Goal: Task Accomplishment & Management: Manage account settings

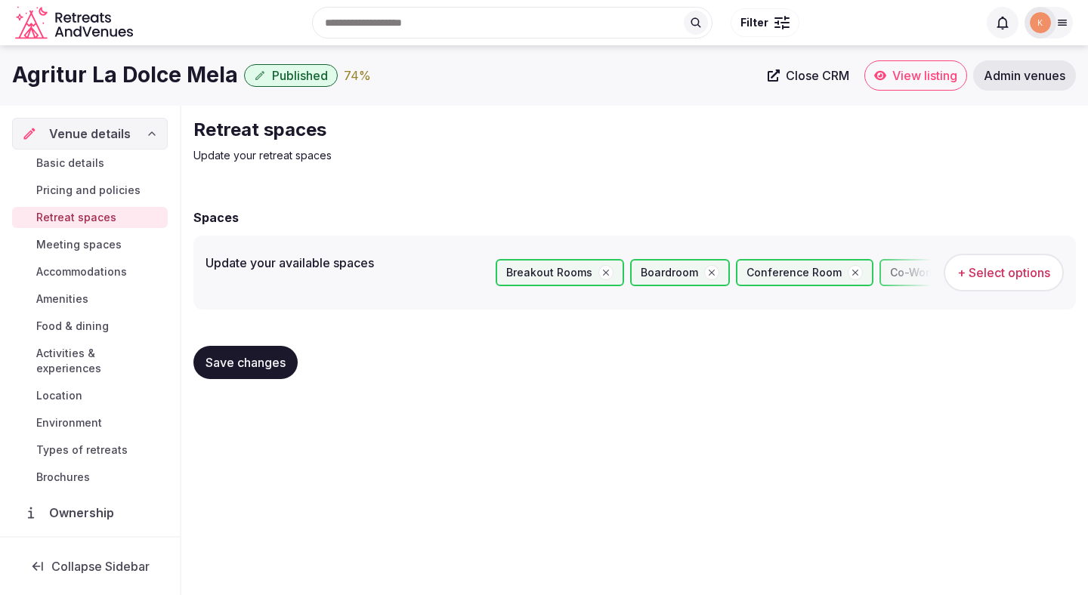
scroll to position [57, 0]
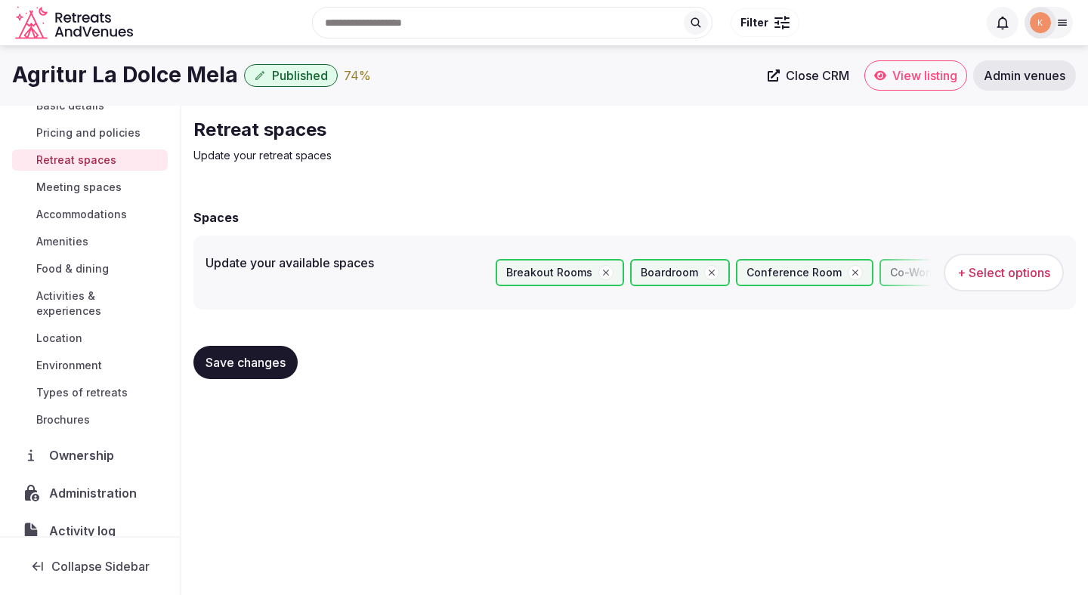
click at [917, 78] on span "View listing" at bounding box center [924, 75] width 65 height 15
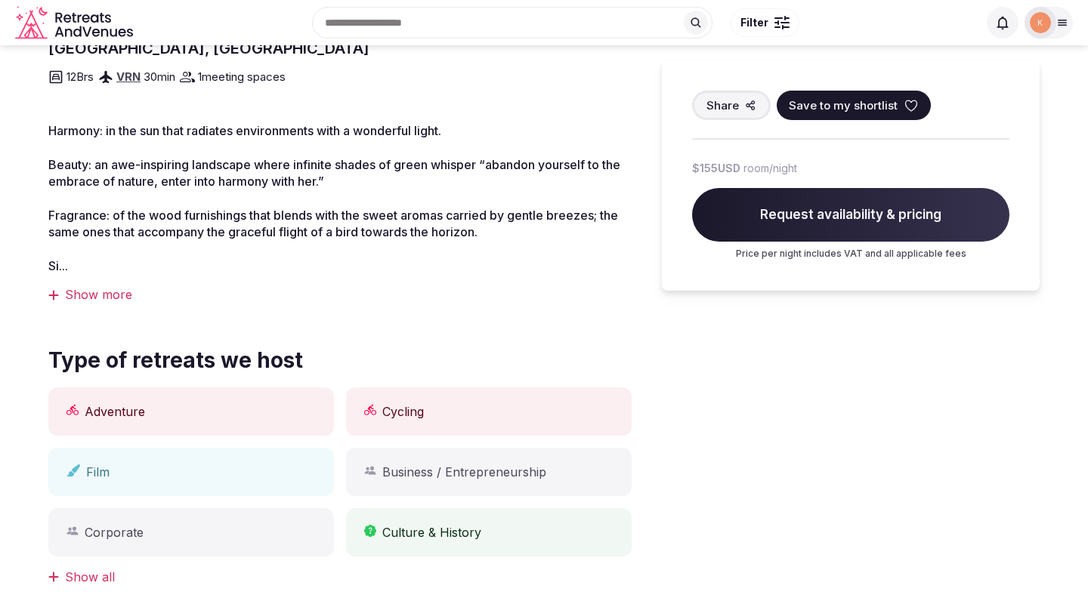
scroll to position [87, 0]
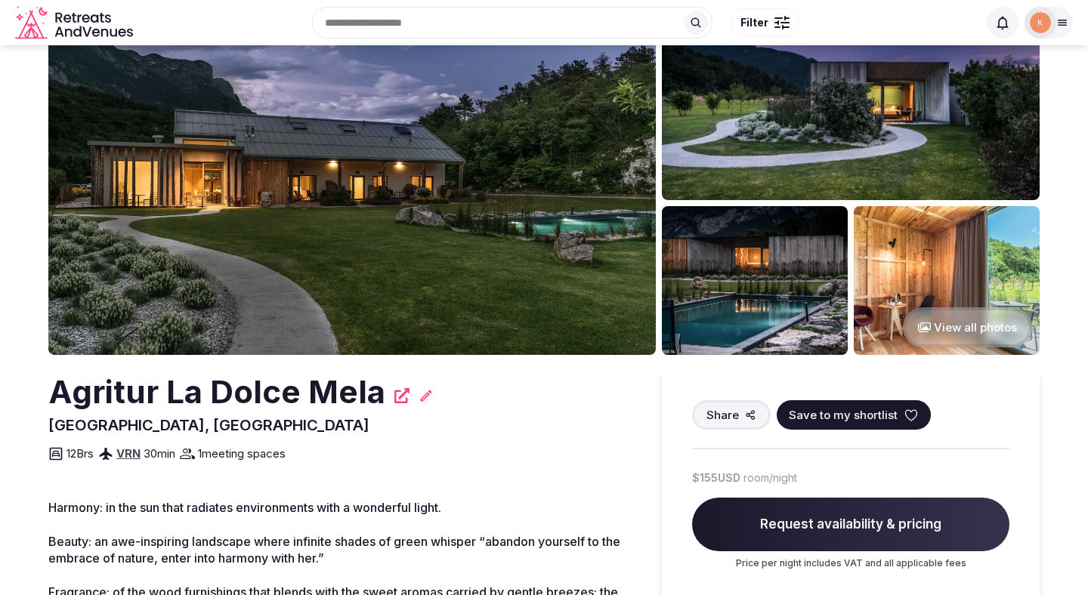
click at [1055, 25] on div at bounding box center [1040, 23] width 32 height 32
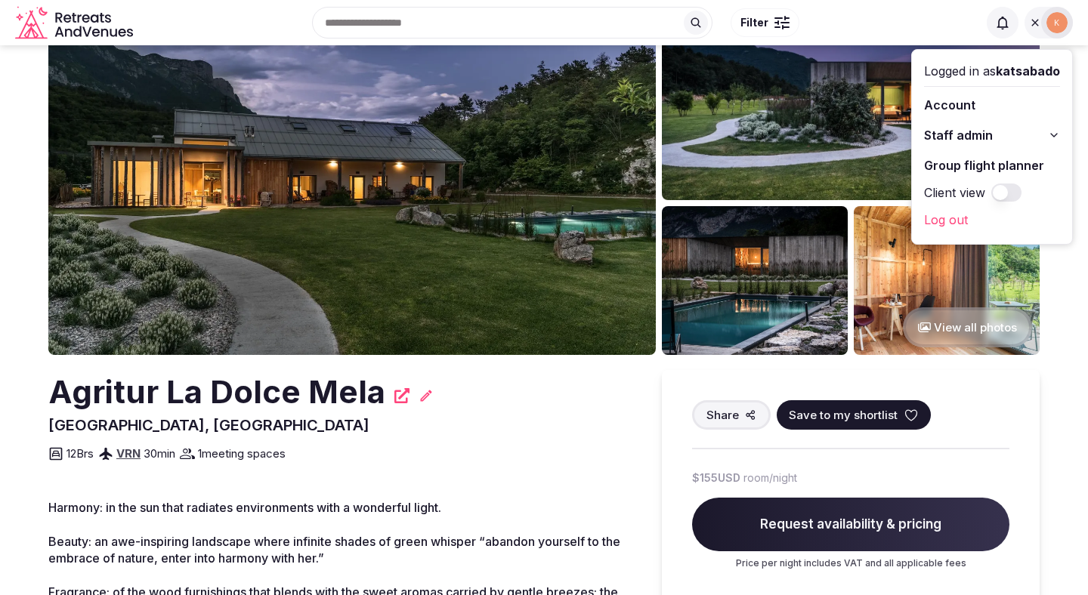
click at [984, 135] on span "Staff admin" at bounding box center [958, 135] width 69 height 18
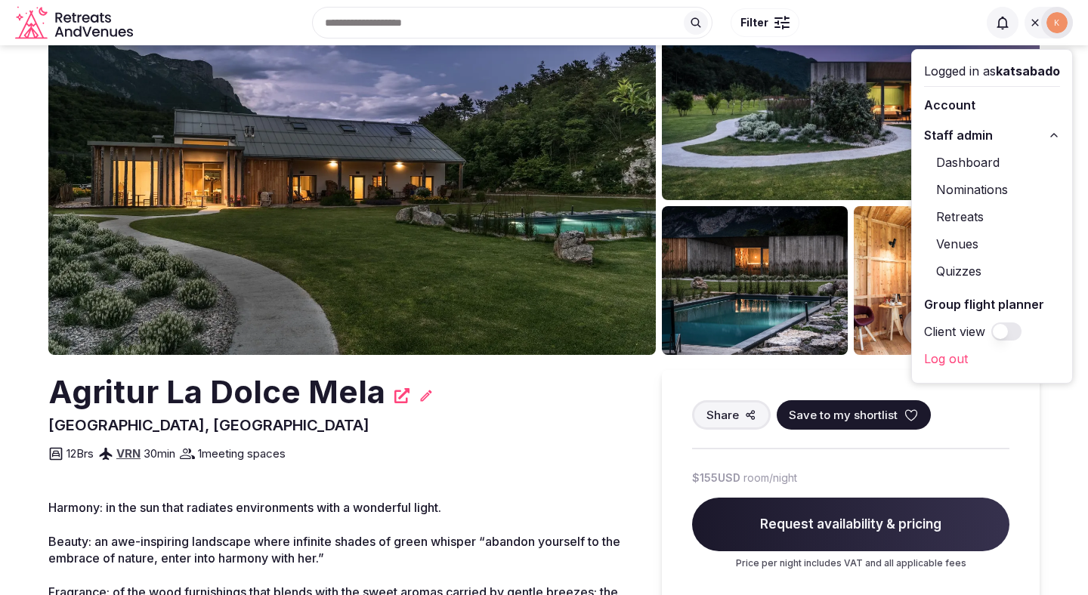
click at [974, 240] on link "Venues" at bounding box center [992, 244] width 136 height 24
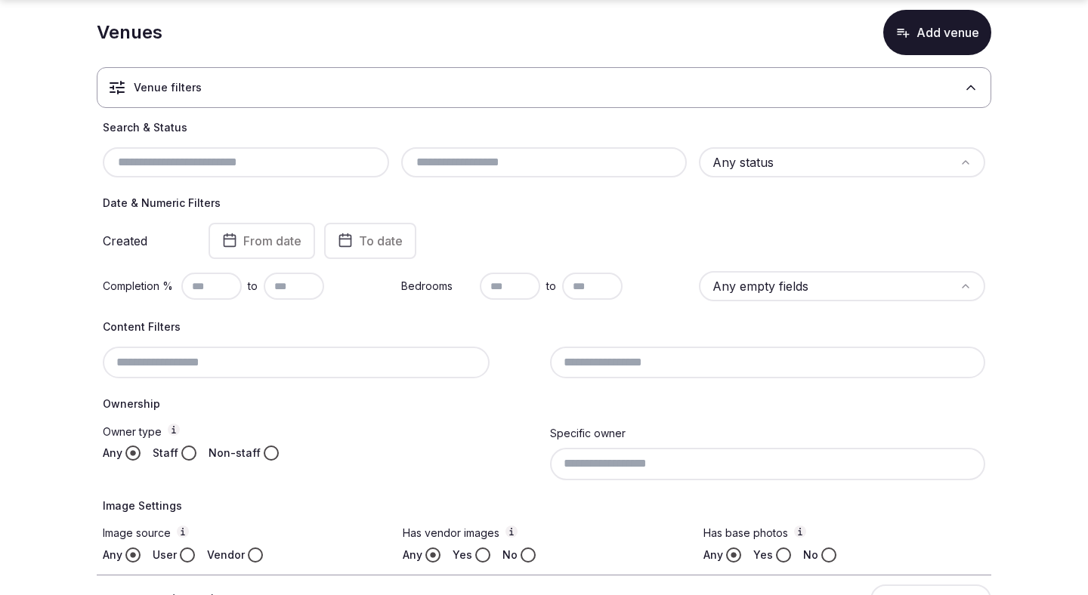
scroll to position [103, 0]
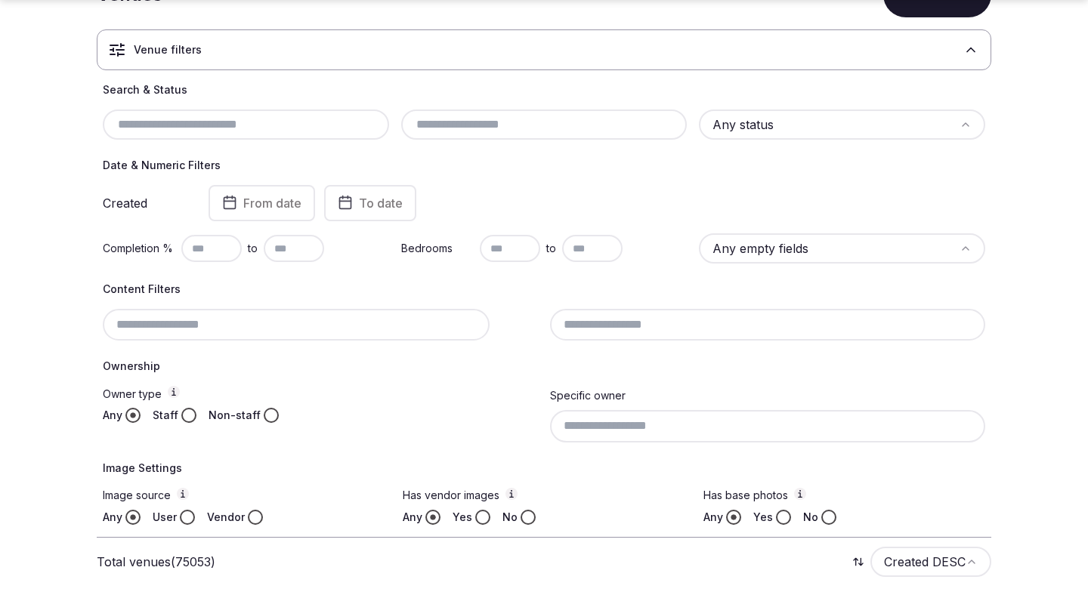
click at [477, 121] on input "text" at bounding box center [544, 125] width 274 height 18
paste input "**********"
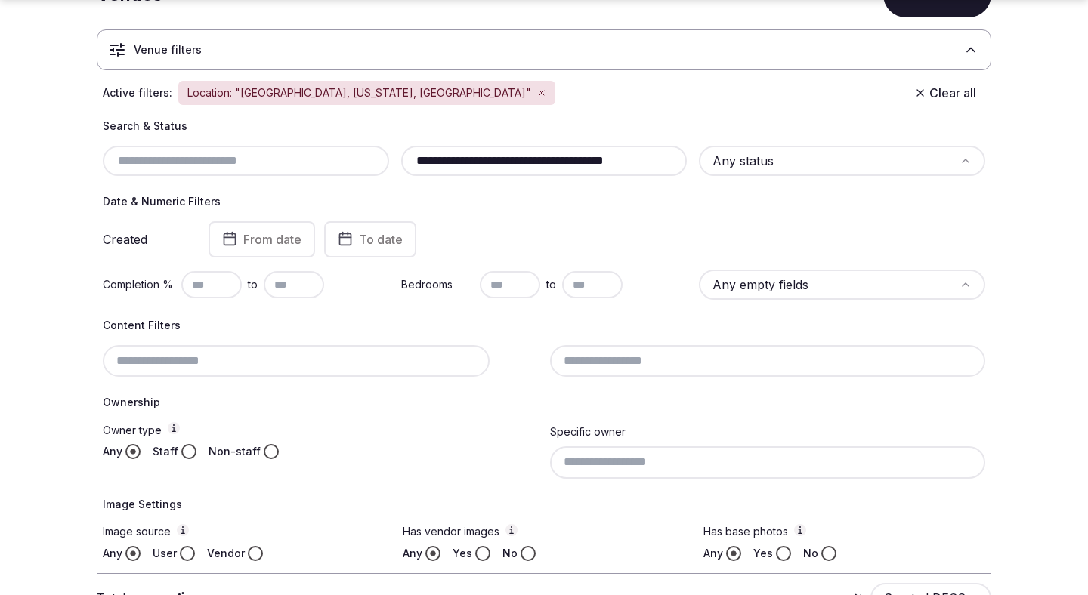
type input "**********"
click at [760, 166] on html "**********" at bounding box center [544, 194] width 1088 height 595
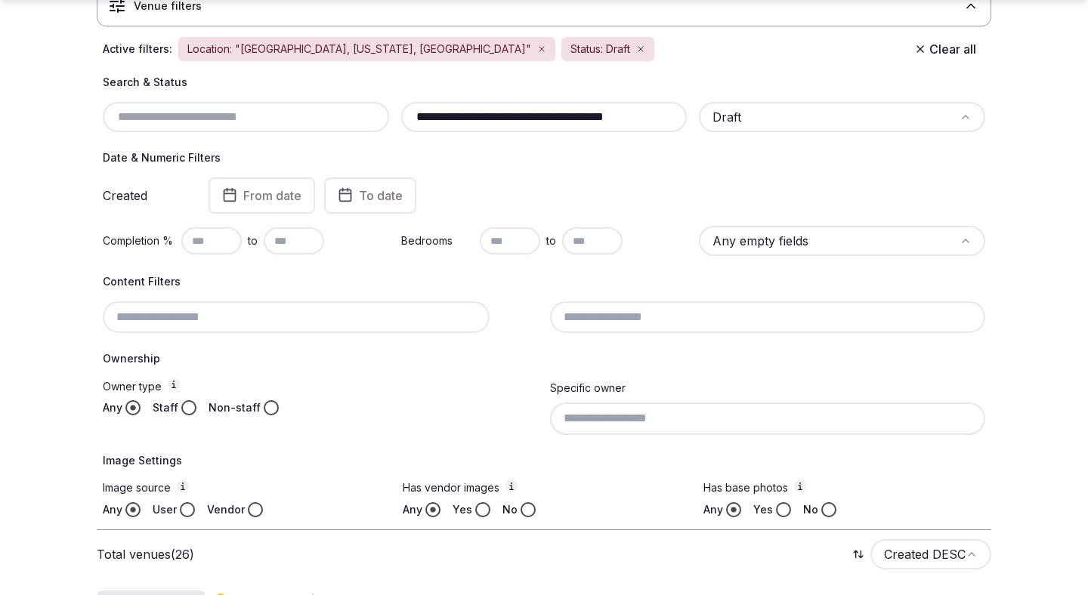
scroll to position [184, 0]
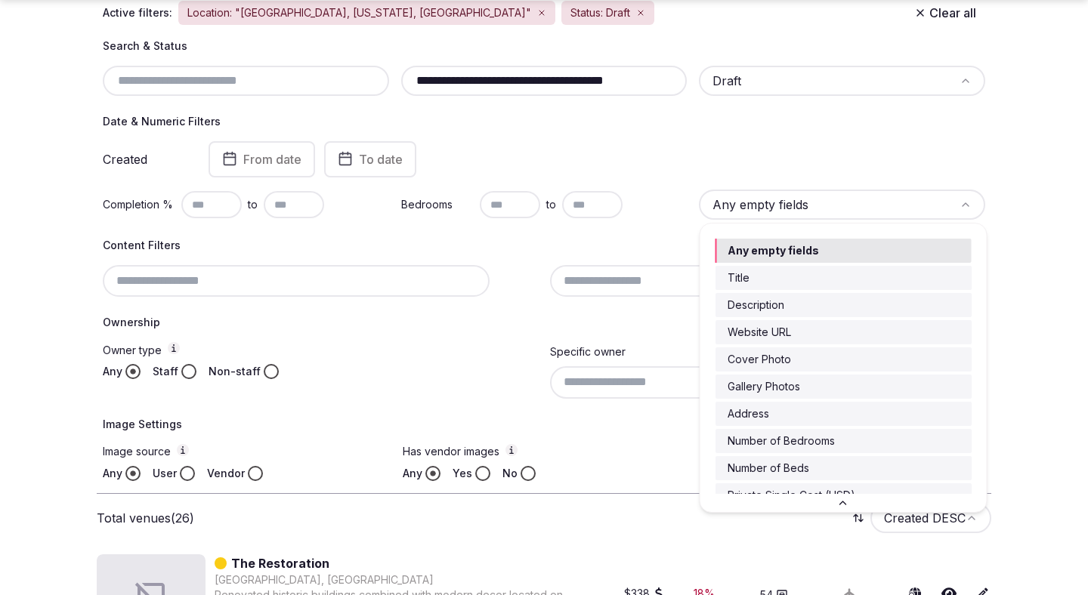
click at [736, 208] on html "**********" at bounding box center [544, 113] width 1088 height 595
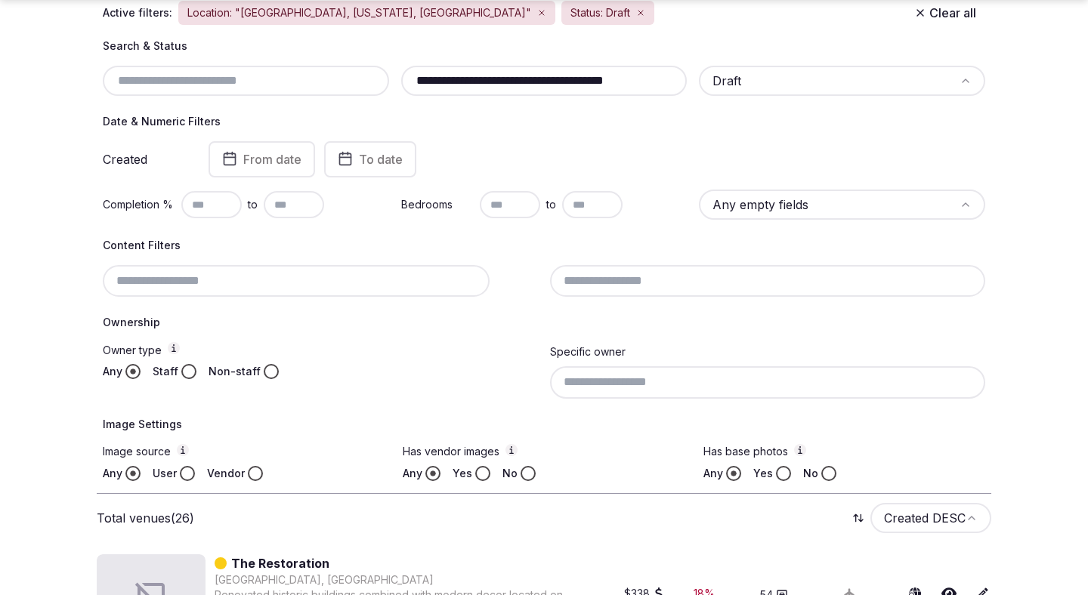
click at [653, 208] on html "**********" at bounding box center [544, 113] width 1088 height 595
click at [191, 371] on button "Staff" at bounding box center [188, 371] width 15 height 15
click at [255, 471] on button "Vendor" at bounding box center [255, 473] width 15 height 15
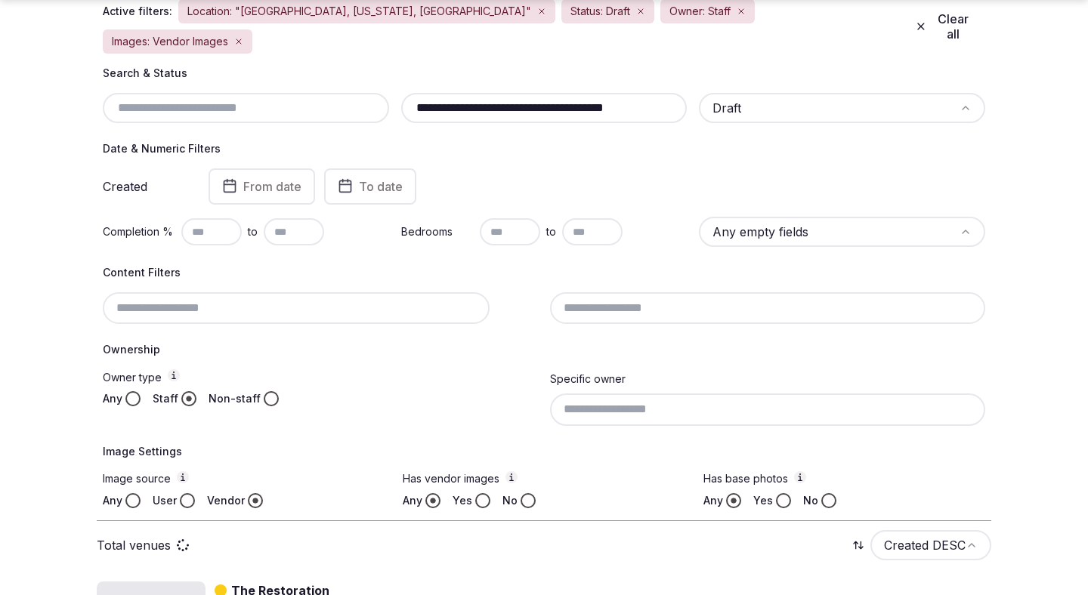
click at [483, 493] on button "Yes" at bounding box center [482, 500] width 15 height 15
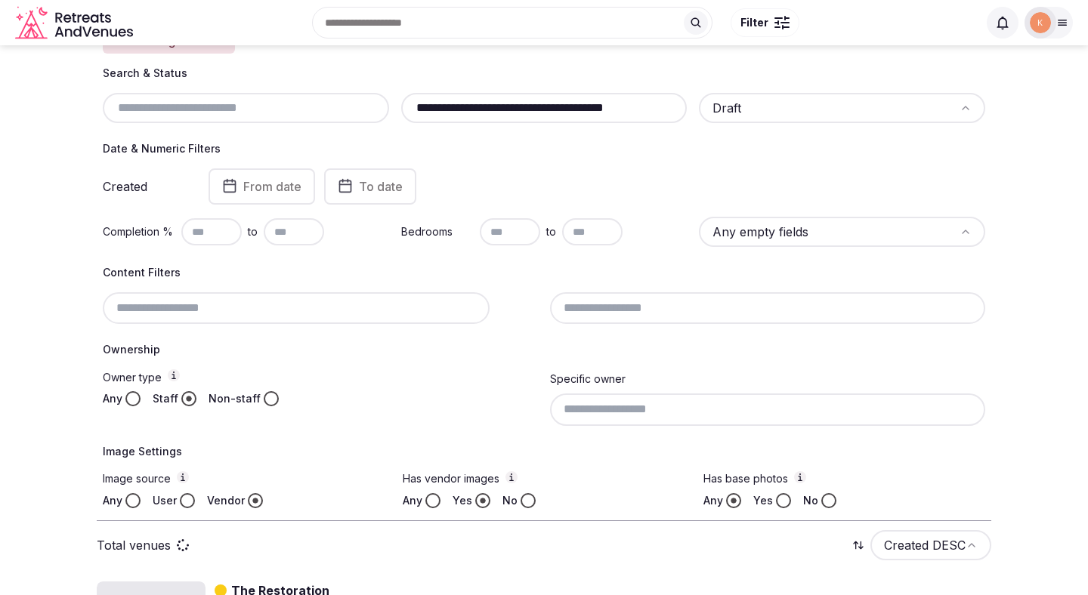
scroll to position [182, 0]
click at [784, 504] on button "Yes" at bounding box center [783, 502] width 15 height 15
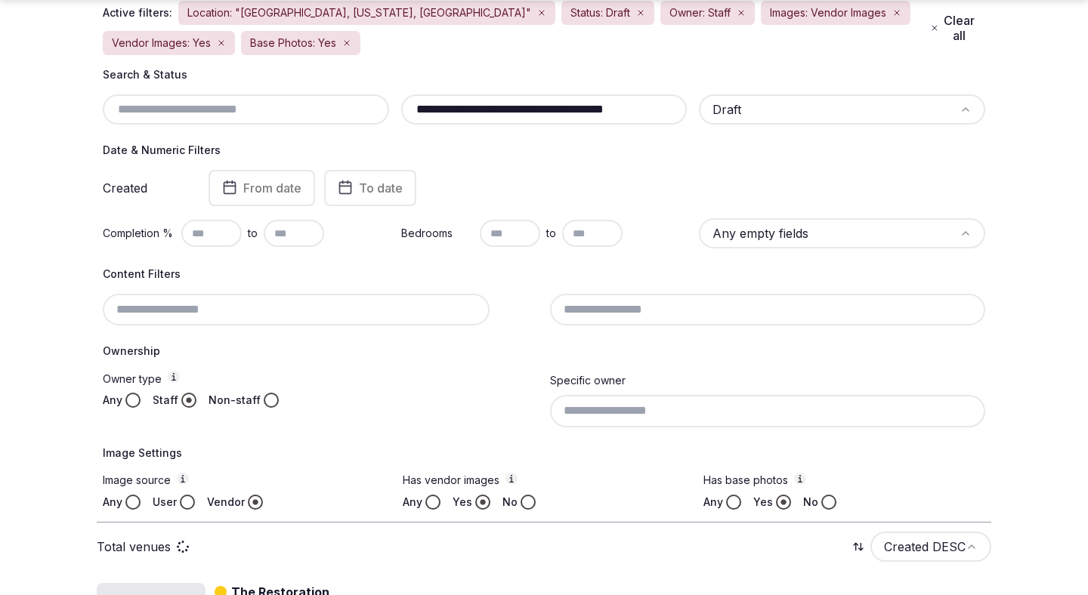
scroll to position [248, 0]
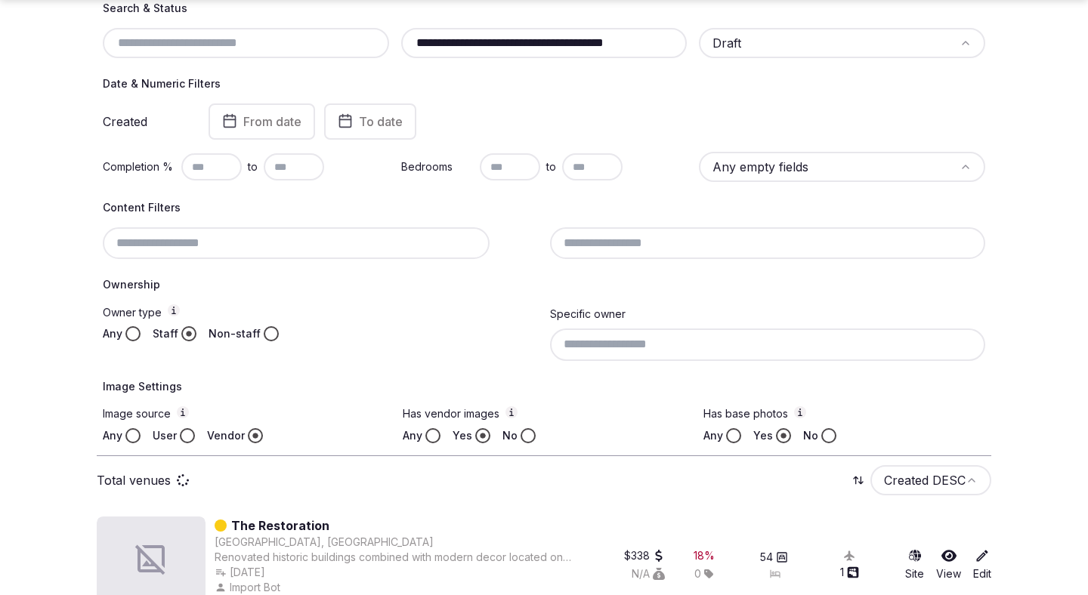
click at [909, 347] on html "**********" at bounding box center [544, 49] width 1088 height 595
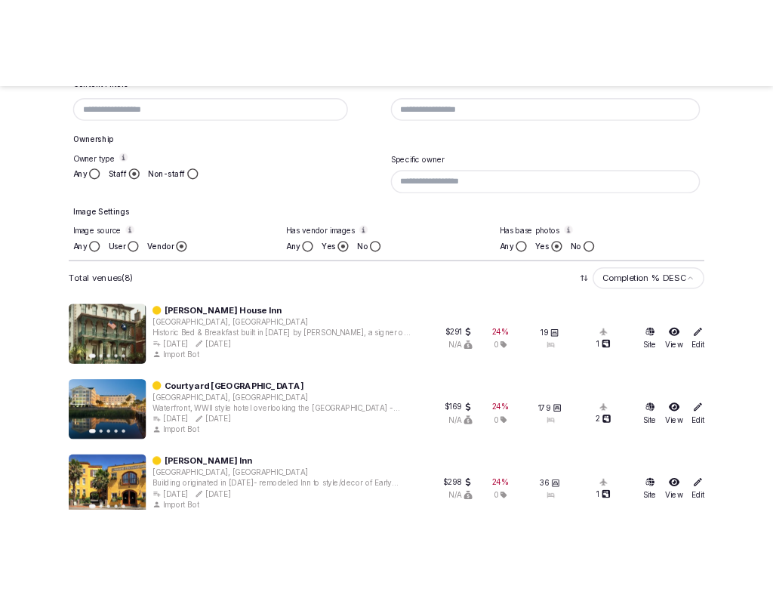
scroll to position [464, 0]
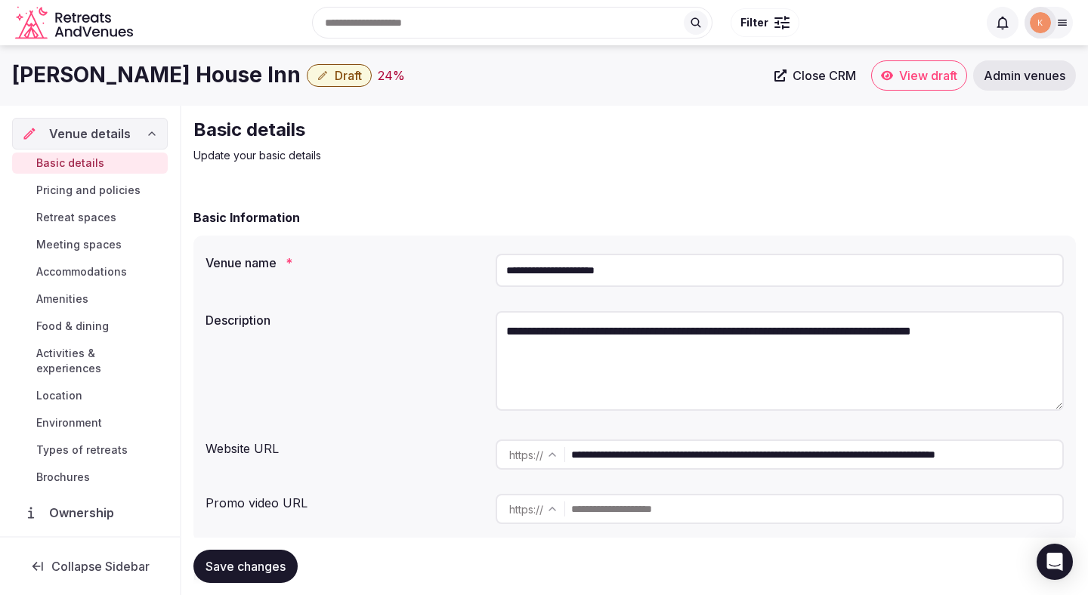
click at [564, 274] on input "**********" at bounding box center [779, 270] width 568 height 33
click at [556, 284] on input "**********" at bounding box center [779, 270] width 568 height 33
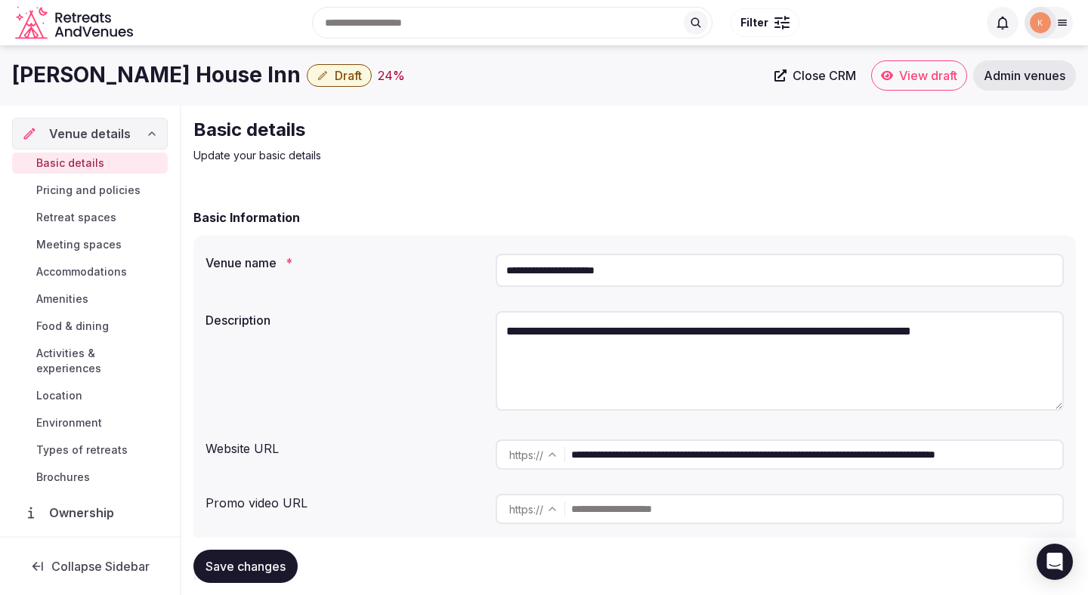
click at [556, 284] on input "**********" at bounding box center [779, 270] width 568 height 33
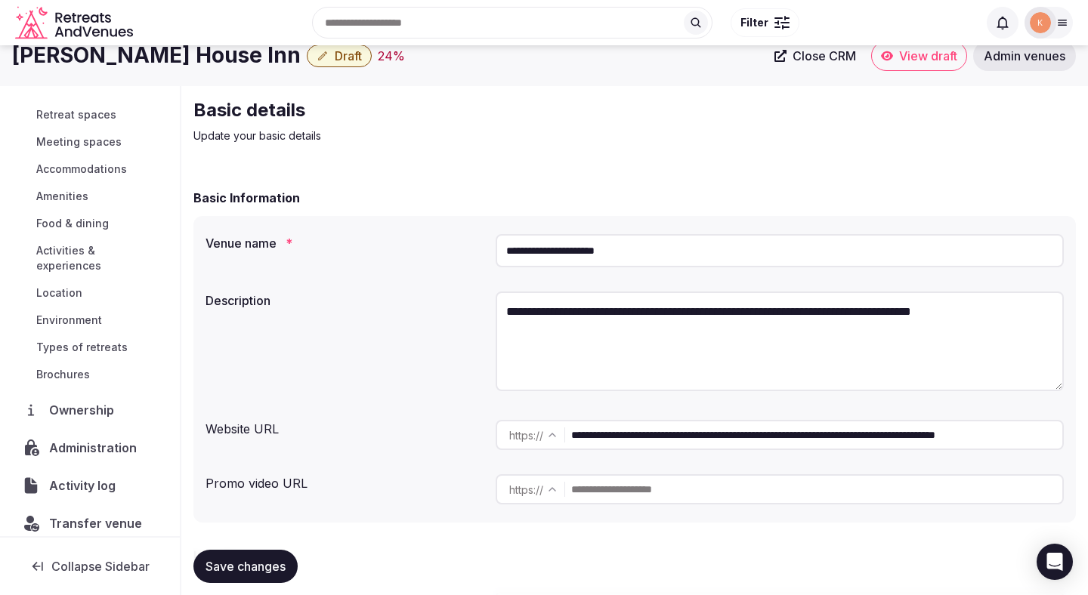
scroll to position [42, 0]
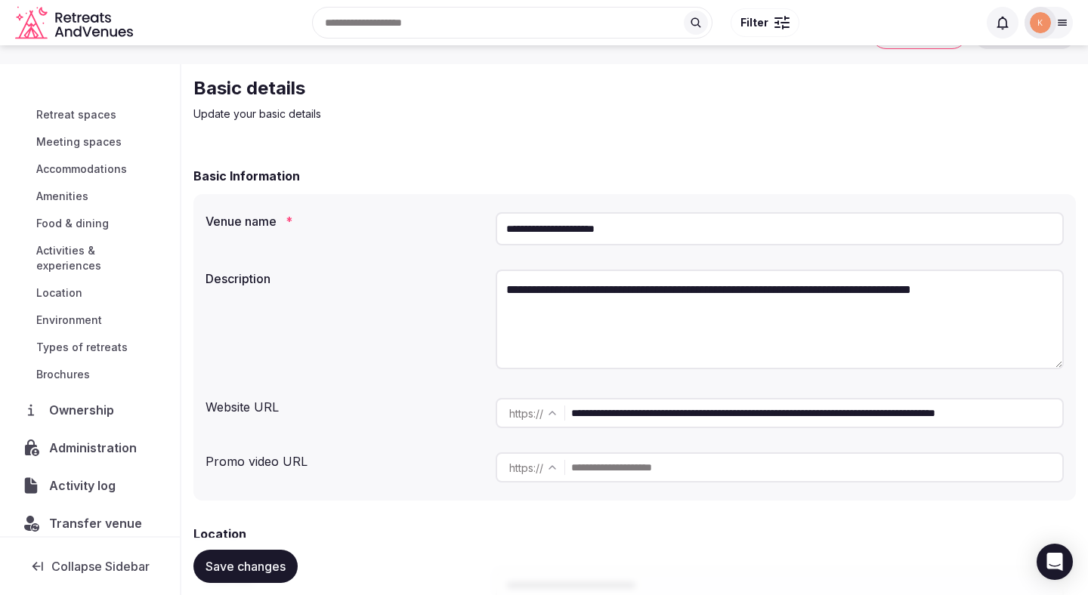
click at [73, 477] on span "Activity log" at bounding box center [85, 486] width 73 height 18
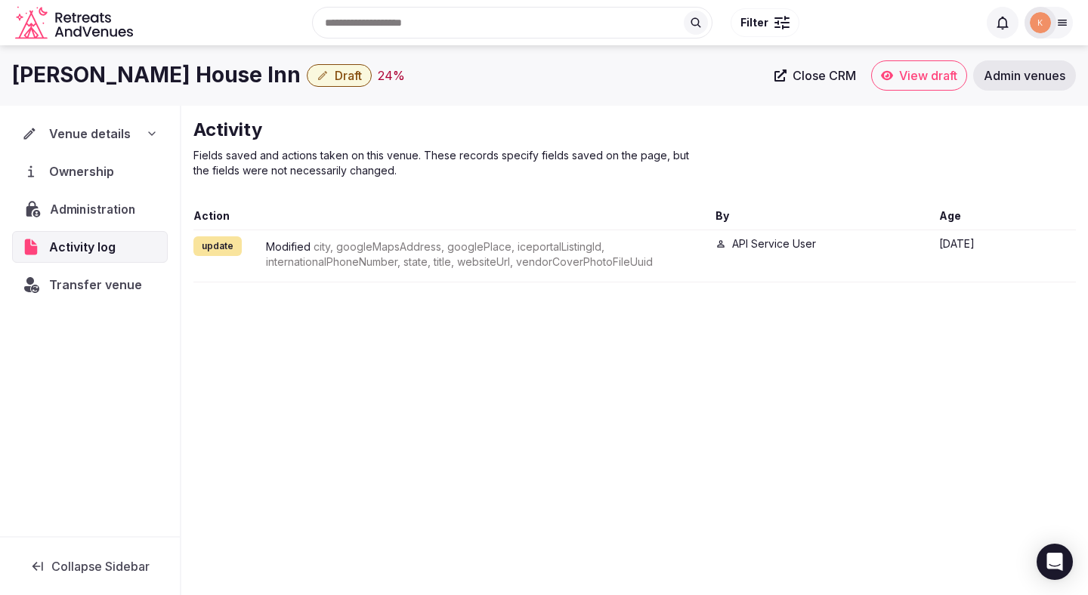
click at [91, 216] on span "Administration" at bounding box center [96, 209] width 92 height 18
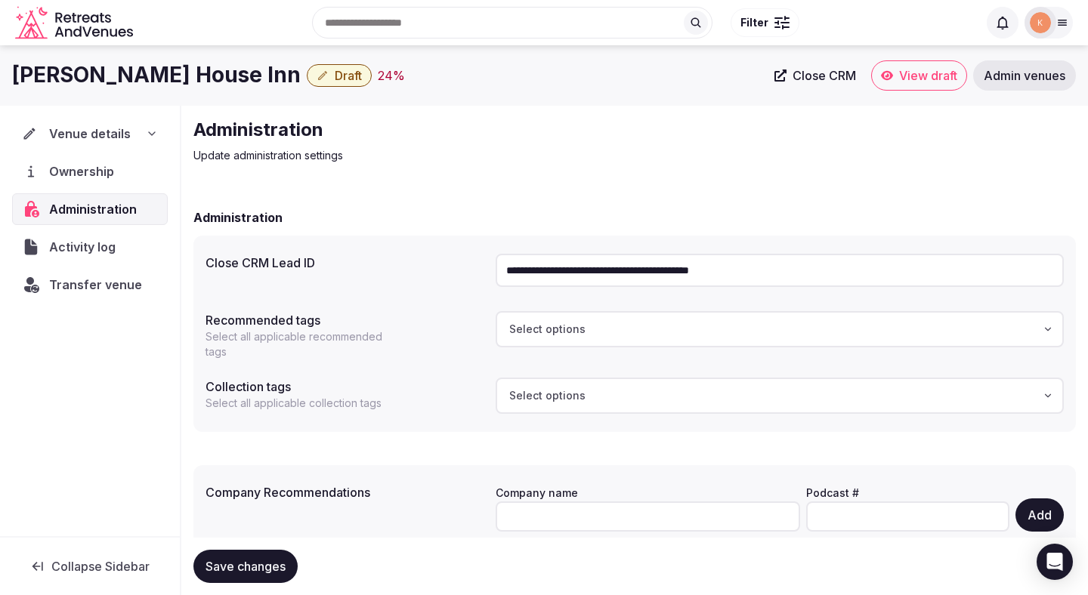
click at [554, 270] on input "**********" at bounding box center [779, 270] width 568 height 33
click at [100, 289] on span "Transfer venue" at bounding box center [95, 285] width 93 height 18
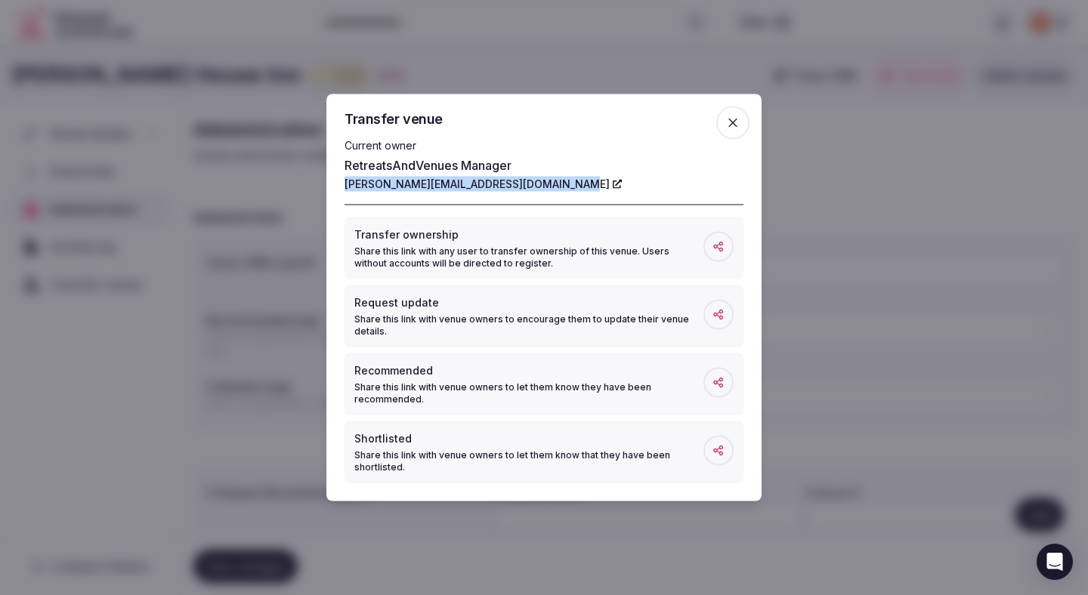
click at [724, 120] on span "button" at bounding box center [732, 122] width 33 height 33
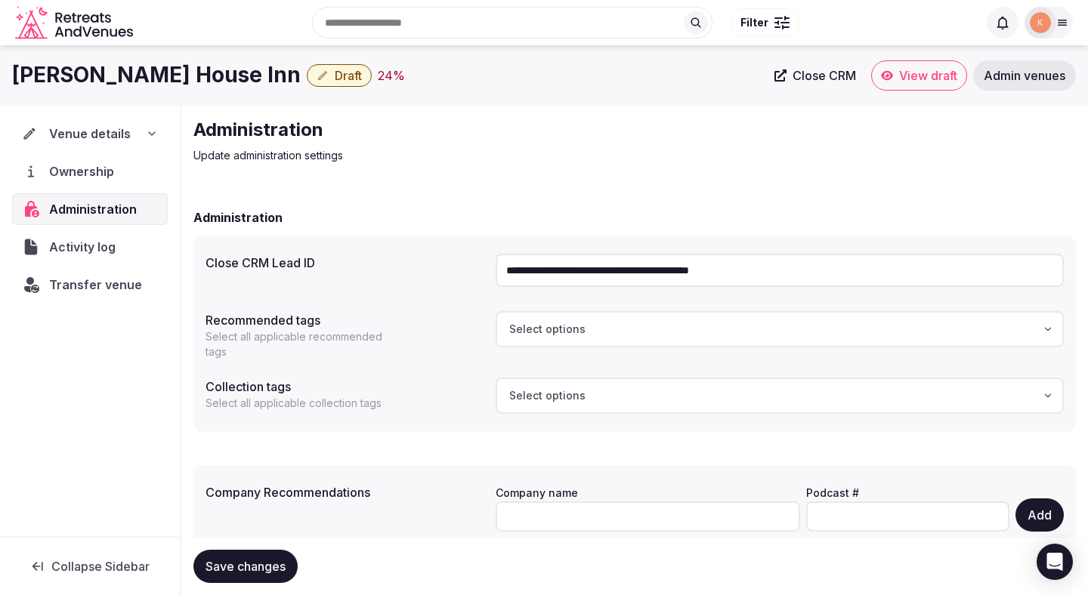
click at [86, 137] on span "Venue details" at bounding box center [90, 134] width 82 height 18
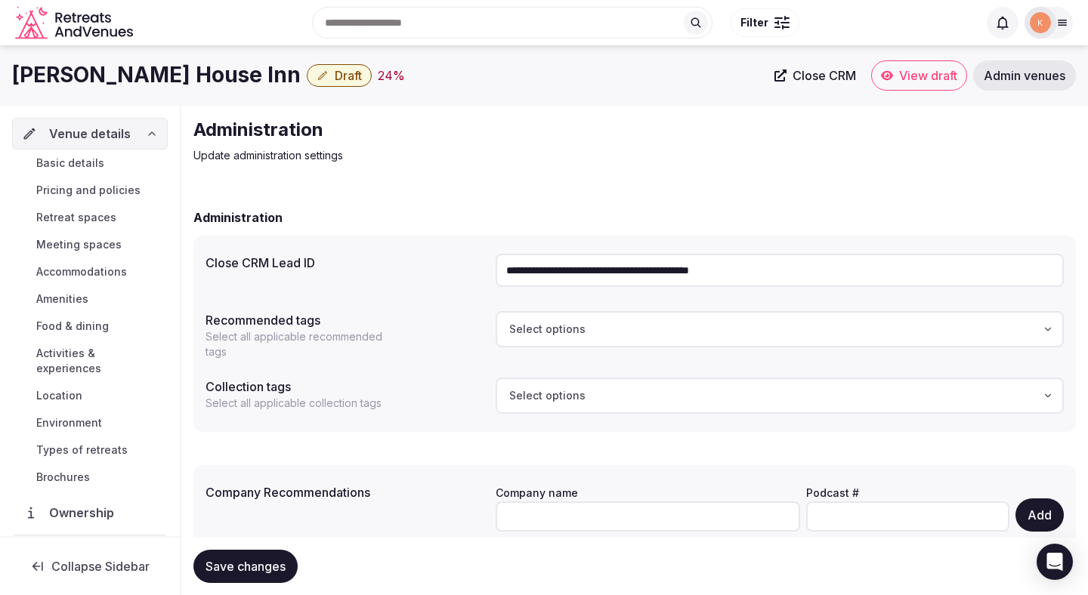
click at [83, 164] on span "Basic details" at bounding box center [70, 163] width 68 height 15
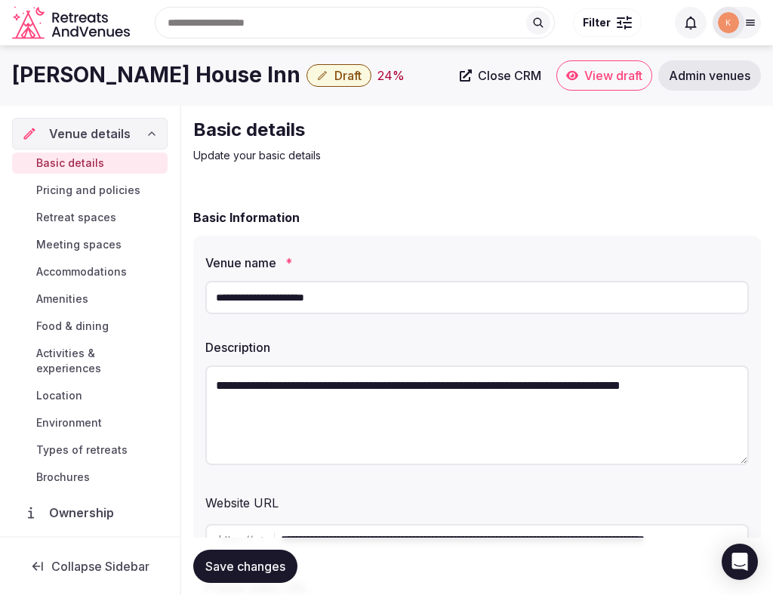
click at [334, 301] on input "**********" at bounding box center [477, 297] width 544 height 33
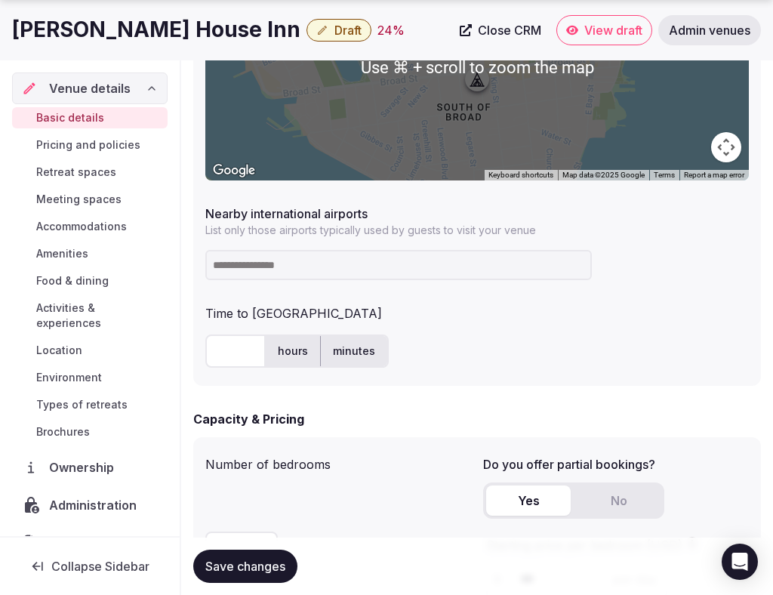
scroll to position [872, 0]
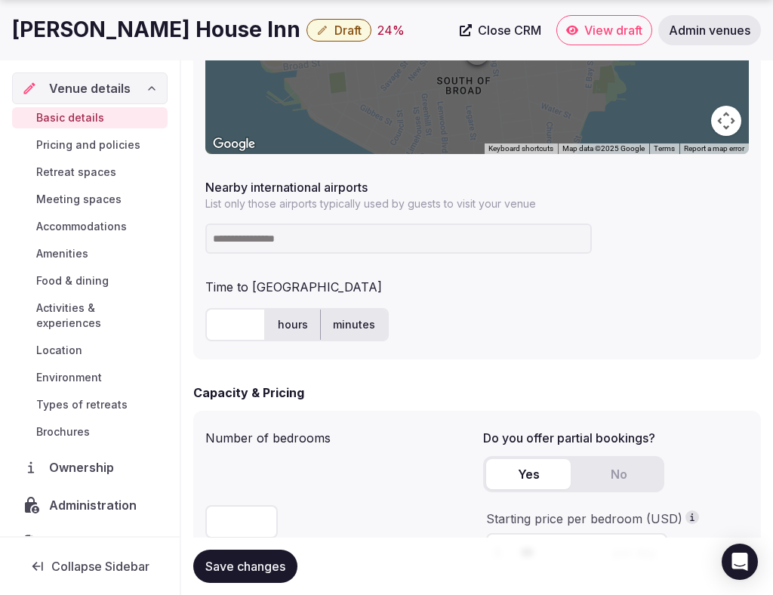
click at [345, 246] on input at bounding box center [398, 239] width 387 height 30
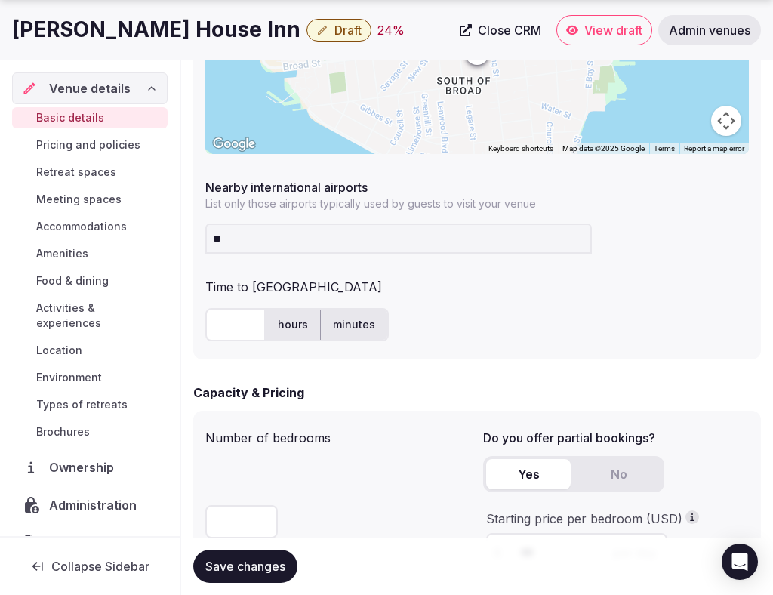
type input "***"
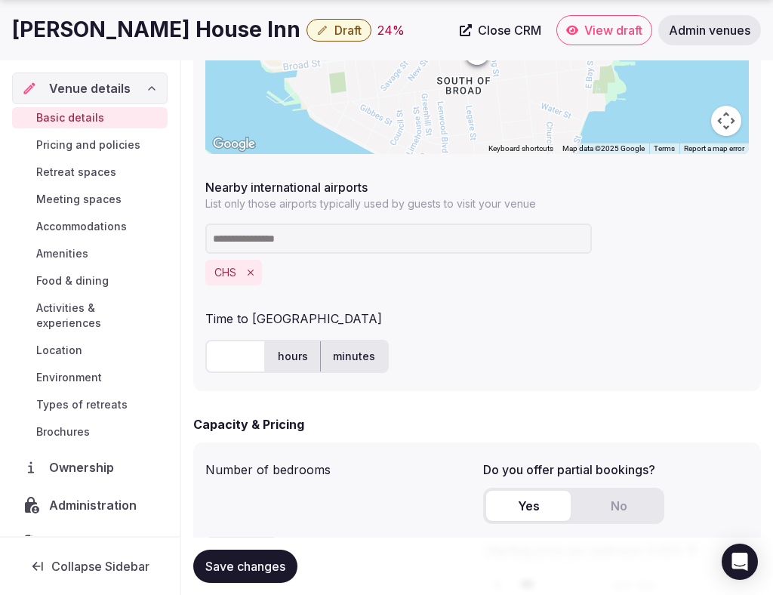
click at [238, 370] on input "text" at bounding box center [235, 356] width 60 height 33
type input "**"
click at [443, 338] on div "** hours minutes" at bounding box center [477, 356] width 544 height 45
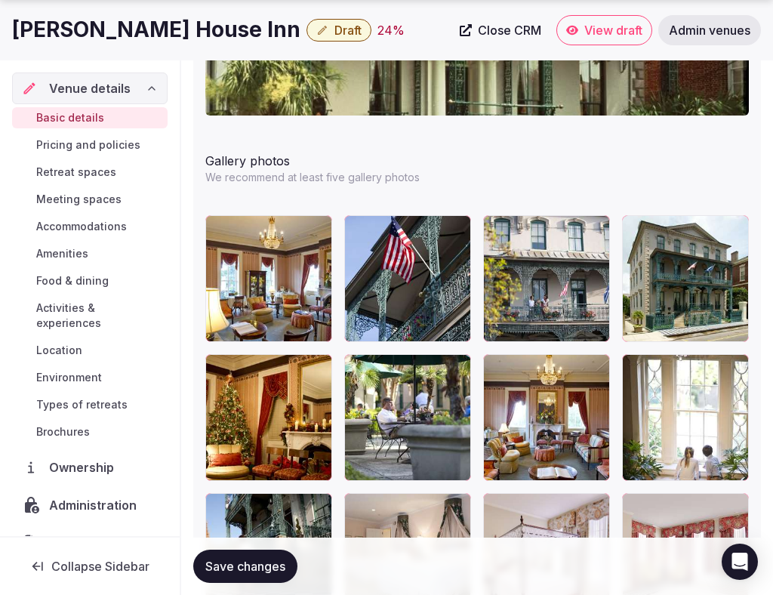
scroll to position [2094, 0]
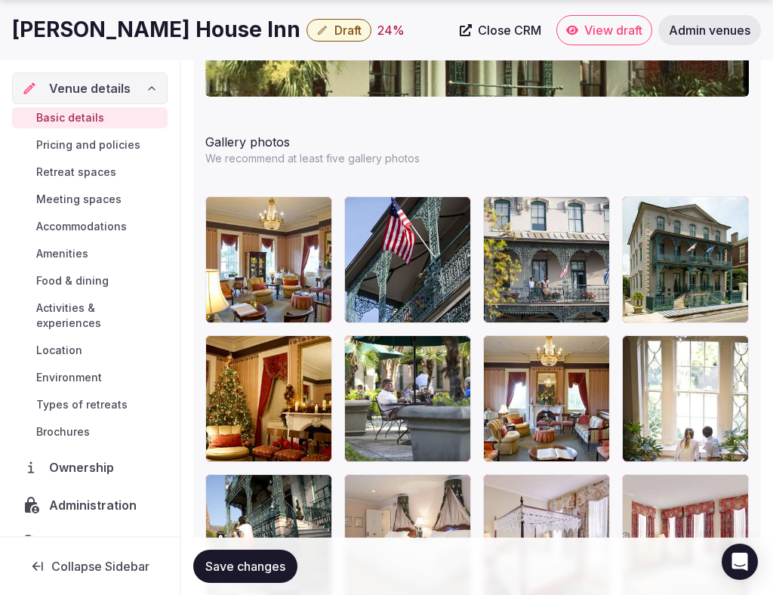
click at [250, 569] on span "Save changes" at bounding box center [245, 566] width 80 height 15
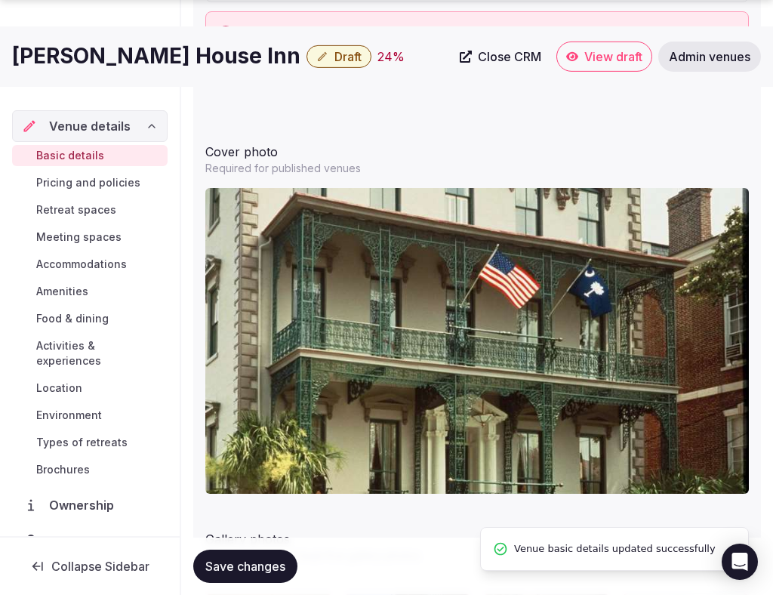
scroll to position [2128, 0]
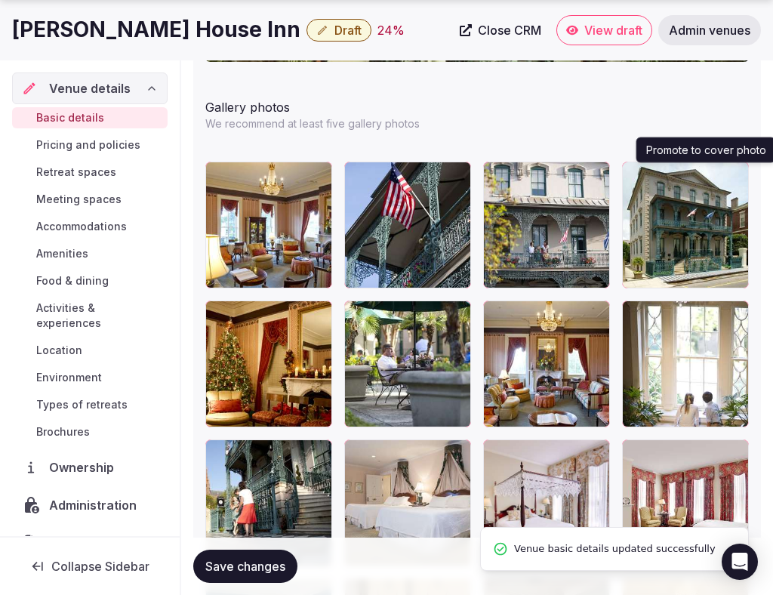
click at [733, 183] on button "button" at bounding box center [734, 177] width 18 height 18
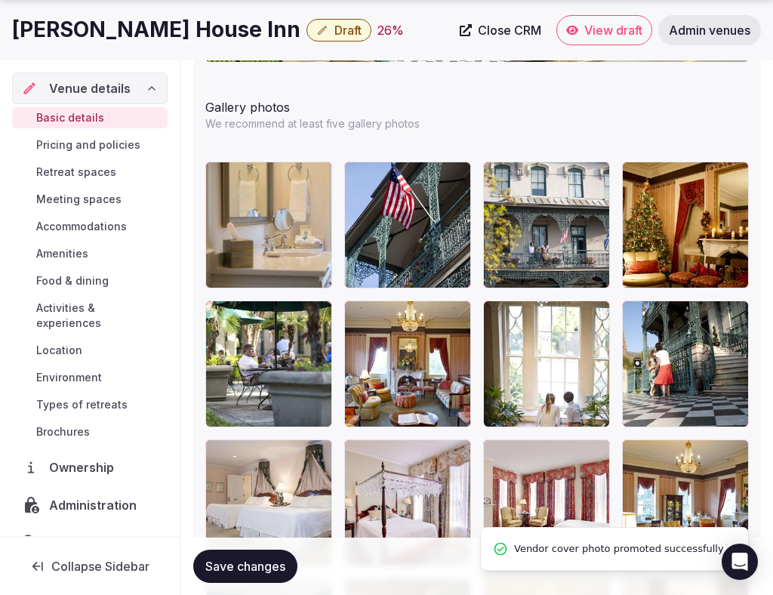
click at [283, 572] on span "Save changes" at bounding box center [245, 566] width 80 height 15
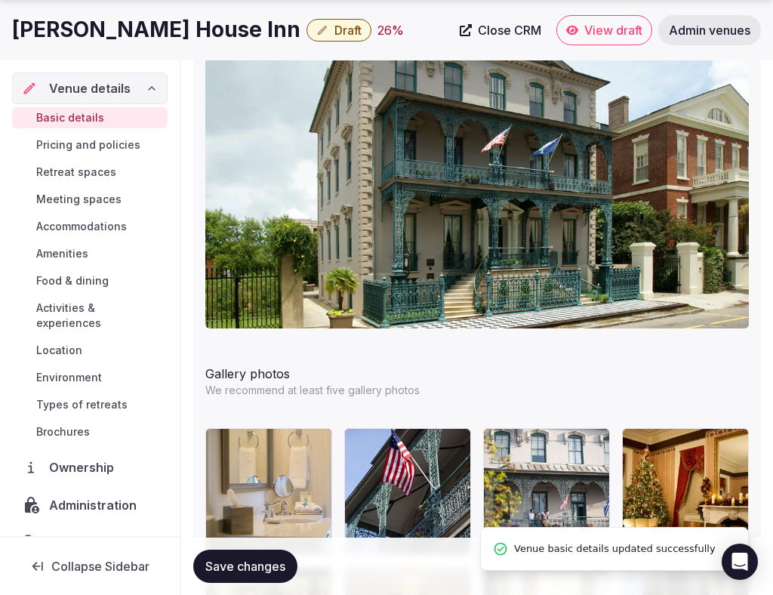
scroll to position [1888, 0]
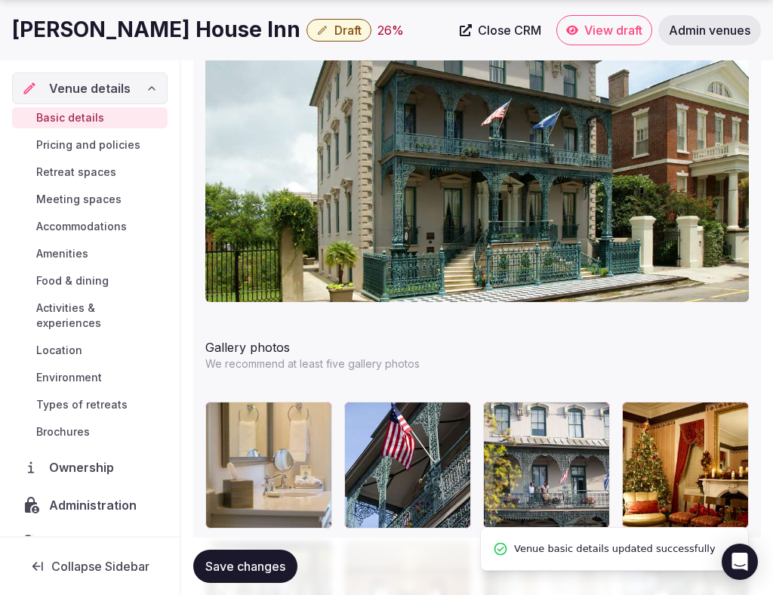
click at [273, 579] on button "Save changes" at bounding box center [245, 566] width 104 height 33
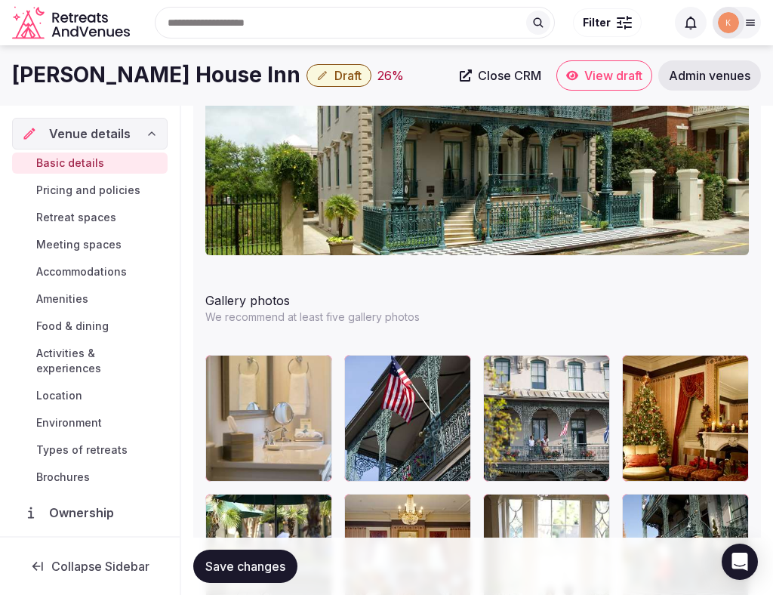
scroll to position [1912, 0]
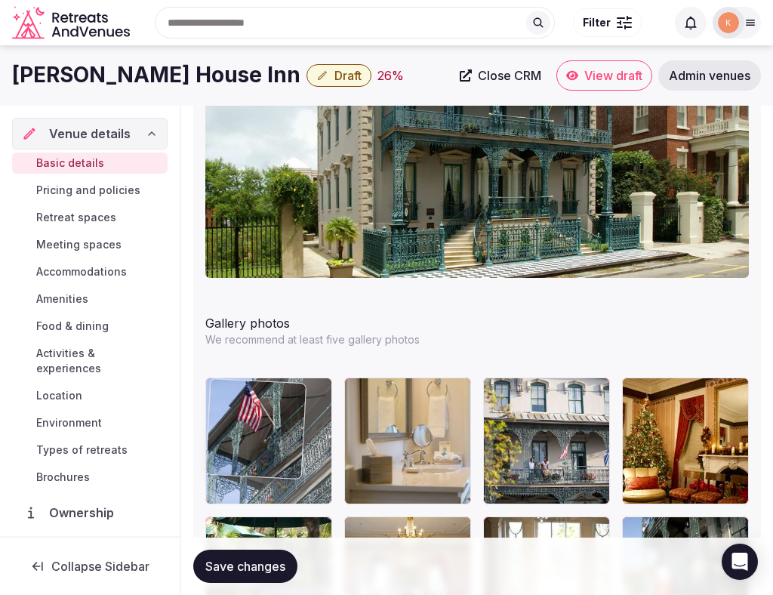
drag, startPoint x: 440, startPoint y: 459, endPoint x: 272, endPoint y: 451, distance: 167.9
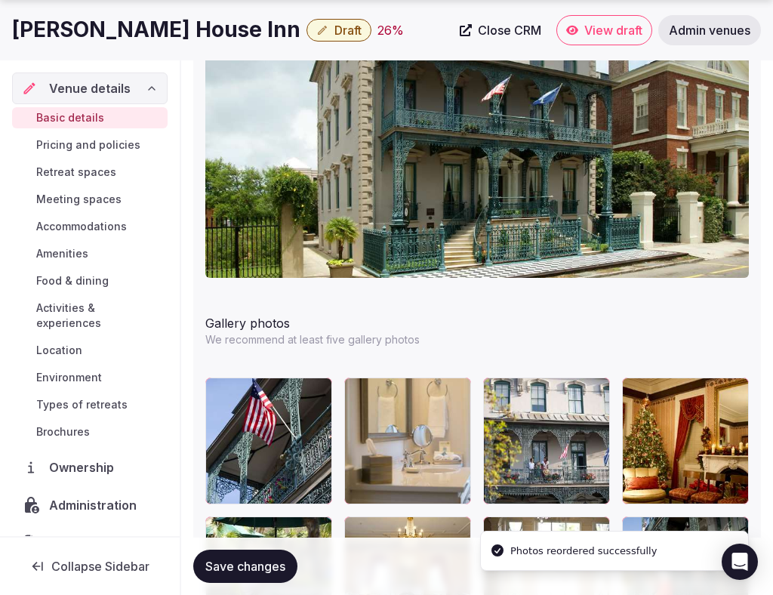
scroll to position [2051, 0]
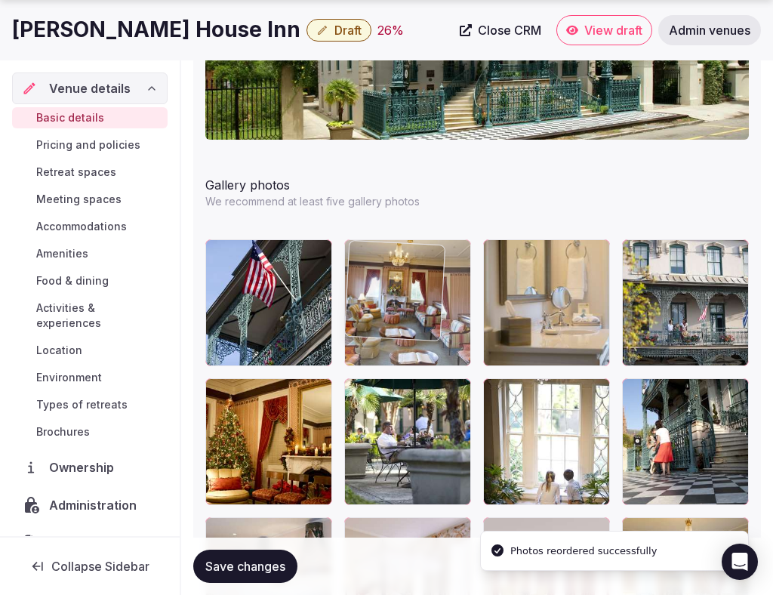
drag, startPoint x: 390, startPoint y: 449, endPoint x: 380, endPoint y: 328, distance: 121.3
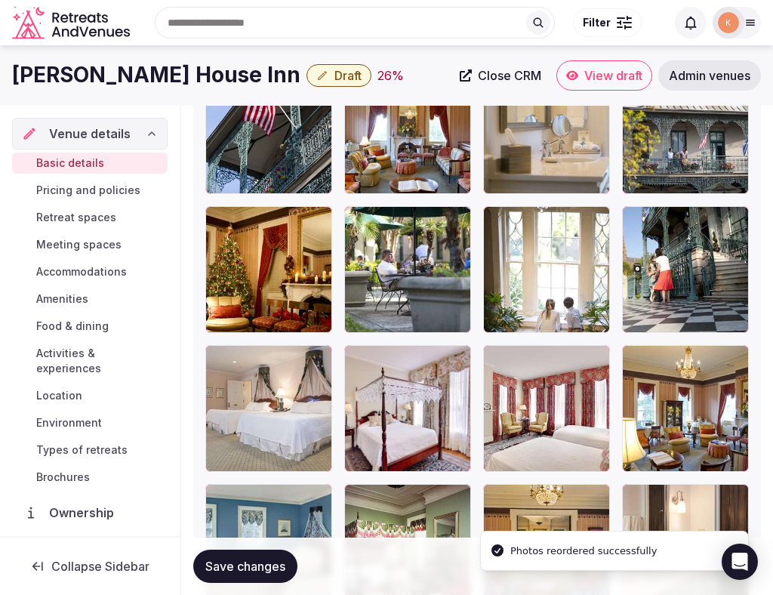
scroll to position [2217, 0]
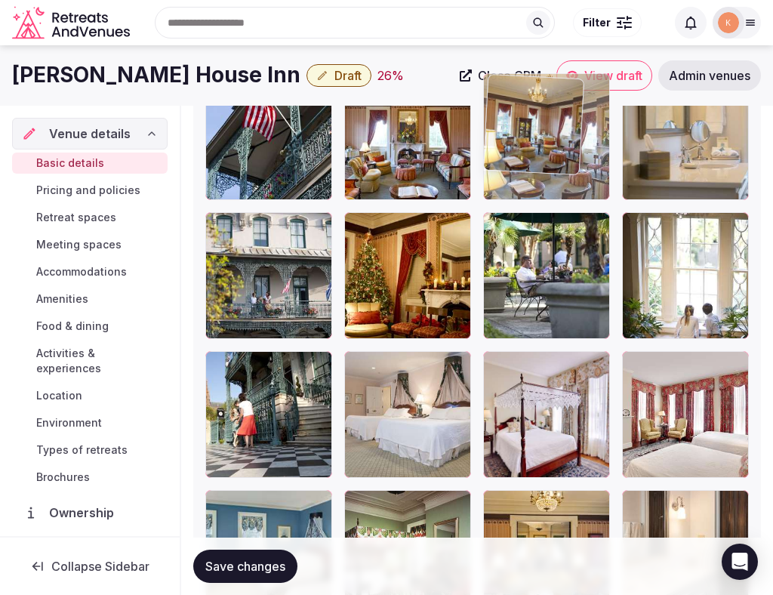
drag, startPoint x: 662, startPoint y: 438, endPoint x: 529, endPoint y: 187, distance: 283.4
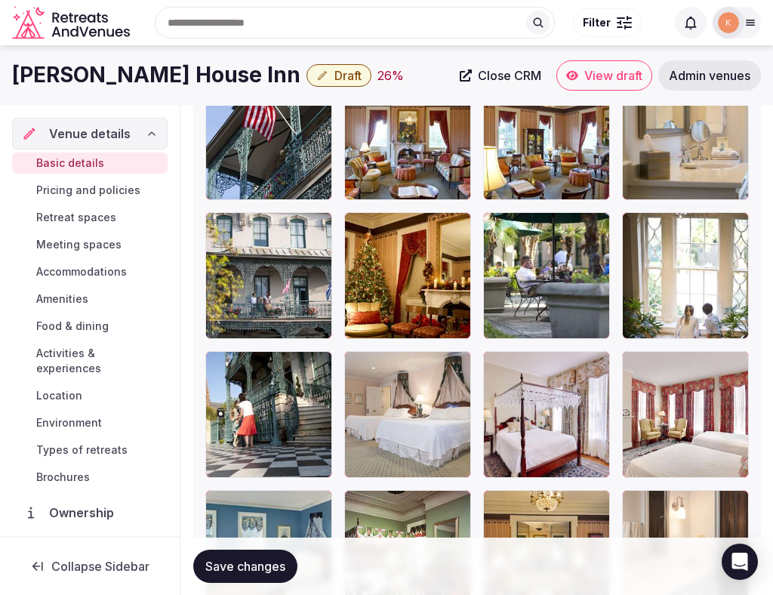
click at [268, 561] on span "Save changes" at bounding box center [245, 566] width 80 height 15
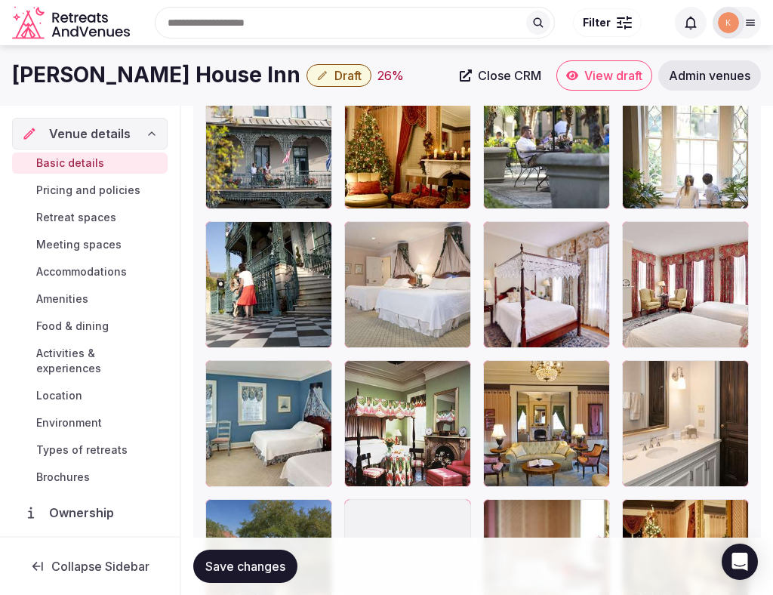
scroll to position [2339, 0]
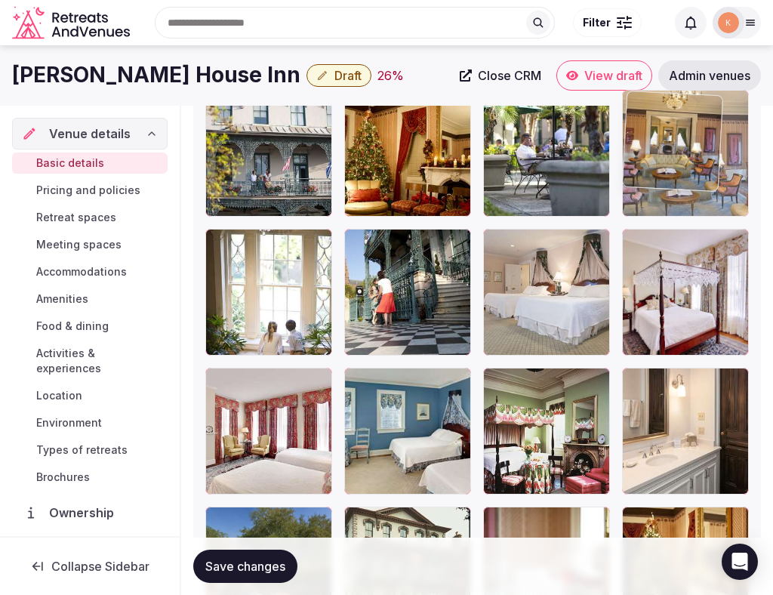
drag, startPoint x: 558, startPoint y: 458, endPoint x: 650, endPoint y: 190, distance: 282.8
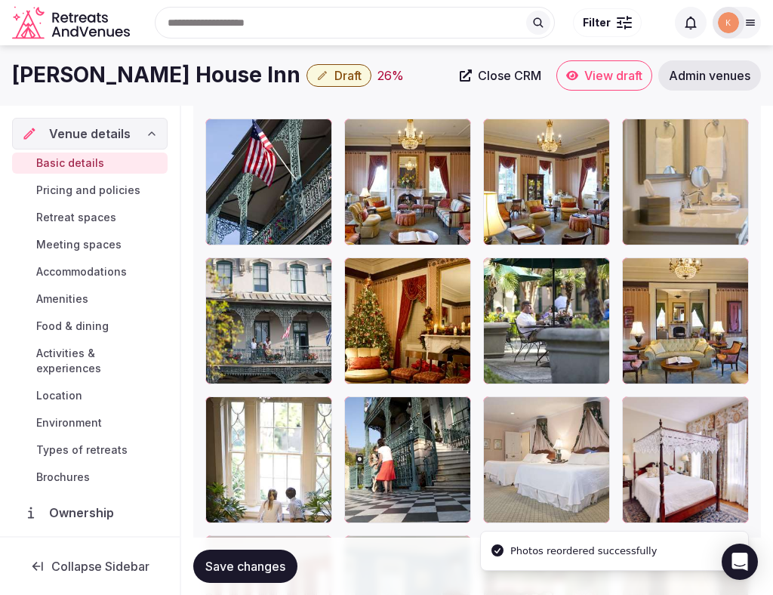
scroll to position [2162, 0]
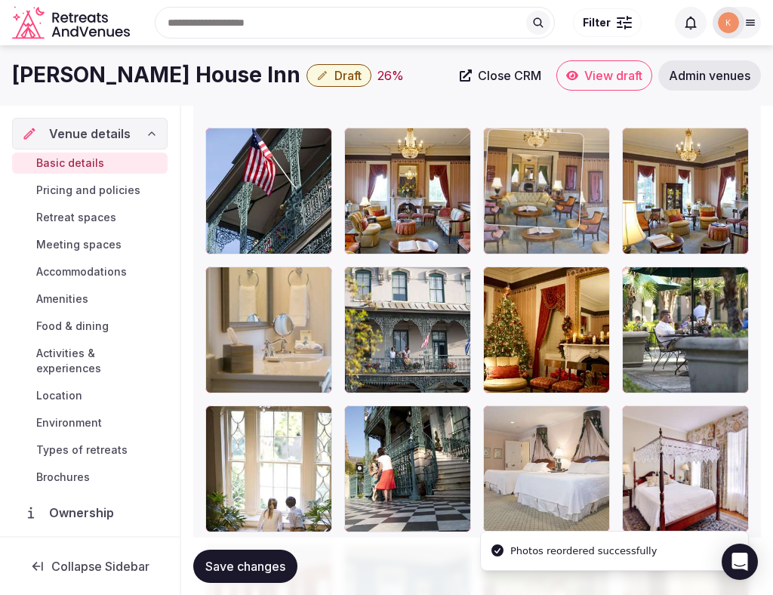
drag, startPoint x: 644, startPoint y: 326, endPoint x: 499, endPoint y: 175, distance: 208.8
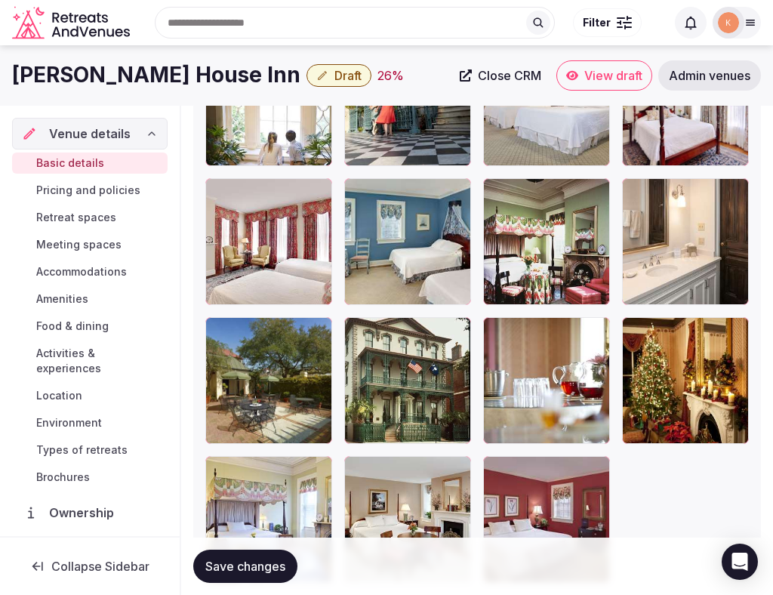
scroll to position [2526, 0]
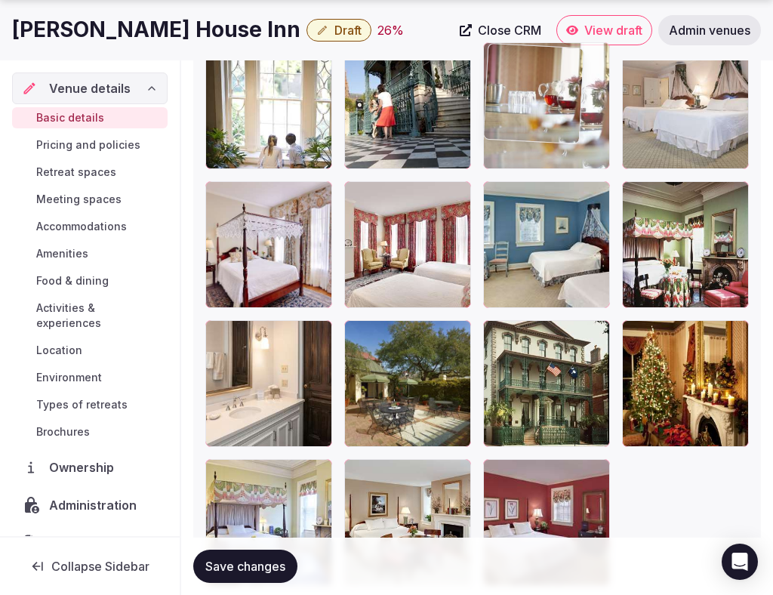
drag, startPoint x: 545, startPoint y: 403, endPoint x: 557, endPoint y: 193, distance: 210.3
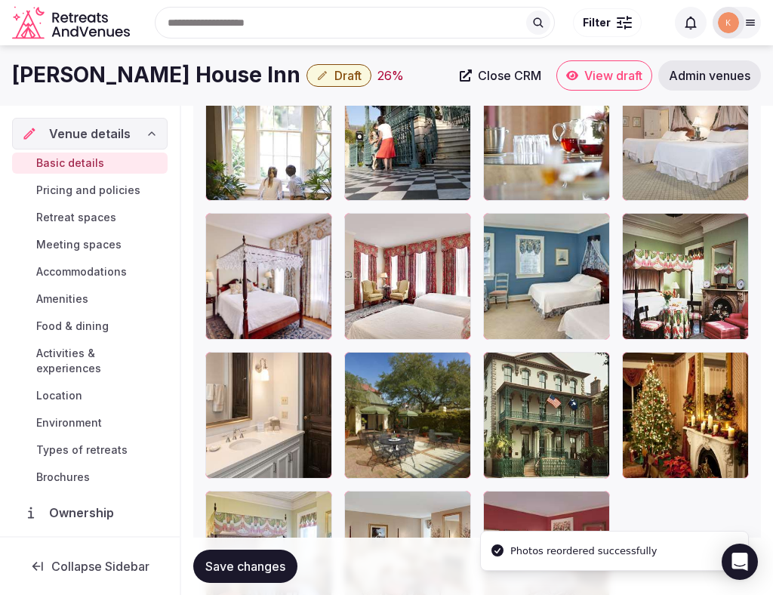
scroll to position [2296, 0]
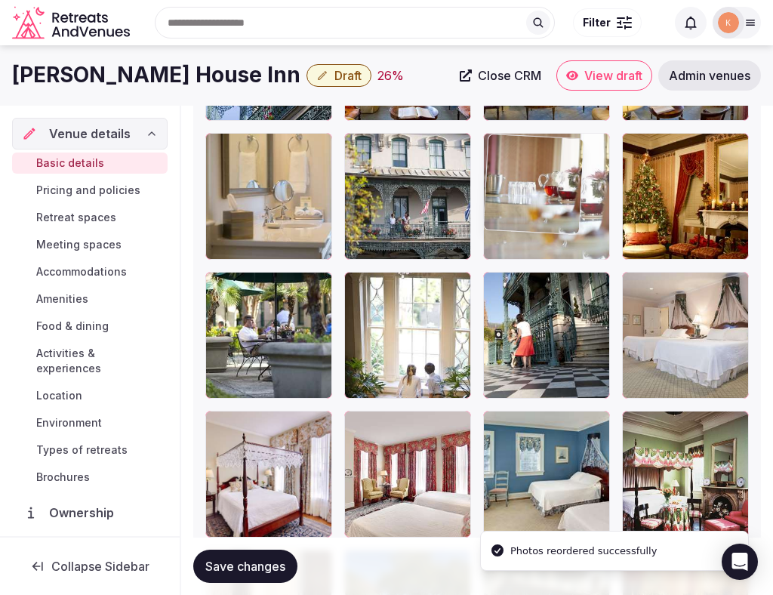
drag, startPoint x: 550, startPoint y: 310, endPoint x: 580, endPoint y: 214, distance: 99.8
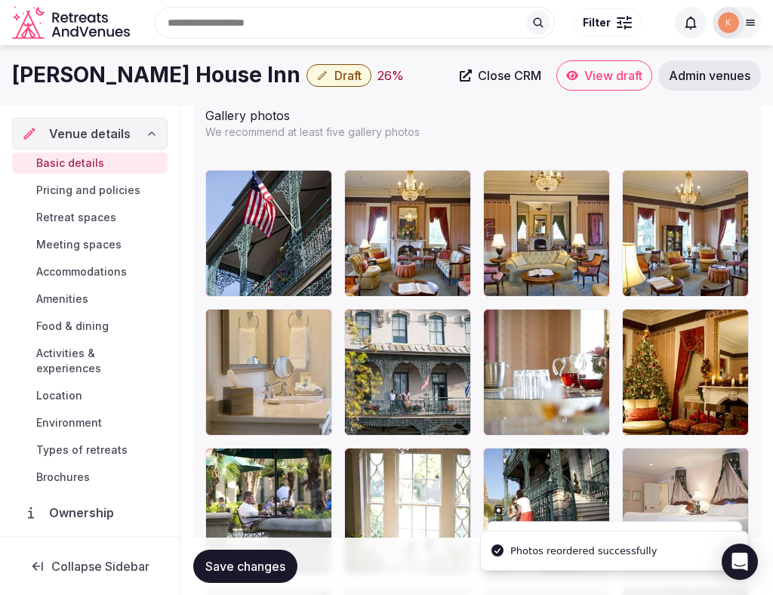
scroll to position [2104, 0]
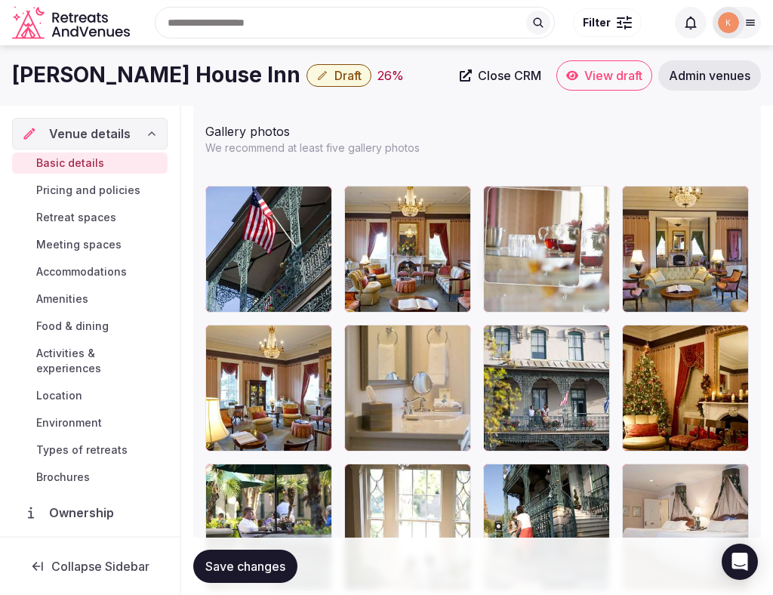
drag, startPoint x: 557, startPoint y: 414, endPoint x: 557, endPoint y: 297, distance: 117.1
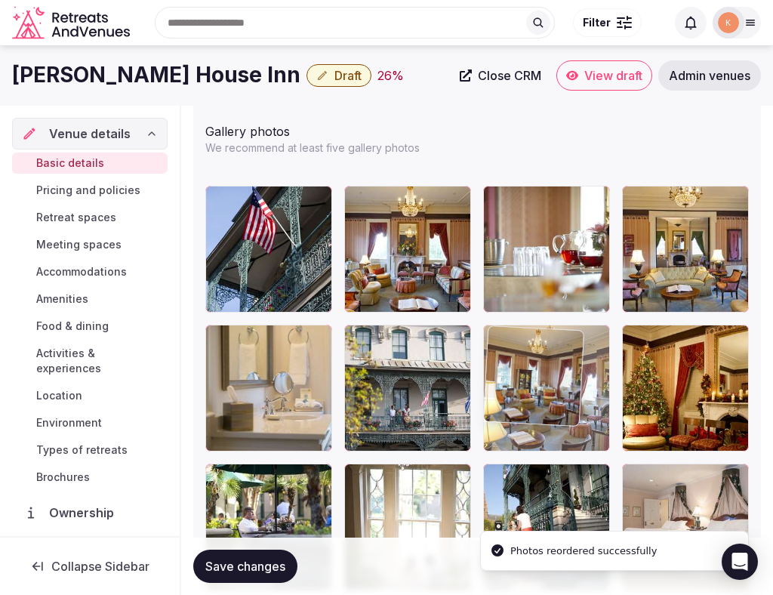
drag, startPoint x: 272, startPoint y: 415, endPoint x: 631, endPoint y: 434, distance: 359.2
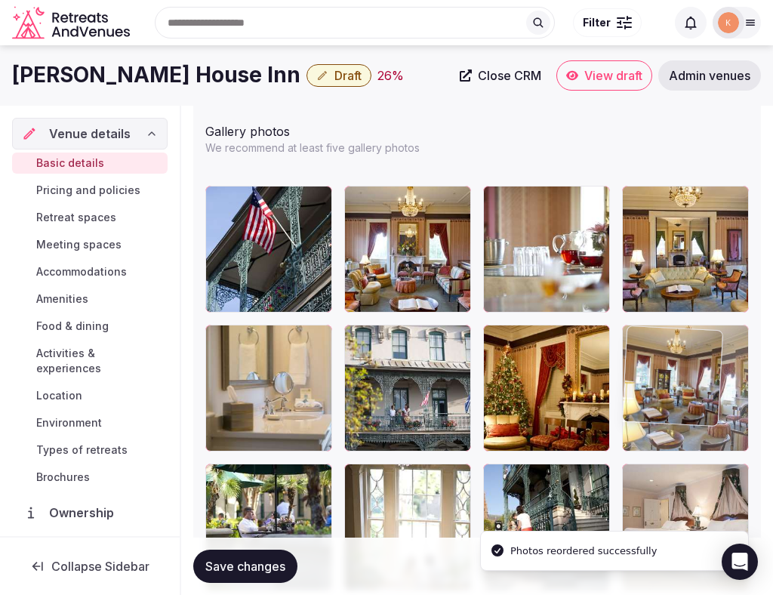
drag, startPoint x: 548, startPoint y: 434, endPoint x: 651, endPoint y: 434, distance: 102.7
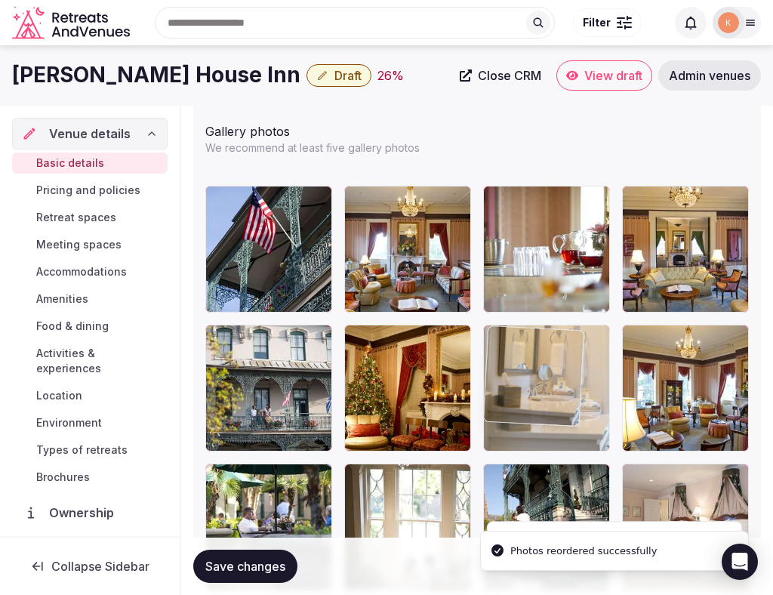
drag, startPoint x: 236, startPoint y: 384, endPoint x: 560, endPoint y: 388, distance: 324.8
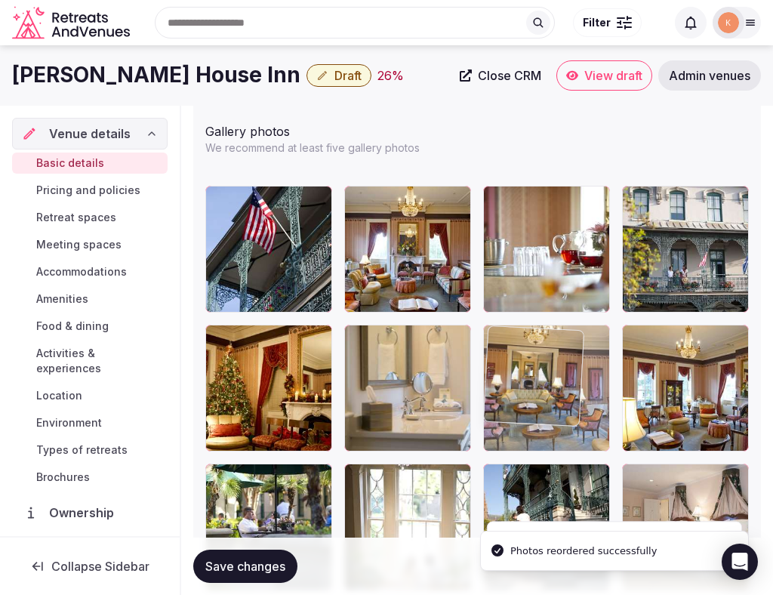
drag, startPoint x: 658, startPoint y: 266, endPoint x: 592, endPoint y: 402, distance: 151.0
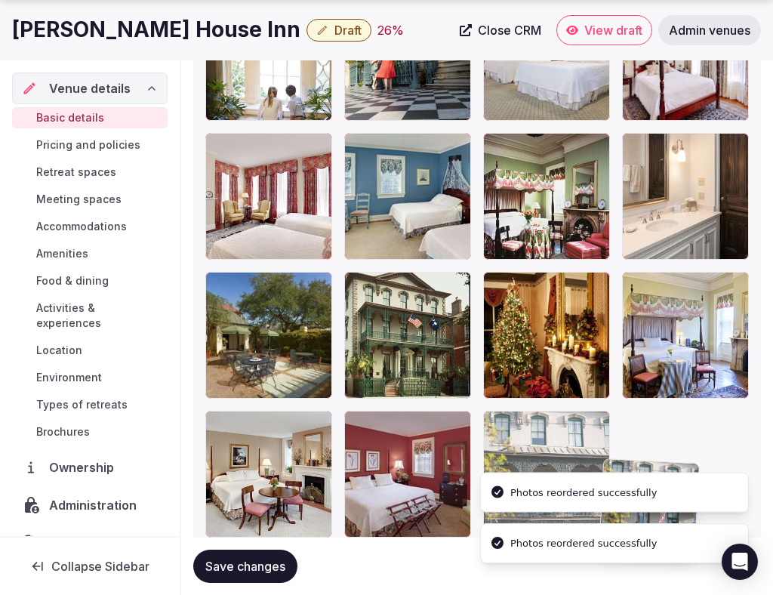
scroll to position [2629, 0]
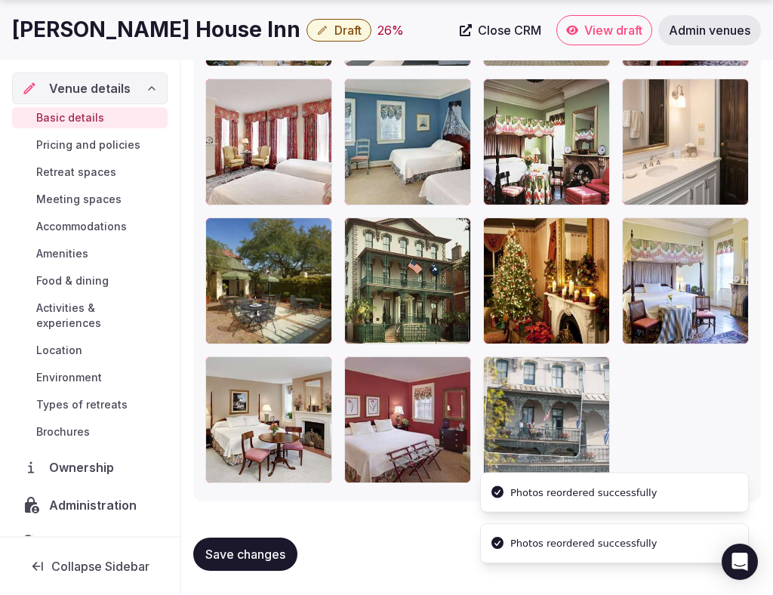
drag, startPoint x: 663, startPoint y: 258, endPoint x: 589, endPoint y: 464, distance: 219.1
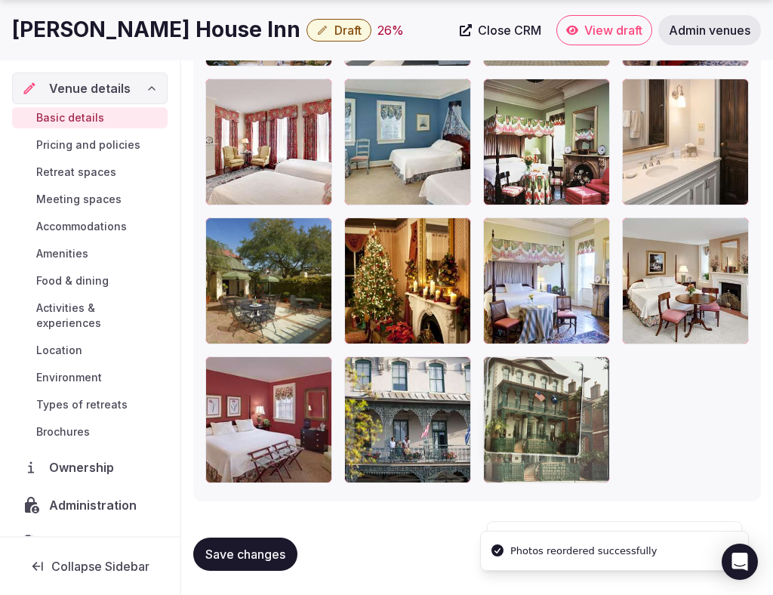
drag, startPoint x: 440, startPoint y: 319, endPoint x: 553, endPoint y: 417, distance: 149.4
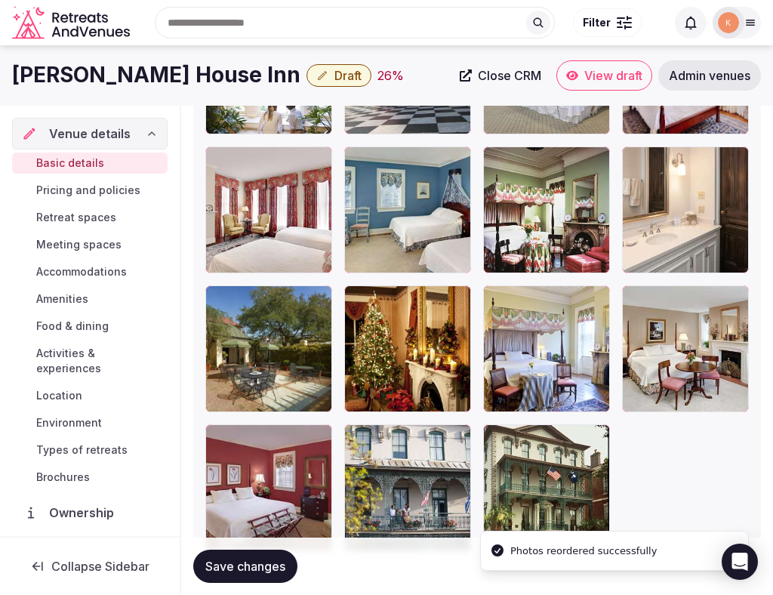
scroll to position [2556, 0]
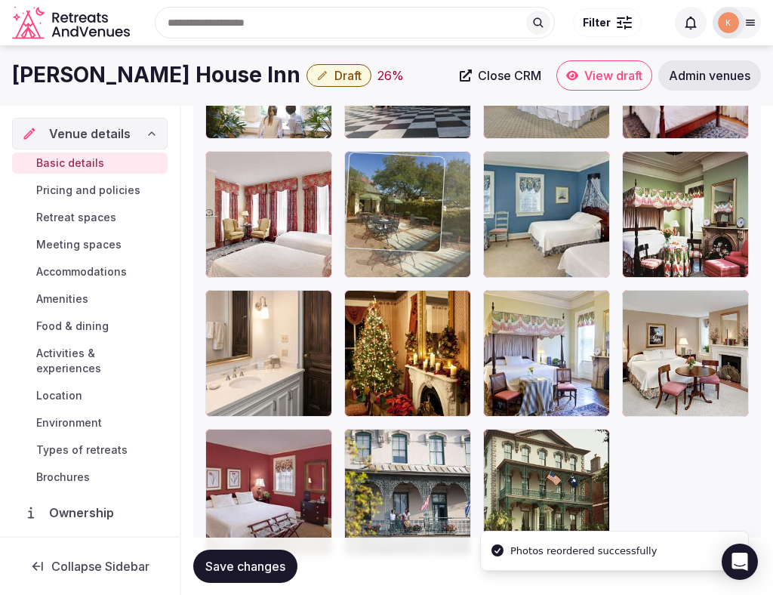
drag, startPoint x: 271, startPoint y: 393, endPoint x: 457, endPoint y: 209, distance: 261.2
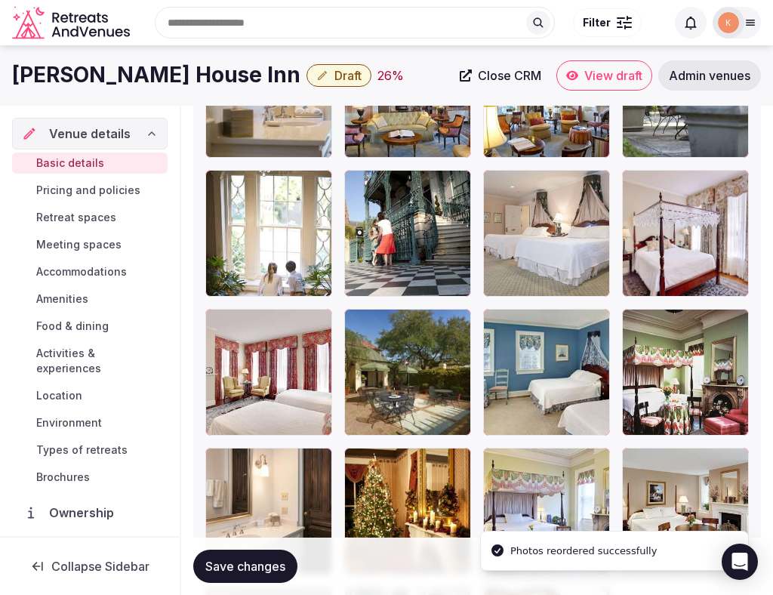
scroll to position [2319, 0]
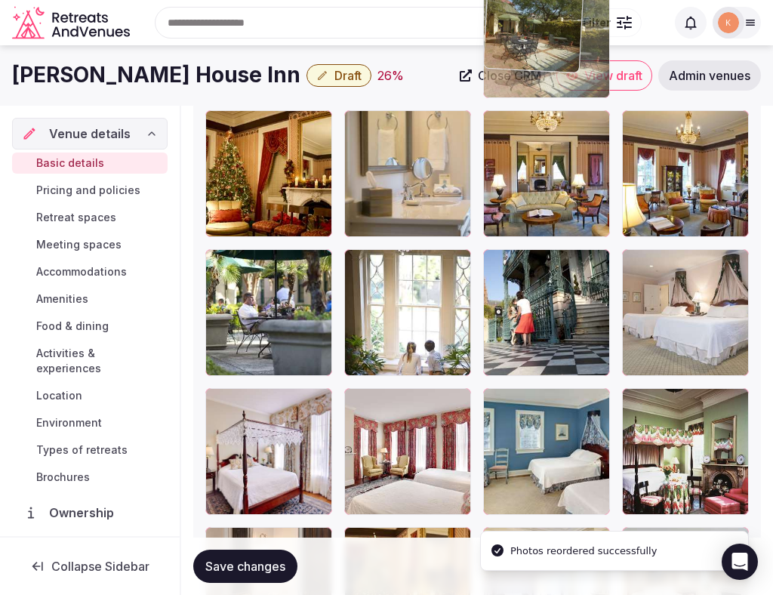
drag, startPoint x: 386, startPoint y: 449, endPoint x: 447, endPoint y: 211, distance: 245.6
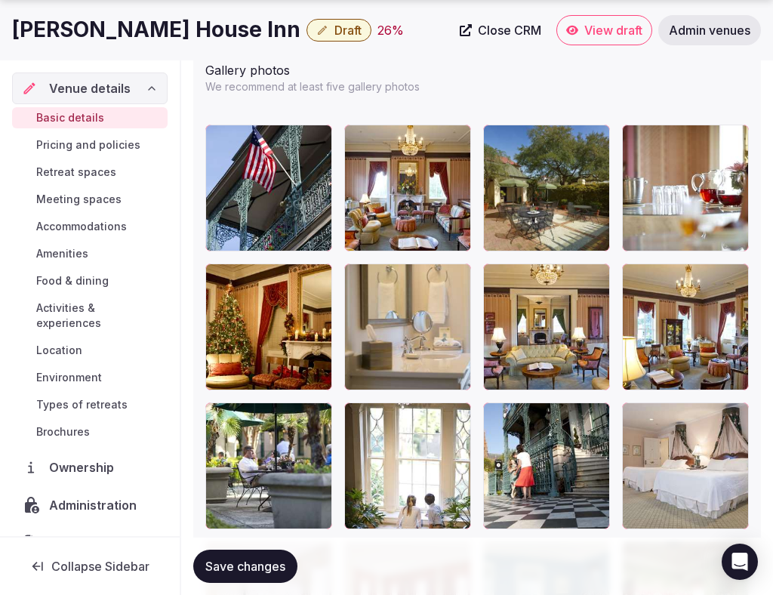
scroll to position [2166, 0]
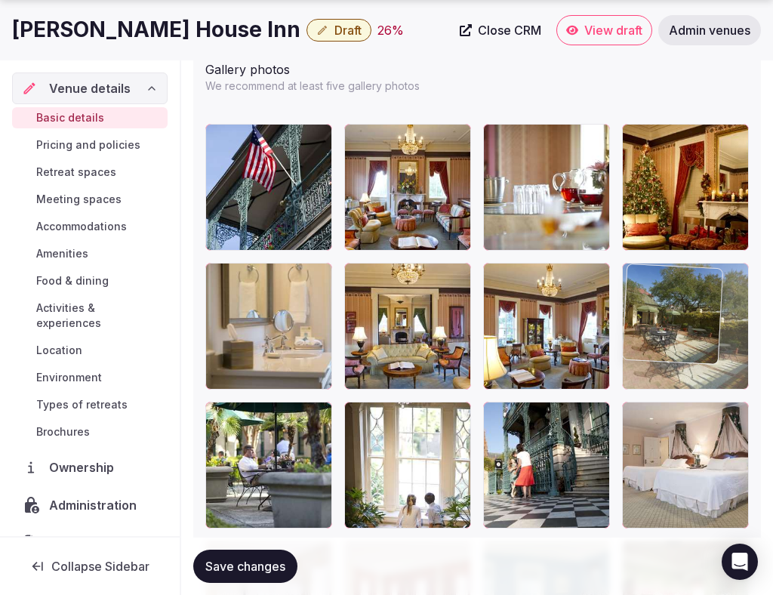
drag, startPoint x: 521, startPoint y: 225, endPoint x: 619, endPoint y: 371, distance: 175.3
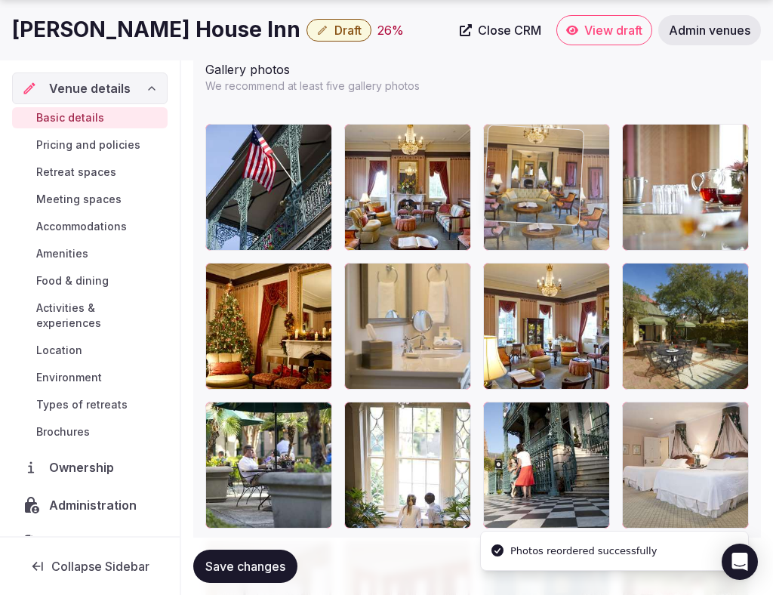
drag, startPoint x: 418, startPoint y: 338, endPoint x: 571, endPoint y: 248, distance: 177.1
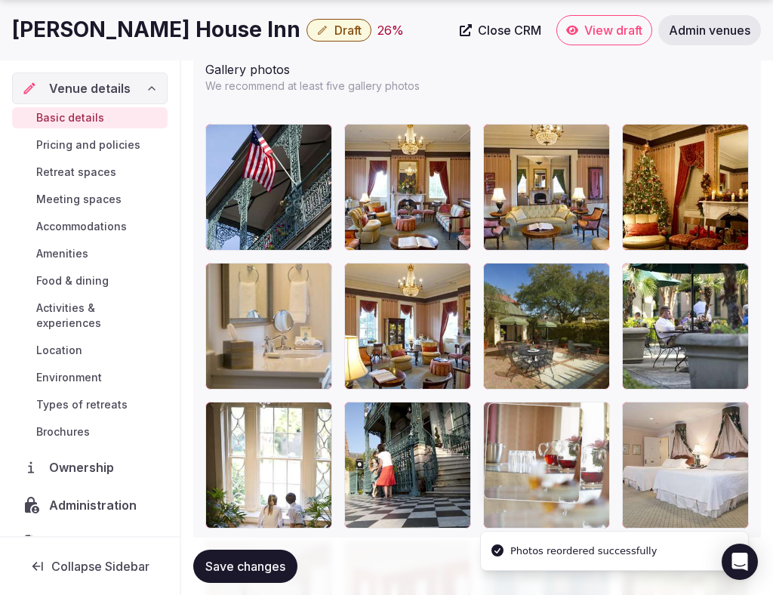
drag, startPoint x: 677, startPoint y: 195, endPoint x: 595, endPoint y: 475, distance: 291.8
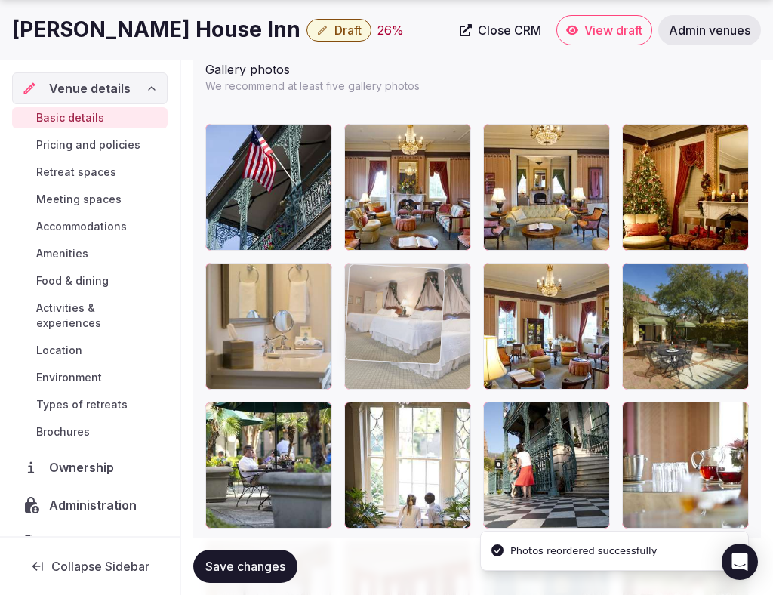
drag, startPoint x: 650, startPoint y: 465, endPoint x: 420, endPoint y: 382, distance: 244.9
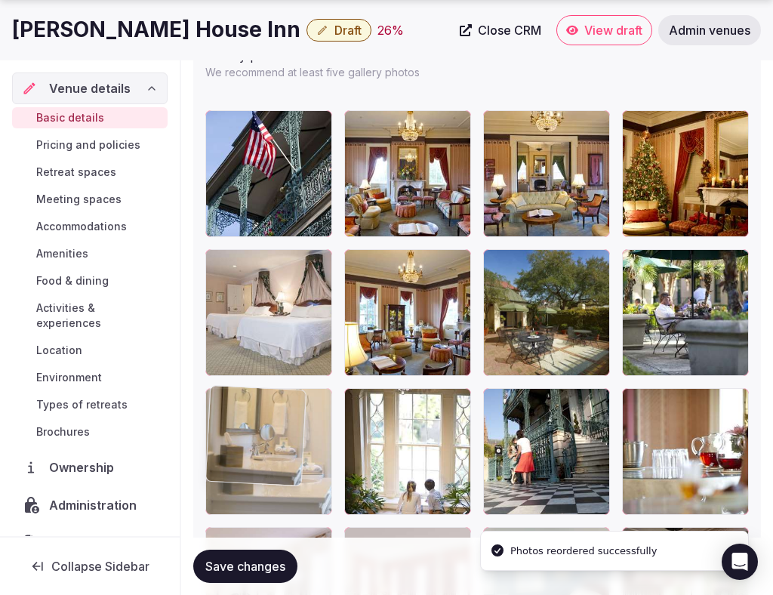
drag, startPoint x: 280, startPoint y: 353, endPoint x: 284, endPoint y: 501, distance: 148.1
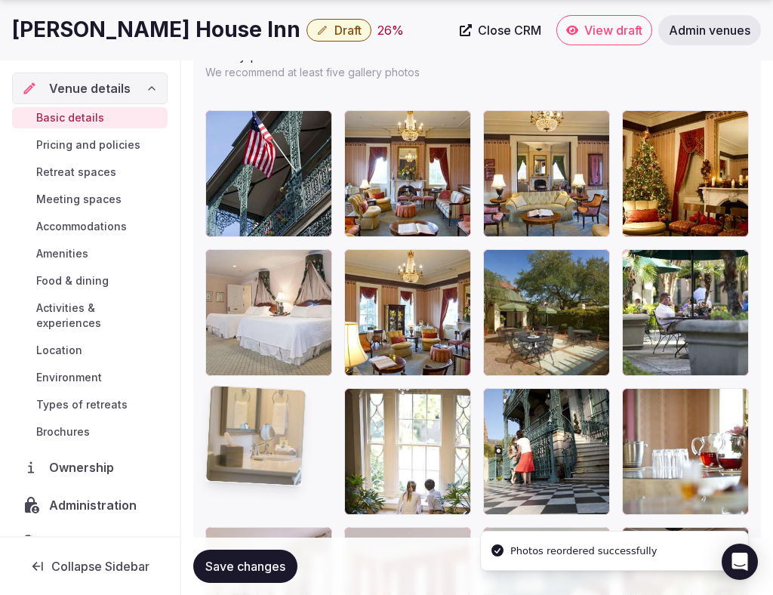
scroll to position [2184, 0]
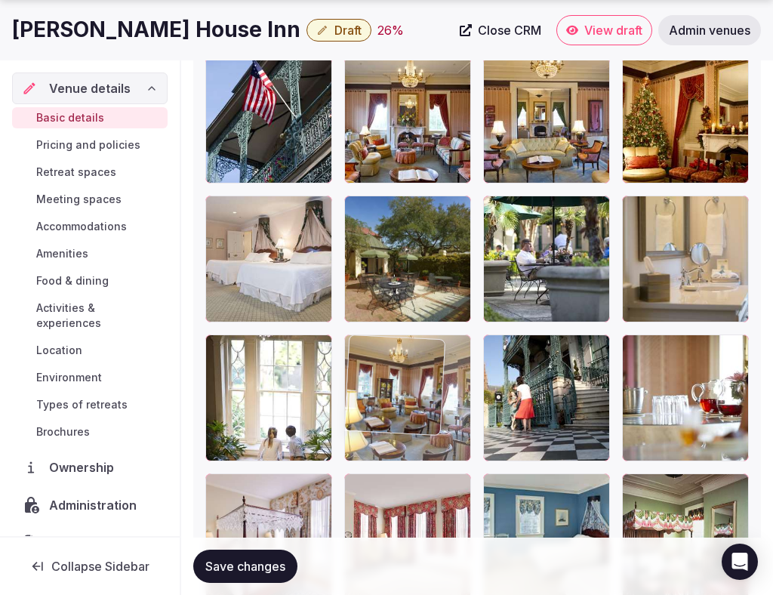
drag, startPoint x: 424, startPoint y: 343, endPoint x: 409, endPoint y: 492, distance: 149.6
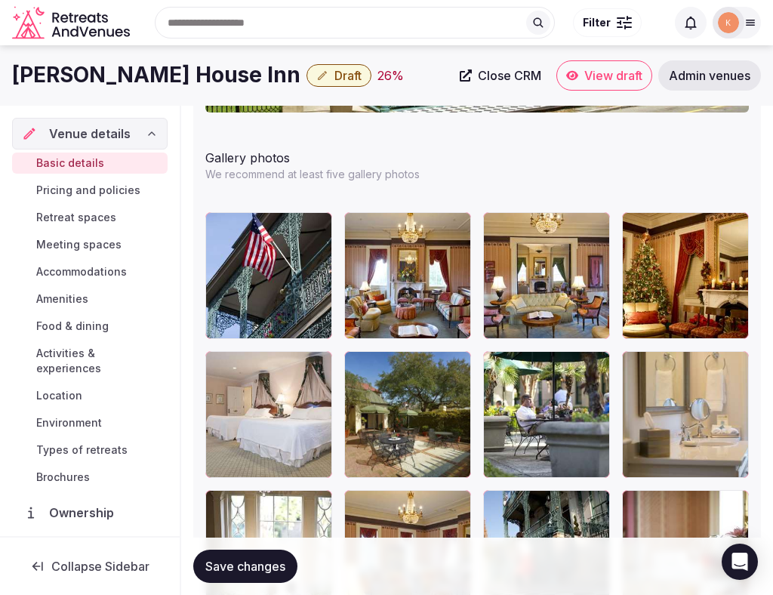
scroll to position [2071, 0]
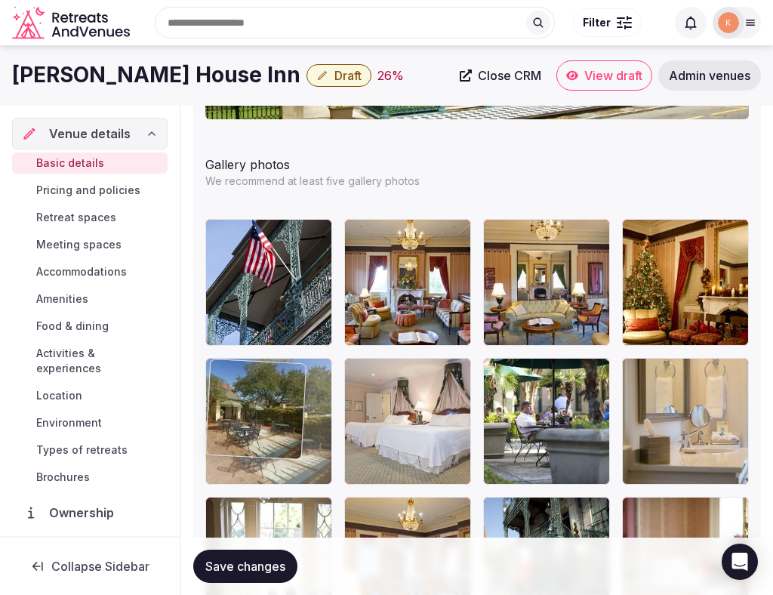
drag, startPoint x: 443, startPoint y: 480, endPoint x: 339, endPoint y: 477, distance: 103.5
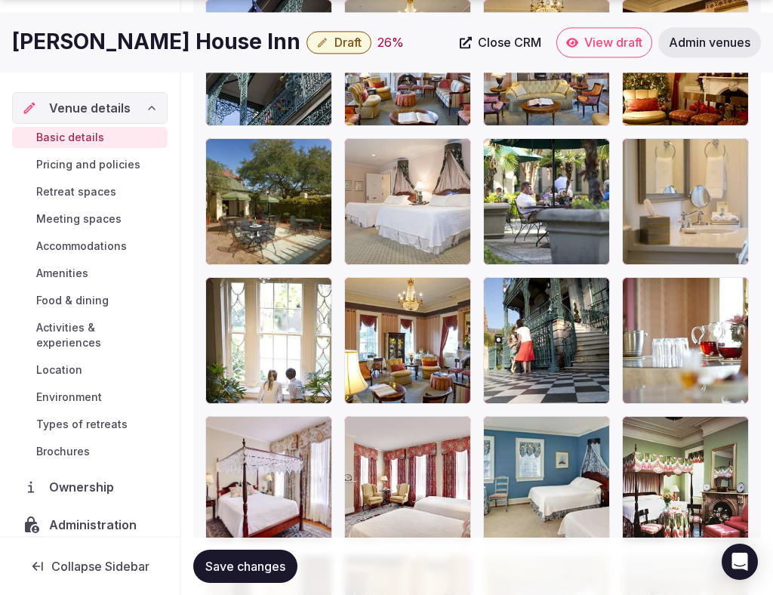
scroll to position [2291, 0]
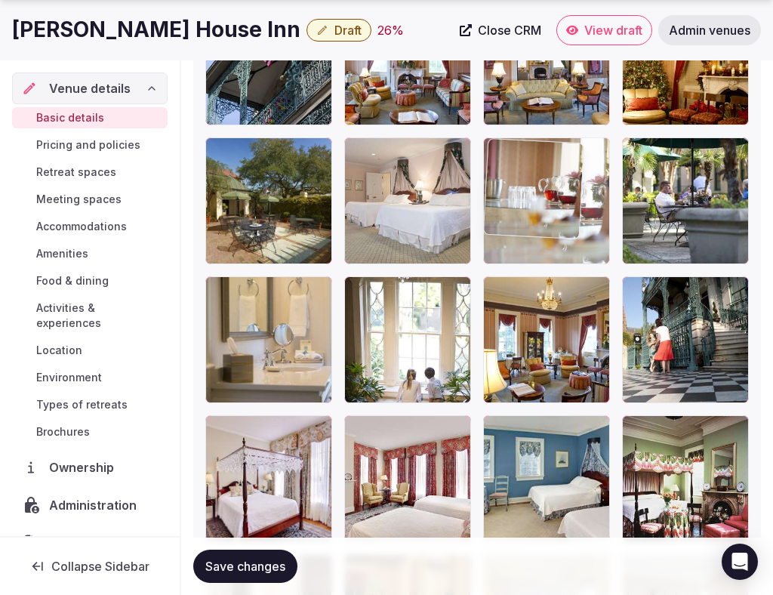
drag, startPoint x: 698, startPoint y: 311, endPoint x: 582, endPoint y: 237, distance: 137.9
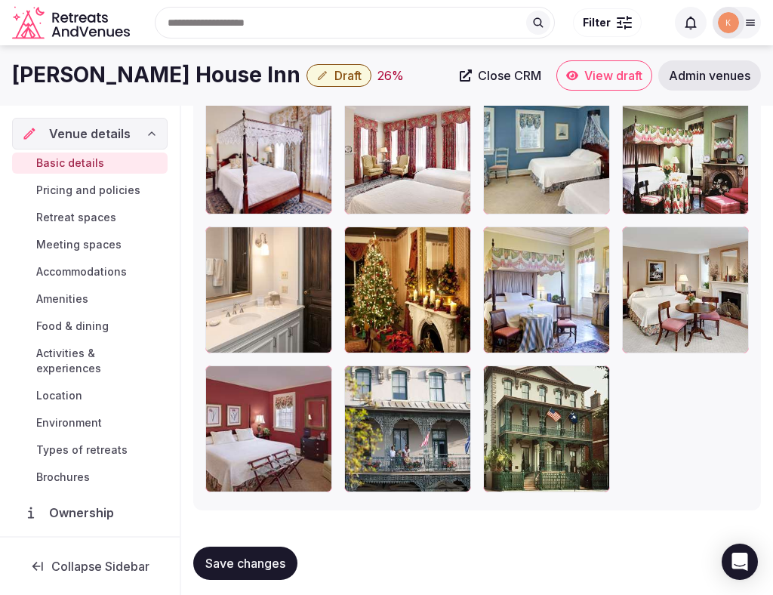
scroll to position [2618, 0]
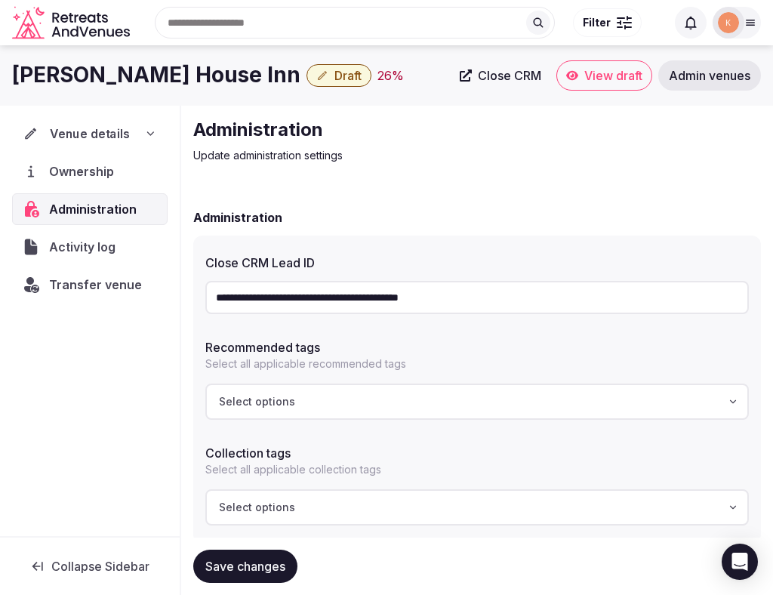
click at [121, 136] on span "Venue details" at bounding box center [90, 134] width 80 height 18
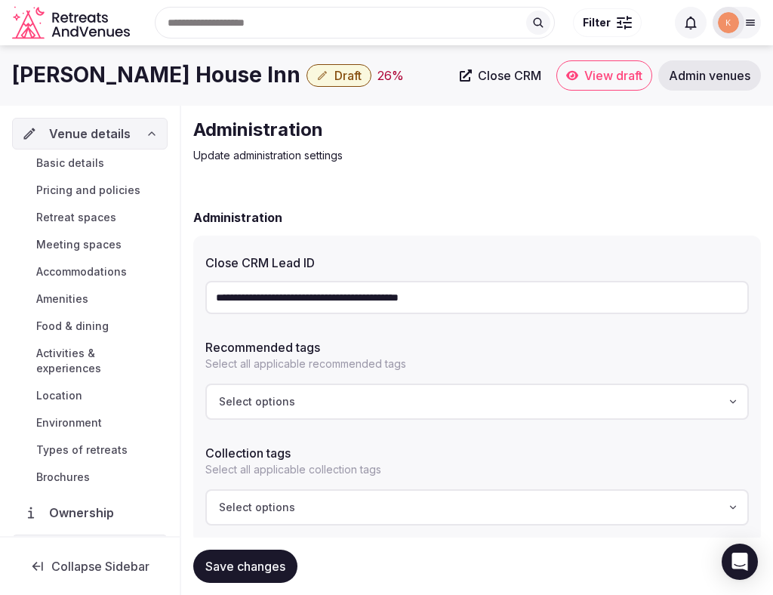
click at [103, 163] on link "Basic details" at bounding box center [90, 163] width 156 height 21
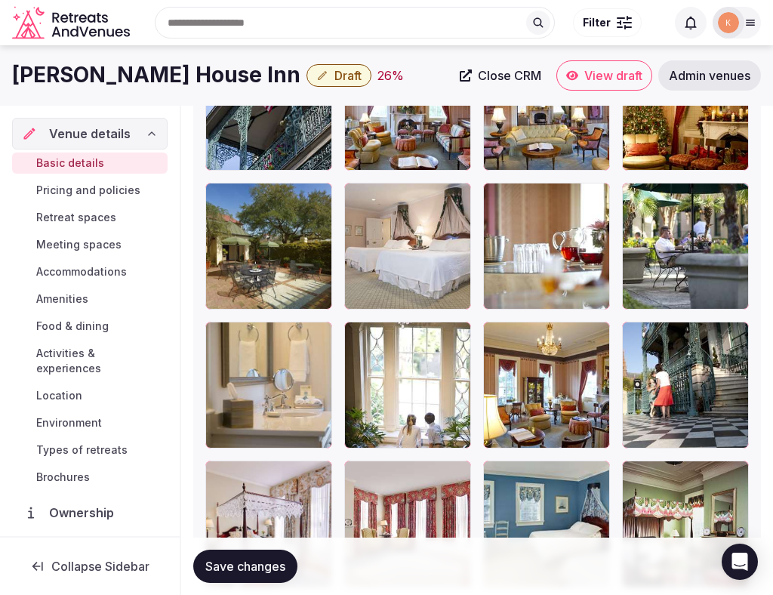
scroll to position [2242, 0]
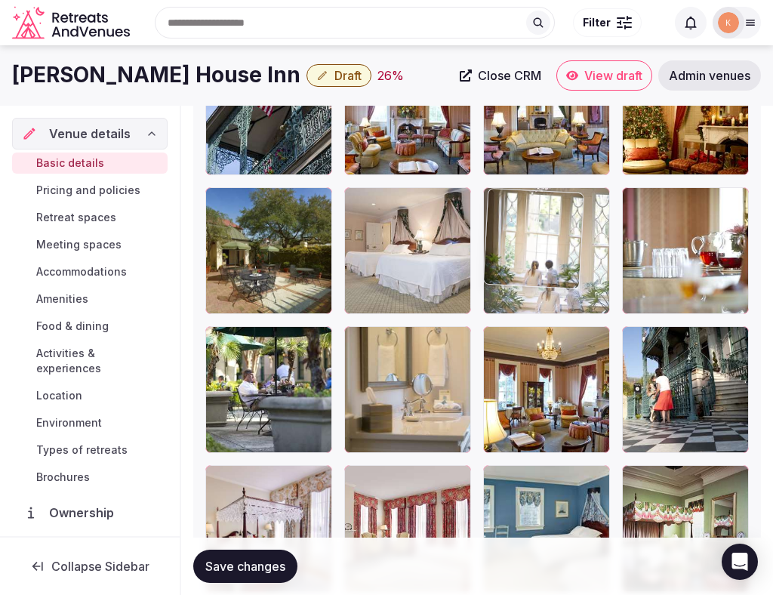
drag, startPoint x: 436, startPoint y: 404, endPoint x: 573, endPoint y: 268, distance: 193.3
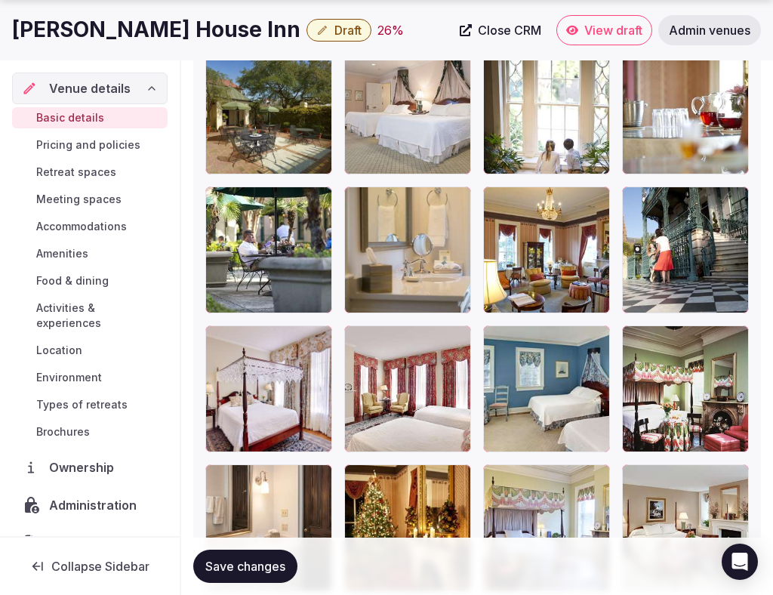
scroll to position [2386, 0]
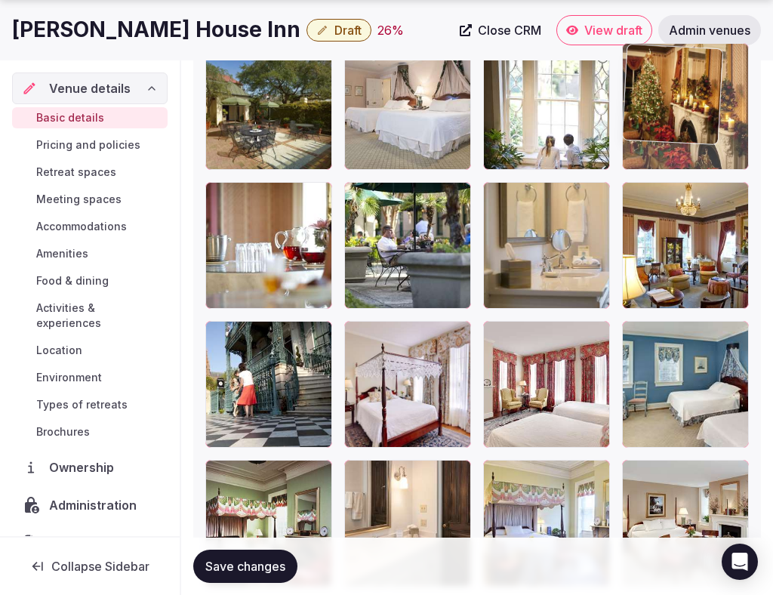
drag, startPoint x: 588, startPoint y: 311, endPoint x: 696, endPoint y: 152, distance: 192.5
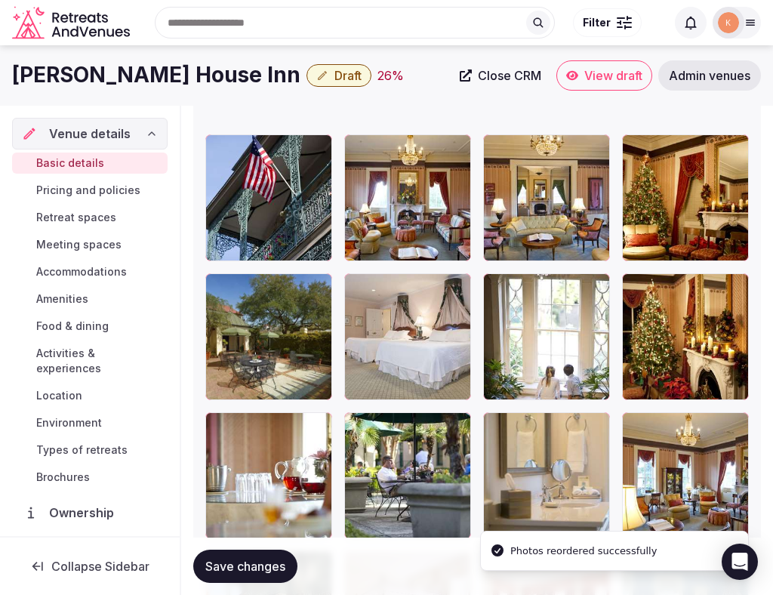
scroll to position [2159, 0]
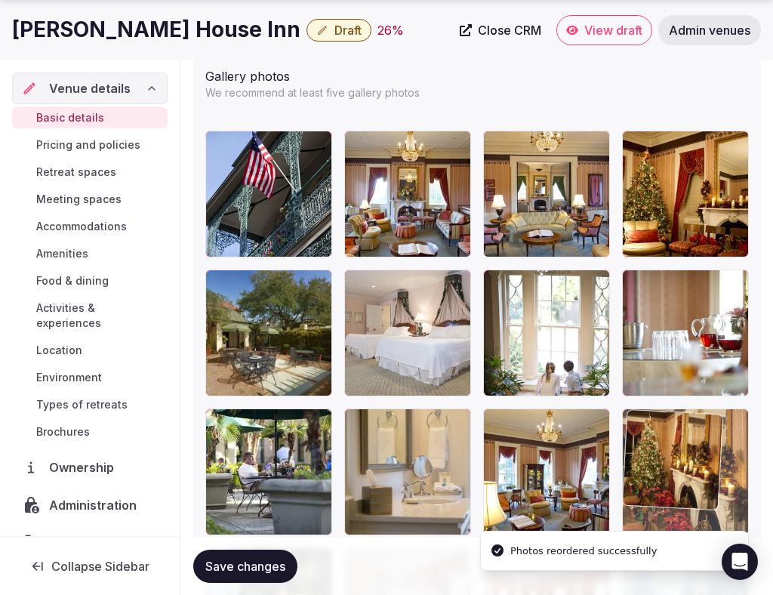
drag, startPoint x: 700, startPoint y: 313, endPoint x: 703, endPoint y: 443, distance: 129.9
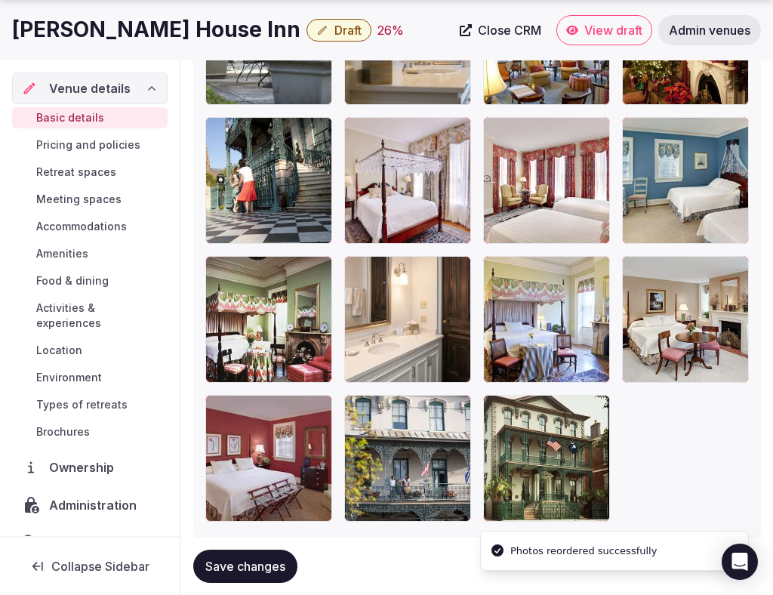
scroll to position [2629, 0]
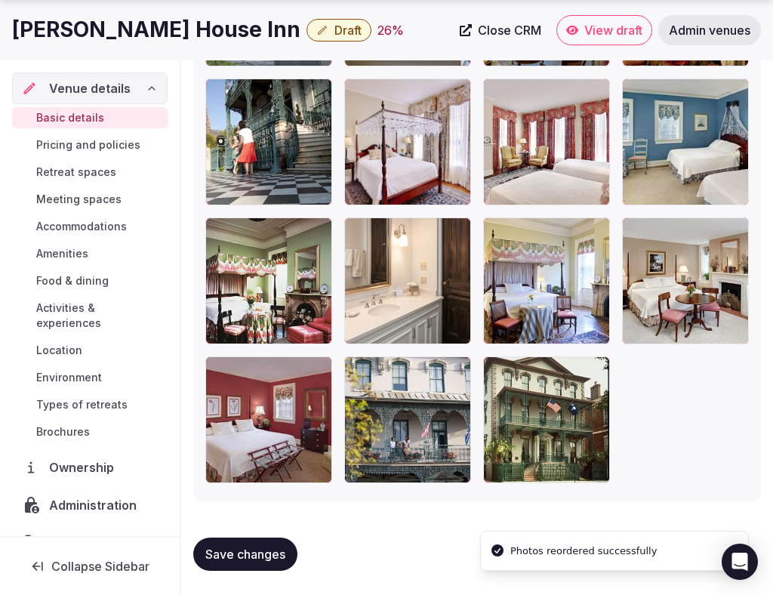
click at [282, 545] on button "Save changes" at bounding box center [245, 554] width 104 height 33
click at [282, 547] on span "Save changes" at bounding box center [245, 554] width 80 height 15
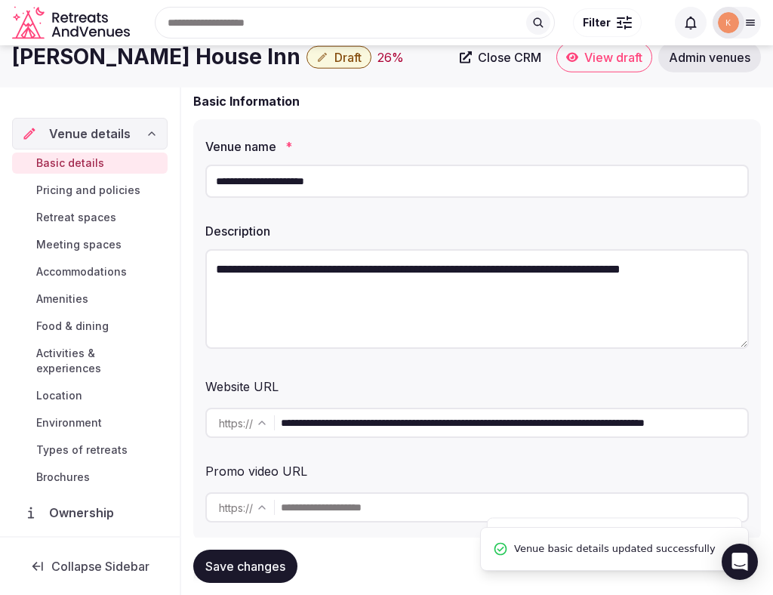
scroll to position [0, 0]
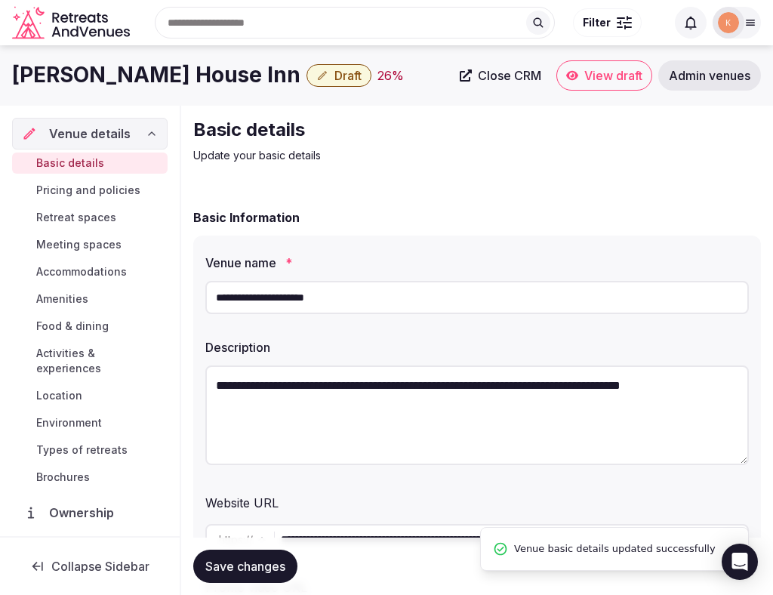
click at [335, 76] on span "Draft" at bounding box center [348, 75] width 27 height 15
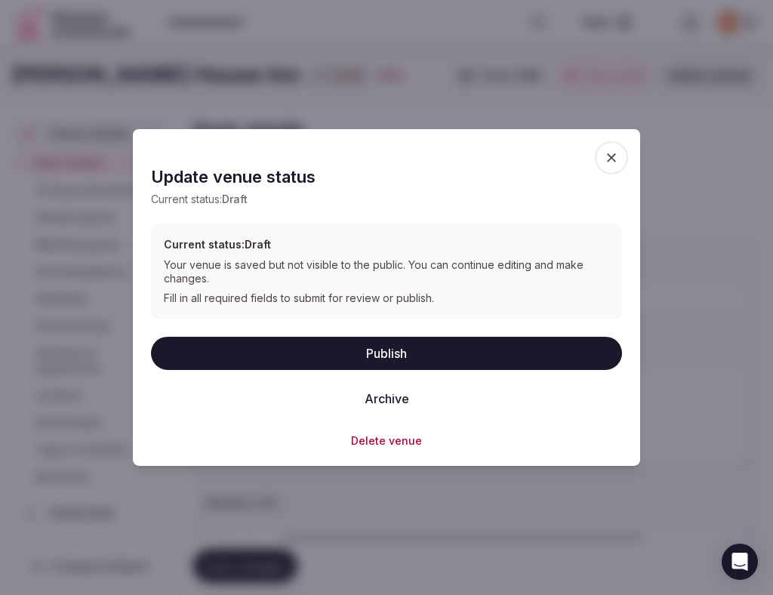
click at [378, 347] on button "Publish" at bounding box center [386, 352] width 471 height 33
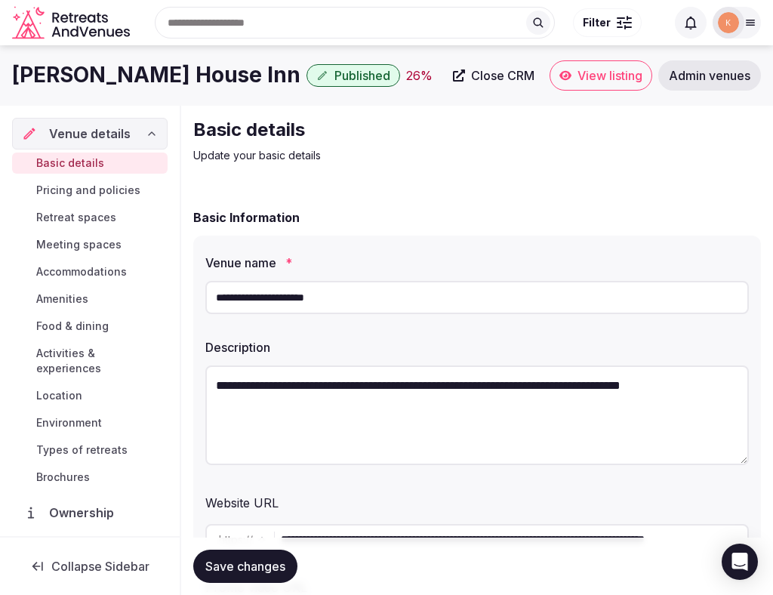
drag, startPoint x: 696, startPoint y: 79, endPoint x: 624, endPoint y: 199, distance: 140.5
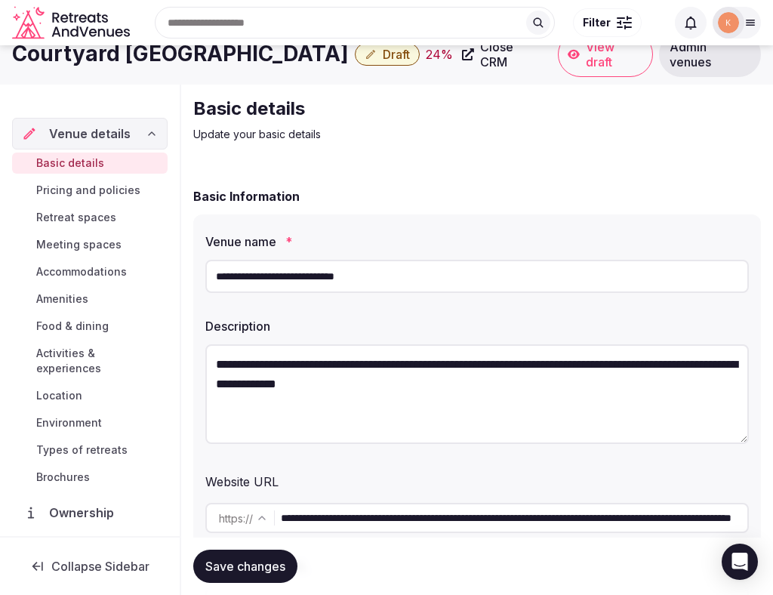
scroll to position [22, 0]
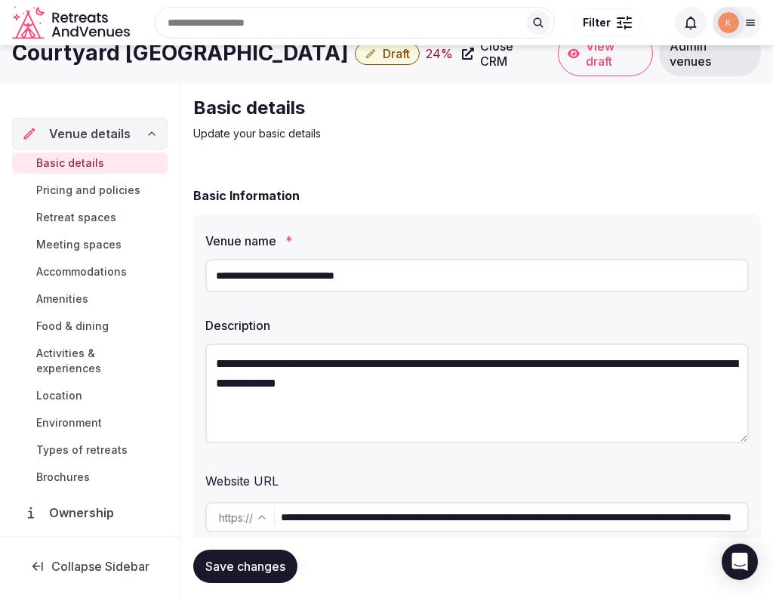
click at [380, 268] on input "**********" at bounding box center [477, 275] width 544 height 33
type input "**********"
click at [342, 277] on input "**********" at bounding box center [477, 275] width 544 height 33
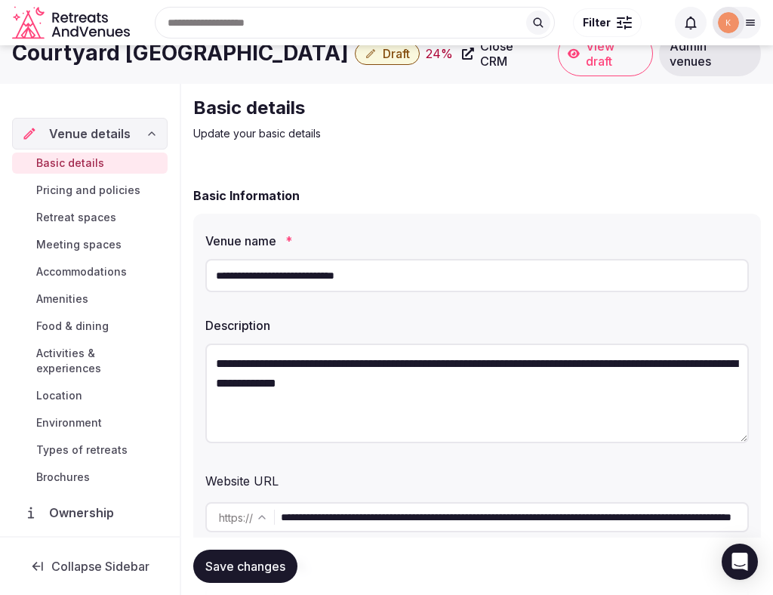
click at [342, 277] on input "**********" at bounding box center [477, 275] width 544 height 33
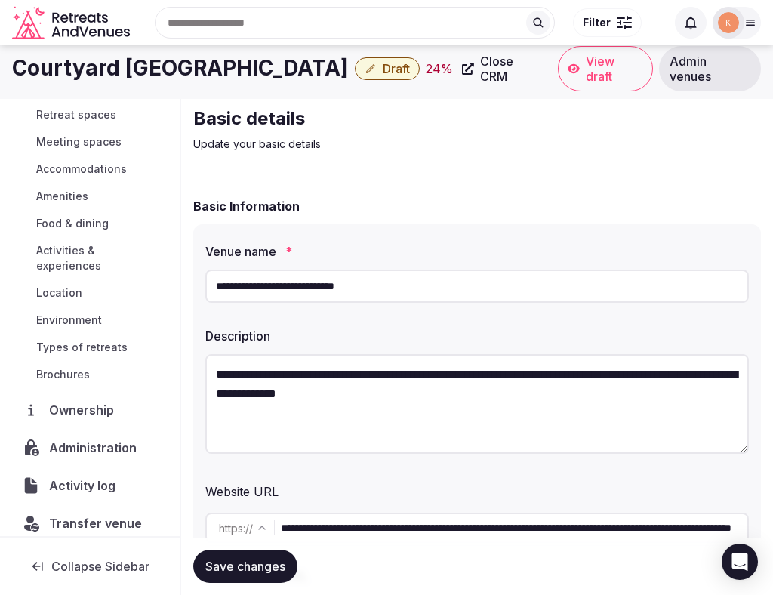
scroll to position [0, 0]
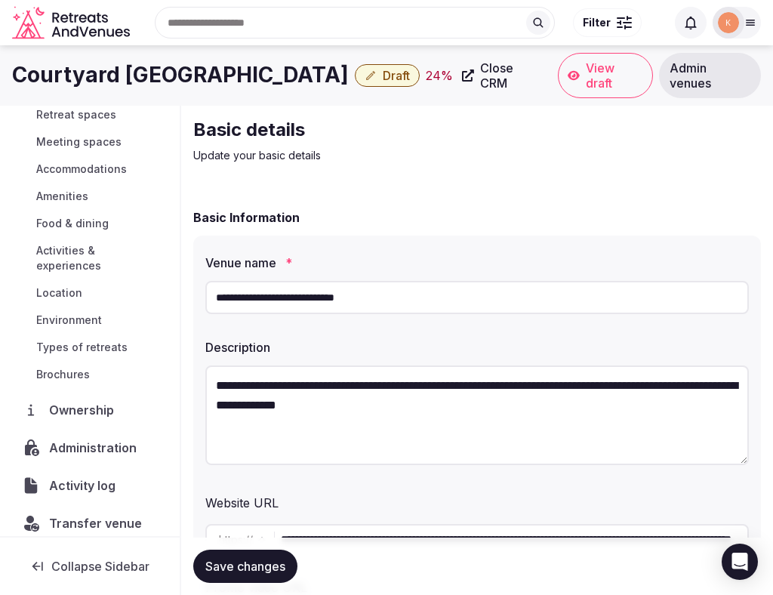
click at [313, 295] on input "**********" at bounding box center [477, 297] width 544 height 33
click at [684, 85] on span "Admin venues" at bounding box center [710, 75] width 81 height 30
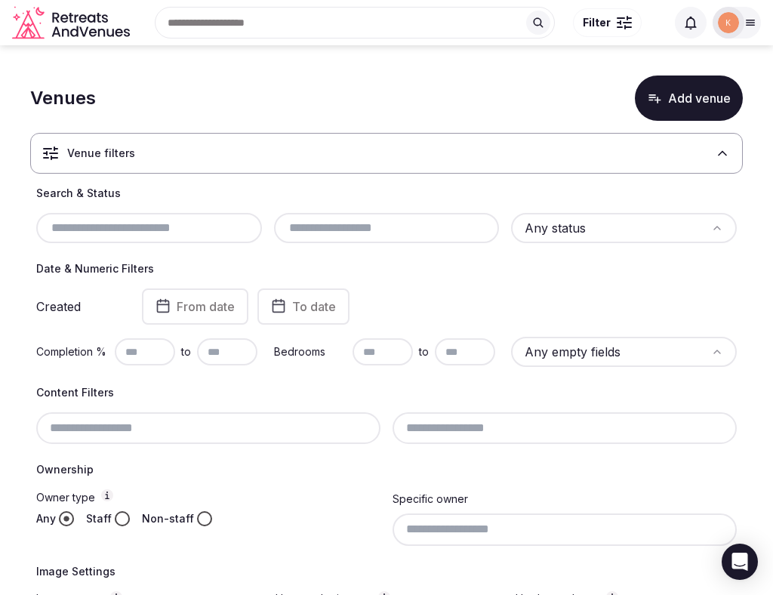
click at [203, 236] on input "text" at bounding box center [149, 228] width 214 height 18
paste input "**********"
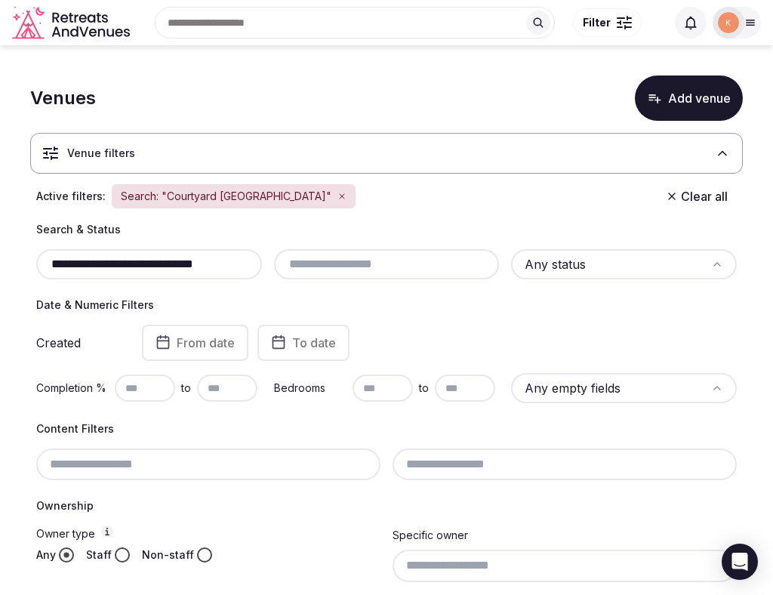
type input "**********"
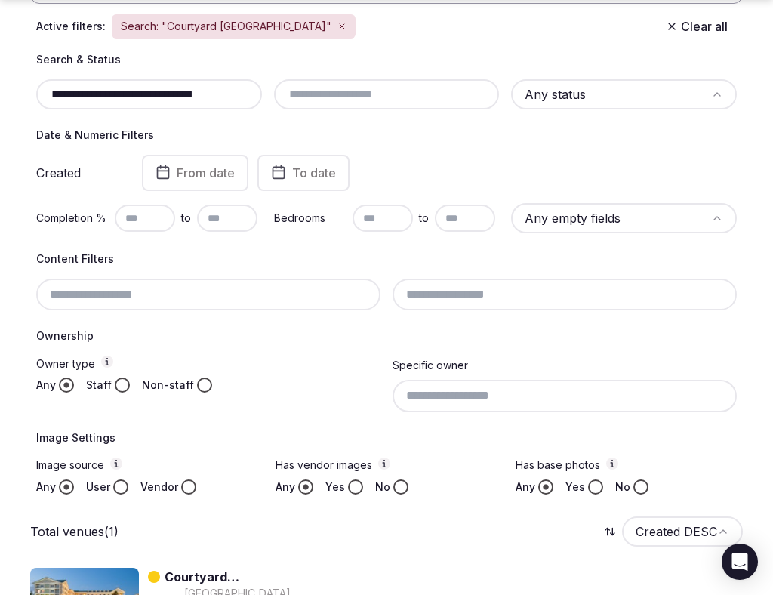
scroll to position [252, 0]
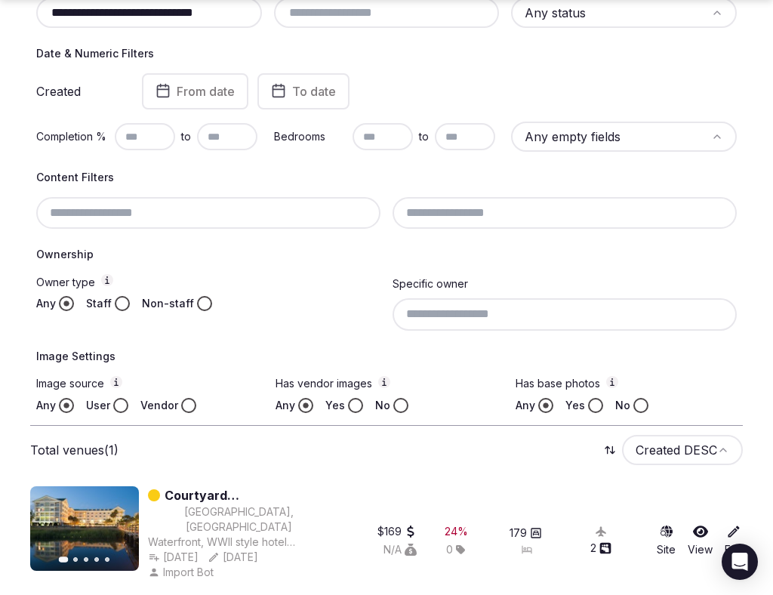
click at [195, 493] on link "Courtyard [GEOGRAPHIC_DATA]" at bounding box center [247, 495] width 165 height 18
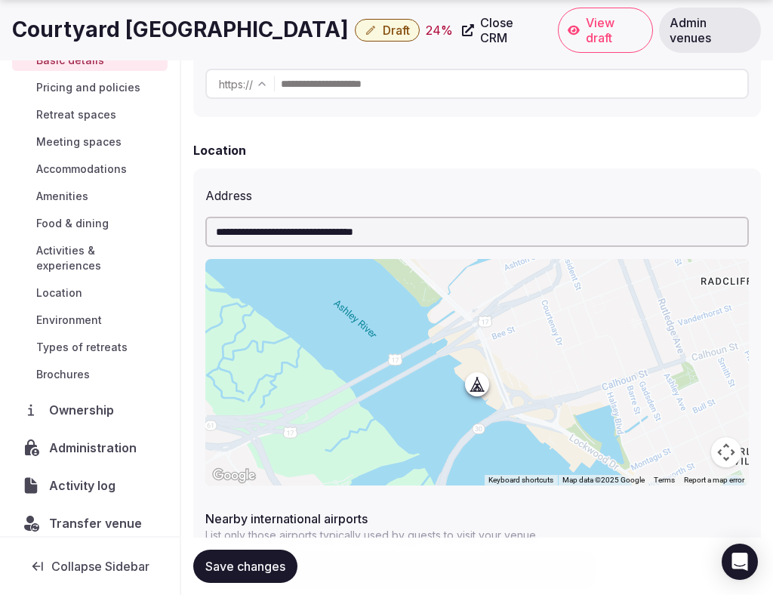
scroll to position [548, 0]
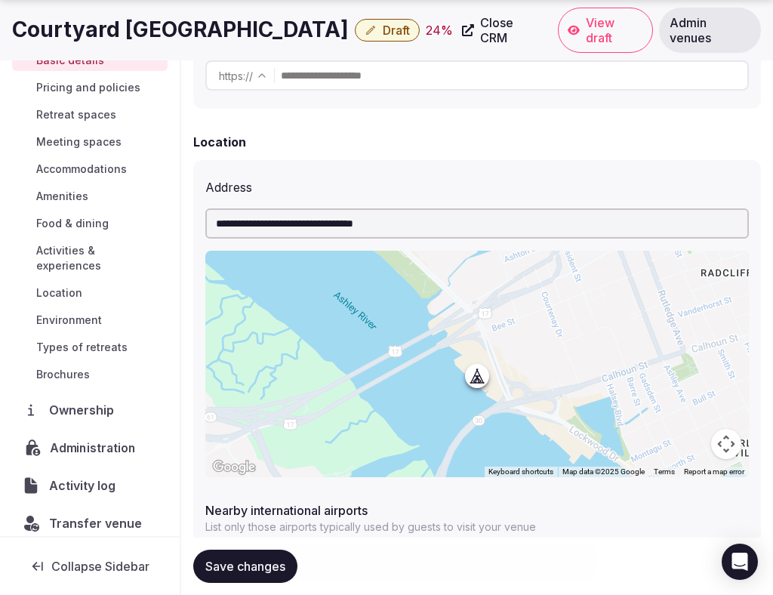
click at [90, 439] on span "Administration" at bounding box center [96, 448] width 92 height 18
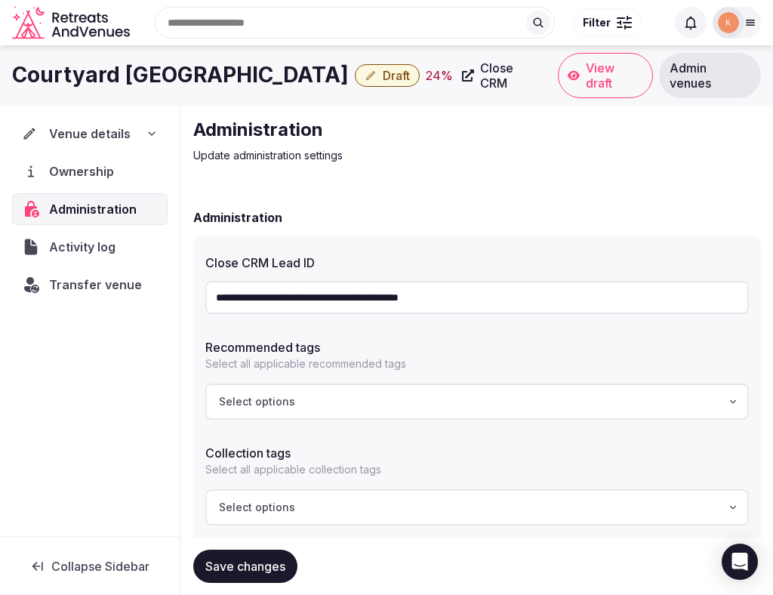
click at [319, 295] on input "**********" at bounding box center [477, 297] width 544 height 33
click at [130, 287] on span "Transfer venue" at bounding box center [95, 285] width 93 height 18
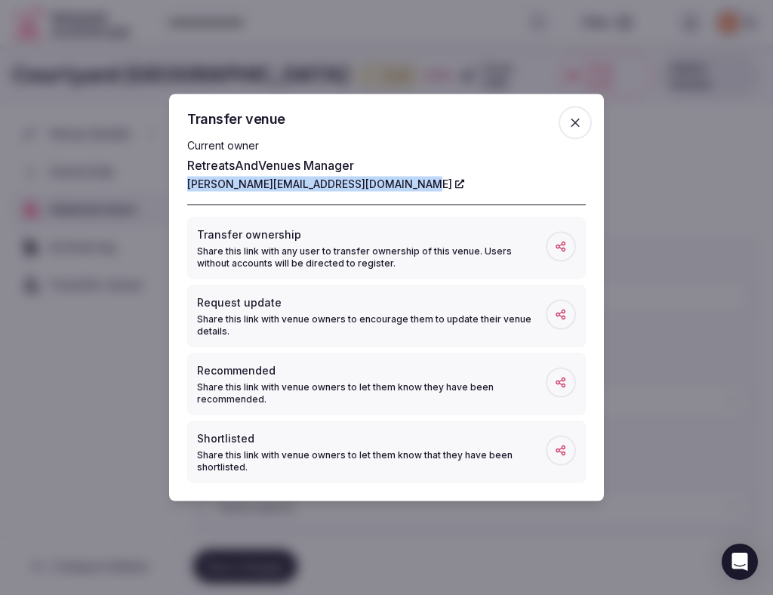
click at [572, 122] on icon "button" at bounding box center [575, 123] width 15 height 15
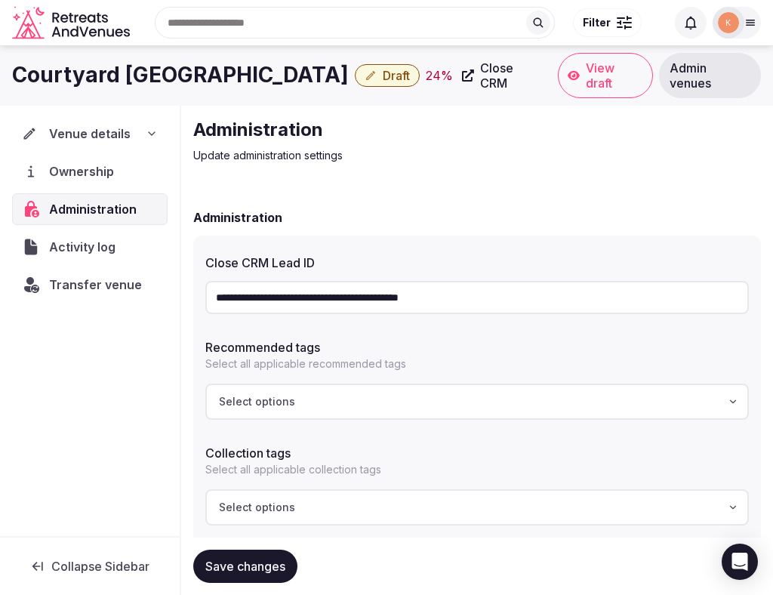
click at [113, 131] on span "Venue details" at bounding box center [90, 134] width 82 height 18
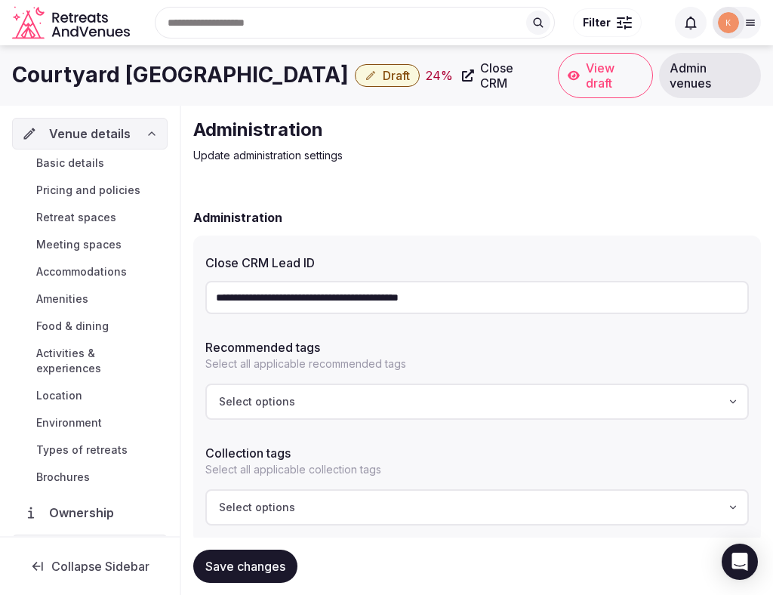
click at [88, 160] on span "Basic details" at bounding box center [70, 163] width 68 height 15
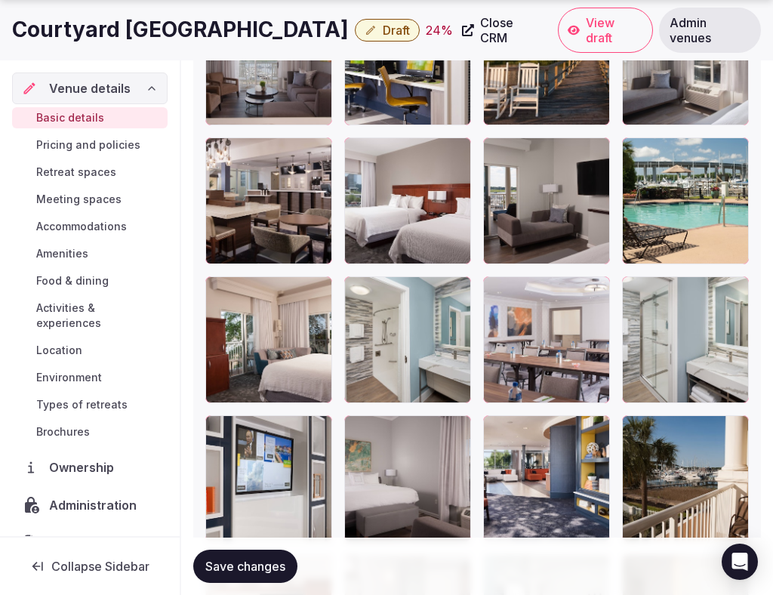
scroll to position [3106, 0]
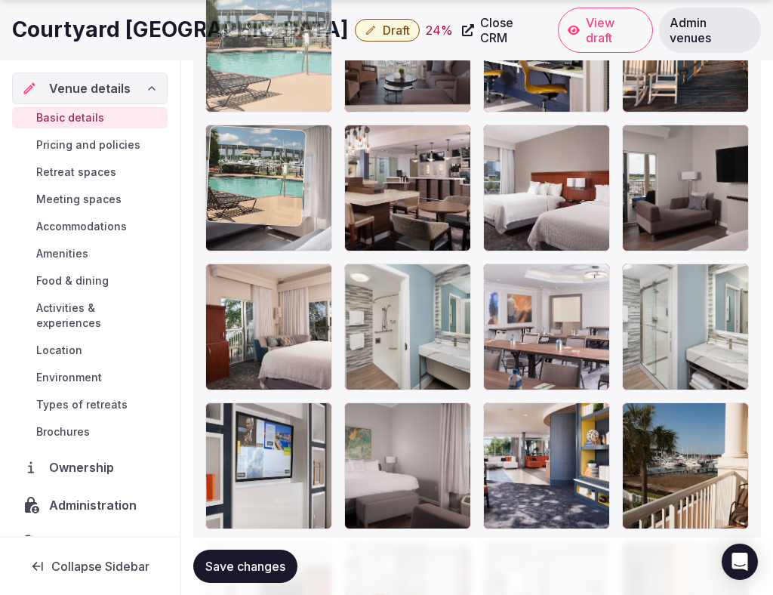
drag, startPoint x: 666, startPoint y: 215, endPoint x: 316, endPoint y: 140, distance: 357.6
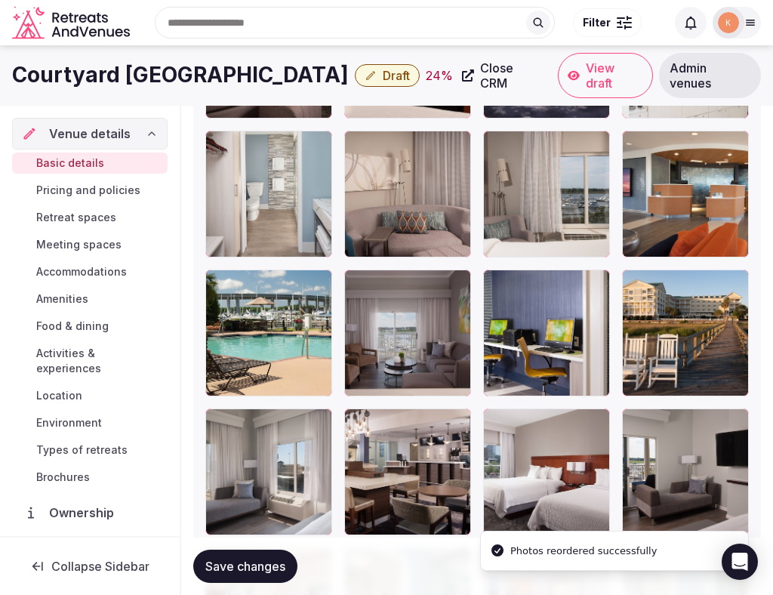
scroll to position [2818, 0]
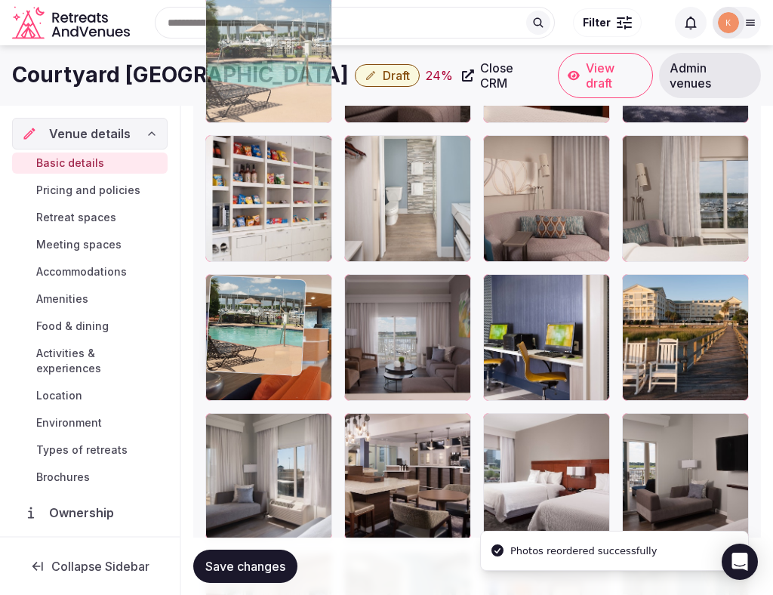
drag, startPoint x: 272, startPoint y: 356, endPoint x: 273, endPoint y: 156, distance: 200.1
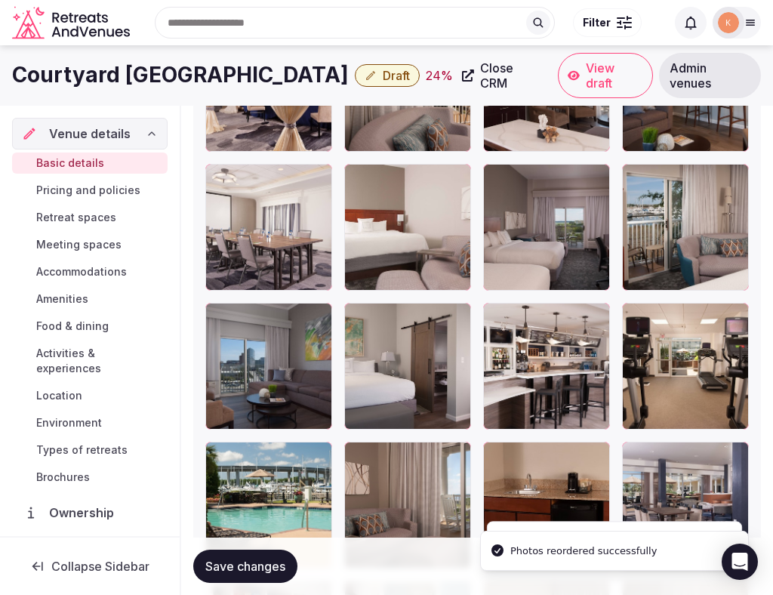
scroll to position [2317, 0]
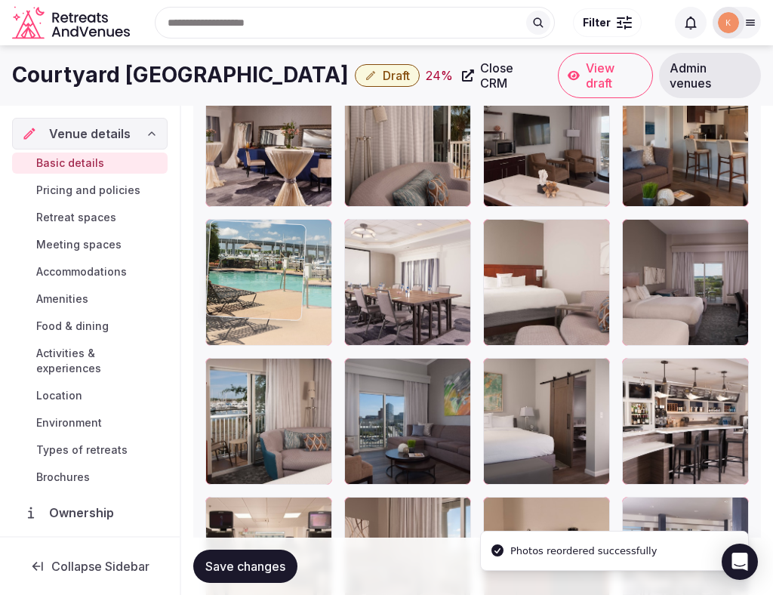
drag, startPoint x: 253, startPoint y: 518, endPoint x: 246, endPoint y: 210, distance: 308.2
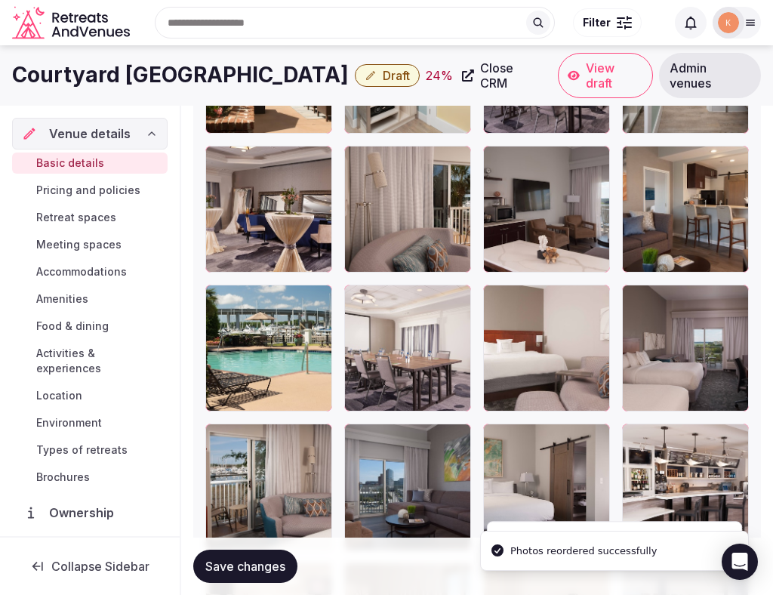
scroll to position [2235, 0]
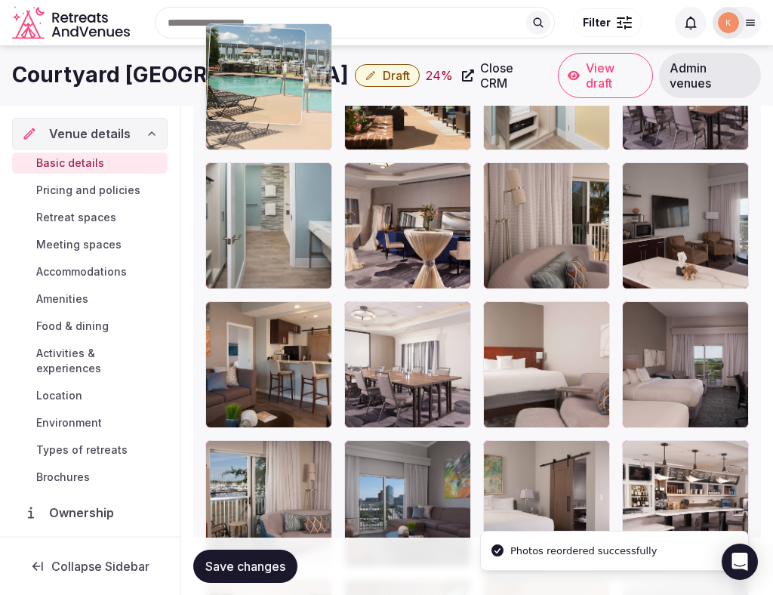
drag, startPoint x: 232, startPoint y: 363, endPoint x: 234, endPoint y: 165, distance: 198.6
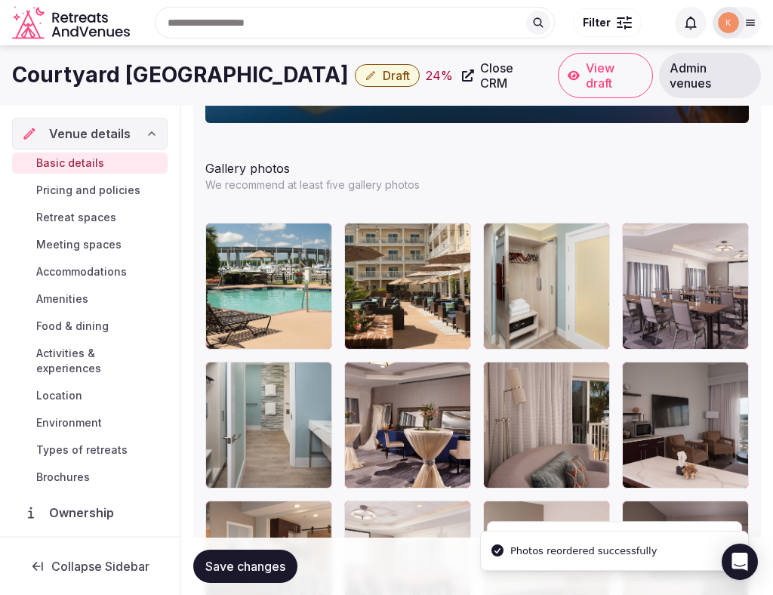
scroll to position [2031, 0]
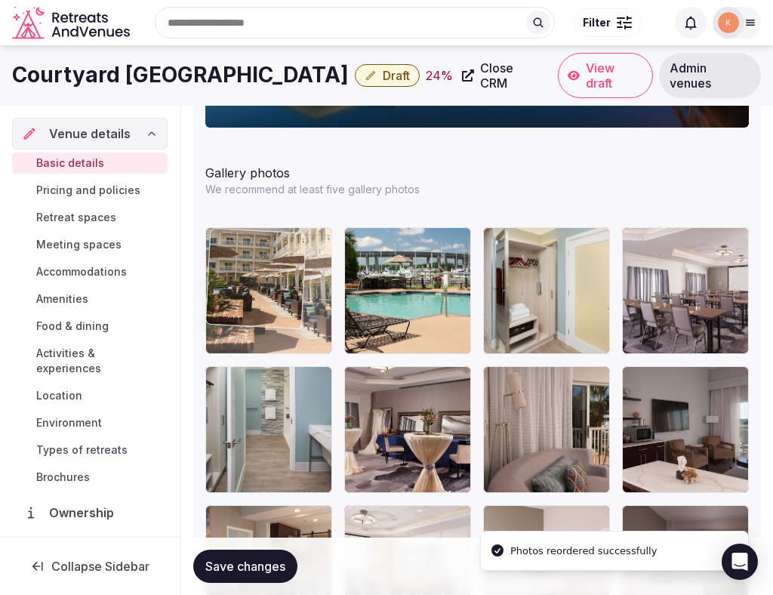
drag, startPoint x: 400, startPoint y: 282, endPoint x: 267, endPoint y: 282, distance: 133.7
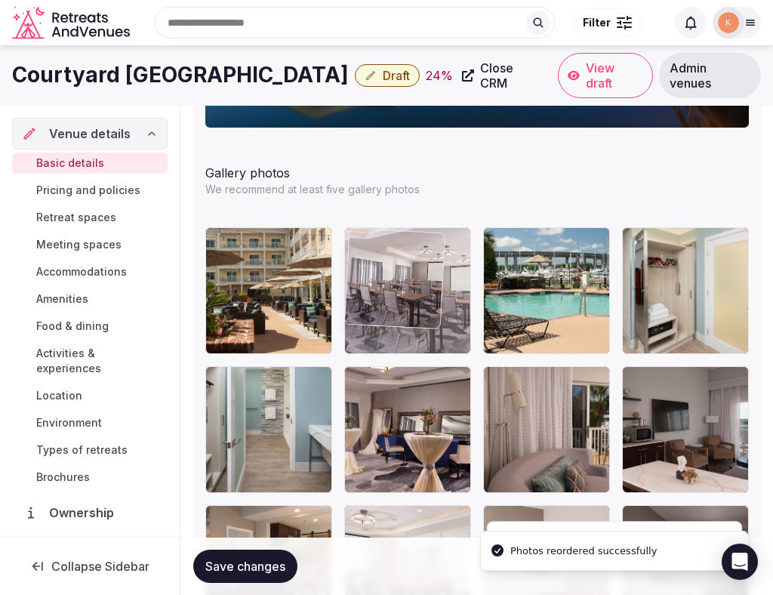
drag, startPoint x: 697, startPoint y: 313, endPoint x: 449, endPoint y: 330, distance: 249.0
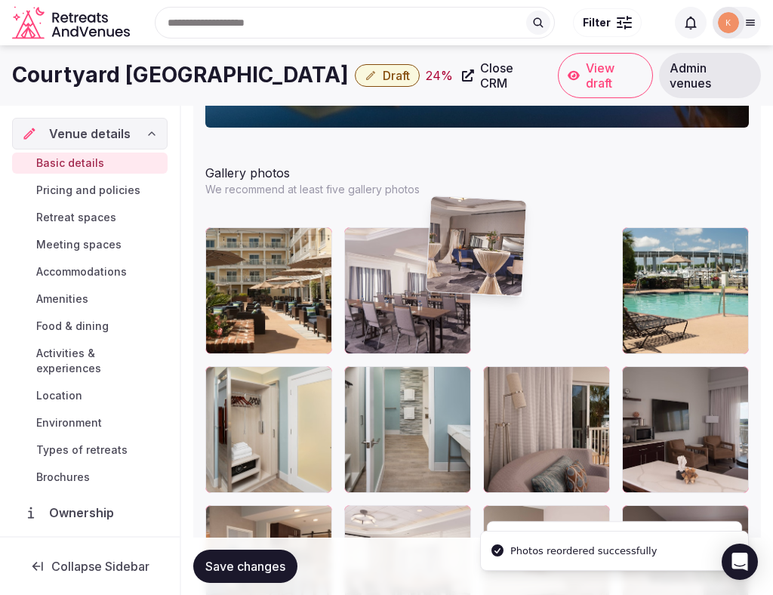
drag, startPoint x: 563, startPoint y: 319, endPoint x: 538, endPoint y: 374, distance: 60.5
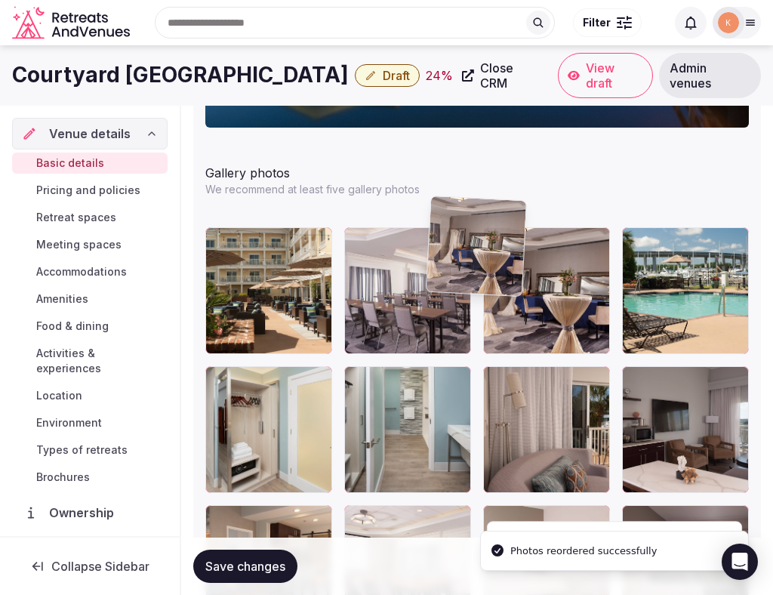
scroll to position [2171, 0]
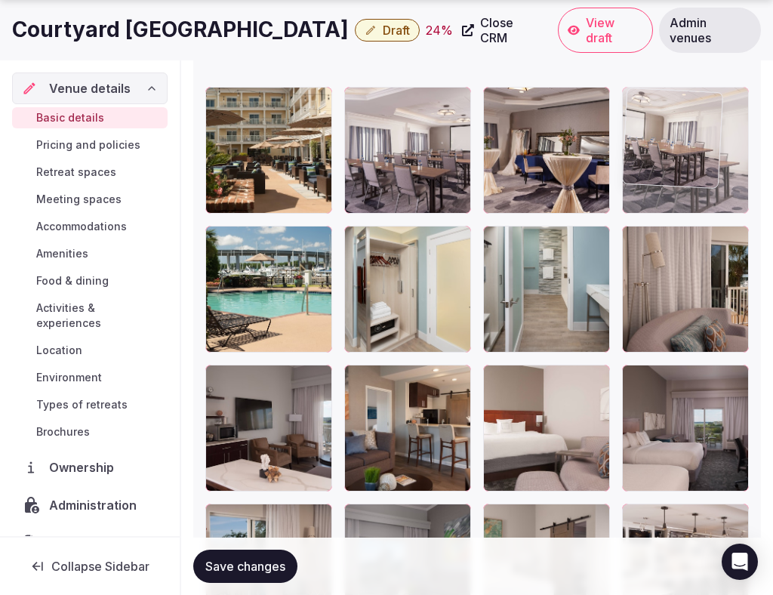
drag, startPoint x: 383, startPoint y: 446, endPoint x: 677, endPoint y: 173, distance: 400.8
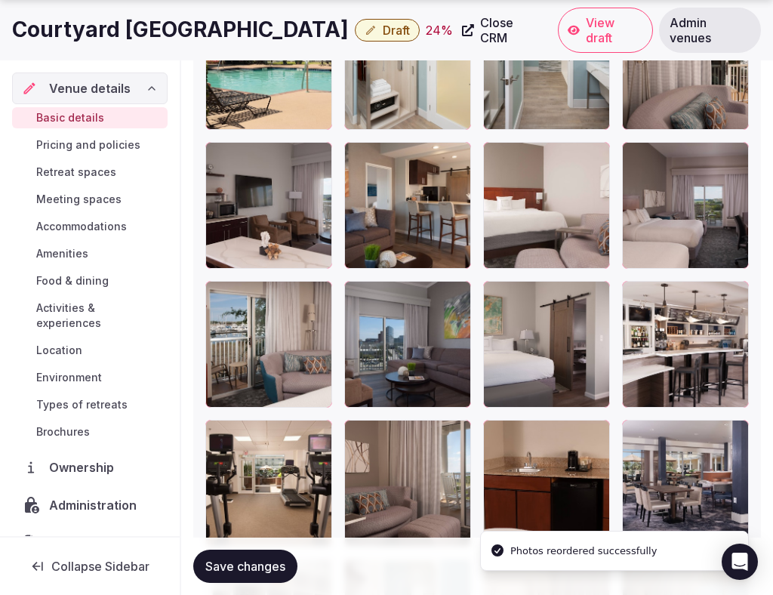
scroll to position [2400, 0]
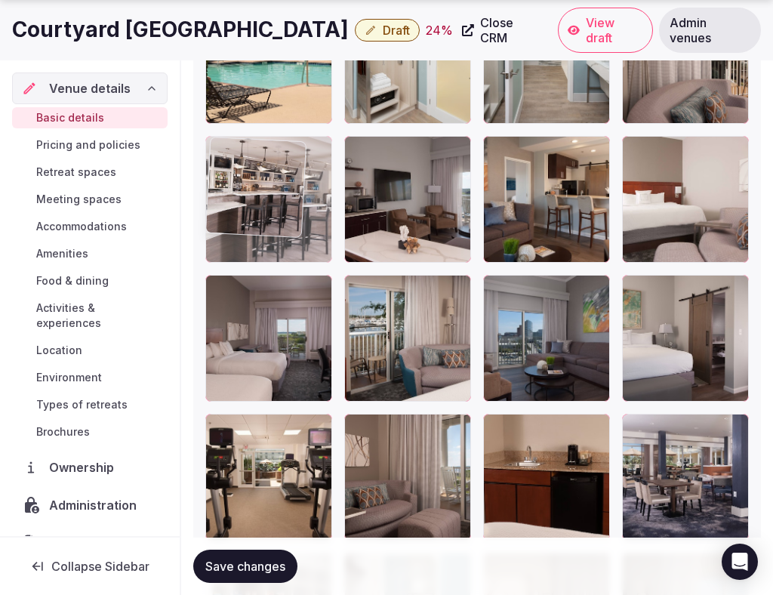
drag, startPoint x: 662, startPoint y: 339, endPoint x: 275, endPoint y: 151, distance: 430.0
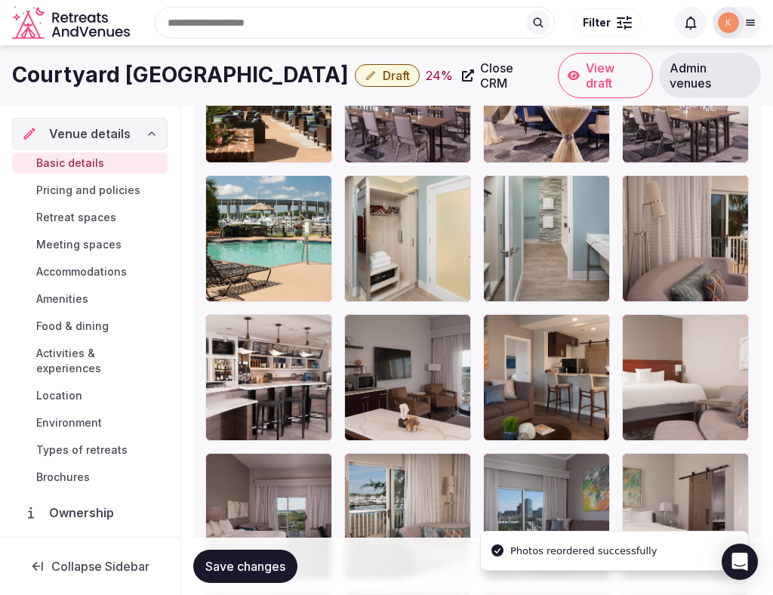
scroll to position [2214, 0]
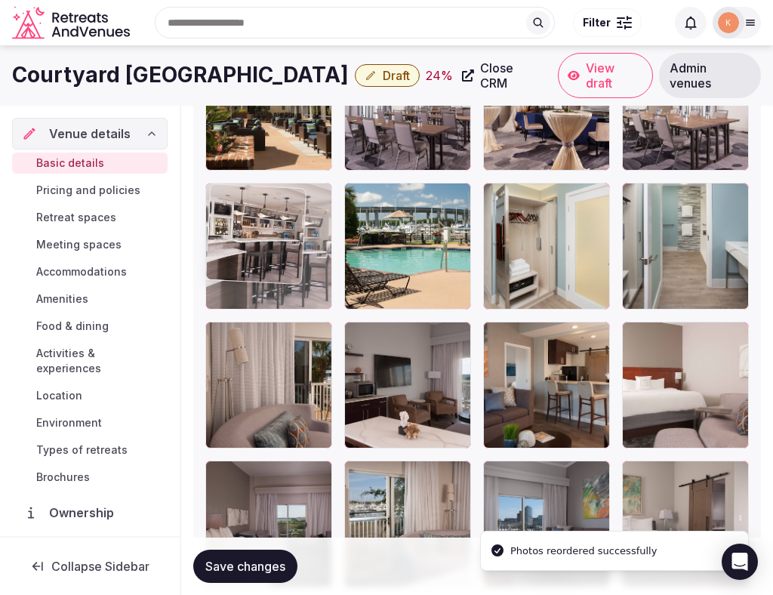
drag, startPoint x: 243, startPoint y: 381, endPoint x: 245, endPoint y: 258, distance: 123.1
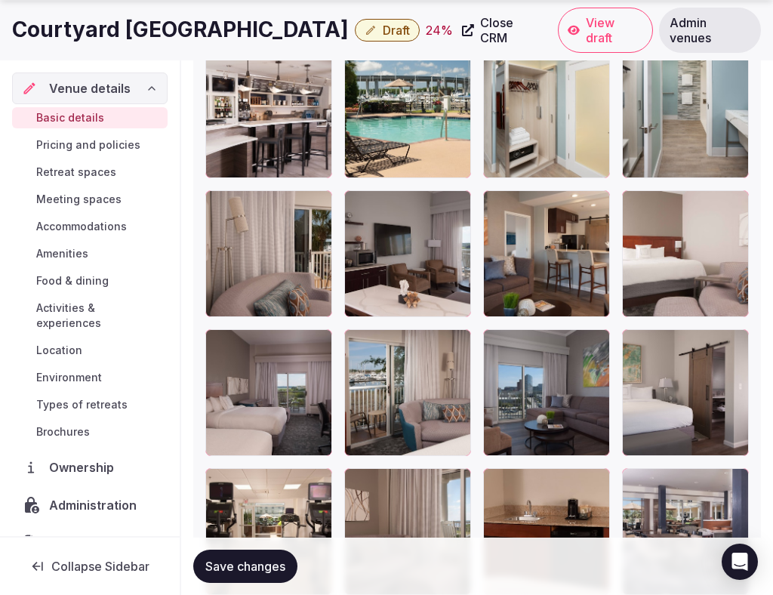
scroll to position [2368, 0]
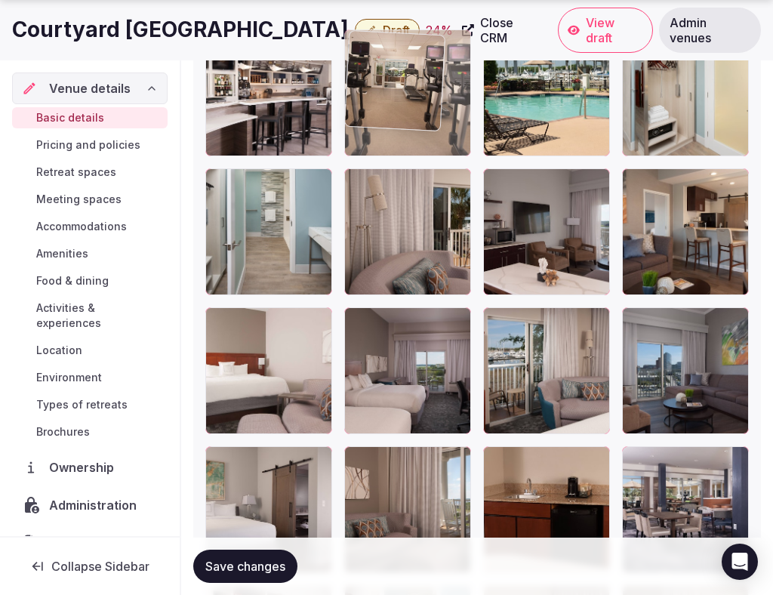
drag, startPoint x: 275, startPoint y: 486, endPoint x: 440, endPoint y: 146, distance: 378.0
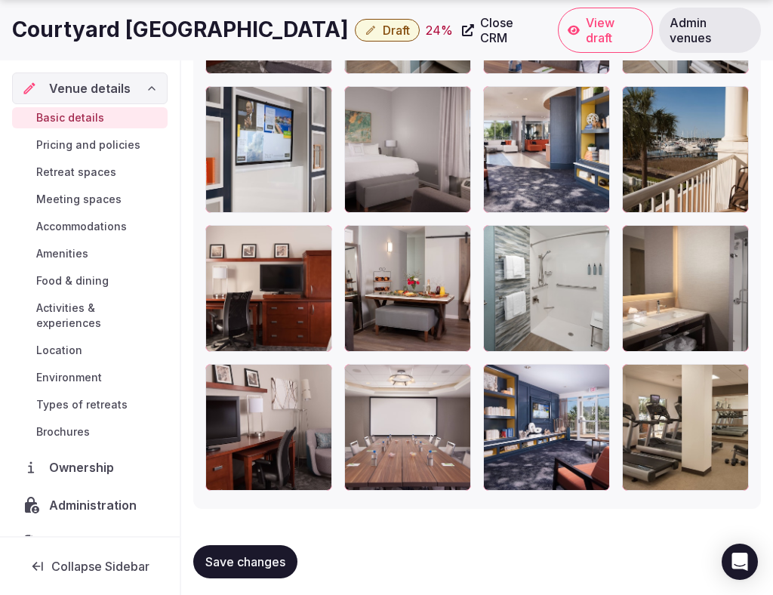
scroll to position [3431, 0]
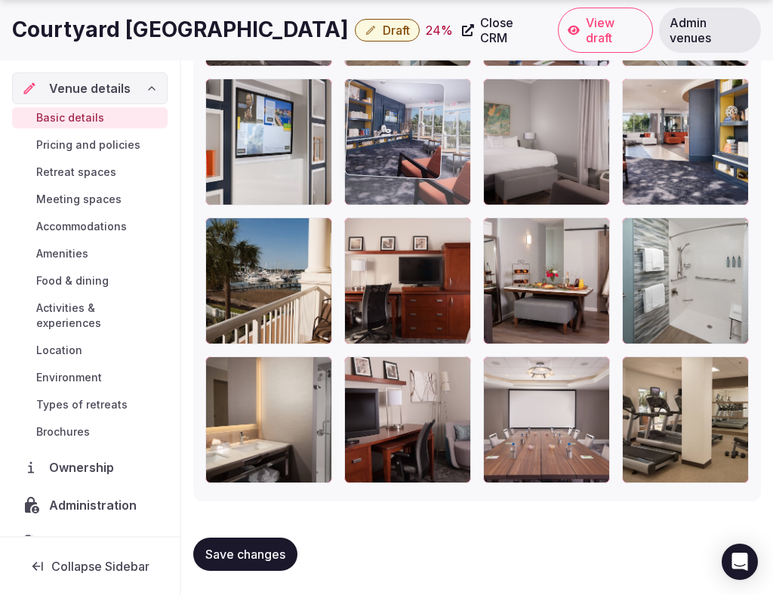
drag, startPoint x: 541, startPoint y: 412, endPoint x: 461, endPoint y: 137, distance: 285.6
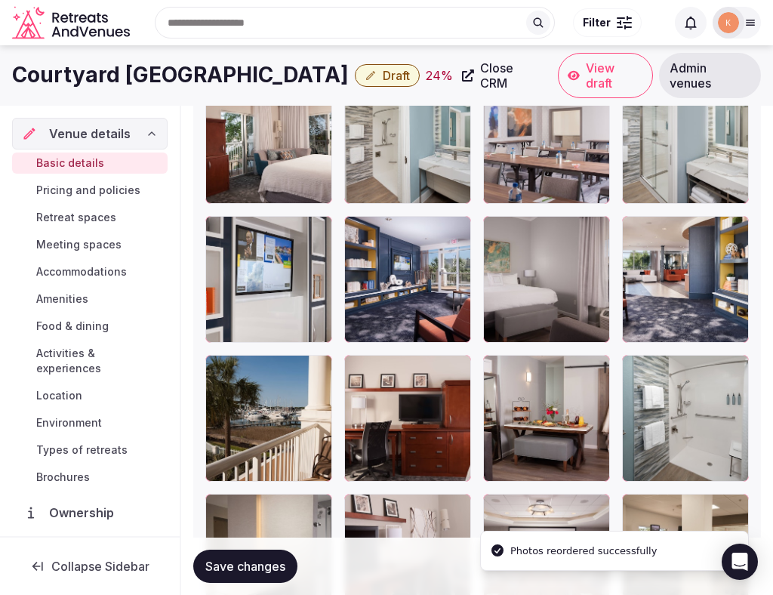
scroll to position [3237, 0]
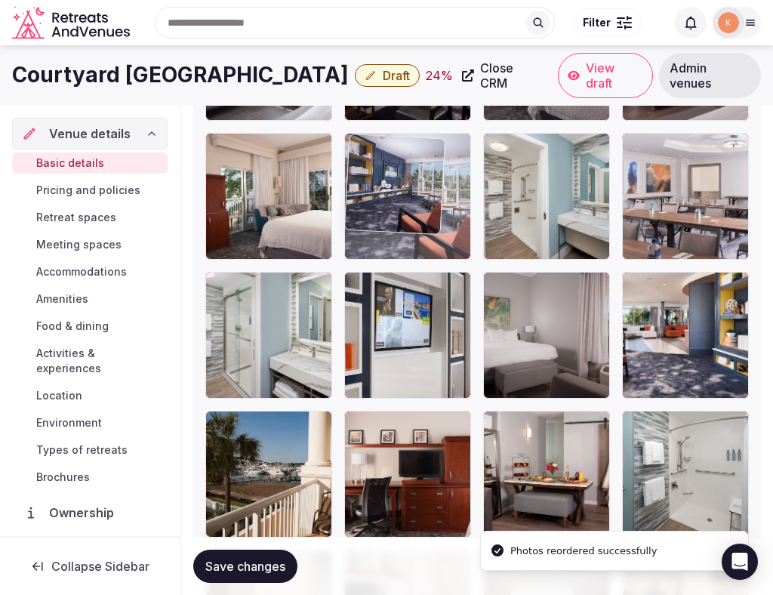
drag, startPoint x: 421, startPoint y: 303, endPoint x: 421, endPoint y: 156, distance: 147.3
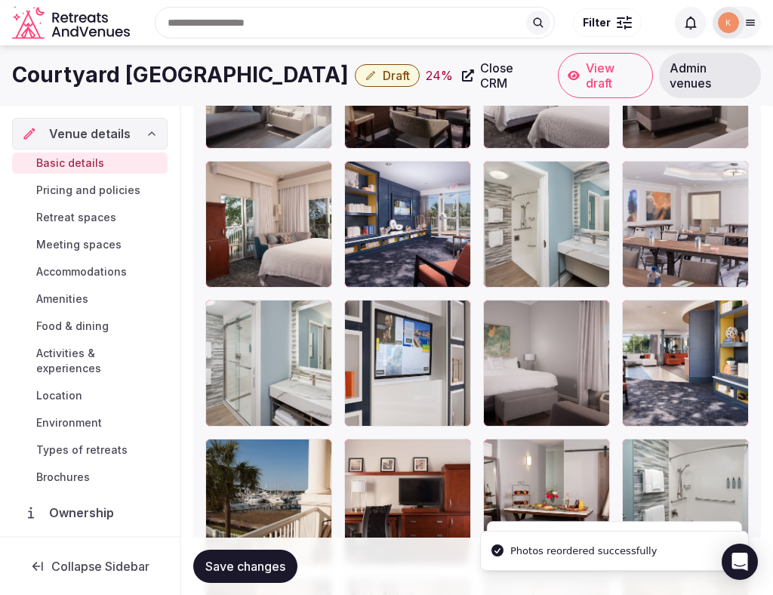
scroll to position [3052, 0]
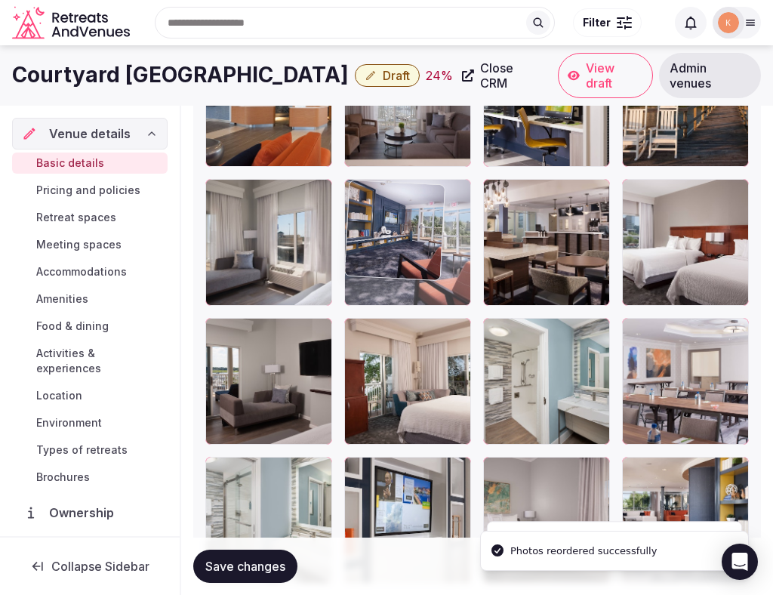
drag, startPoint x: 399, startPoint y: 343, endPoint x: 400, endPoint y: 152, distance: 191.1
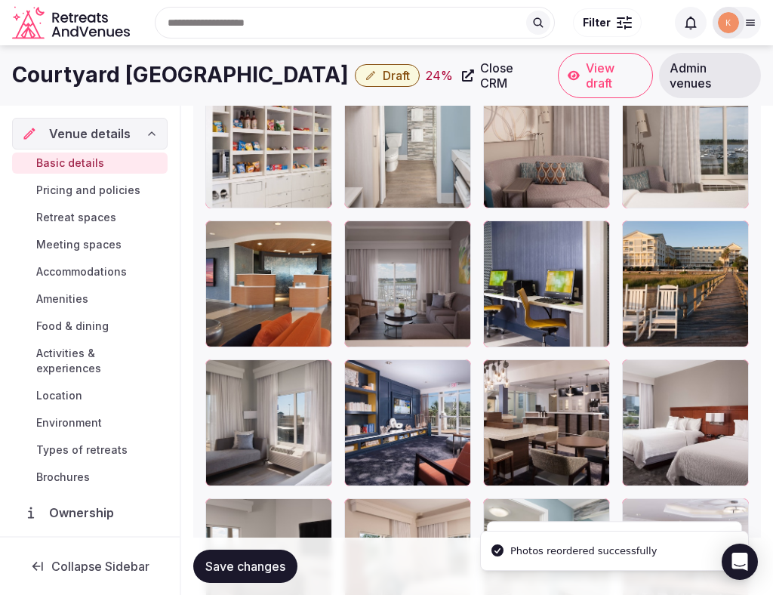
scroll to position [2868, 0]
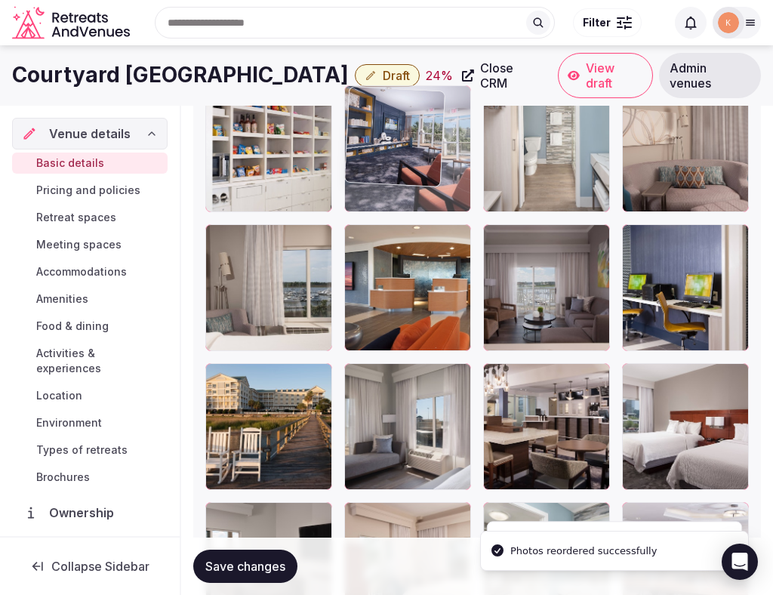
drag, startPoint x: 378, startPoint y: 403, endPoint x: 378, endPoint y: 156, distance: 246.2
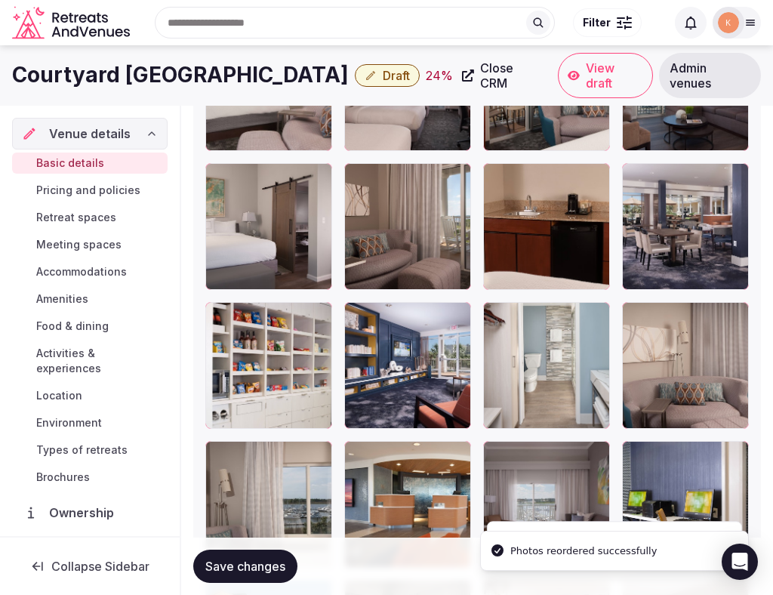
scroll to position [2631, 0]
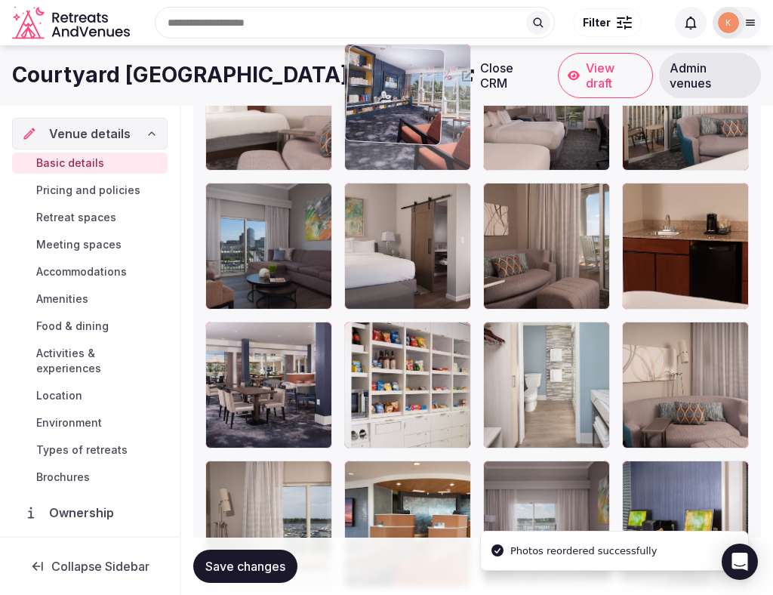
drag, startPoint x: 369, startPoint y: 376, endPoint x: 375, endPoint y: 176, distance: 200.2
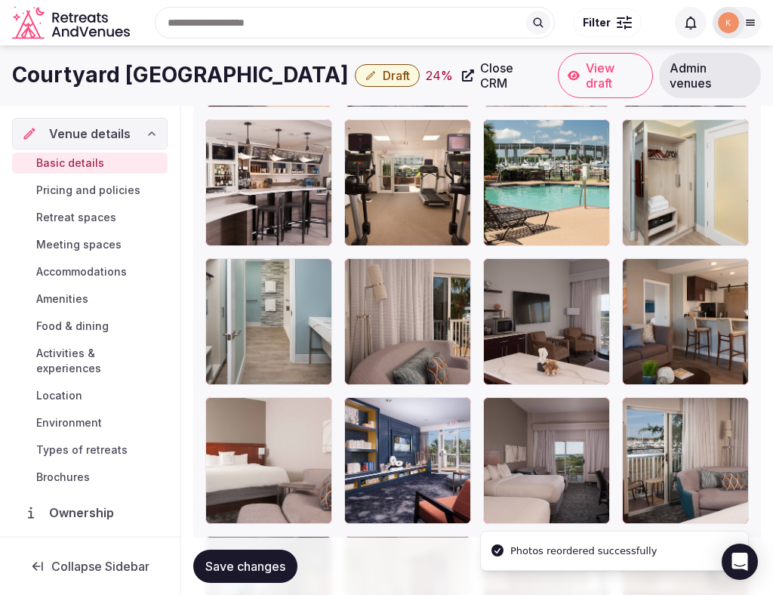
scroll to position [2266, 0]
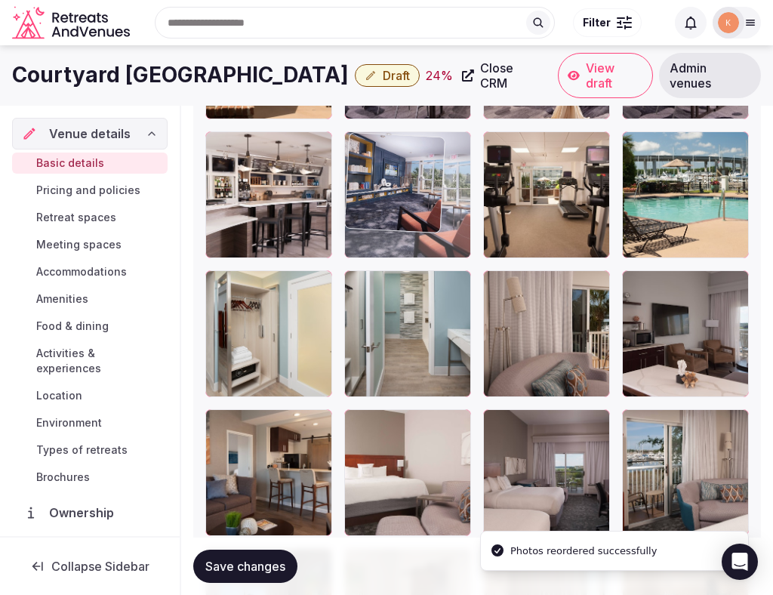
drag, startPoint x: 379, startPoint y: 470, endPoint x: 385, endPoint y: 219, distance: 250.8
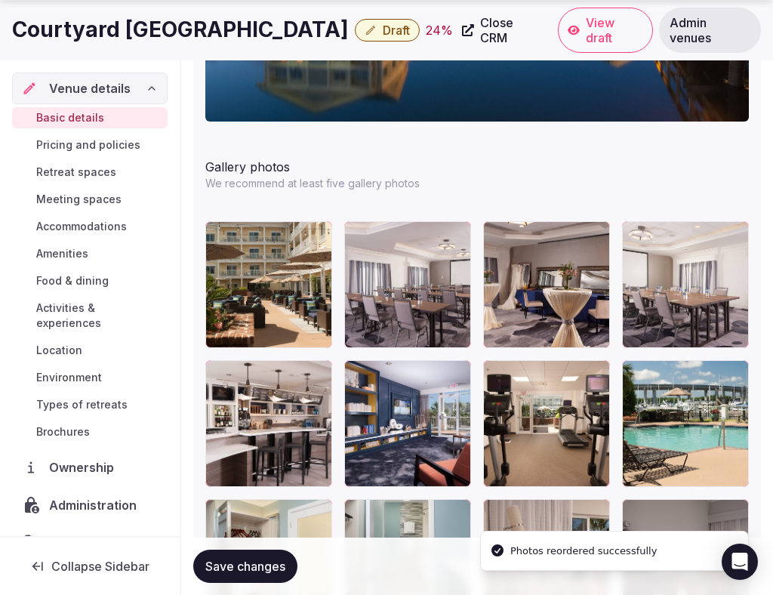
scroll to position [2057, 0]
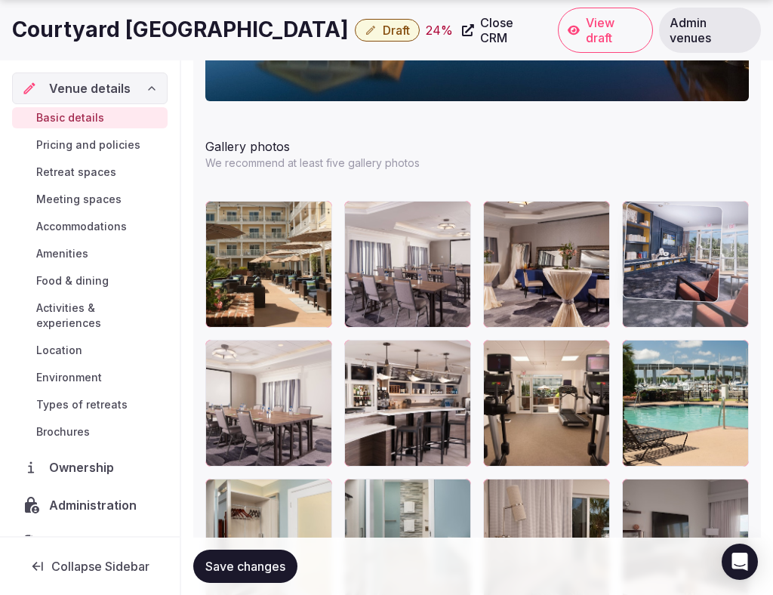
drag, startPoint x: 421, startPoint y: 379, endPoint x: 723, endPoint y: 255, distance: 325.8
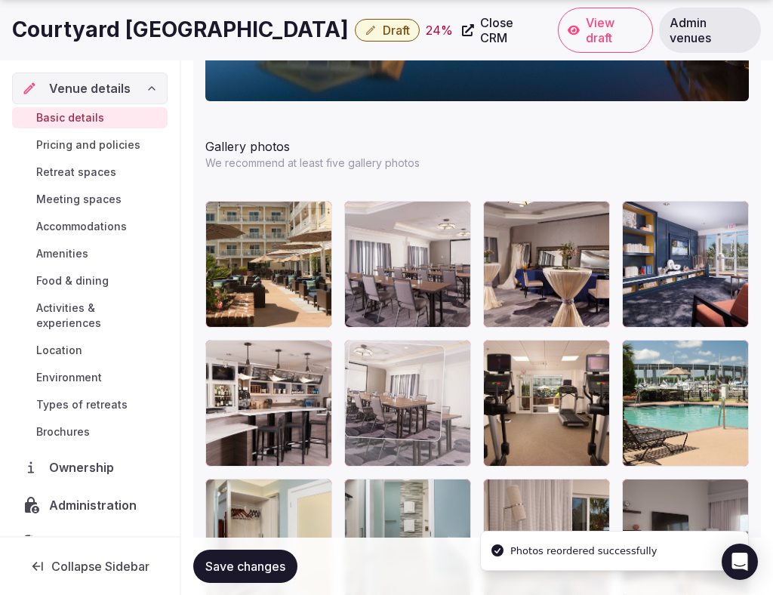
drag, startPoint x: 255, startPoint y: 409, endPoint x: 432, endPoint y: 416, distance: 176.9
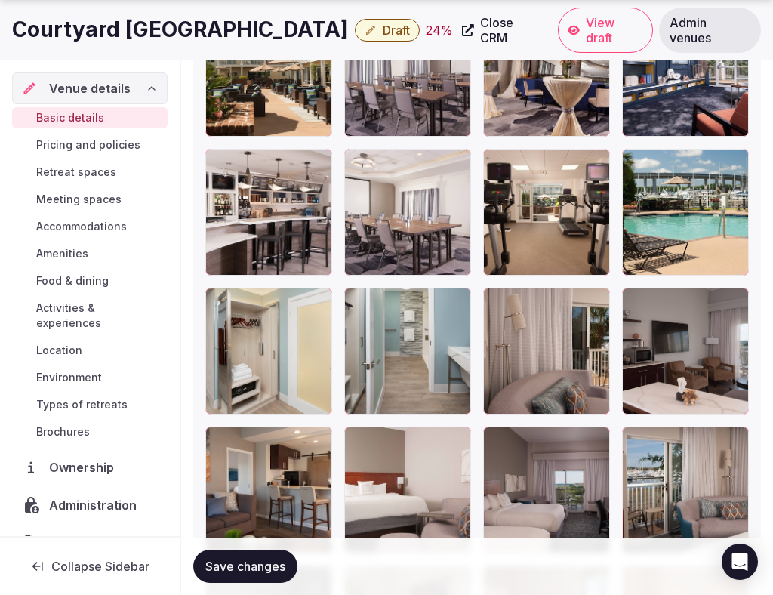
scroll to position [2254, 0]
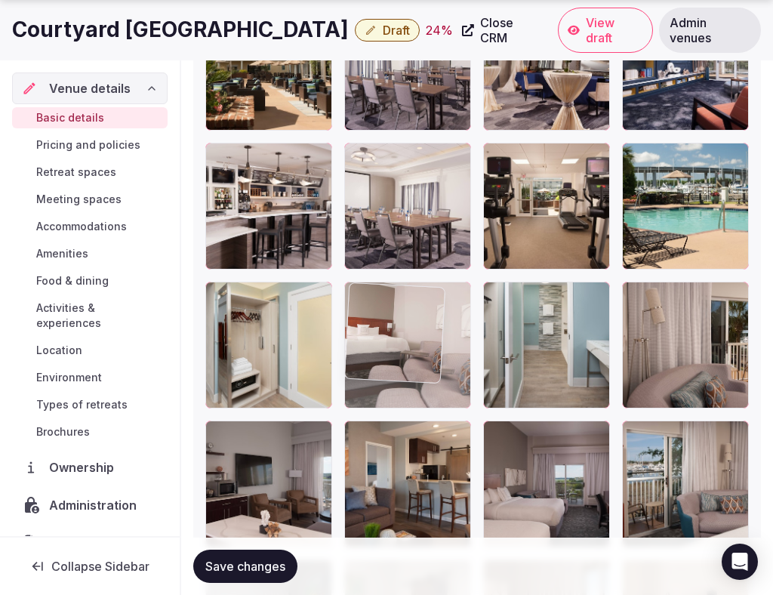
drag, startPoint x: 389, startPoint y: 476, endPoint x: 397, endPoint y: 301, distance: 175.4
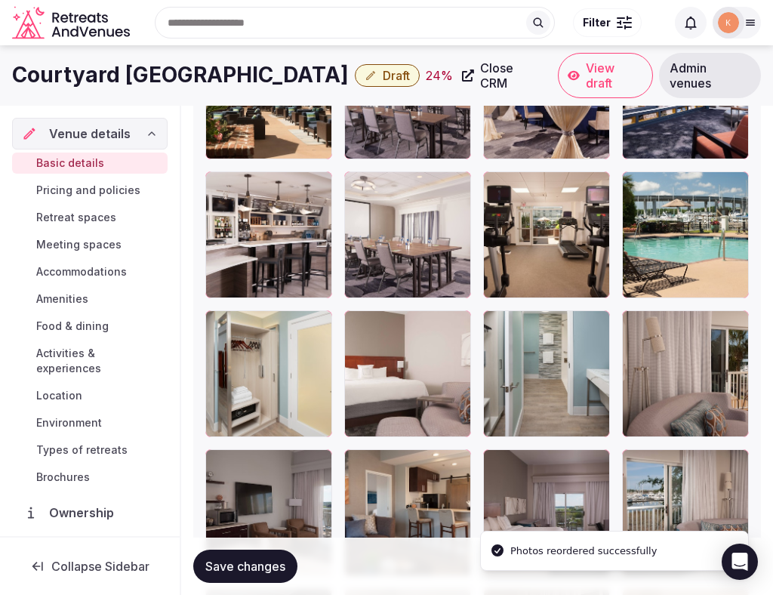
scroll to position [2161, 0]
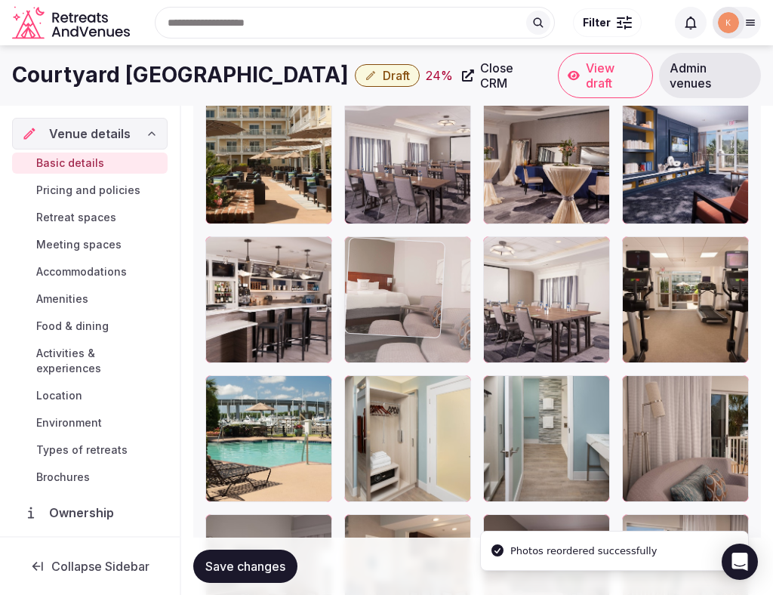
drag, startPoint x: 384, startPoint y: 418, endPoint x: 378, endPoint y: 285, distance: 132.3
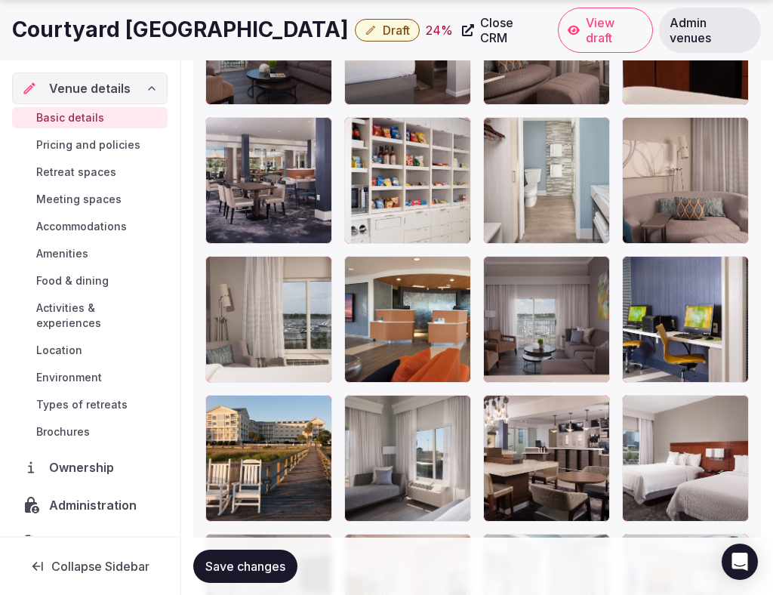
scroll to position [2893, 0]
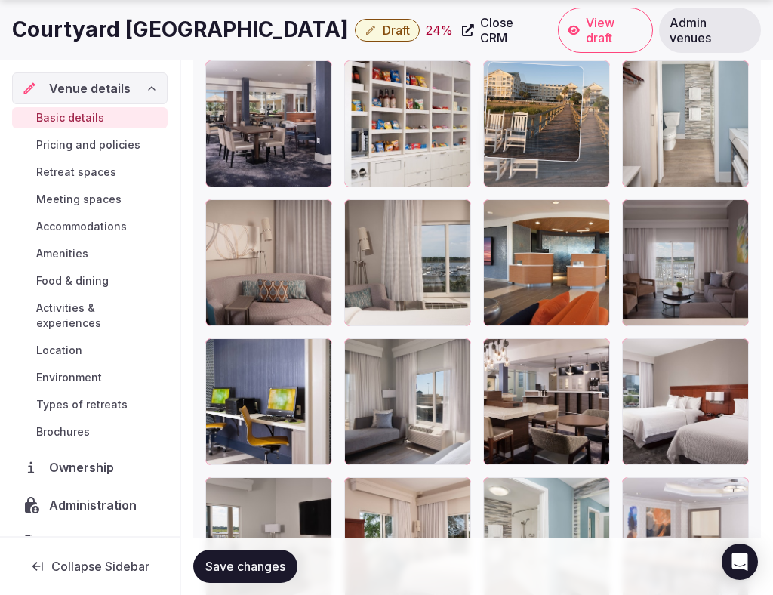
drag, startPoint x: 275, startPoint y: 398, endPoint x: 619, endPoint y: 120, distance: 442.6
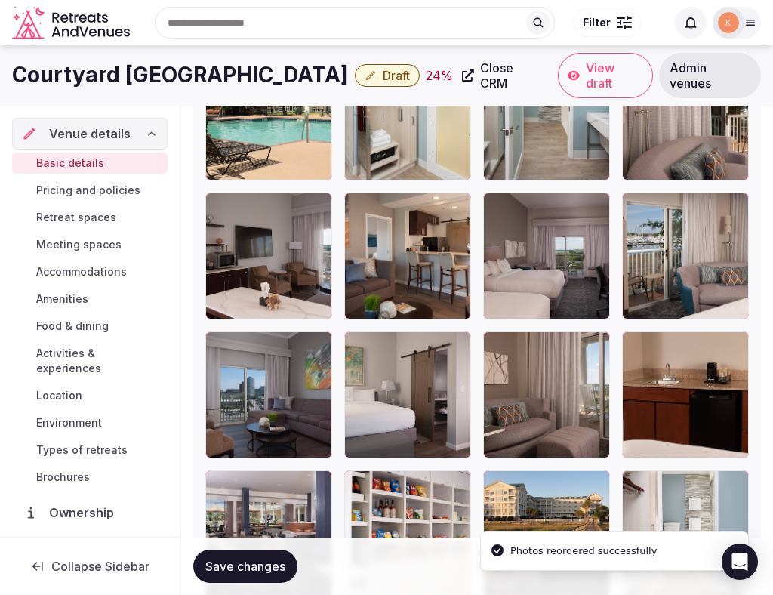
scroll to position [2465, 0]
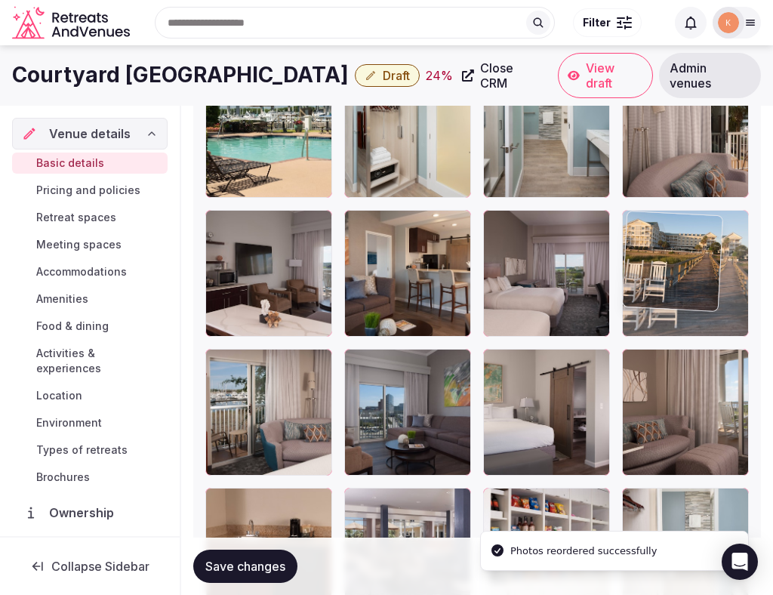
drag, startPoint x: 538, startPoint y: 509, endPoint x: 628, endPoint y: 224, distance: 299.5
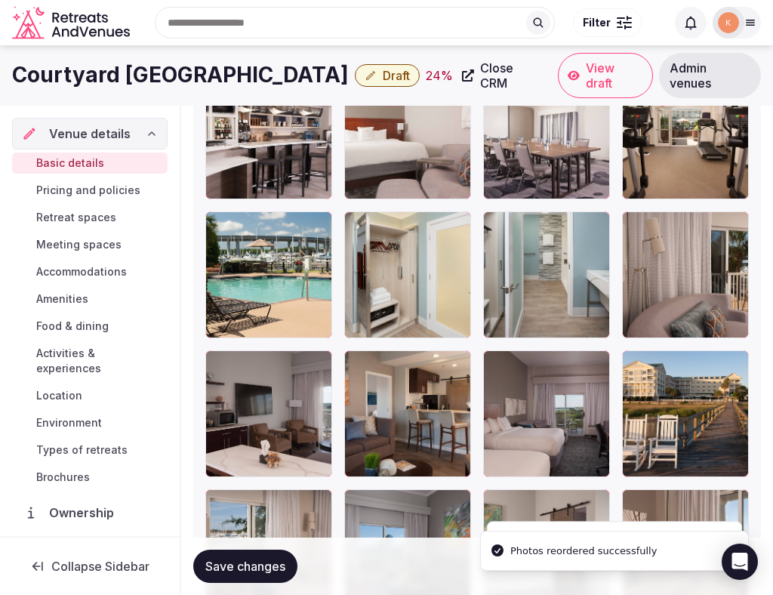
scroll to position [2297, 0]
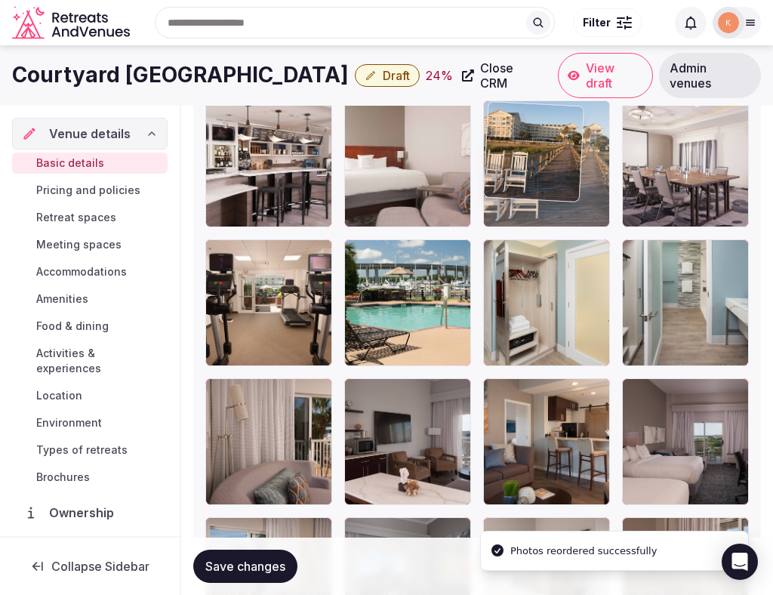
drag, startPoint x: 661, startPoint y: 419, endPoint x: 541, endPoint y: 164, distance: 282.1
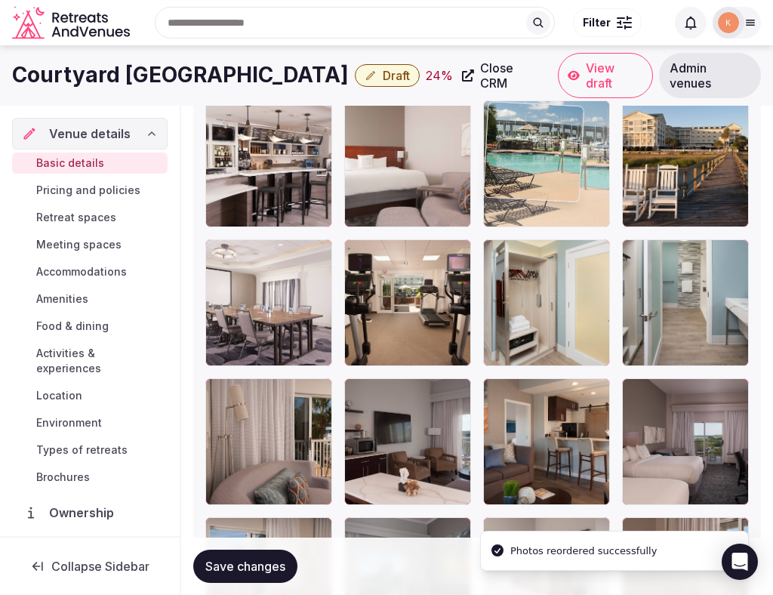
drag, startPoint x: 393, startPoint y: 302, endPoint x: 569, endPoint y: 186, distance: 210.9
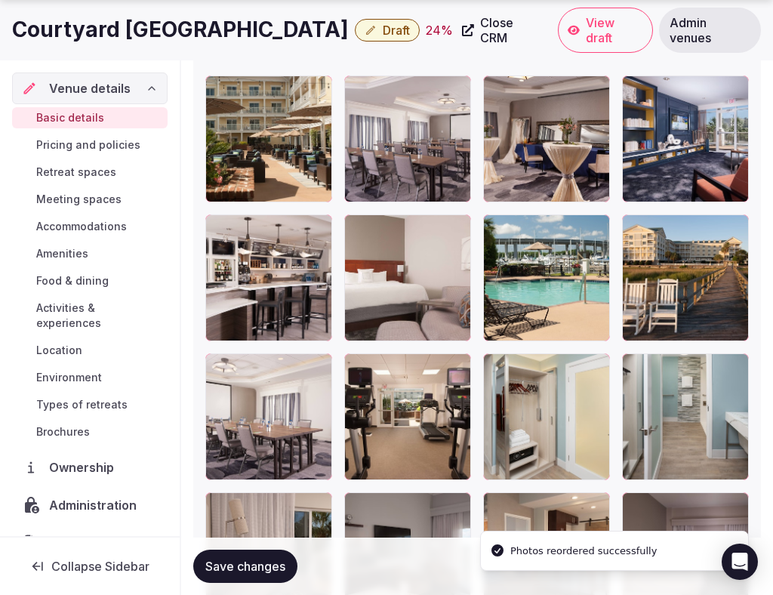
scroll to position [2186, 0]
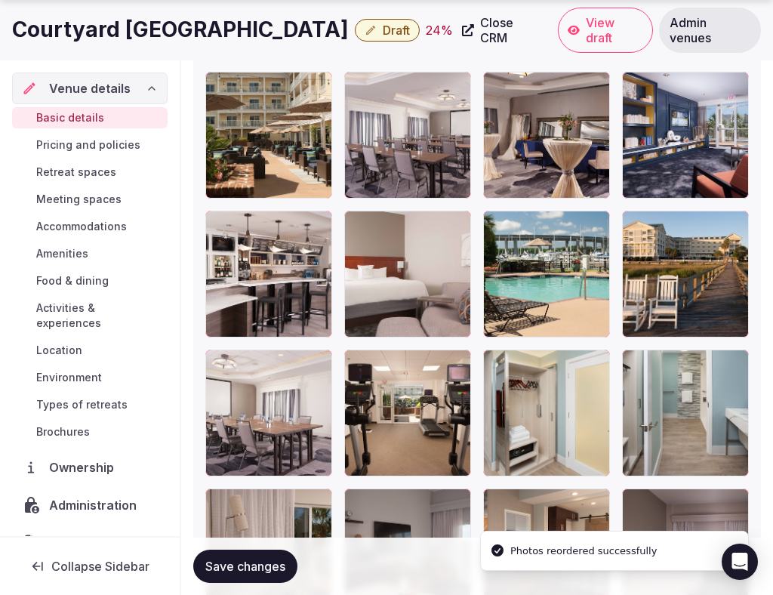
click at [271, 566] on span "Save changes" at bounding box center [245, 566] width 80 height 15
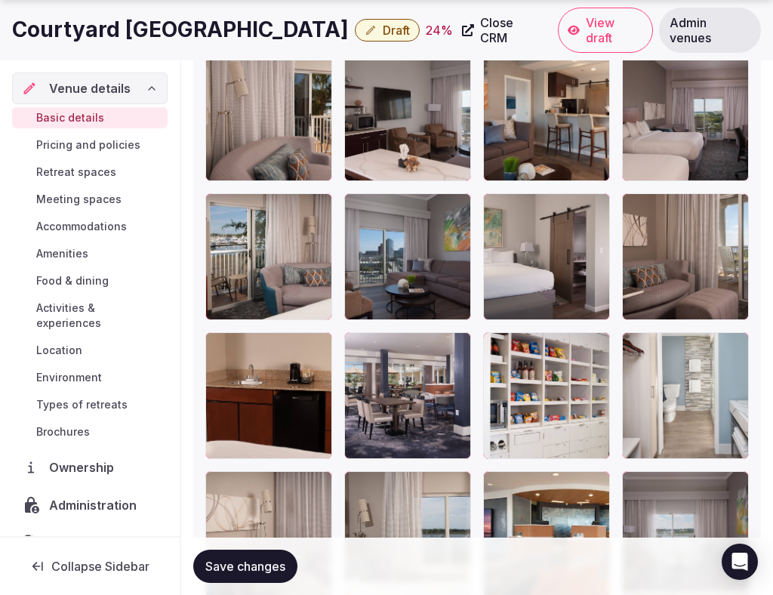
scroll to position [2653, 0]
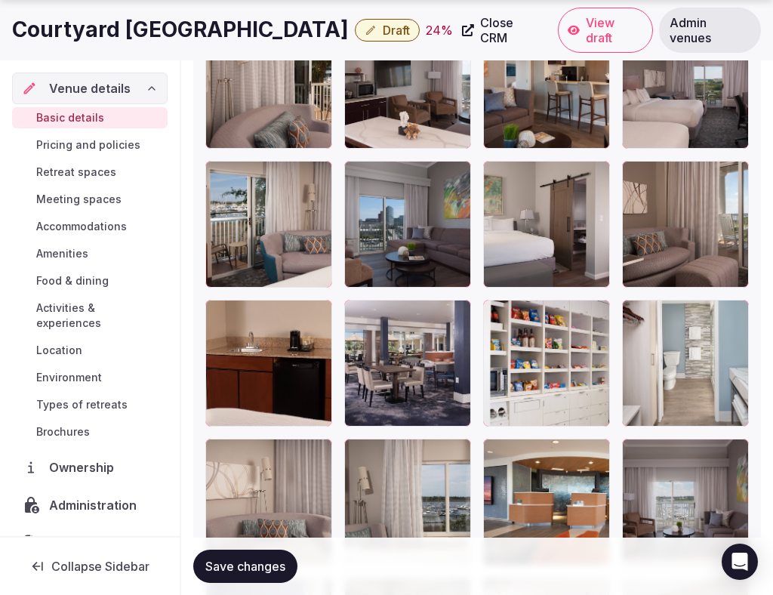
click at [238, 561] on span "Save changes" at bounding box center [245, 566] width 80 height 15
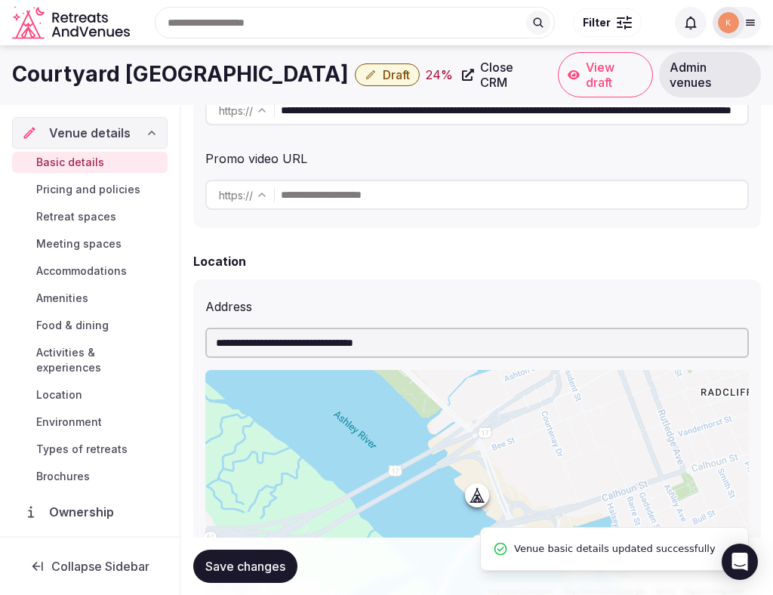
scroll to position [0, 0]
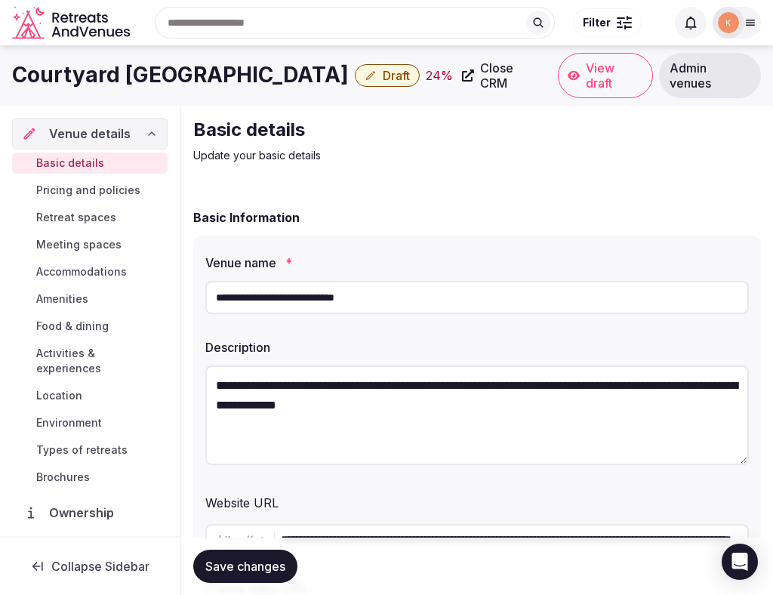
click at [342, 303] on input "**********" at bounding box center [477, 297] width 544 height 33
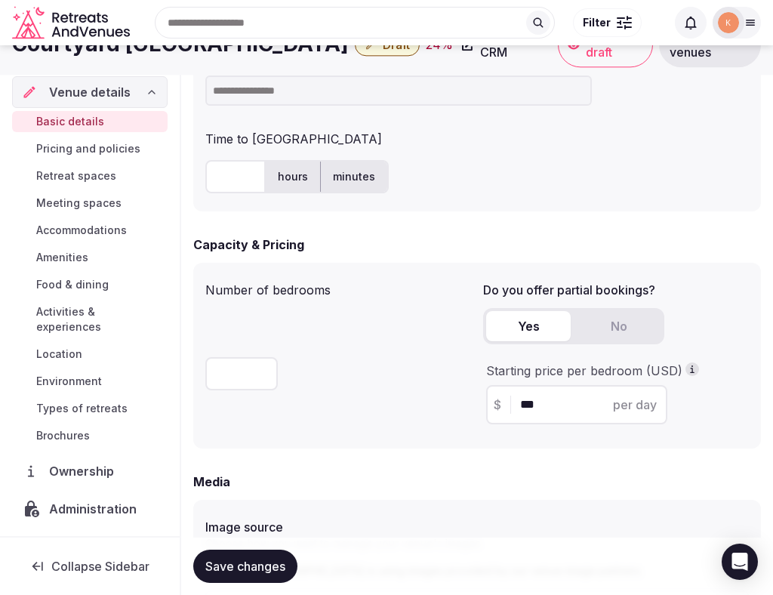
scroll to position [989, 0]
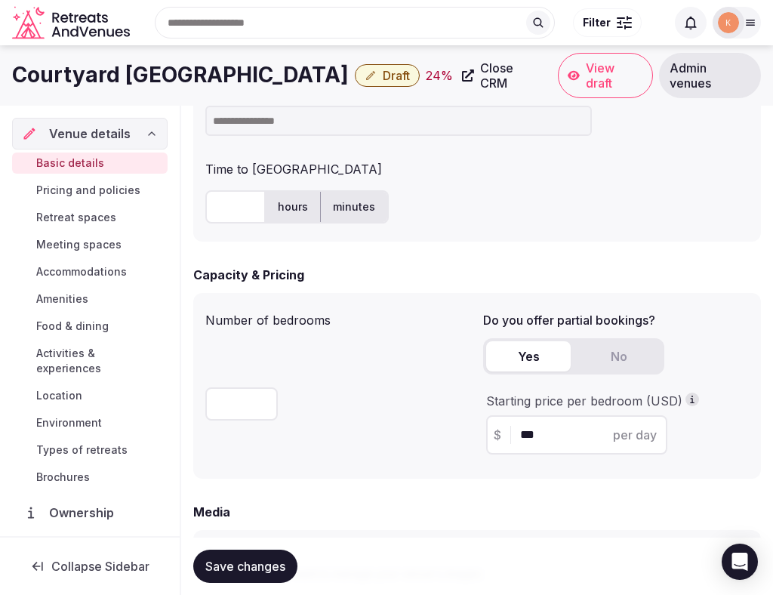
click at [363, 125] on input at bounding box center [398, 121] width 387 height 30
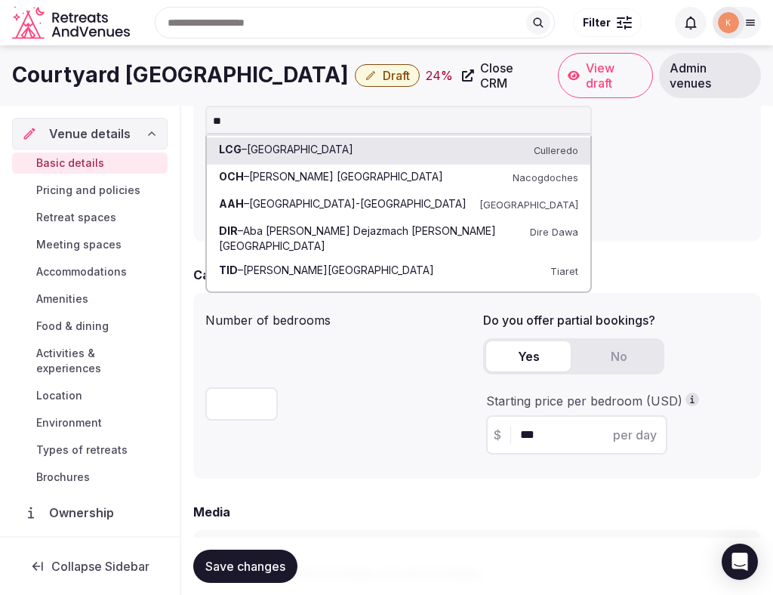
type input "***"
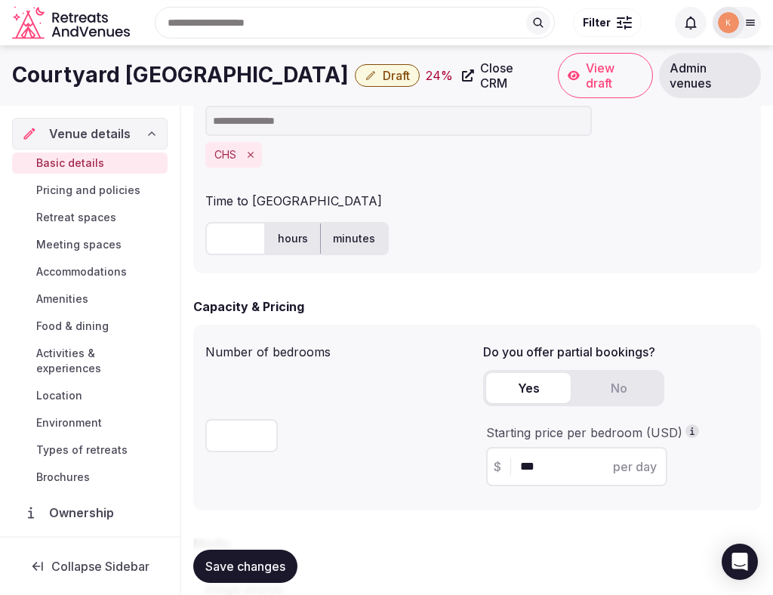
click at [238, 240] on input "text" at bounding box center [235, 238] width 60 height 33
type input "**"
click at [548, 221] on div "** hours minutes" at bounding box center [477, 238] width 544 height 45
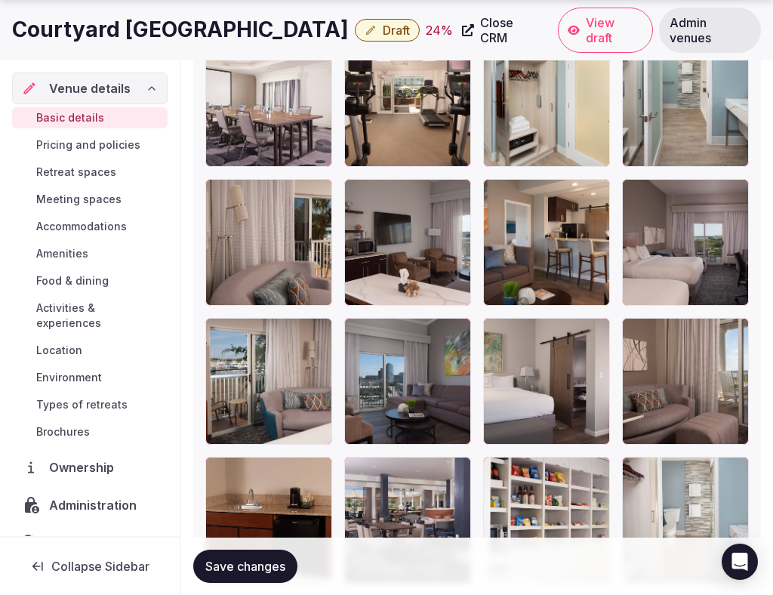
scroll to position [2714, 0]
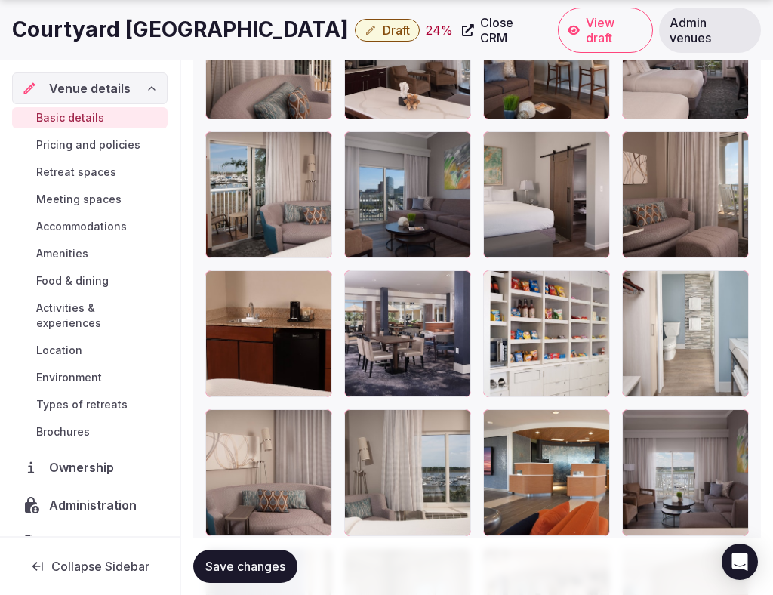
click at [231, 572] on span "Save changes" at bounding box center [245, 566] width 80 height 15
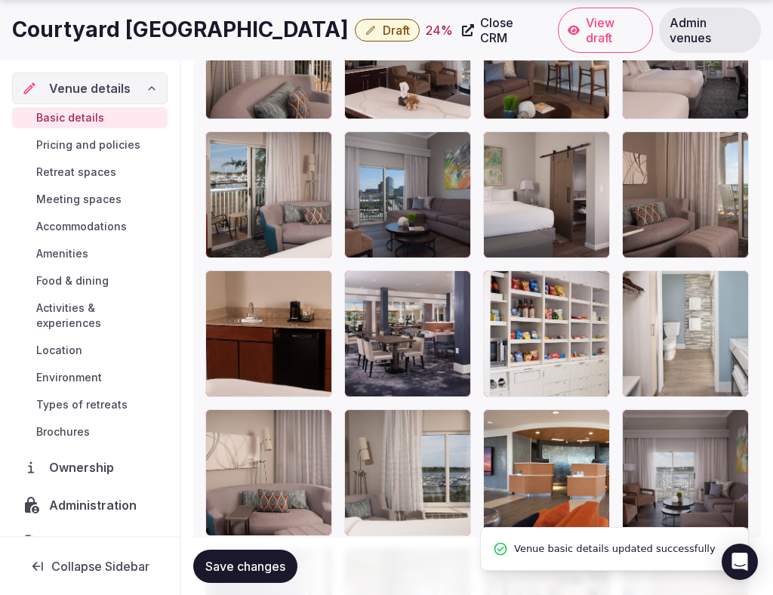
click at [231, 572] on span "Save changes" at bounding box center [245, 566] width 80 height 15
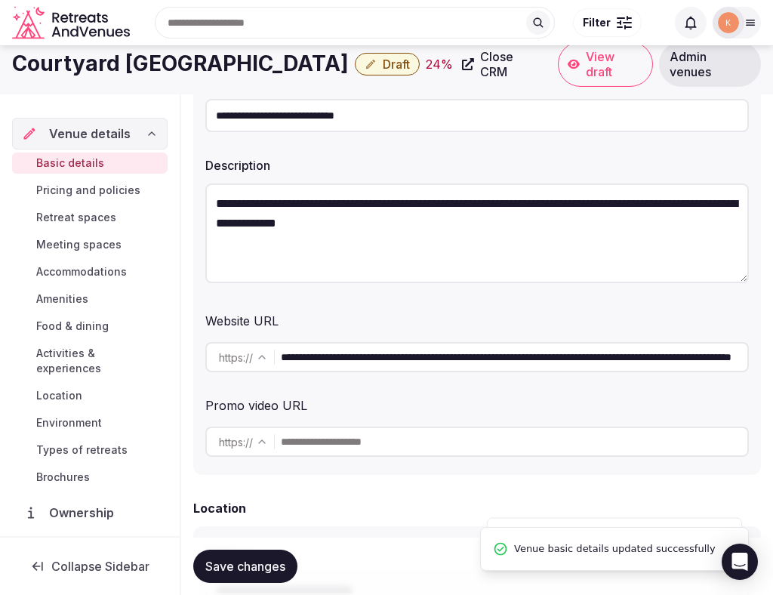
scroll to position [0, 0]
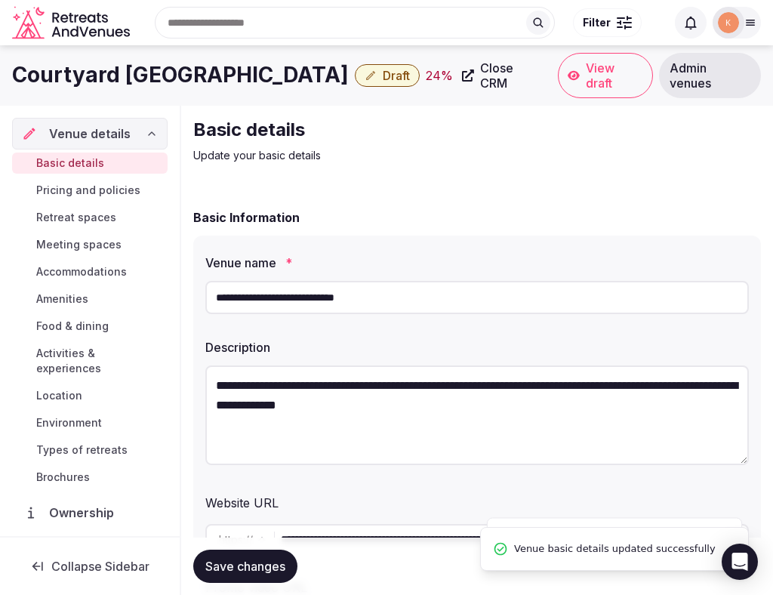
click at [395, 71] on span "Draft" at bounding box center [396, 75] width 27 height 15
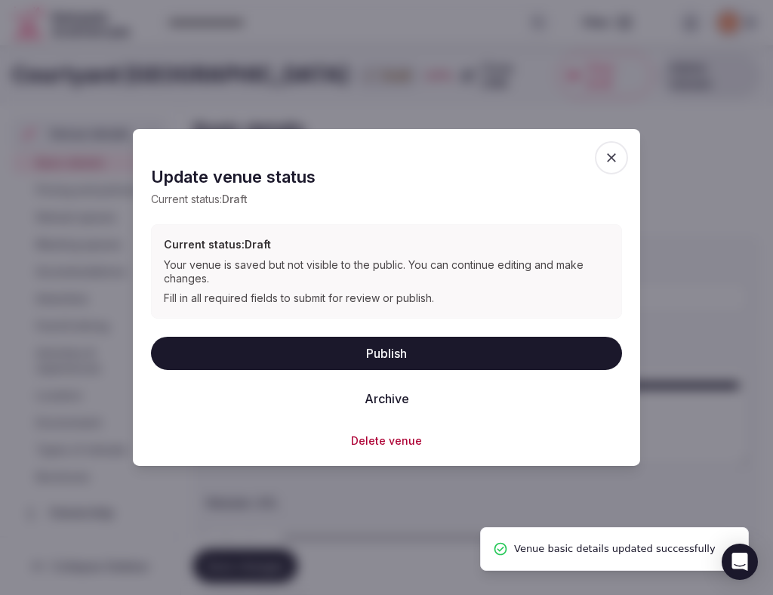
click at [369, 344] on button "Publish" at bounding box center [386, 352] width 471 height 33
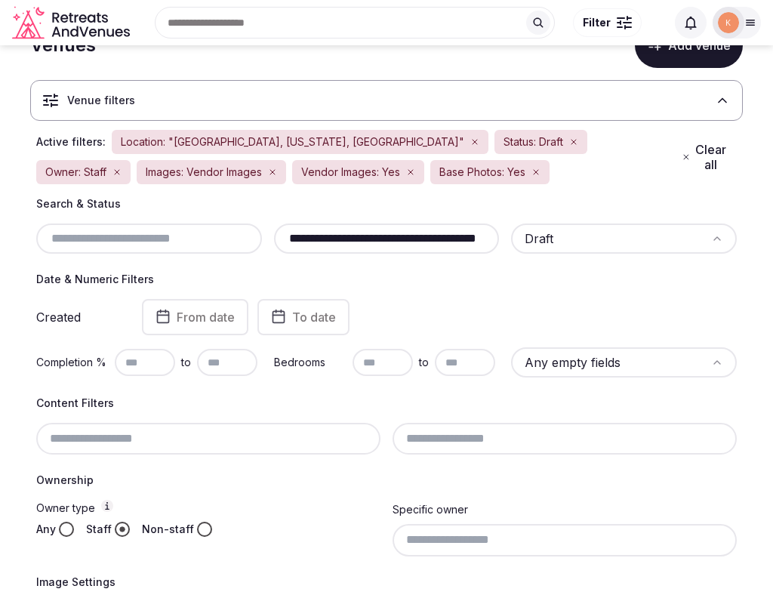
scroll to position [62, 0]
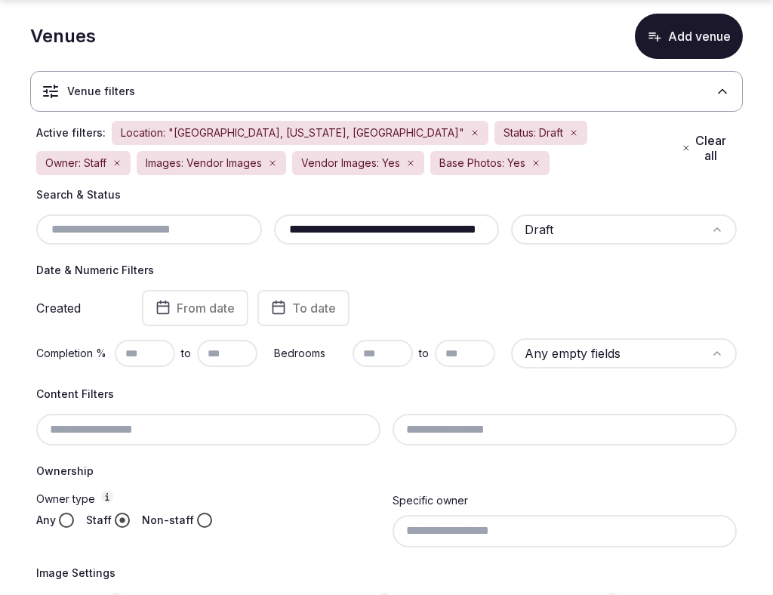
click at [366, 239] on div "**********" at bounding box center [387, 229] width 226 height 30
click at [376, 223] on input "**********" at bounding box center [387, 230] width 214 height 18
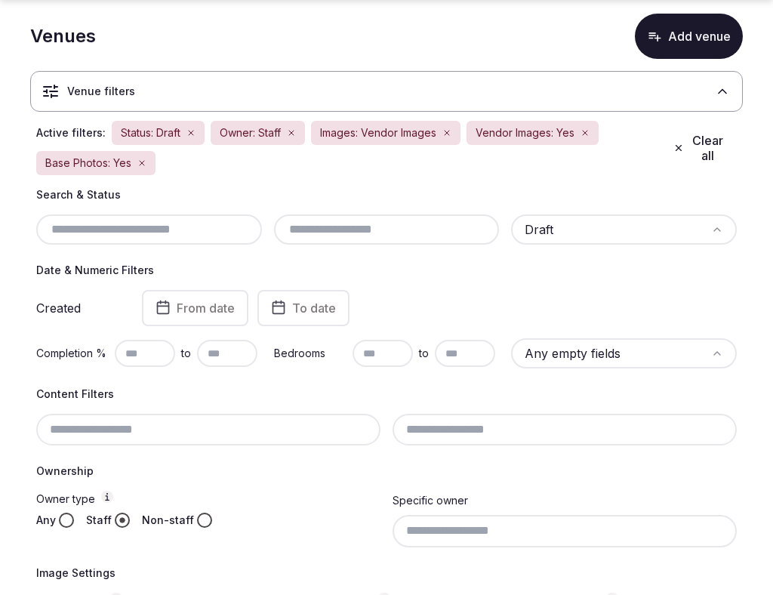
paste input "**********"
type input "**********"
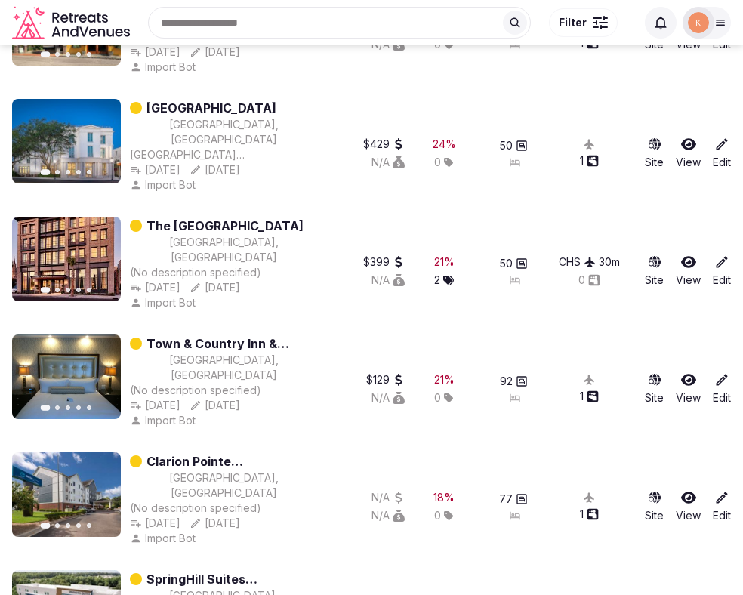
scroll to position [0, 0]
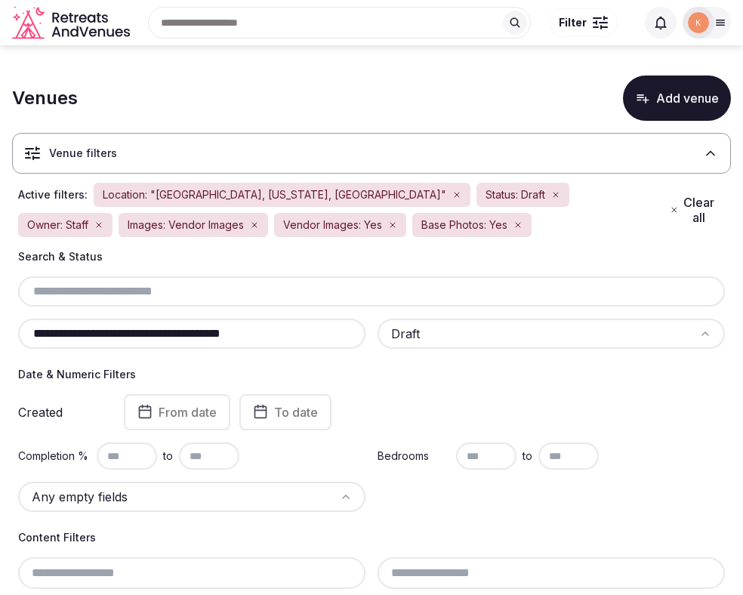
click at [260, 335] on input "**********" at bounding box center [191, 334] width 335 height 18
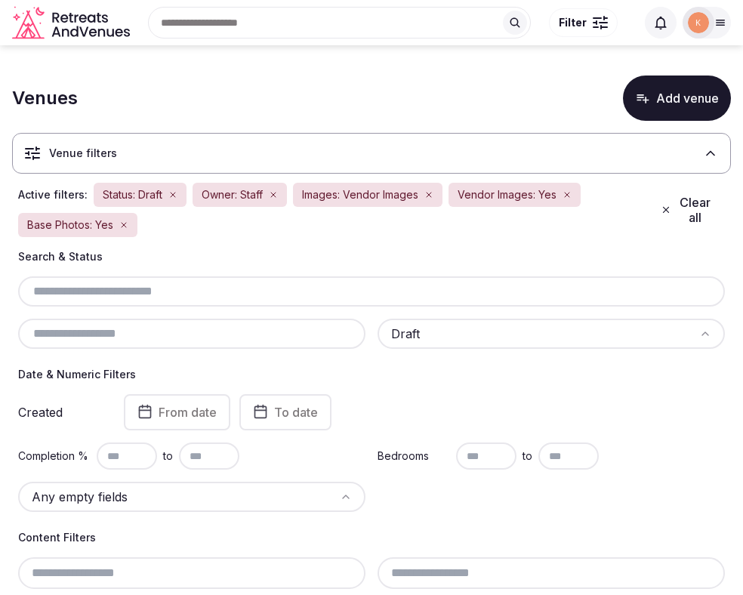
click at [325, 338] on input "text" at bounding box center [191, 334] width 335 height 18
type input "**********"
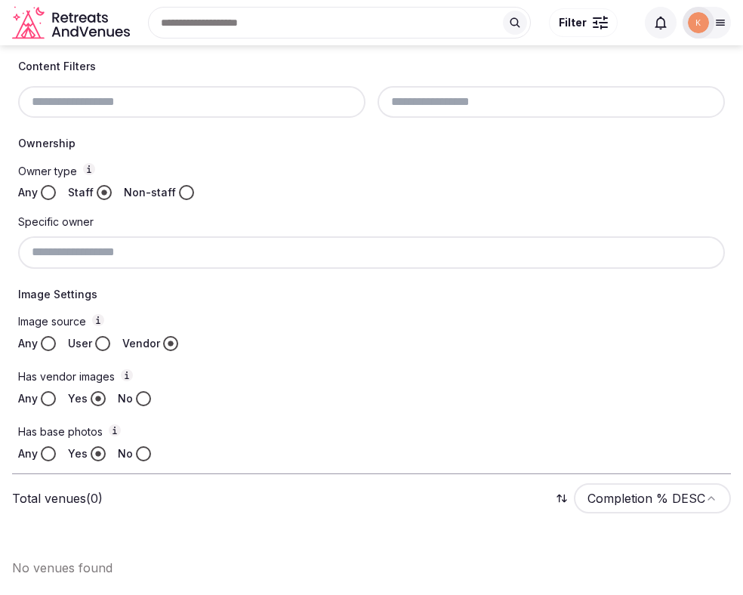
scroll to position [471, 0]
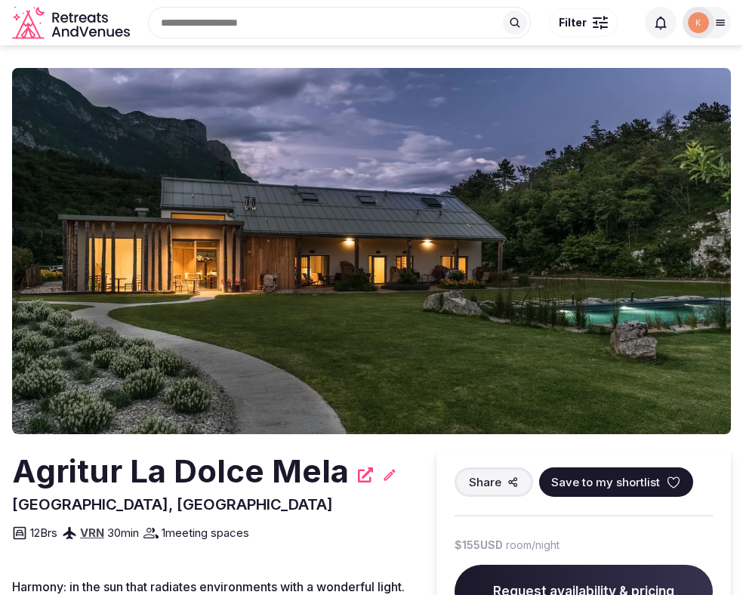
scroll to position [13, 0]
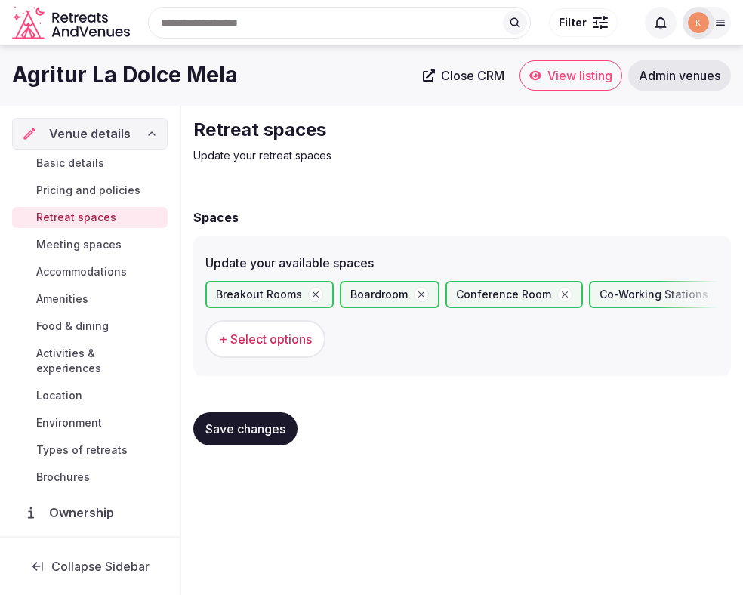
scroll to position [13, 0]
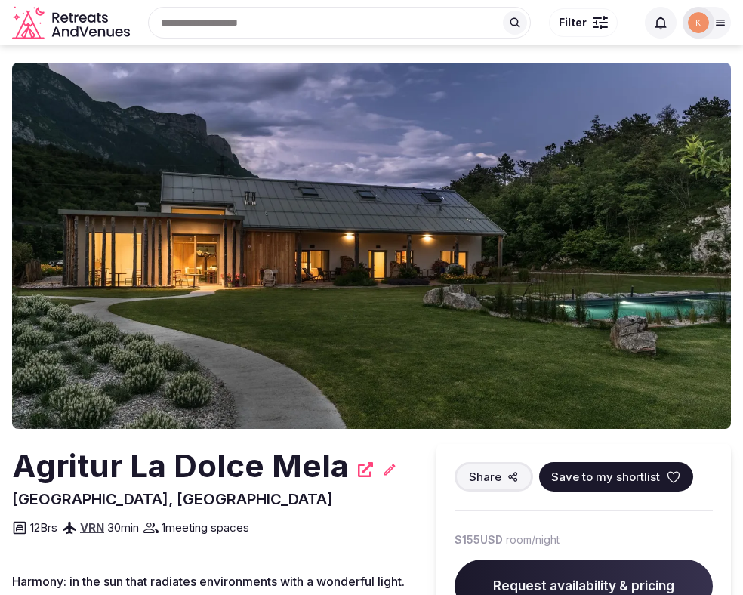
click at [717, 28] on icon at bounding box center [720, 23] width 12 height 12
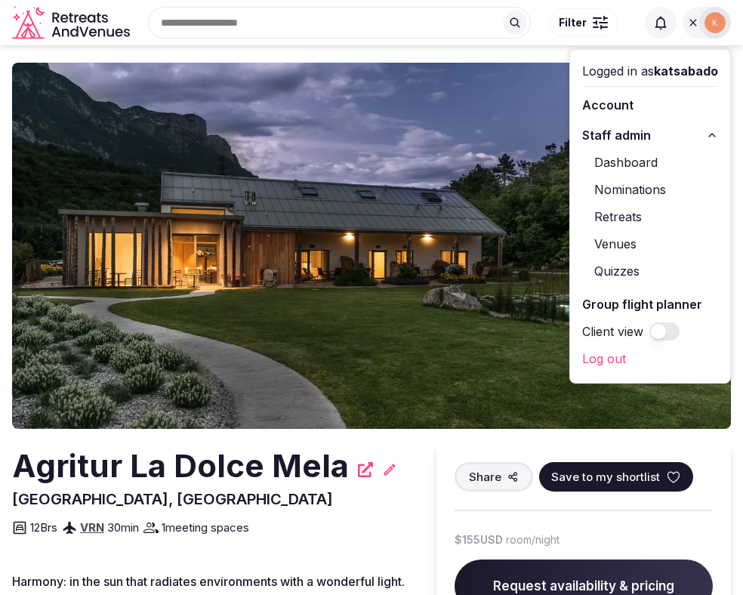
click at [623, 247] on link "Venues" at bounding box center [650, 244] width 136 height 24
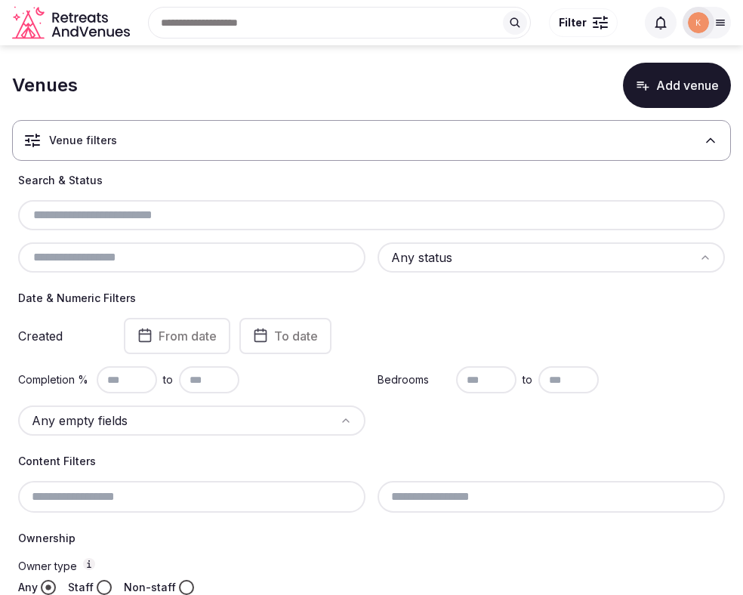
click at [304, 255] on input "text" at bounding box center [191, 257] width 335 height 18
paste input "**********"
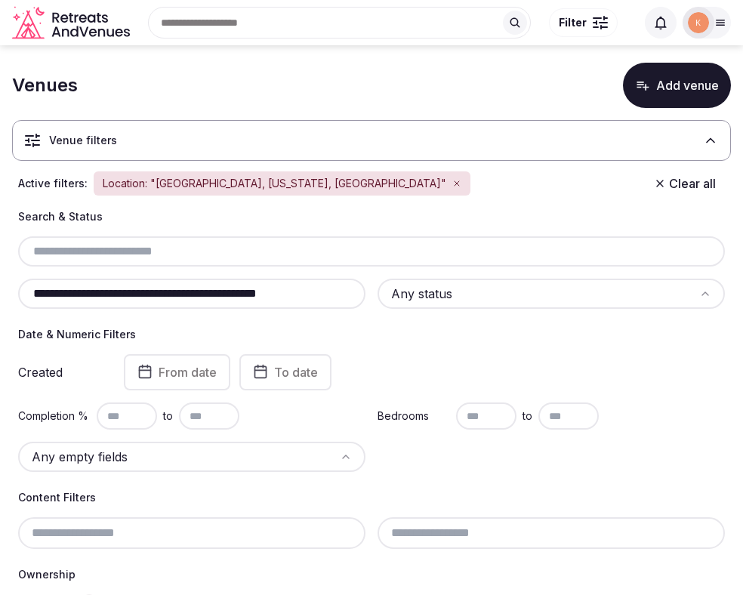
type input "**********"
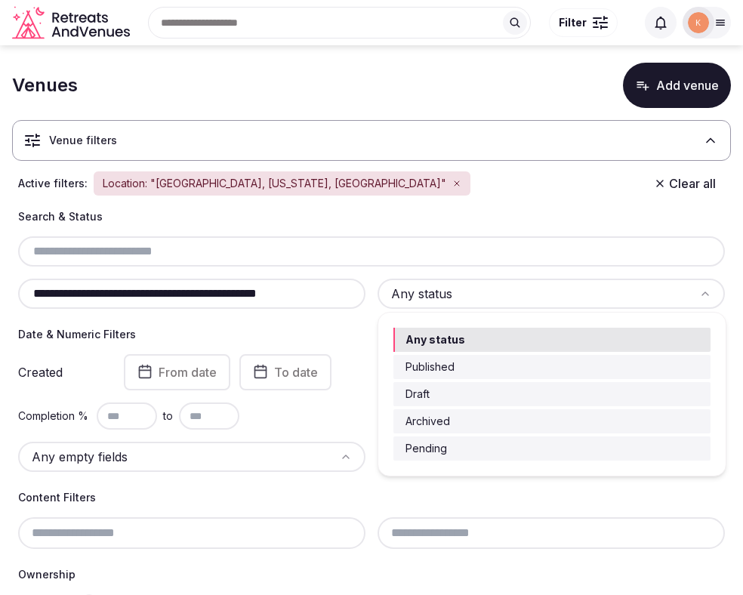
click at [457, 289] on html "**********" at bounding box center [371, 284] width 743 height 595
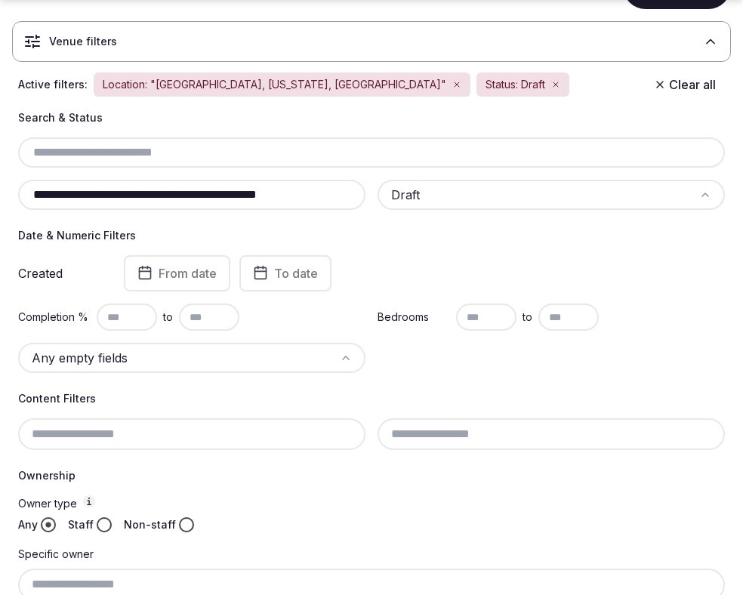
scroll to position [126, 0]
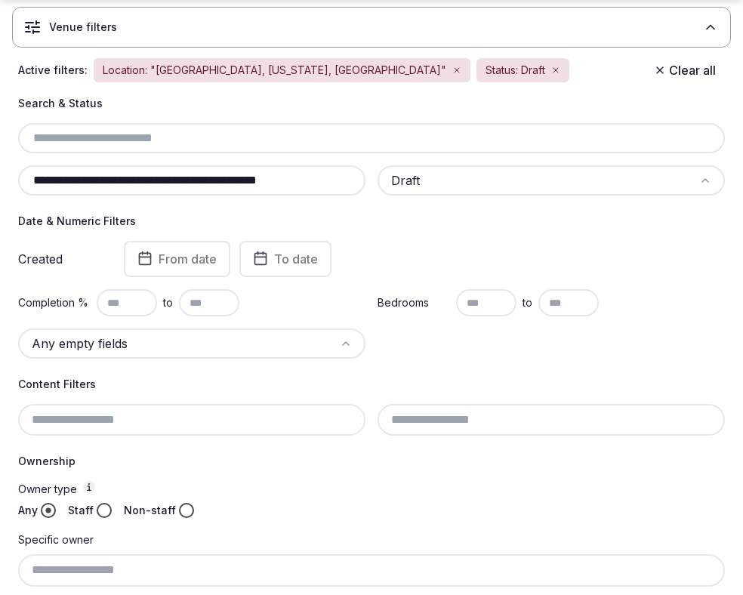
click at [102, 510] on button "Staff" at bounding box center [104, 510] width 15 height 15
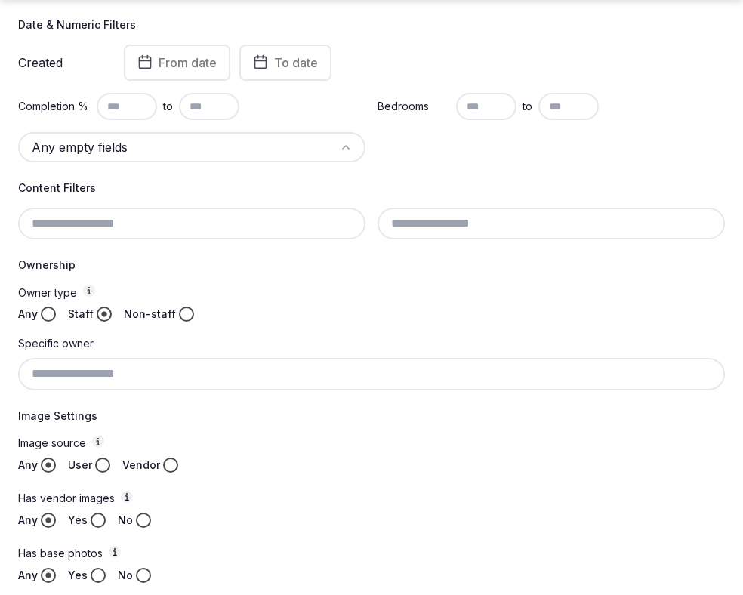
scroll to position [361, 0]
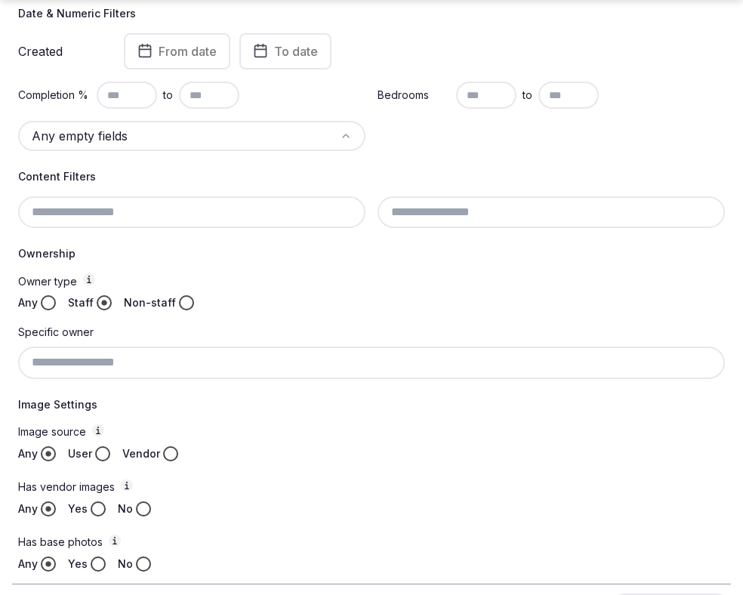
click at [165, 446] on button "Vendor" at bounding box center [170, 453] width 15 height 15
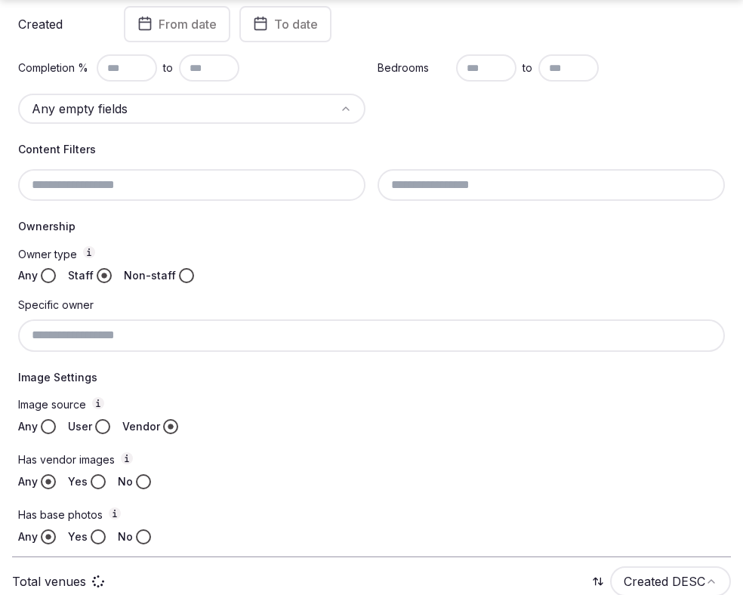
click at [99, 485] on button "Yes" at bounding box center [98, 481] width 15 height 15
click at [98, 543] on button "Yes" at bounding box center [98, 536] width 15 height 15
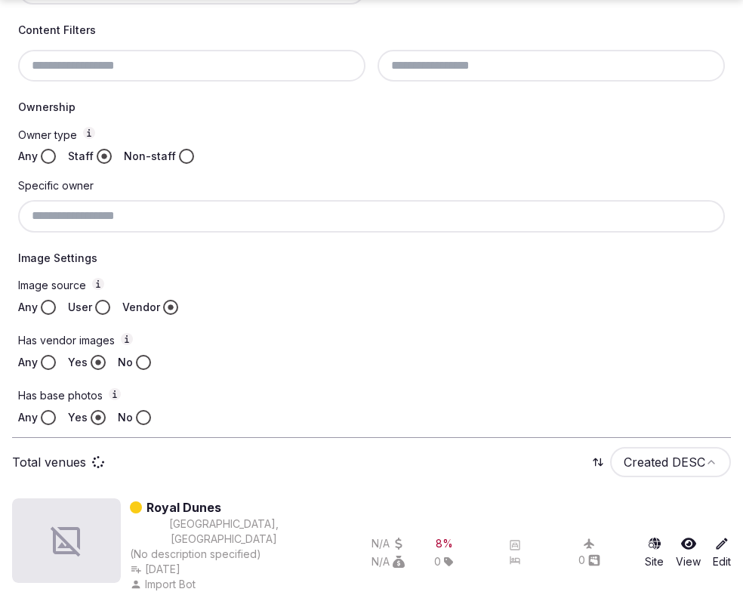
scroll to position [538, 0]
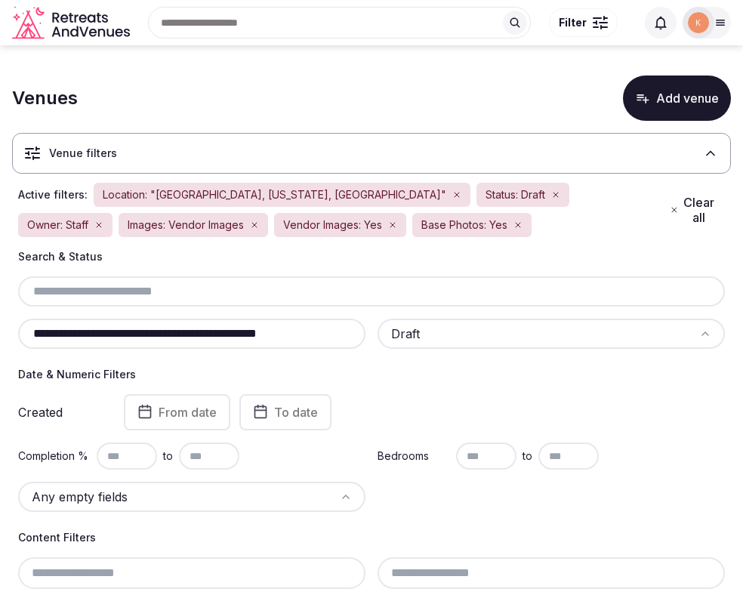
click at [137, 458] on input "text" at bounding box center [127, 456] width 60 height 27
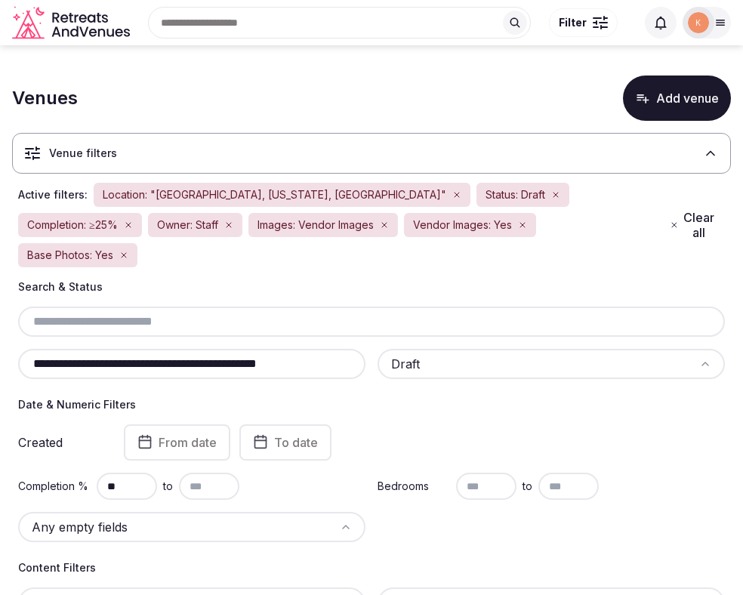
click at [407, 428] on div "Created From date To date" at bounding box center [371, 442] width 707 height 36
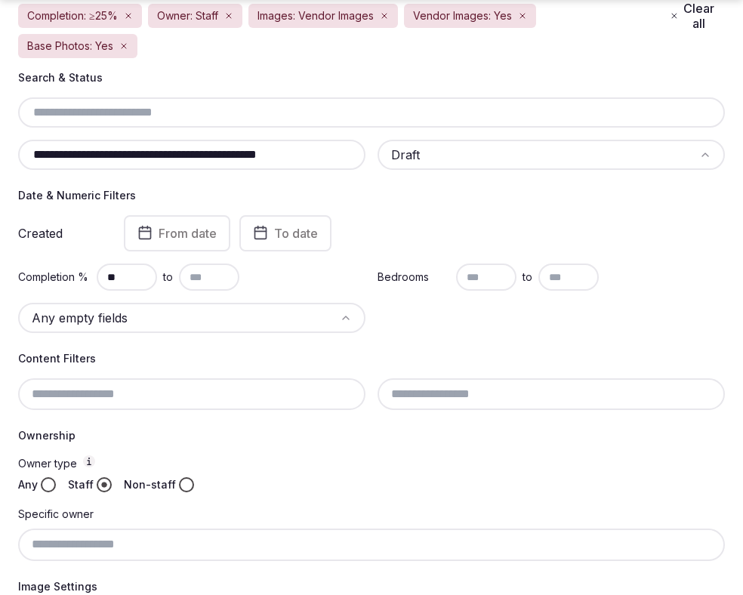
scroll to position [214, 0]
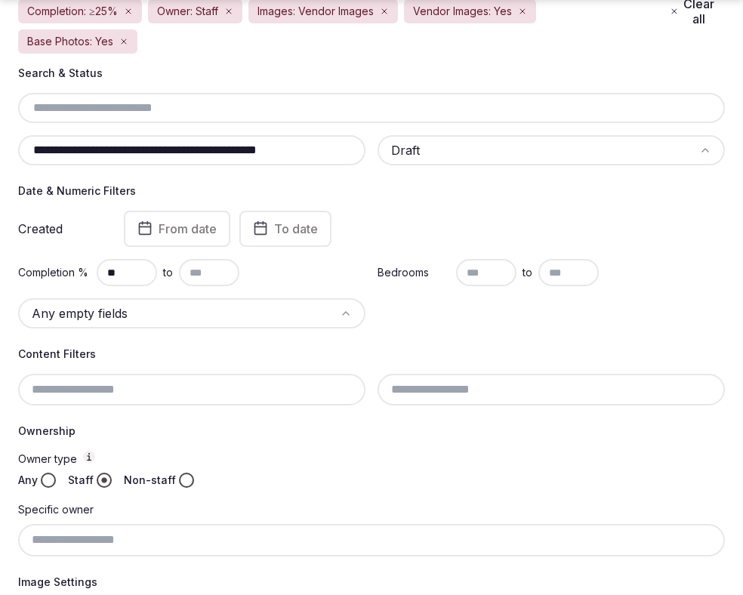
click at [140, 273] on input "**" at bounding box center [127, 272] width 60 height 27
type input "*"
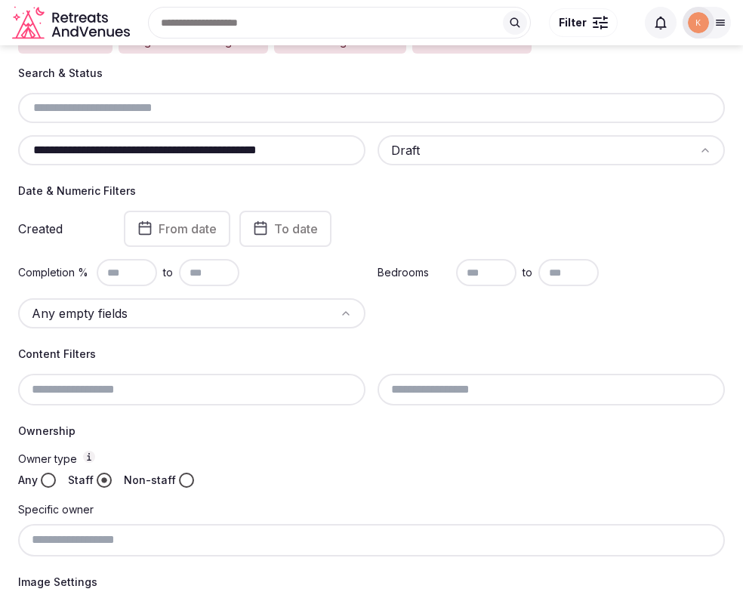
click at [304, 277] on div "Completion % to" at bounding box center [191, 272] width 347 height 27
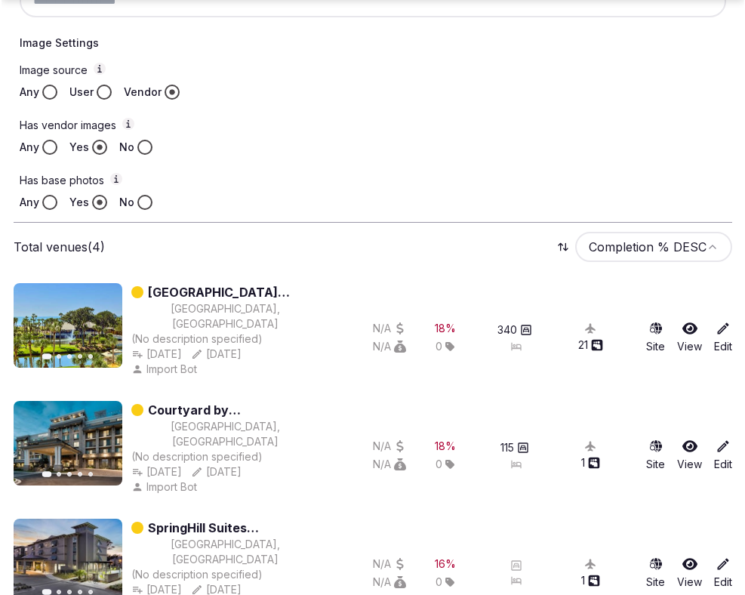
scroll to position [837, 0]
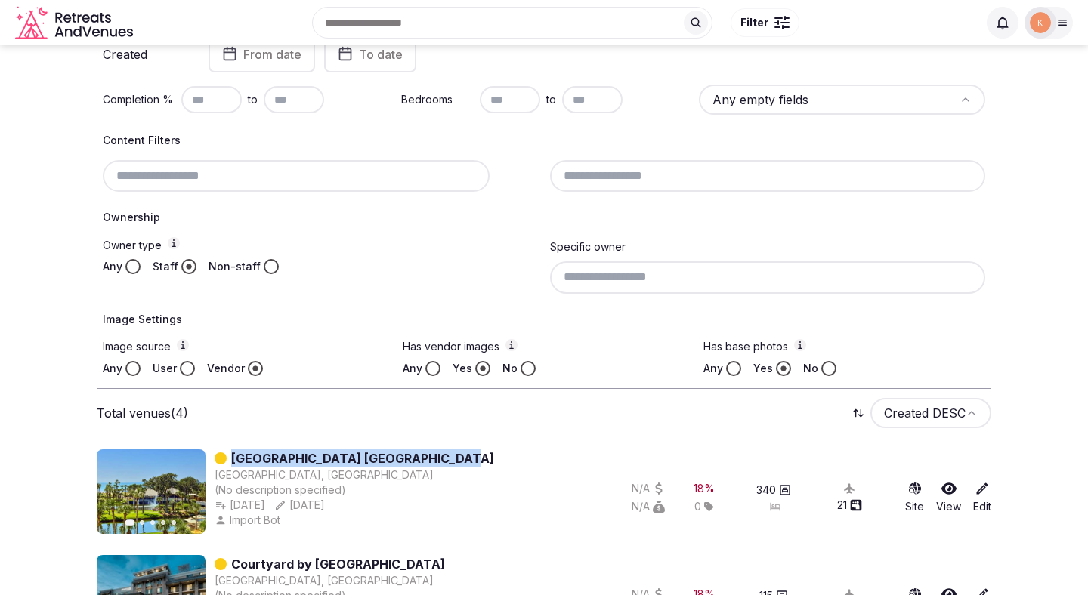
scroll to position [284, 0]
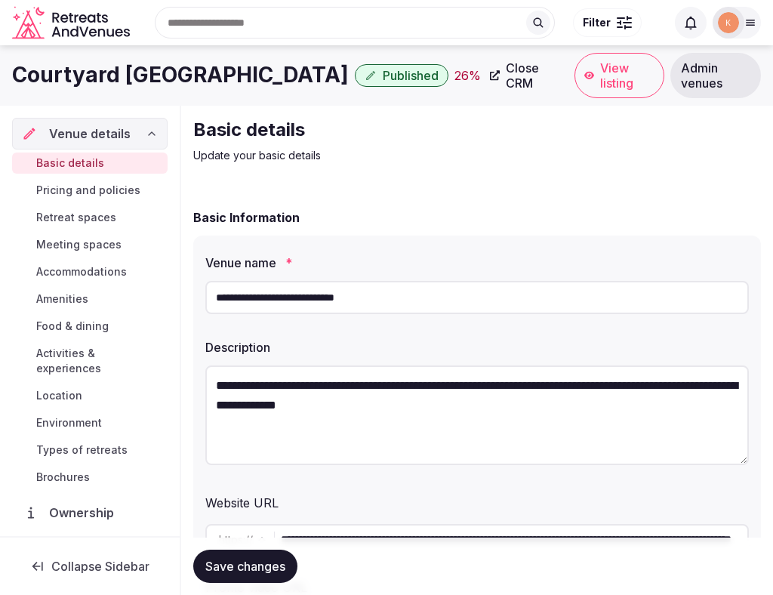
click at [725, 81] on span "Admin venues" at bounding box center [715, 75] width 69 height 30
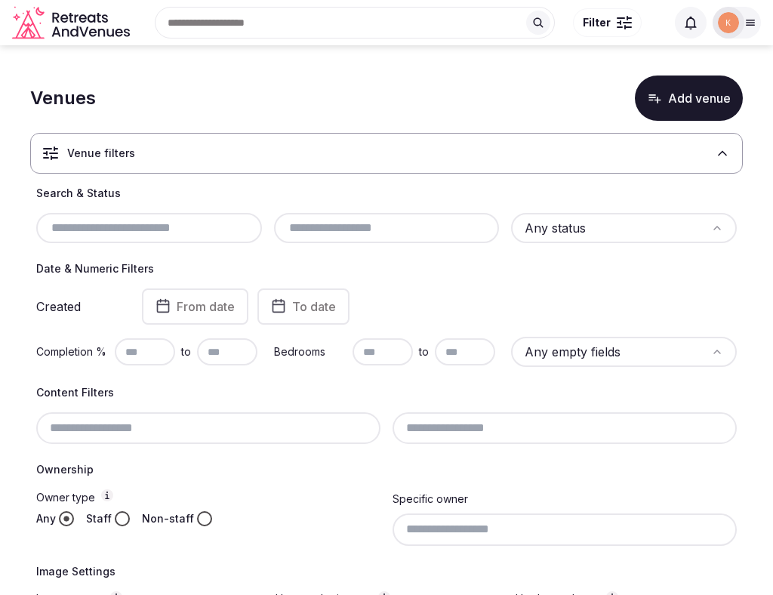
click at [211, 230] on input "text" at bounding box center [149, 228] width 214 height 18
paste input "**********"
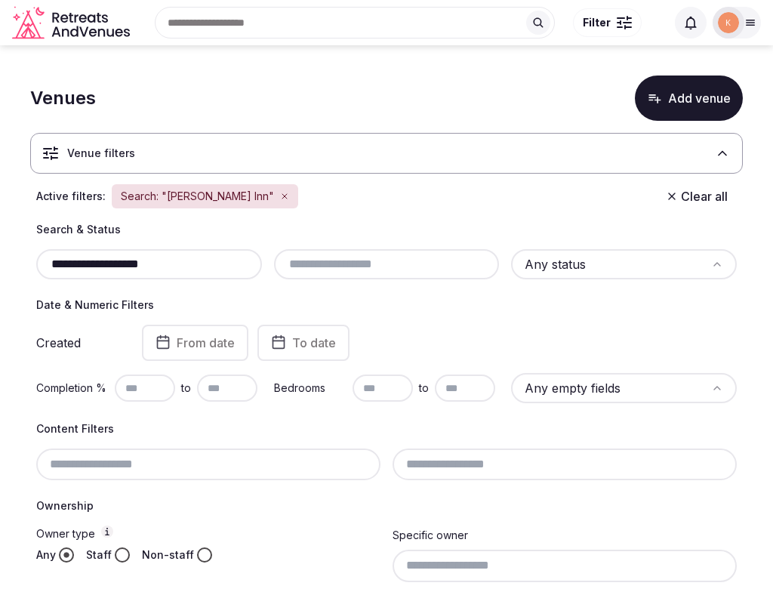
type input "**********"
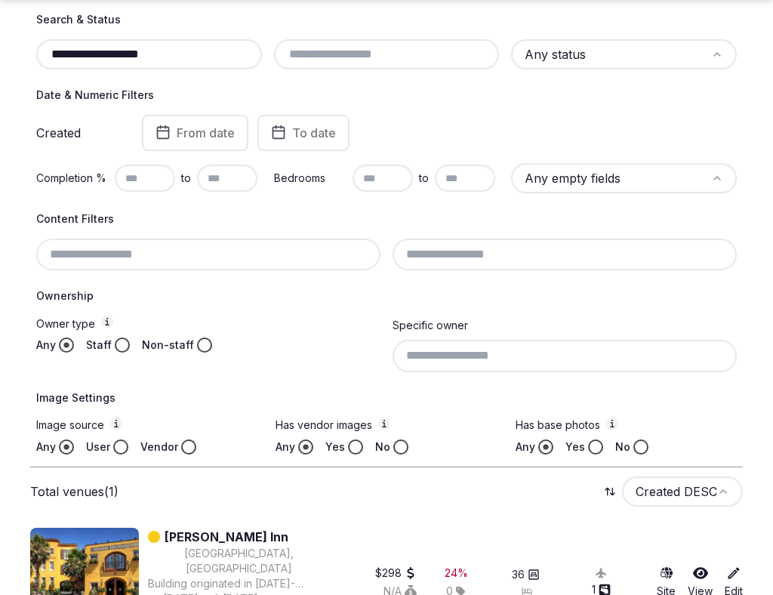
scroll to position [252, 0]
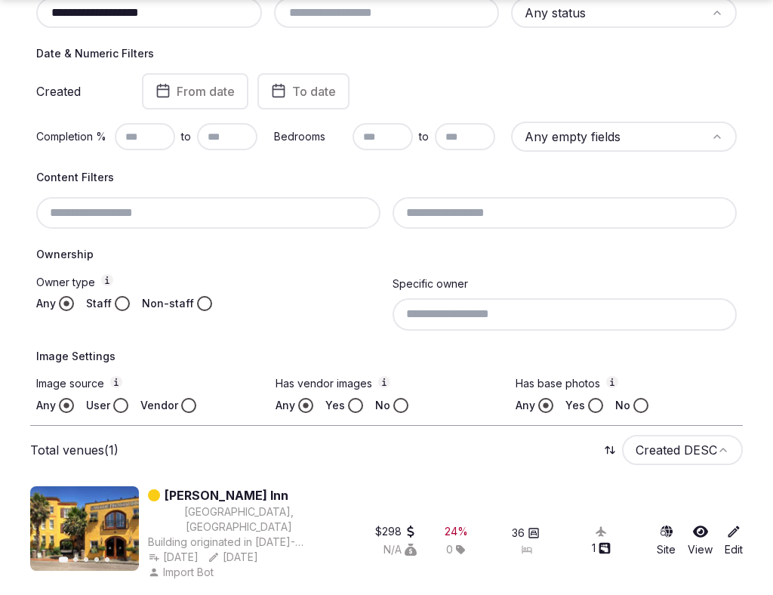
click at [265, 497] on link "[PERSON_NAME] Inn" at bounding box center [227, 495] width 124 height 18
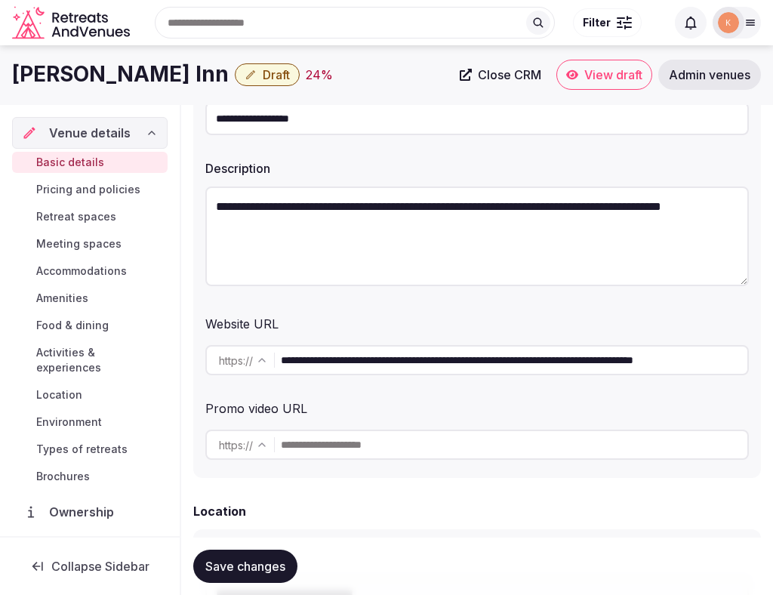
scroll to position [171, 0]
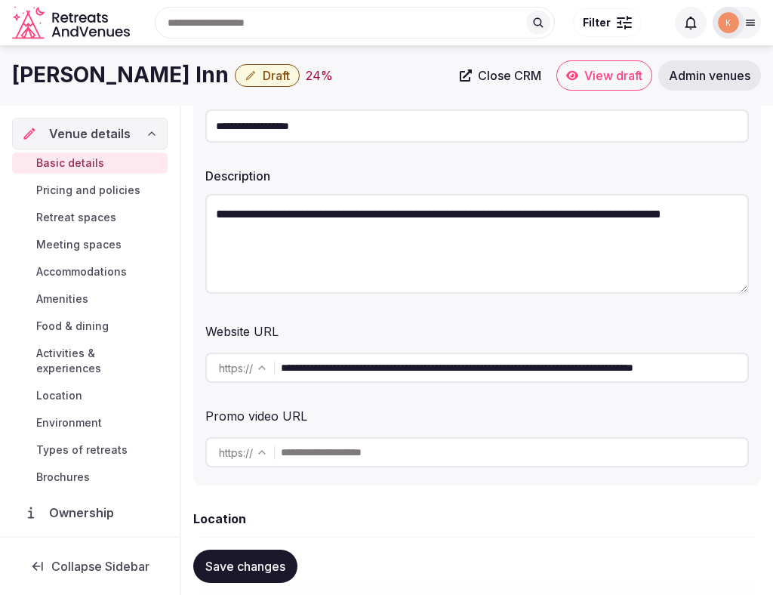
click at [387, 119] on input "**********" at bounding box center [477, 126] width 544 height 33
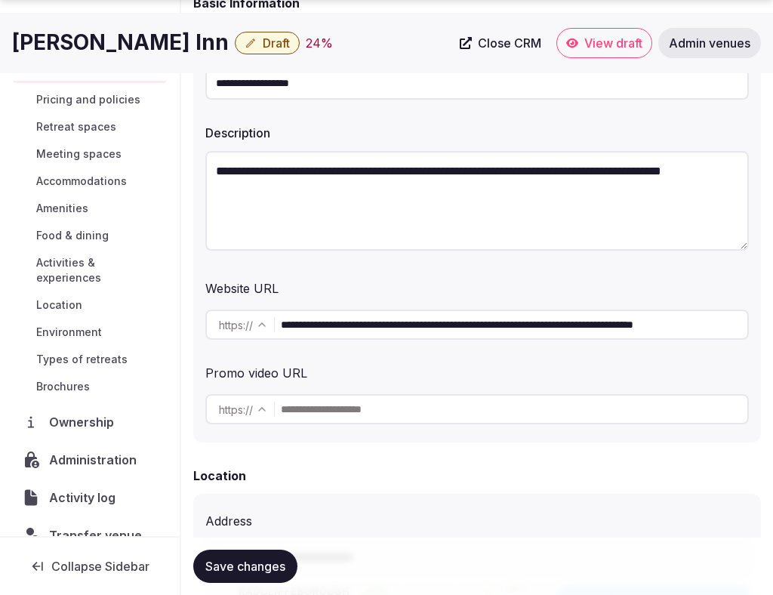
scroll to position [57, 0]
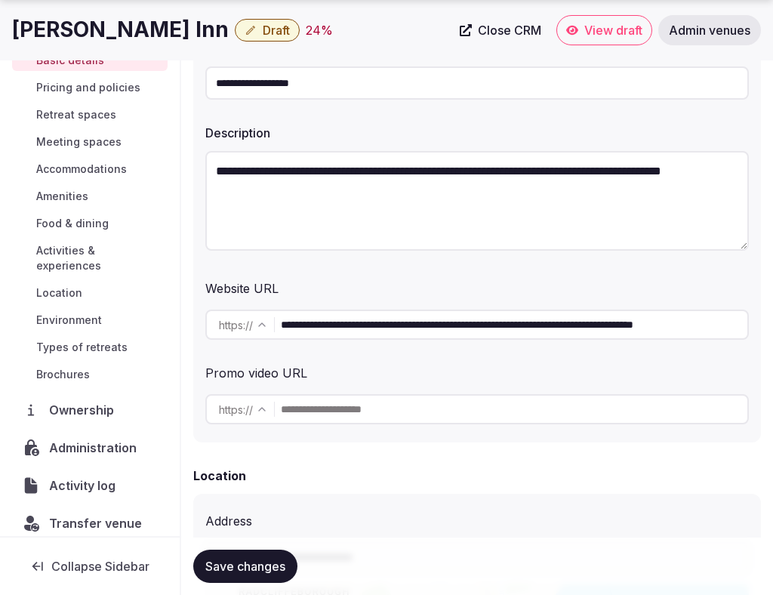
click at [73, 439] on span "Administration" at bounding box center [96, 448] width 94 height 18
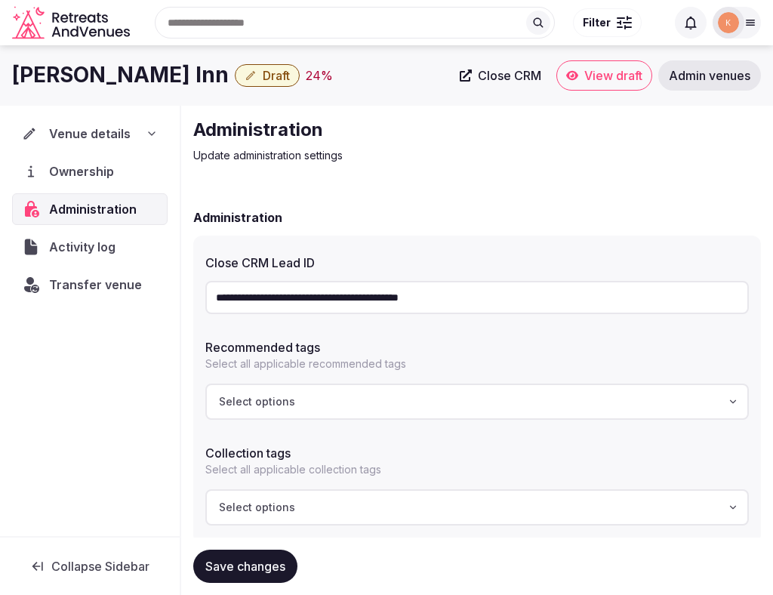
click at [370, 293] on input "**********" at bounding box center [477, 297] width 544 height 33
click at [105, 289] on span "Transfer venue" at bounding box center [95, 285] width 93 height 18
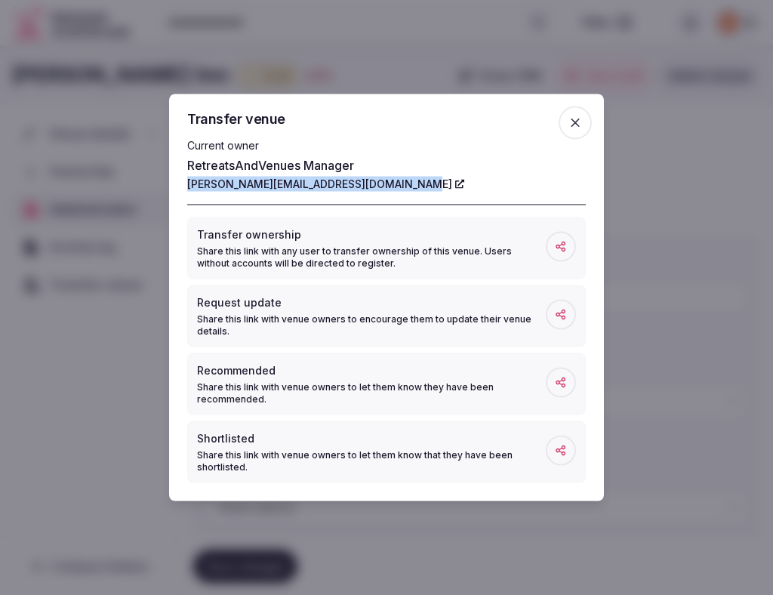
click at [577, 125] on icon "button" at bounding box center [575, 123] width 15 height 15
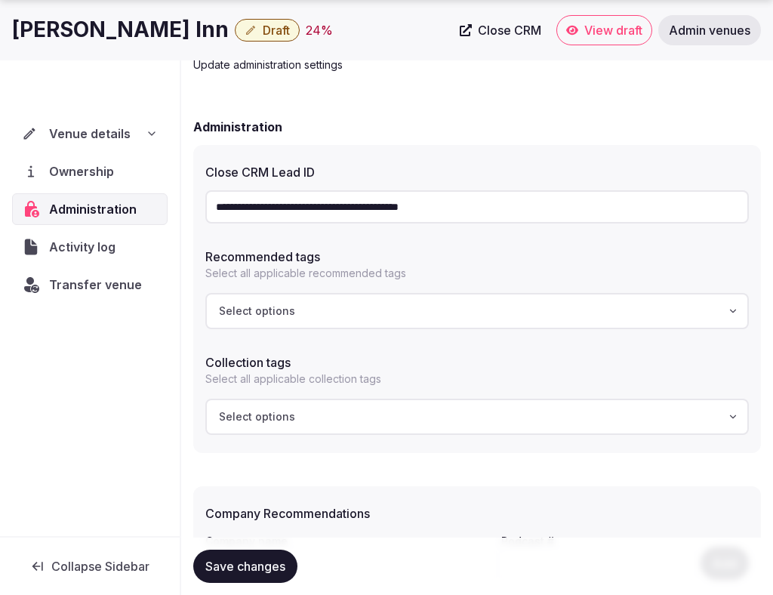
scroll to position [205, 0]
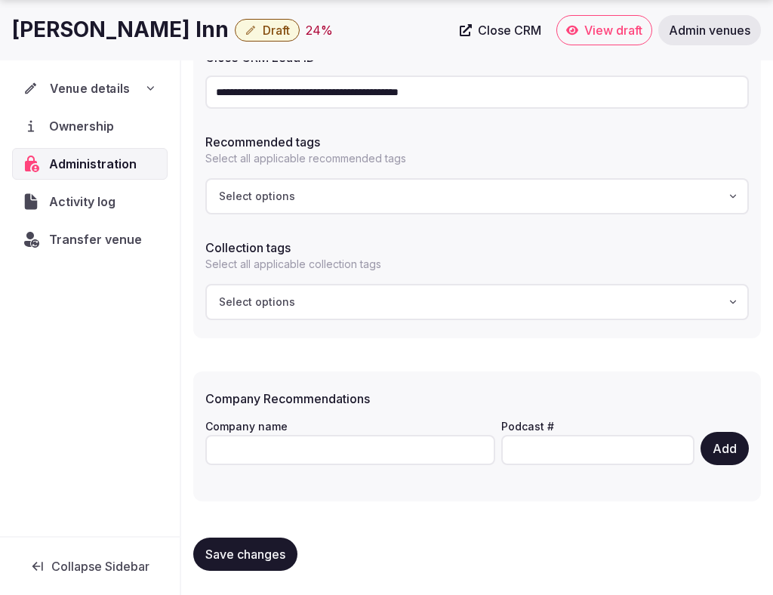
click at [113, 96] on span "Venue details" at bounding box center [90, 88] width 80 height 18
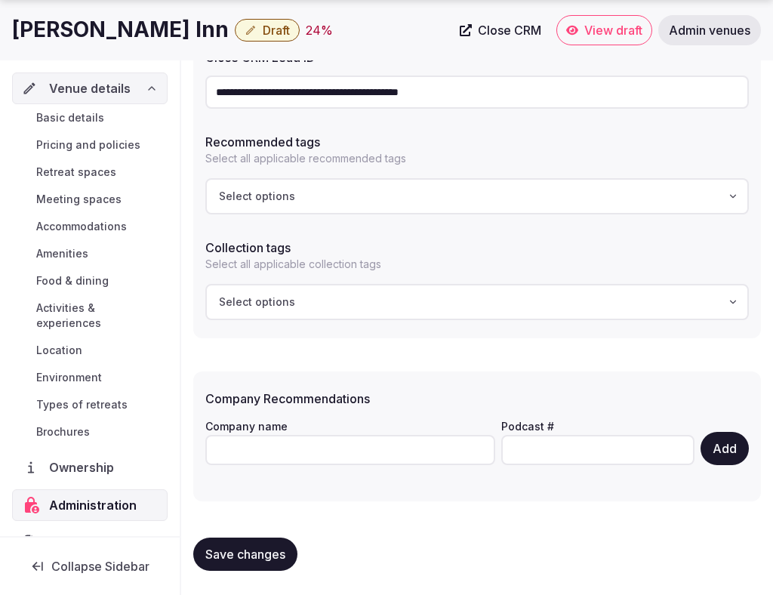
click at [104, 116] on link "Basic details" at bounding box center [90, 117] width 156 height 21
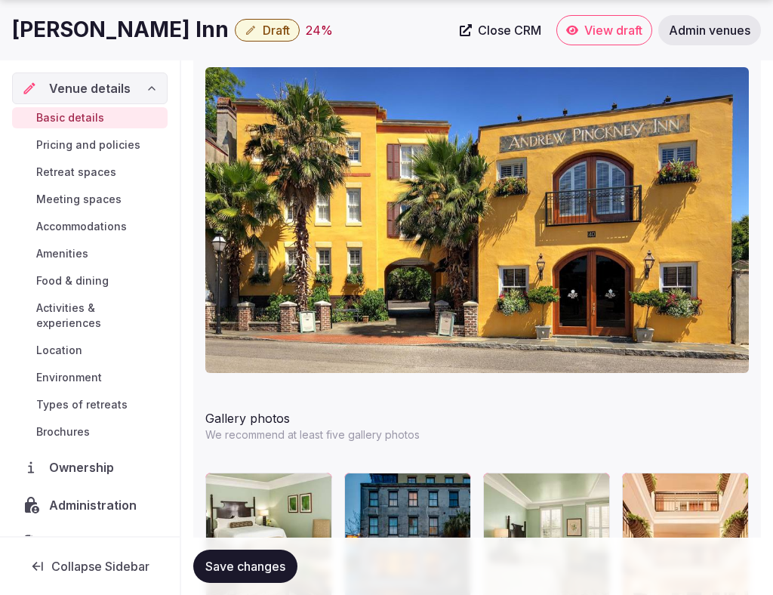
scroll to position [2094, 0]
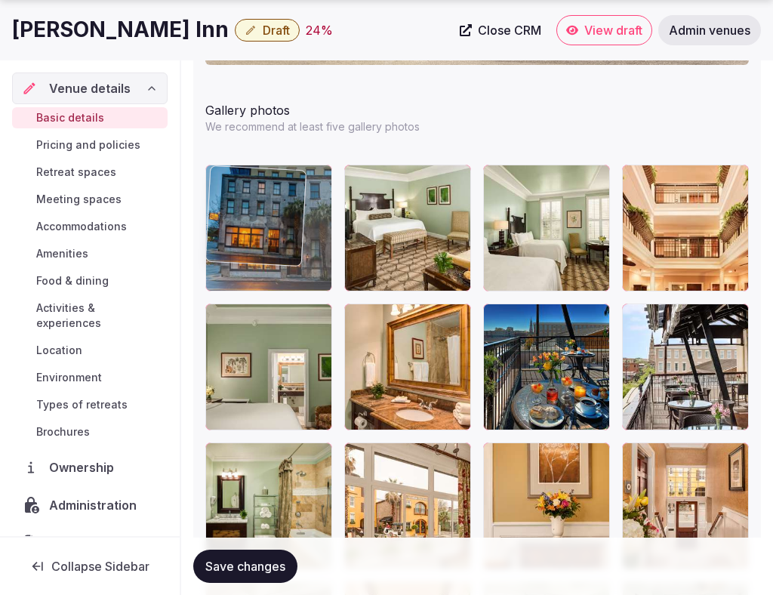
drag, startPoint x: 420, startPoint y: 236, endPoint x: 375, endPoint y: 267, distance: 55.3
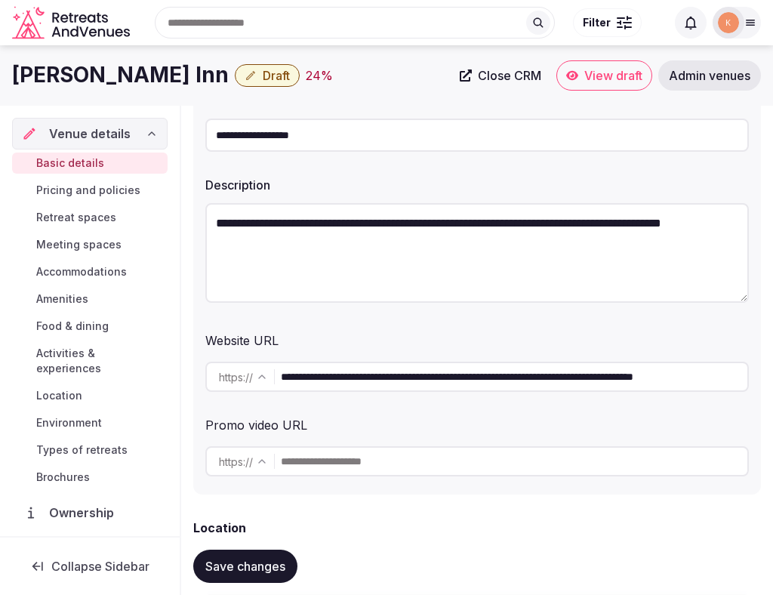
scroll to position [0, 0]
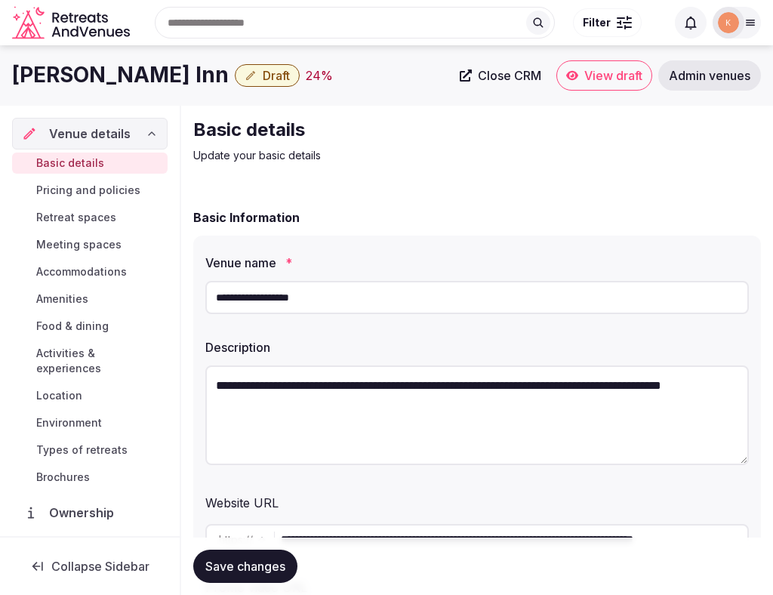
click at [338, 298] on input "**********" at bounding box center [477, 297] width 544 height 33
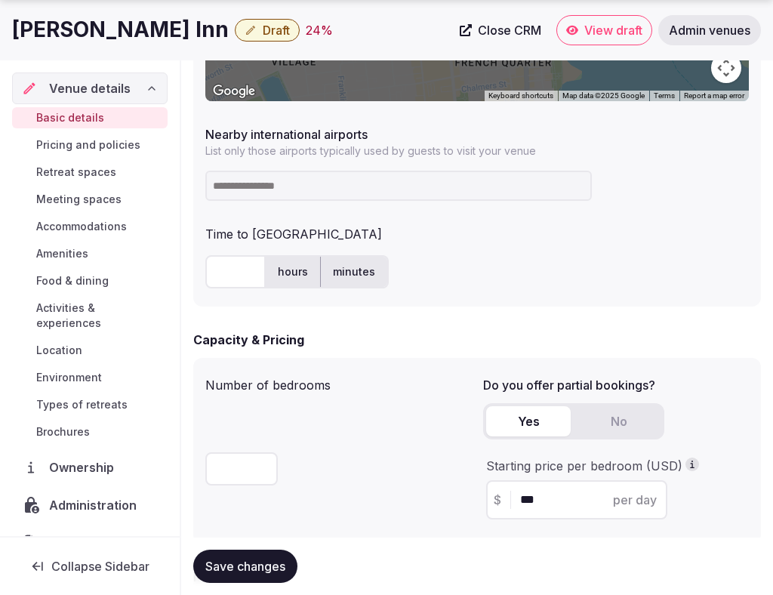
scroll to position [927, 0]
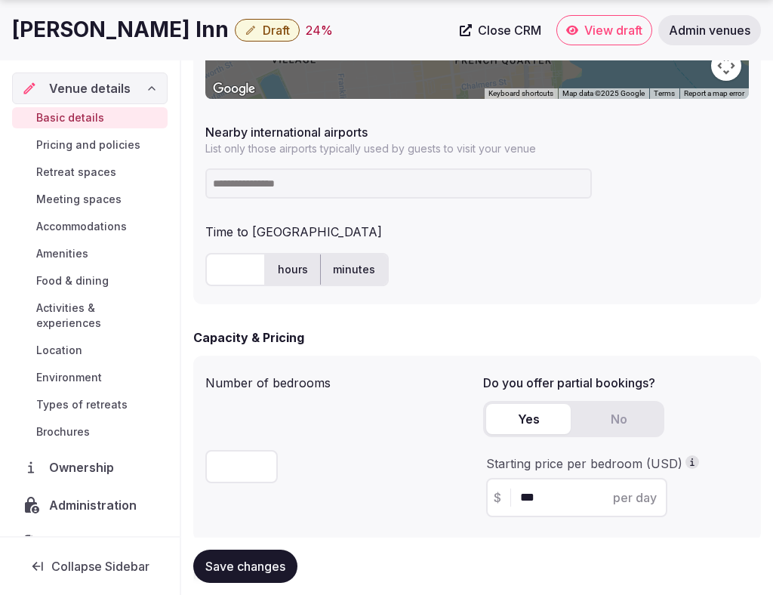
click at [341, 182] on input at bounding box center [398, 183] width 387 height 30
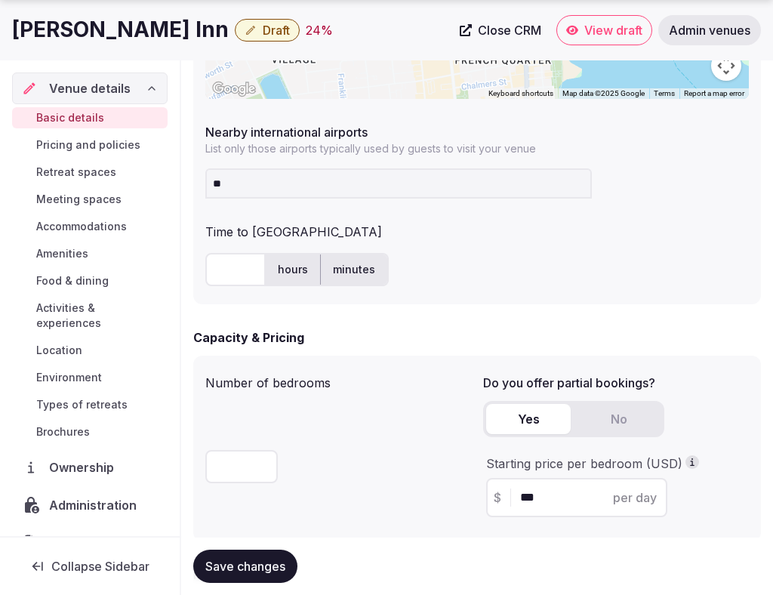
type input "***"
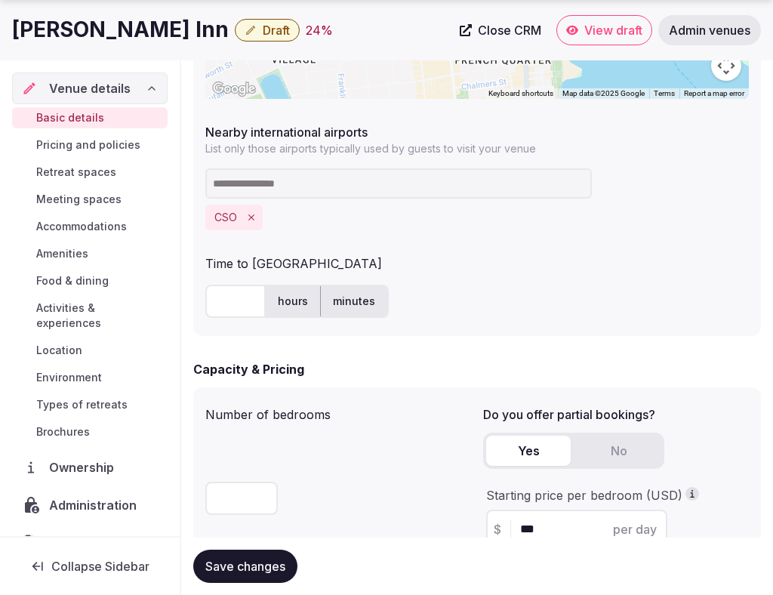
click at [239, 273] on div "Time to international airport hours minutes" at bounding box center [477, 286] width 544 height 76
click at [255, 216] on icon "Remove CSO" at bounding box center [251, 217] width 11 height 11
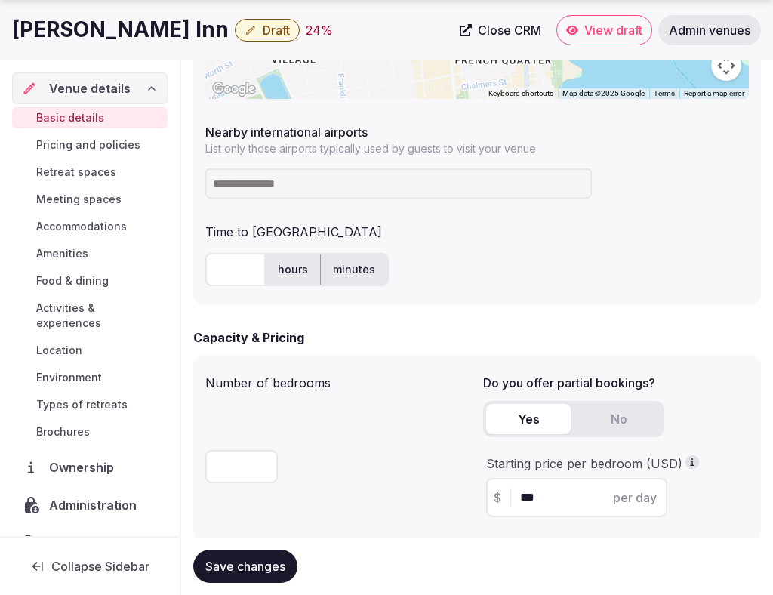
click at [274, 181] on input at bounding box center [398, 183] width 387 height 30
type input "***"
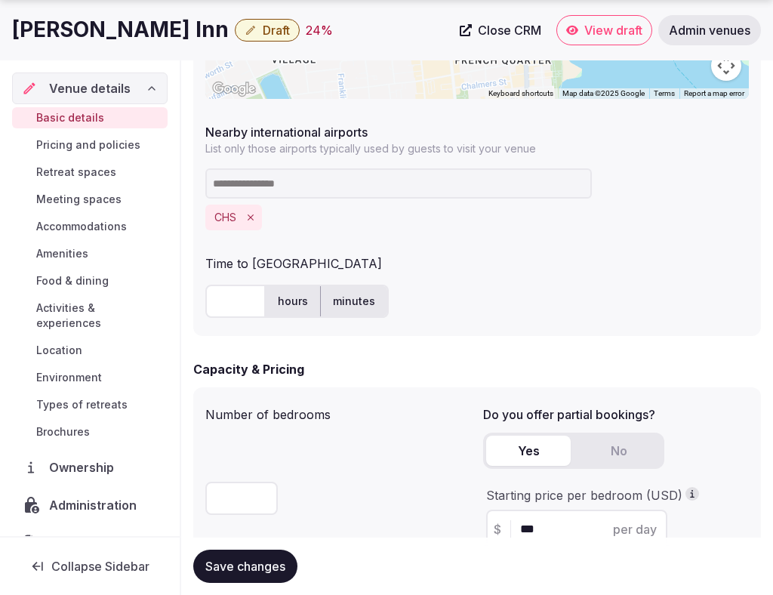
click at [233, 296] on input "text" at bounding box center [235, 301] width 60 height 33
type input "**"
drag, startPoint x: 451, startPoint y: 251, endPoint x: 436, endPoint y: 227, distance: 27.9
click at [451, 251] on div "Time to [GEOGRAPHIC_DATA]" at bounding box center [477, 260] width 544 height 24
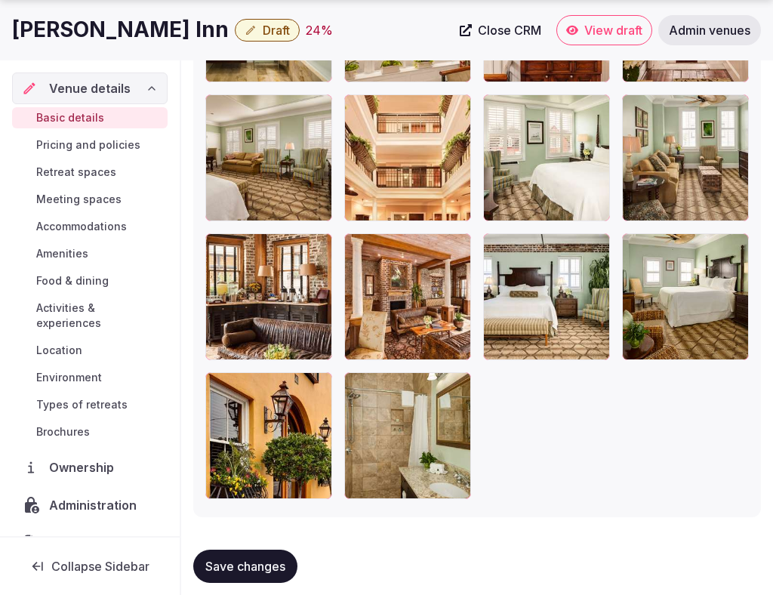
scroll to position [2629, 0]
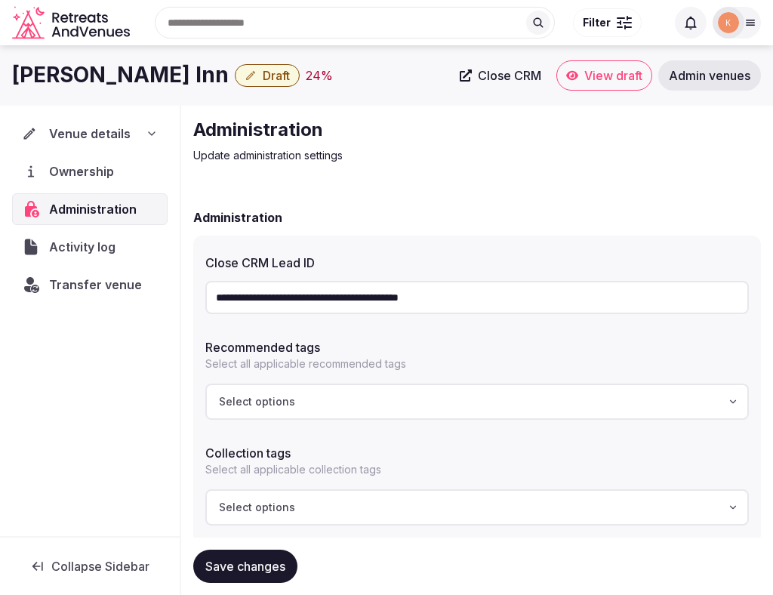
click at [102, 141] on span "Venue details" at bounding box center [90, 134] width 82 height 18
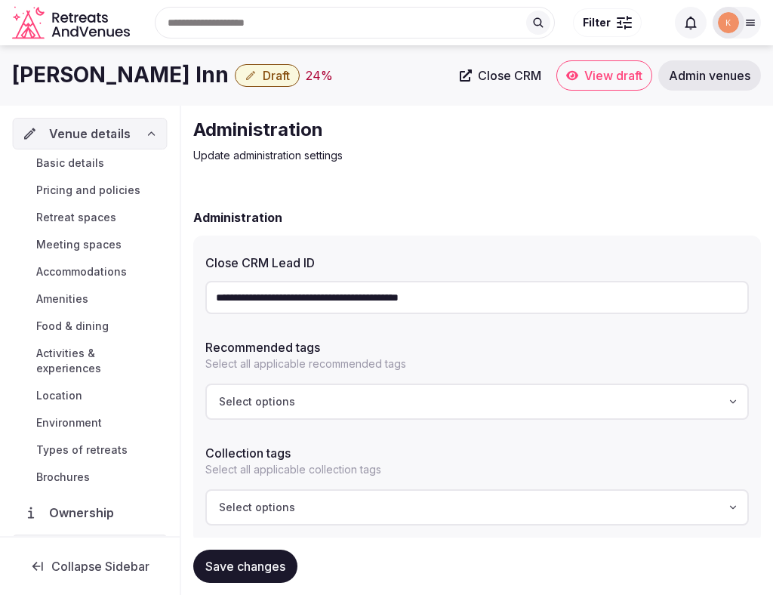
click at [93, 168] on span "Basic details" at bounding box center [70, 163] width 68 height 15
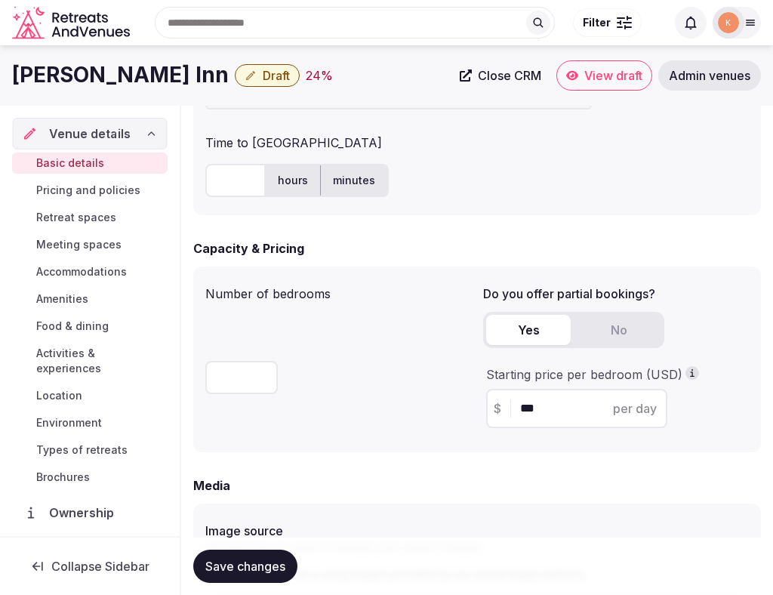
scroll to position [951, 0]
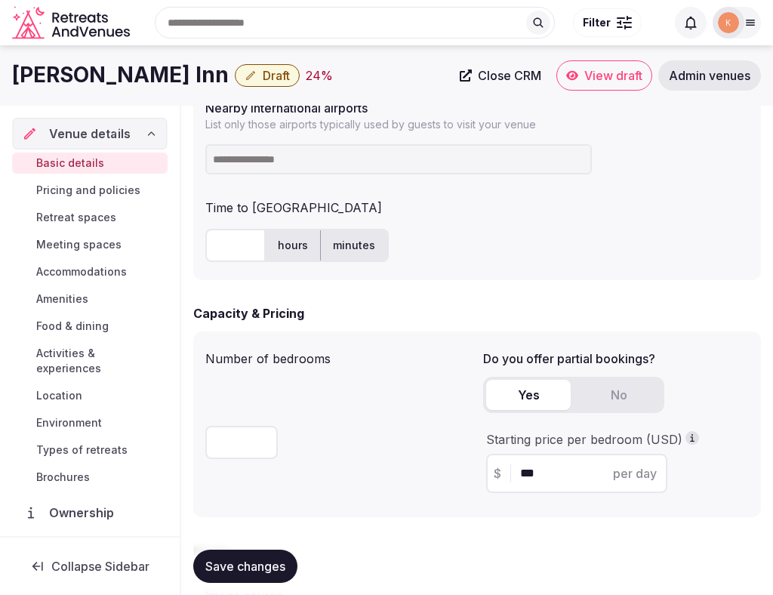
click at [347, 153] on input at bounding box center [398, 159] width 387 height 30
type input "***"
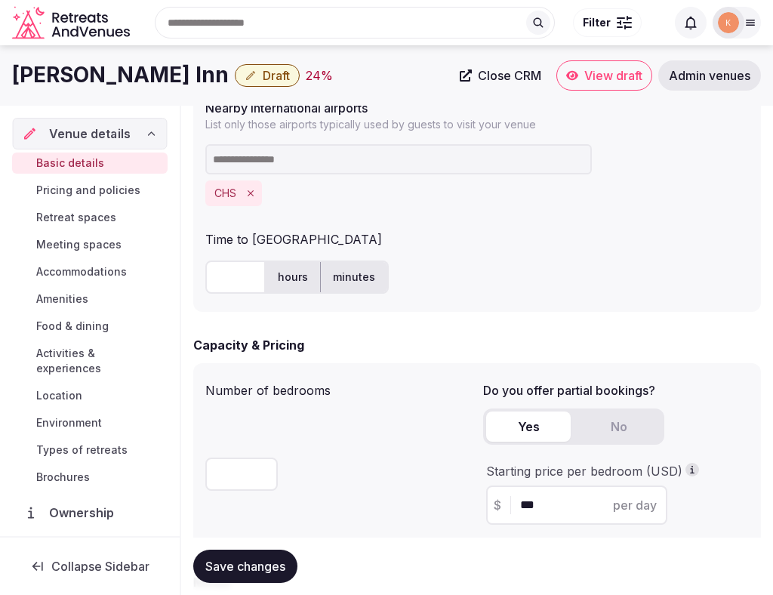
click at [233, 278] on input "text" at bounding box center [235, 277] width 60 height 33
type input "**"
click at [353, 437] on div "Number of bedrooms **" at bounding box center [338, 456] width 266 height 162
click at [236, 566] on span "Save changes" at bounding box center [245, 566] width 80 height 15
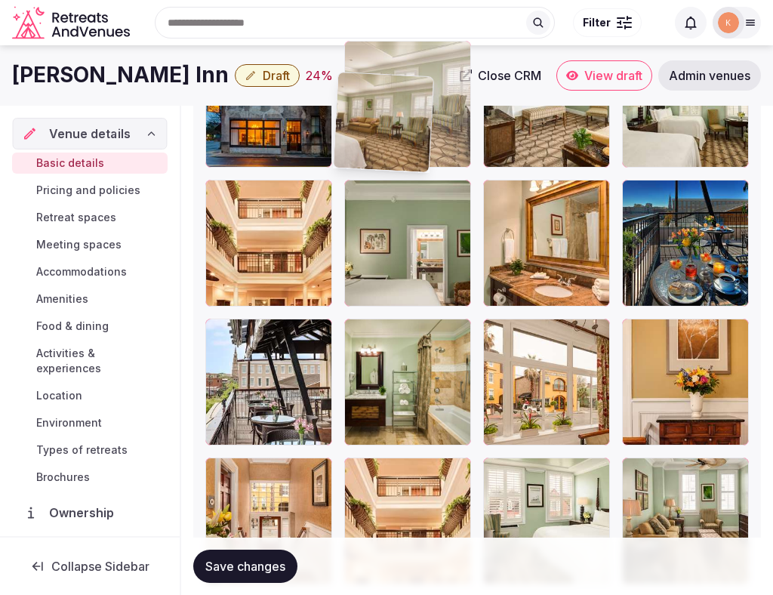
scroll to position [2247, 0]
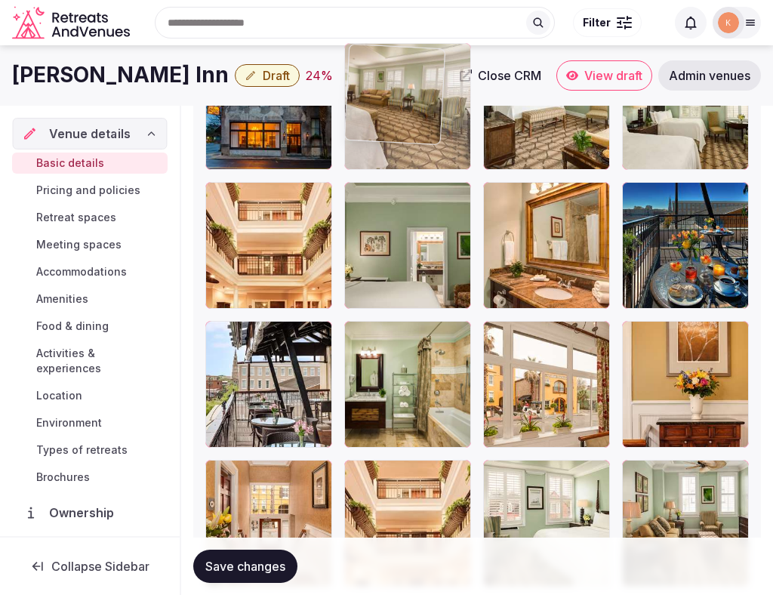
drag, startPoint x: 298, startPoint y: 499, endPoint x: 425, endPoint y: 118, distance: 402.2
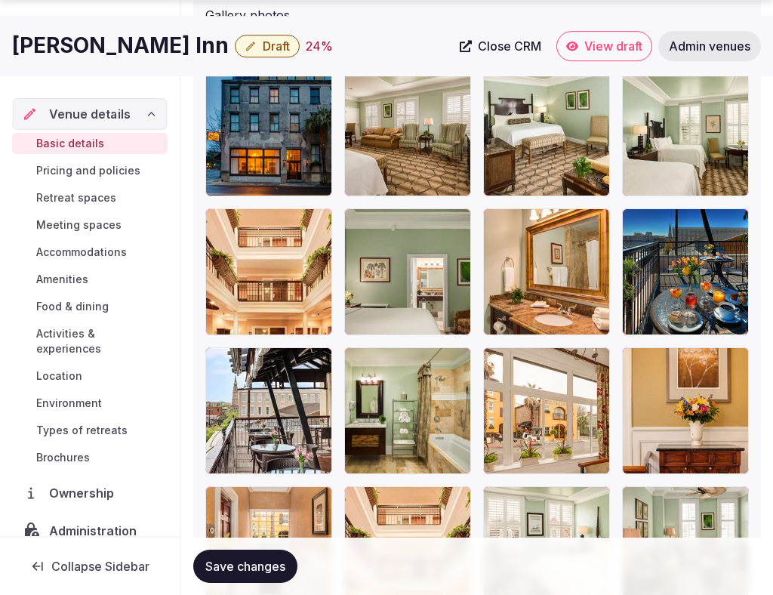
scroll to position [2223, 0]
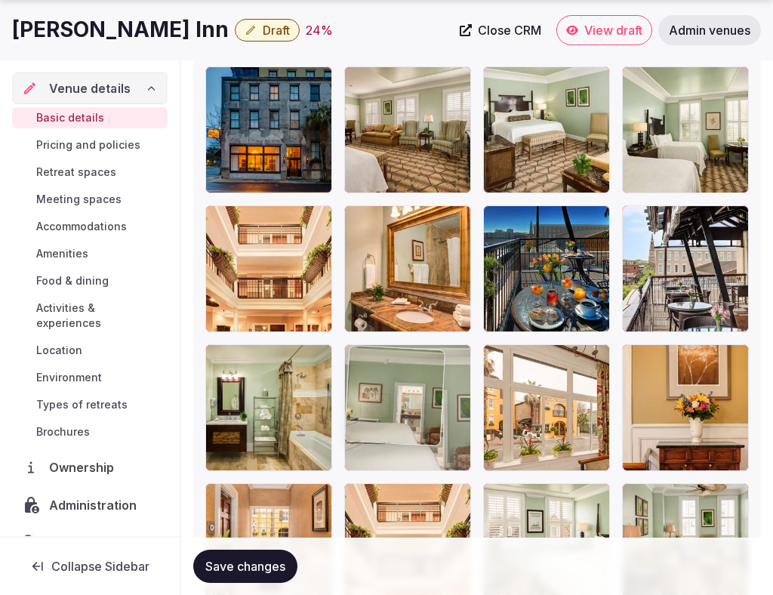
drag, startPoint x: 437, startPoint y: 272, endPoint x: 518, endPoint y: 151, distance: 145.4
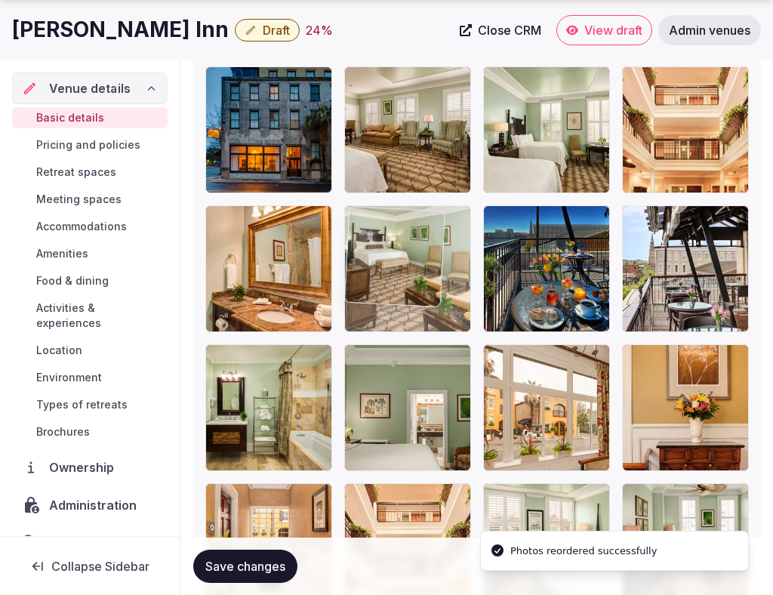
drag, startPoint x: 521, startPoint y: 142, endPoint x: 400, endPoint y: 279, distance: 183.0
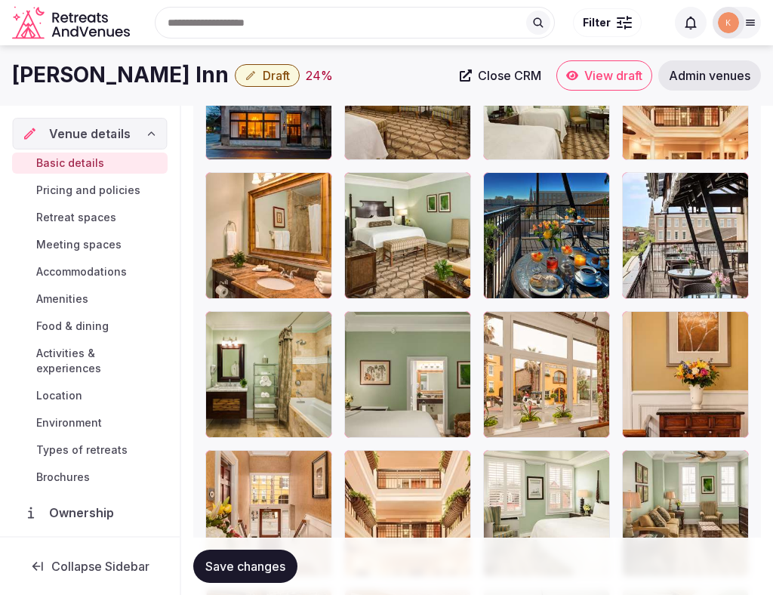
scroll to position [2243, 0]
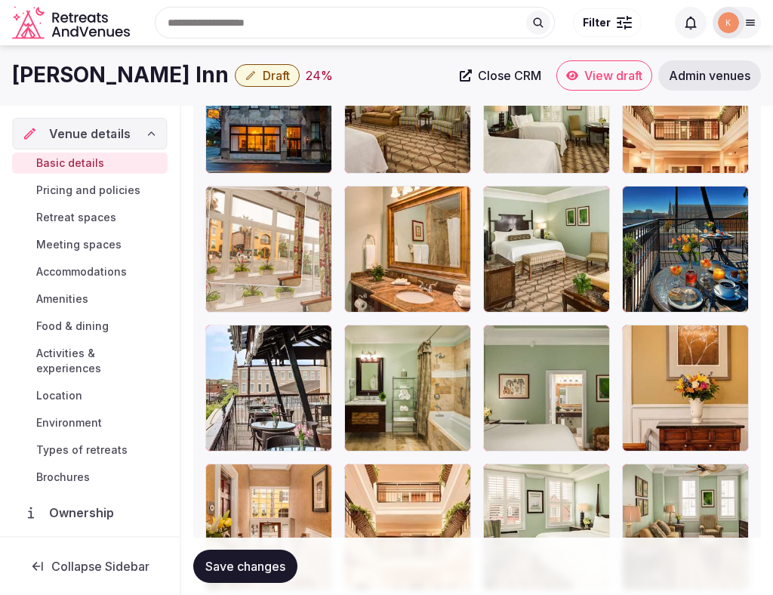
drag, startPoint x: 560, startPoint y: 385, endPoint x: 244, endPoint y: 282, distance: 332.7
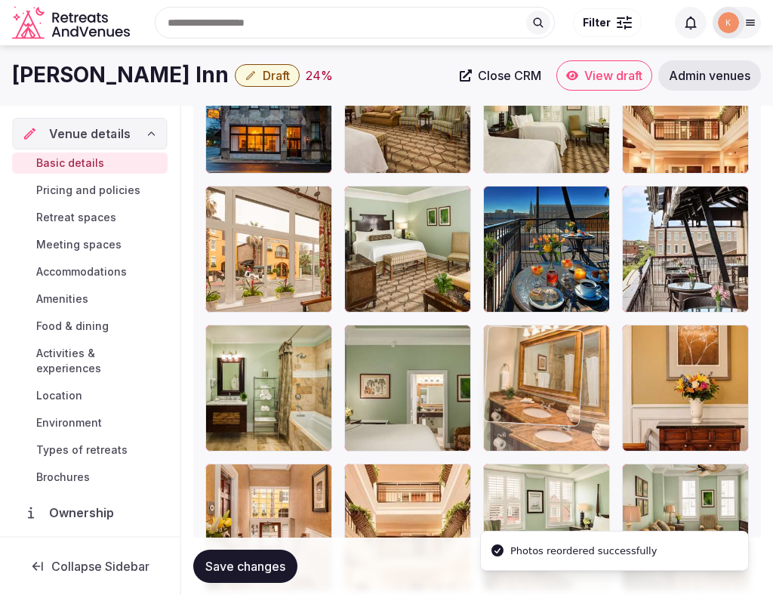
drag, startPoint x: 406, startPoint y: 246, endPoint x: 526, endPoint y: 400, distance: 194.9
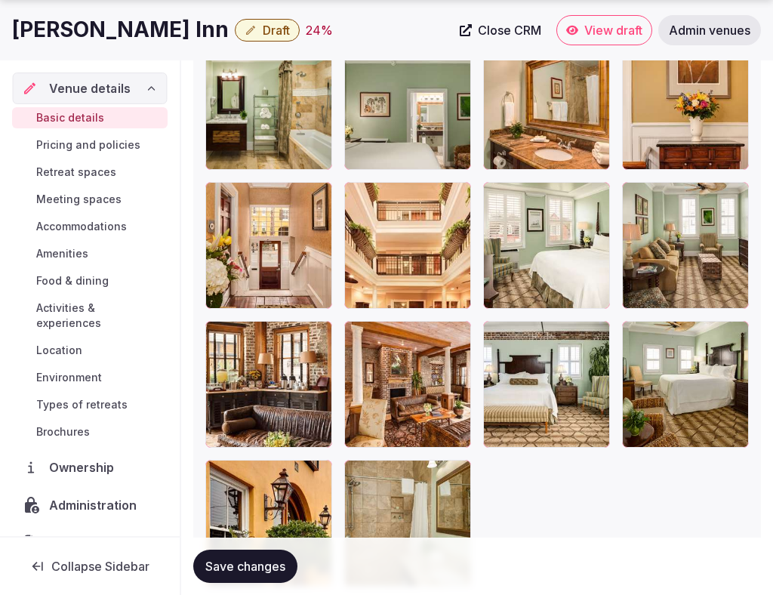
scroll to position [2552, 0]
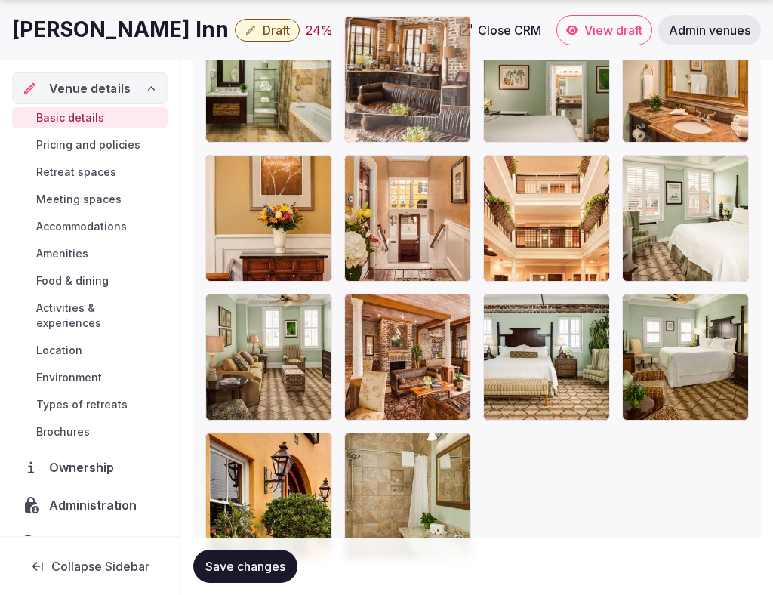
drag, startPoint x: 285, startPoint y: 390, endPoint x: 465, endPoint y: 134, distance: 312.2
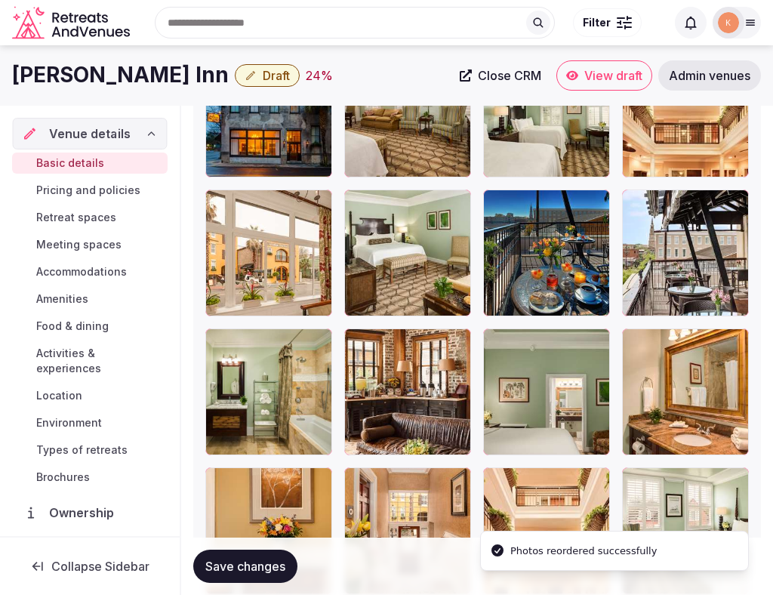
scroll to position [2219, 0]
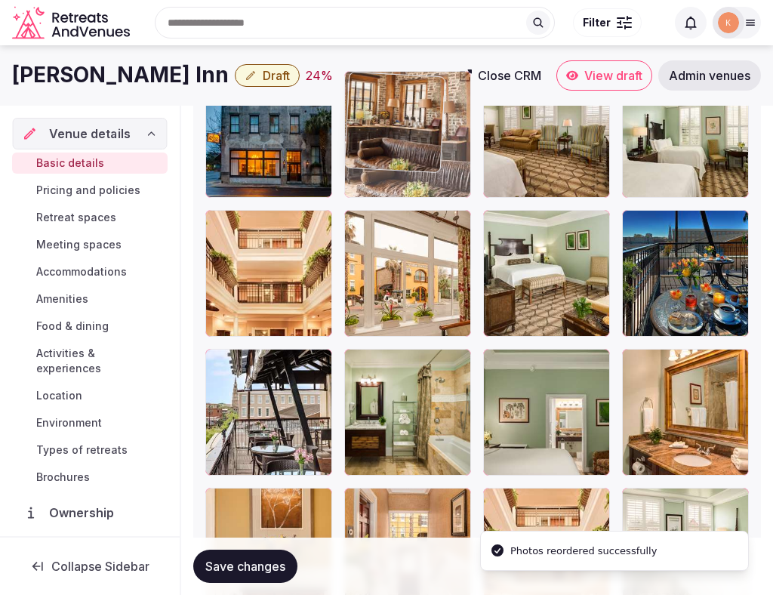
drag, startPoint x: 424, startPoint y: 368, endPoint x: 472, endPoint y: 134, distance: 238.2
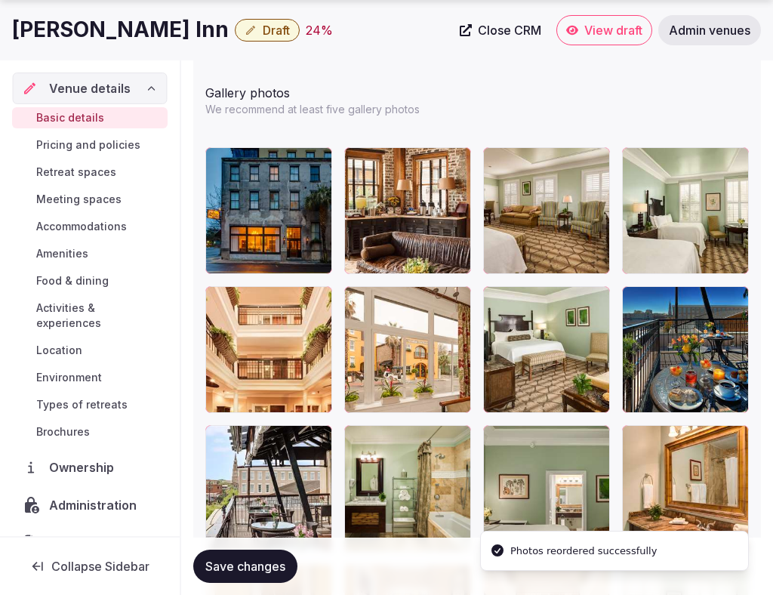
scroll to position [2152, 0]
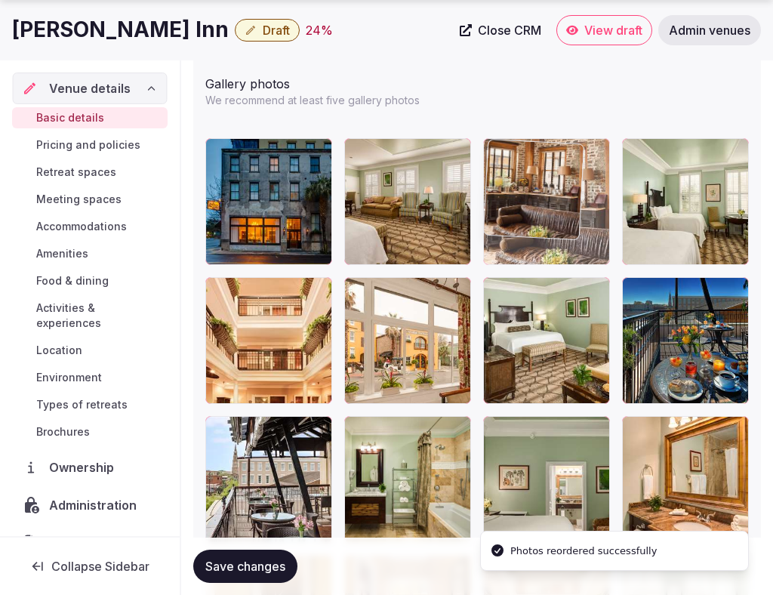
drag, startPoint x: 403, startPoint y: 196, endPoint x: 549, endPoint y: 198, distance: 145.8
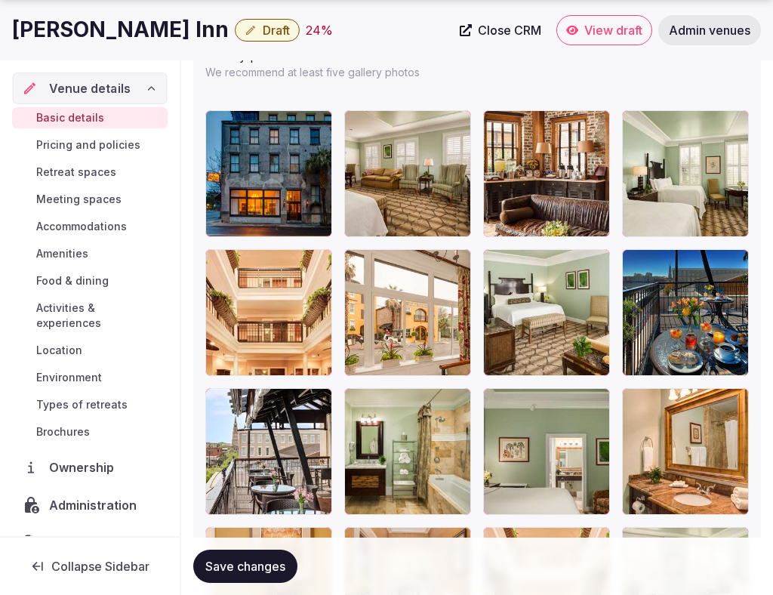
scroll to position [2182, 0]
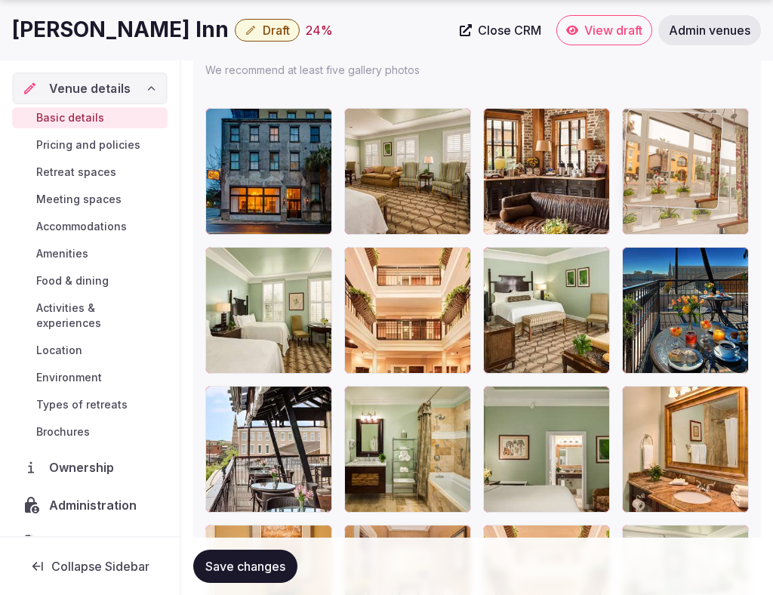
drag, startPoint x: 430, startPoint y: 301, endPoint x: 684, endPoint y: 211, distance: 269.2
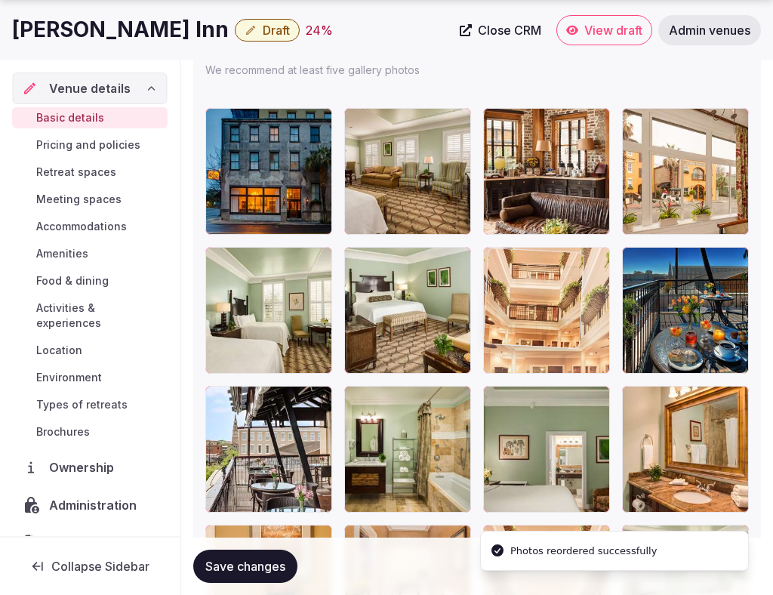
drag, startPoint x: 416, startPoint y: 301, endPoint x: 555, endPoint y: 293, distance: 139.2
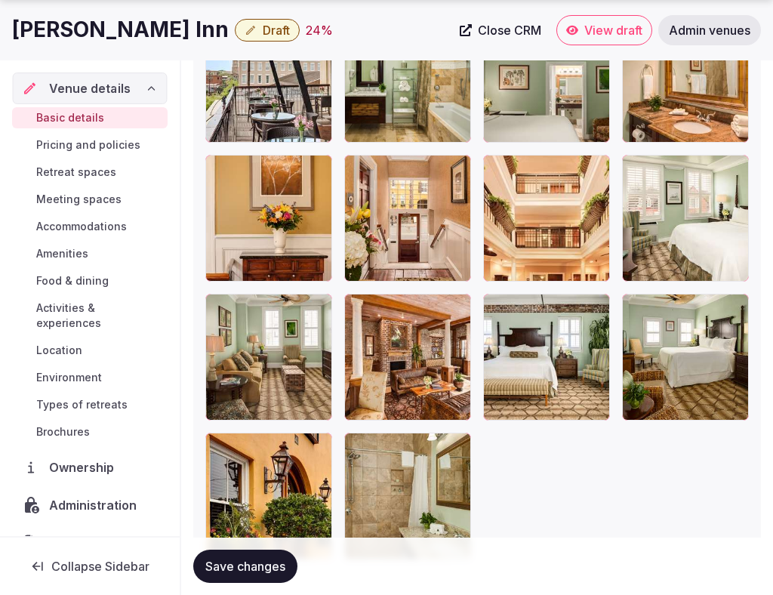
scroll to position [2564, 0]
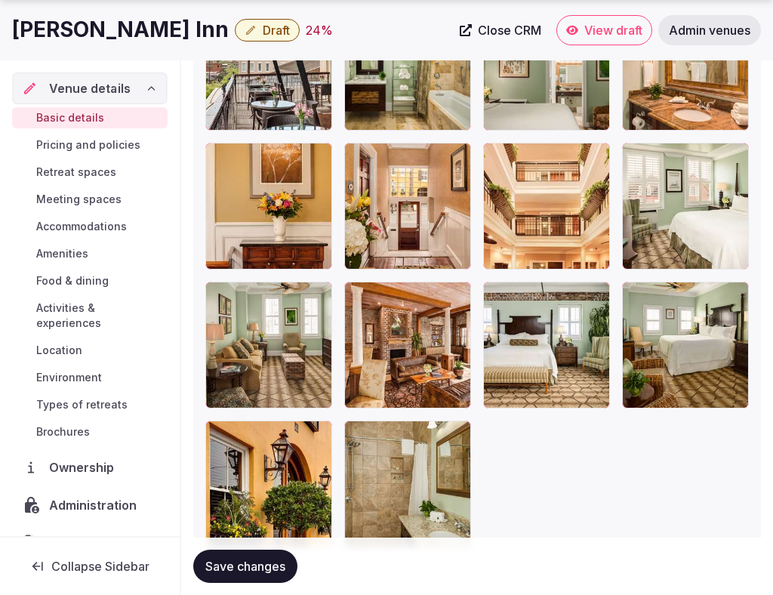
click at [260, 575] on button "Save changes" at bounding box center [245, 566] width 104 height 33
click at [260, 574] on button "Save changes" at bounding box center [245, 566] width 104 height 33
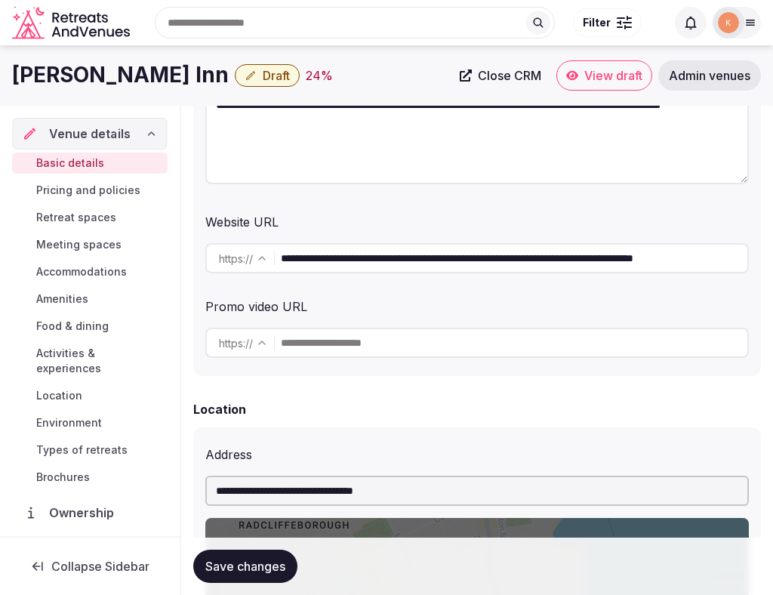
scroll to position [0, 0]
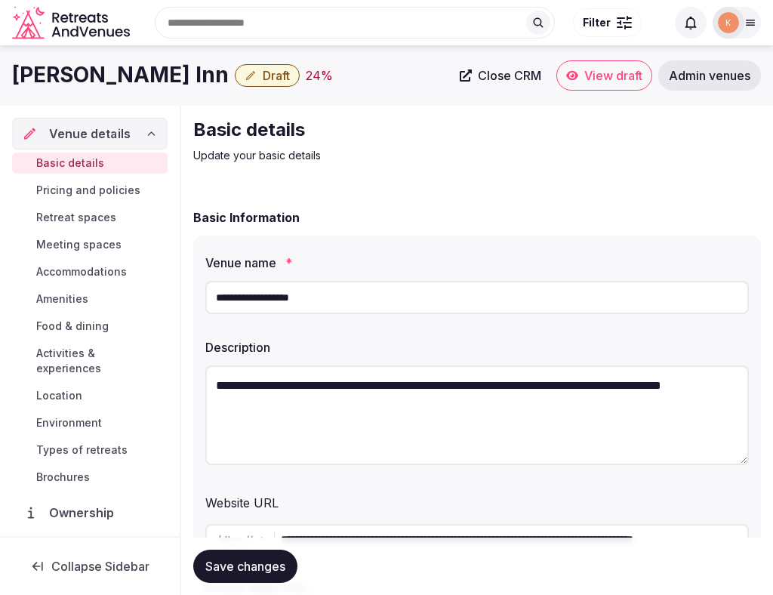
click at [290, 82] on span "Draft" at bounding box center [276, 75] width 27 height 15
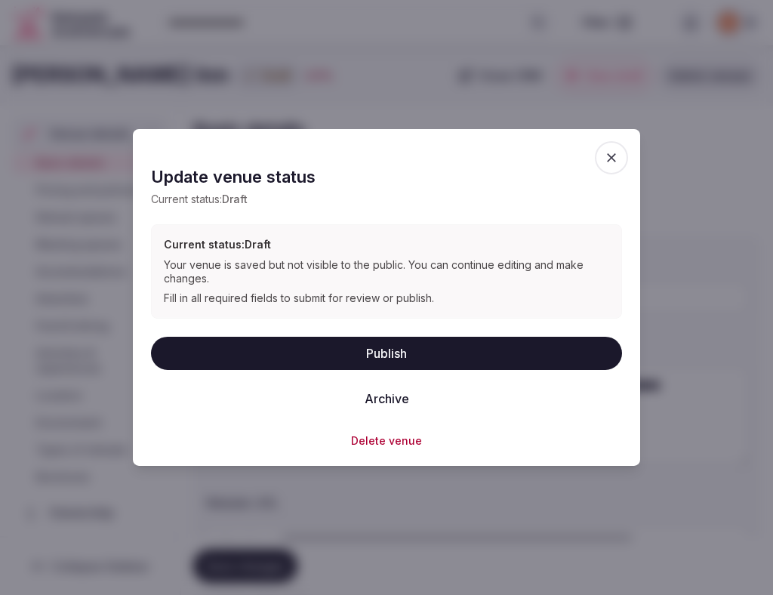
click at [329, 346] on button "Publish" at bounding box center [386, 352] width 471 height 33
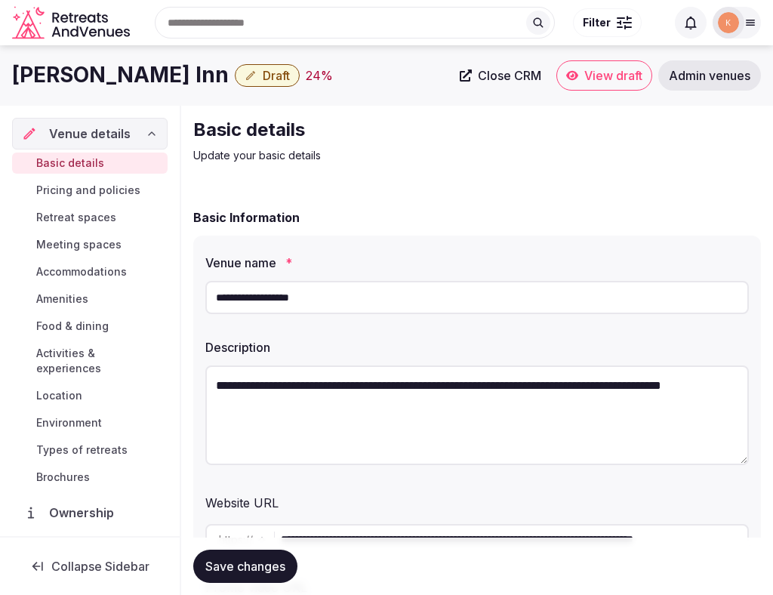
click at [316, 301] on input "**********" at bounding box center [477, 297] width 544 height 33
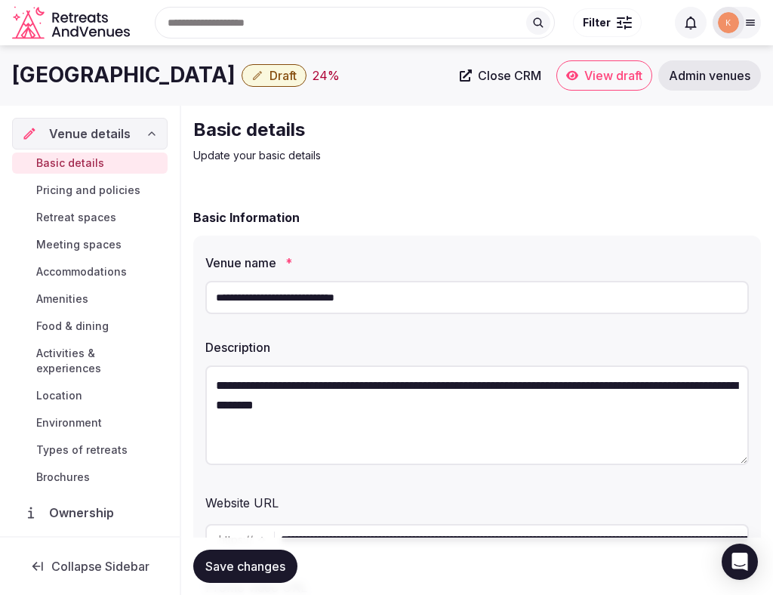
click at [350, 303] on input "**********" at bounding box center [477, 297] width 544 height 33
click at [341, 292] on input "**********" at bounding box center [477, 297] width 544 height 33
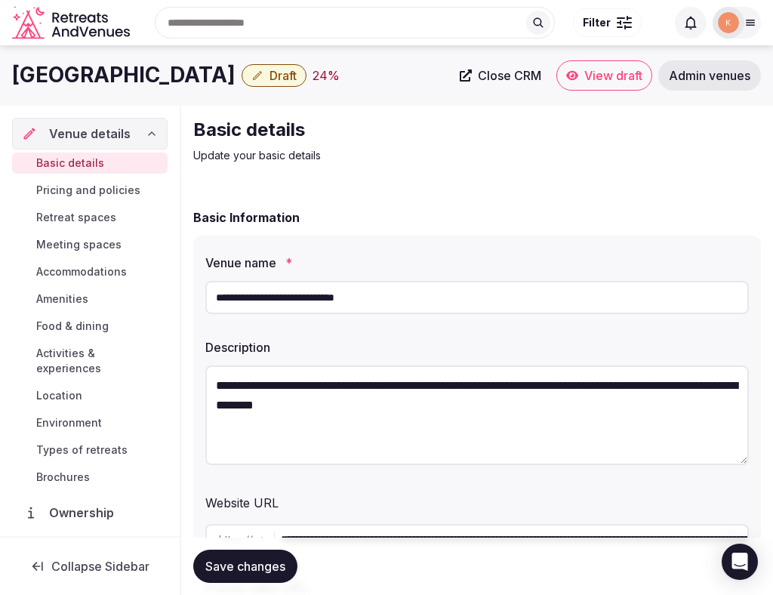
click at [341, 292] on input "**********" at bounding box center [477, 297] width 544 height 33
click at [692, 83] on span "Admin venues" at bounding box center [710, 75] width 82 height 15
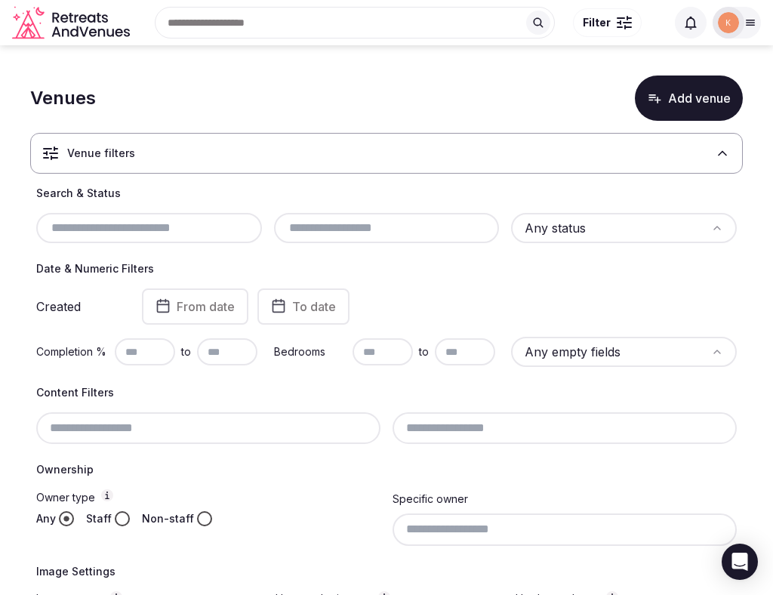
click at [112, 226] on input "text" at bounding box center [149, 228] width 214 height 18
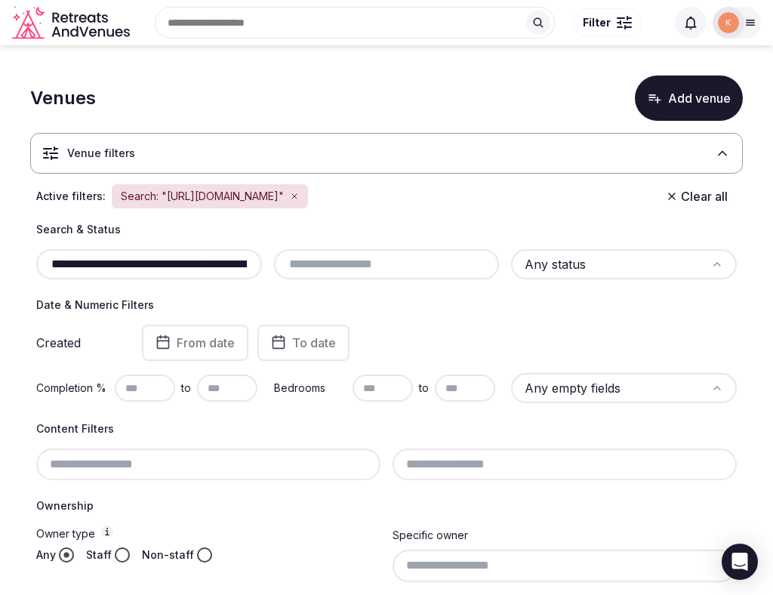
scroll to position [0, 346]
type input "**********"
click at [133, 273] on input "**********" at bounding box center [149, 264] width 214 height 18
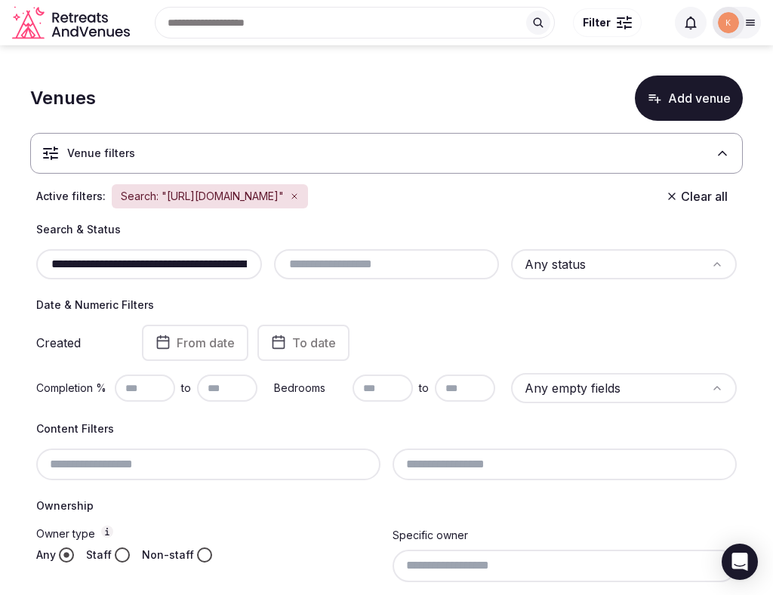
click at [146, 273] on input "**********" at bounding box center [149, 264] width 214 height 18
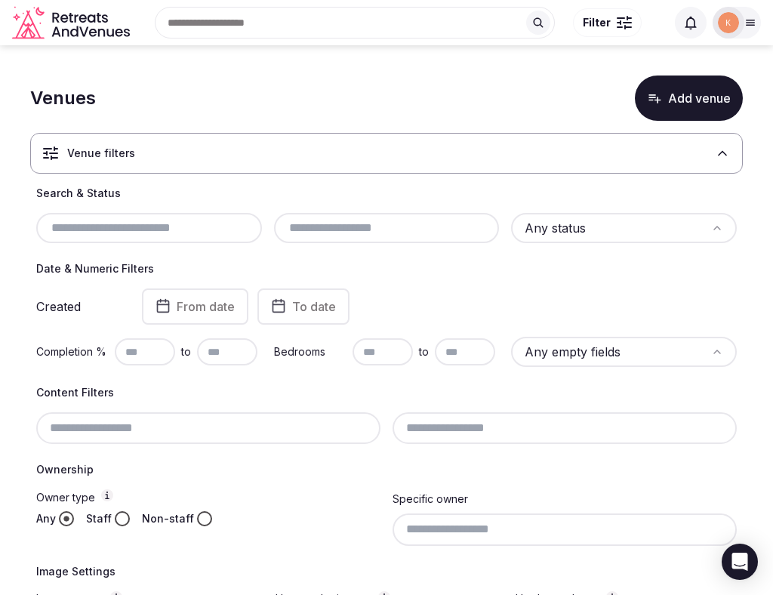
paste input "**********"
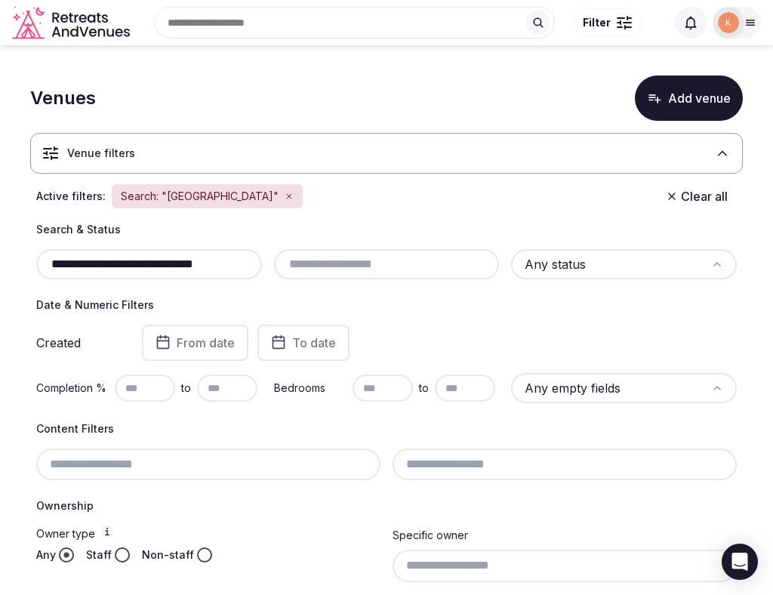
type input "**********"
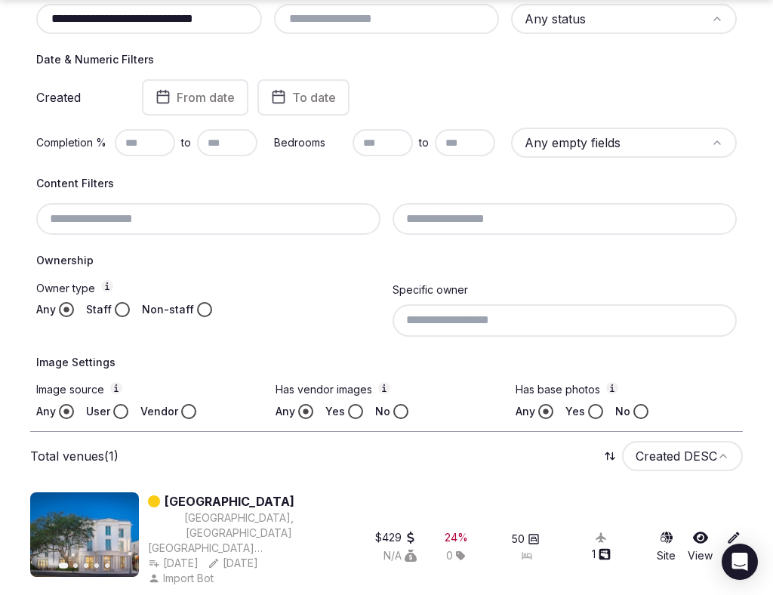
scroll to position [264, 0]
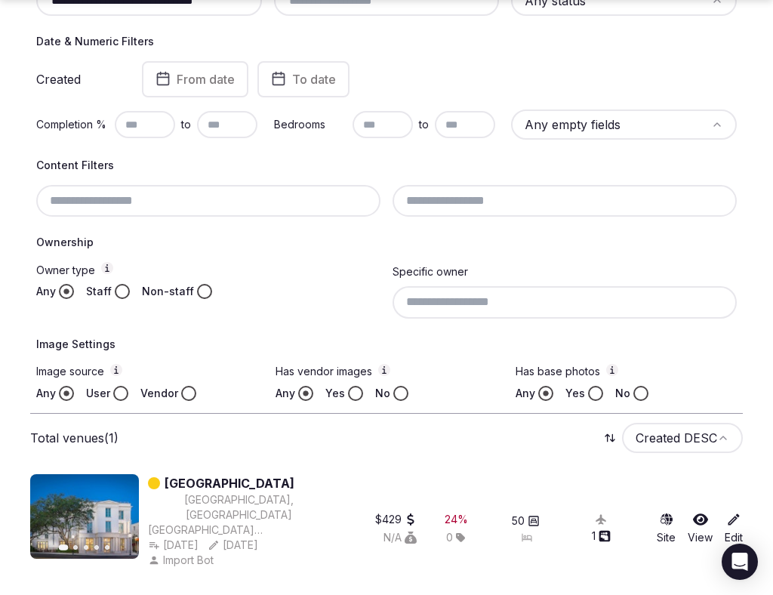
click at [208, 481] on link "Grand Bohemian Hotel Charleston" at bounding box center [230, 483] width 130 height 18
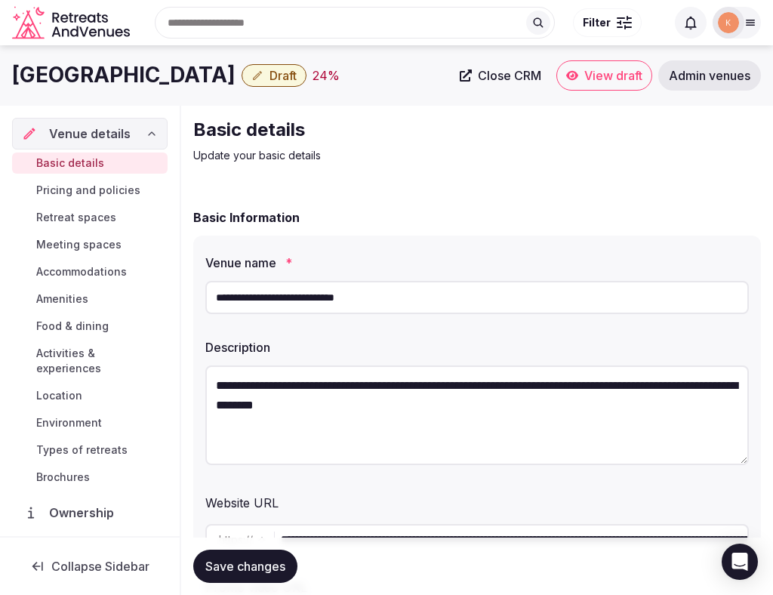
click at [325, 284] on input "**********" at bounding box center [477, 297] width 544 height 33
click at [326, 297] on input "**********" at bounding box center [477, 297] width 544 height 33
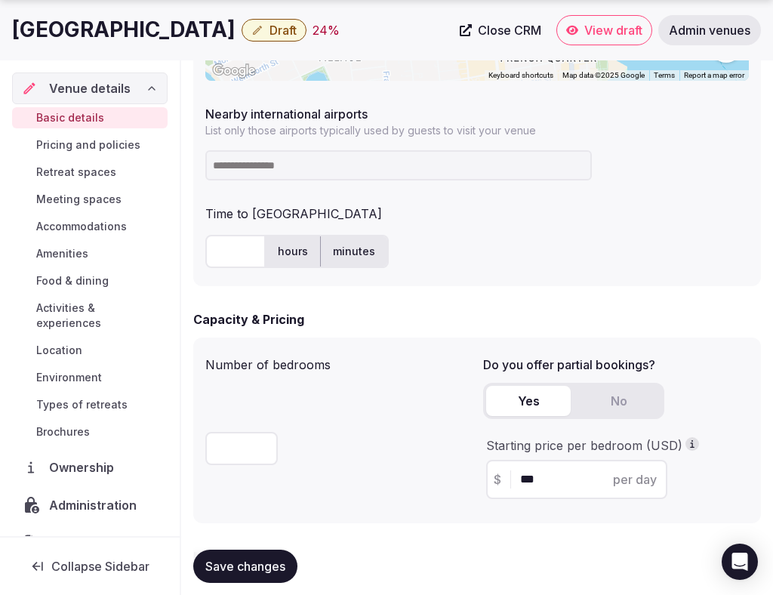
scroll to position [946, 0]
click at [360, 161] on input at bounding box center [398, 165] width 387 height 30
type input "***"
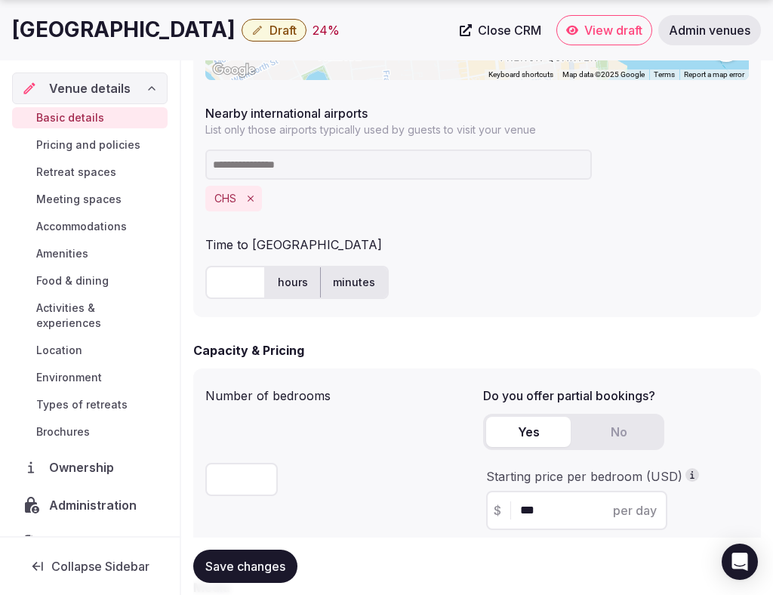
click at [231, 279] on input "text" at bounding box center [235, 282] width 60 height 33
type input "**"
click at [498, 231] on div "Time to [GEOGRAPHIC_DATA]" at bounding box center [477, 242] width 544 height 24
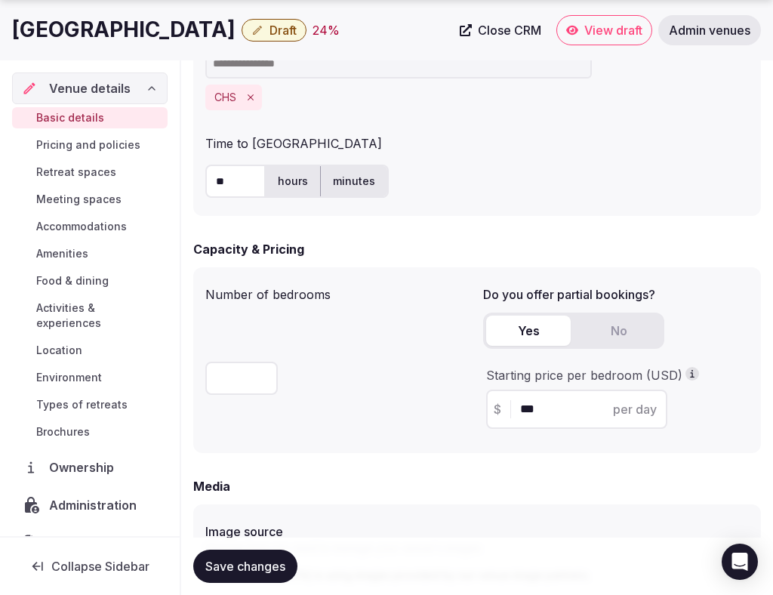
scroll to position [1129, 0]
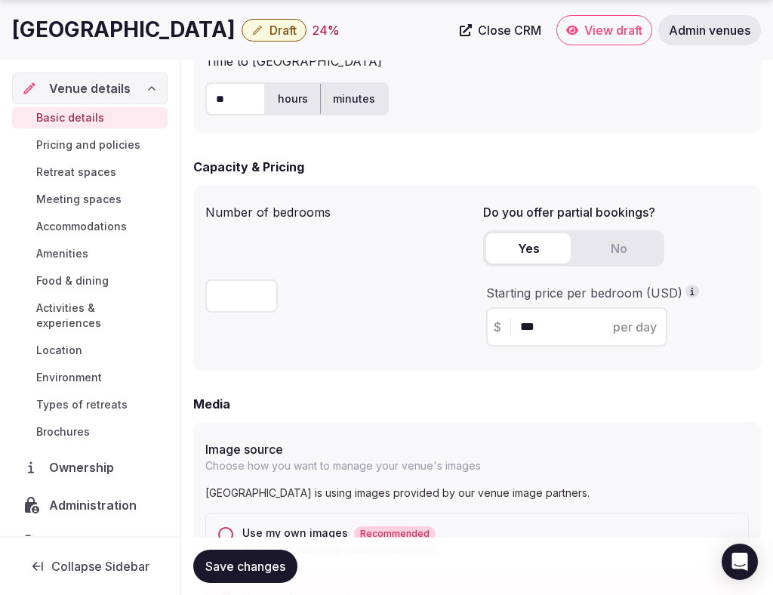
click at [264, 572] on span "Save changes" at bounding box center [245, 566] width 80 height 15
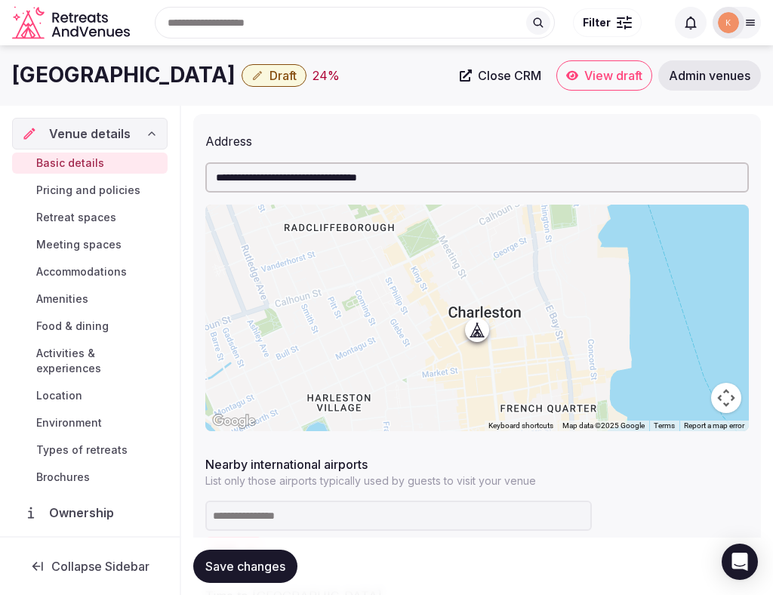
scroll to position [103, 0]
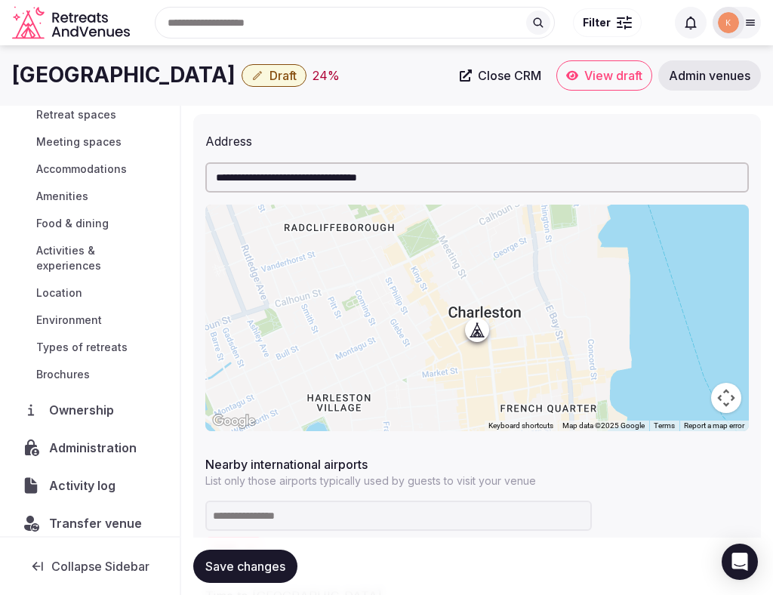
click at [90, 401] on span "Ownership" at bounding box center [84, 410] width 71 height 18
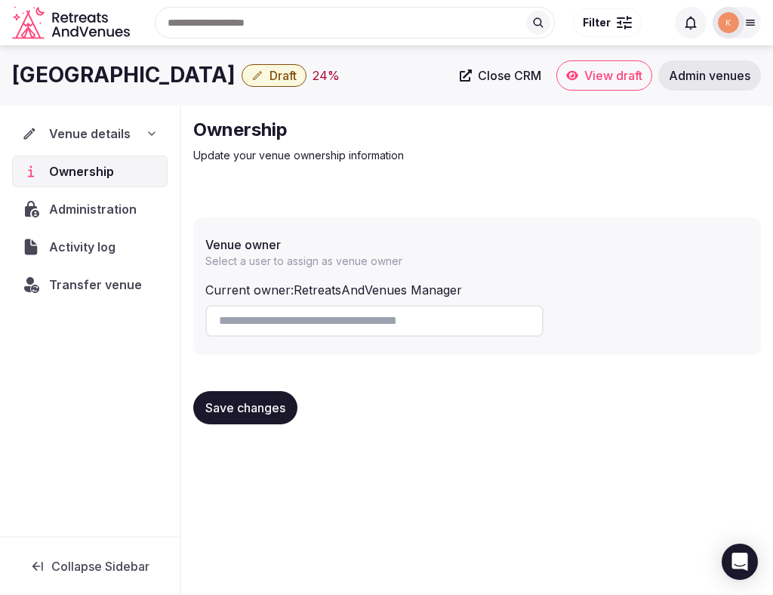
click at [94, 286] on span "Transfer venue" at bounding box center [95, 285] width 93 height 18
click at [95, 203] on span "Administration" at bounding box center [96, 209] width 94 height 18
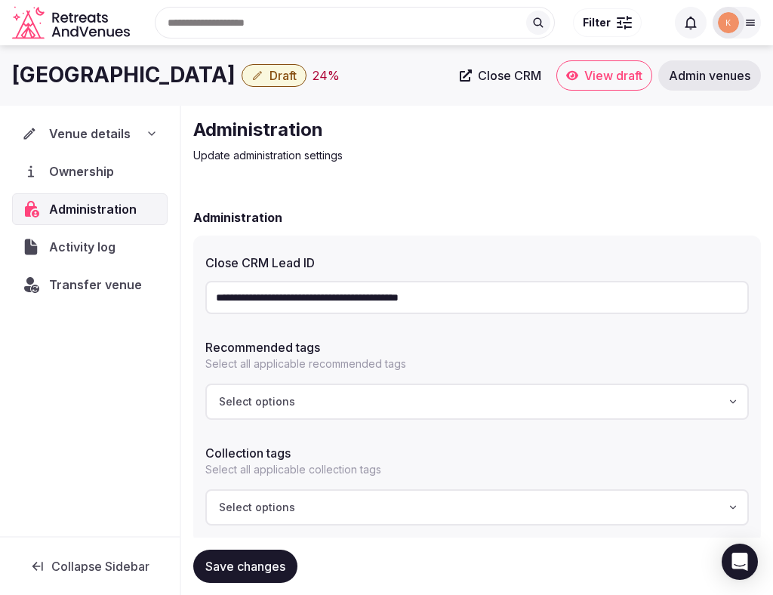
click at [482, 285] on input "**********" at bounding box center [477, 297] width 544 height 33
click at [90, 134] on span "Venue details" at bounding box center [90, 134] width 82 height 18
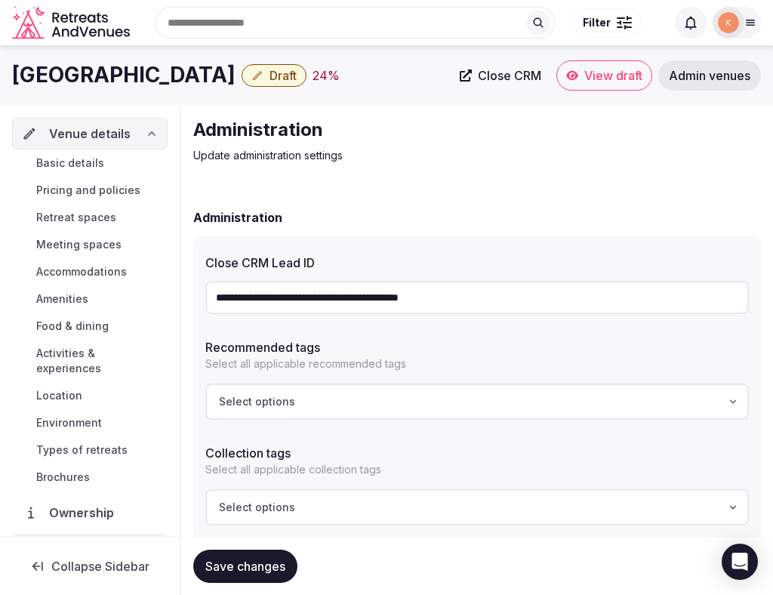
click at [87, 162] on span "Basic details" at bounding box center [70, 163] width 68 height 15
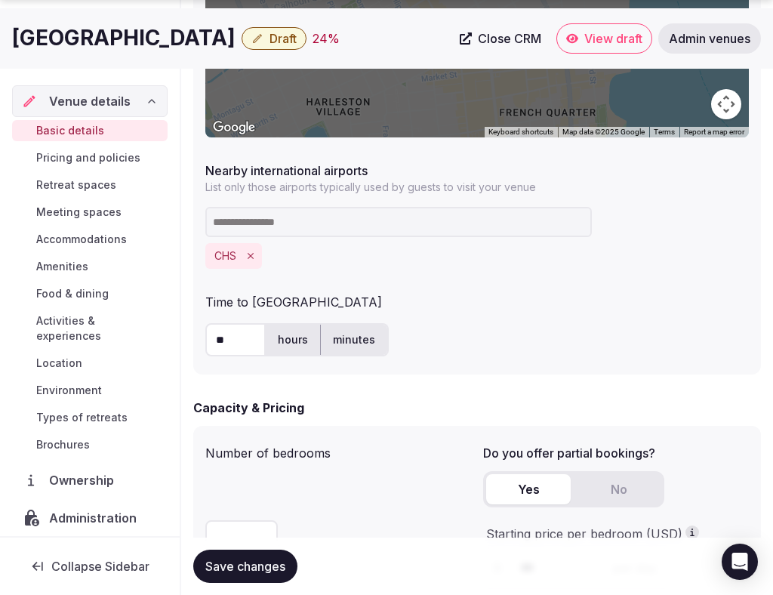
scroll to position [928, 0]
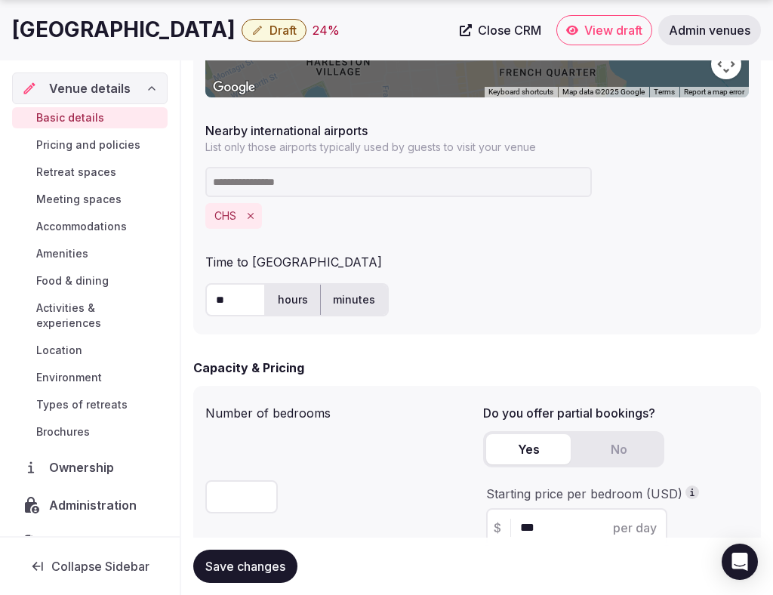
click at [272, 557] on button "Save changes" at bounding box center [245, 566] width 104 height 33
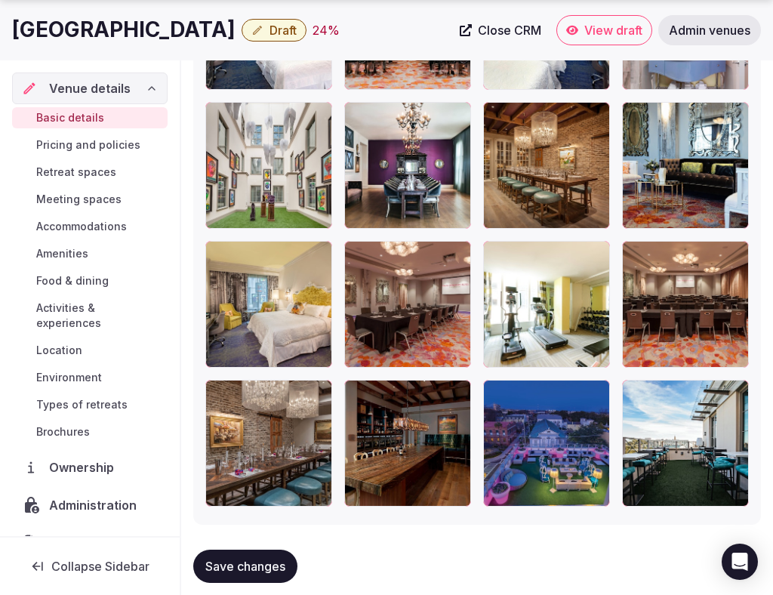
scroll to position [3046, 0]
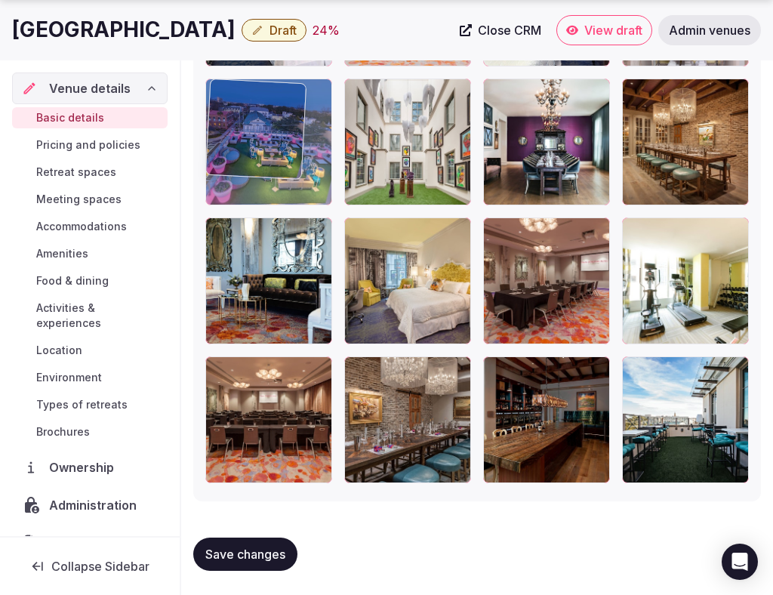
drag, startPoint x: 541, startPoint y: 423, endPoint x: 337, endPoint y: 203, distance: 299.8
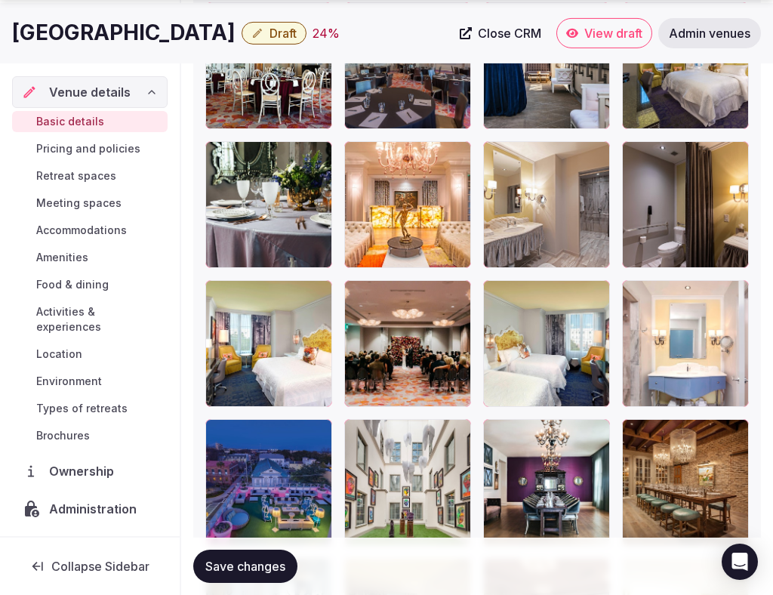
scroll to position [2709, 0]
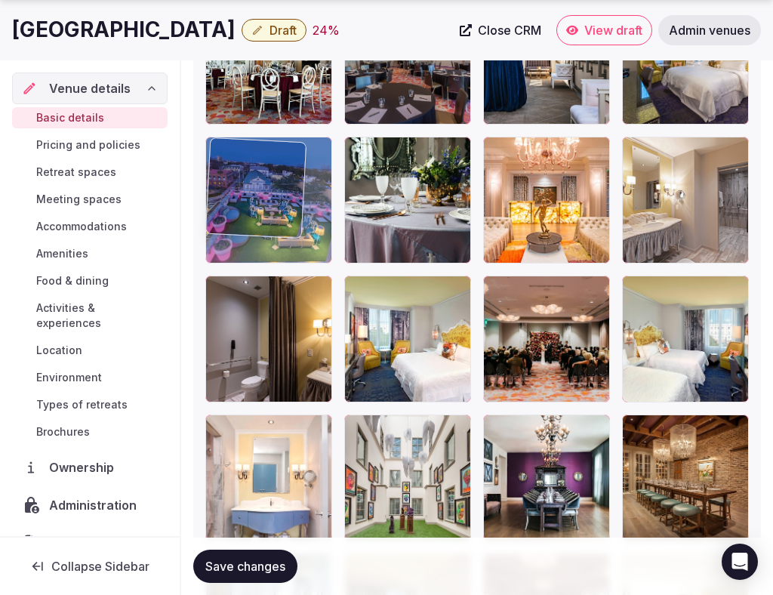
drag, startPoint x: 304, startPoint y: 461, endPoint x: 307, endPoint y: 209, distance: 251.5
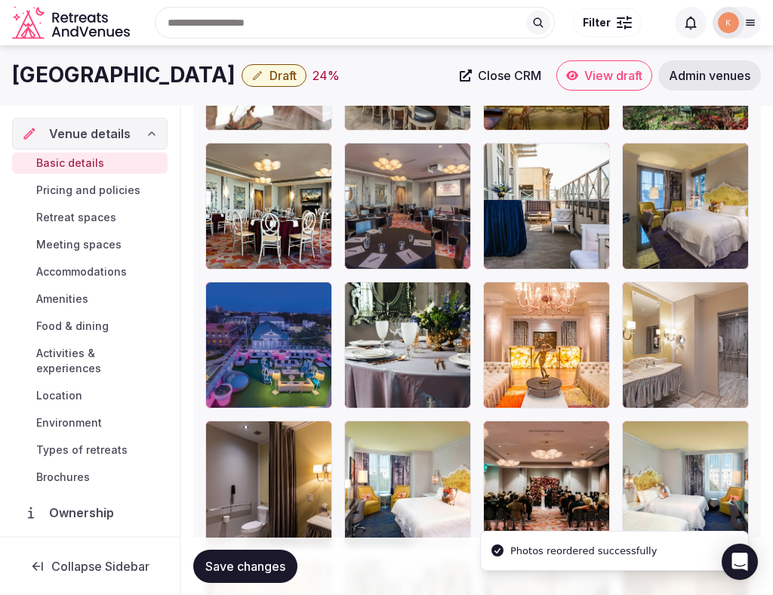
scroll to position [2558, 0]
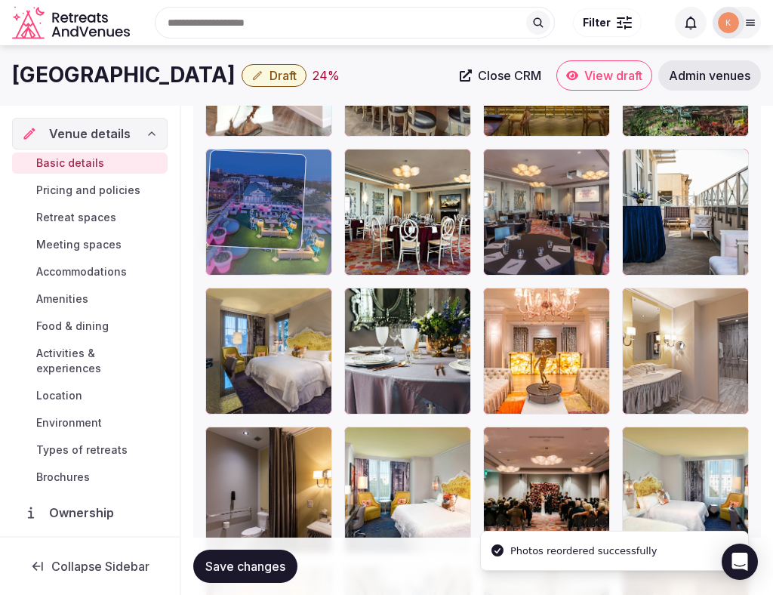
drag, startPoint x: 277, startPoint y: 335, endPoint x: 276, endPoint y: 166, distance: 169.2
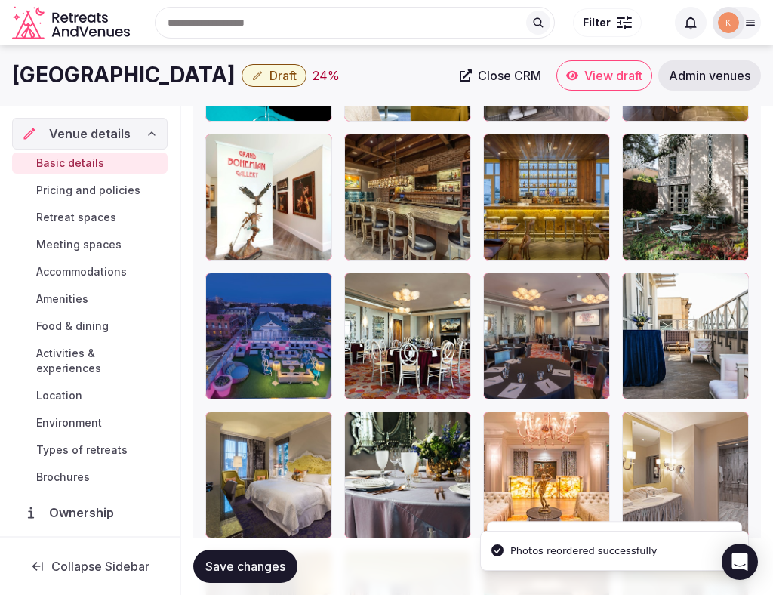
scroll to position [2428, 0]
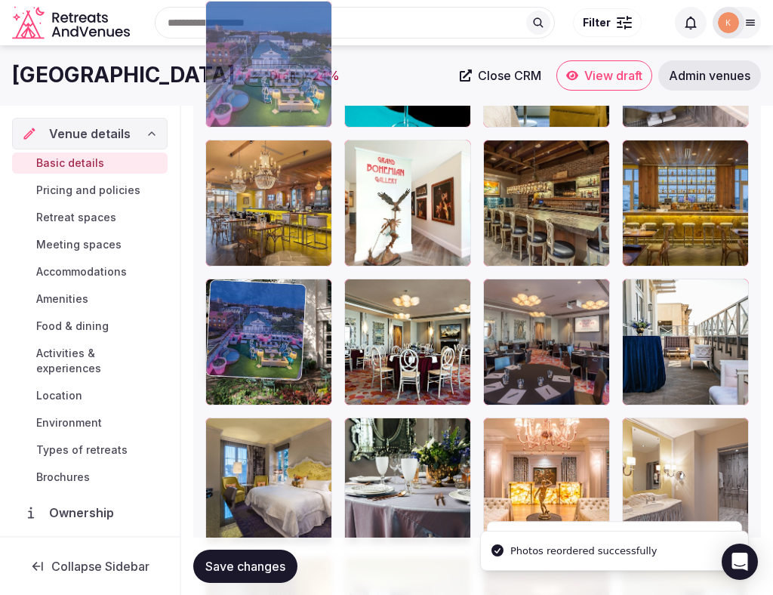
drag, startPoint x: 263, startPoint y: 346, endPoint x: 264, endPoint y: 150, distance: 196.4
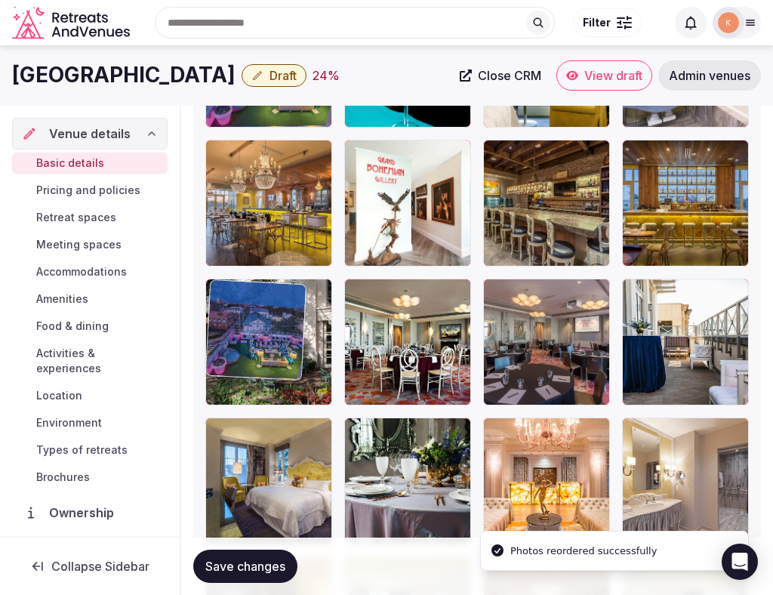
scroll to position [1991, 0]
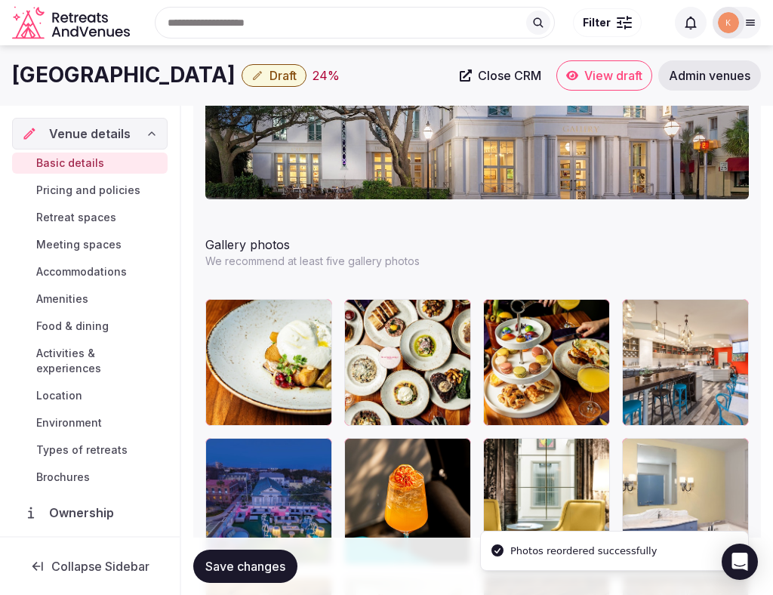
drag, startPoint x: 270, startPoint y: 478, endPoint x: 269, endPoint y: 351, distance: 126.9
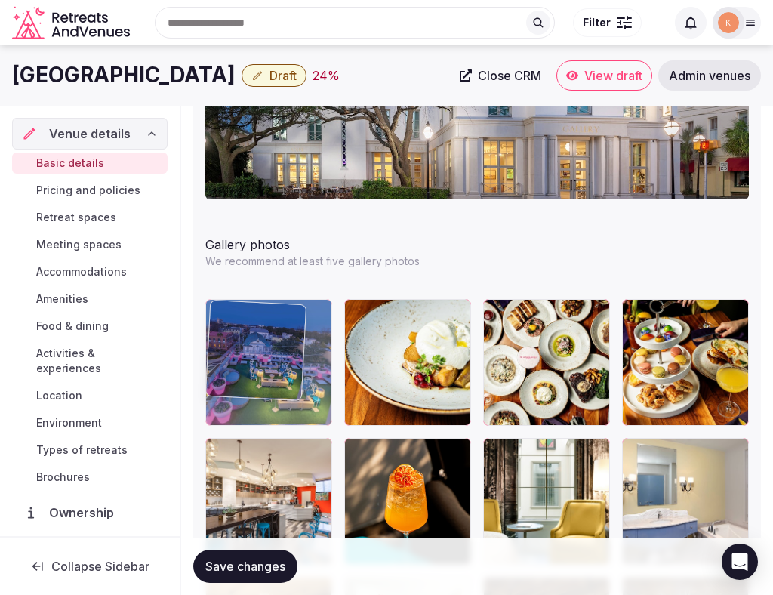
drag, startPoint x: 302, startPoint y: 493, endPoint x: 303, endPoint y: 391, distance: 102.0
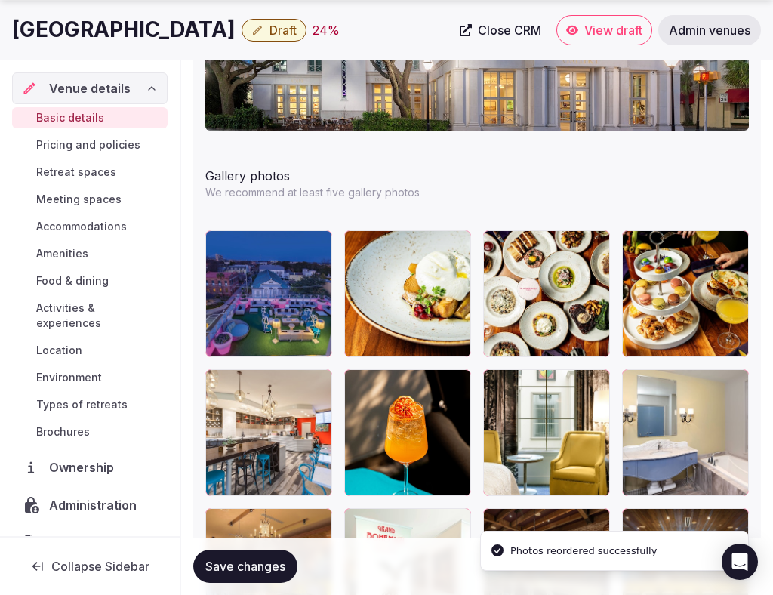
scroll to position [2060, 0]
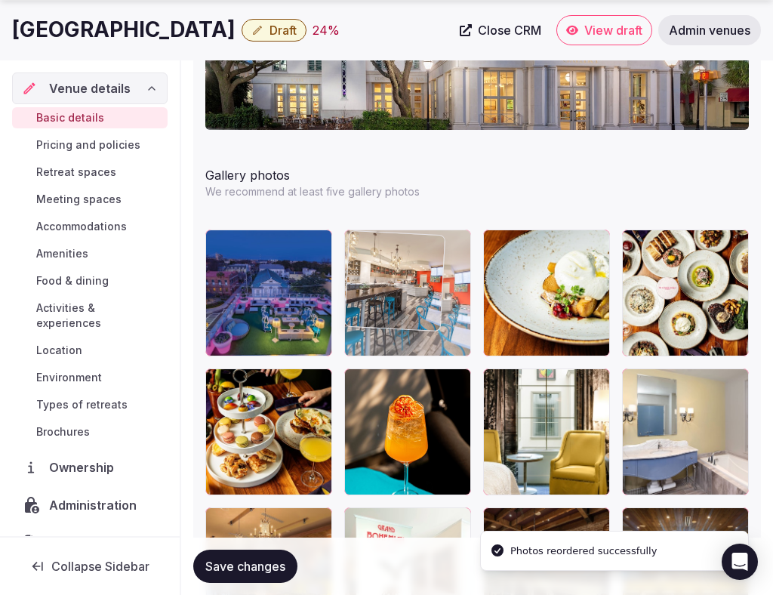
drag, startPoint x: 299, startPoint y: 445, endPoint x: 403, endPoint y: 292, distance: 184.8
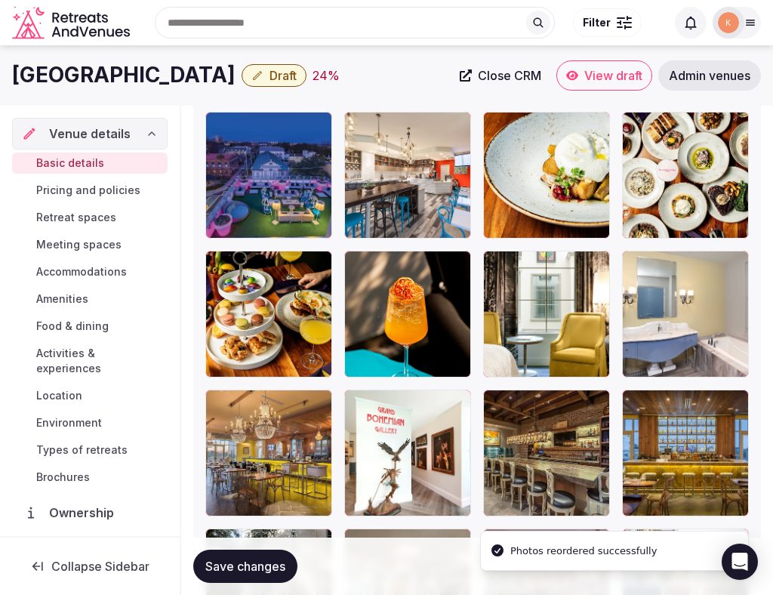
scroll to position [2177, 0]
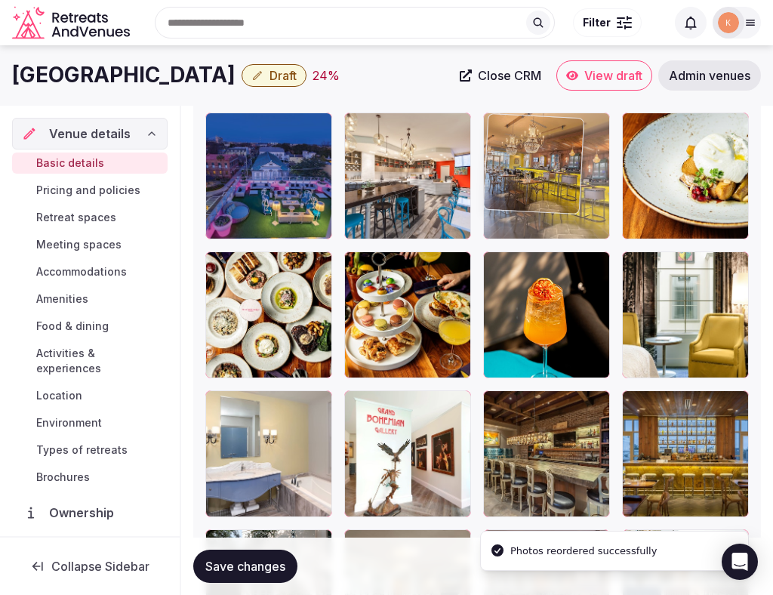
drag, startPoint x: 261, startPoint y: 452, endPoint x: 541, endPoint y: 203, distance: 373.9
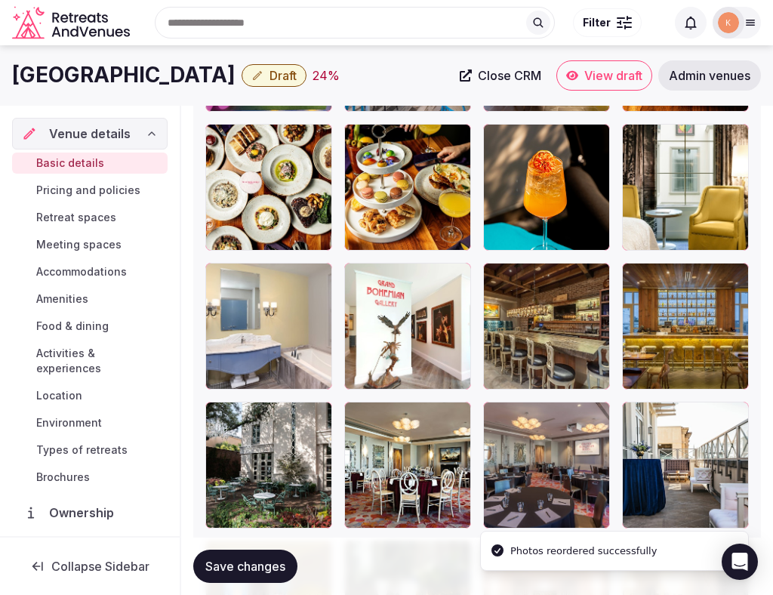
scroll to position [2304, 0]
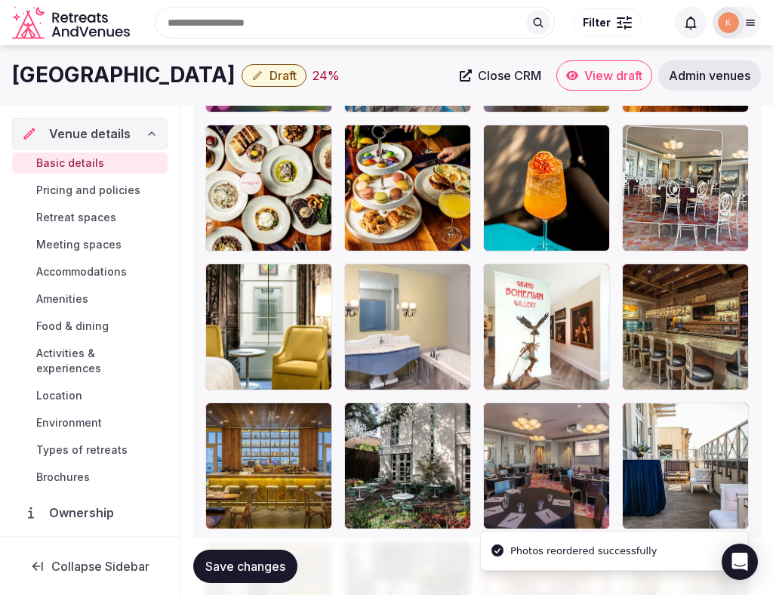
drag, startPoint x: 381, startPoint y: 489, endPoint x: 646, endPoint y: 210, distance: 384.7
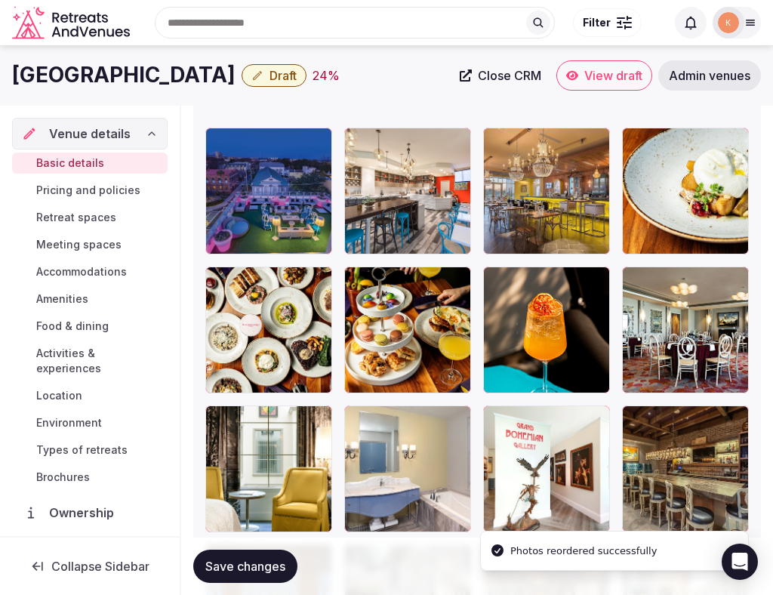
scroll to position [2112, 0]
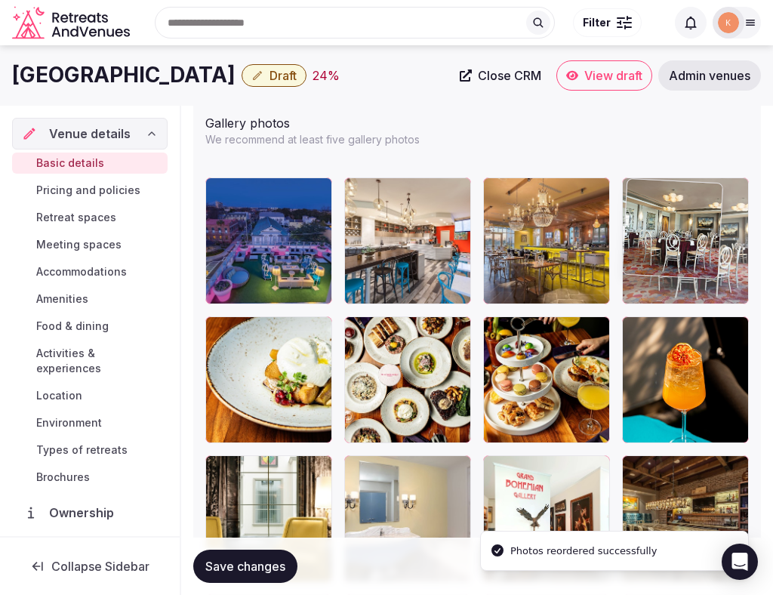
drag, startPoint x: 668, startPoint y: 364, endPoint x: 666, endPoint y: 255, distance: 108.8
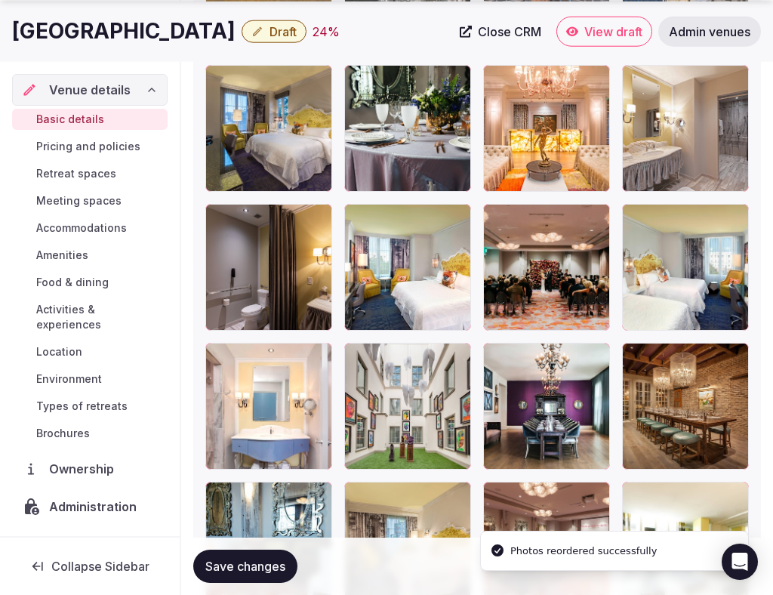
scroll to position [2825, 0]
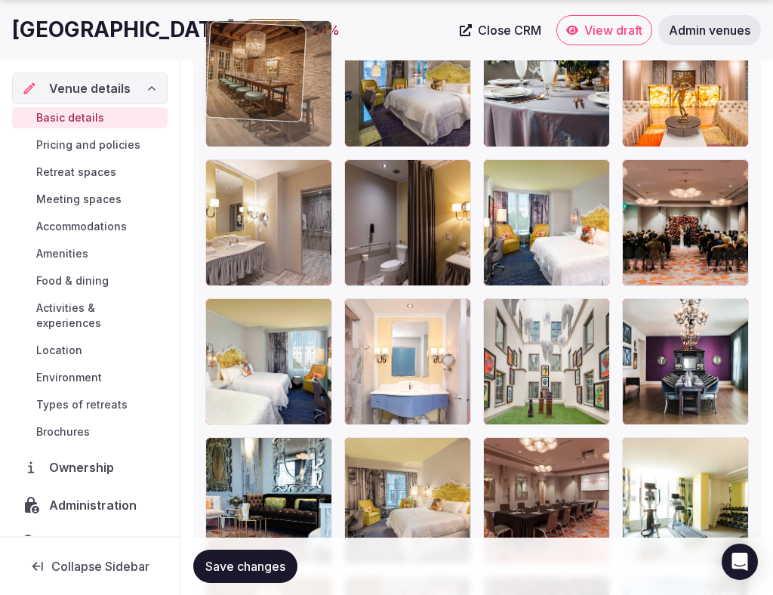
drag, startPoint x: 691, startPoint y: 366, endPoint x: 356, endPoint y: 171, distance: 387.8
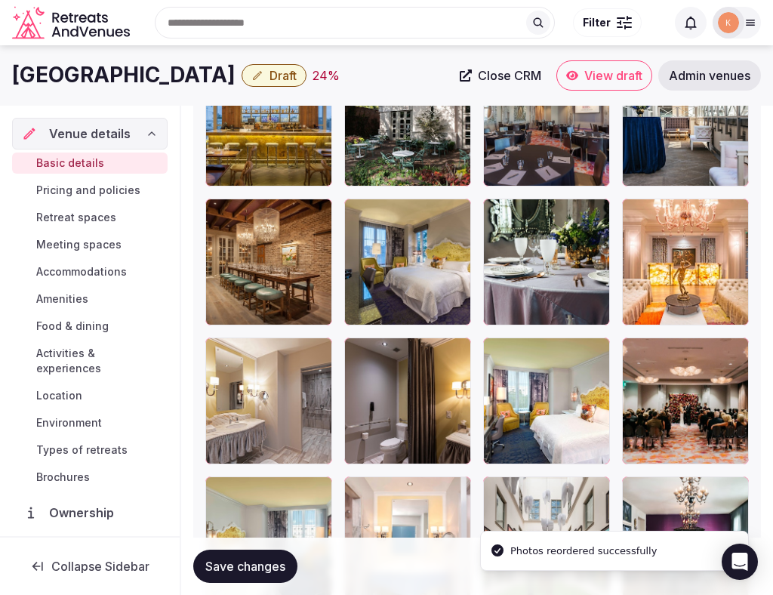
scroll to position [2622, 0]
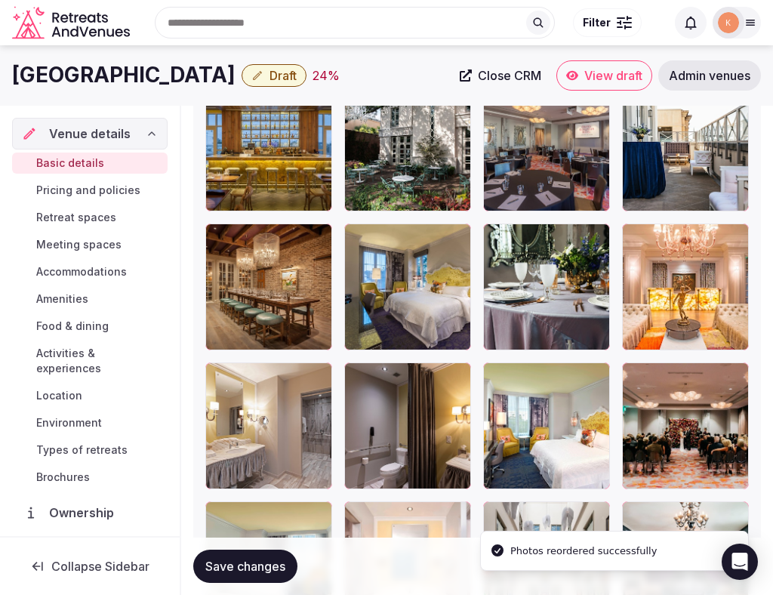
click at [294, 307] on div at bounding box center [268, 287] width 127 height 127
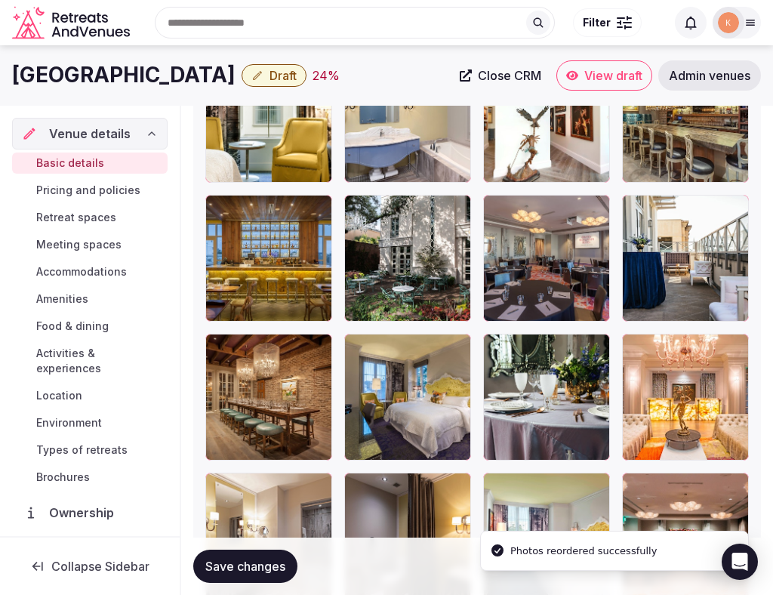
scroll to position [2495, 0]
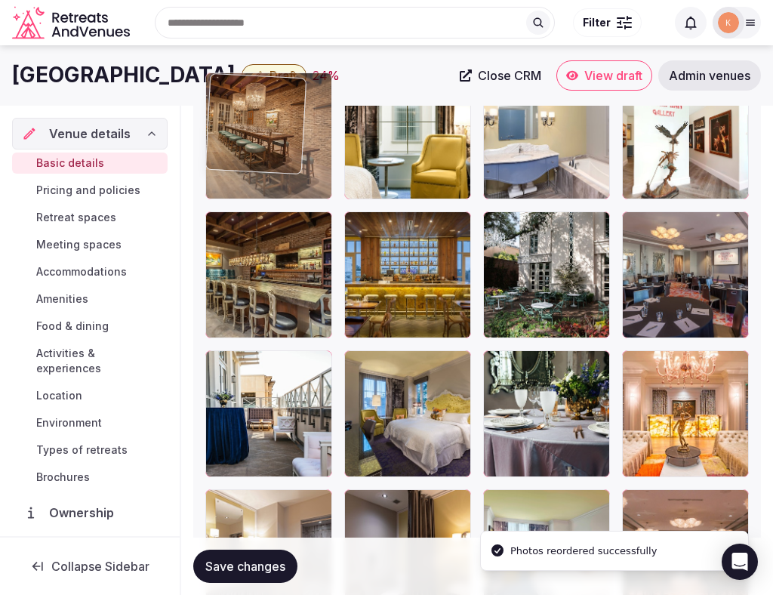
drag, startPoint x: 271, startPoint y: 443, endPoint x: 279, endPoint y: 153, distance: 289.4
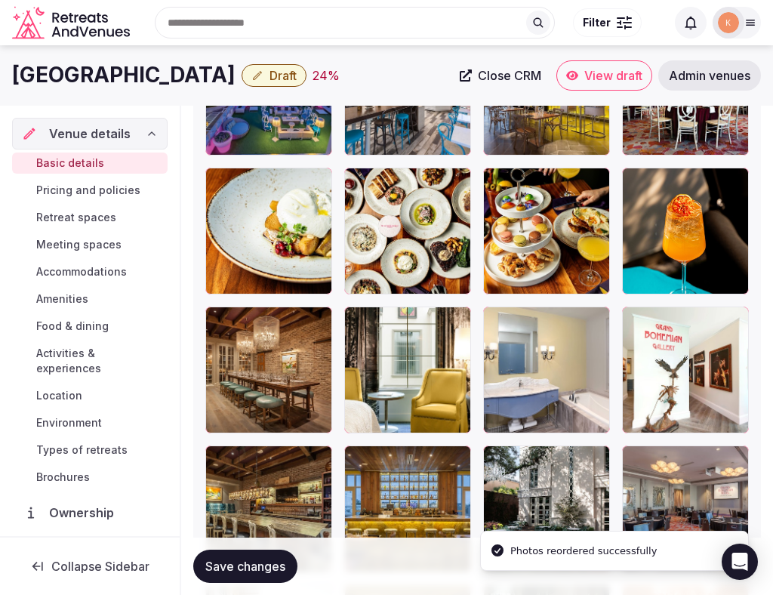
scroll to position [2245, 0]
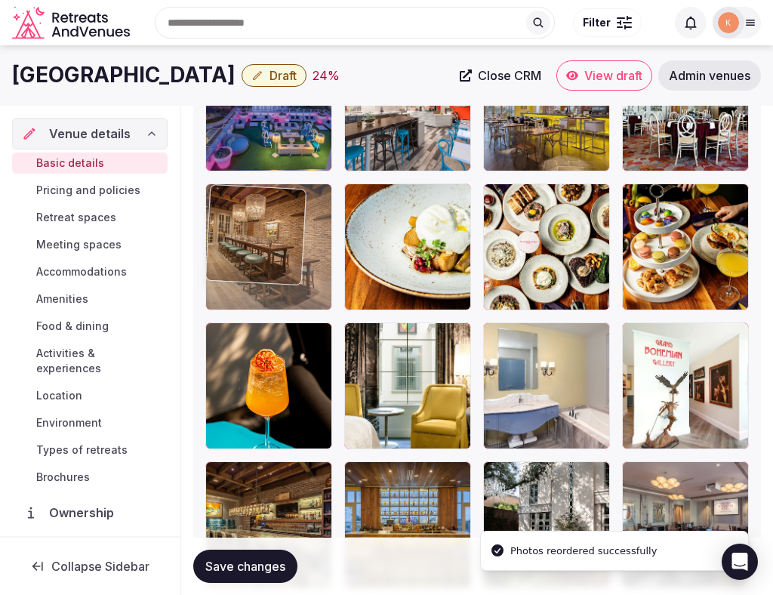
drag, startPoint x: 263, startPoint y: 412, endPoint x: 263, endPoint y: 279, distance: 133.7
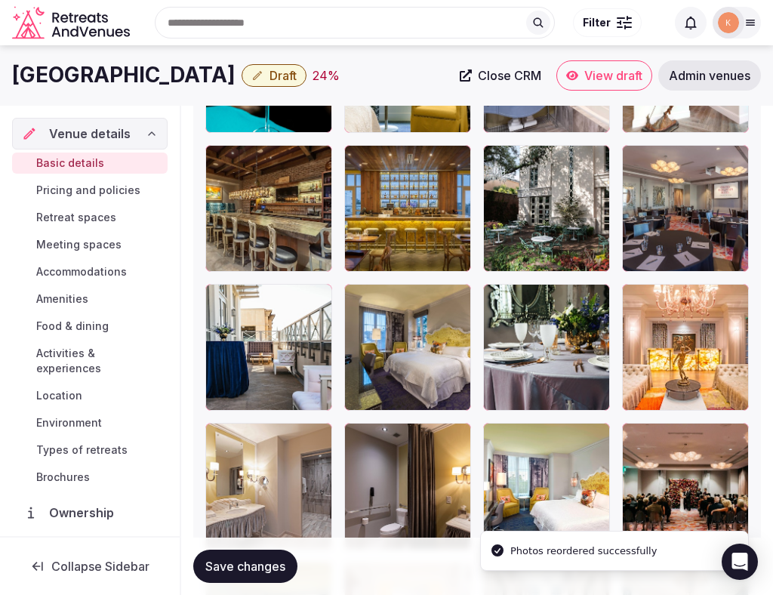
scroll to position [2535, 0]
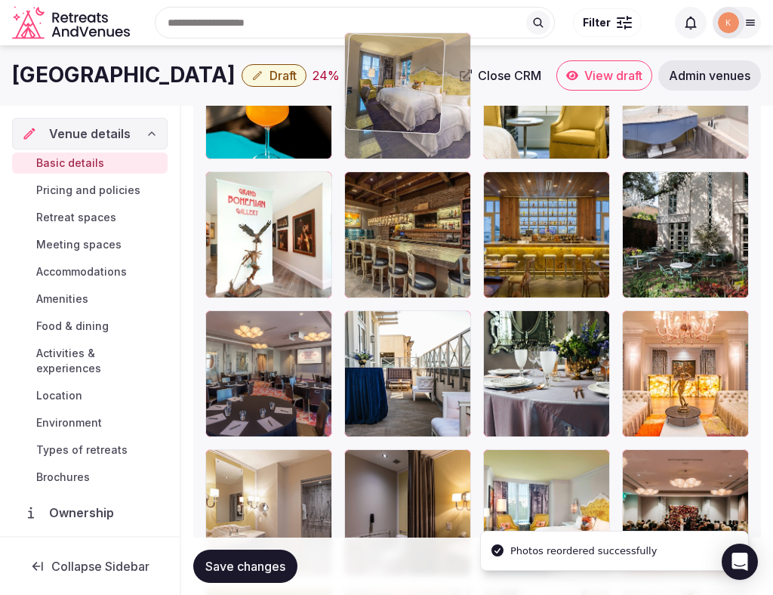
drag, startPoint x: 412, startPoint y: 374, endPoint x: 383, endPoint y: 168, distance: 208.2
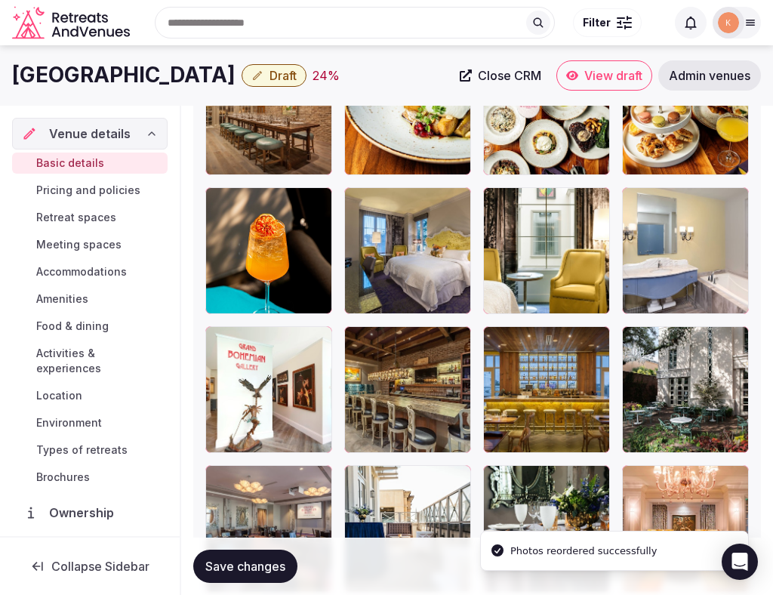
scroll to position [2338, 0]
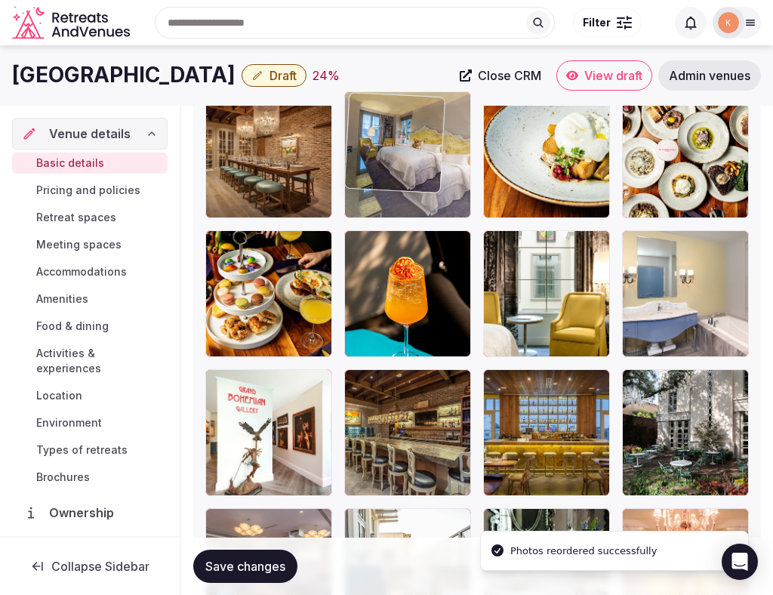
drag, startPoint x: 404, startPoint y: 269, endPoint x: 404, endPoint y: 171, distance: 97.4
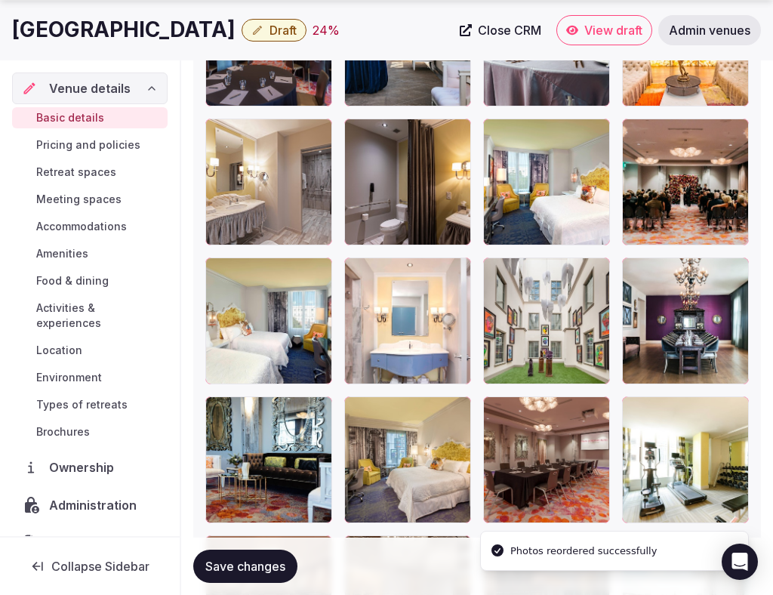
scroll to position [2868, 0]
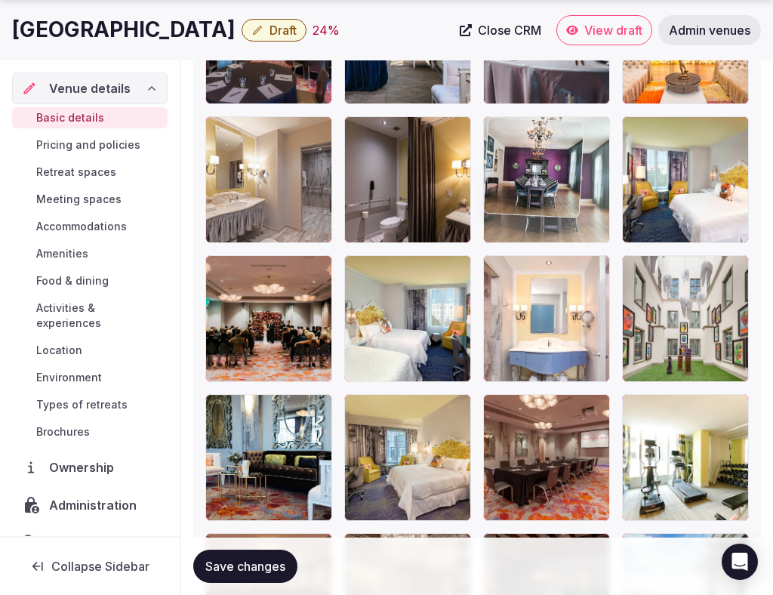
drag, startPoint x: 652, startPoint y: 338, endPoint x: 521, endPoint y: 214, distance: 180.0
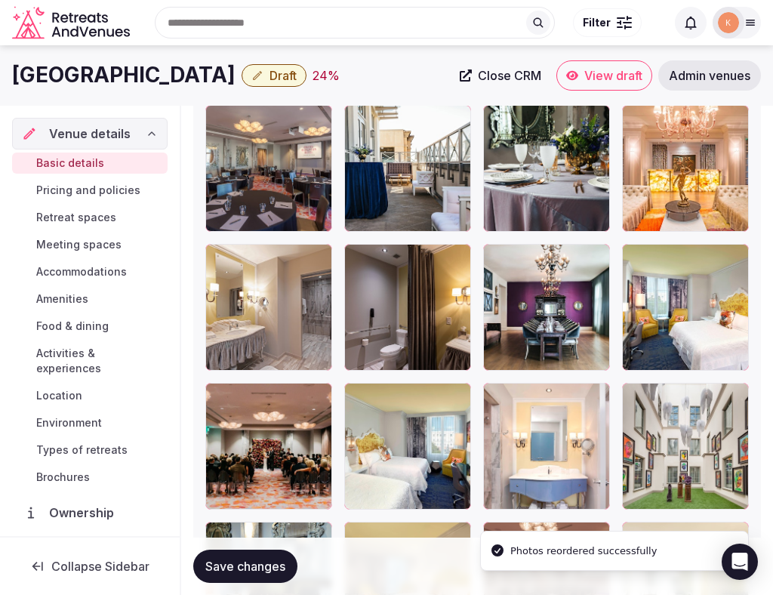
scroll to position [2734, 0]
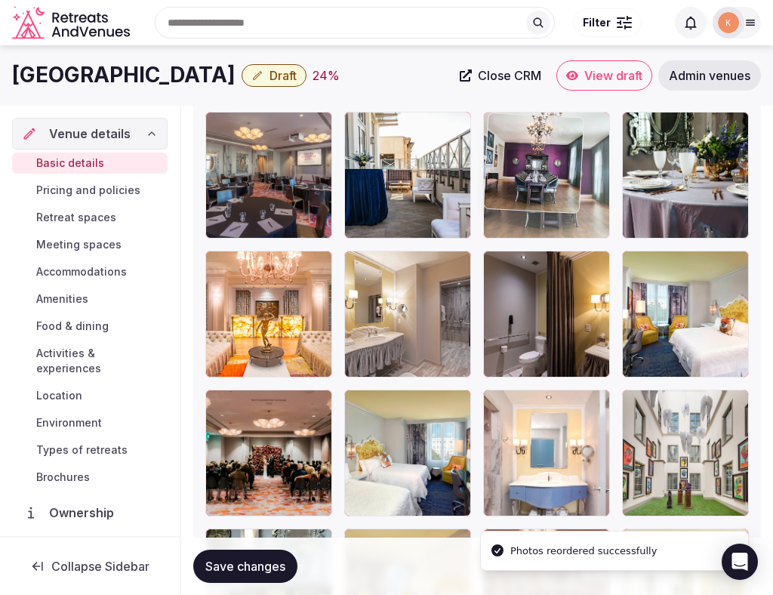
drag, startPoint x: 545, startPoint y: 324, endPoint x: 547, endPoint y: 200, distance: 123.9
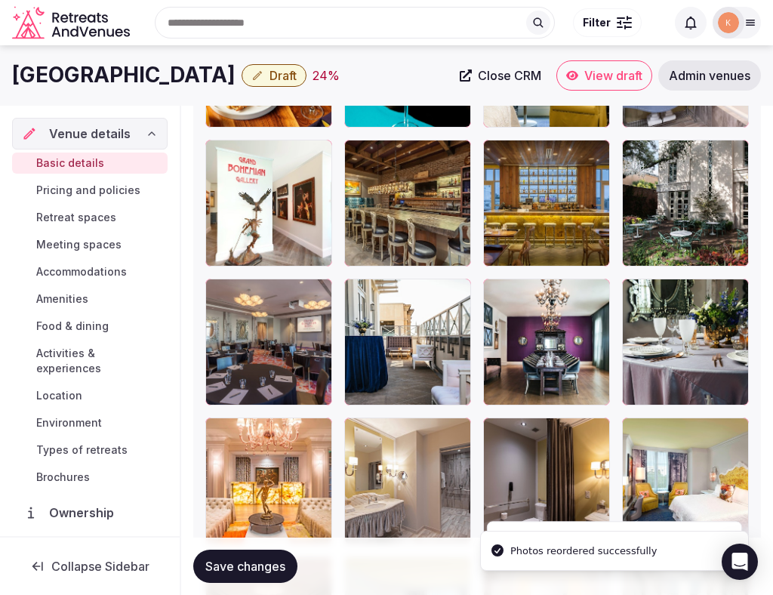
scroll to position [2511, 0]
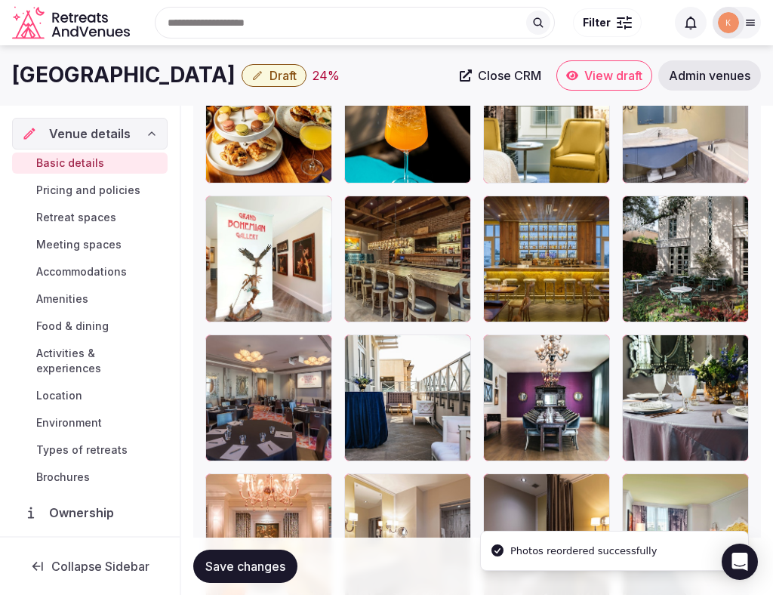
click at [557, 401] on div at bounding box center [546, 398] width 127 height 127
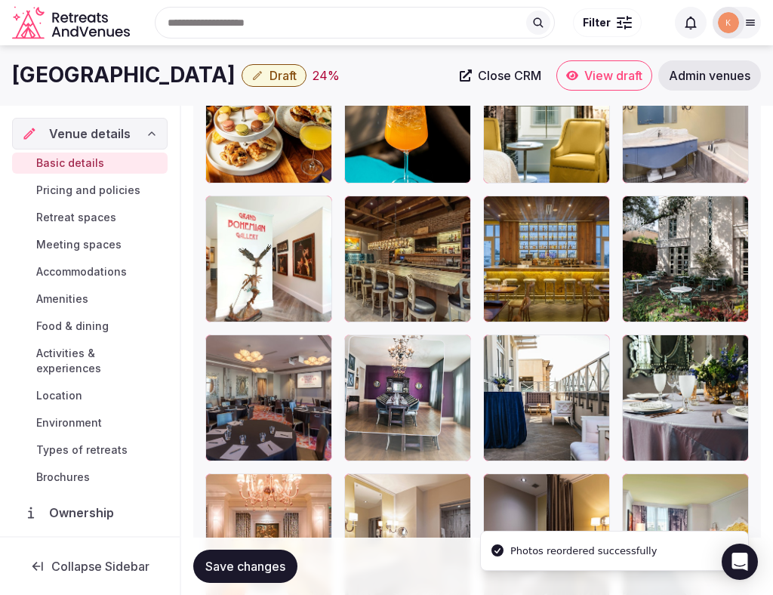
drag, startPoint x: 542, startPoint y: 412, endPoint x: 416, endPoint y: 411, distance: 126.1
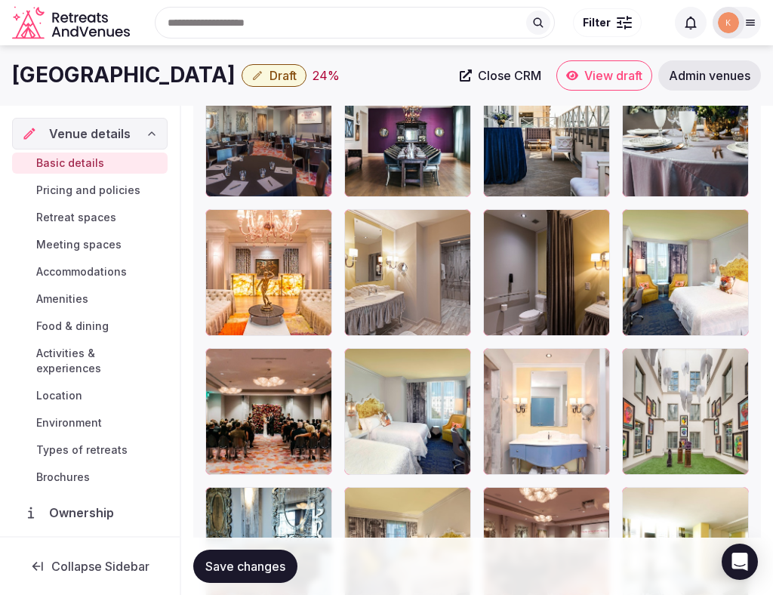
scroll to position [2707, 0]
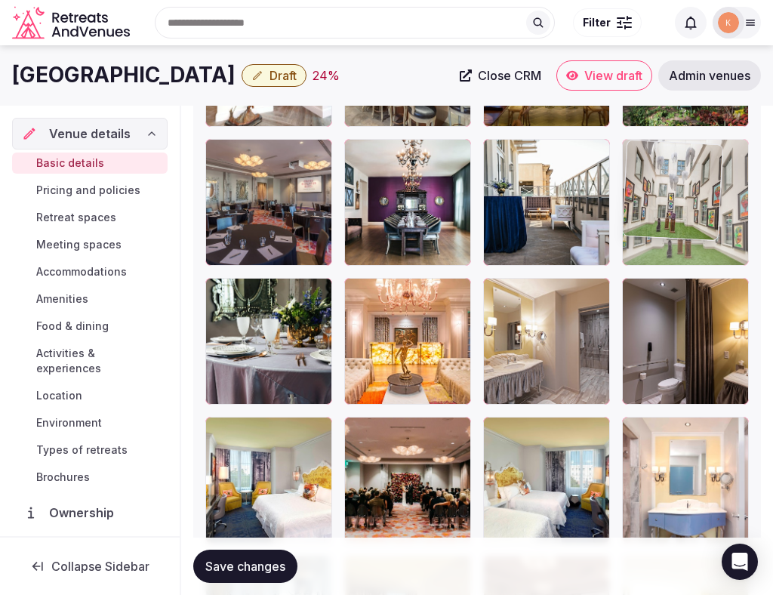
drag, startPoint x: 665, startPoint y: 475, endPoint x: 624, endPoint y: 227, distance: 251.2
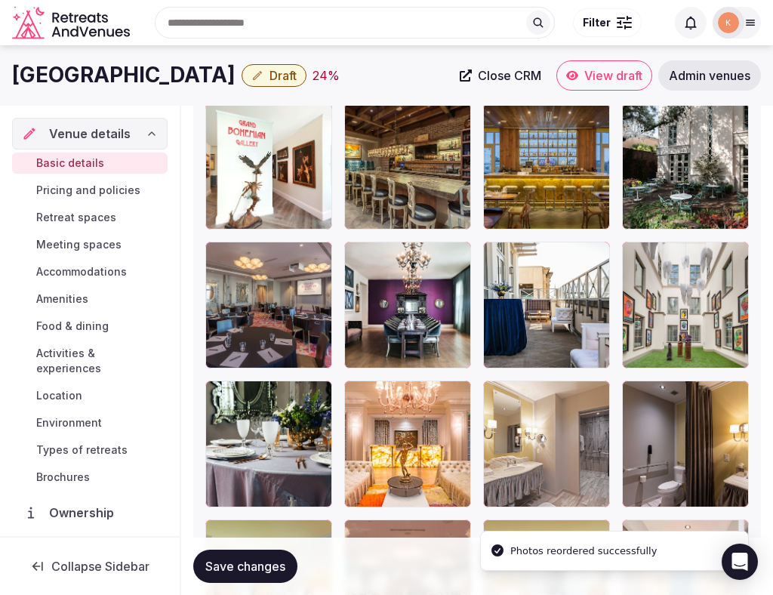
scroll to position [2542, 0]
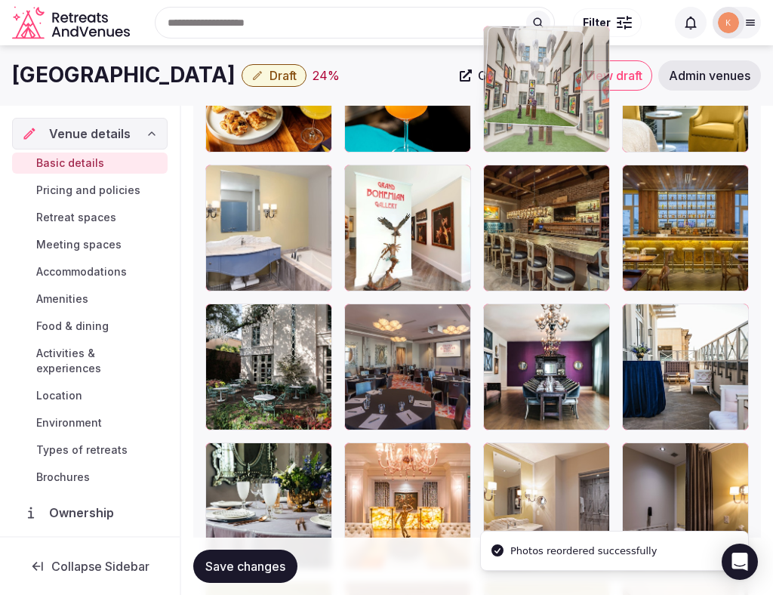
drag, startPoint x: 669, startPoint y: 348, endPoint x: 604, endPoint y: 148, distance: 210.4
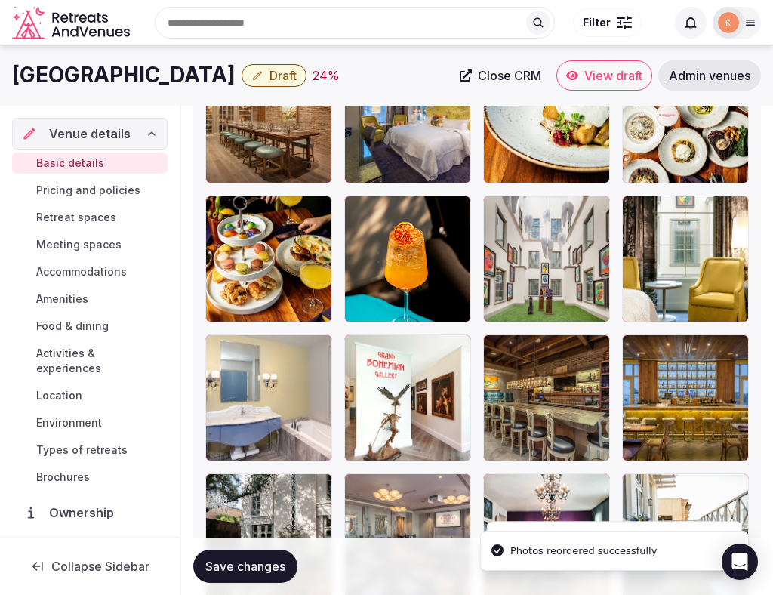
scroll to position [2289, 0]
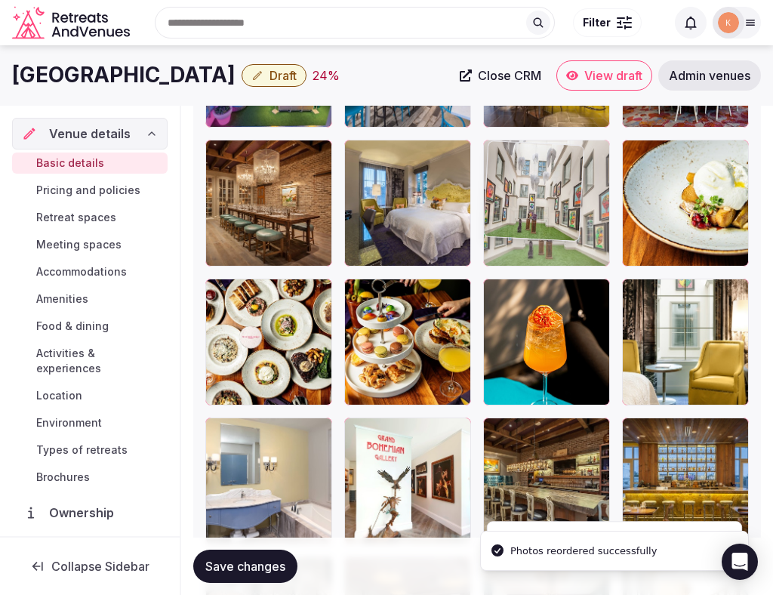
drag, startPoint x: 551, startPoint y: 322, endPoint x: 572, endPoint y: 211, distance: 113.2
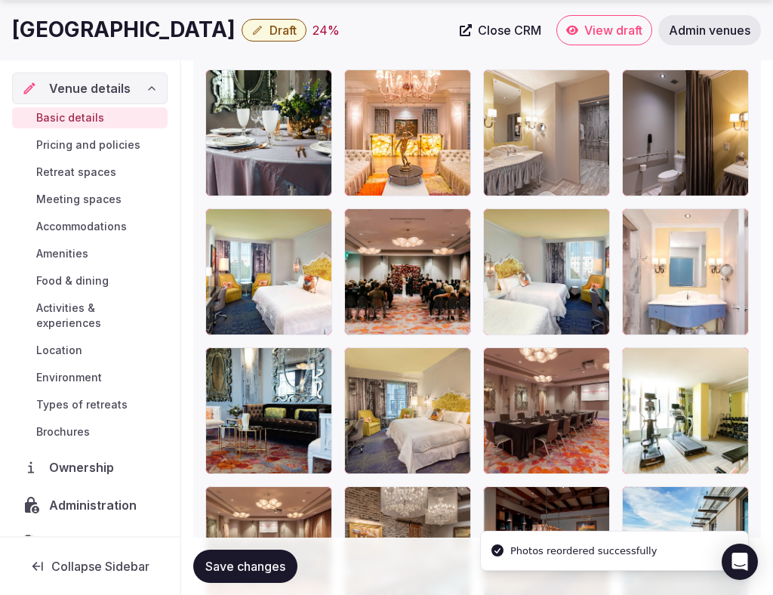
scroll to position [2965, 0]
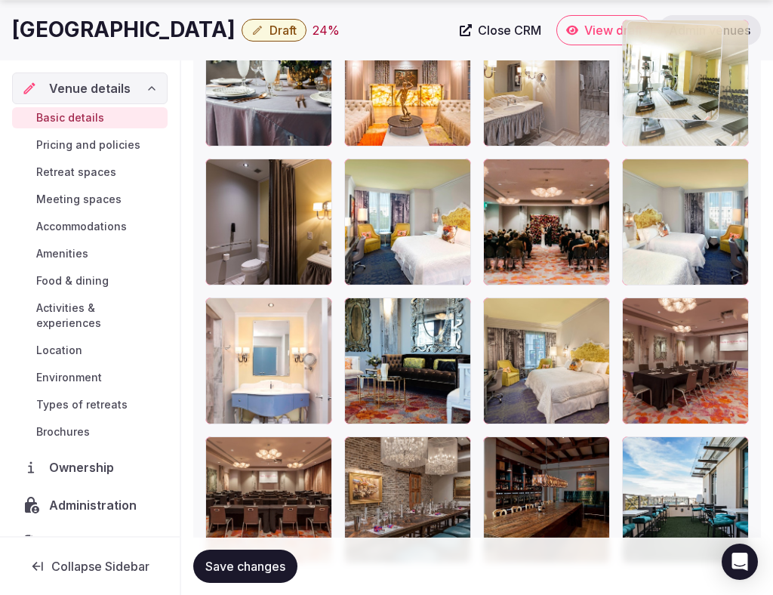
drag, startPoint x: 683, startPoint y: 376, endPoint x: 677, endPoint y: 161, distance: 215.3
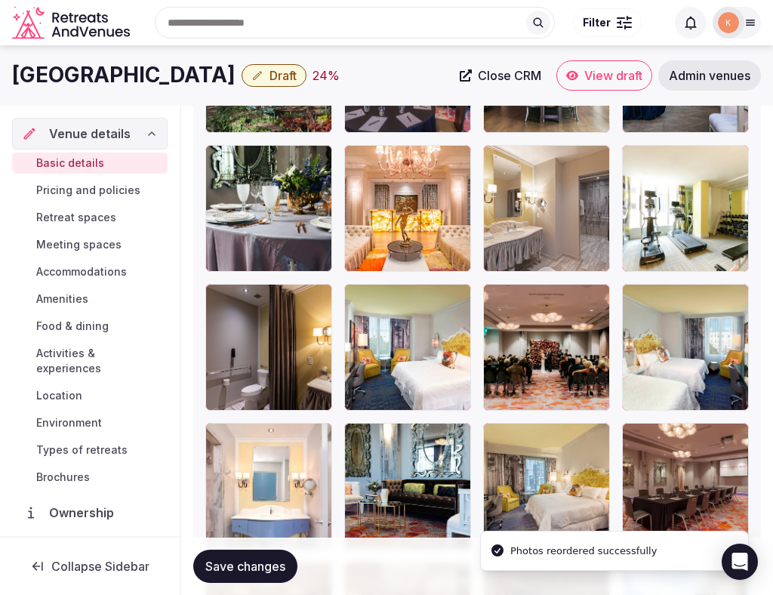
scroll to position [2838, 0]
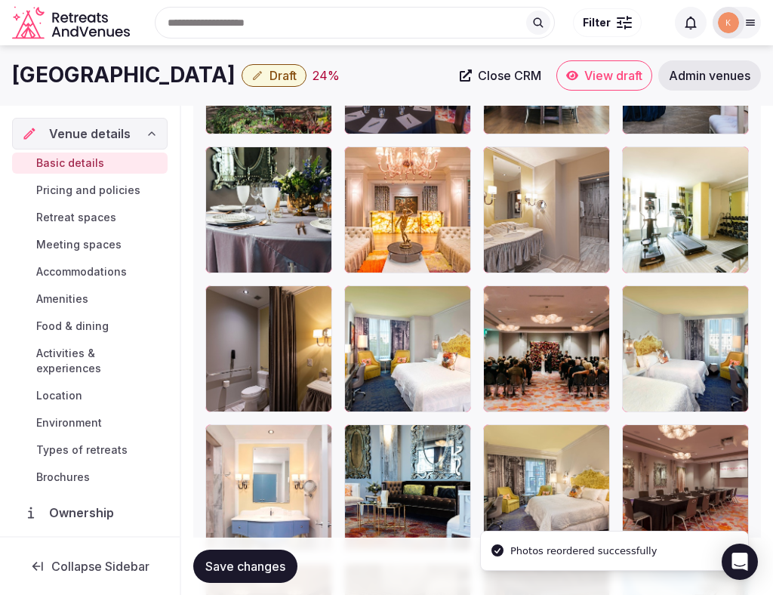
click at [677, 161] on div at bounding box center [685, 210] width 127 height 127
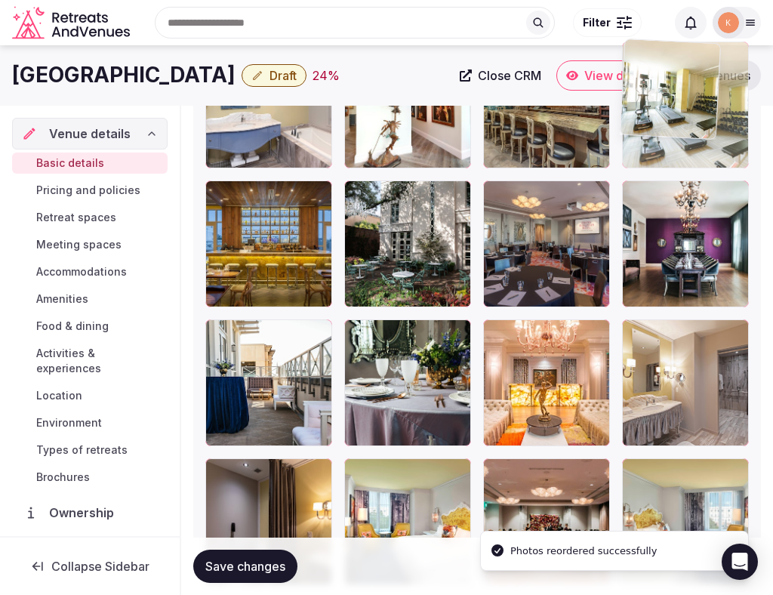
scroll to position [2655, 0]
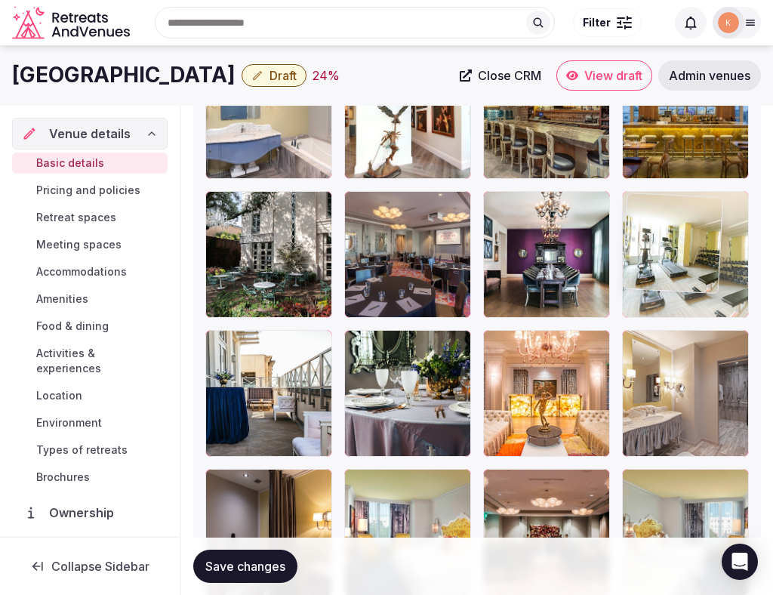
drag, startPoint x: 677, startPoint y: 184, endPoint x: 687, endPoint y: 220, distance: 37.6
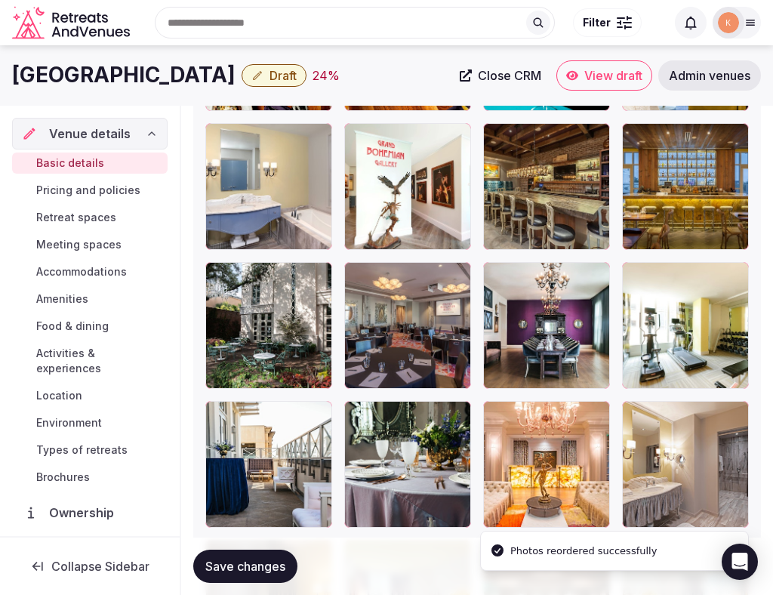
scroll to position [2553, 0]
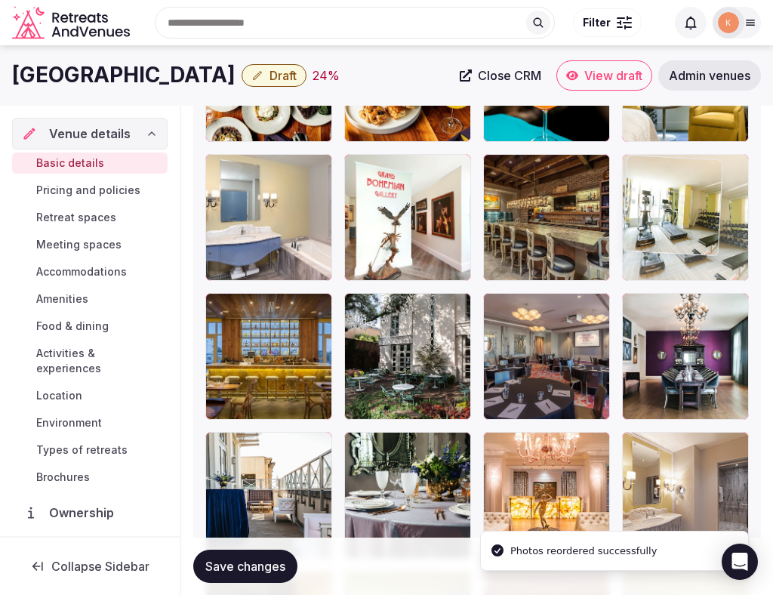
drag, startPoint x: 696, startPoint y: 344, endPoint x: 698, endPoint y: 222, distance: 121.6
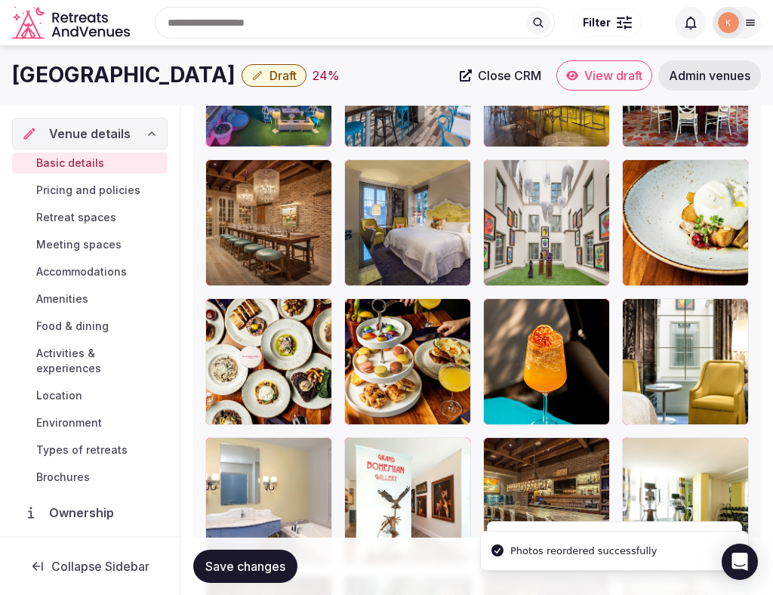
scroll to position [2263, 0]
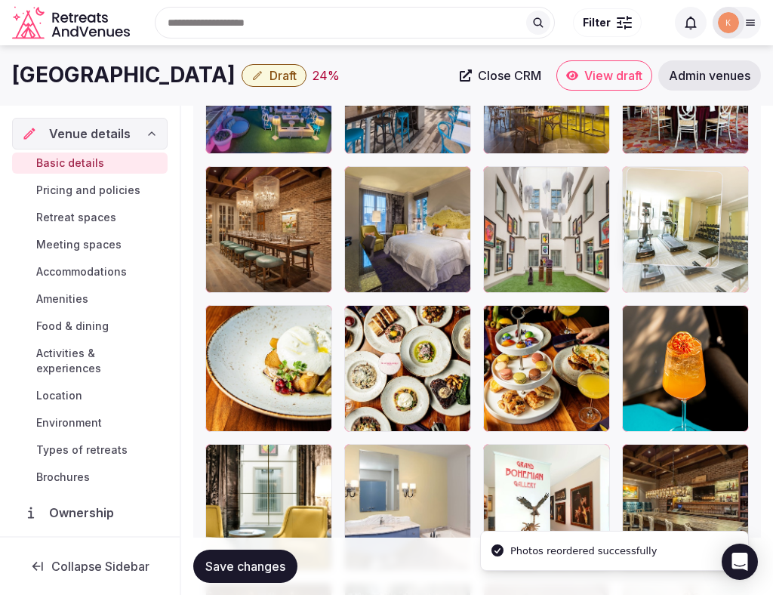
drag, startPoint x: 680, startPoint y: 495, endPoint x: 680, endPoint y: 275, distance: 220.5
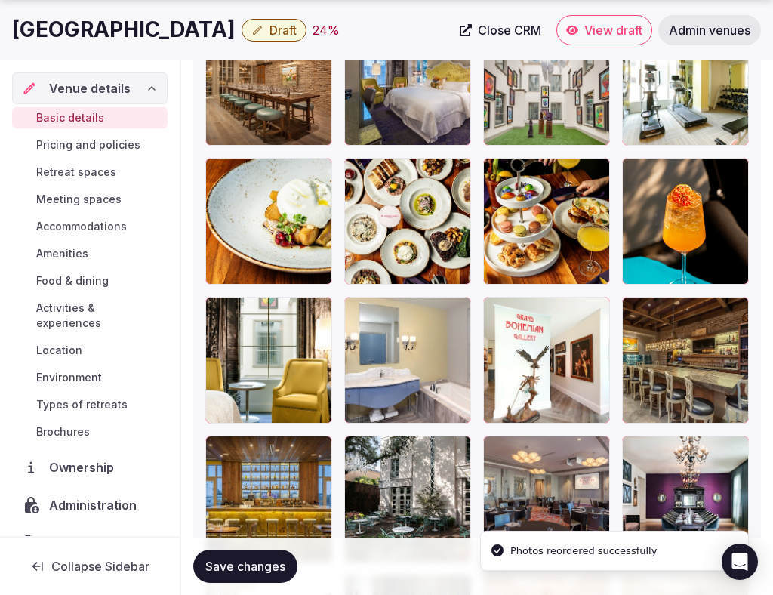
scroll to position [2411, 0]
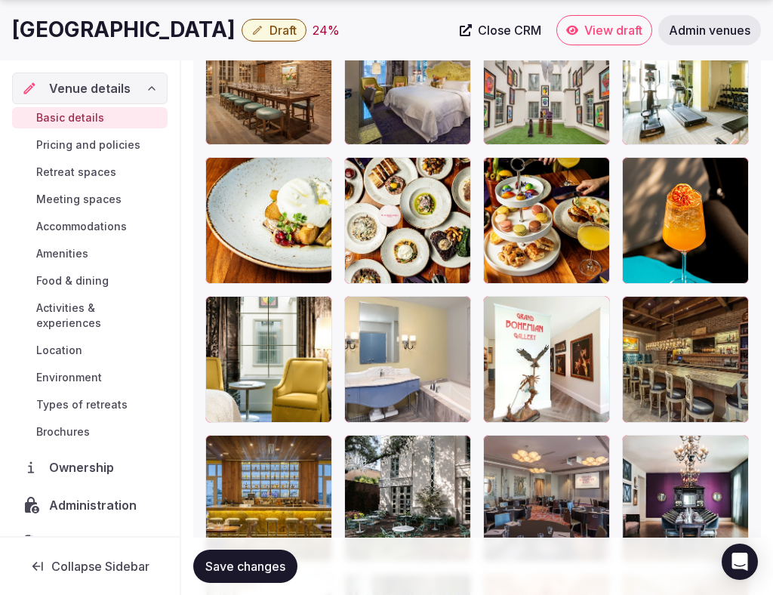
click at [571, 378] on div at bounding box center [546, 359] width 127 height 127
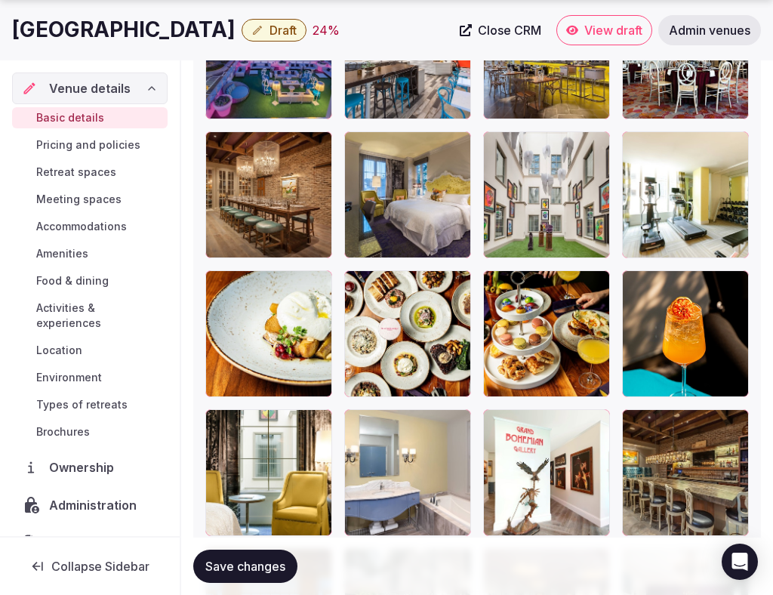
scroll to position [2391, 0]
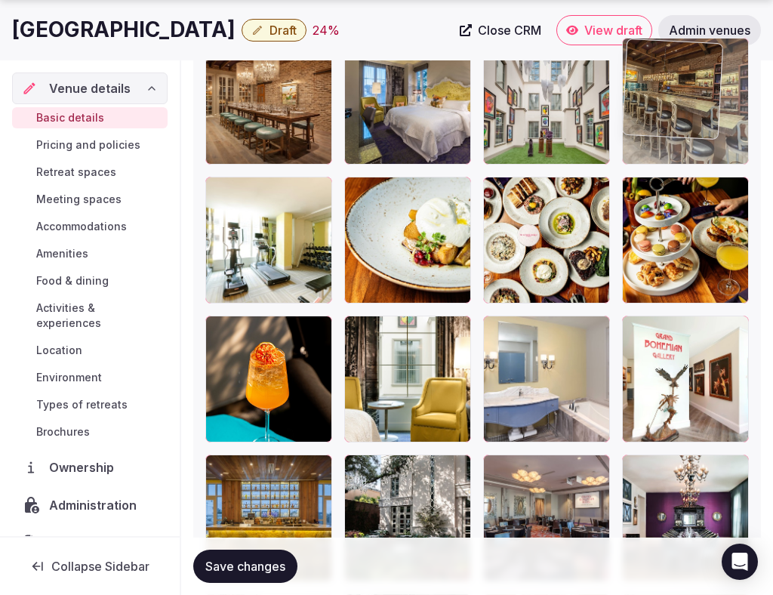
drag, startPoint x: 662, startPoint y: 393, endPoint x: 653, endPoint y: 162, distance: 230.5
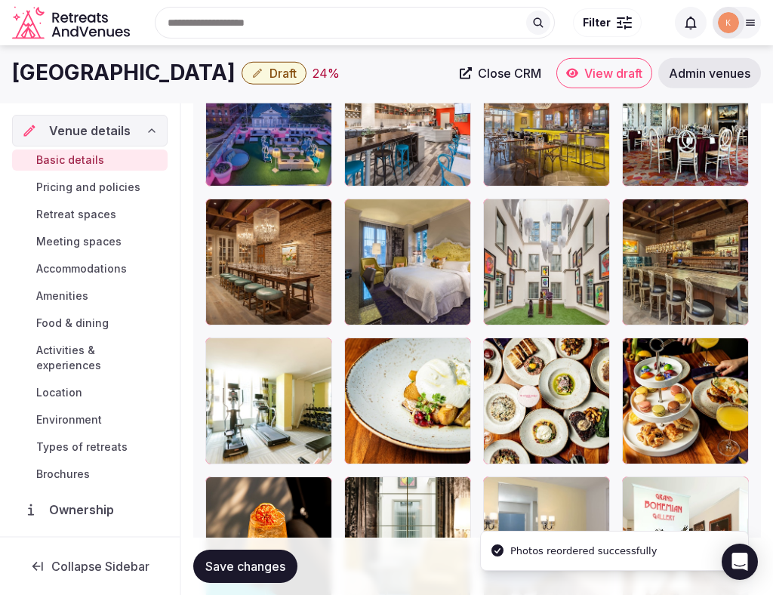
scroll to position [2003, 0]
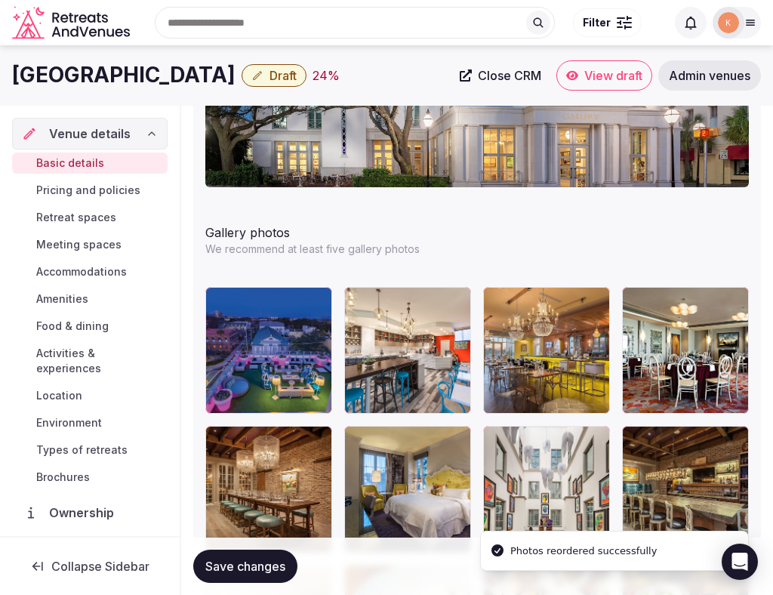
click at [272, 563] on span "Save changes" at bounding box center [245, 566] width 80 height 15
click at [258, 567] on span "Save changes" at bounding box center [245, 566] width 80 height 15
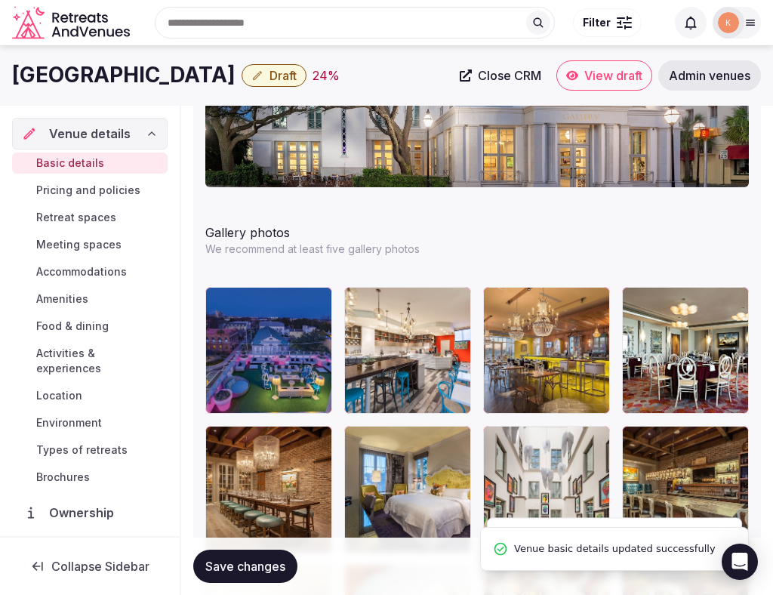
click at [307, 86] on button "Draft" at bounding box center [274, 75] width 65 height 23
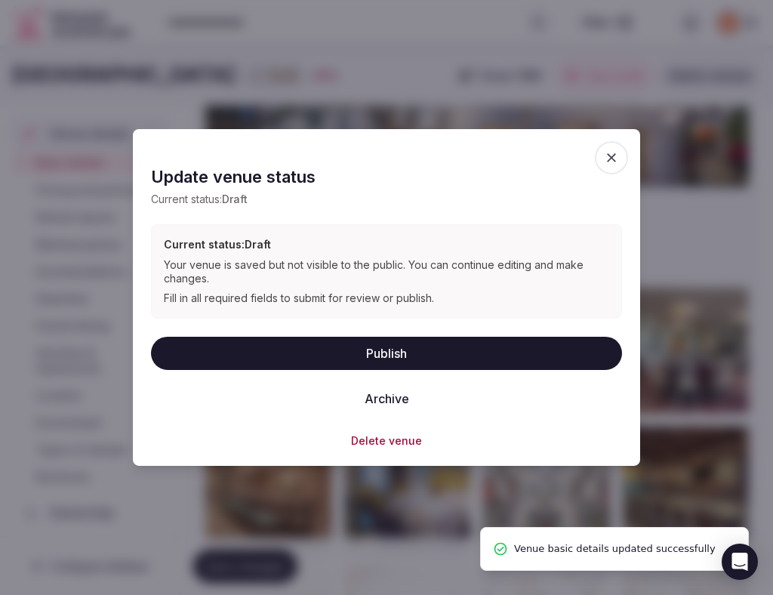
click at [400, 351] on button "Publish" at bounding box center [386, 352] width 471 height 33
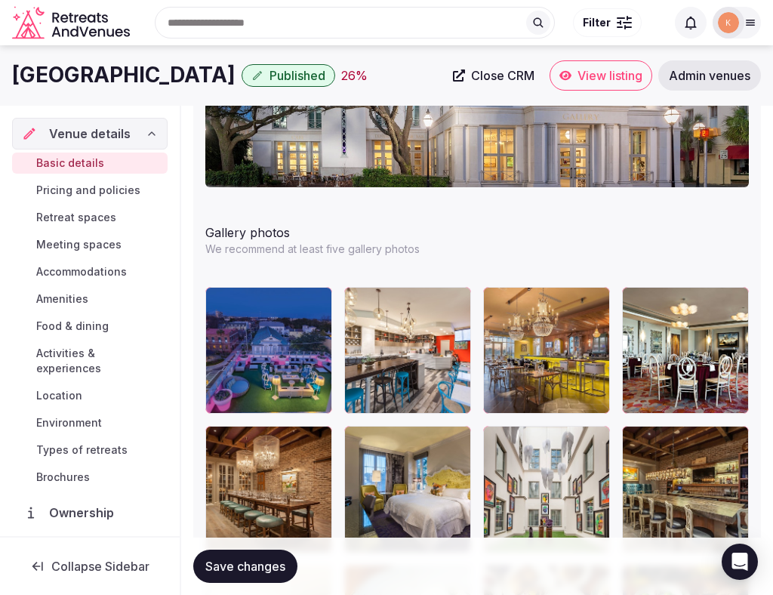
click at [616, 83] on span "View listing" at bounding box center [610, 75] width 65 height 15
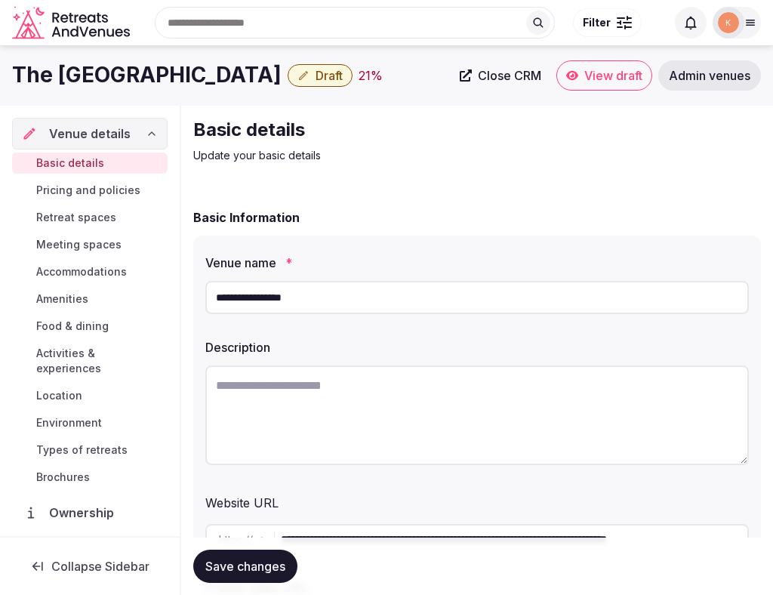
click at [332, 307] on input "**********" at bounding box center [477, 297] width 544 height 33
click at [276, 291] on input "**********" at bounding box center [477, 297] width 544 height 33
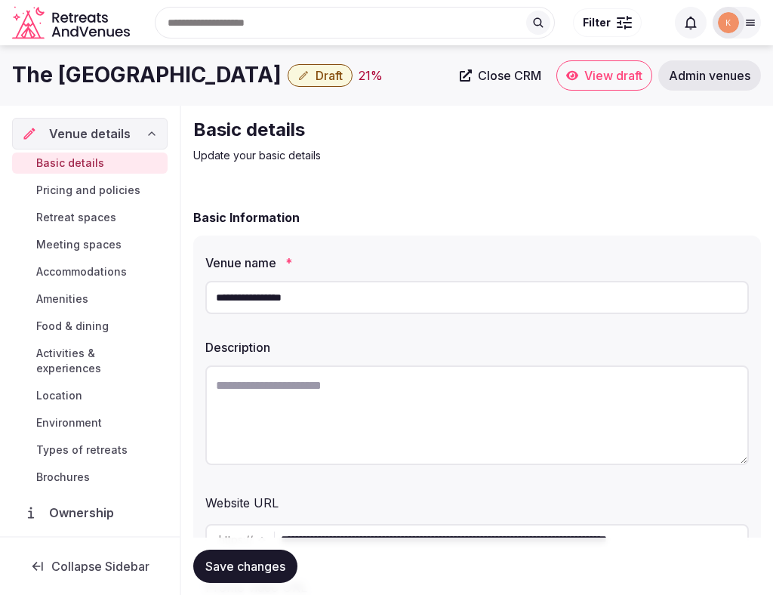
click at [276, 291] on input "**********" at bounding box center [477, 297] width 544 height 33
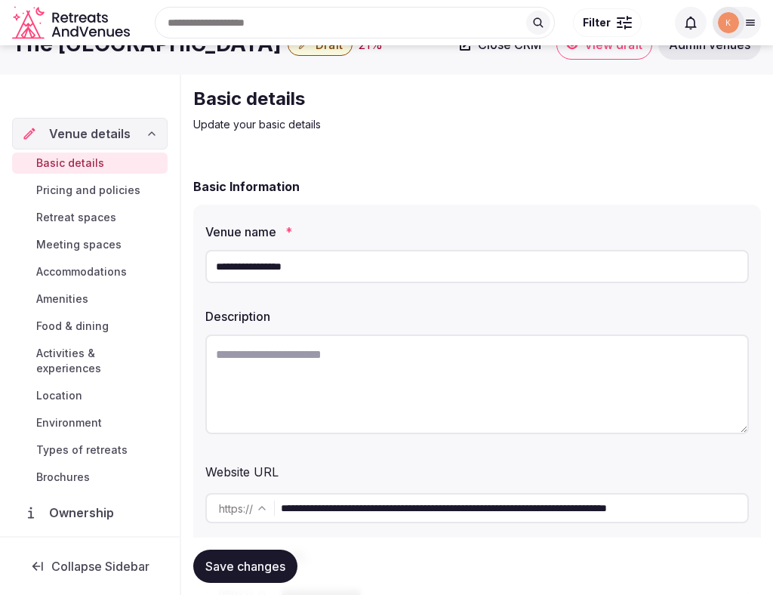
scroll to position [103, 0]
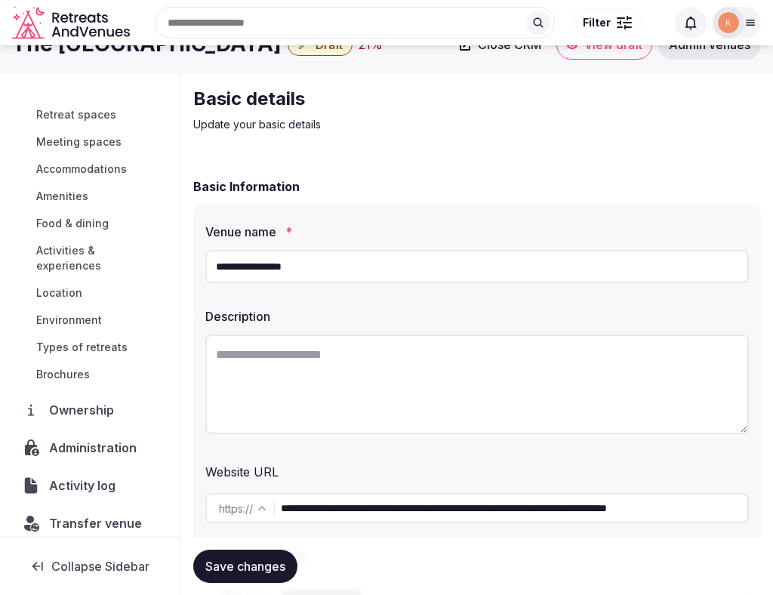
click at [105, 439] on span "Administration" at bounding box center [96, 448] width 94 height 18
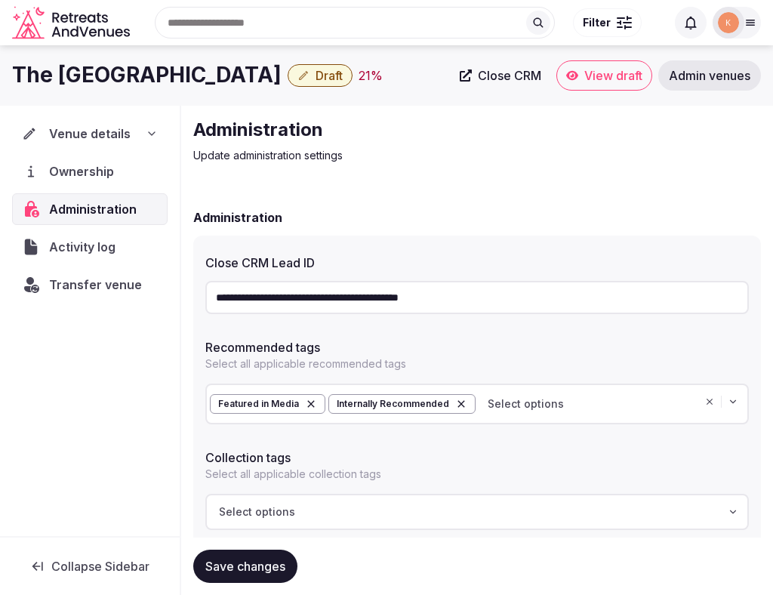
click at [439, 300] on input "**********" at bounding box center [477, 297] width 544 height 33
click at [99, 134] on span "Venue details" at bounding box center [89, 134] width 81 height 18
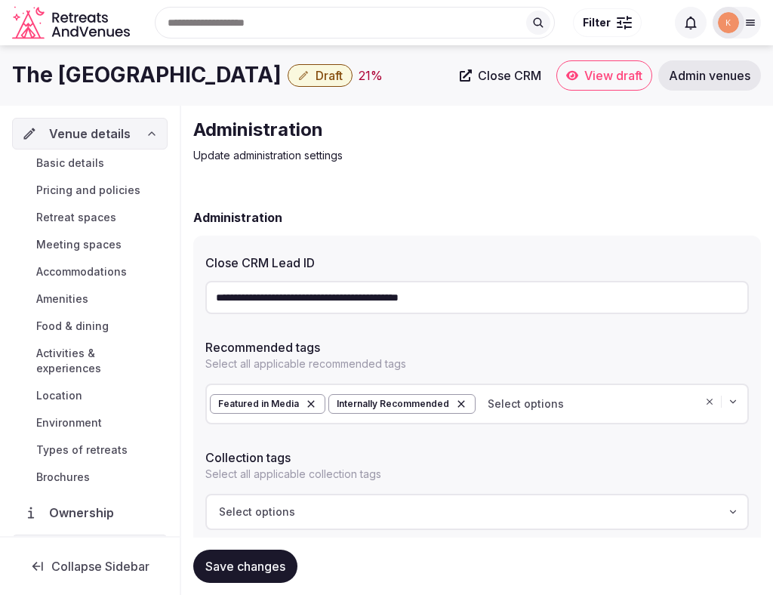
click at [91, 160] on span "Basic details" at bounding box center [70, 163] width 68 height 15
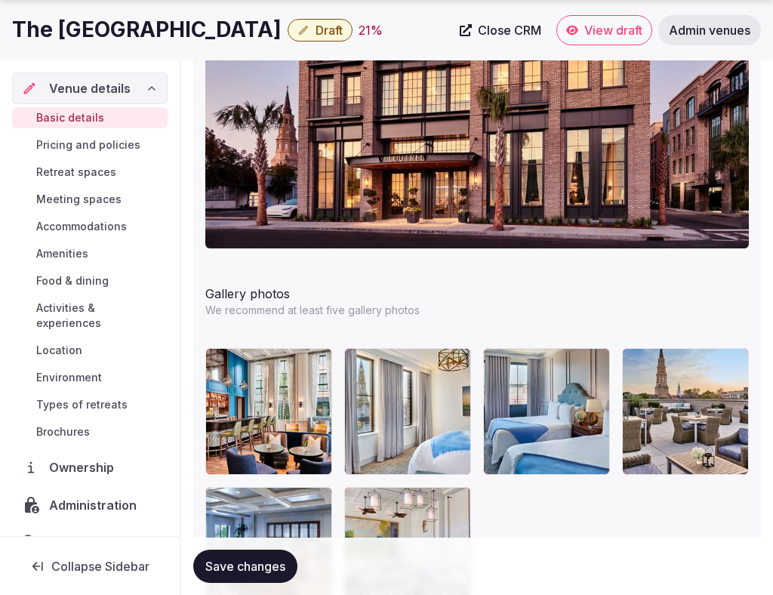
scroll to position [1986, 0]
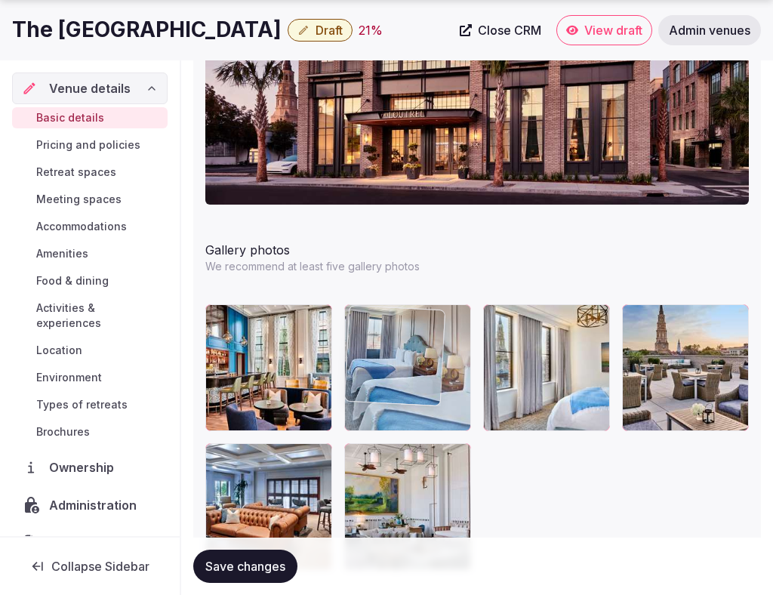
drag, startPoint x: 536, startPoint y: 396, endPoint x: 445, endPoint y: 395, distance: 91.4
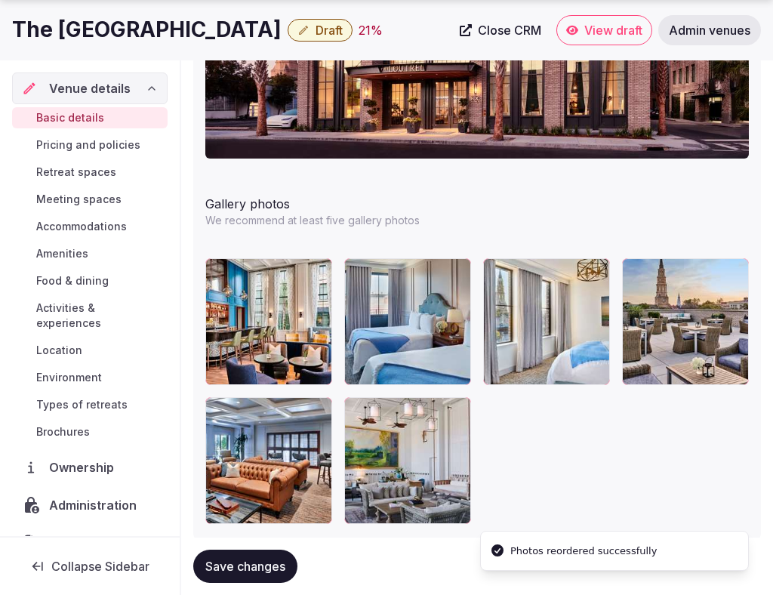
scroll to position [2073, 0]
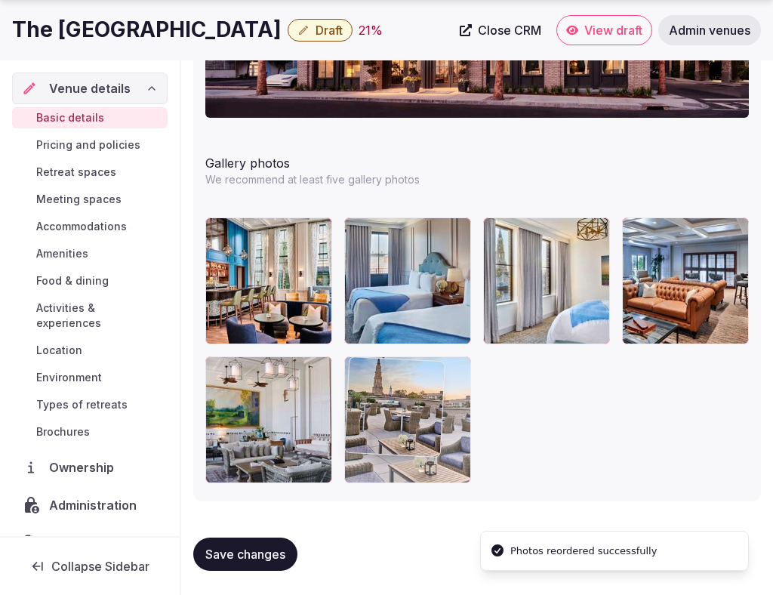
drag, startPoint x: 661, startPoint y: 289, endPoint x: 387, endPoint y: 449, distance: 317.5
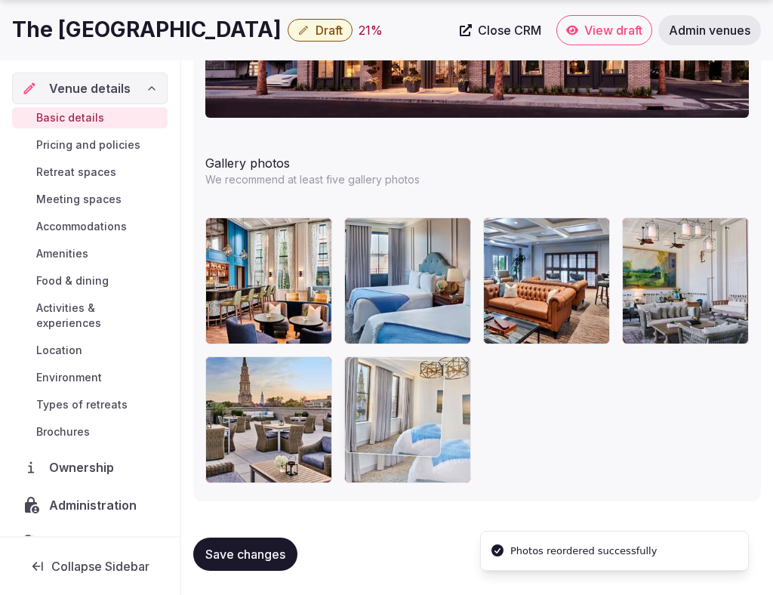
drag, startPoint x: 570, startPoint y: 289, endPoint x: 449, endPoint y: 446, distance: 199.3
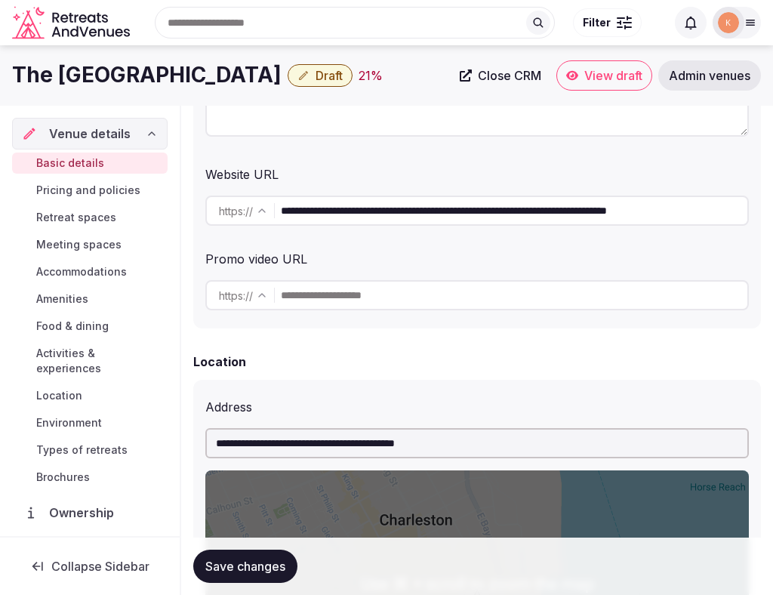
scroll to position [325, 0]
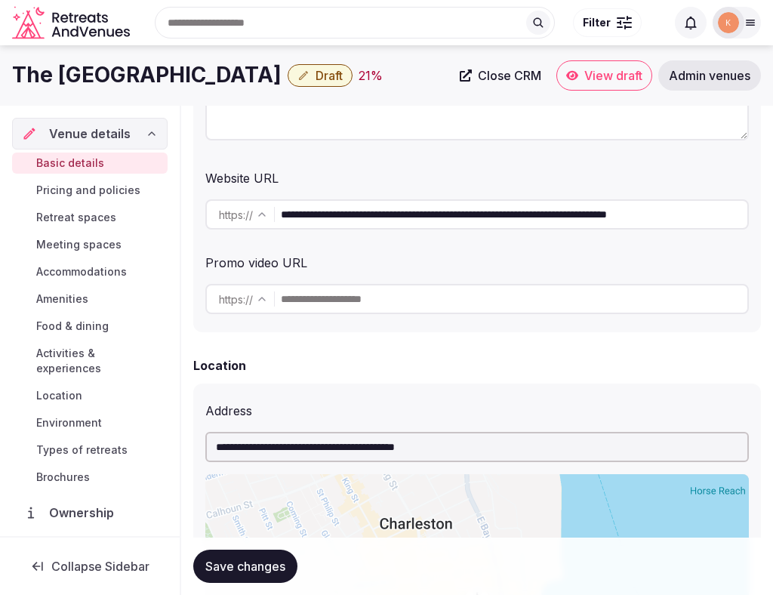
click at [381, 221] on input "**********" at bounding box center [514, 214] width 467 height 30
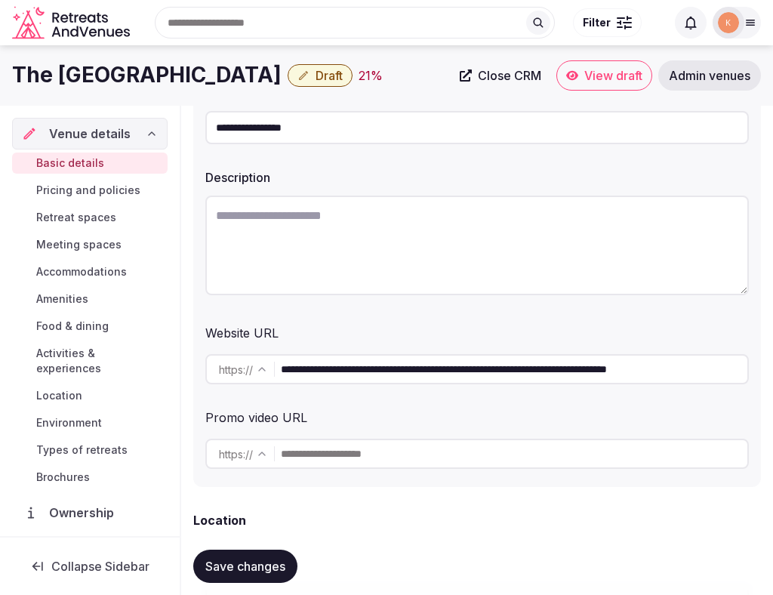
scroll to position [150, 0]
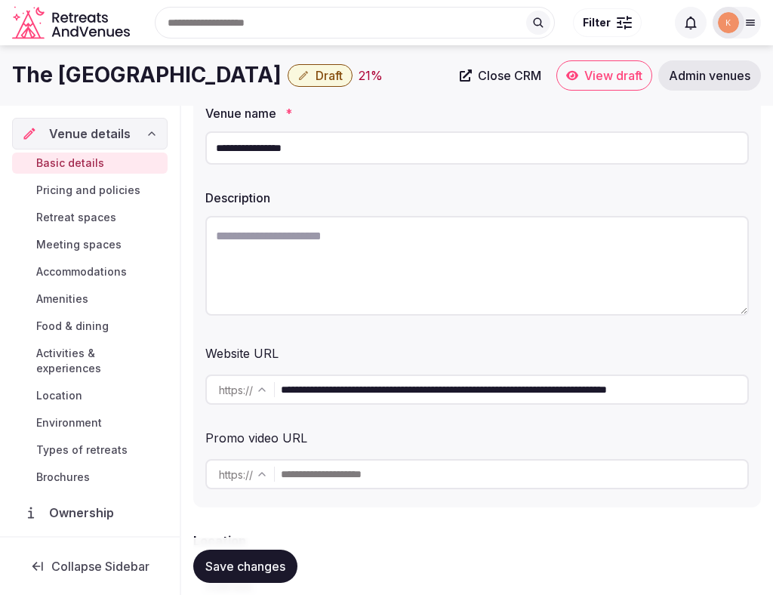
click at [285, 270] on textarea at bounding box center [477, 266] width 544 height 100
paste textarea "**********"
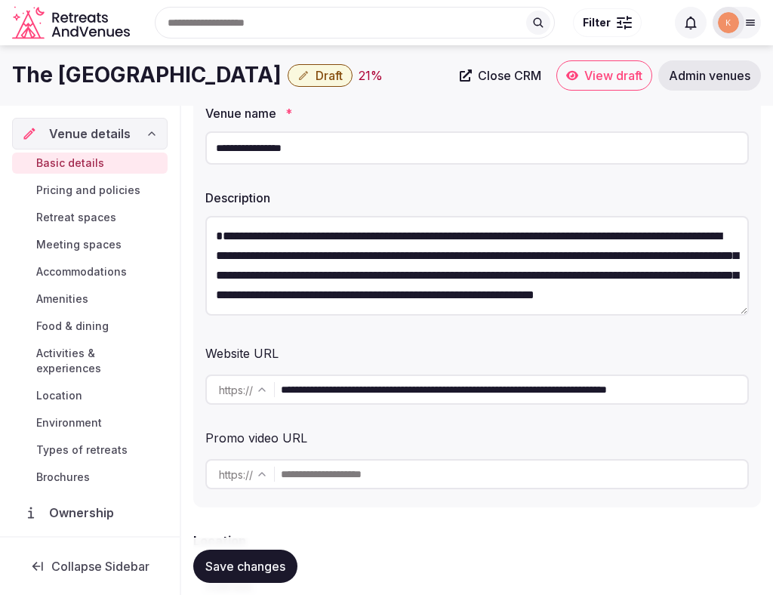
scroll to position [0, 0]
click at [214, 251] on textarea "**********" at bounding box center [477, 266] width 544 height 100
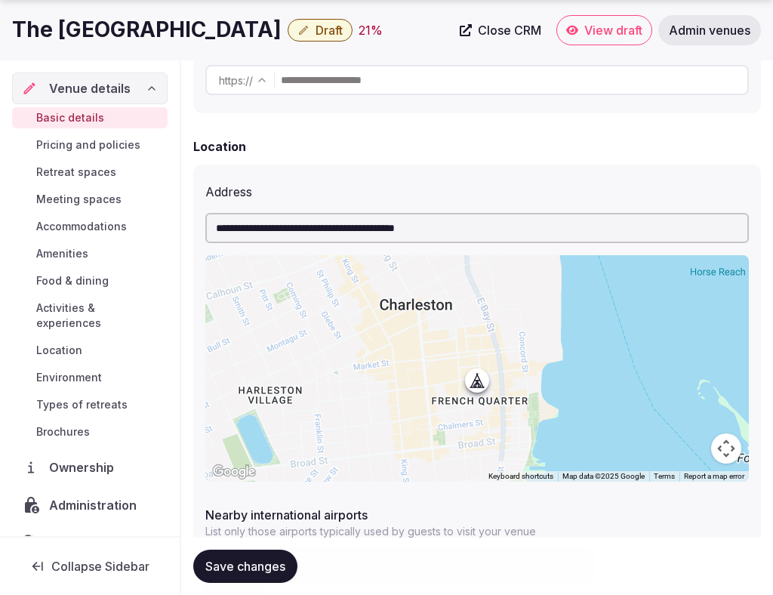
scroll to position [613, 0]
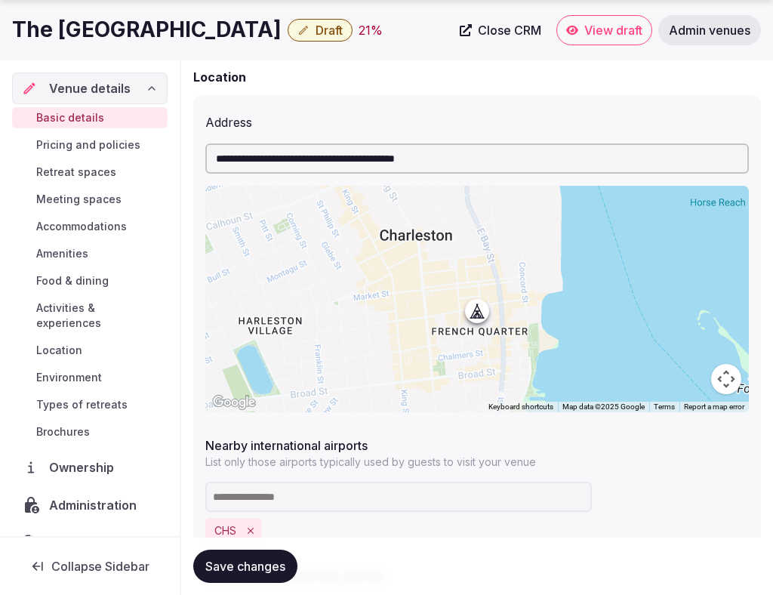
type textarea "**********"
click at [238, 568] on span "Save changes" at bounding box center [245, 566] width 80 height 15
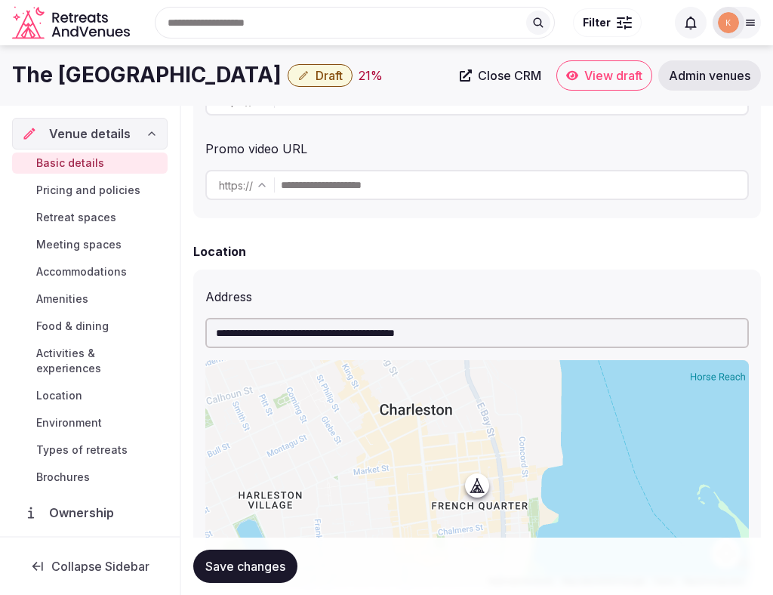
scroll to position [384, 0]
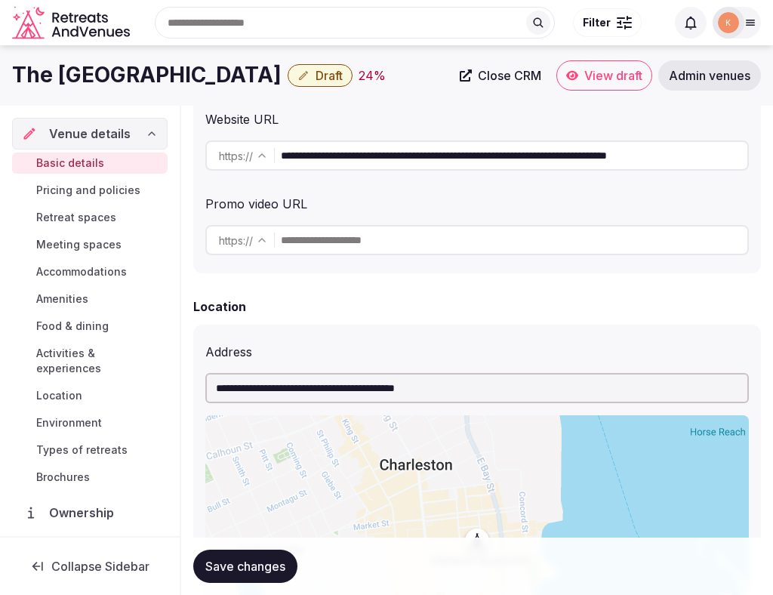
click at [267, 566] on span "Save changes" at bounding box center [245, 566] width 80 height 15
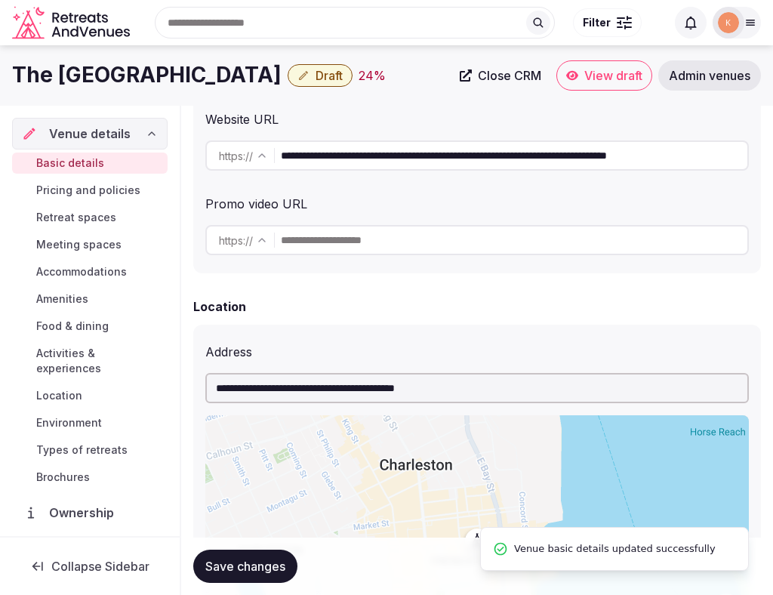
click at [316, 82] on span "Draft" at bounding box center [329, 75] width 27 height 15
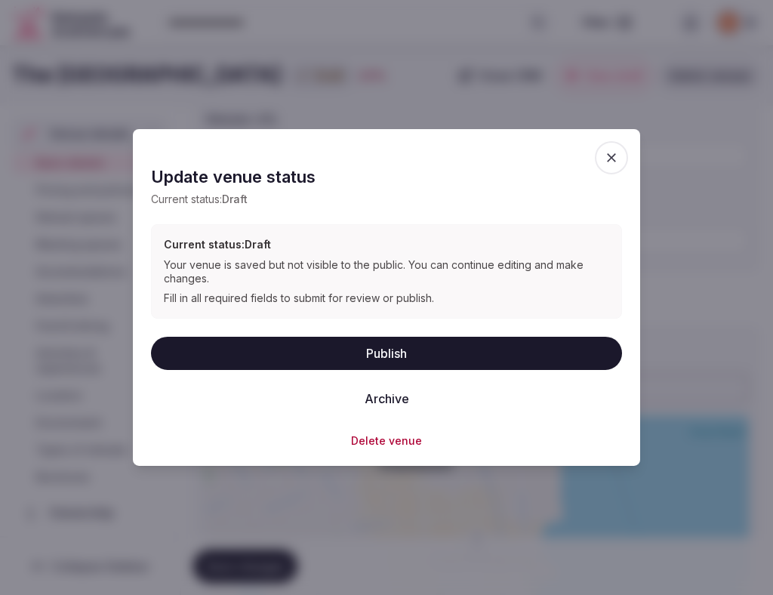
click at [382, 348] on button "Publish" at bounding box center [386, 352] width 471 height 33
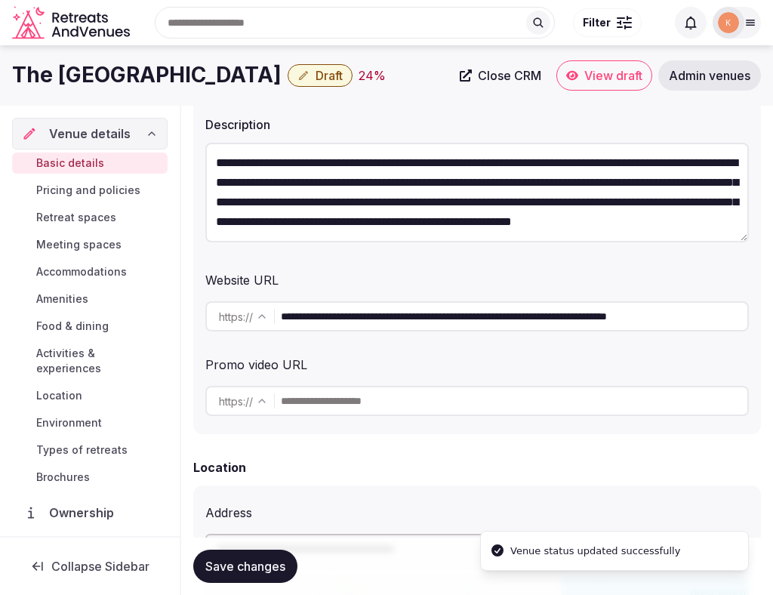
scroll to position [0, 0]
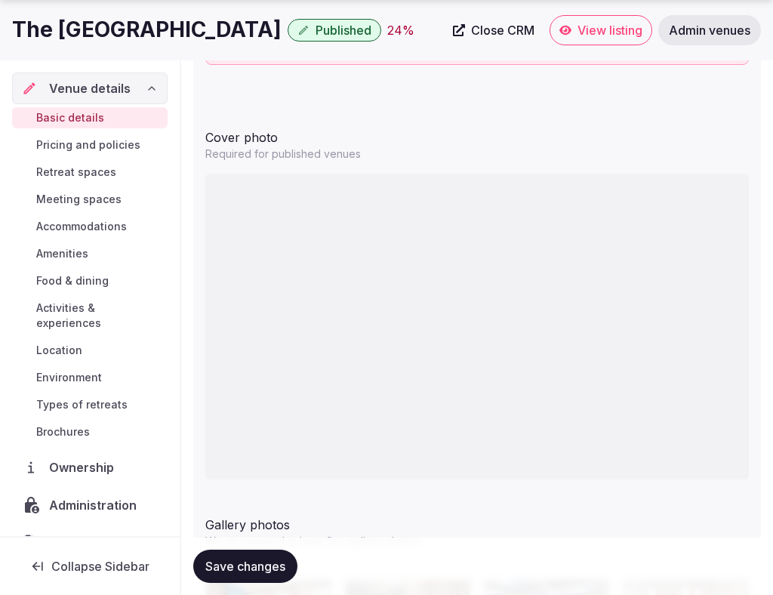
scroll to position [2073, 0]
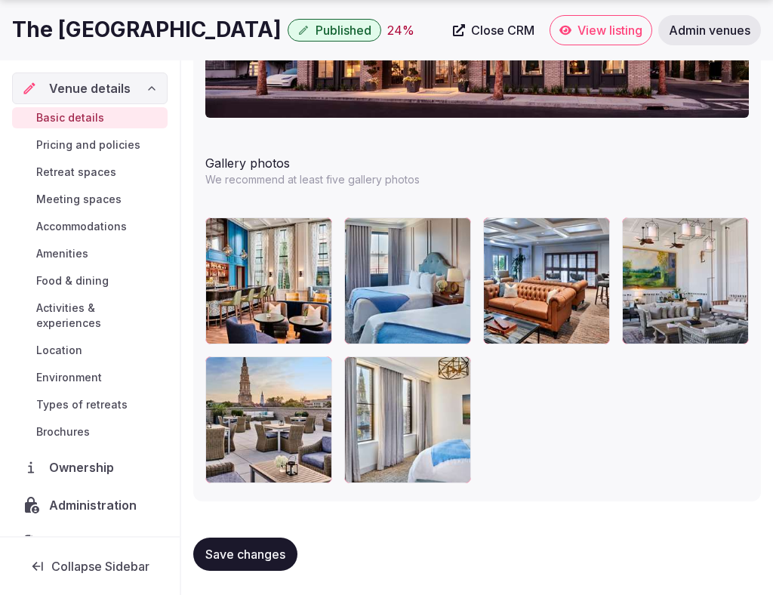
click at [279, 548] on span "Save changes" at bounding box center [245, 554] width 80 height 15
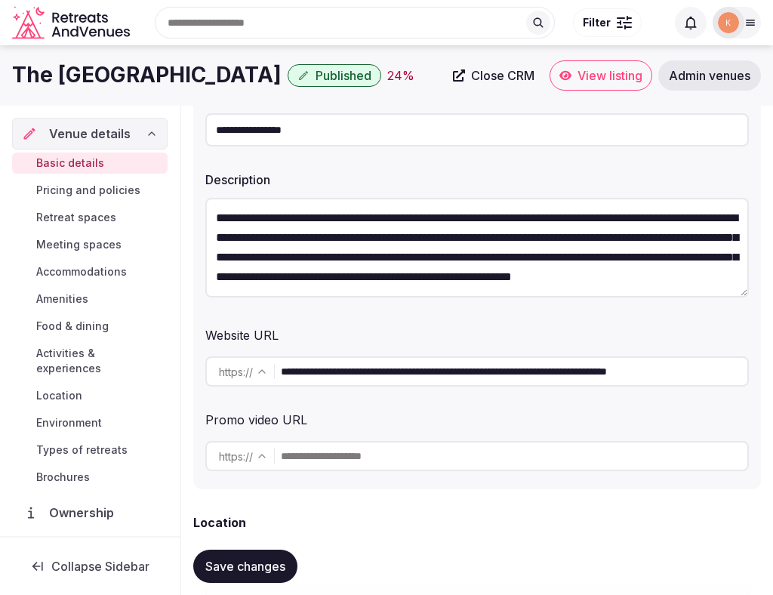
scroll to position [0, 0]
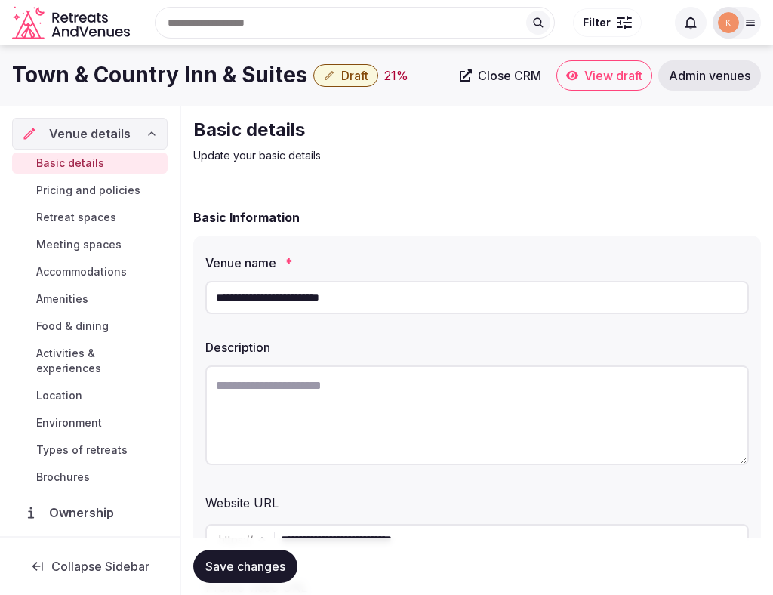
click at [324, 299] on input "**********" at bounding box center [477, 297] width 544 height 33
click at [684, 80] on span "Admin venues" at bounding box center [710, 75] width 82 height 15
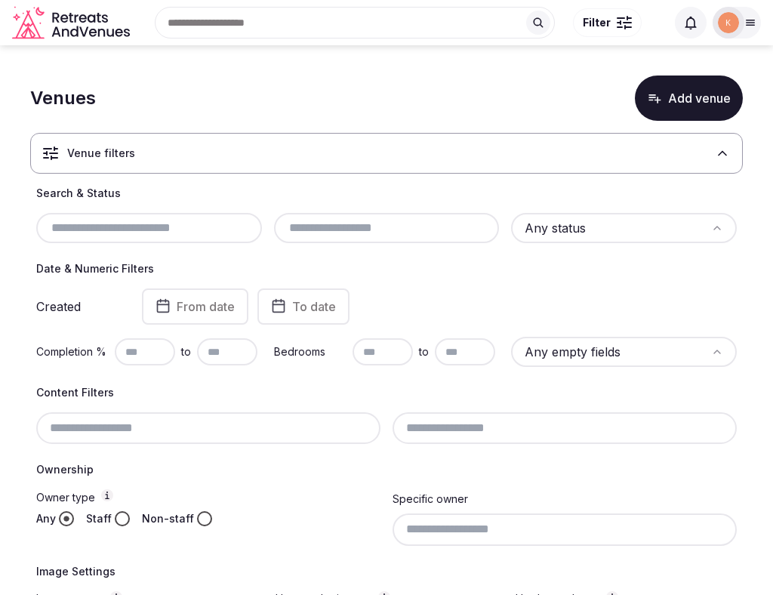
click at [214, 239] on div at bounding box center [149, 228] width 226 height 30
click at [216, 227] on input "text" at bounding box center [149, 228] width 214 height 18
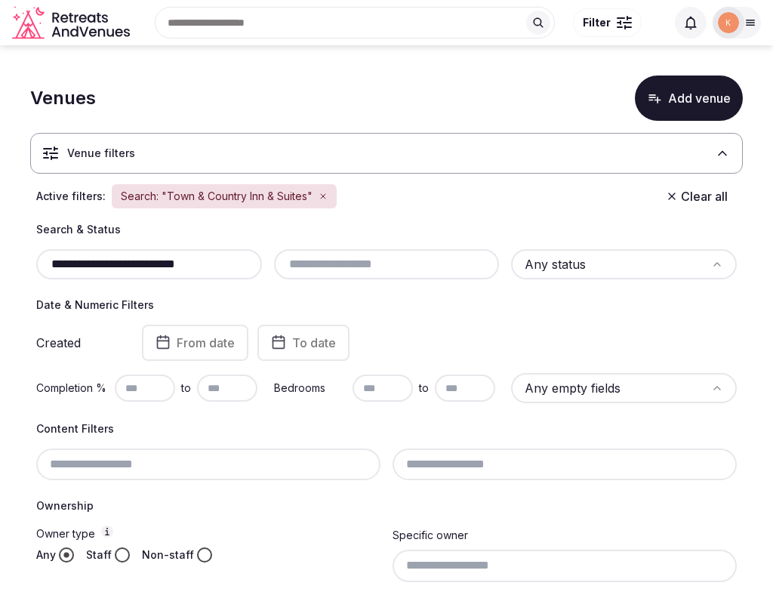
type input "**********"
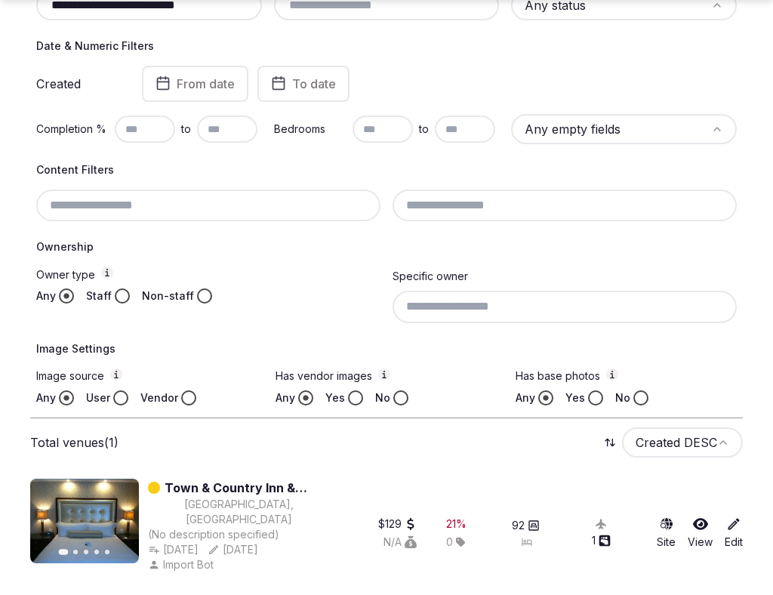
scroll to position [264, 0]
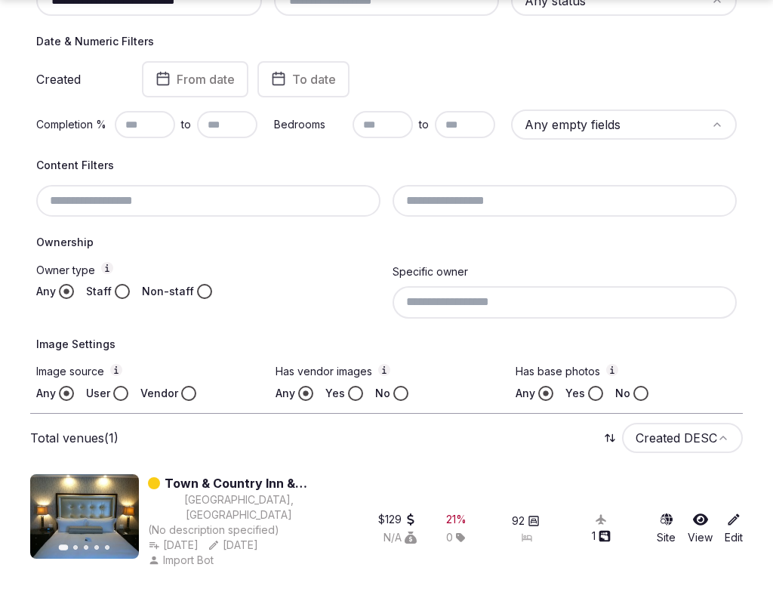
click at [247, 483] on link "Town & Country Inn & Suites" at bounding box center [247, 483] width 165 height 18
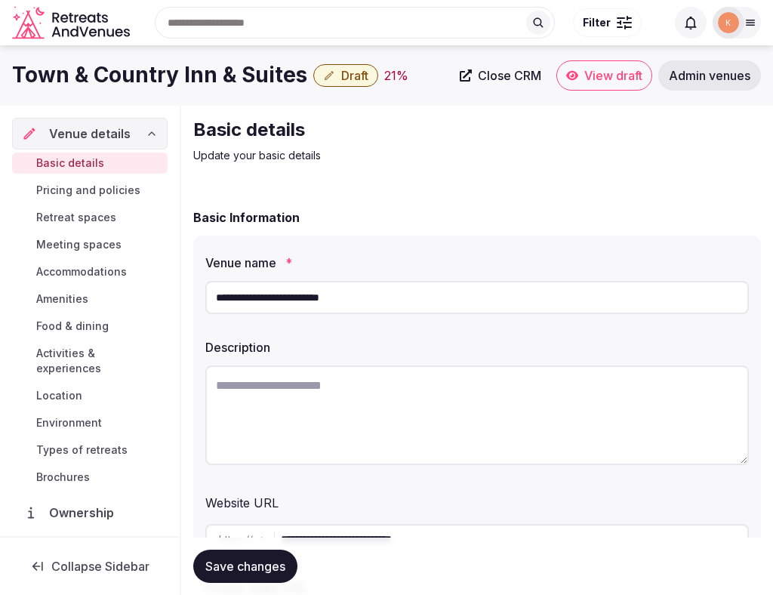
scroll to position [103, 0]
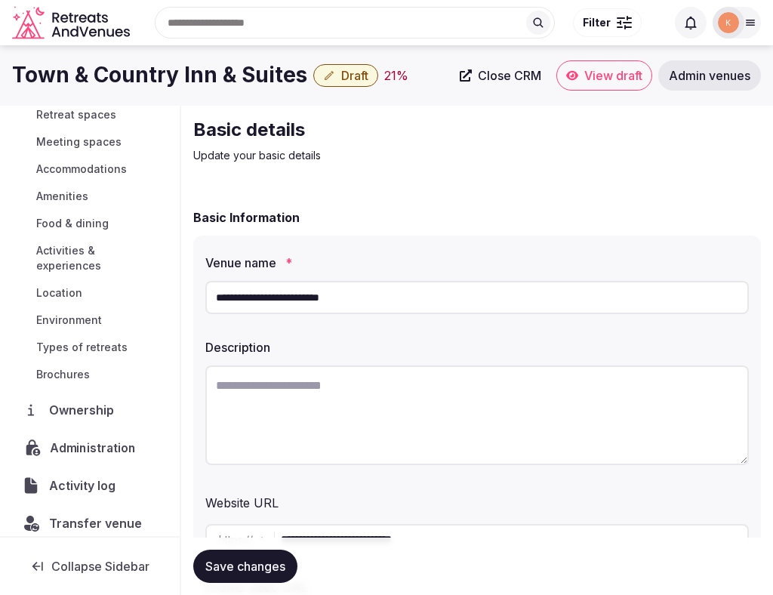
click at [98, 439] on span "Administration" at bounding box center [96, 448] width 92 height 18
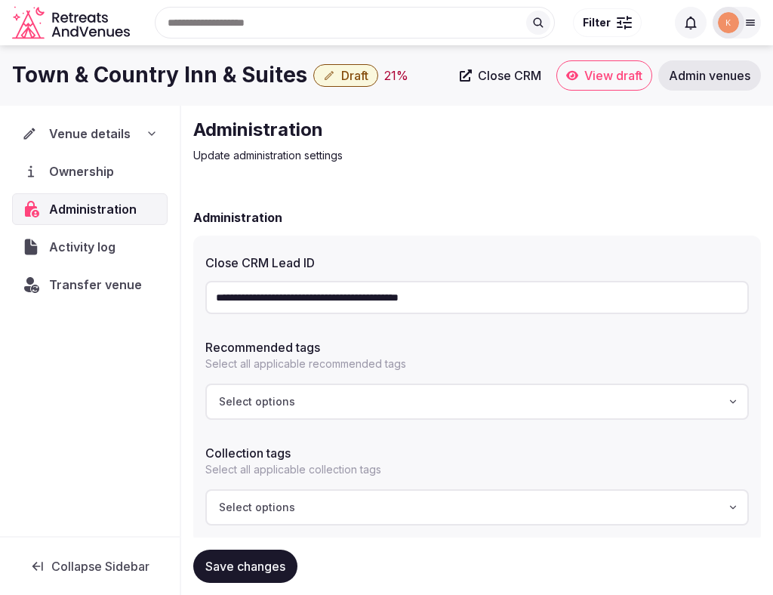
click at [336, 302] on input "**********" at bounding box center [477, 297] width 544 height 33
click at [110, 132] on span "Venue details" at bounding box center [90, 134] width 81 height 18
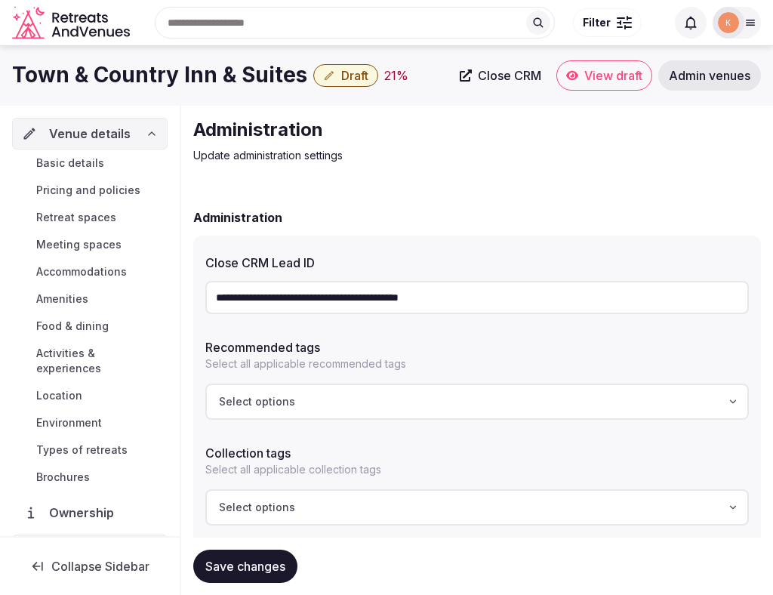
click at [93, 165] on span "Basic details" at bounding box center [70, 163] width 68 height 15
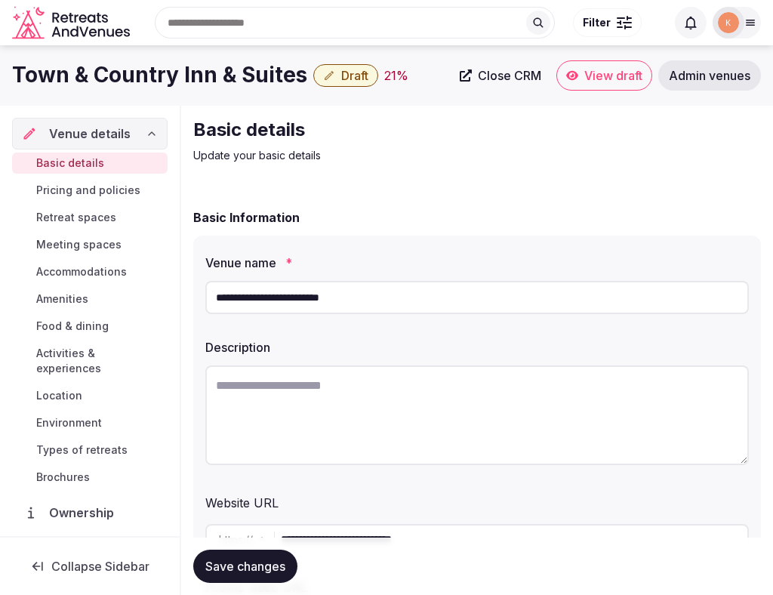
click at [336, 297] on input "**********" at bounding box center [477, 297] width 544 height 33
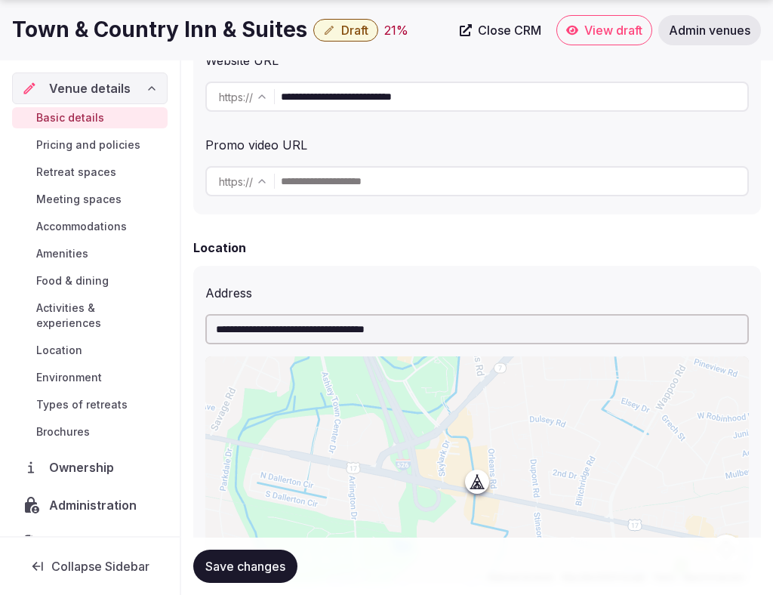
scroll to position [444, 0]
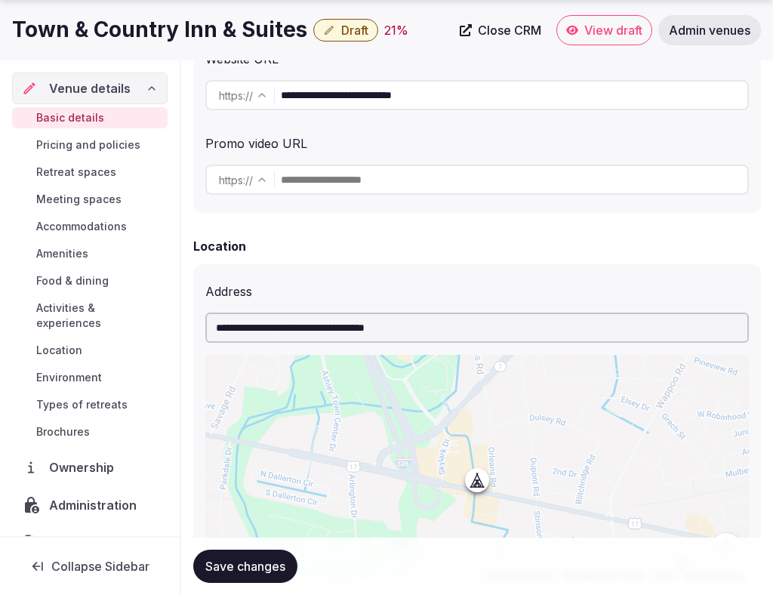
click at [390, 333] on input "**********" at bounding box center [477, 328] width 544 height 30
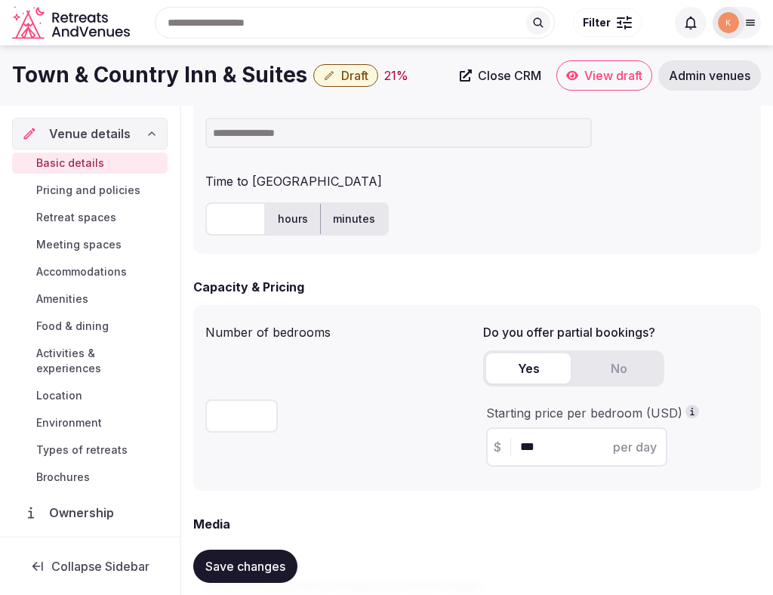
scroll to position [909, 0]
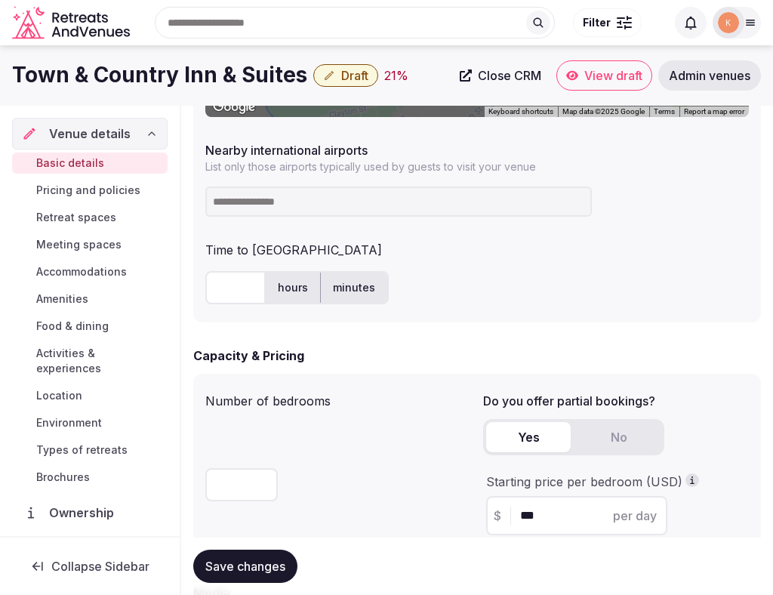
click at [400, 204] on input at bounding box center [398, 202] width 387 height 30
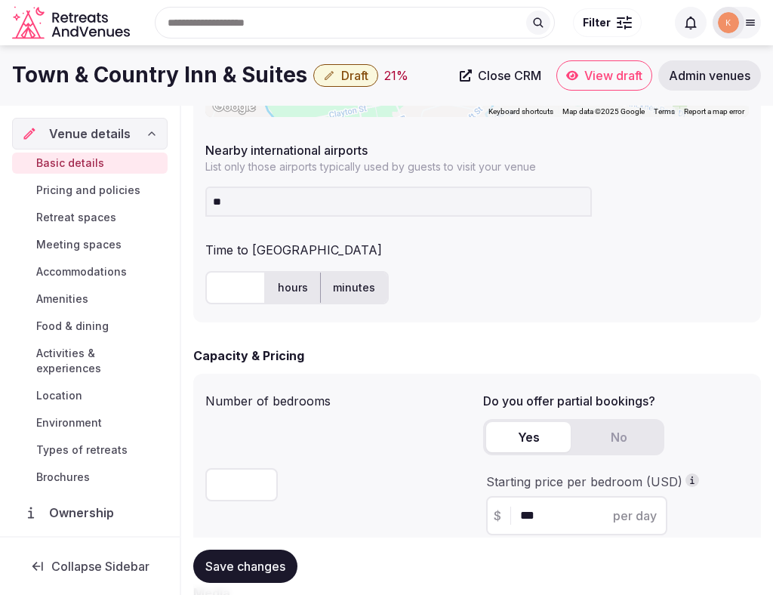
type input "***"
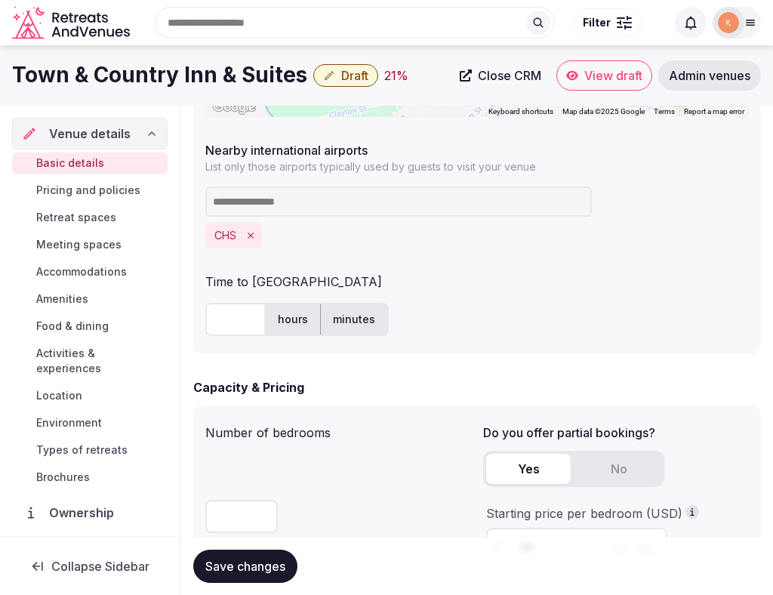
click at [234, 318] on input "text" at bounding box center [235, 319] width 60 height 33
type input "**"
click at [512, 286] on div "Time to [GEOGRAPHIC_DATA]" at bounding box center [477, 279] width 544 height 24
click at [508, 286] on div "Time to [GEOGRAPHIC_DATA]" at bounding box center [477, 279] width 544 height 24
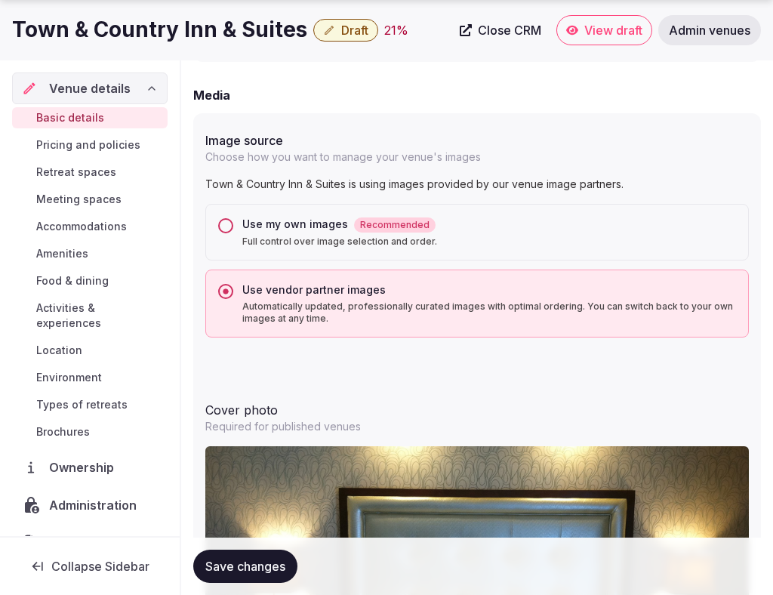
scroll to position [1479, 0]
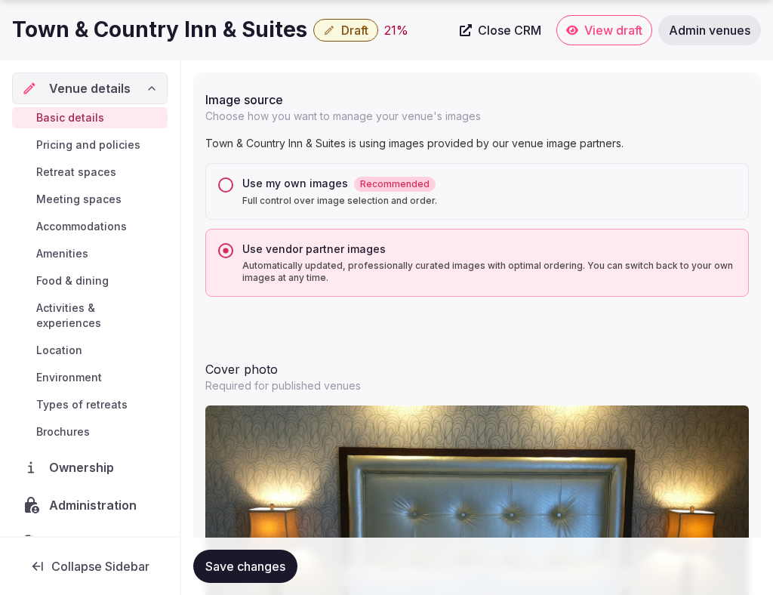
click at [264, 570] on span "Save changes" at bounding box center [245, 566] width 80 height 15
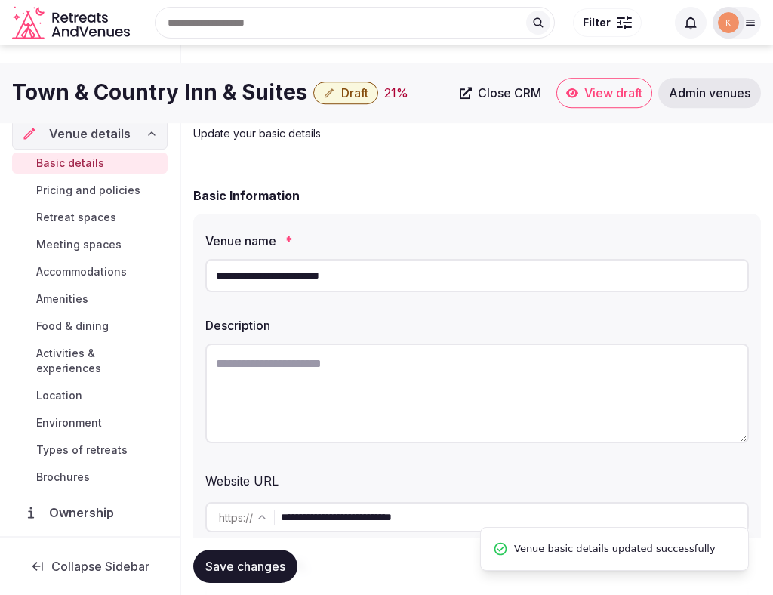
scroll to position [0, 0]
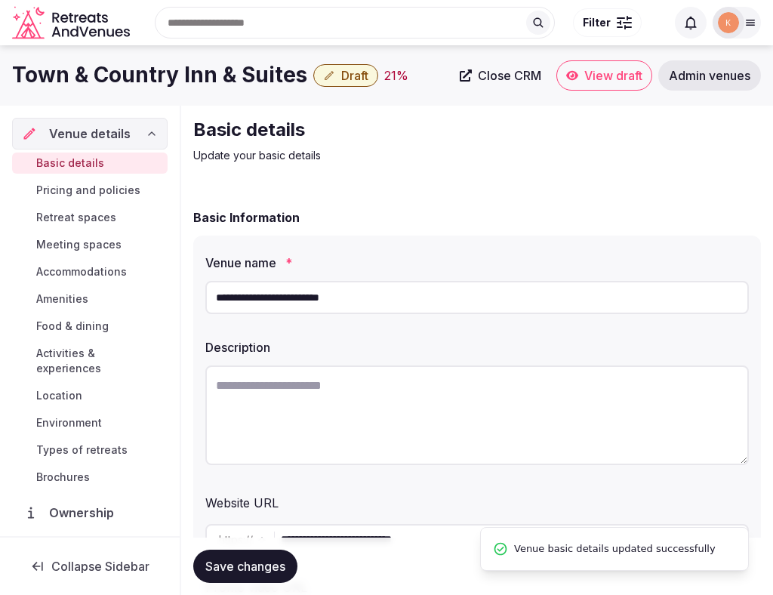
click at [346, 298] on input "**********" at bounding box center [477, 297] width 544 height 33
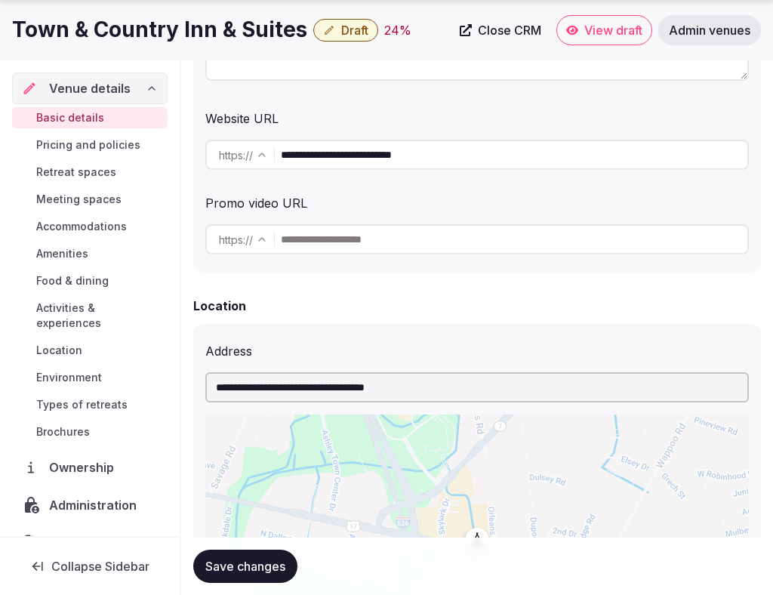
scroll to position [385, 0]
click at [402, 154] on input "**********" at bounding box center [514, 154] width 467 height 30
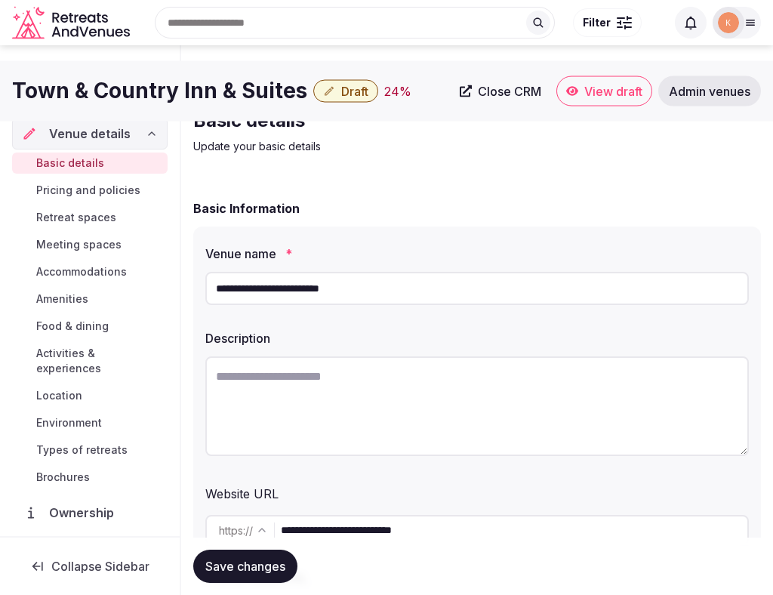
scroll to position [0, 0]
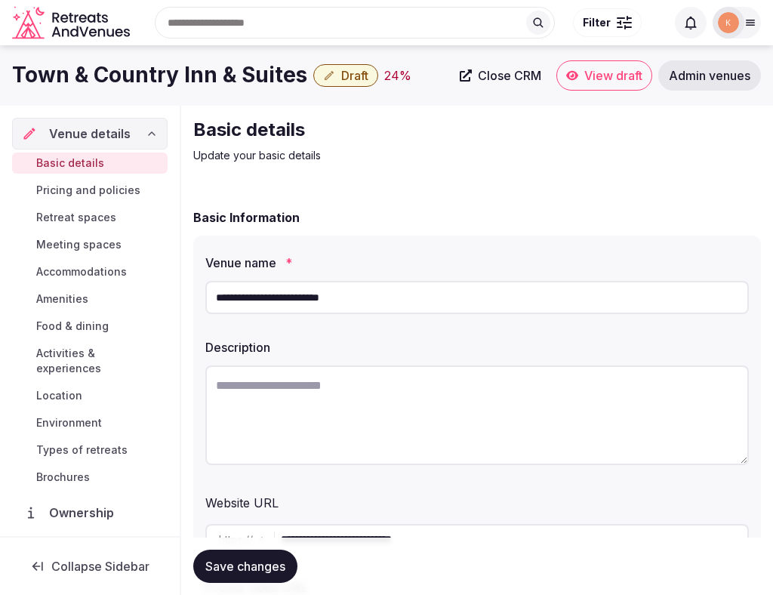
click at [350, 296] on input "**********" at bounding box center [477, 297] width 544 height 33
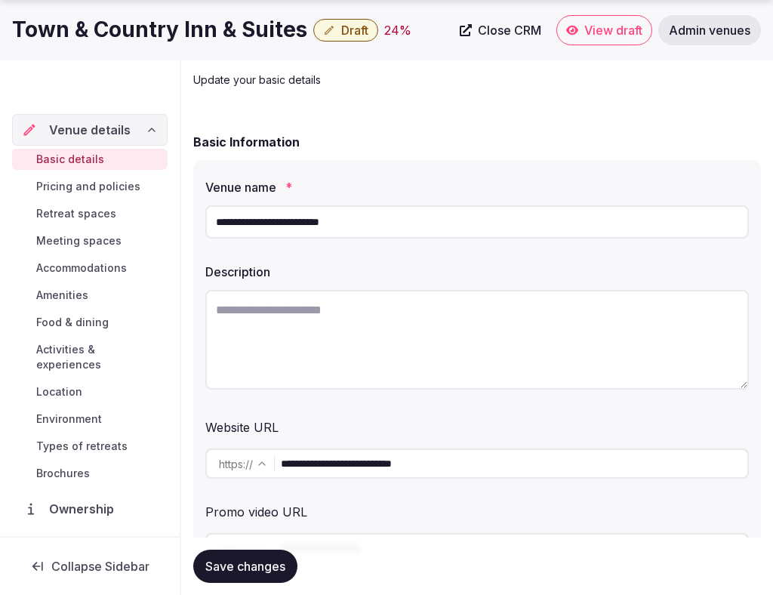
scroll to position [245, 0]
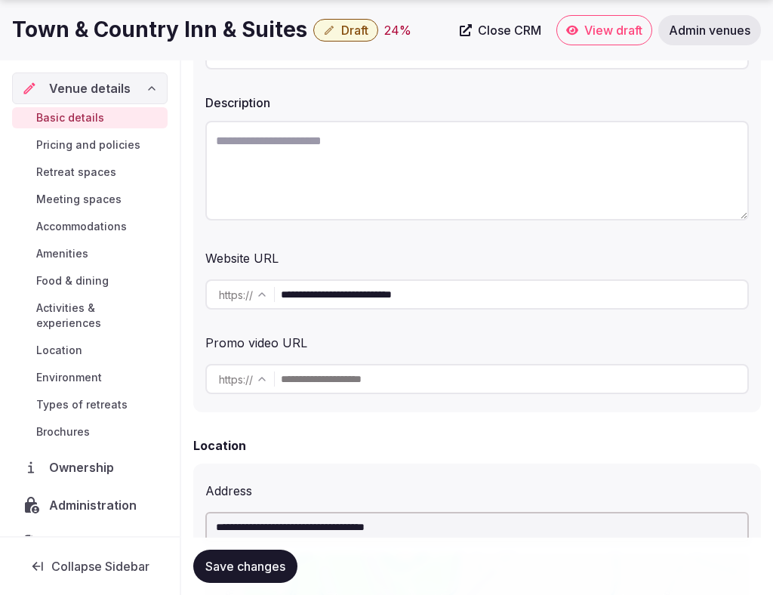
click at [390, 293] on input "**********" at bounding box center [514, 294] width 467 height 30
paste input "text"
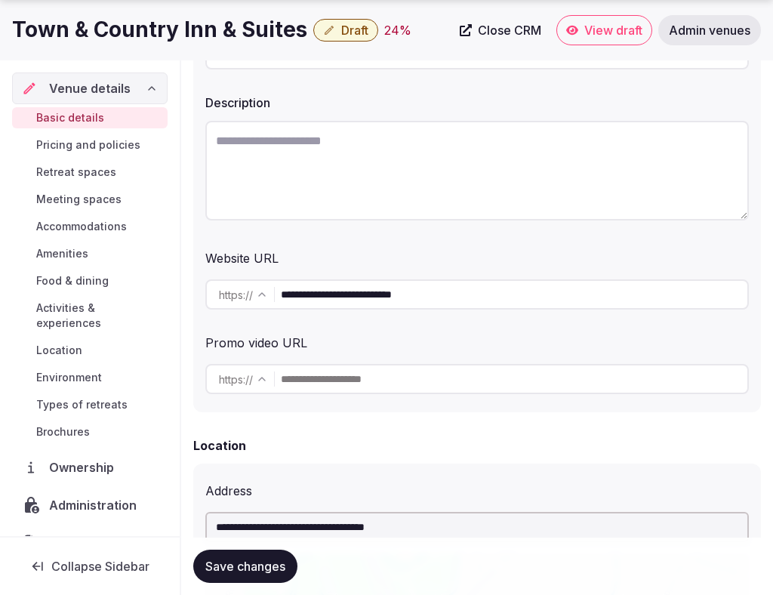
type input "**********"
click at [430, 347] on div "Promo video URL" at bounding box center [477, 340] width 544 height 24
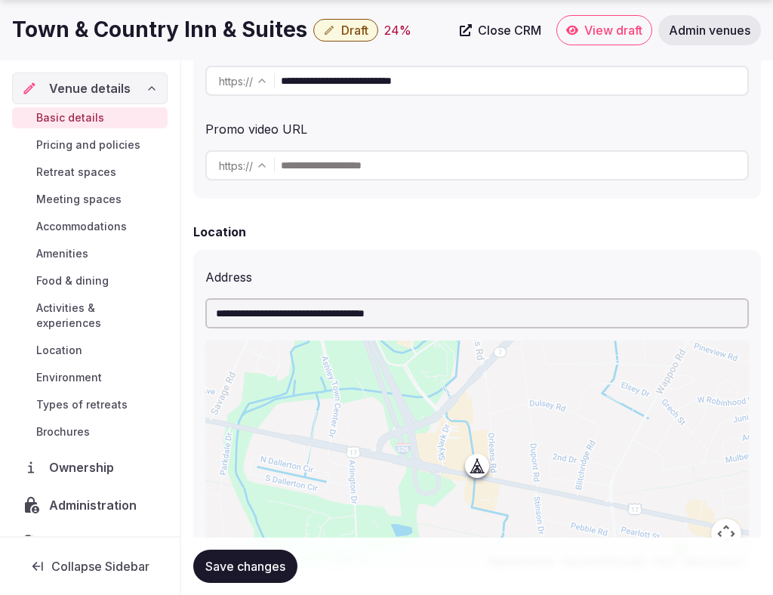
scroll to position [475, 0]
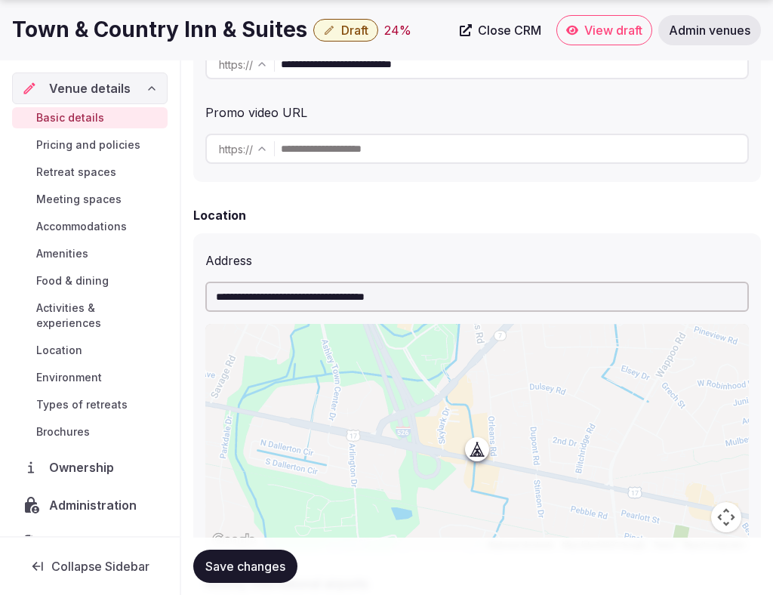
click at [263, 563] on span "Save changes" at bounding box center [245, 566] width 80 height 15
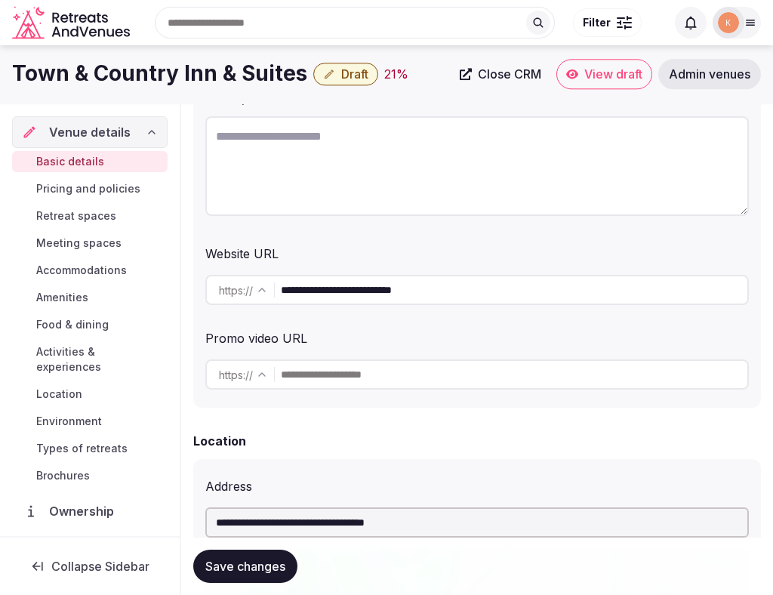
scroll to position [0, 0]
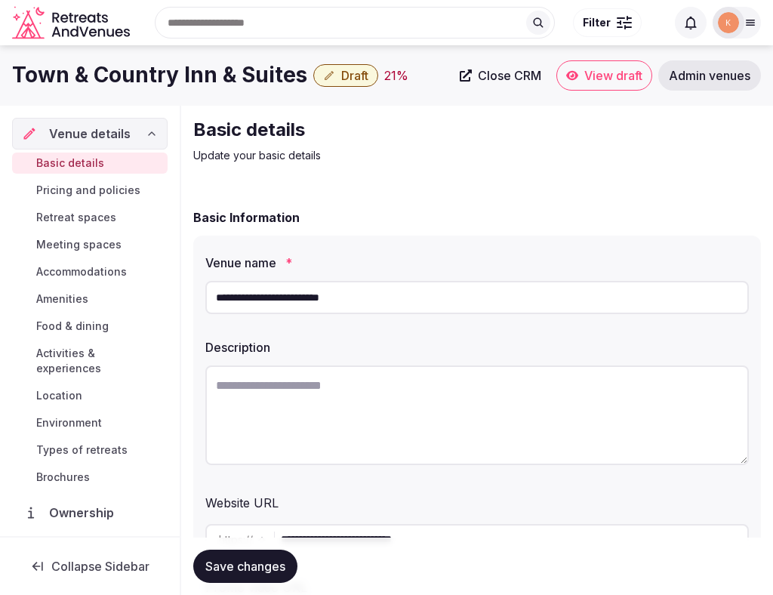
click at [336, 426] on textarea at bounding box center [477, 416] width 544 height 100
paste textarea "**********"
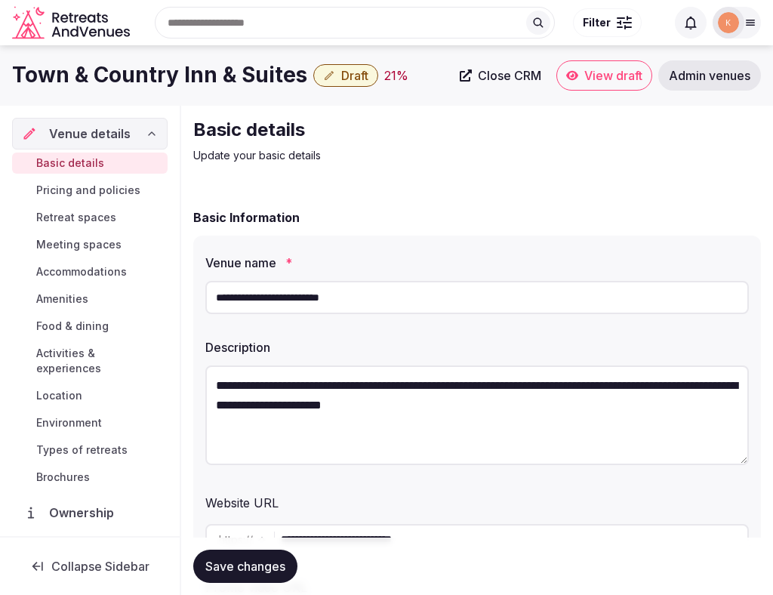
click at [337, 425] on textarea "**********" at bounding box center [477, 416] width 544 height 100
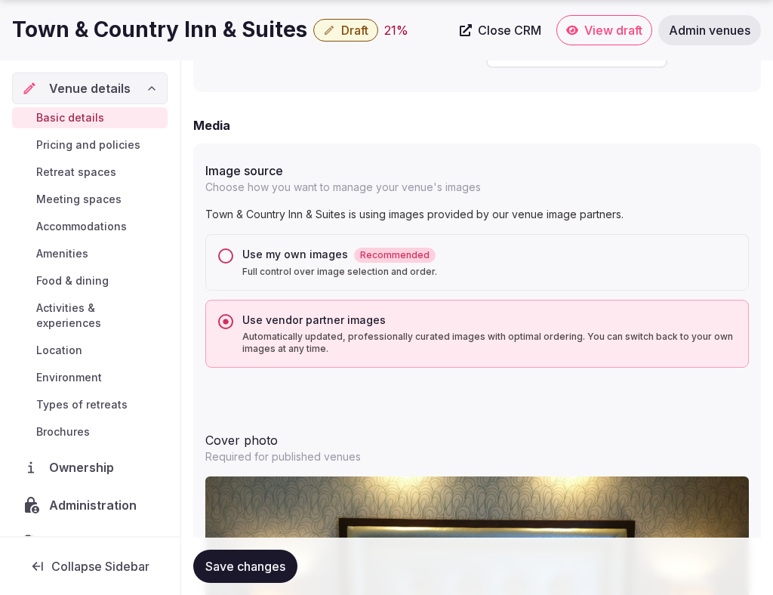
scroll to position [1412, 0]
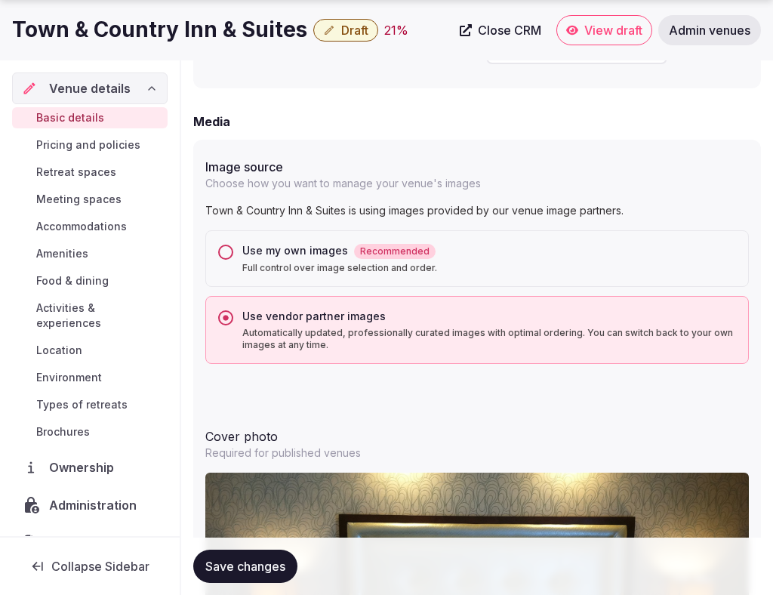
type textarea "**********"
click at [266, 570] on span "Save changes" at bounding box center [245, 566] width 80 height 15
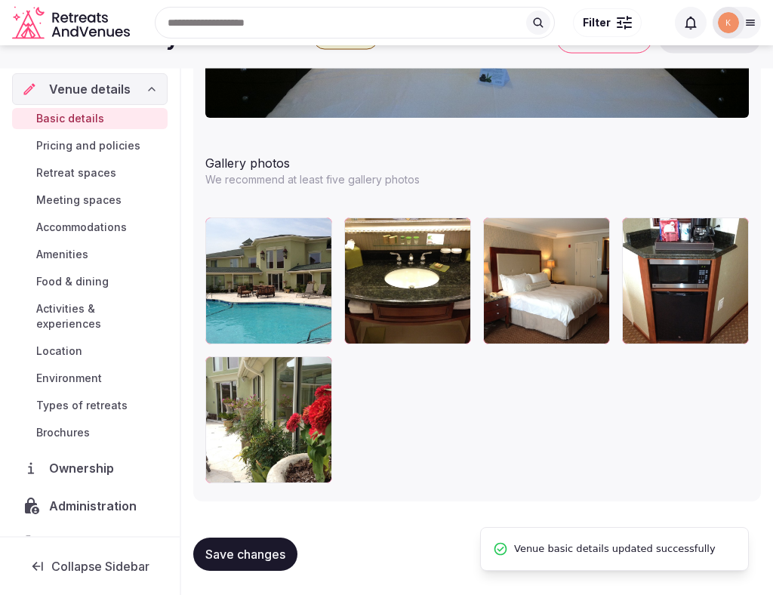
scroll to position [2047, 0]
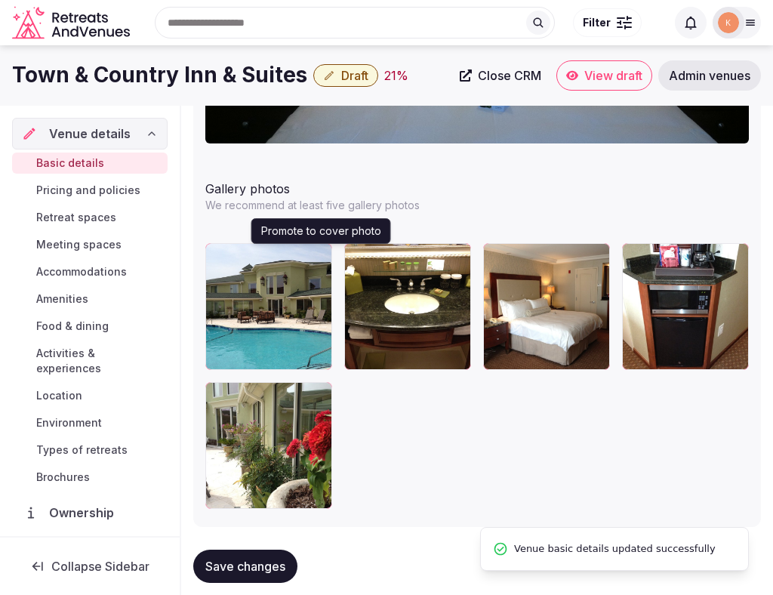
click at [316, 263] on button "button" at bounding box center [317, 258] width 18 height 18
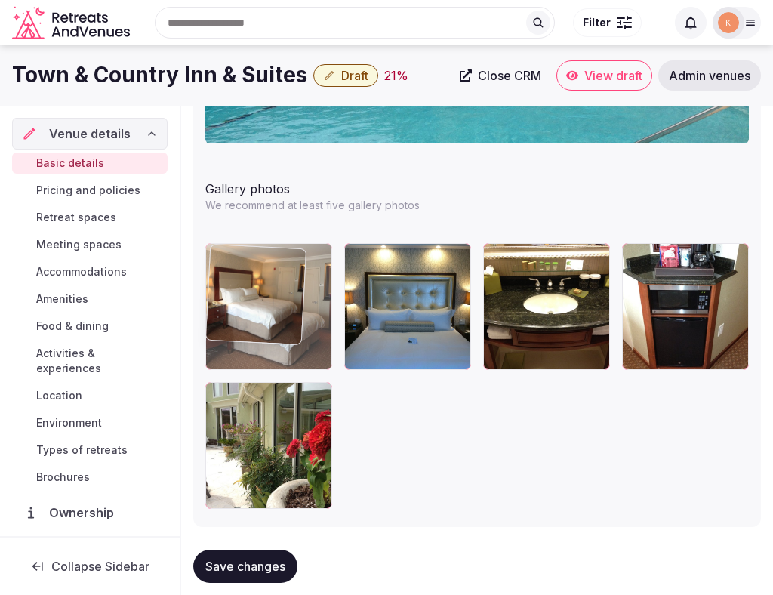
drag, startPoint x: 528, startPoint y: 331, endPoint x: 287, endPoint y: 338, distance: 241.0
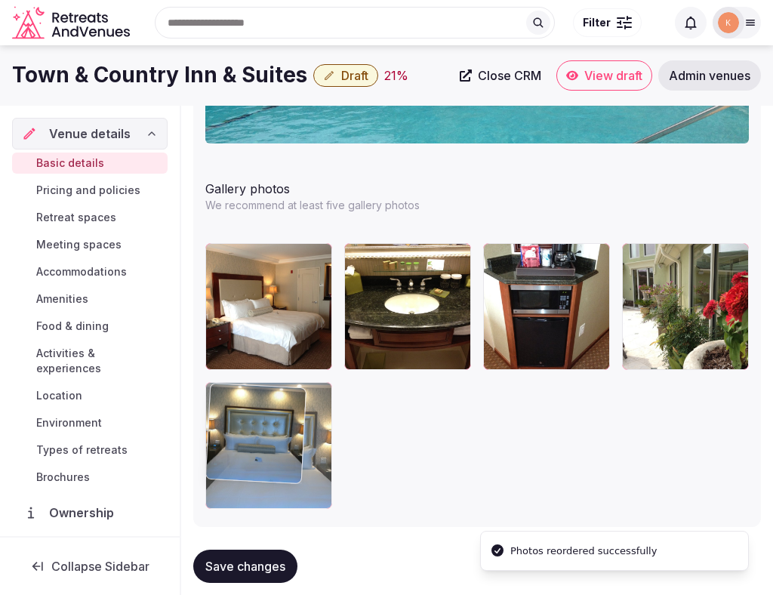
drag, startPoint x: 406, startPoint y: 344, endPoint x: 290, endPoint y: 478, distance: 177.3
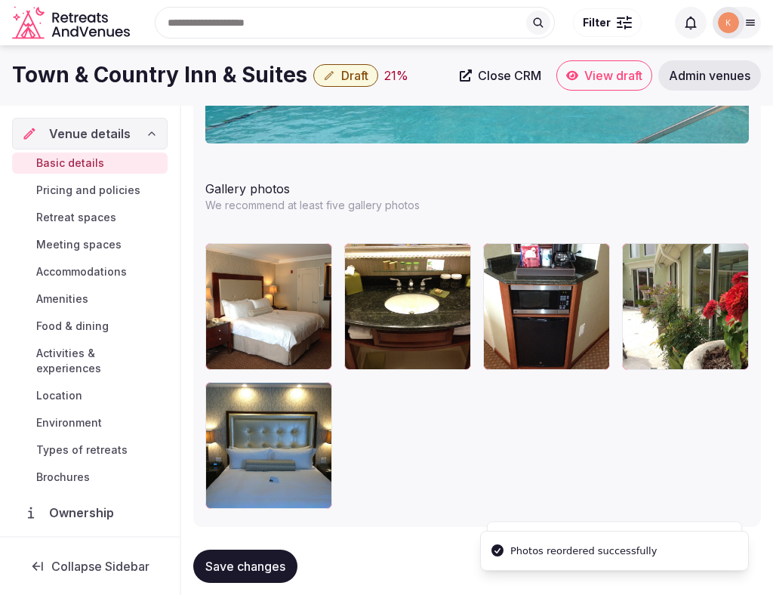
click at [262, 574] on button "Save changes" at bounding box center [245, 566] width 104 height 33
click at [264, 565] on span "Save changes" at bounding box center [245, 566] width 80 height 15
click at [347, 78] on span "Draft" at bounding box center [354, 75] width 27 height 15
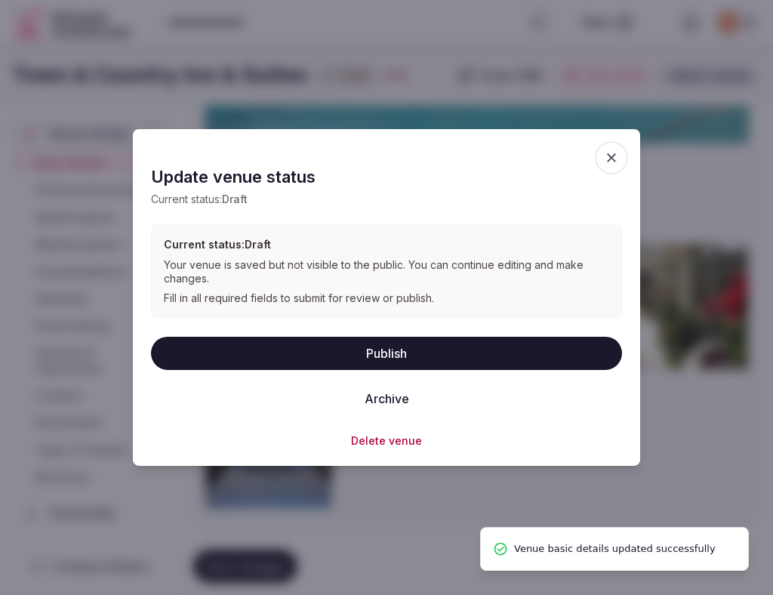
click at [350, 340] on button "Publish" at bounding box center [386, 352] width 471 height 33
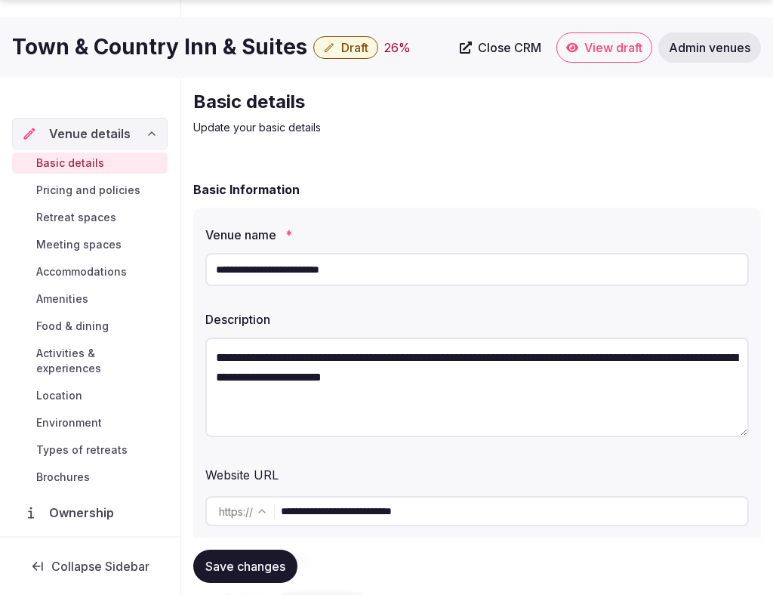
scroll to position [765, 0]
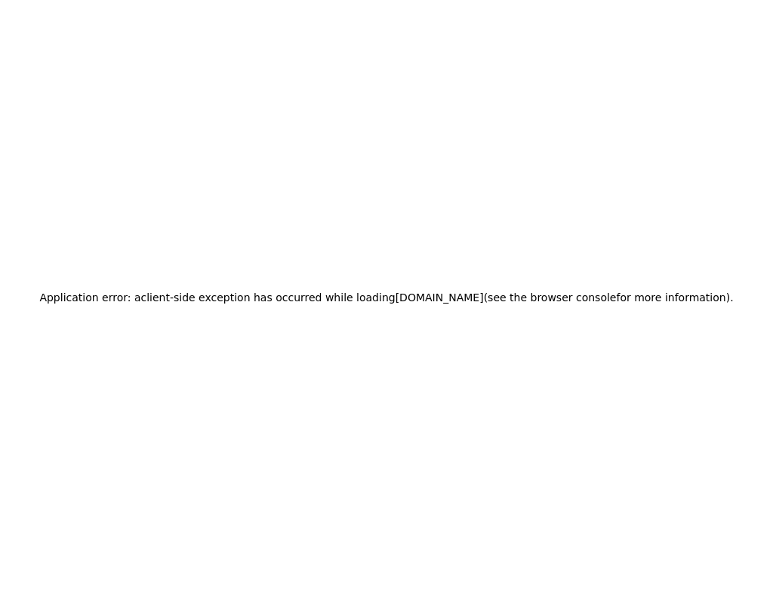
click at [197, 415] on div "Application error: a client -side exception has occurred while loading [DOMAIN_…" at bounding box center [386, 297] width 773 height 595
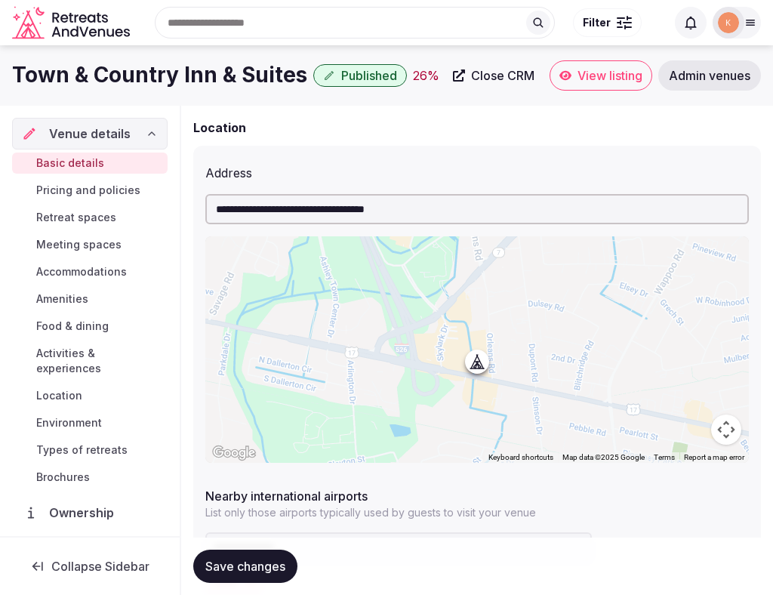
scroll to position [532, 0]
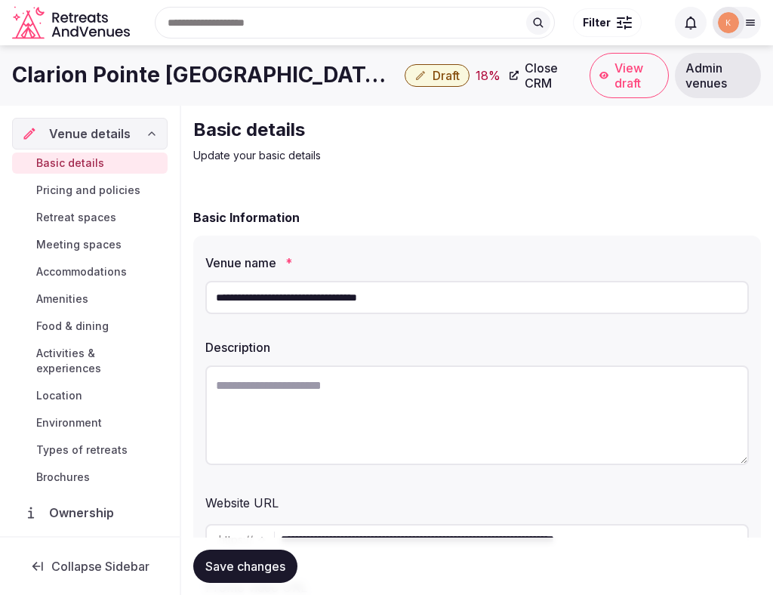
click at [340, 302] on input "**********" at bounding box center [477, 297] width 544 height 33
click at [723, 71] on span "Admin venues" at bounding box center [718, 75] width 65 height 30
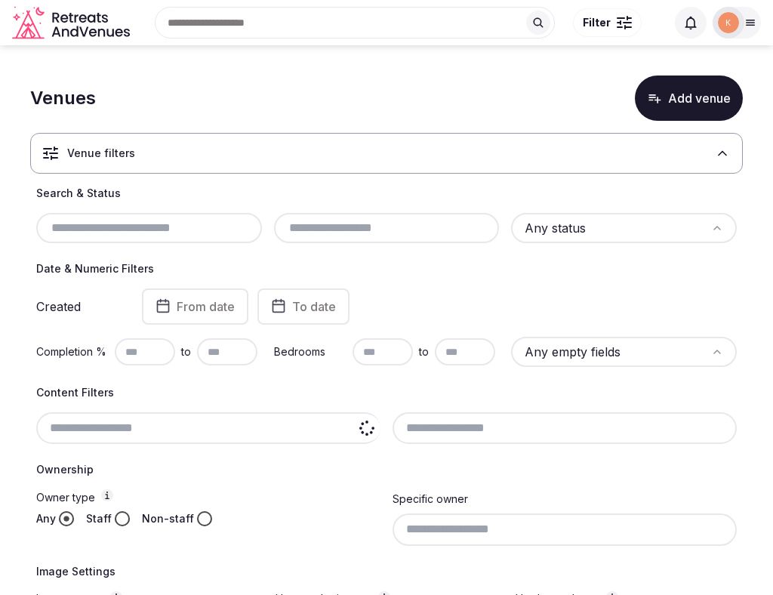
click at [180, 422] on input at bounding box center [208, 428] width 344 height 32
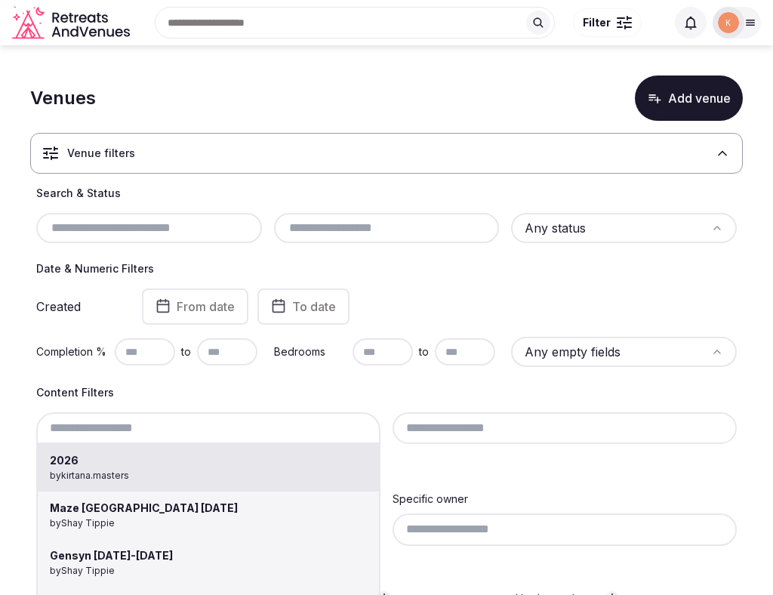
click at [347, 224] on input "text" at bounding box center [387, 228] width 214 height 18
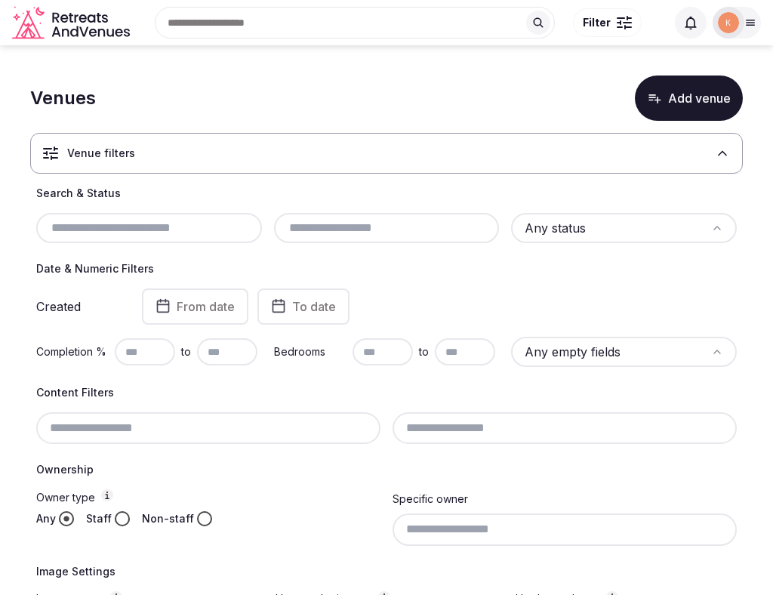
click at [172, 230] on input "text" at bounding box center [149, 228] width 214 height 18
click at [173, 230] on input "text" at bounding box center [149, 228] width 214 height 18
paste input "**********"
type input "**********"
click at [110, 201] on h4 "Search & Status" at bounding box center [386, 193] width 701 height 15
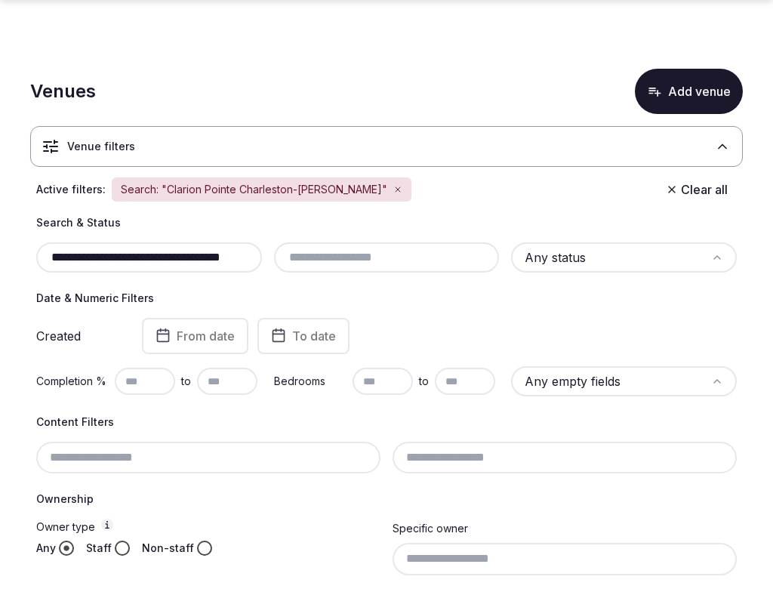
scroll to position [252, 0]
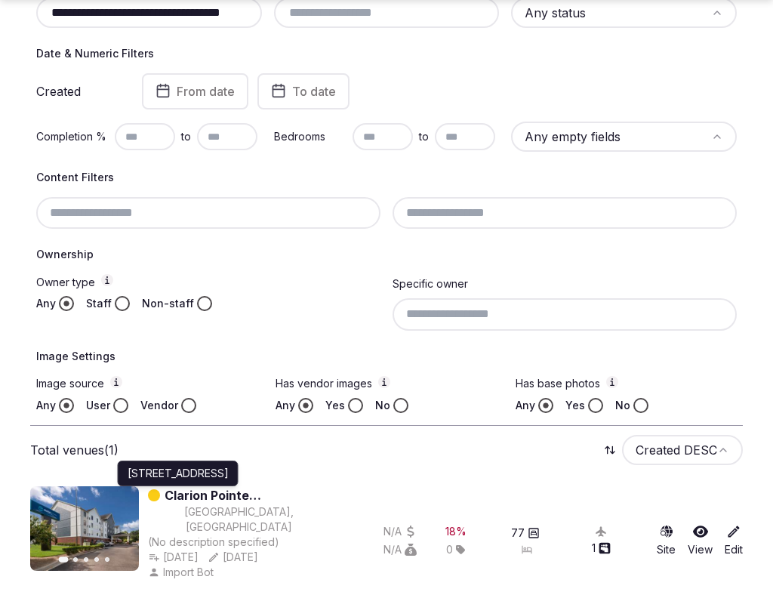
click at [229, 481] on p "[STREET_ADDRESS]" at bounding box center [178, 473] width 101 height 15
click at [289, 496] on link "Clarion Pointe [GEOGRAPHIC_DATA]-[PERSON_NAME]" at bounding box center [247, 495] width 165 height 18
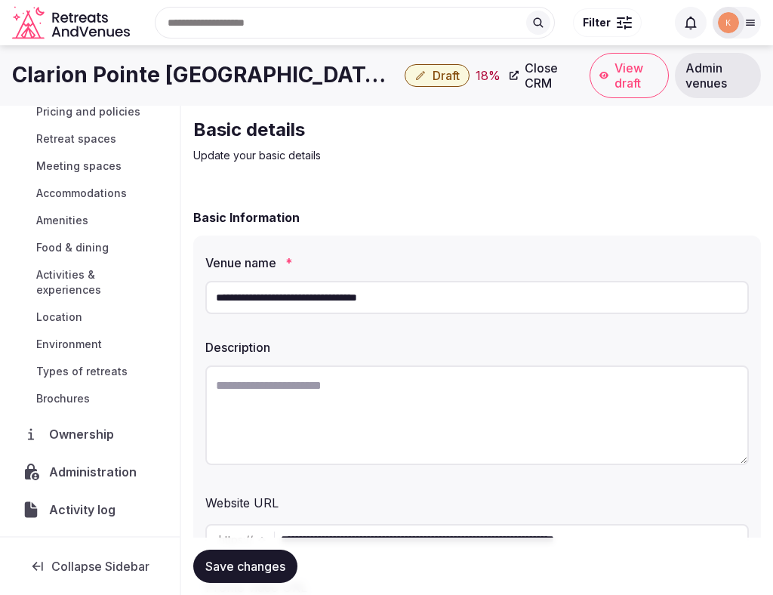
scroll to position [103, 0]
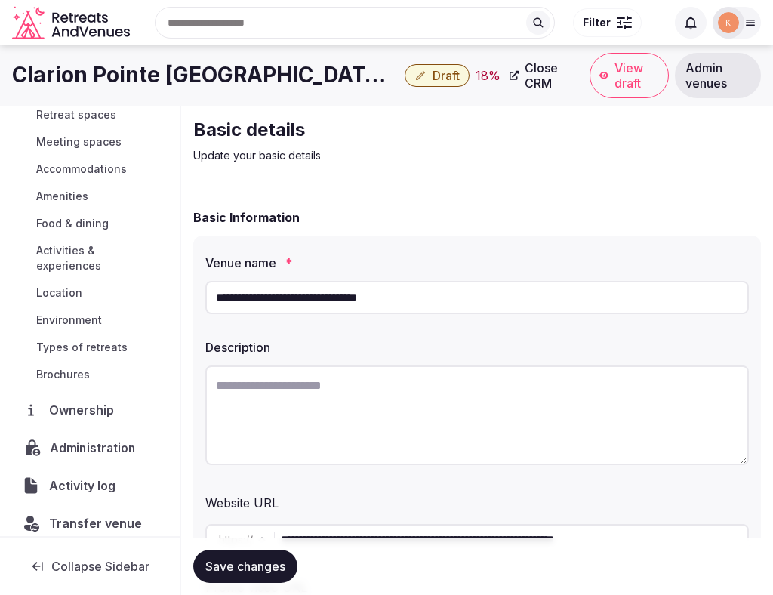
click at [89, 440] on span "Administration" at bounding box center [96, 448] width 92 height 18
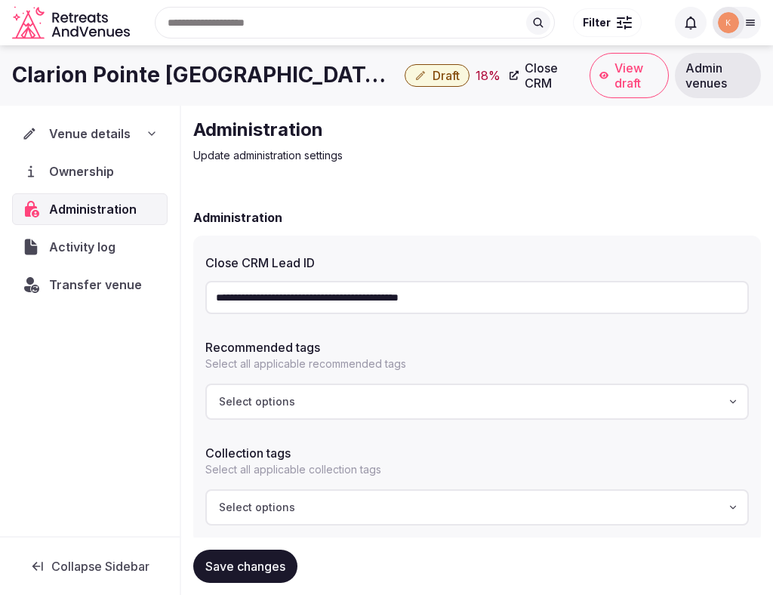
click at [366, 292] on input "**********" at bounding box center [477, 297] width 544 height 33
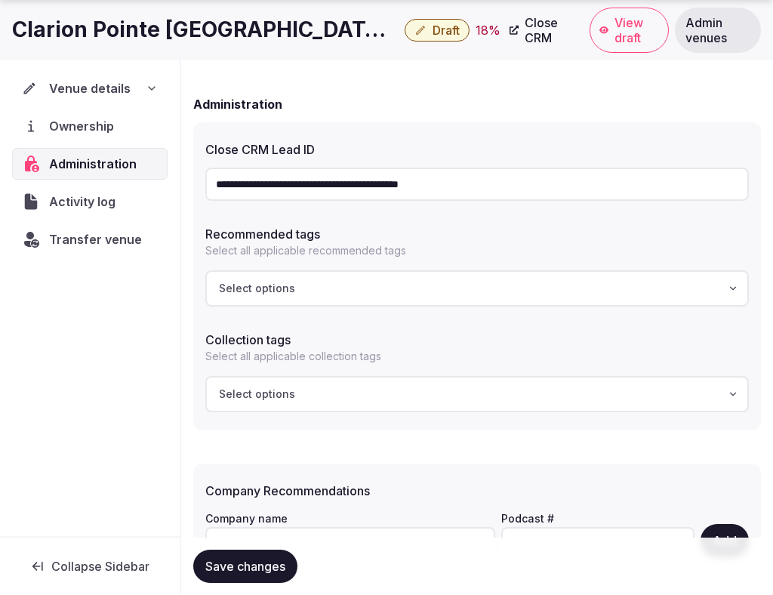
scroll to position [112, 0]
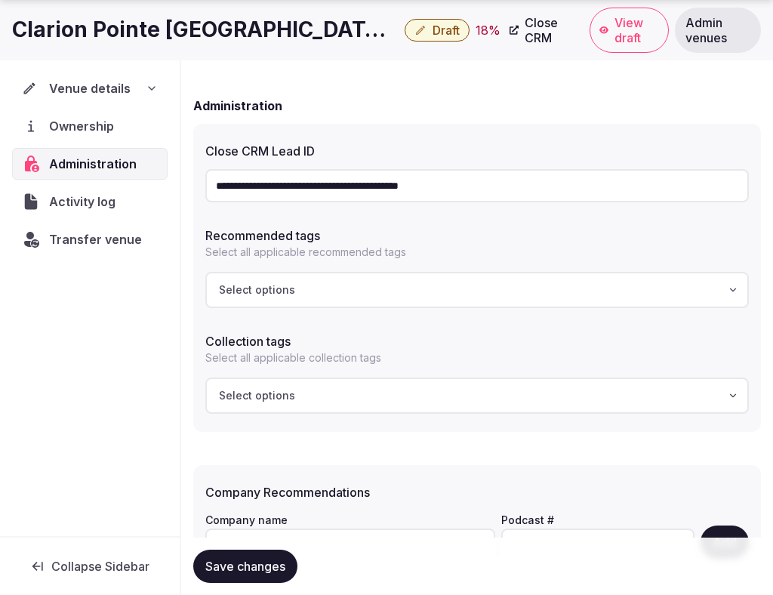
click at [104, 86] on span "Venue details" at bounding box center [90, 88] width 82 height 18
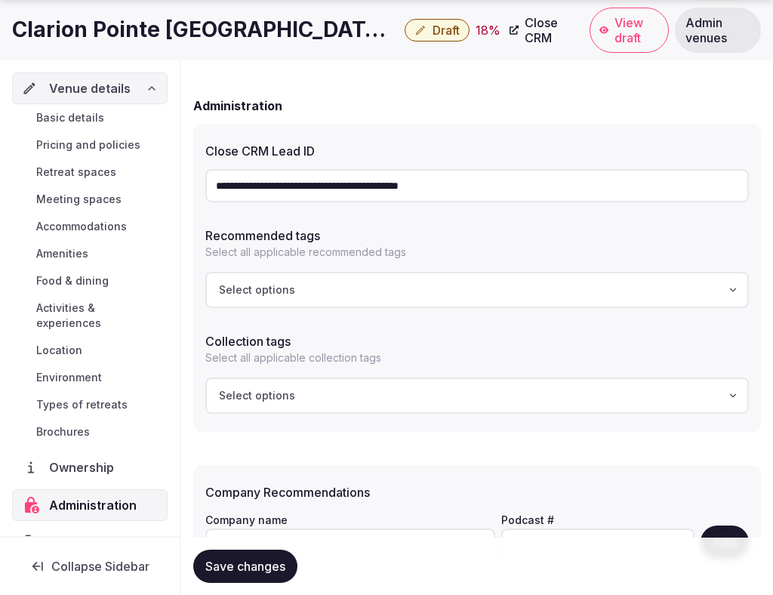
click at [92, 118] on span "Basic details" at bounding box center [70, 117] width 68 height 15
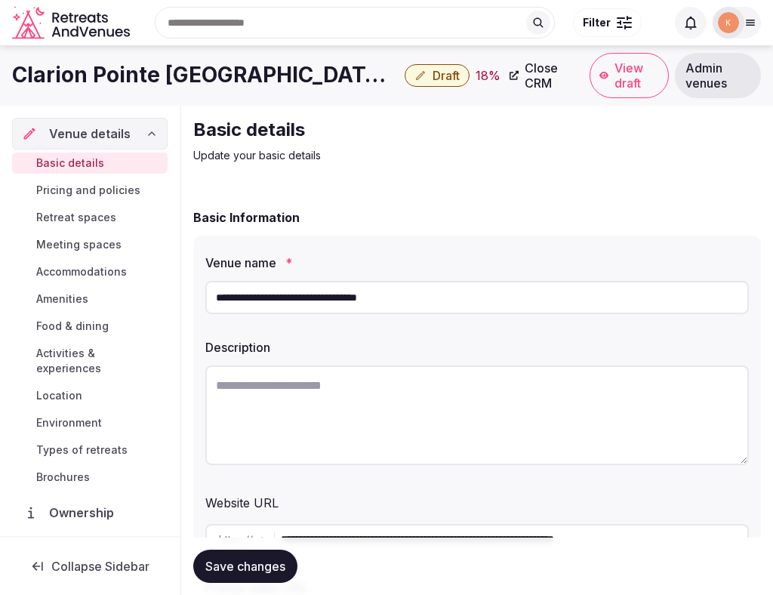
click at [347, 292] on input "**********" at bounding box center [477, 297] width 544 height 33
click at [489, 363] on div at bounding box center [477, 418] width 544 height 116
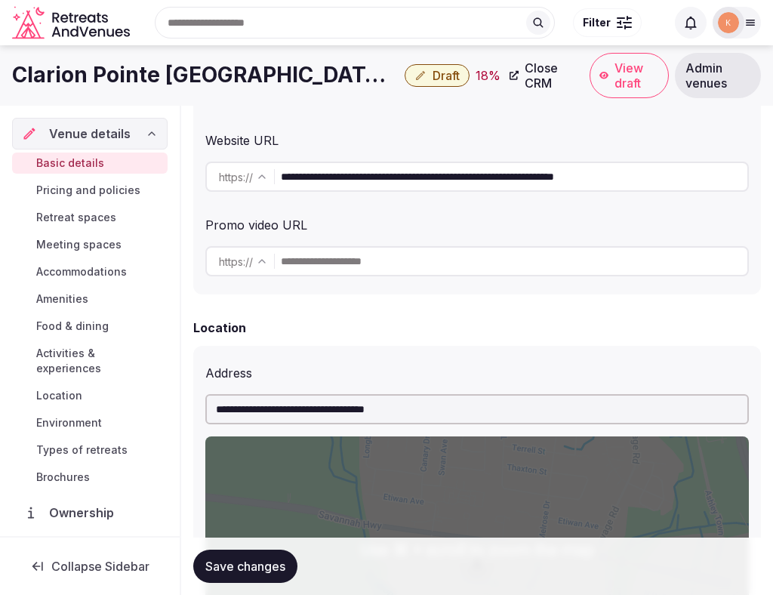
scroll to position [361, 0]
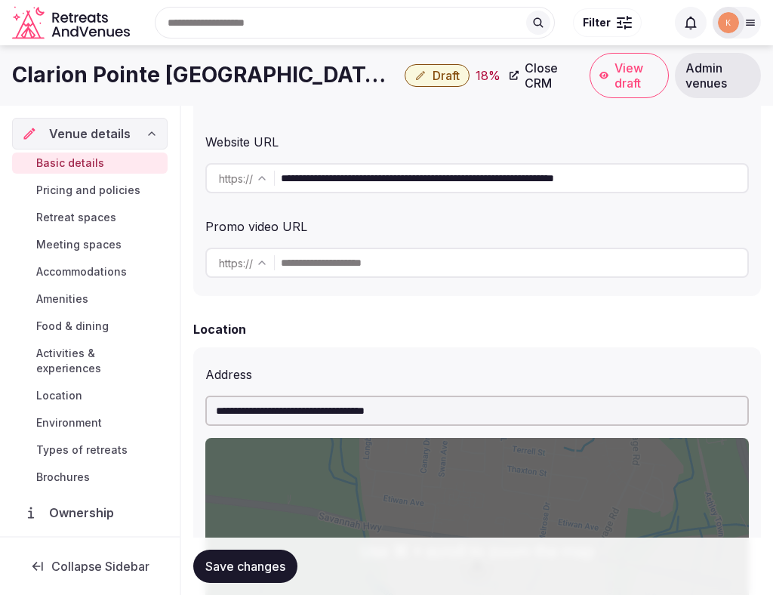
click at [527, 174] on input "**********" at bounding box center [514, 178] width 467 height 30
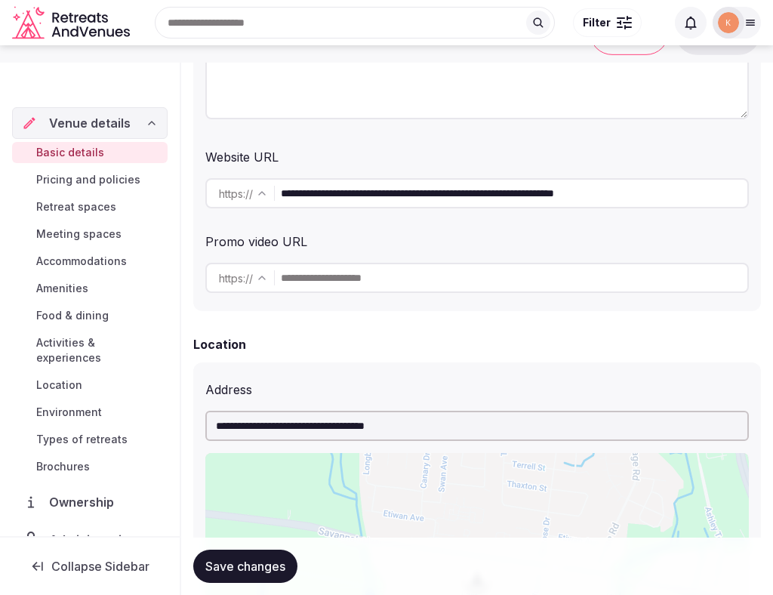
scroll to position [0, 0]
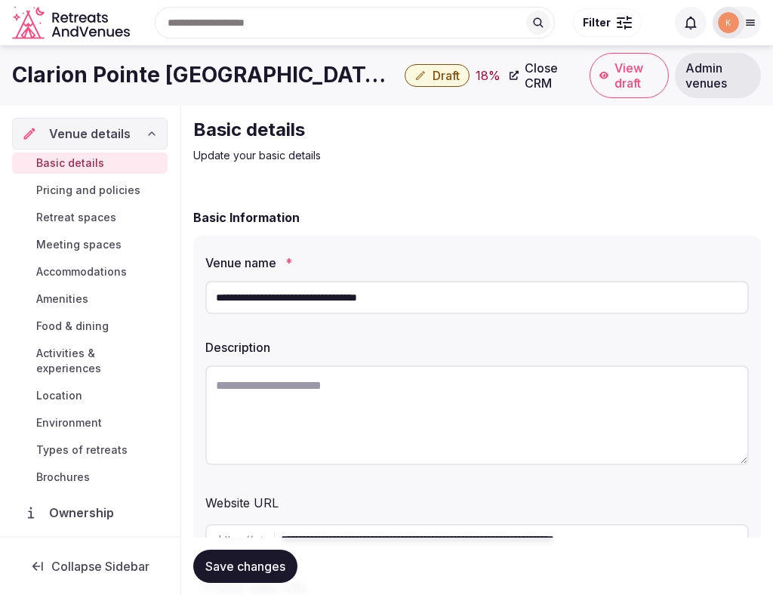
click at [281, 413] on textarea at bounding box center [477, 416] width 544 height 100
paste textarea "**********"
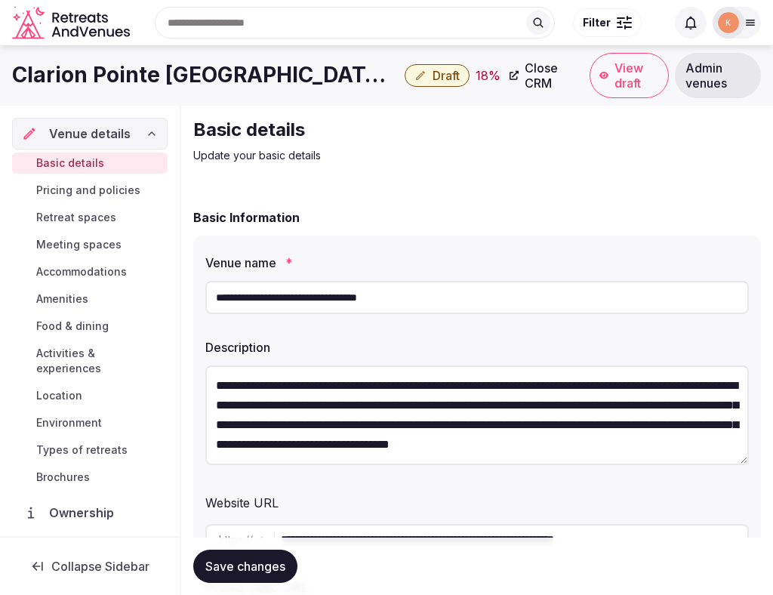
scroll to position [8, 0]
type textarea "**********"
click at [377, 499] on div "Website URL" at bounding box center [477, 500] width 544 height 24
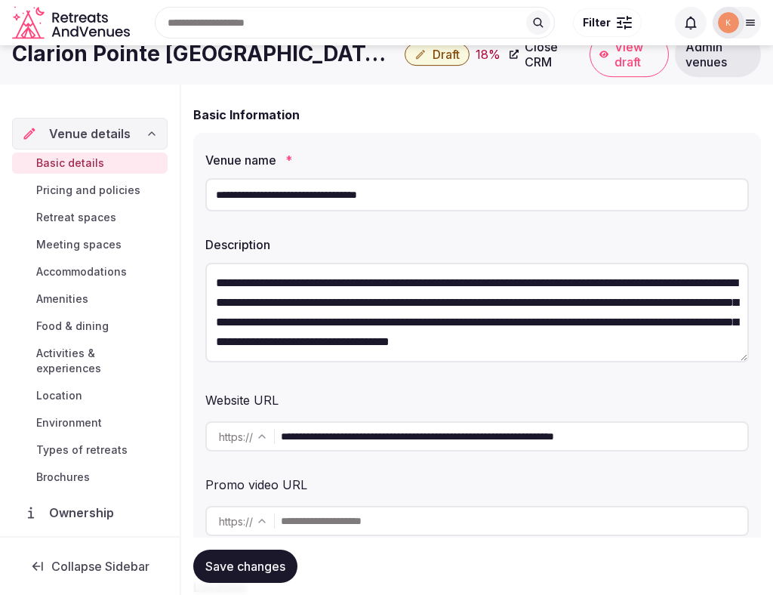
scroll to position [0, 0]
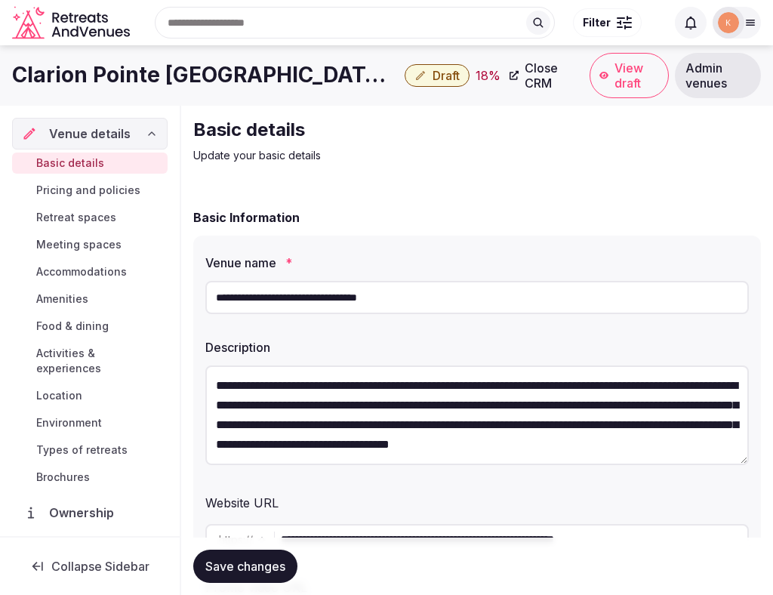
click at [335, 294] on input "**********" at bounding box center [477, 297] width 544 height 33
click at [227, 557] on button "Save changes" at bounding box center [245, 566] width 104 height 33
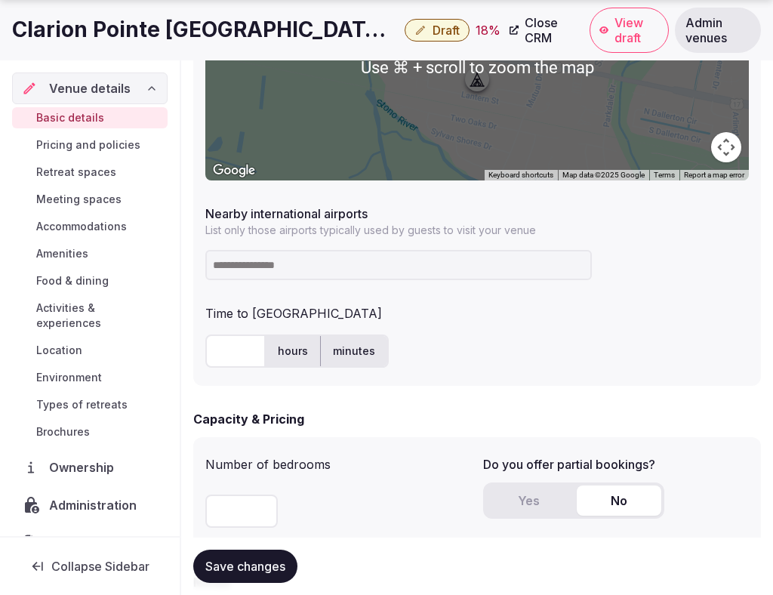
scroll to position [847, 0]
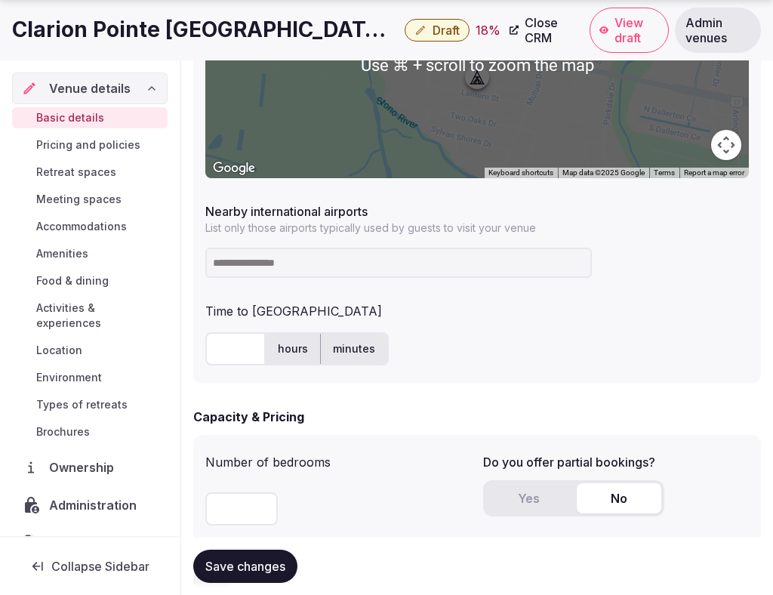
click at [299, 255] on input at bounding box center [398, 263] width 387 height 30
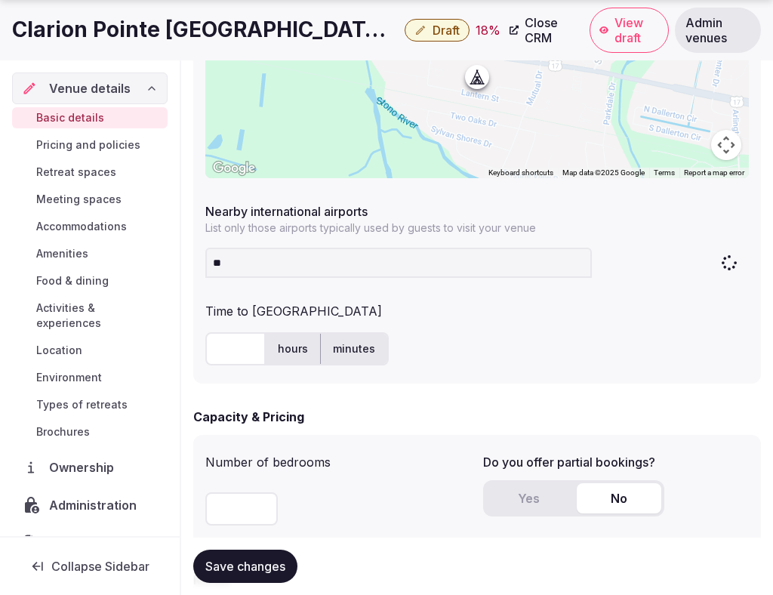
type input "***"
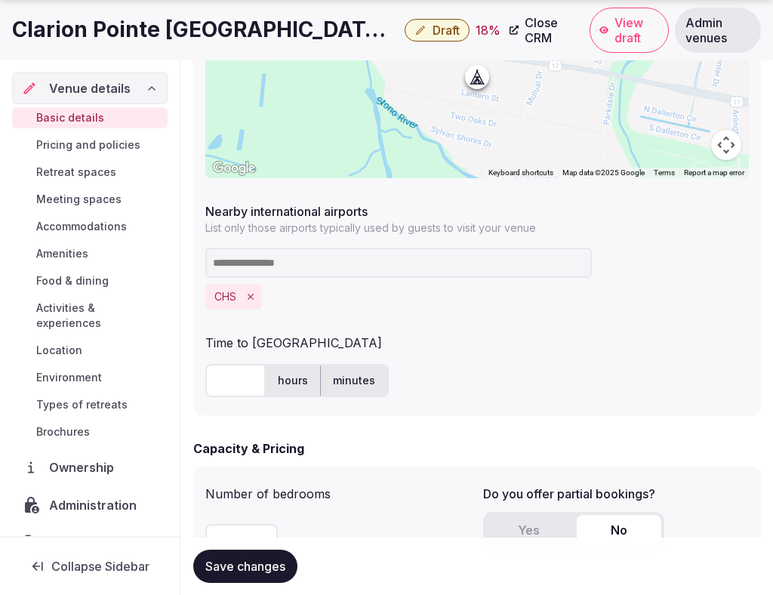
click at [232, 378] on input "text" at bounding box center [235, 380] width 60 height 33
type input "*"
click at [589, 360] on div "* hours minutes" at bounding box center [477, 380] width 544 height 45
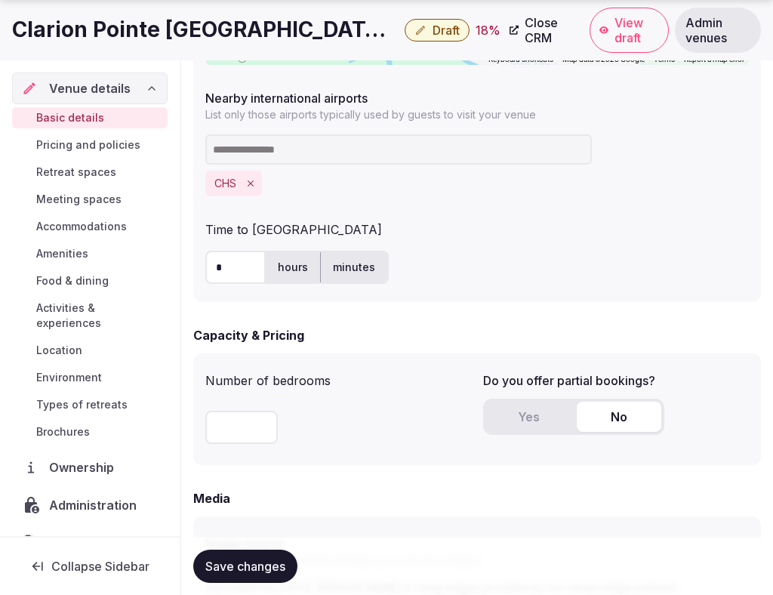
scroll to position [1006, 0]
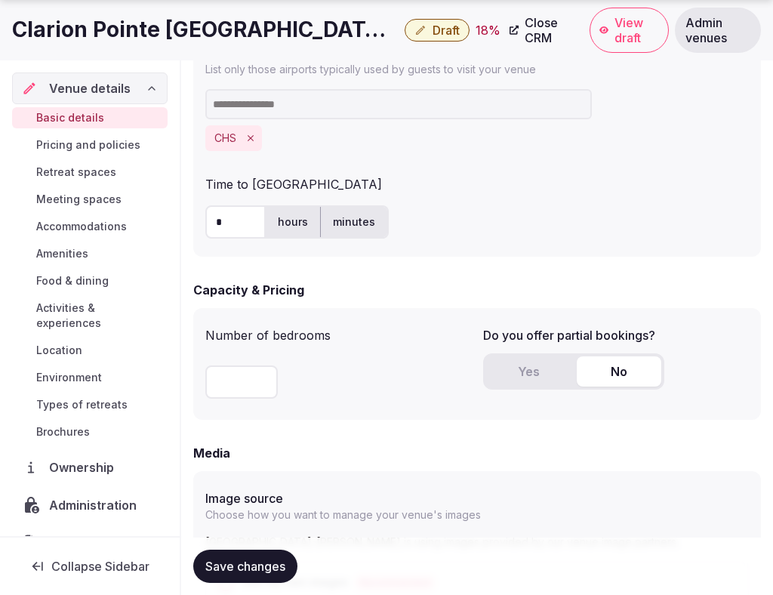
click at [541, 379] on button "Yes" at bounding box center [528, 371] width 85 height 30
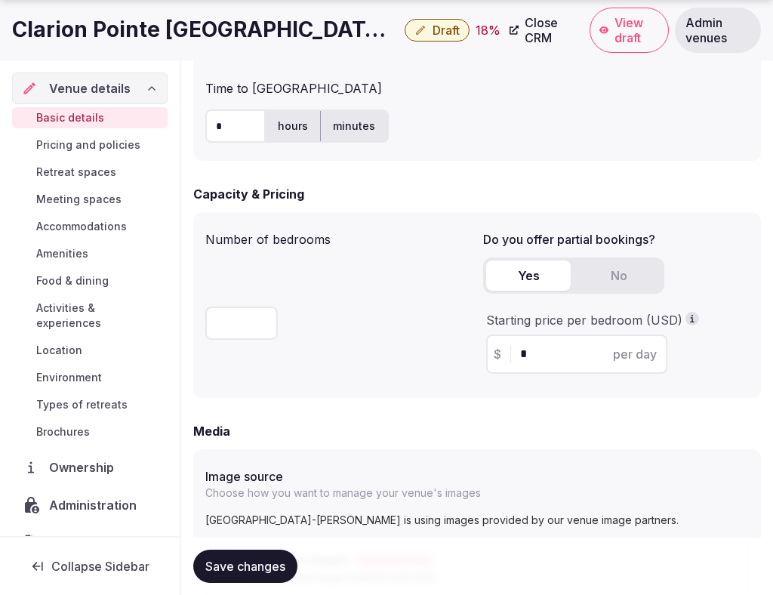
scroll to position [1197, 0]
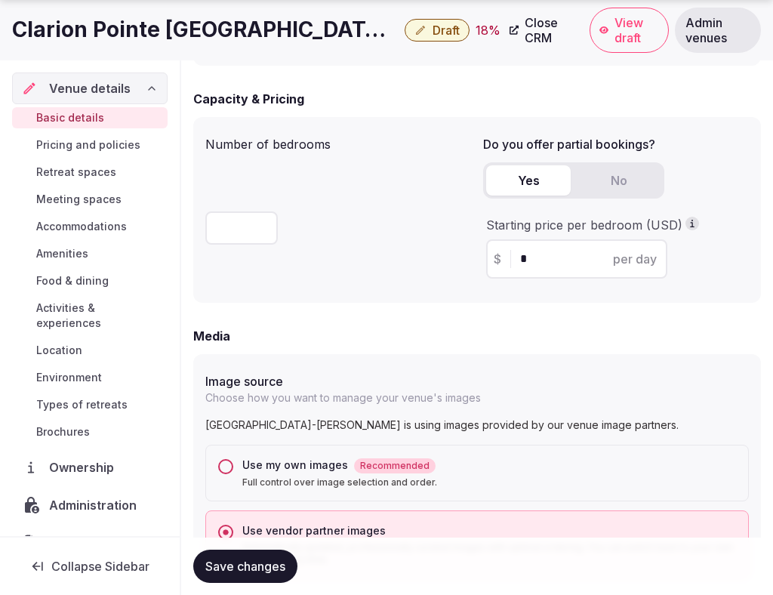
click at [536, 256] on input "*" at bounding box center [590, 259] width 140 height 18
type input "***"
click at [471, 301] on div "Number of bedrooms ** Do you offer partial bookings? Yes No Starting price per …" at bounding box center [477, 210] width 568 height 186
click at [458, 330] on div "Media" at bounding box center [477, 336] width 568 height 18
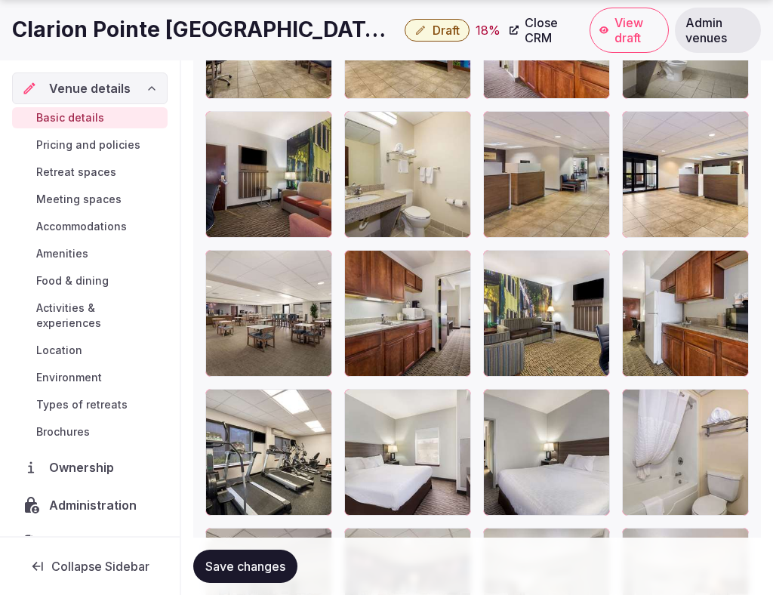
scroll to position [2449, 0]
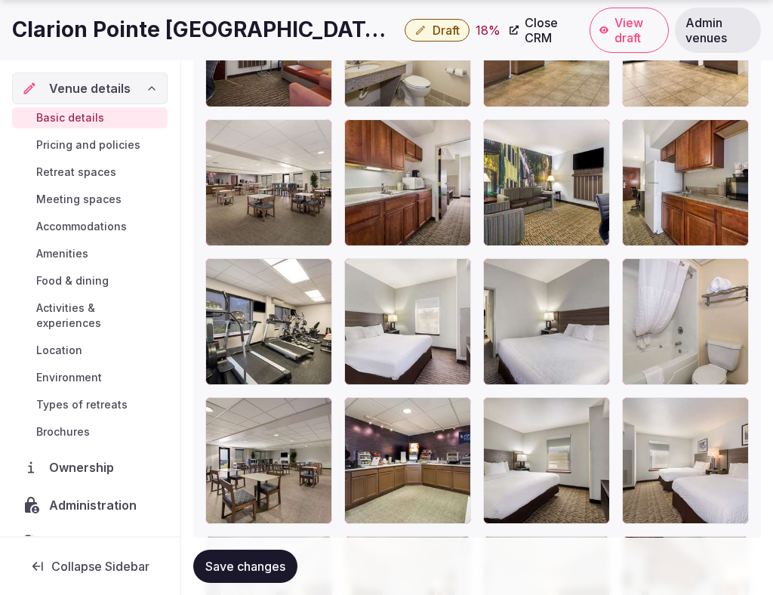
click at [241, 566] on span "Save changes" at bounding box center [245, 566] width 80 height 15
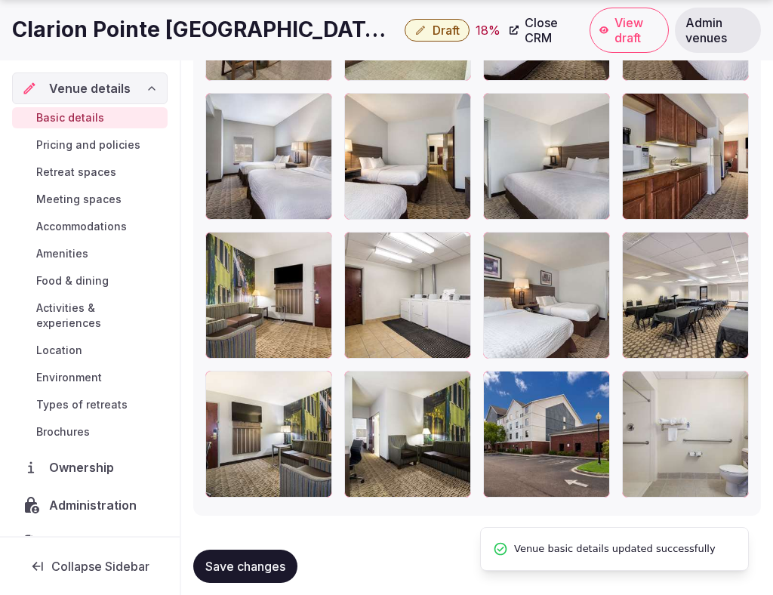
scroll to position [2907, 0]
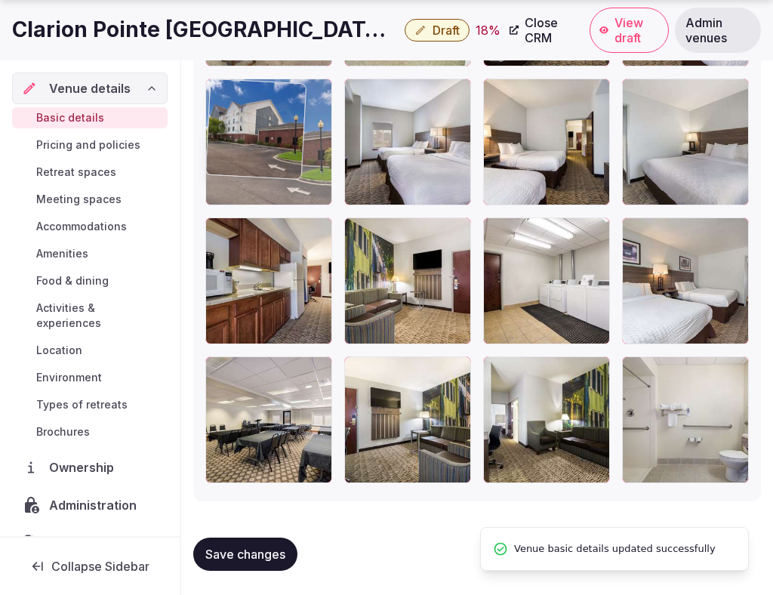
drag, startPoint x: 550, startPoint y: 413, endPoint x: 290, endPoint y: 166, distance: 358.5
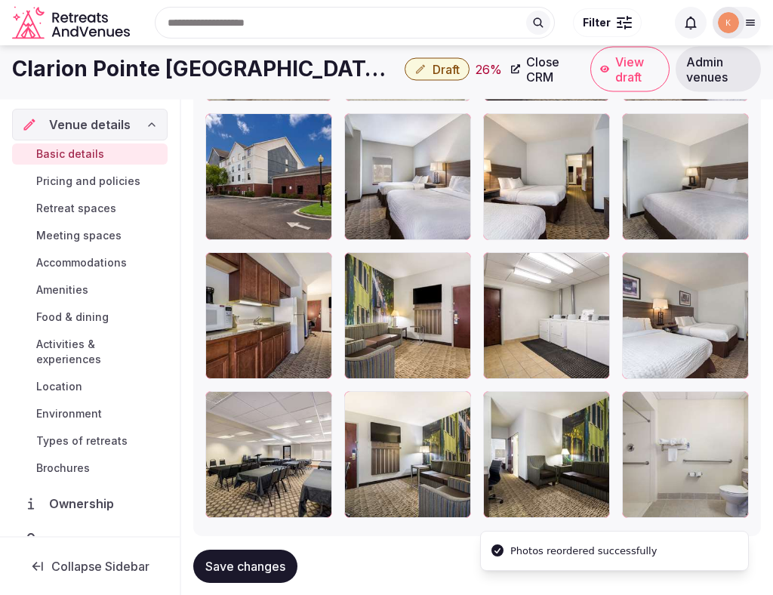
scroll to position [2785, 0]
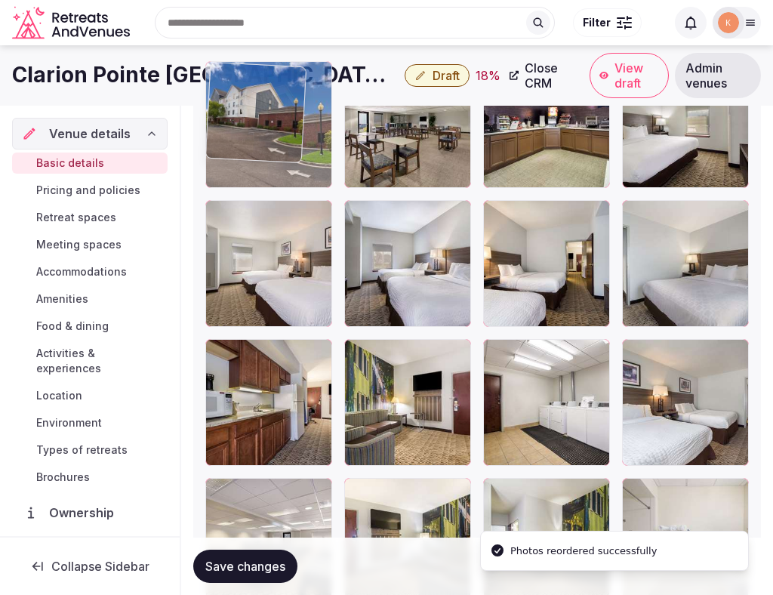
drag, startPoint x: 272, startPoint y: 277, endPoint x: 272, endPoint y: 157, distance: 120.1
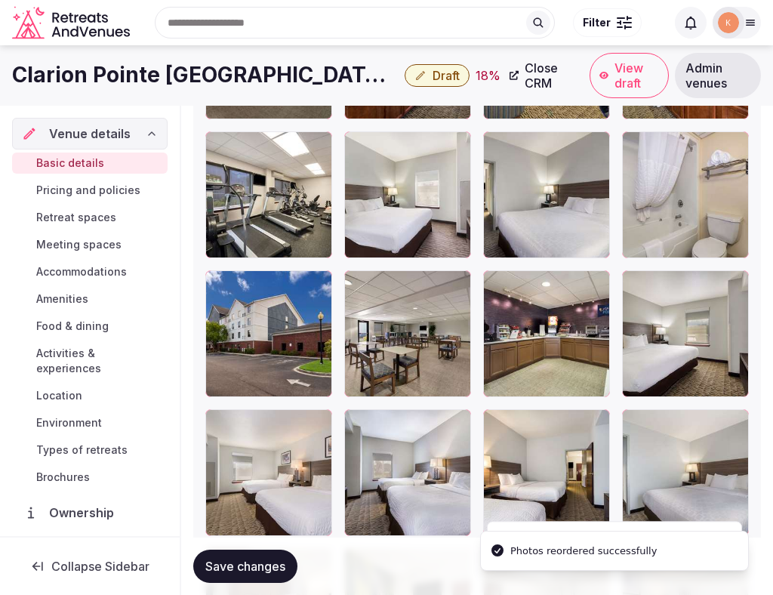
scroll to position [2554, 0]
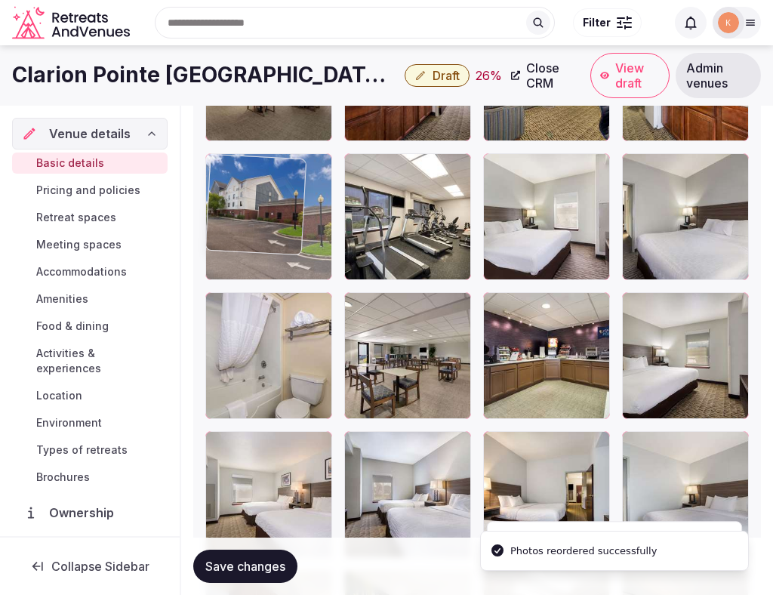
drag, startPoint x: 261, startPoint y: 350, endPoint x: 261, endPoint y: 162, distance: 188.1
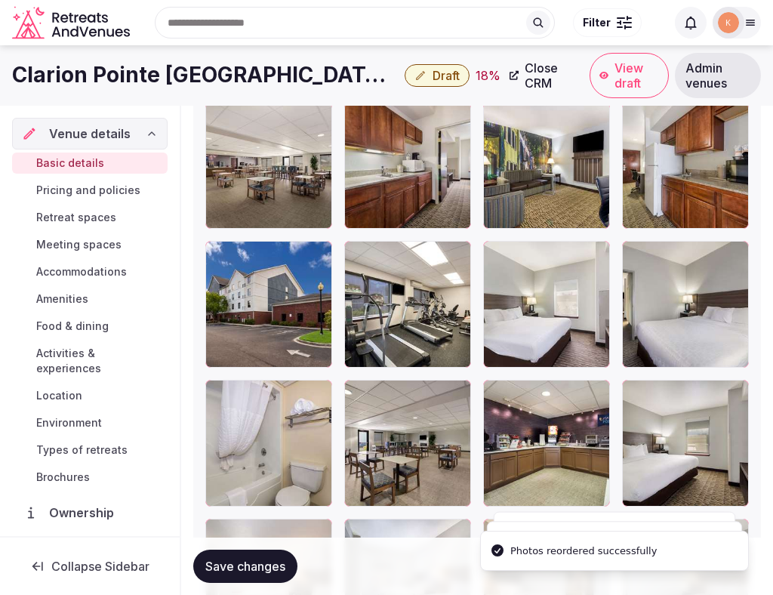
scroll to position [2425, 0]
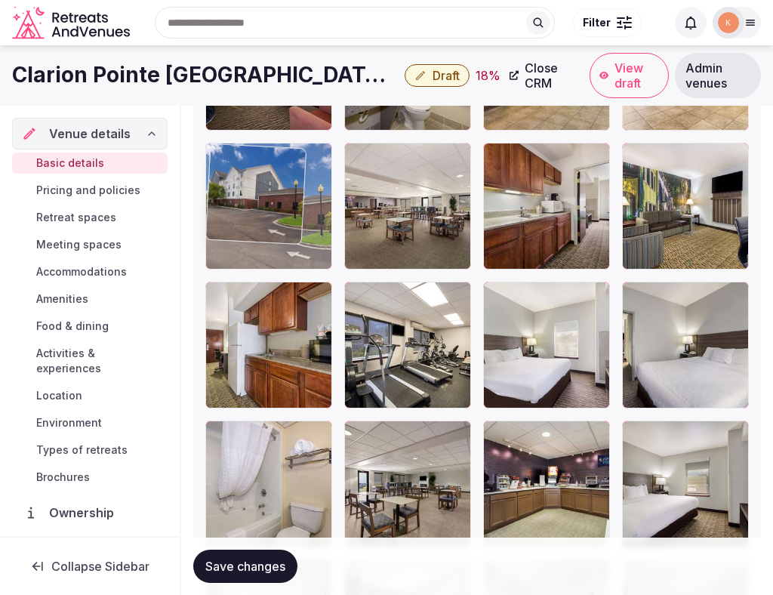
drag, startPoint x: 253, startPoint y: 331, endPoint x: 254, endPoint y: 161, distance: 169.9
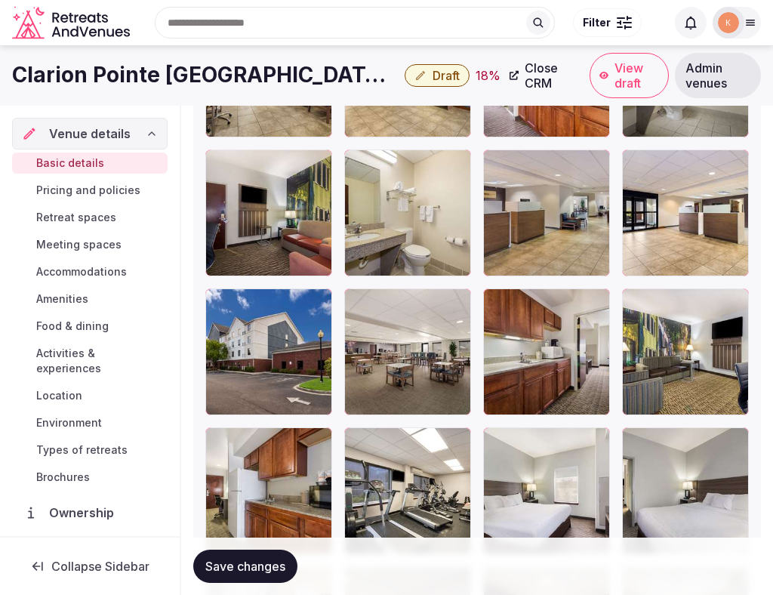
scroll to position [2259, 0]
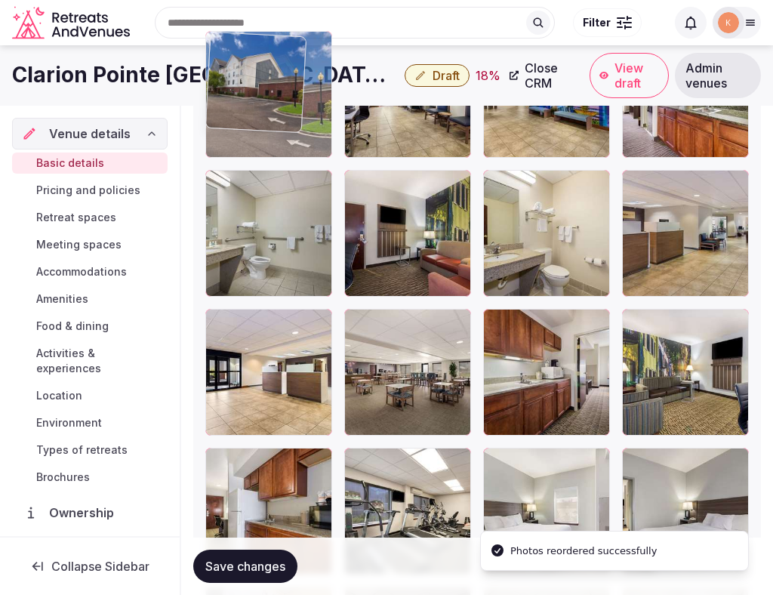
drag, startPoint x: 256, startPoint y: 366, endPoint x: 248, endPoint y: 132, distance: 234.3
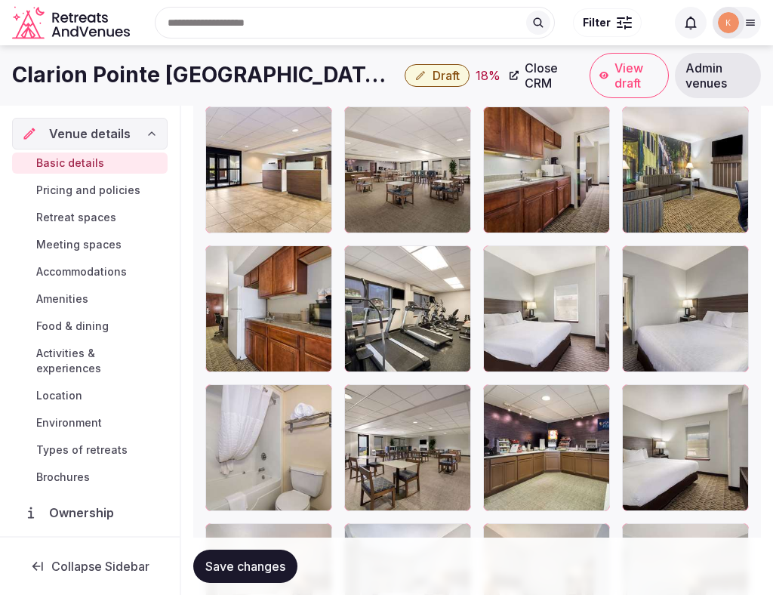
scroll to position [2459, 0]
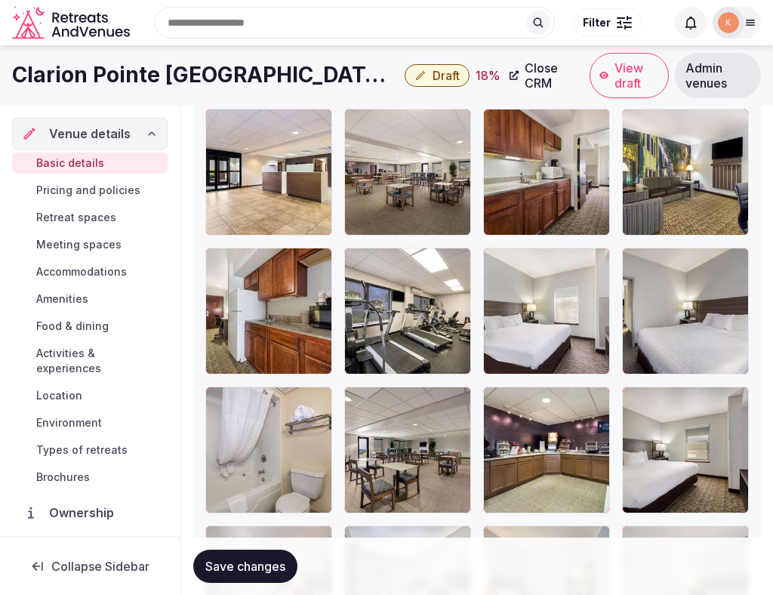
click at [430, 426] on div at bounding box center [407, 450] width 127 height 127
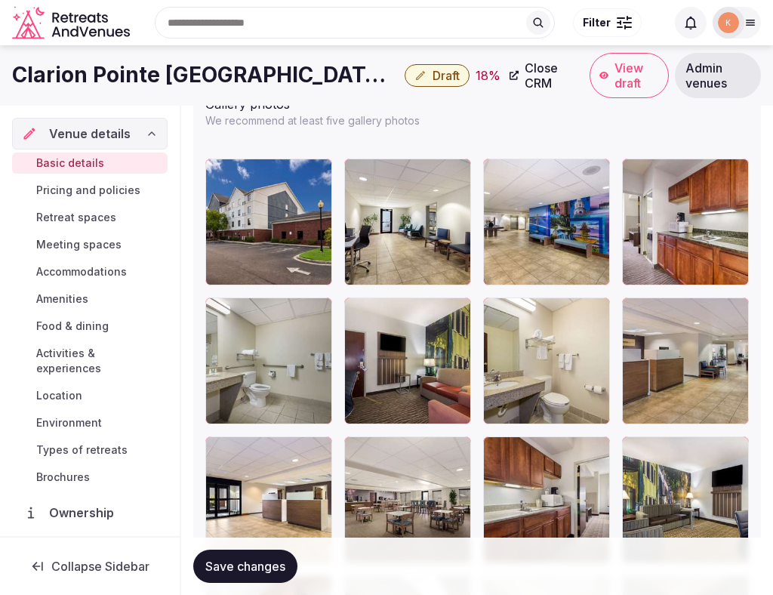
scroll to position [2114, 0]
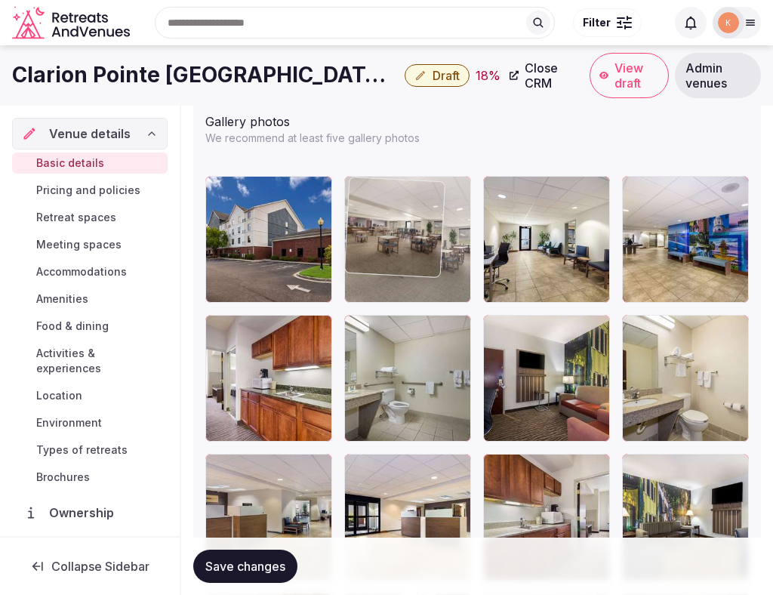
drag, startPoint x: 403, startPoint y: 480, endPoint x: 411, endPoint y: 237, distance: 242.6
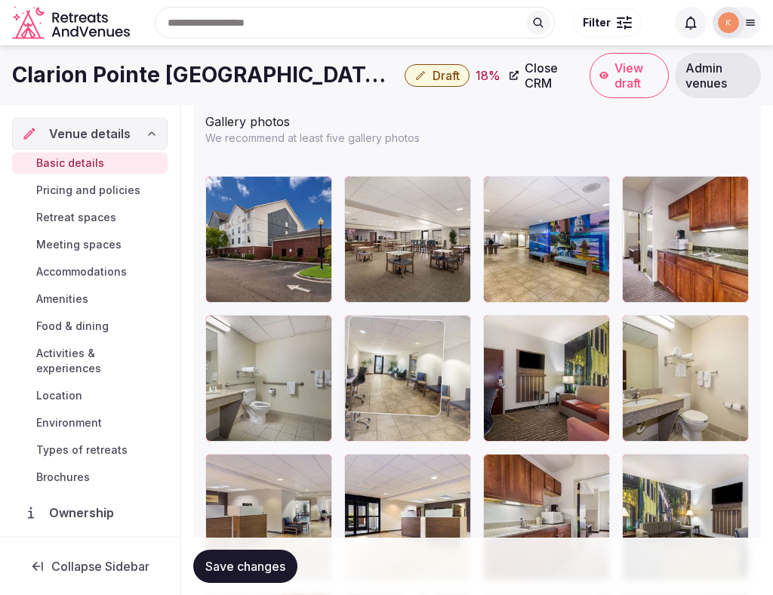
drag, startPoint x: 534, startPoint y: 227, endPoint x: 531, endPoint y: 344, distance: 116.3
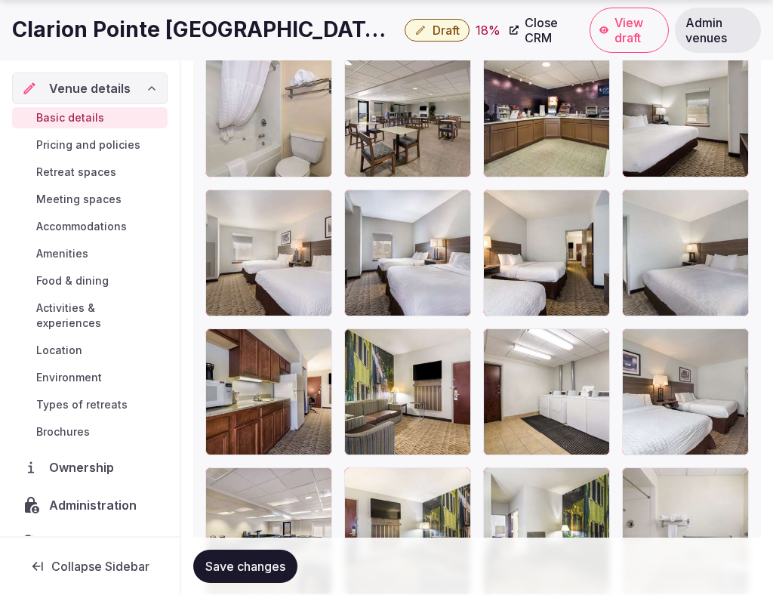
scroll to position [2907, 0]
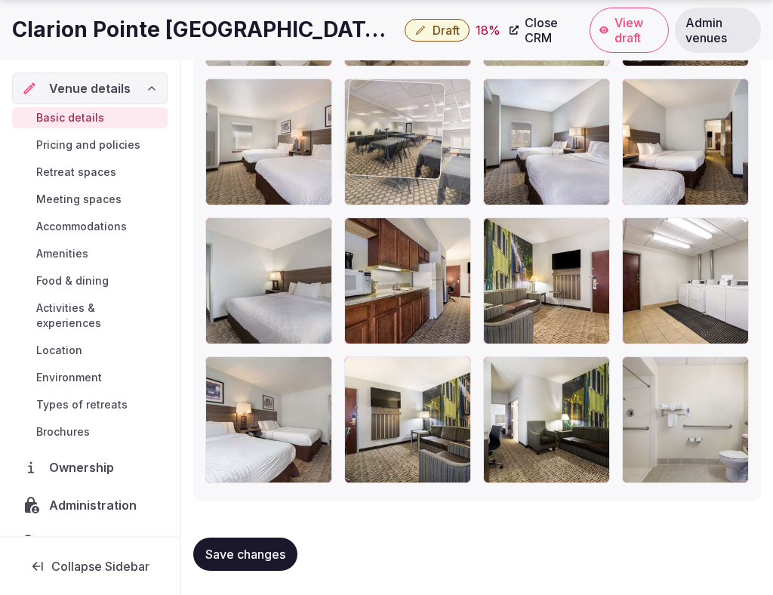
drag, startPoint x: 252, startPoint y: 441, endPoint x: 396, endPoint y: 214, distance: 269.2
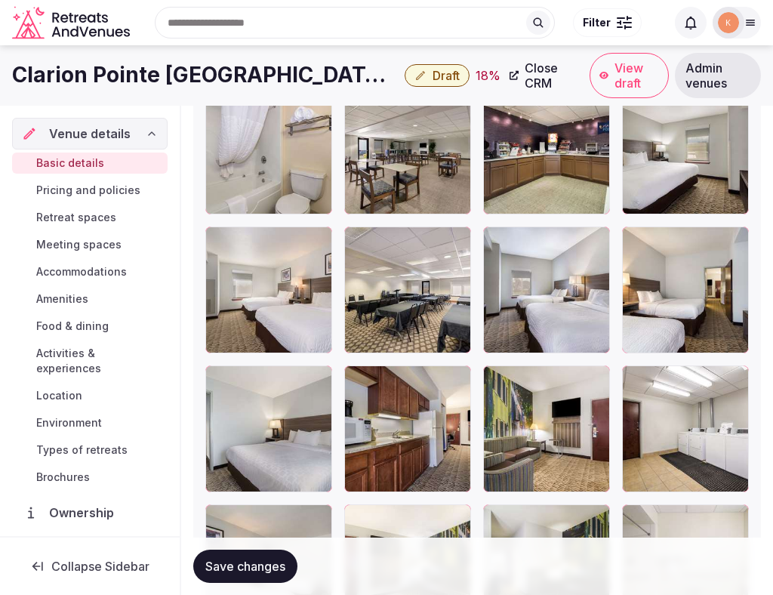
scroll to position [2611, 0]
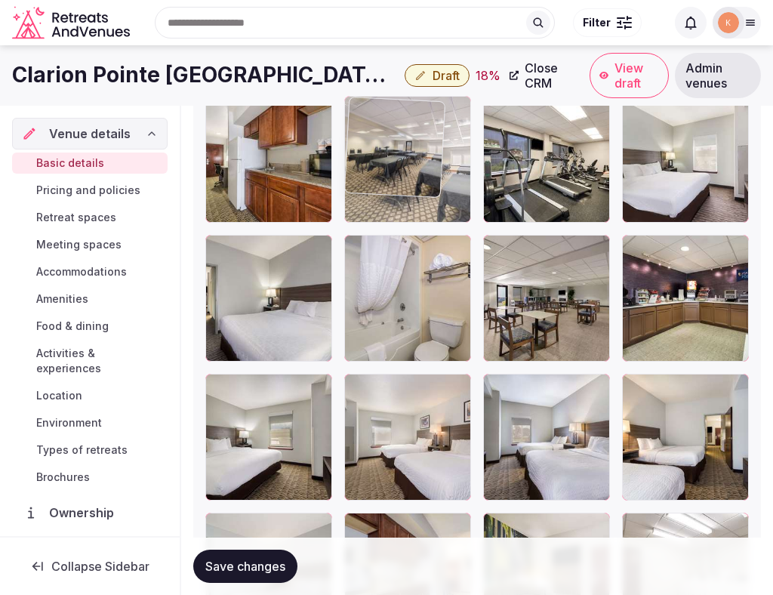
drag, startPoint x: 394, startPoint y: 446, endPoint x: 424, endPoint y: 159, distance: 289.3
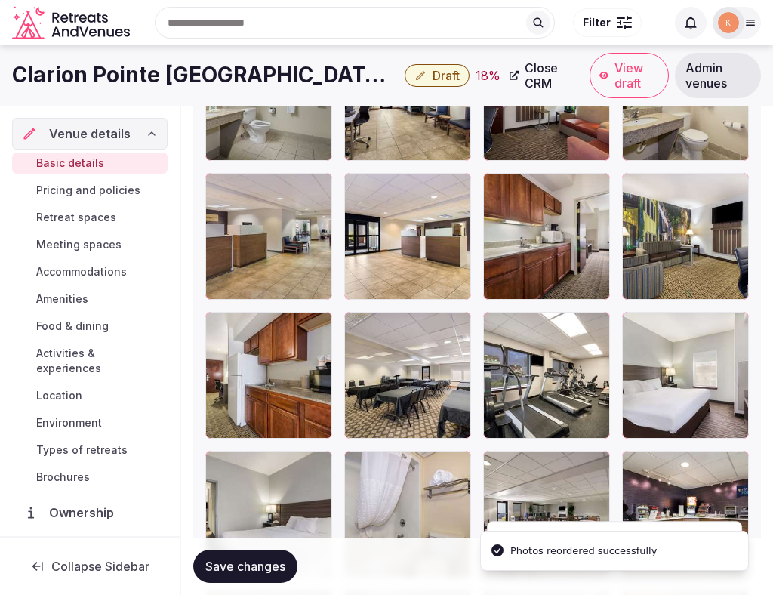
scroll to position [2378, 0]
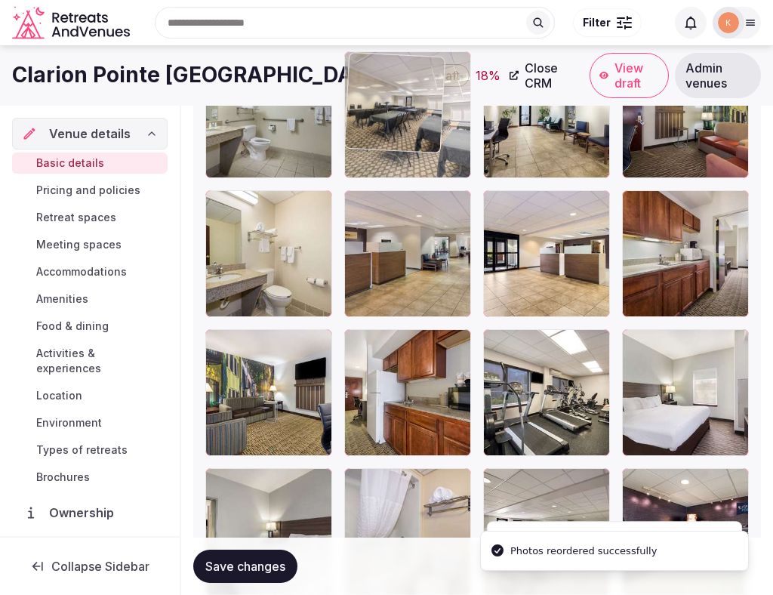
drag, startPoint x: 398, startPoint y: 397, endPoint x: 401, endPoint y: 162, distance: 234.9
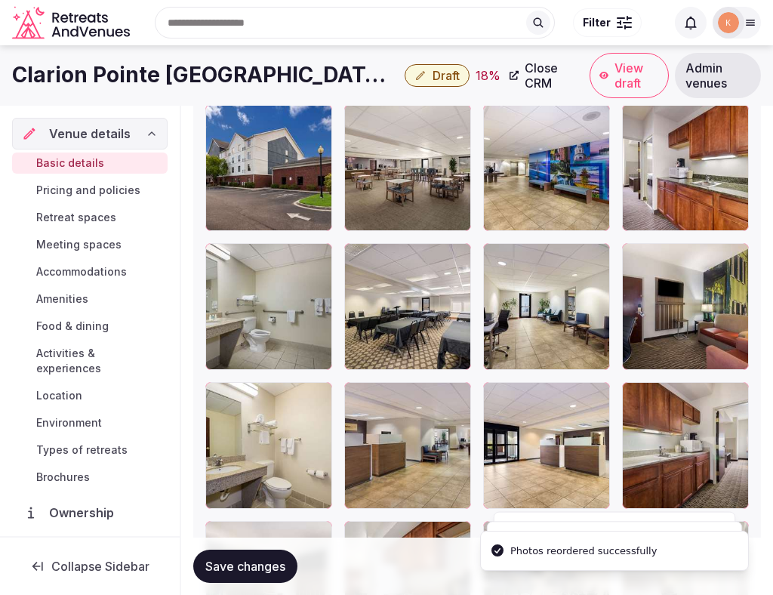
scroll to position [2063, 0]
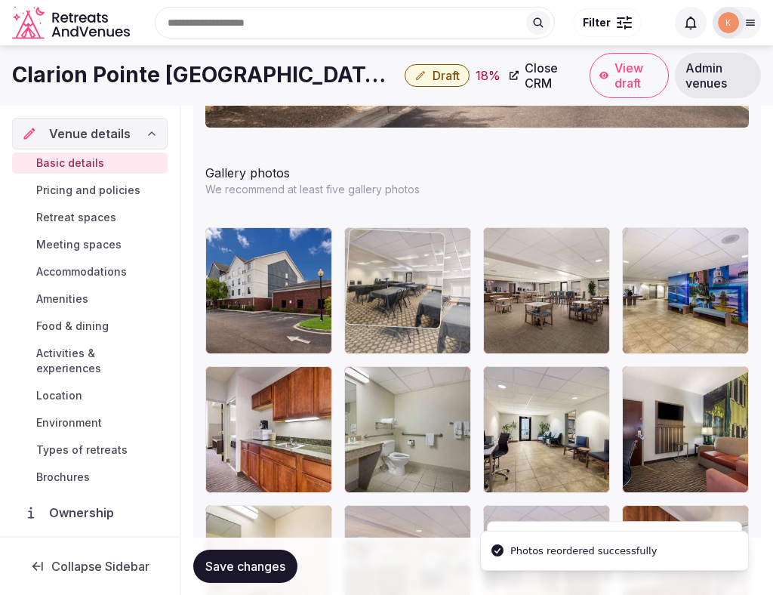
drag, startPoint x: 390, startPoint y: 421, endPoint x: 396, endPoint y: 319, distance: 102.1
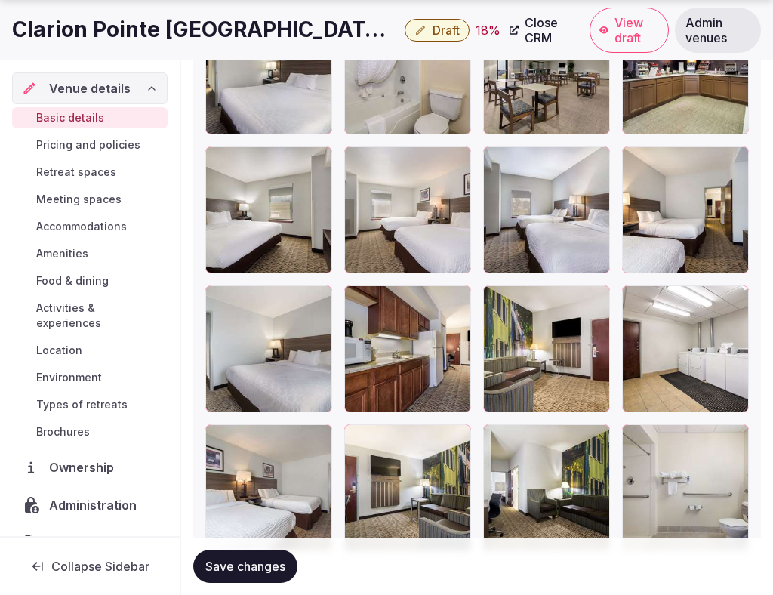
scroll to position [2839, 0]
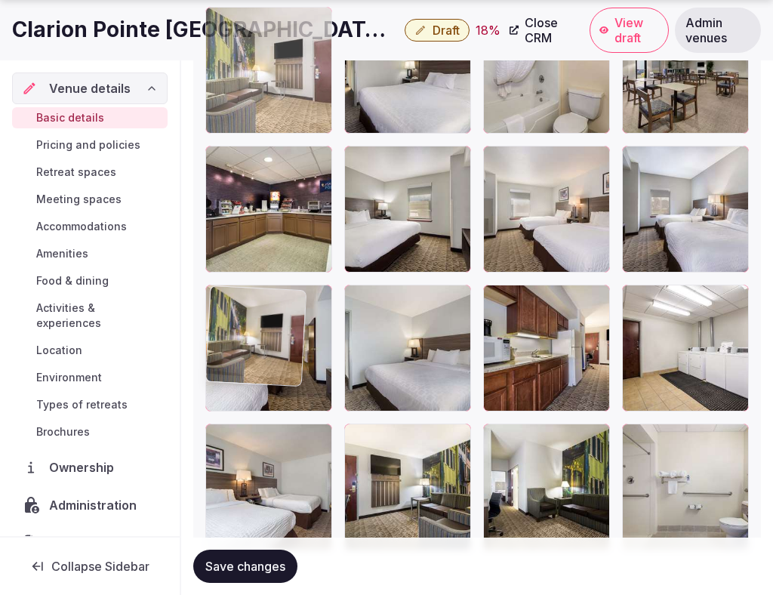
drag, startPoint x: 560, startPoint y: 369, endPoint x: 259, endPoint y: 169, distance: 361.8
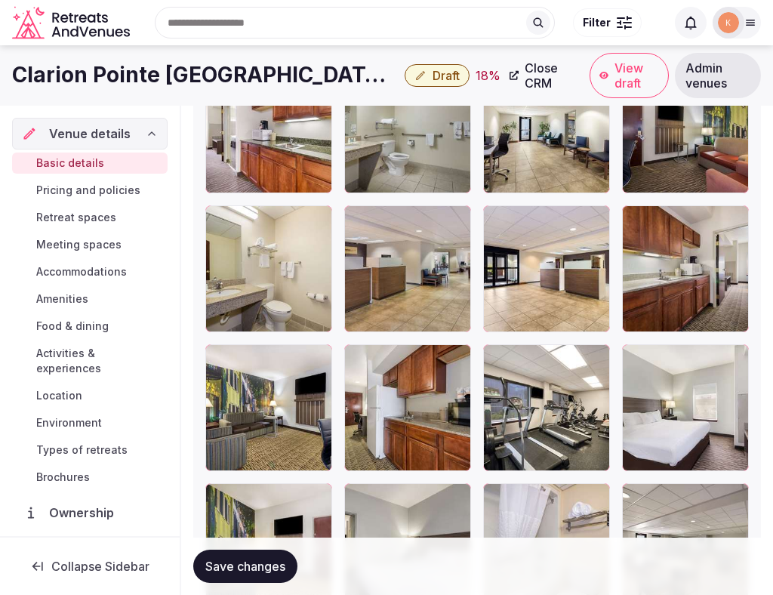
scroll to position [2356, 0]
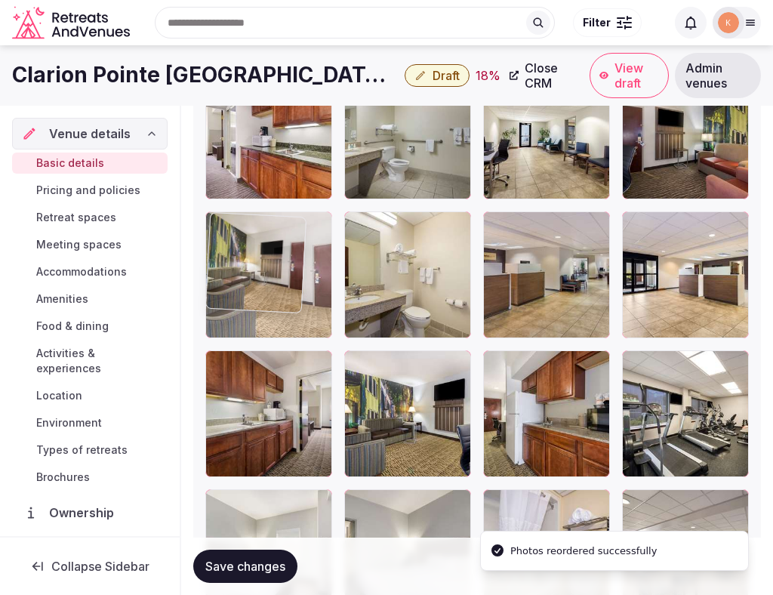
drag, startPoint x: 270, startPoint y: 508, endPoint x: 261, endPoint y: 212, distance: 295.4
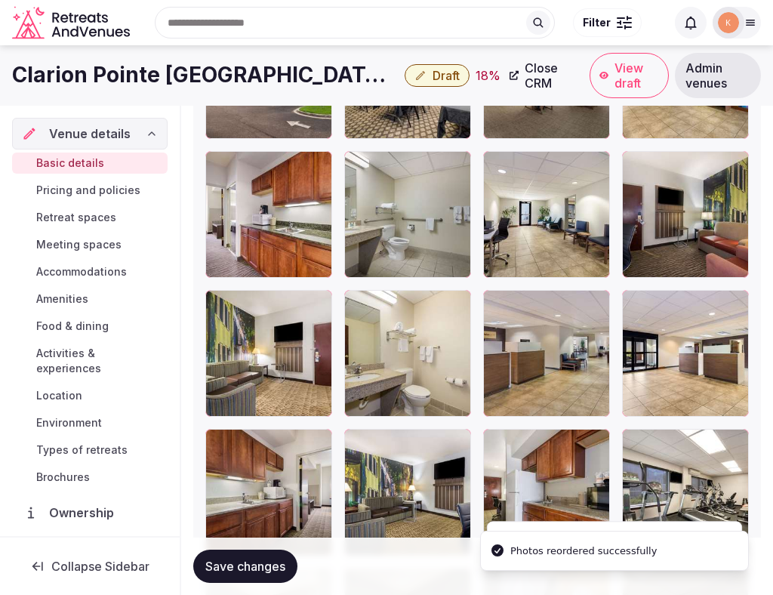
scroll to position [2178, 0]
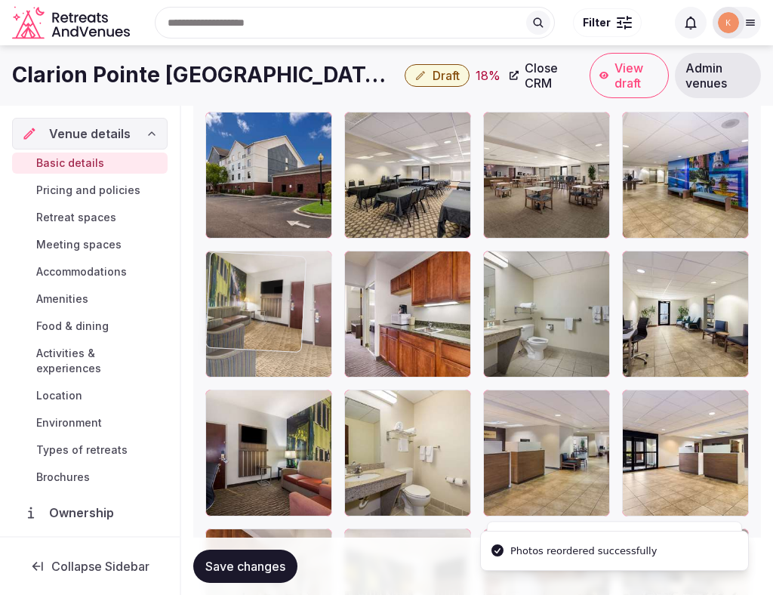
drag, startPoint x: 260, startPoint y: 431, endPoint x: 267, endPoint y: 327, distance: 104.4
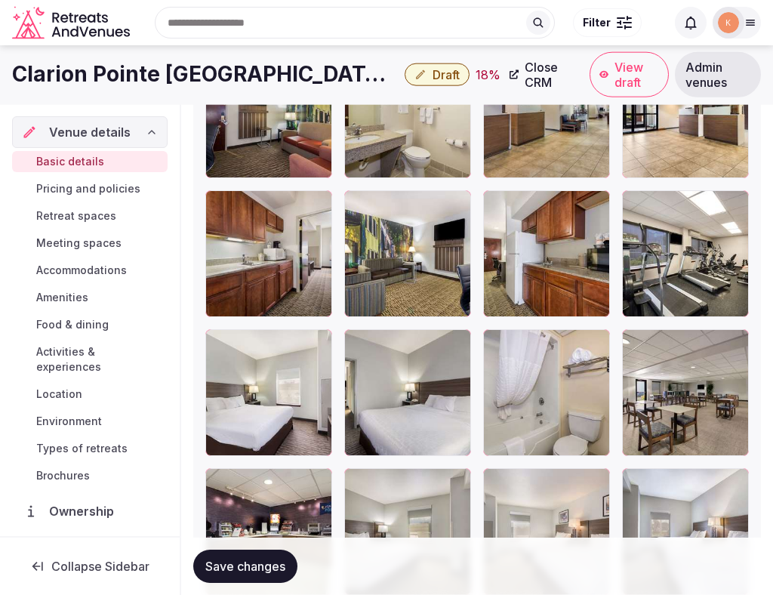
scroll to position [2511, 0]
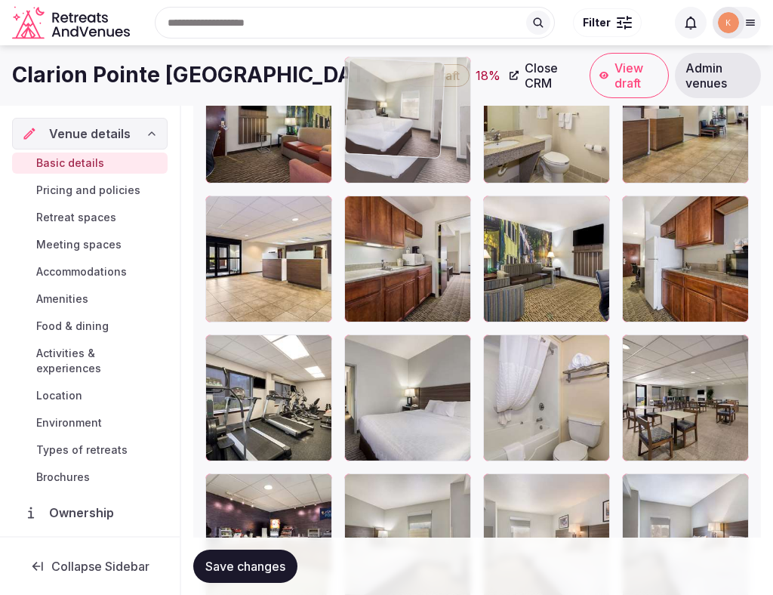
drag, startPoint x: 267, startPoint y: 425, endPoint x: 391, endPoint y: 198, distance: 258.9
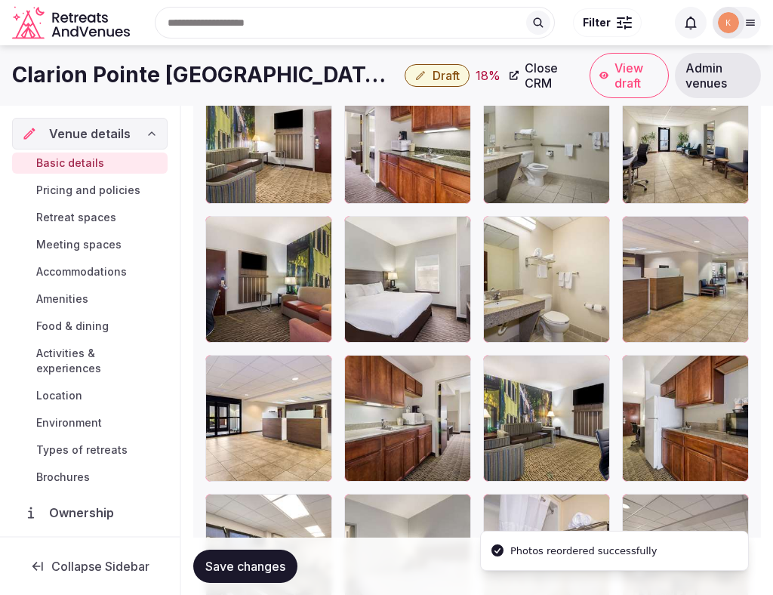
scroll to position [2320, 0]
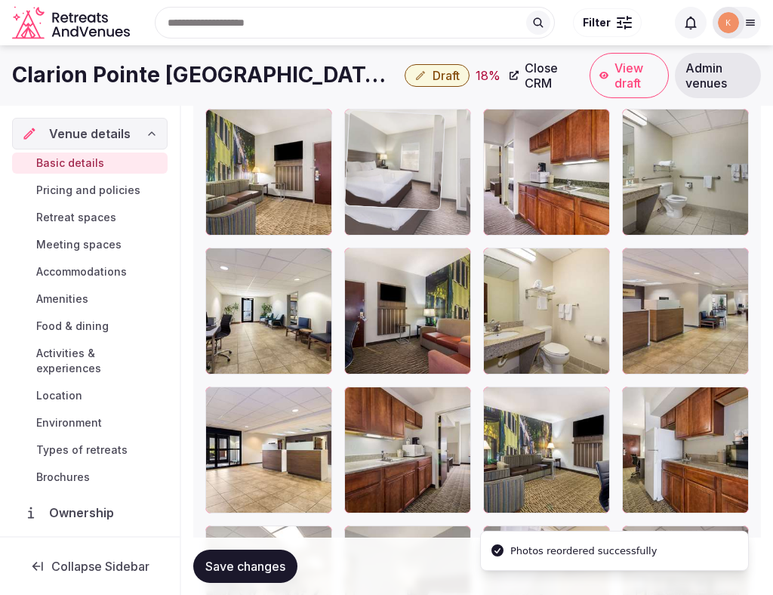
drag, startPoint x: 409, startPoint y: 307, endPoint x: 408, endPoint y: 191, distance: 116.3
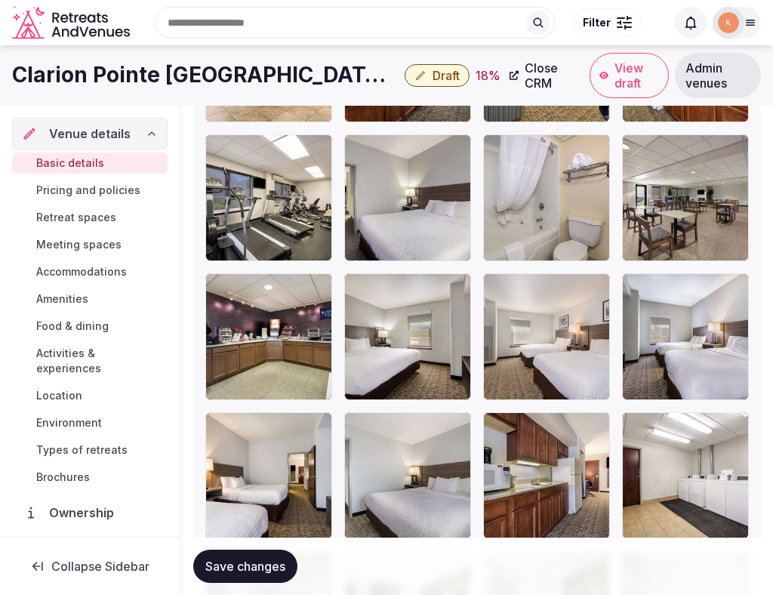
scroll to position [2635, 0]
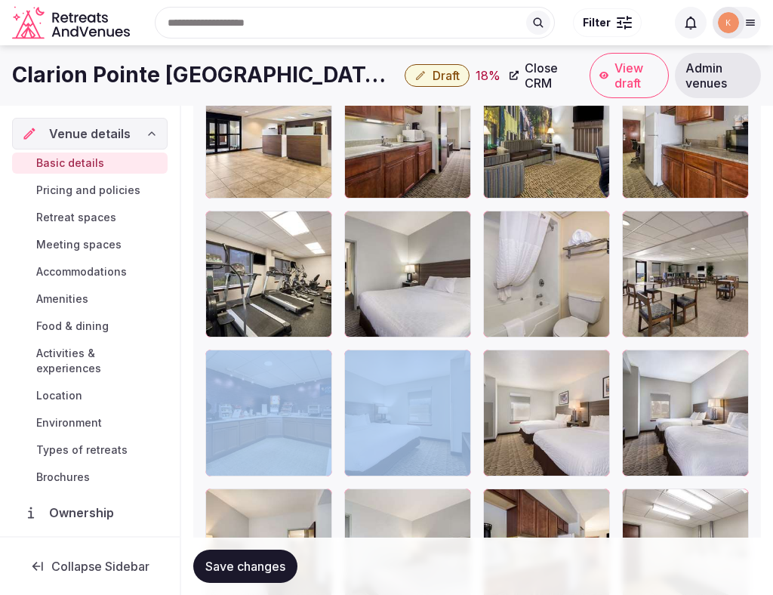
drag, startPoint x: 334, startPoint y: 381, endPoint x: 341, endPoint y: 378, distance: 8.1
click at [341, 378] on div at bounding box center [477, 205] width 544 height 1100
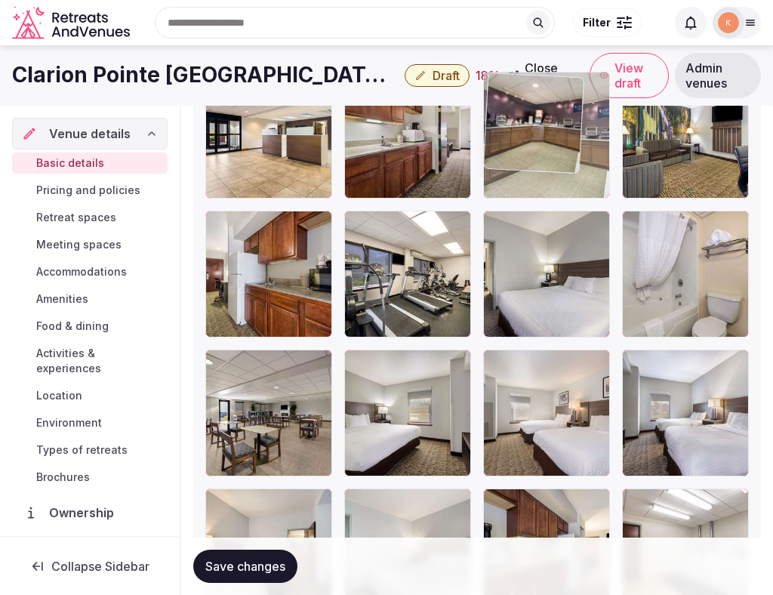
drag, startPoint x: 289, startPoint y: 398, endPoint x: 576, endPoint y: 199, distance: 349.5
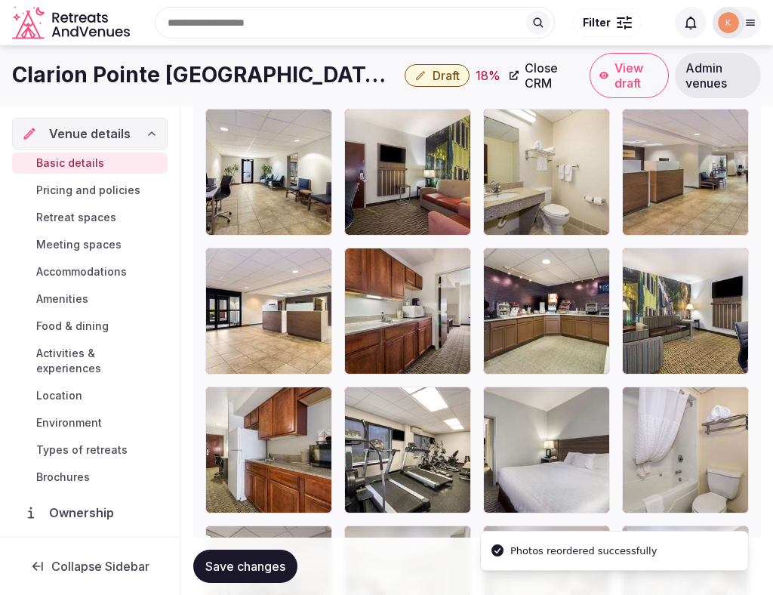
scroll to position [2388, 0]
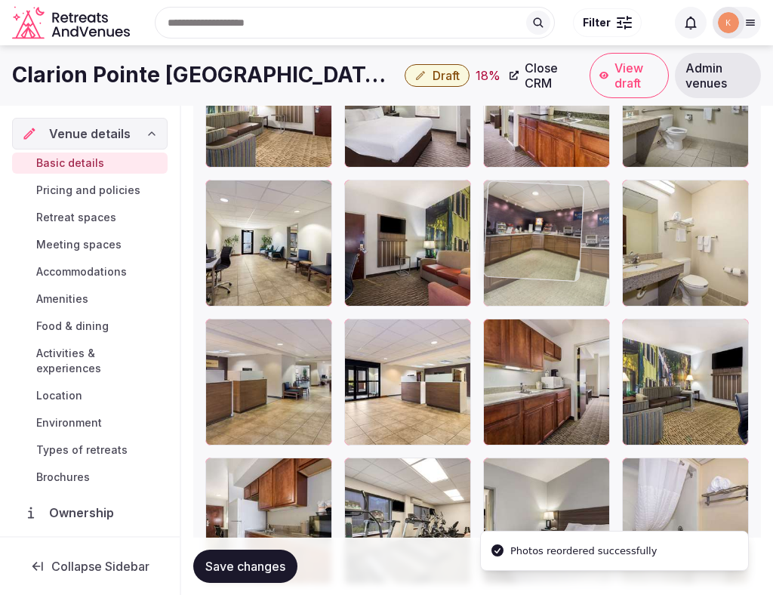
drag, startPoint x: 547, startPoint y: 377, endPoint x: 546, endPoint y: 265, distance: 111.8
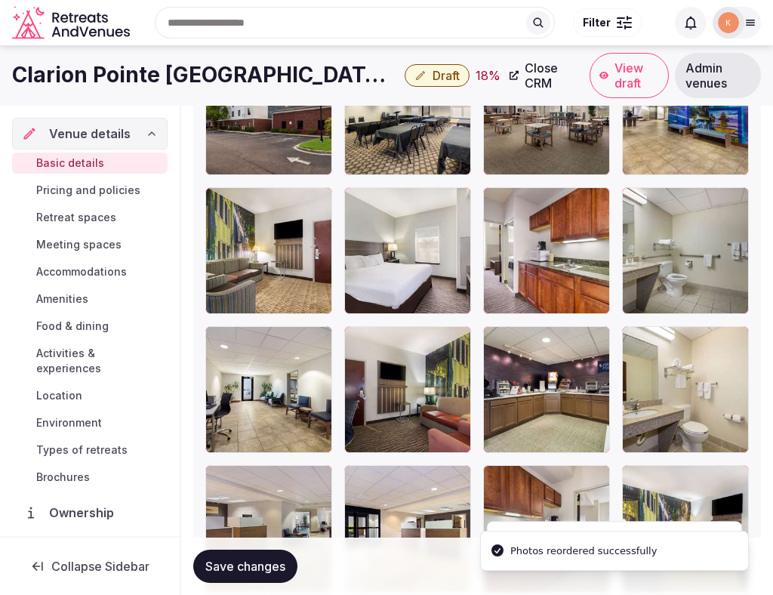
scroll to position [2215, 0]
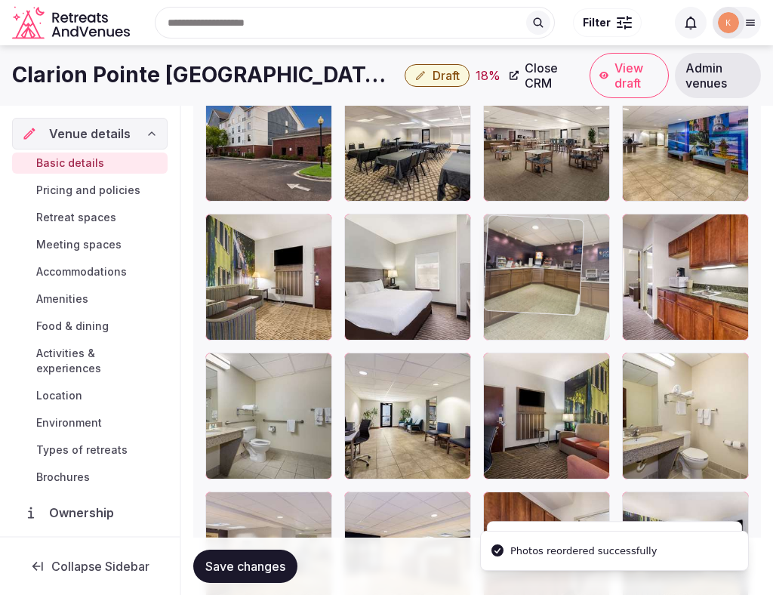
drag, startPoint x: 541, startPoint y: 387, endPoint x: 544, endPoint y: 267, distance: 120.9
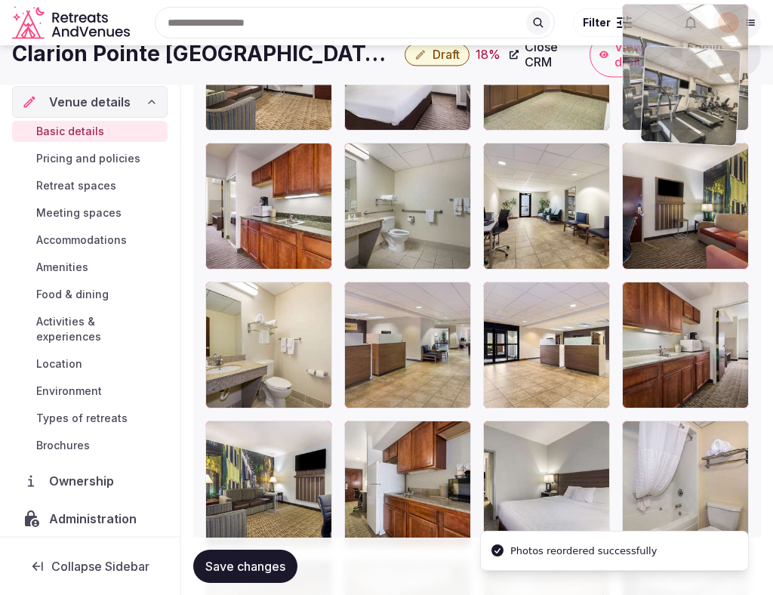
scroll to position [2423, 0]
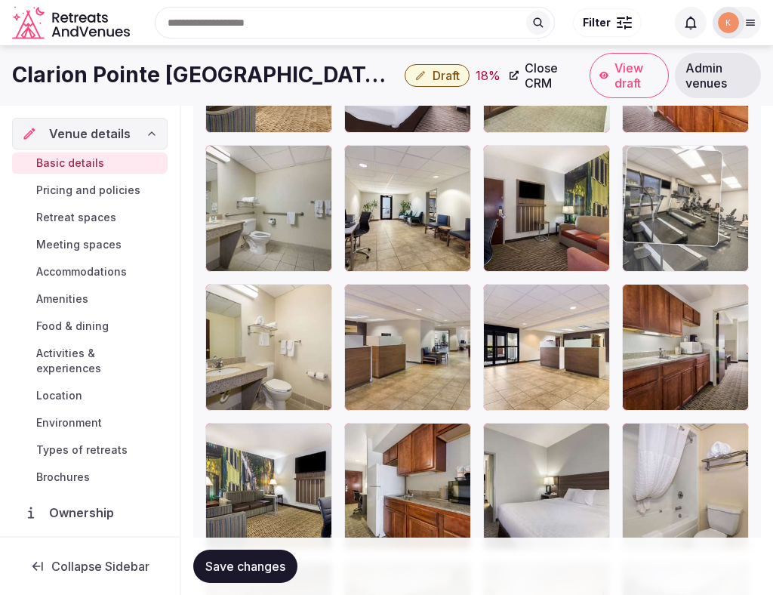
drag, startPoint x: 412, startPoint y: 443, endPoint x: 648, endPoint y: 215, distance: 327.9
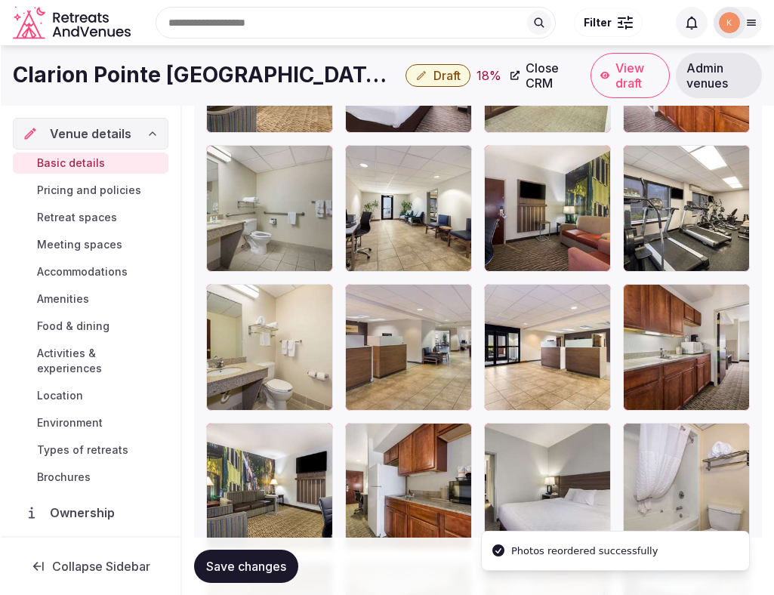
scroll to position [2199, 0]
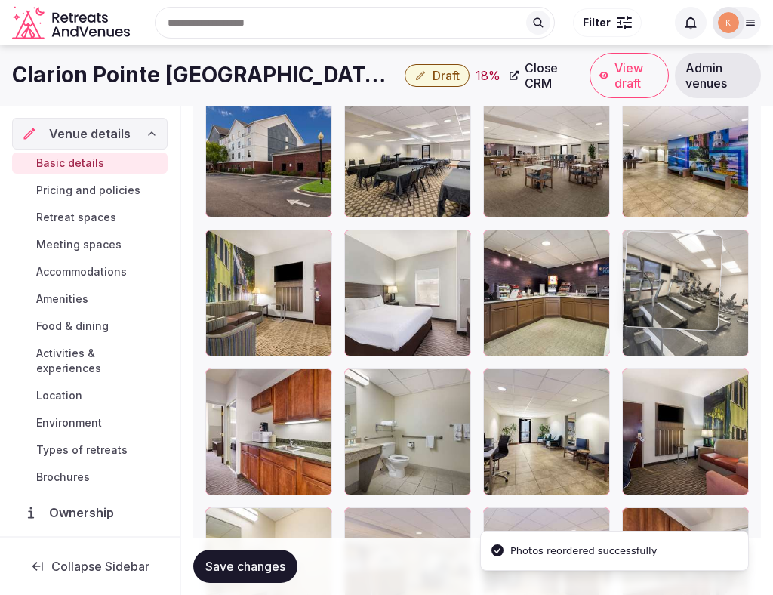
drag, startPoint x: 660, startPoint y: 437, endPoint x: 677, endPoint y: 316, distance: 122.1
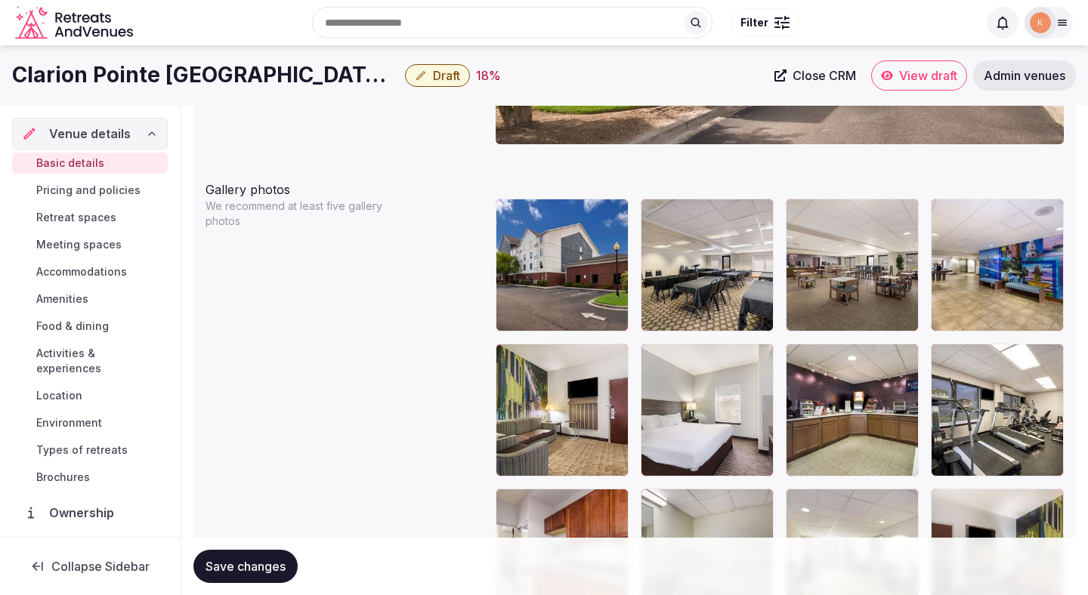
scroll to position [1705, 0]
click at [278, 574] on button "Save changes" at bounding box center [245, 566] width 104 height 33
click at [278, 571] on span "Save changes" at bounding box center [245, 566] width 80 height 15
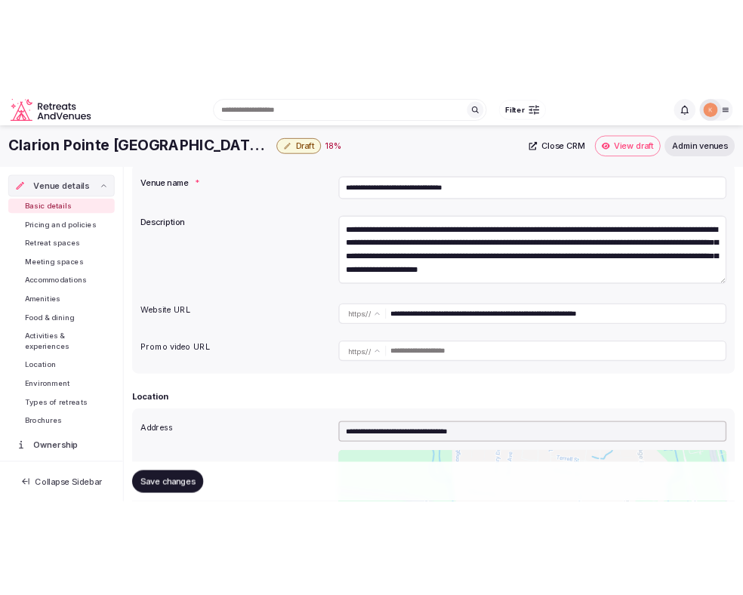
scroll to position [0, 0]
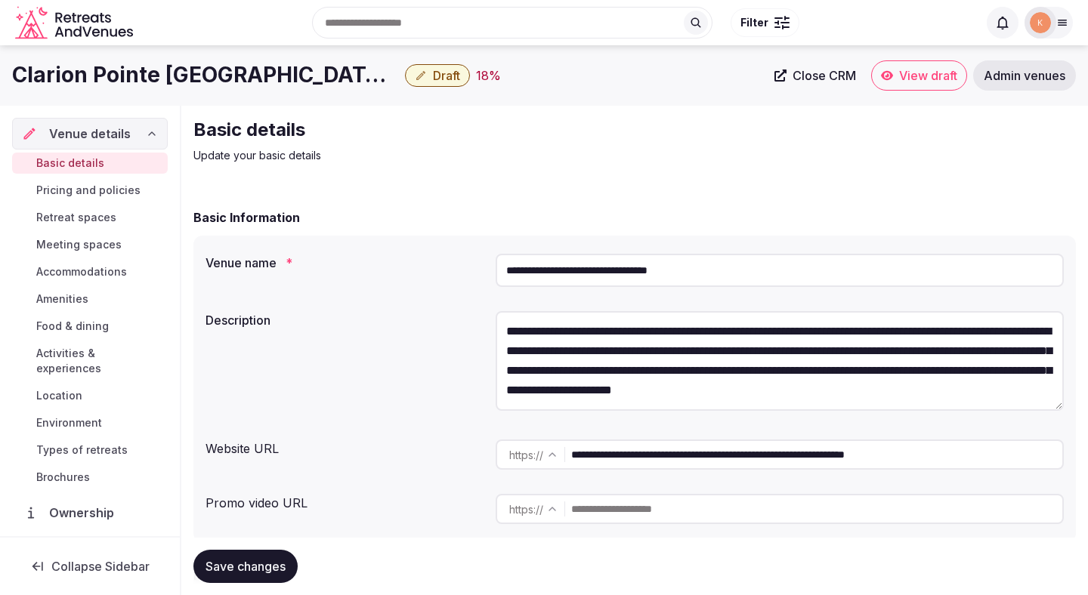
click at [294, 553] on div "Save changes" at bounding box center [245, 566] width 104 height 33
click at [282, 554] on button "Save changes" at bounding box center [245, 566] width 104 height 33
click at [434, 72] on span "Draft" at bounding box center [446, 75] width 27 height 15
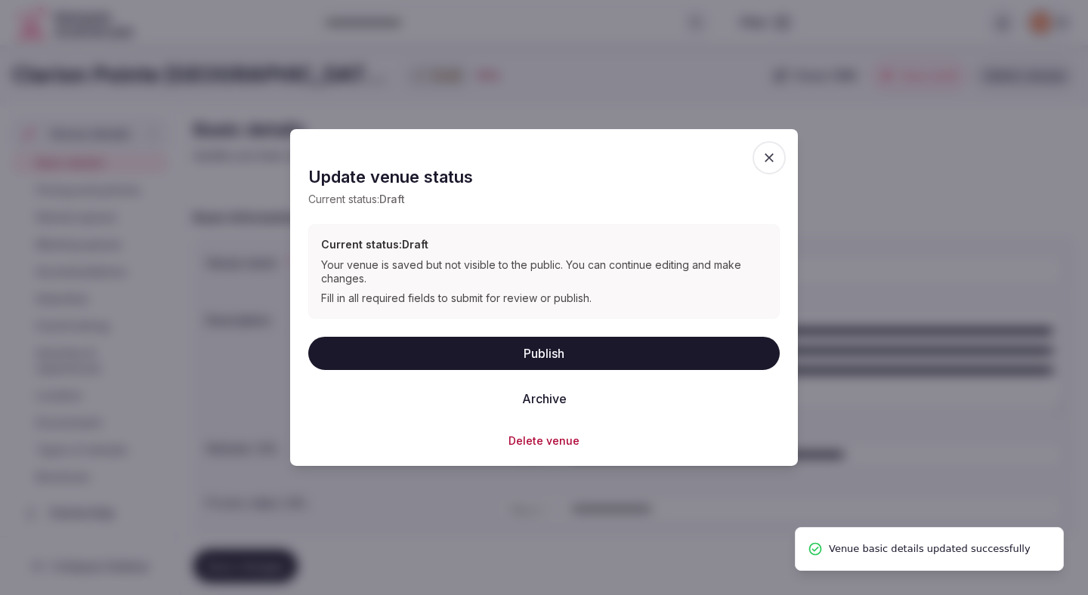
click at [450, 345] on button "Publish" at bounding box center [543, 352] width 471 height 33
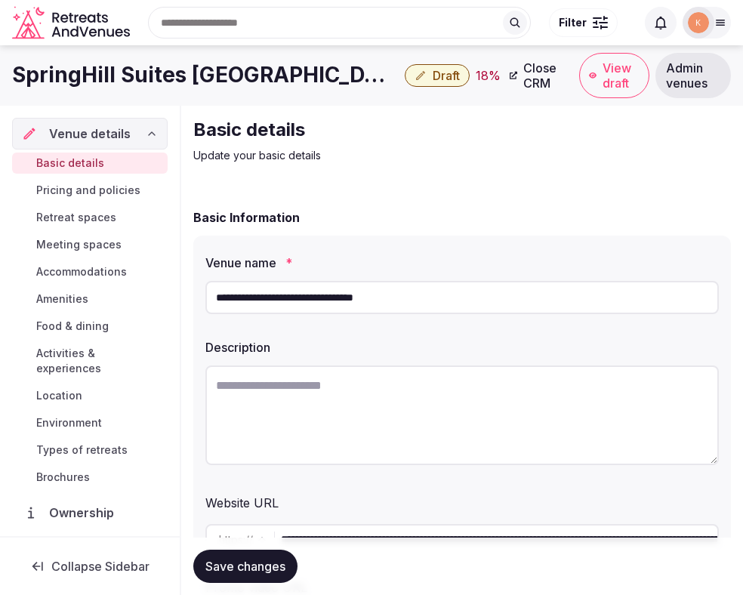
click at [374, 295] on input "**********" at bounding box center [462, 297] width 514 height 33
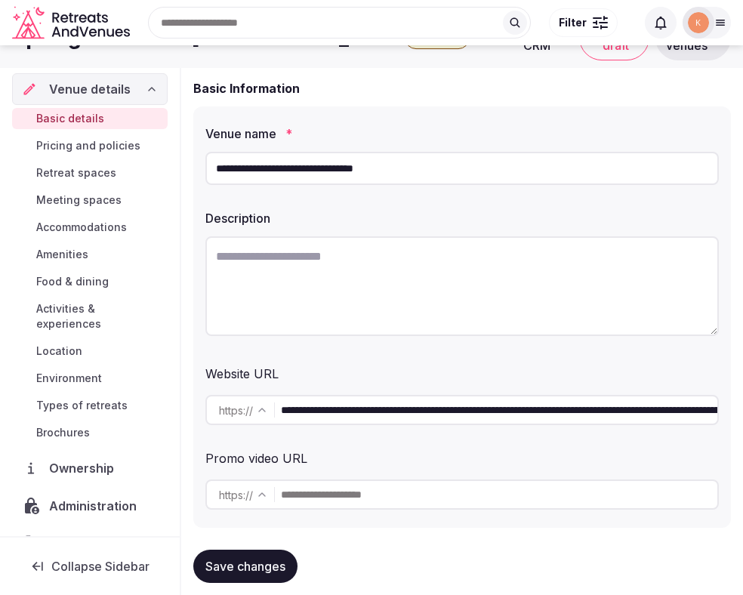
scroll to position [127, 0]
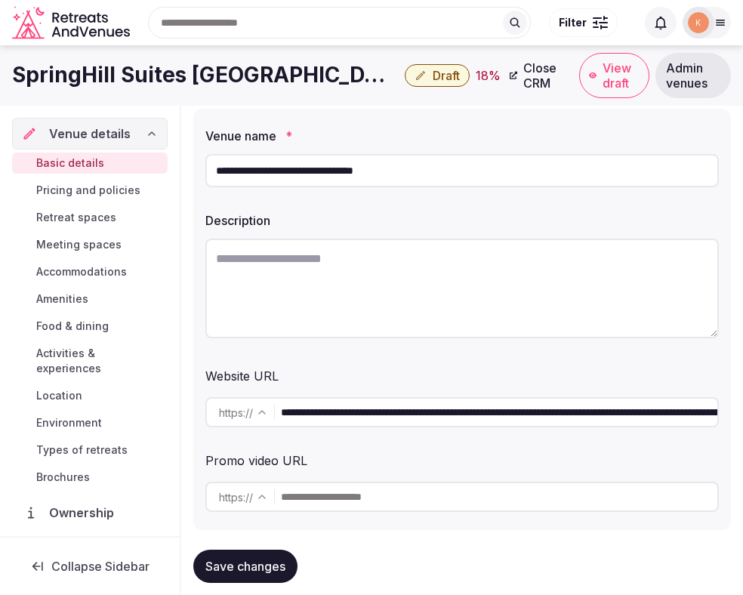
click at [686, 69] on span "Admin venues" at bounding box center [693, 75] width 54 height 30
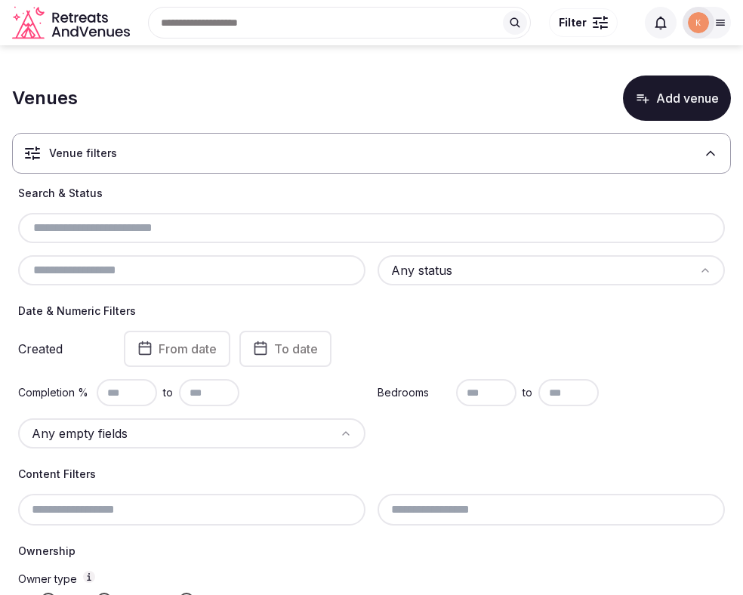
click at [267, 233] on input "text" at bounding box center [371, 228] width 695 height 18
paste input "**********"
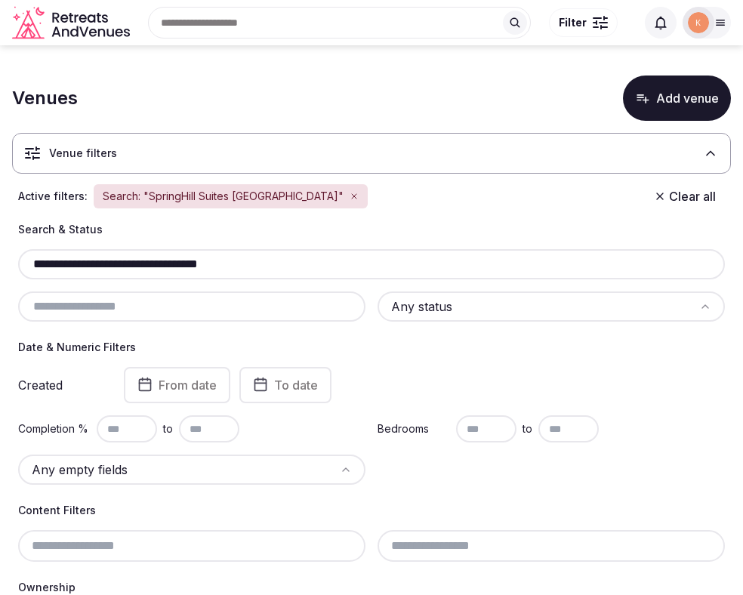
type input "**********"
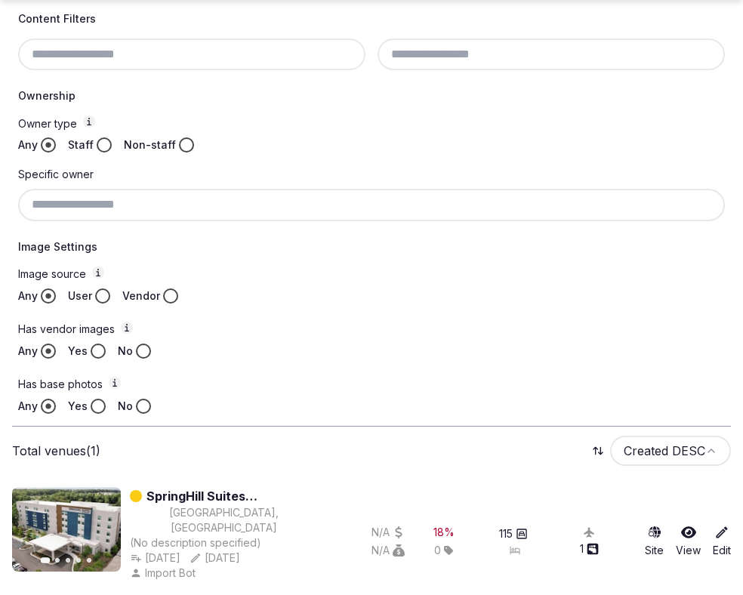
scroll to position [492, 0]
click at [268, 489] on link "SpringHill Suites [GEOGRAPHIC_DATA]" at bounding box center [232, 495] width 171 height 18
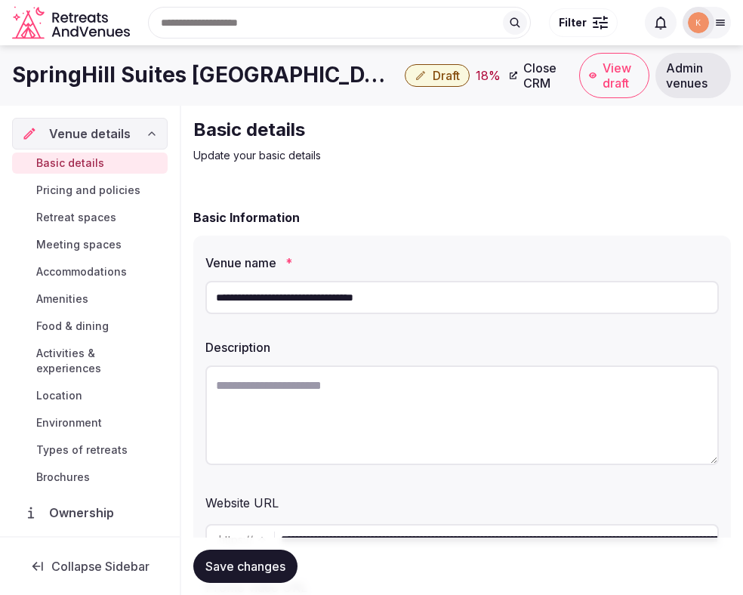
scroll to position [103, 0]
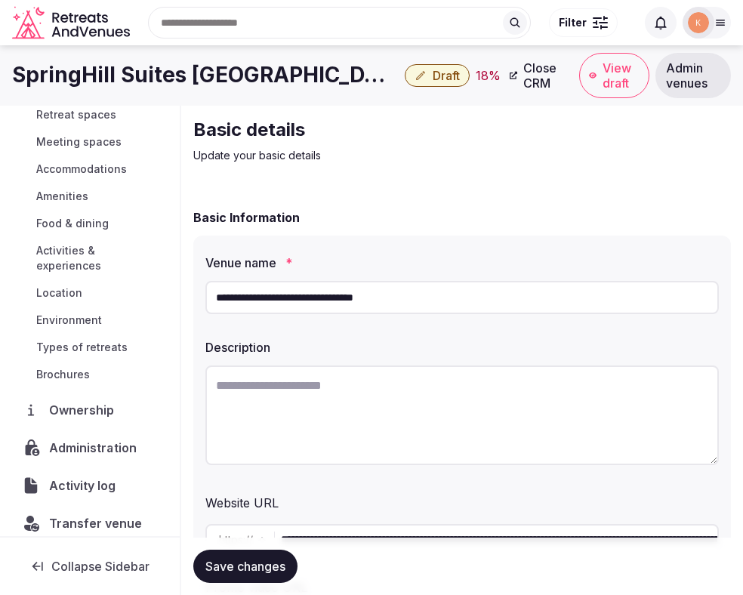
click at [100, 439] on span "Administration" at bounding box center [95, 448] width 93 height 18
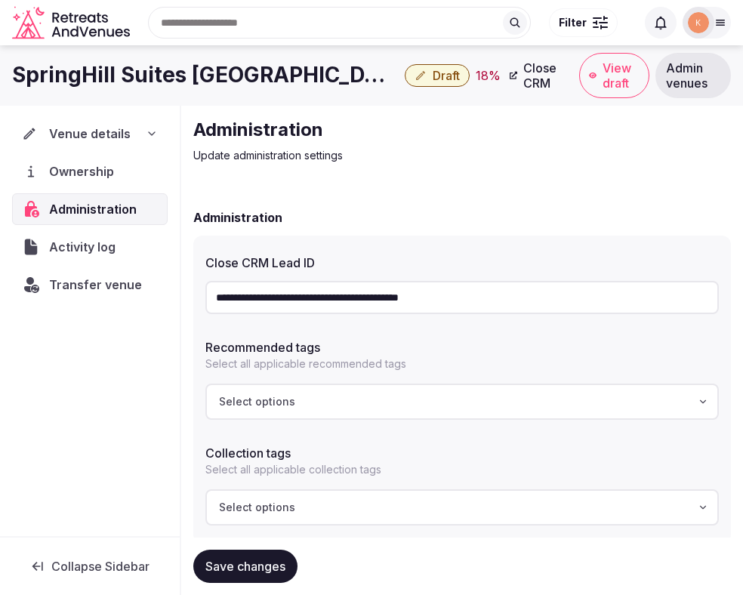
click at [379, 302] on input "**********" at bounding box center [462, 297] width 514 height 33
click at [93, 138] on span "Venue details" at bounding box center [90, 134] width 80 height 18
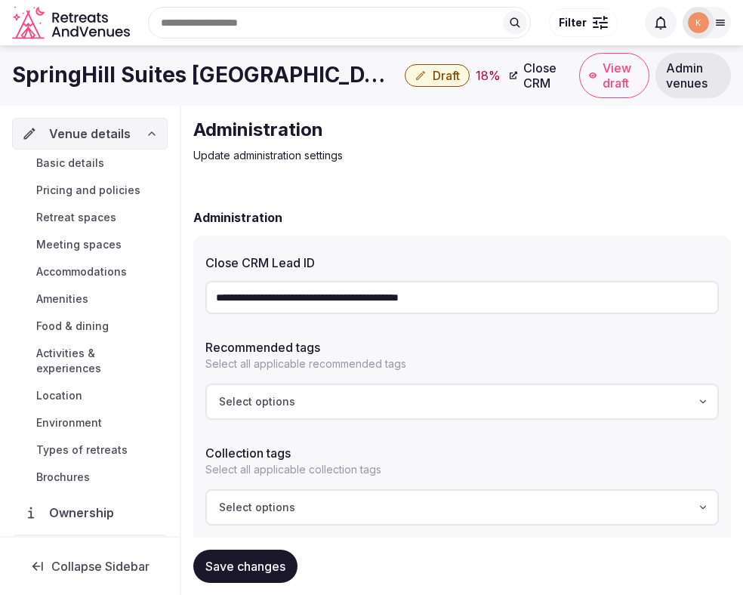
click at [78, 165] on span "Basic details" at bounding box center [70, 163] width 68 height 15
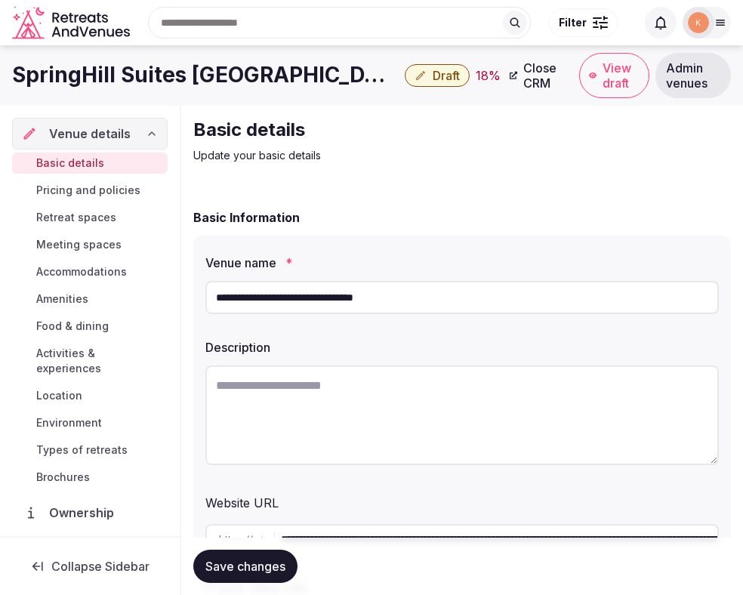
click at [343, 296] on input "**********" at bounding box center [462, 297] width 514 height 33
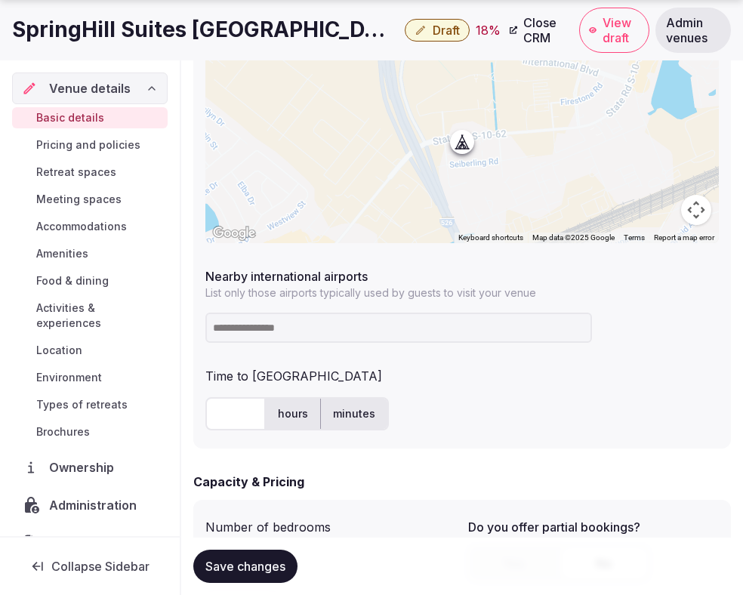
scroll to position [795, 0]
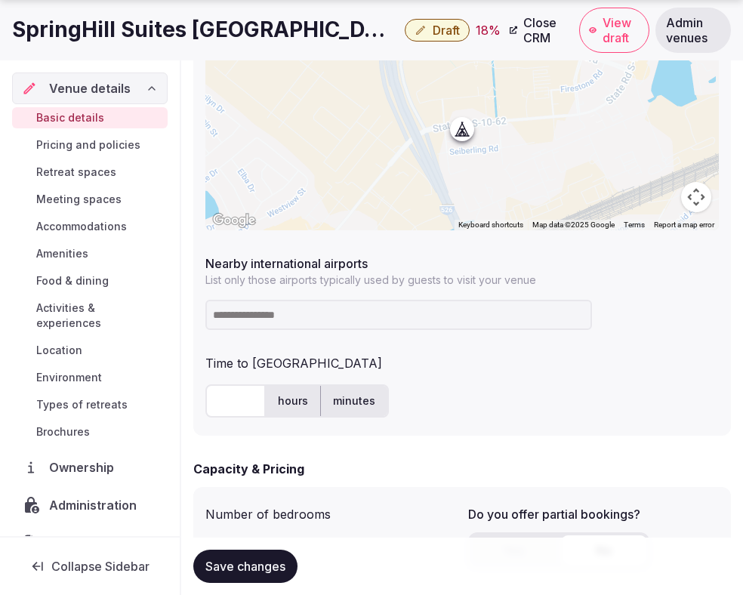
click at [366, 313] on input at bounding box center [398, 315] width 387 height 30
type input "***"
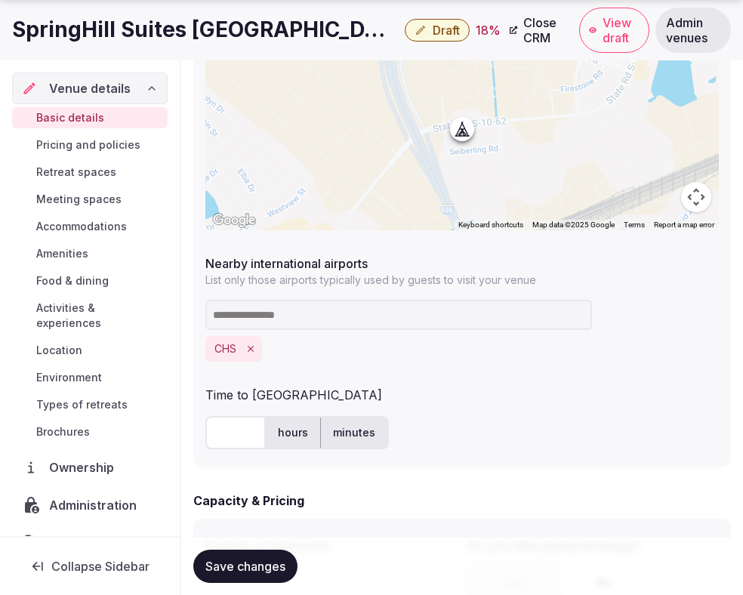
click at [241, 434] on input "text" at bounding box center [235, 432] width 60 height 33
type input "*"
click at [496, 418] on div "* hours minutes" at bounding box center [462, 432] width 514 height 33
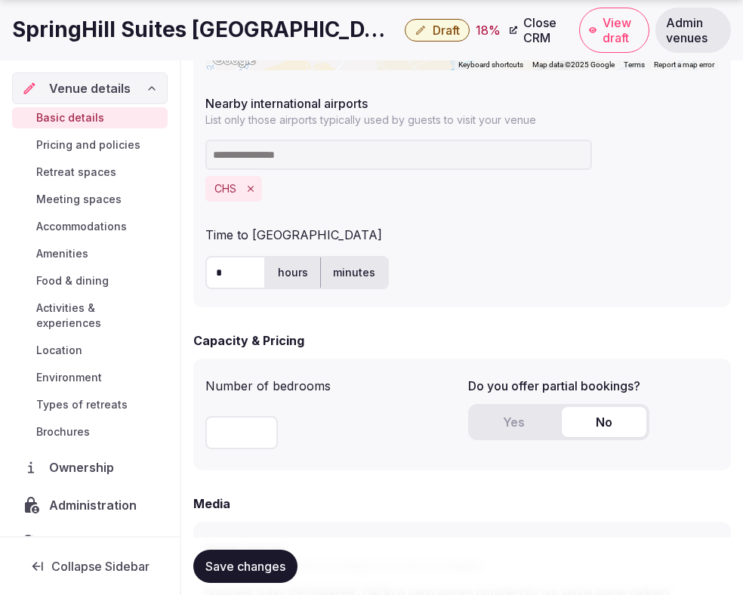
scroll to position [1014, 0]
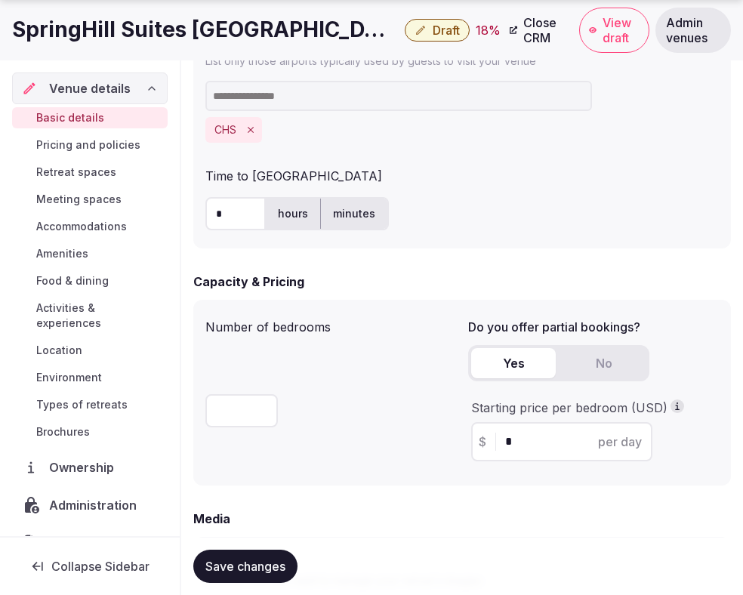
click at [501, 369] on button "Yes" at bounding box center [513, 363] width 85 height 30
click at [523, 438] on input "*" at bounding box center [575, 442] width 140 height 18
type input "***"
click at [279, 564] on span "Save changes" at bounding box center [245, 566] width 80 height 15
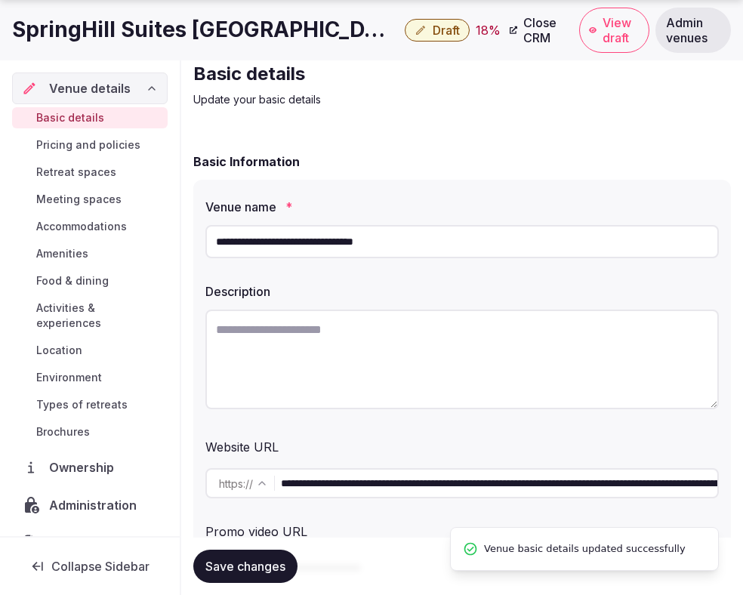
scroll to position [155, 0]
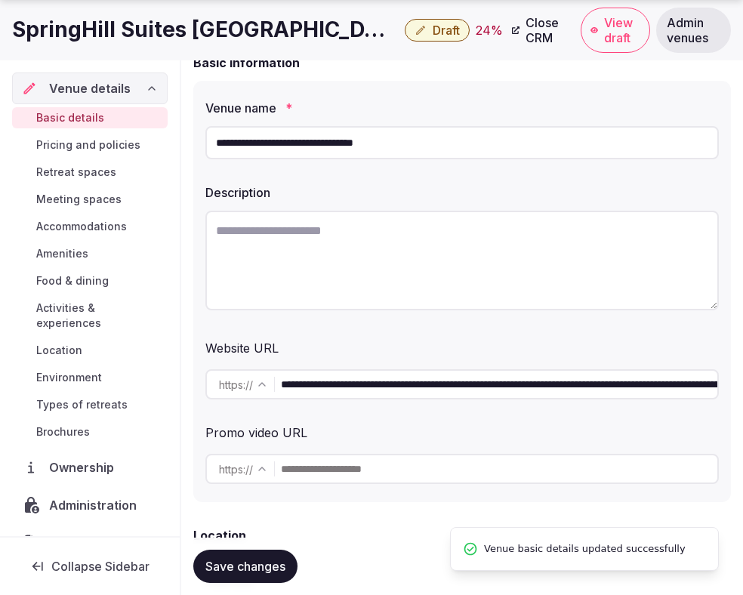
click at [389, 393] on input "**********" at bounding box center [499, 384] width 437 height 30
click at [403, 378] on input "**********" at bounding box center [499, 384] width 437 height 30
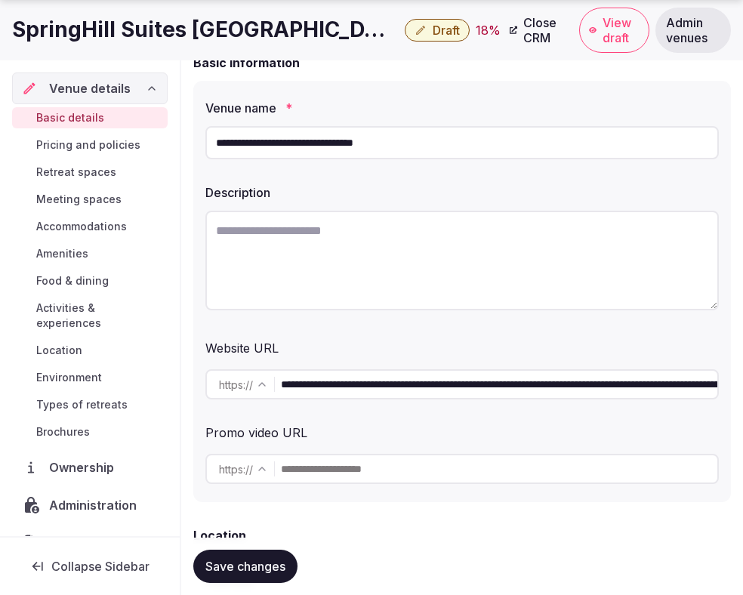
click at [403, 378] on input "**********" at bounding box center [499, 384] width 437 height 30
click at [323, 260] on textarea at bounding box center [462, 261] width 514 height 100
paste textarea "**********"
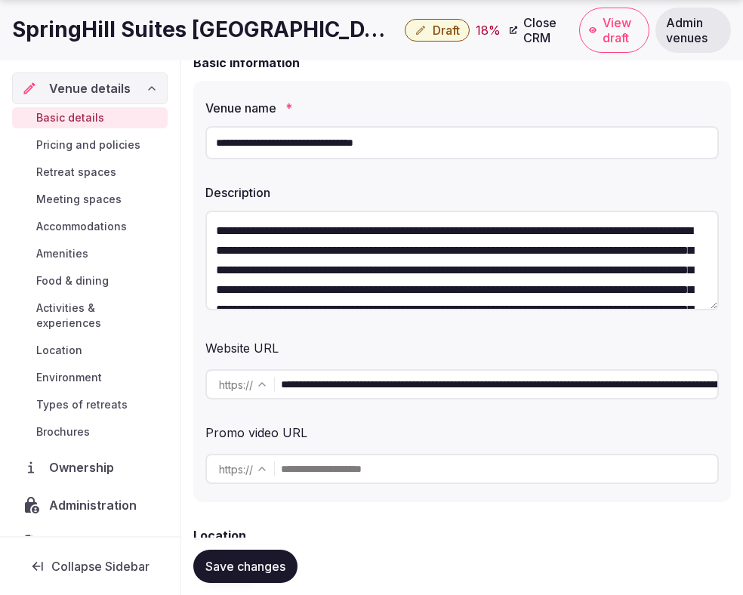
scroll to position [145, 0]
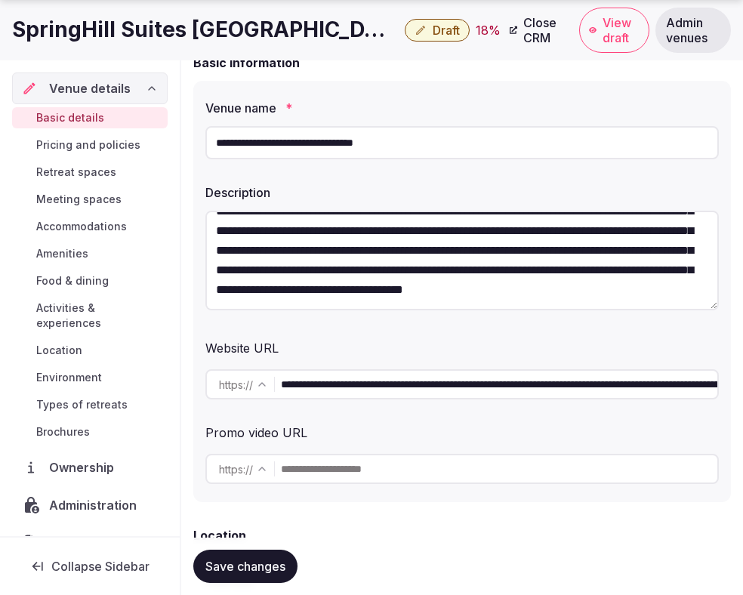
type textarea "**********"
click at [264, 561] on span "Save changes" at bounding box center [245, 566] width 80 height 15
click at [258, 563] on span "Save changes" at bounding box center [245, 566] width 80 height 15
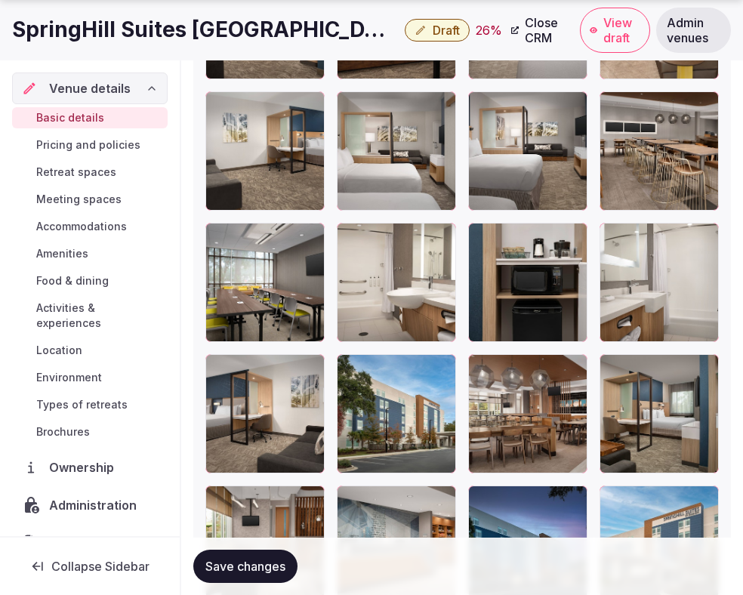
scroll to position [2311, 0]
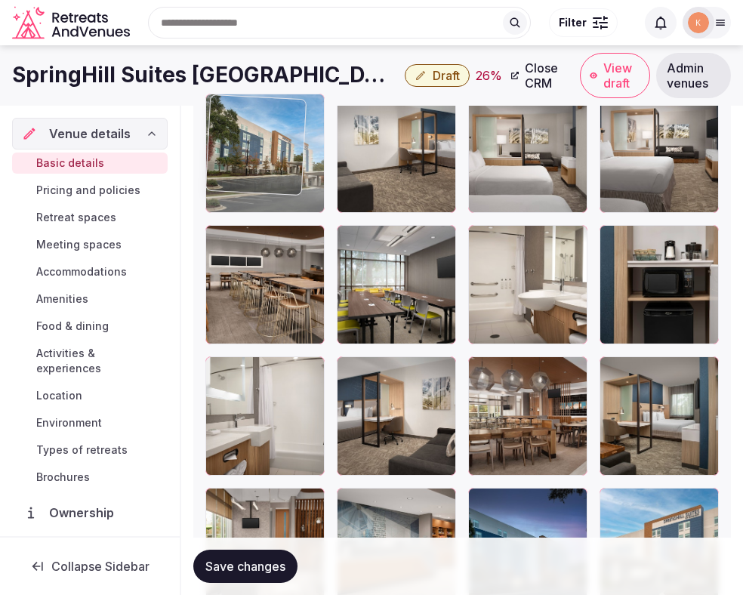
drag, startPoint x: 387, startPoint y: 416, endPoint x: 267, endPoint y: 208, distance: 239.9
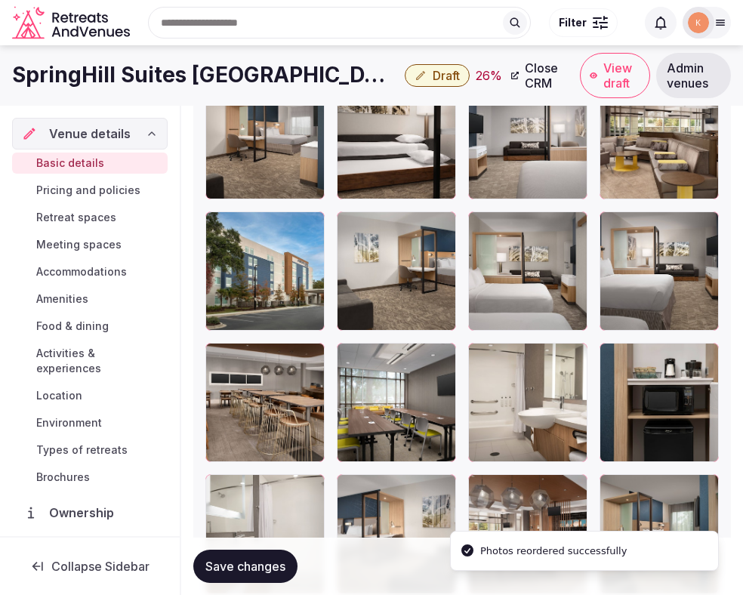
scroll to position [2104, 0]
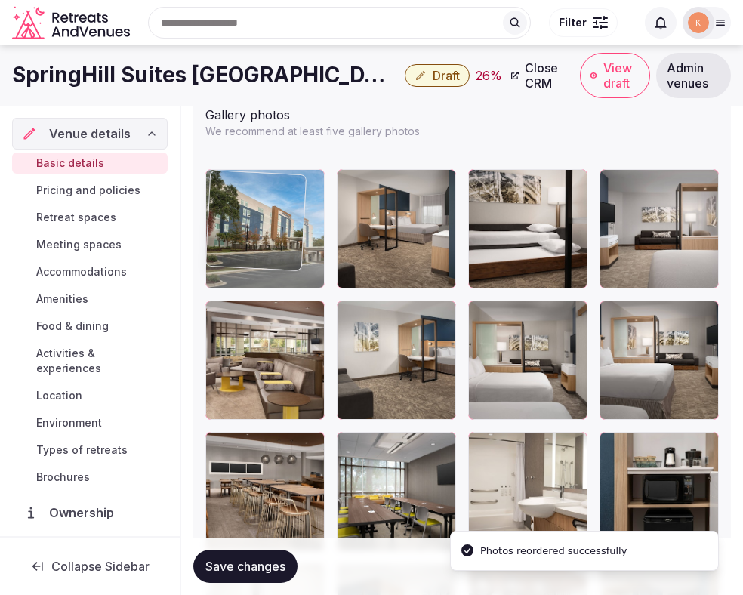
drag, startPoint x: 247, startPoint y: 338, endPoint x: 251, endPoint y: 232, distance: 105.8
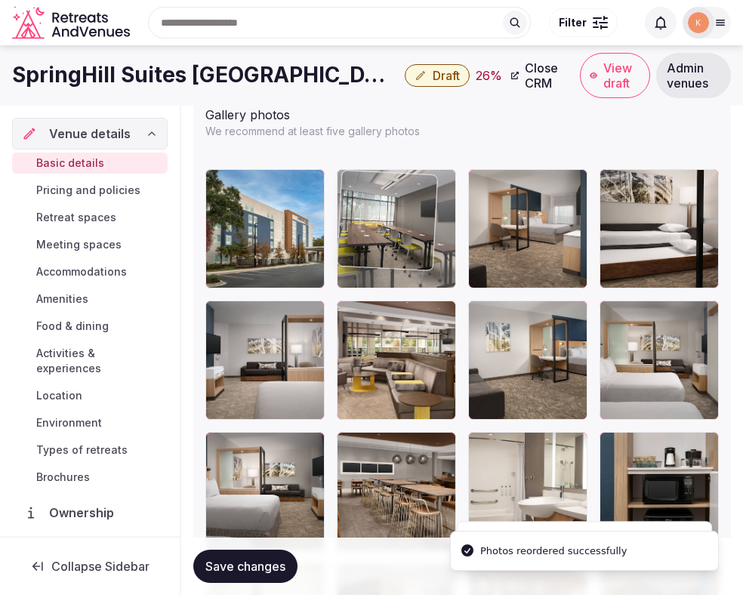
drag, startPoint x: 339, startPoint y: 458, endPoint x: 366, endPoint y: 233, distance: 226.7
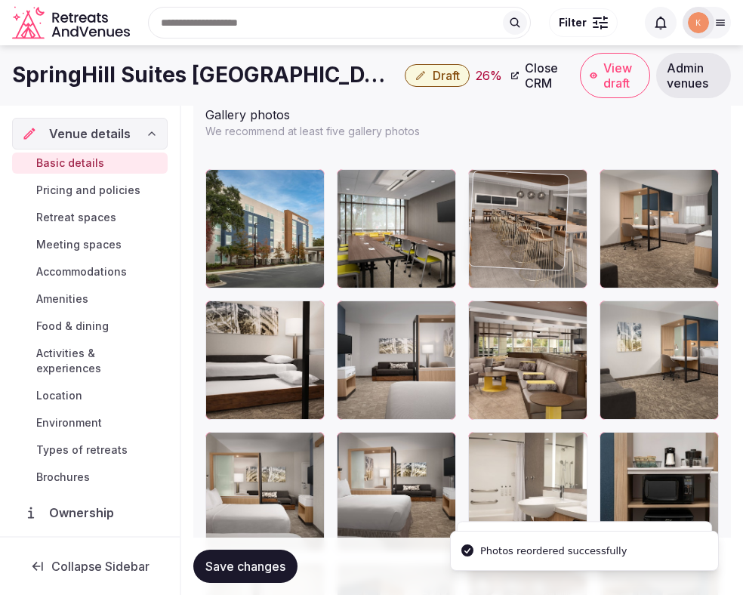
drag, startPoint x: 372, startPoint y: 505, endPoint x: 508, endPoint y: 253, distance: 285.9
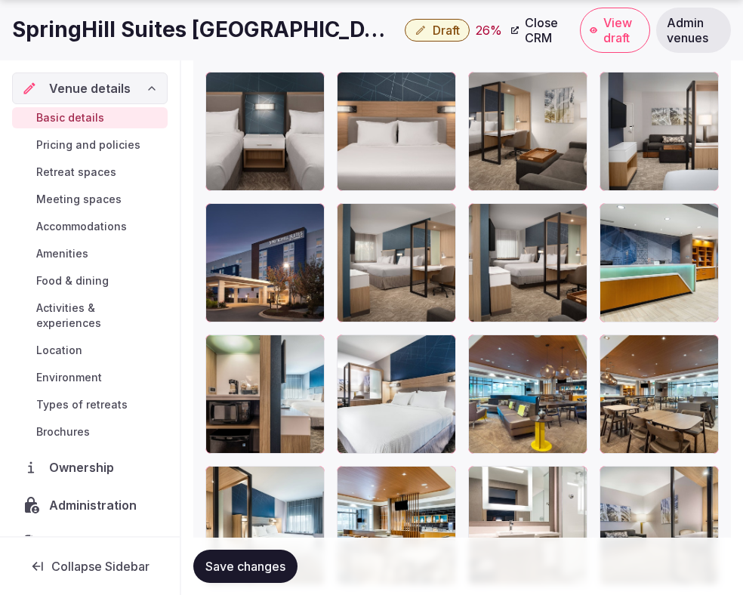
scroll to position [2991, 0]
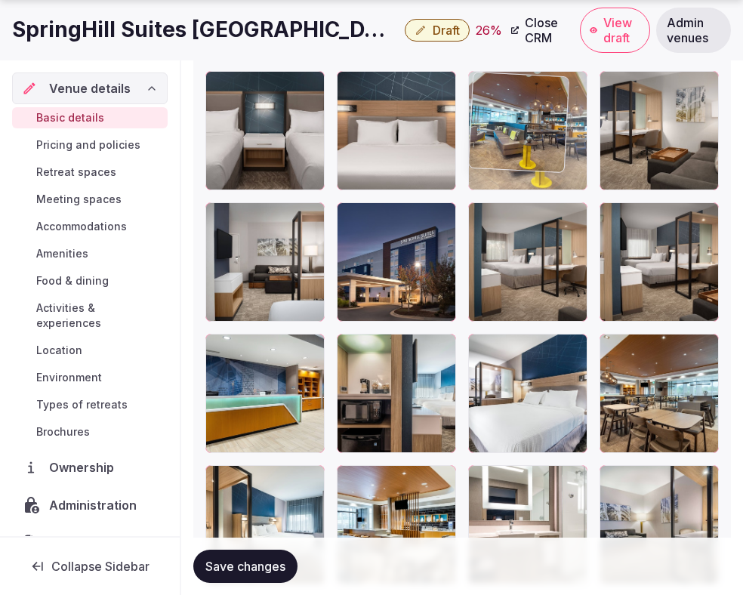
drag, startPoint x: 520, startPoint y: 410, endPoint x: 498, endPoint y: 140, distance: 271.3
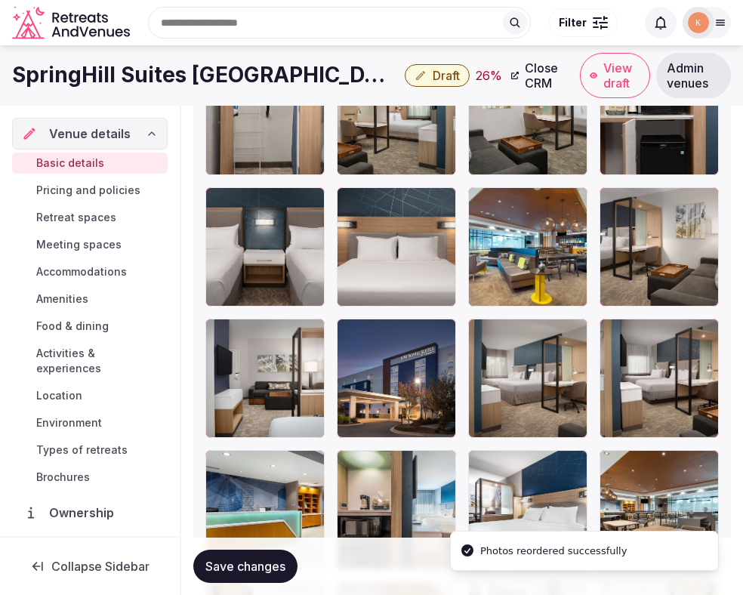
scroll to position [2659, 0]
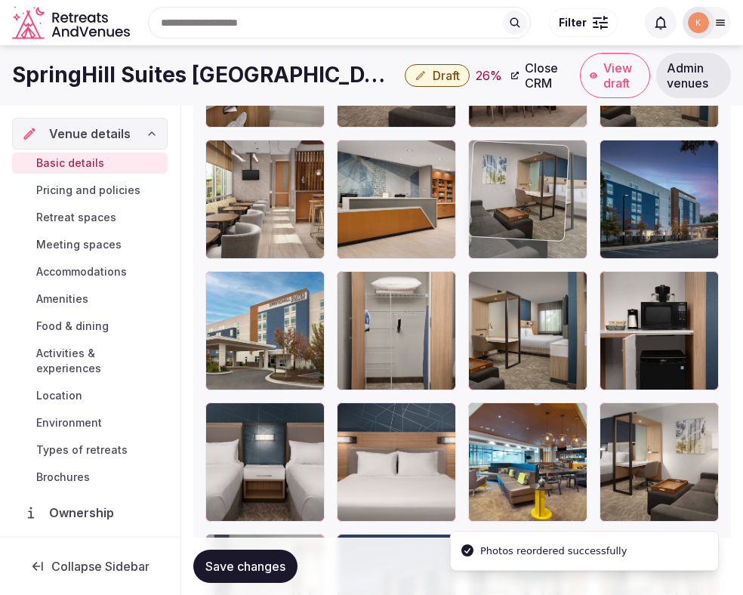
drag, startPoint x: 498, startPoint y: 326, endPoint x: 505, endPoint y: 146, distance: 179.9
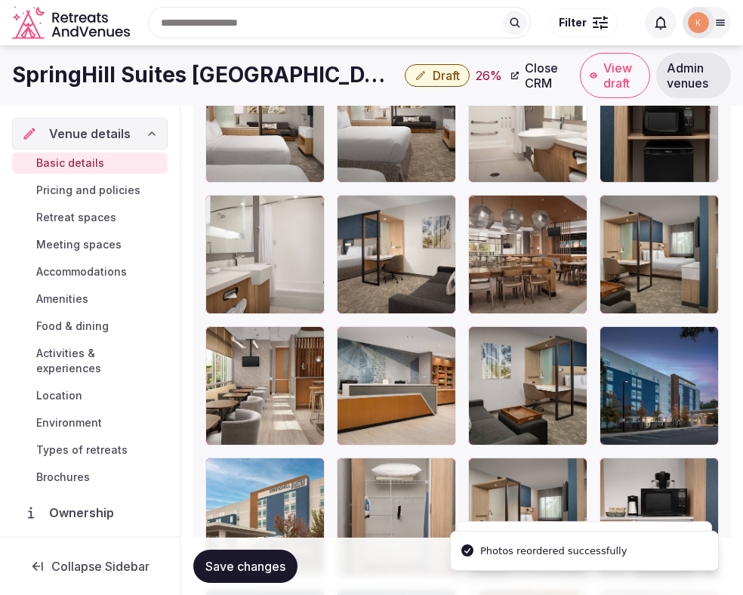
scroll to position [2334, 0]
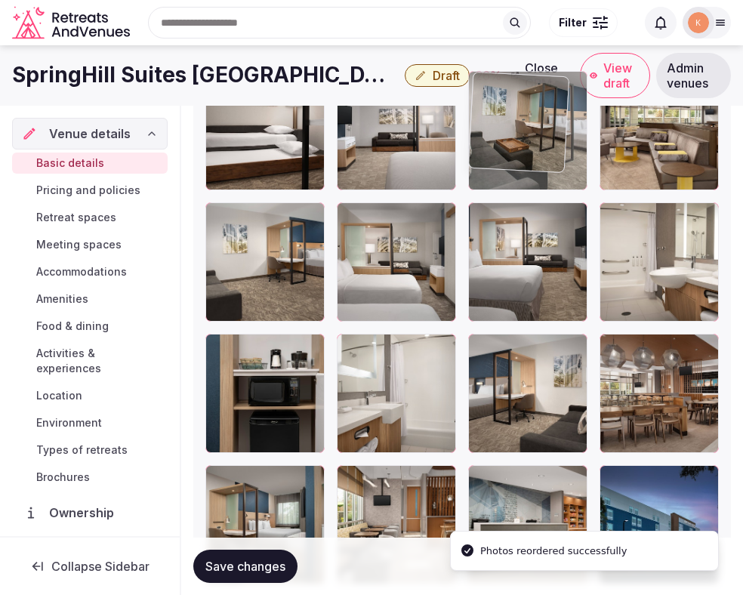
drag, startPoint x: 498, startPoint y: 490, endPoint x: 508, endPoint y: 150, distance: 340.8
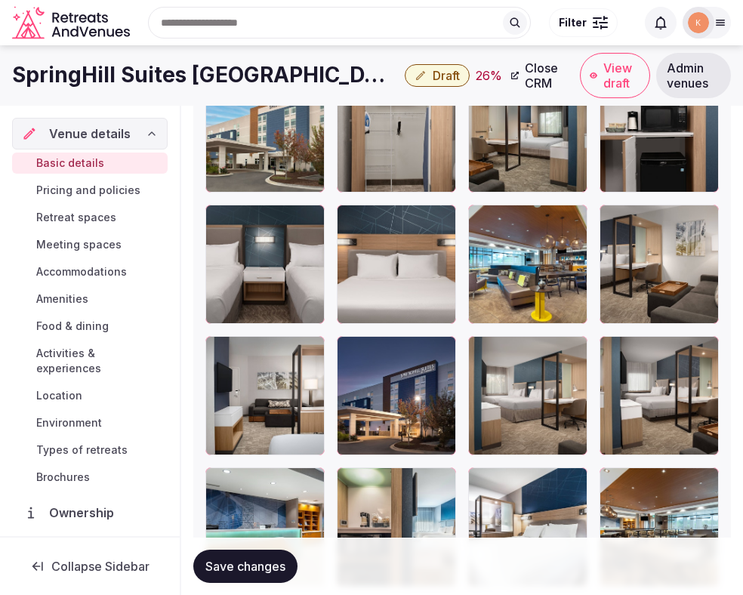
scroll to position [2856, 0]
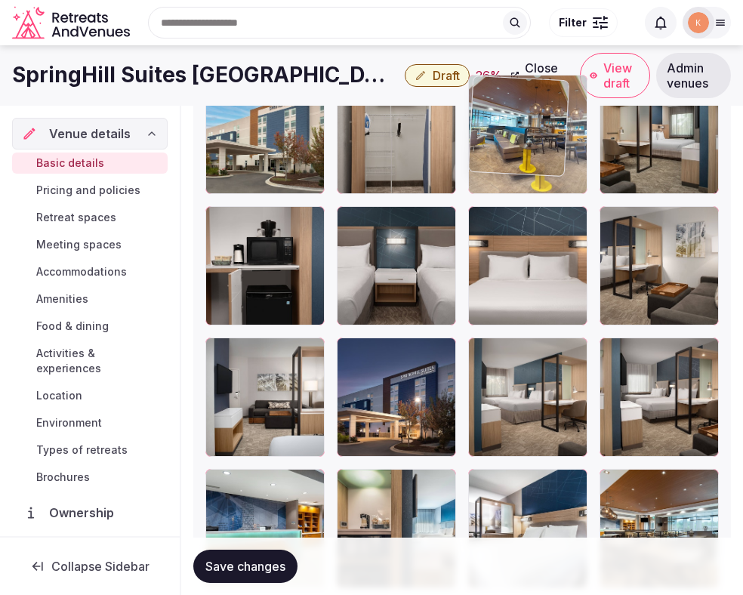
drag, startPoint x: 548, startPoint y: 304, endPoint x: 549, endPoint y: 169, distance: 135.2
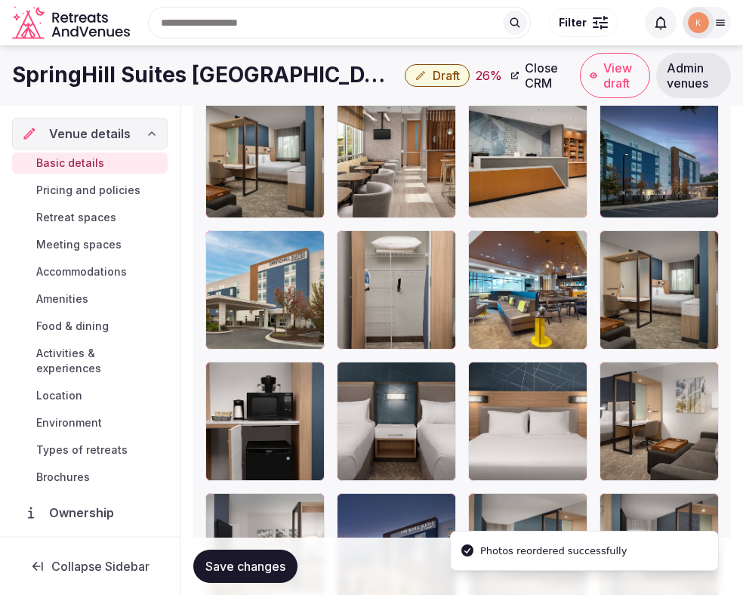
scroll to position [2651, 0]
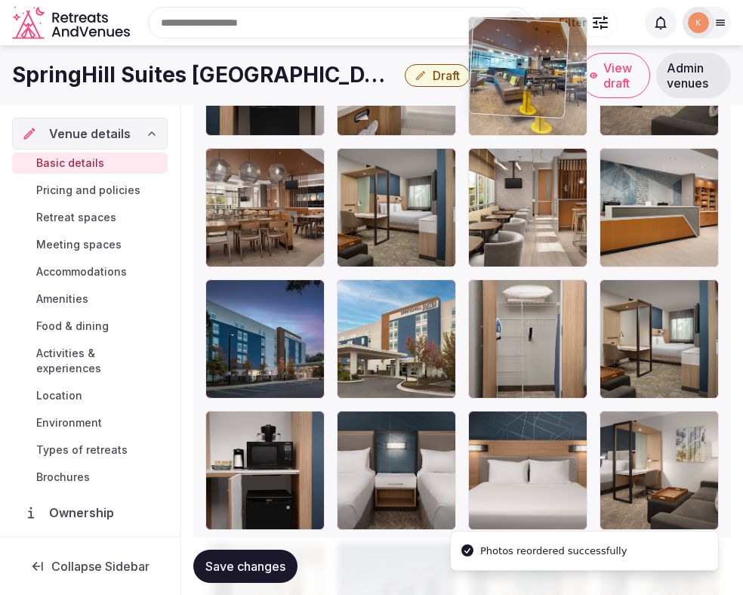
drag, startPoint x: 511, startPoint y: 361, endPoint x: 517, endPoint y: 167, distance: 194.2
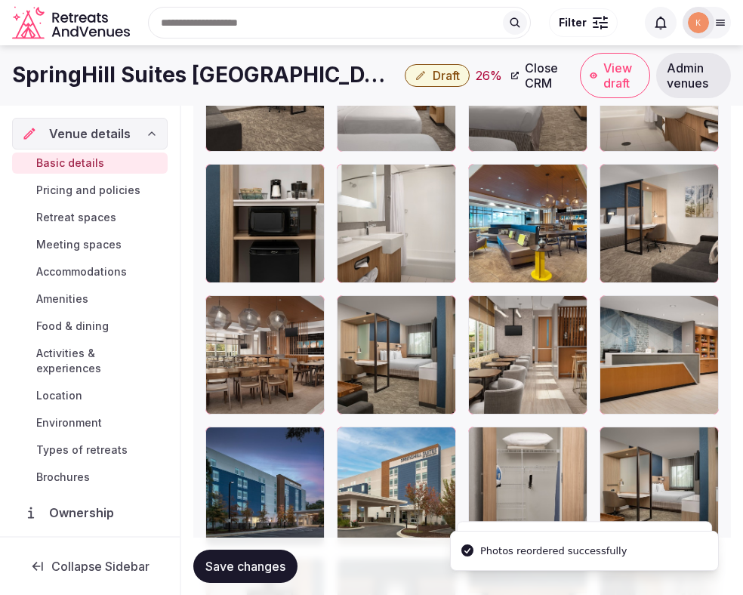
scroll to position [2443, 0]
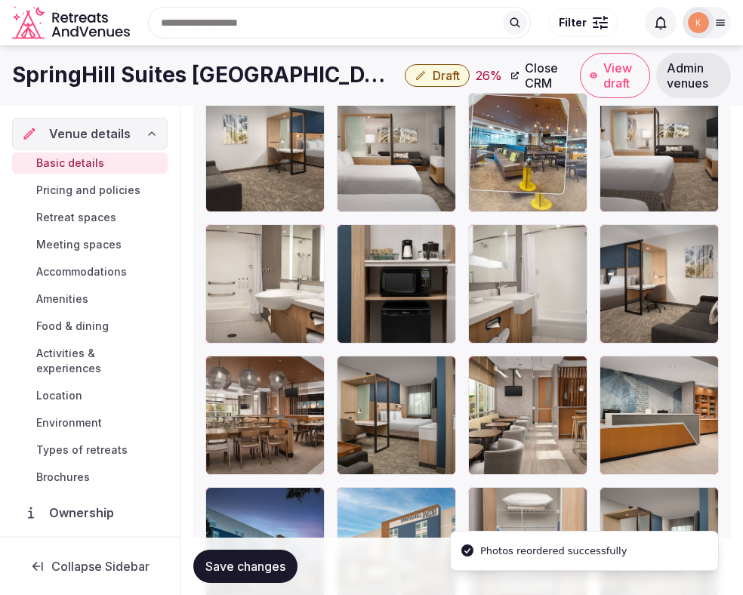
drag, startPoint x: 513, startPoint y: 285, endPoint x: 519, endPoint y: 162, distance: 124.0
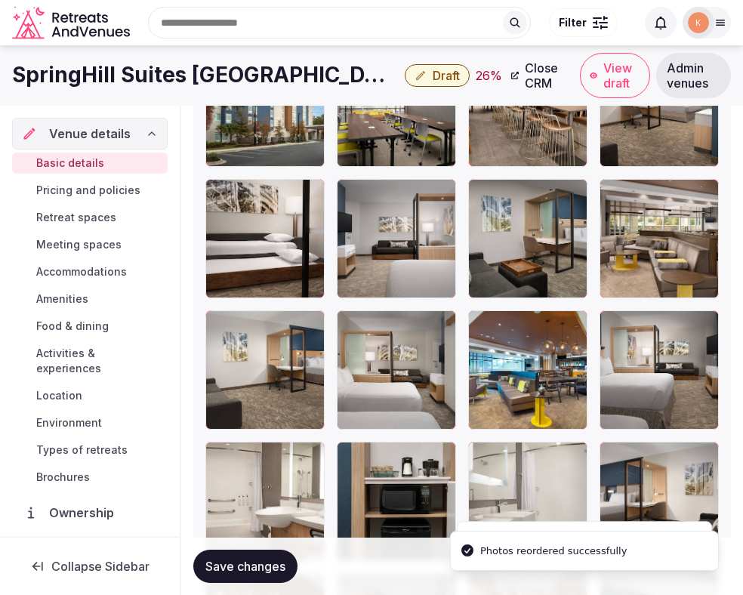
scroll to position [2183, 0]
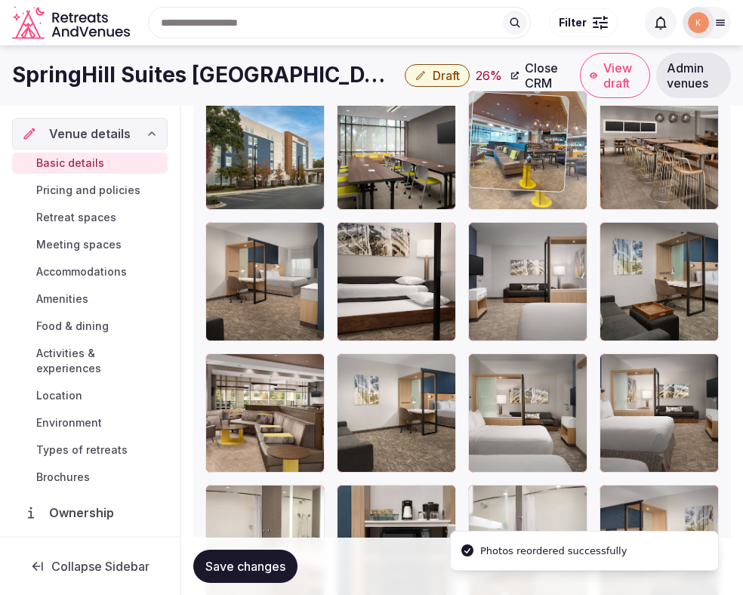
drag, startPoint x: 496, startPoint y: 457, endPoint x: 541, endPoint y: 242, distance: 219.8
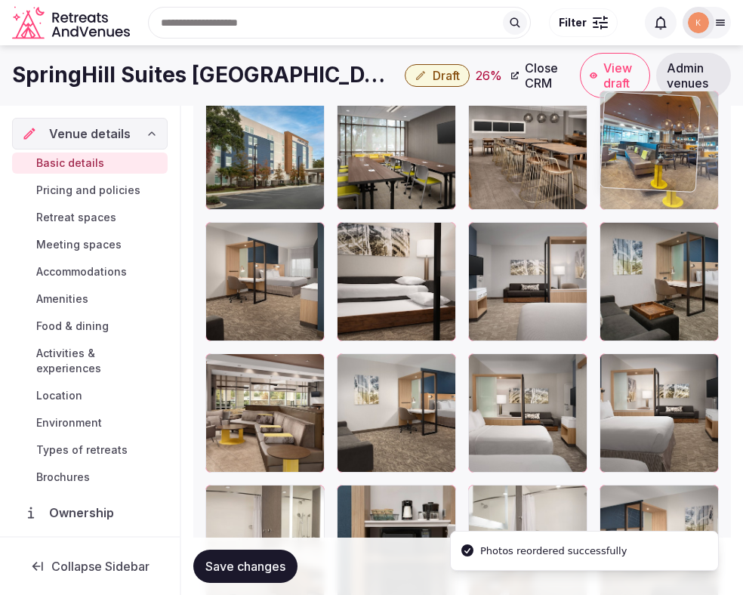
drag, startPoint x: 527, startPoint y: 173, endPoint x: 650, endPoint y: 179, distance: 123.3
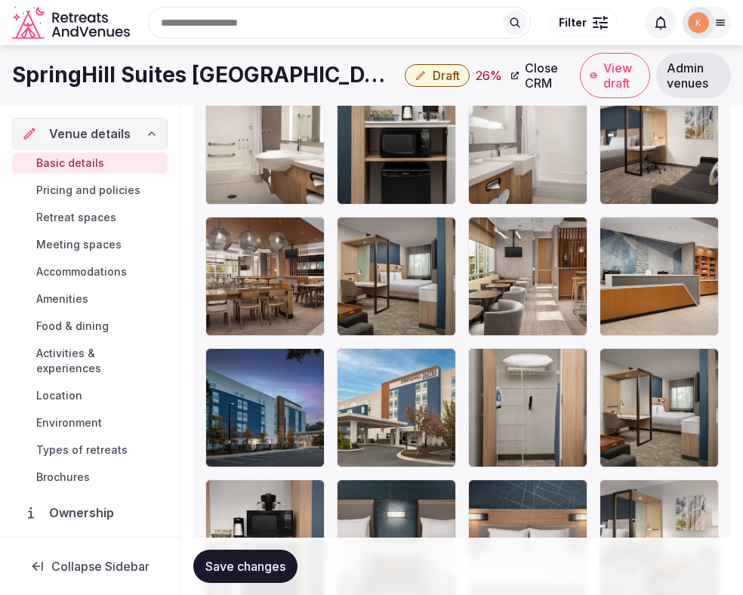
scroll to position [2544, 0]
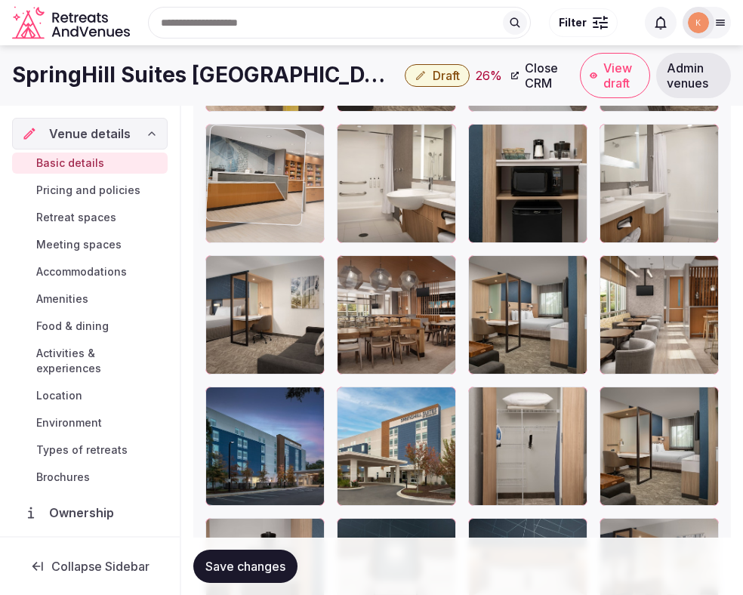
drag, startPoint x: 668, startPoint y: 335, endPoint x: 322, endPoint y: 211, distance: 366.5
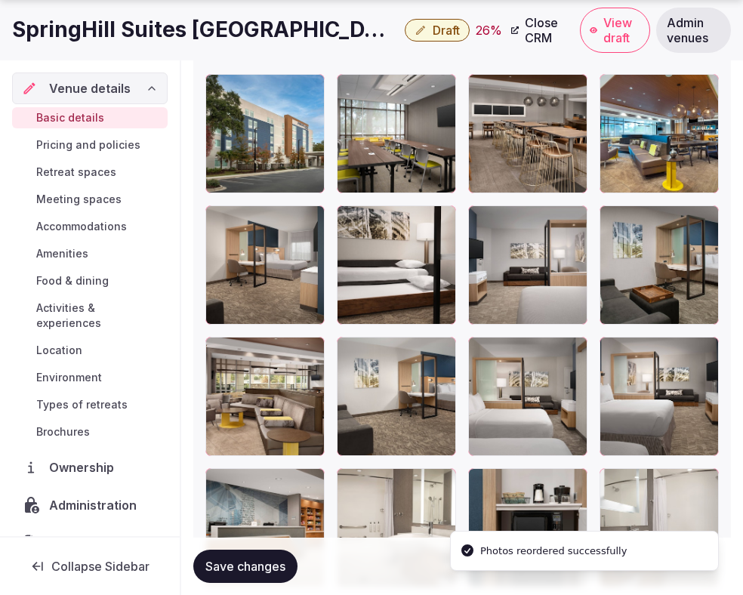
scroll to position [2221, 0]
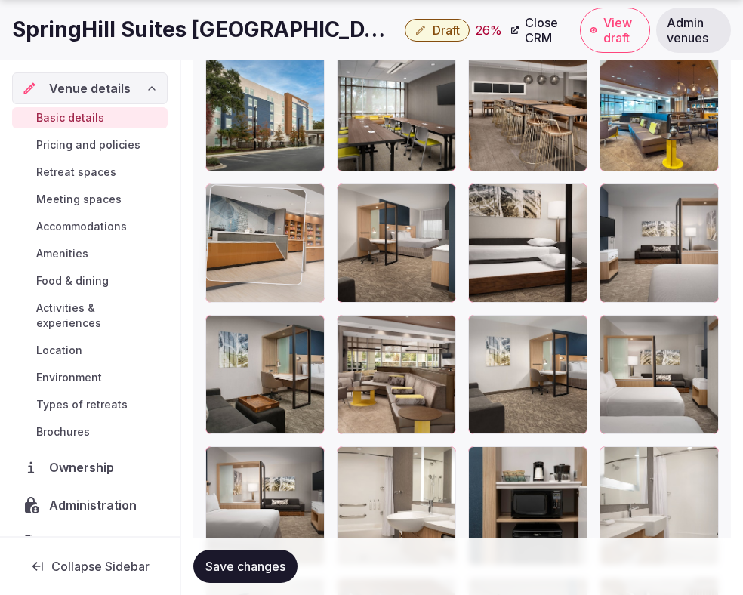
drag, startPoint x: 256, startPoint y: 483, endPoint x: 269, endPoint y: 241, distance: 242.8
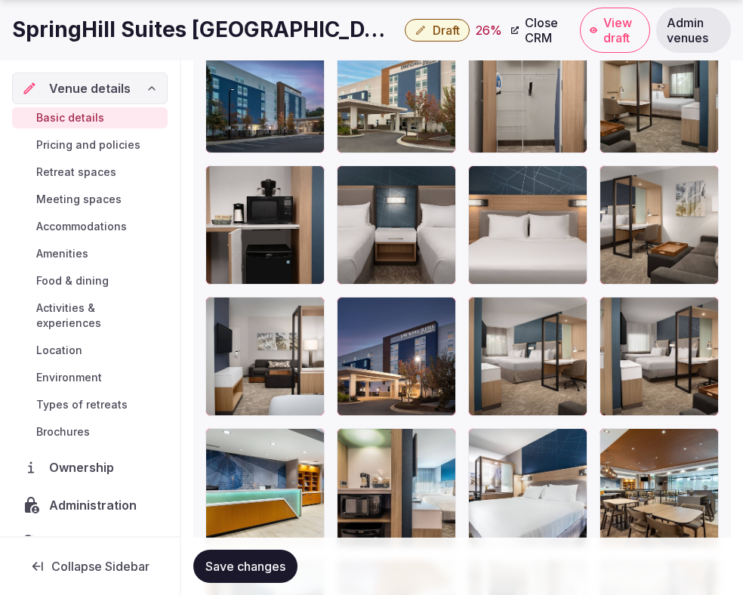
scroll to position [2897, 0]
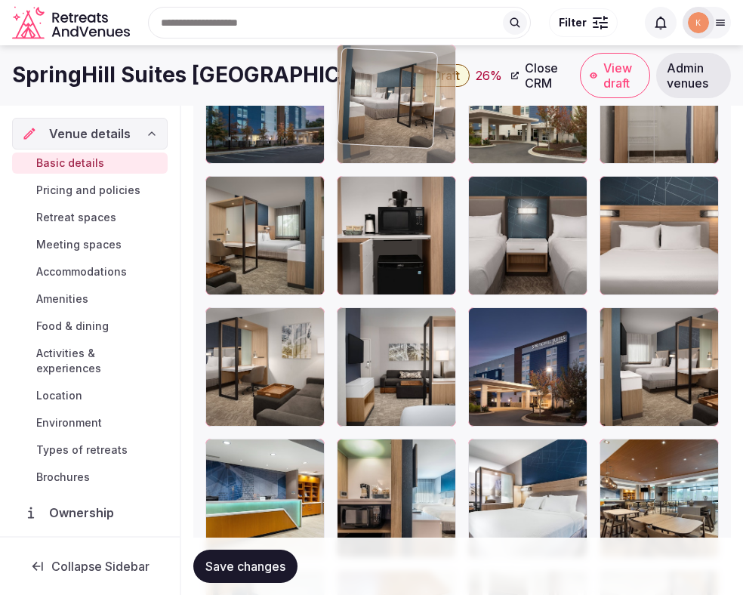
drag, startPoint x: 526, startPoint y: 348, endPoint x: 407, endPoint y: 116, distance: 261.4
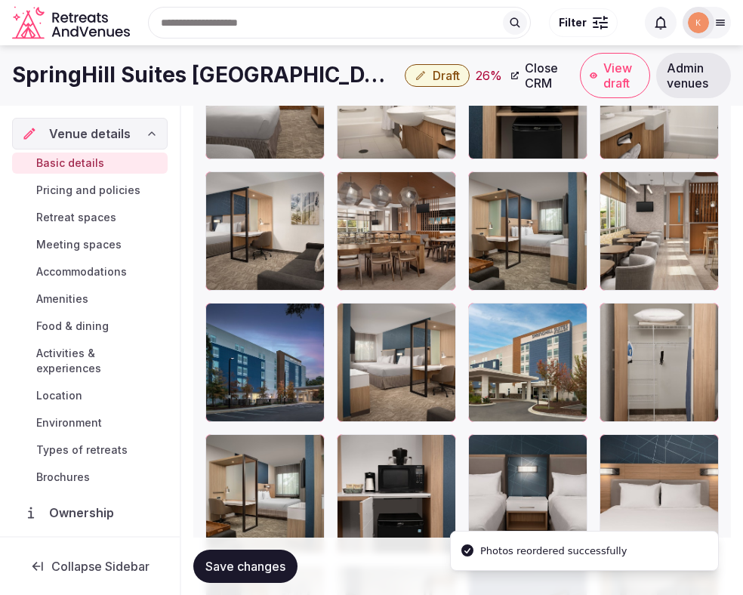
scroll to position [2612, 0]
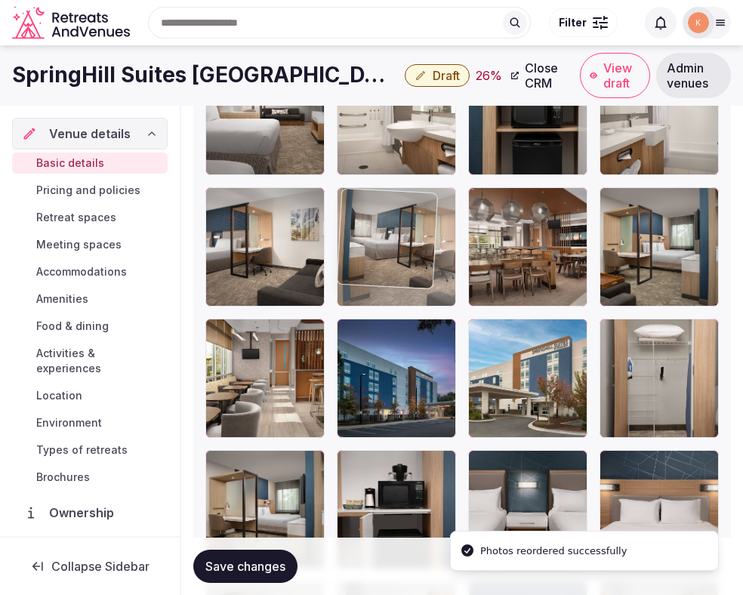
drag, startPoint x: 378, startPoint y: 403, endPoint x: 394, endPoint y: 255, distance: 148.2
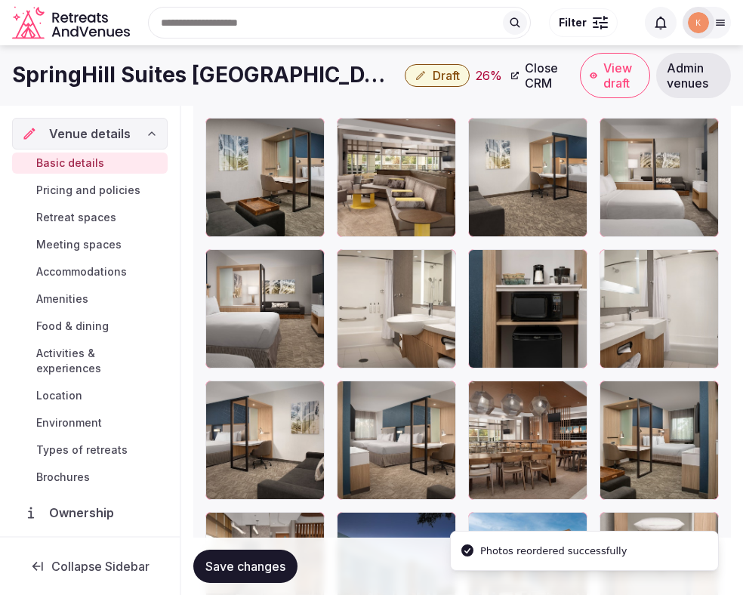
scroll to position [2414, 0]
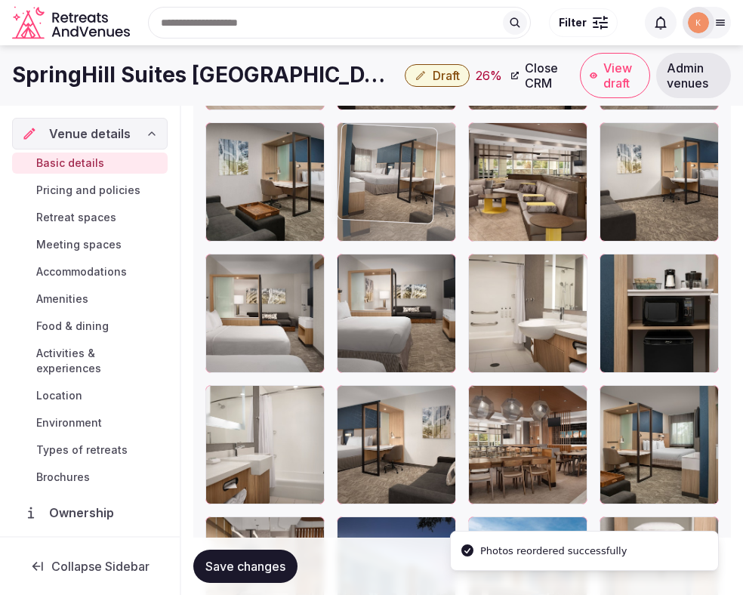
drag, startPoint x: 375, startPoint y: 437, endPoint x: 404, endPoint y: 179, distance: 259.2
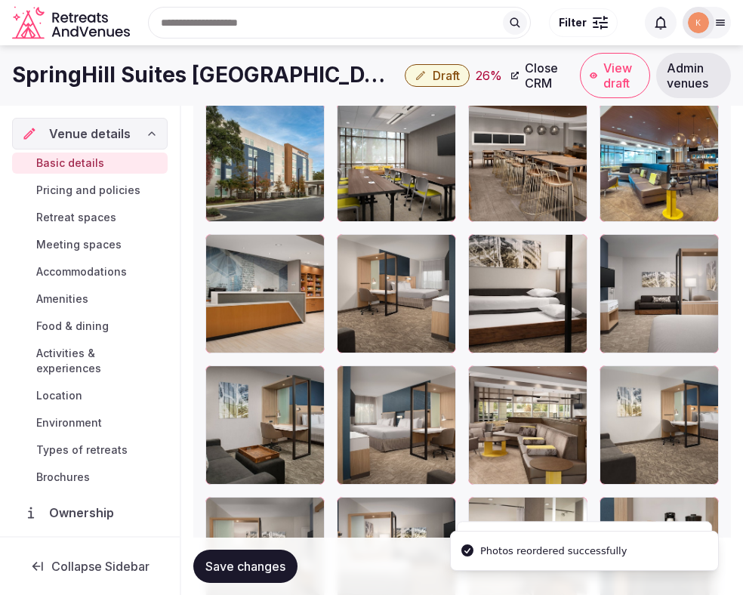
scroll to position [2084, 0]
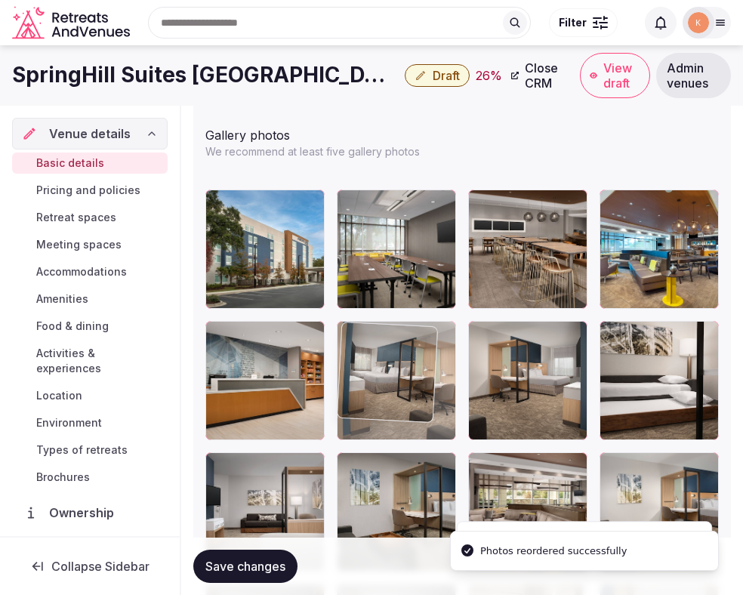
drag, startPoint x: 375, startPoint y: 486, endPoint x: 381, endPoint y: 351, distance: 135.3
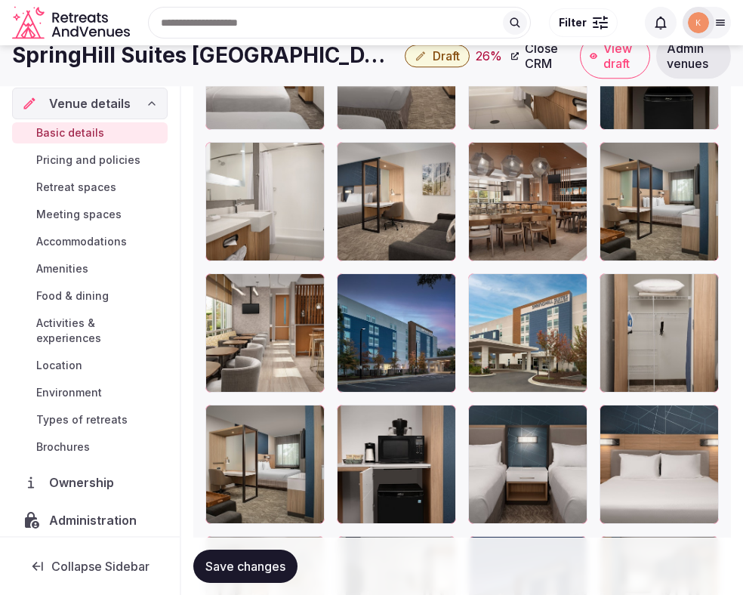
scroll to position [2652, 0]
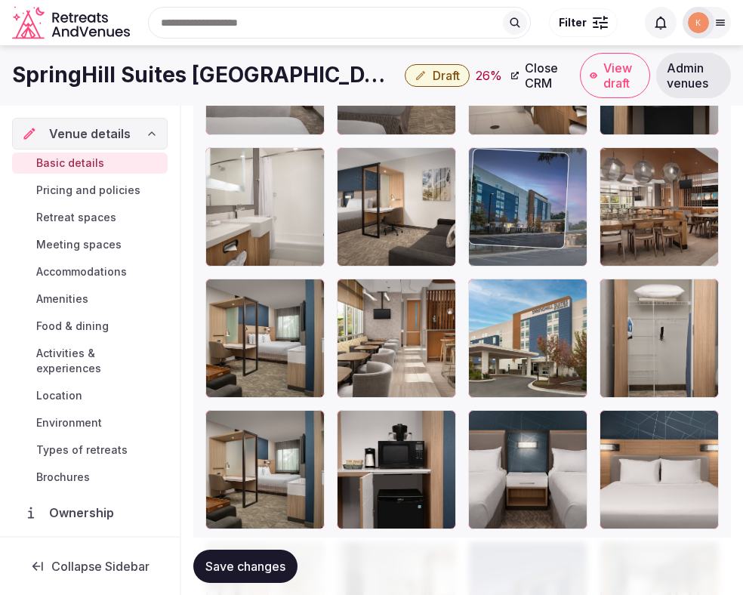
drag, startPoint x: 424, startPoint y: 369, endPoint x: 542, endPoint y: 199, distance: 207.2
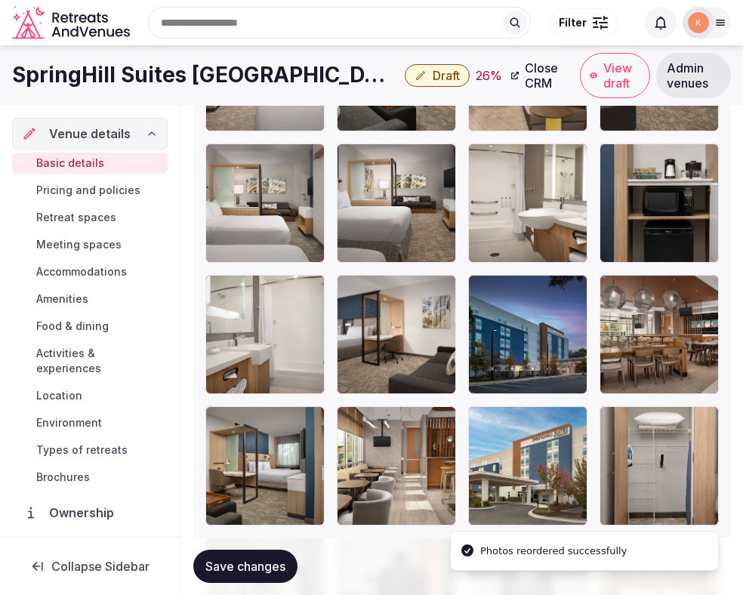
scroll to position [2521, 0]
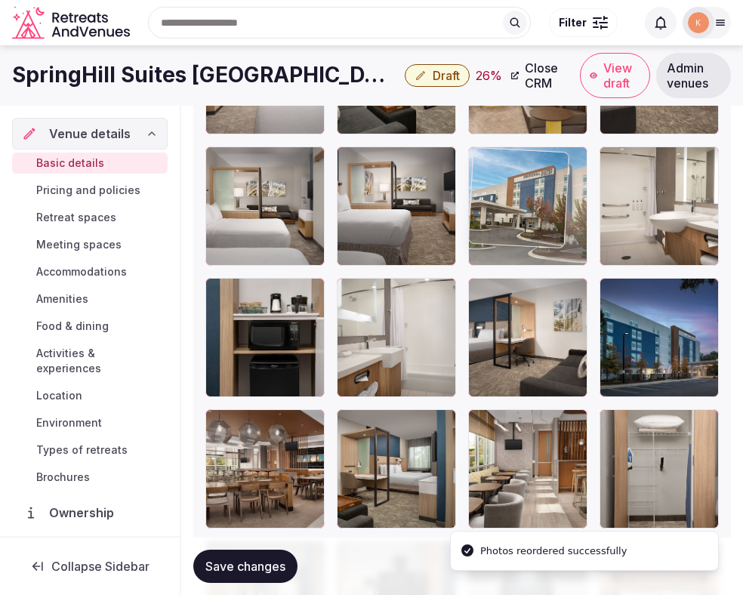
drag, startPoint x: 523, startPoint y: 450, endPoint x: 540, endPoint y: 147, distance: 303.4
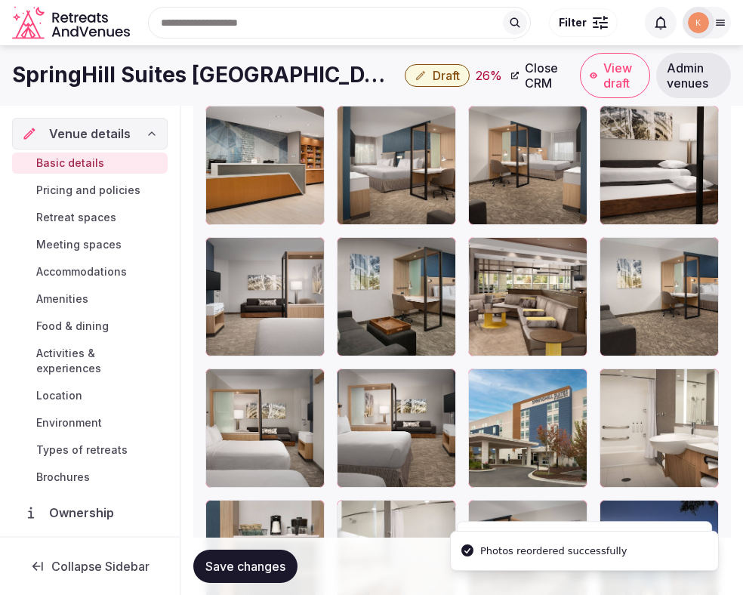
scroll to position [2290, 0]
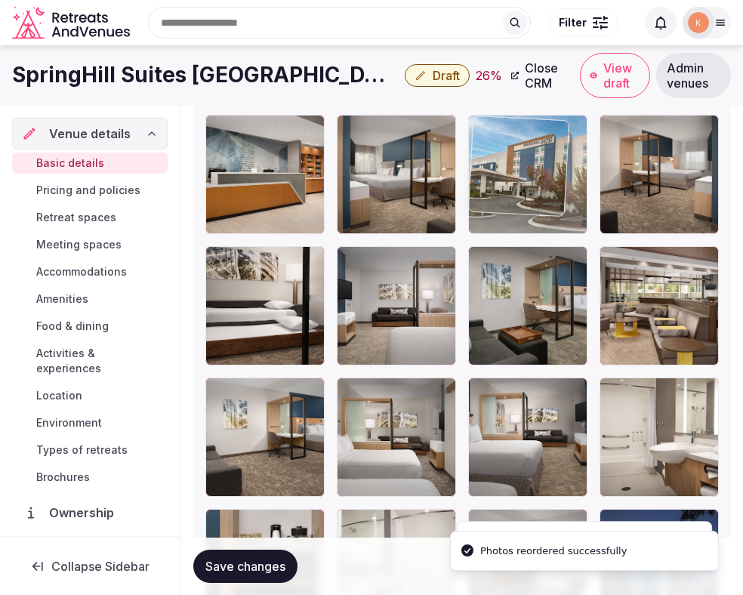
drag, startPoint x: 509, startPoint y: 409, endPoint x: 517, endPoint y: 158, distance: 251.6
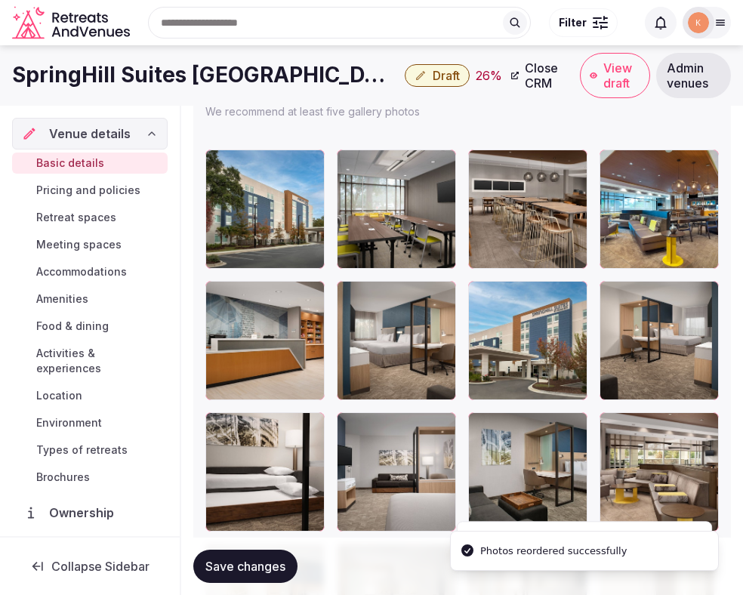
scroll to position [2119, 0]
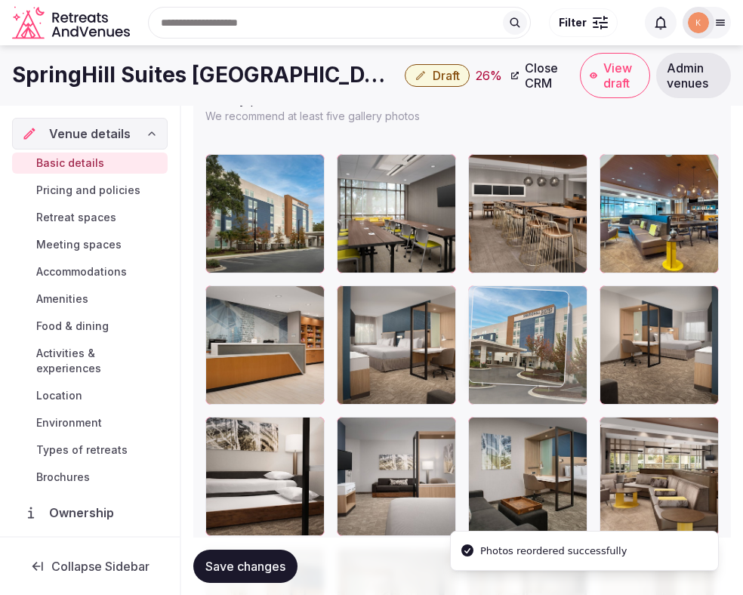
drag, startPoint x: 509, startPoint y: 342, endPoint x: 584, endPoint y: 358, distance: 76.4
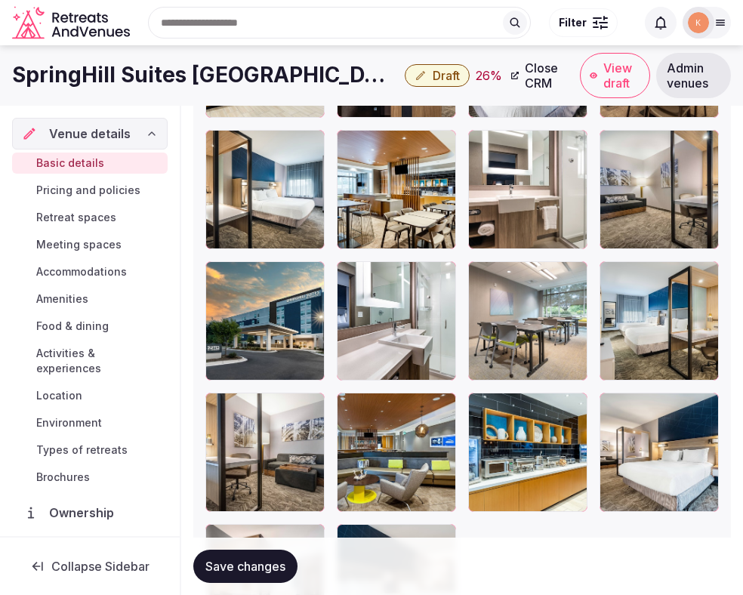
scroll to position [3322, 0]
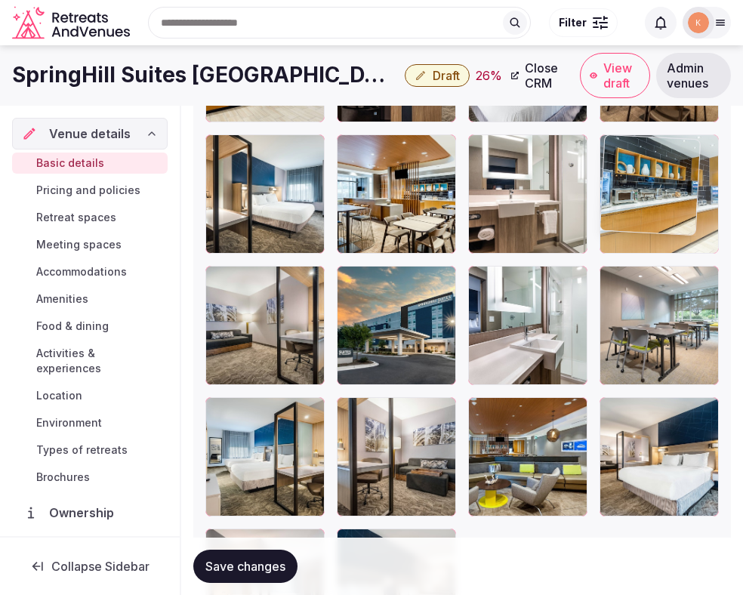
drag, startPoint x: 549, startPoint y: 444, endPoint x: 631, endPoint y: 189, distance: 268.2
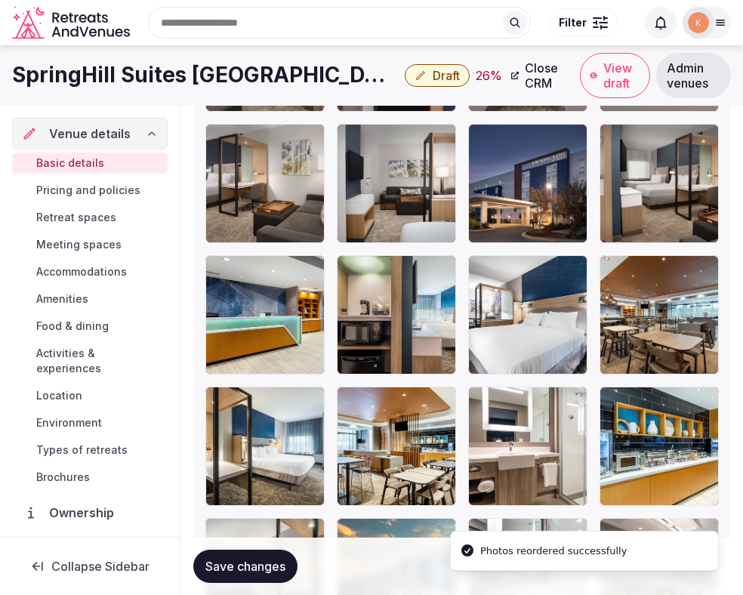
scroll to position [3034, 0]
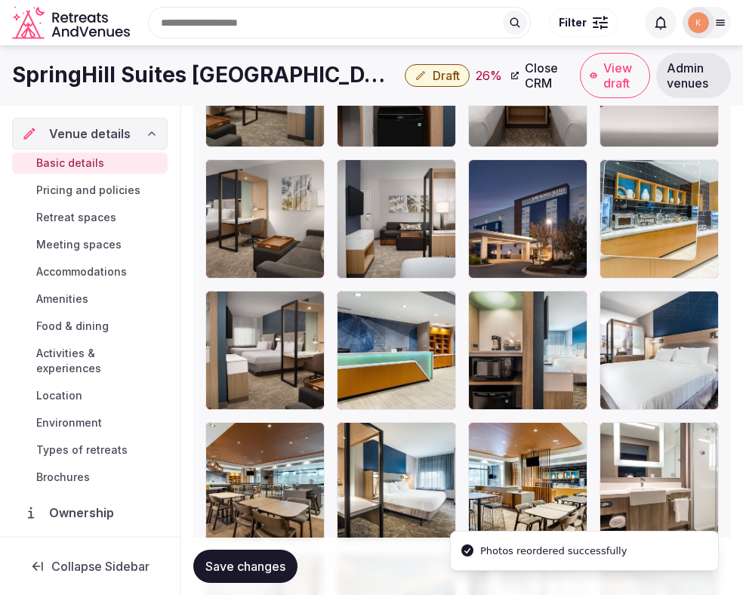
drag, startPoint x: 631, startPoint y: 463, endPoint x: 616, endPoint y: 193, distance: 270.0
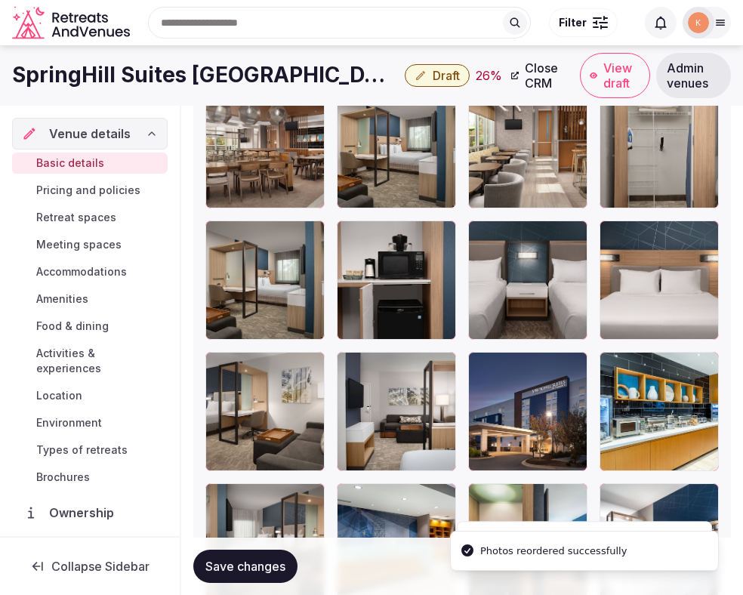
scroll to position [2821, 0]
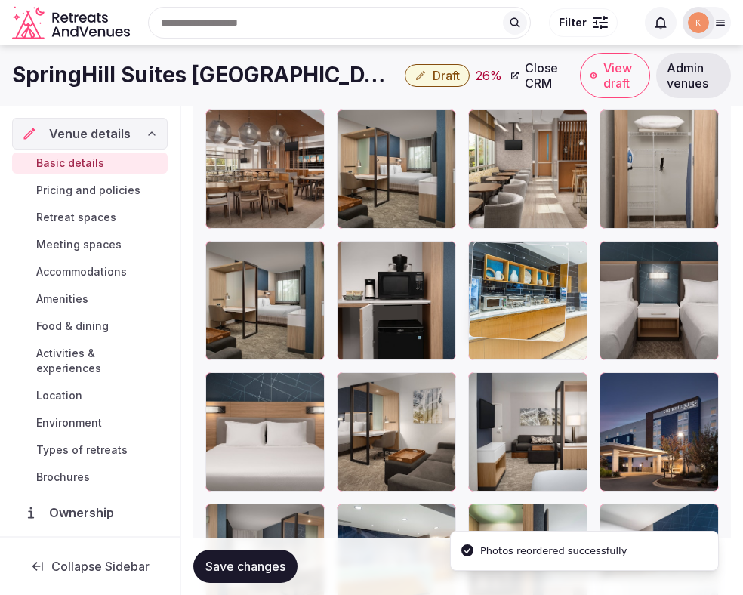
drag, startPoint x: 632, startPoint y: 409, endPoint x: 573, endPoint y: 305, distance: 119.7
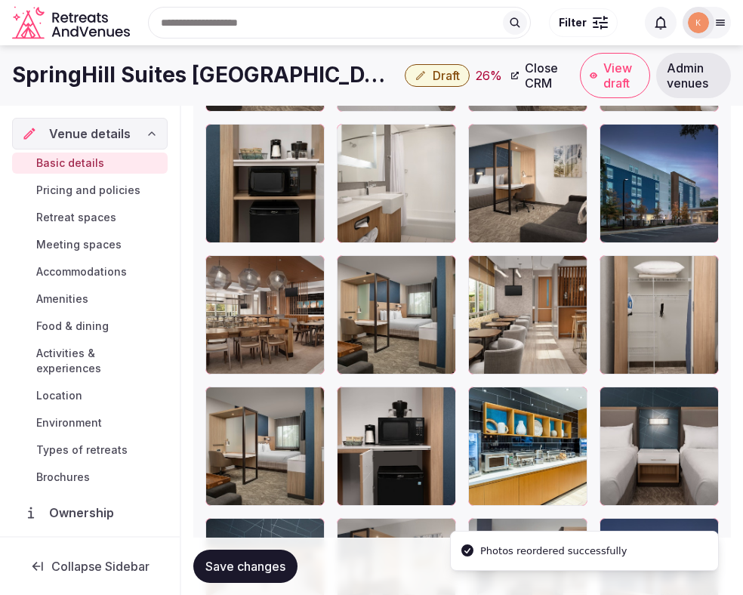
scroll to position [2672, 0]
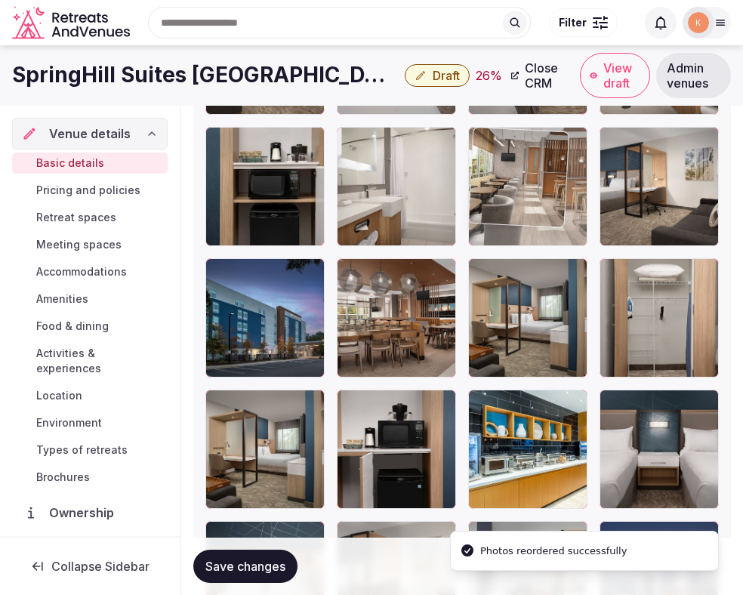
drag, startPoint x: 554, startPoint y: 326, endPoint x: 554, endPoint y: 205, distance: 120.8
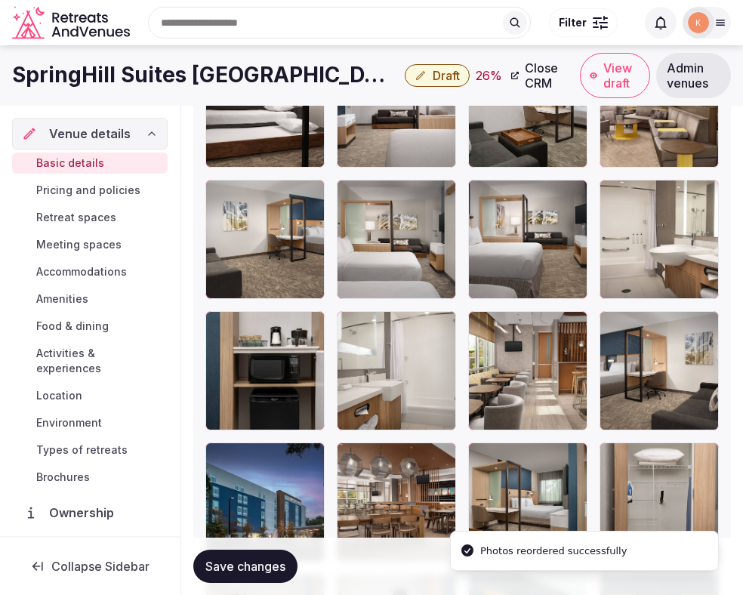
scroll to position [2479, 0]
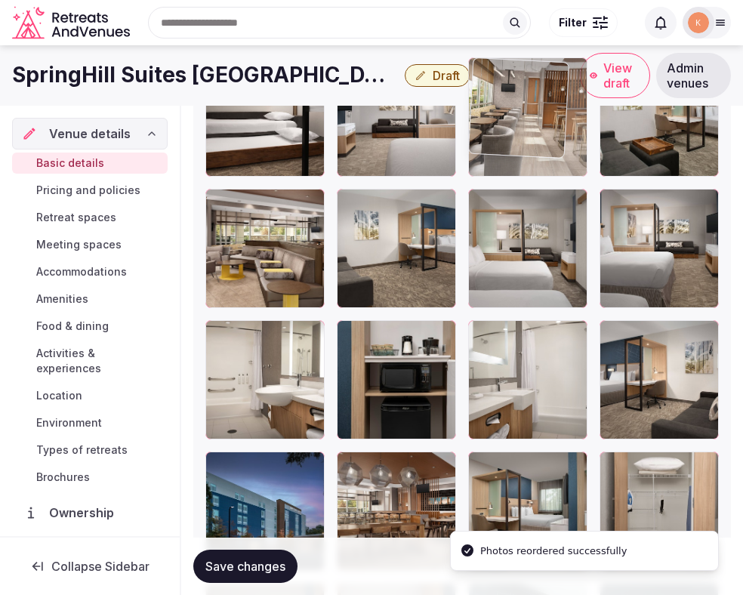
drag, startPoint x: 542, startPoint y: 387, endPoint x: 543, endPoint y: 187, distance: 199.4
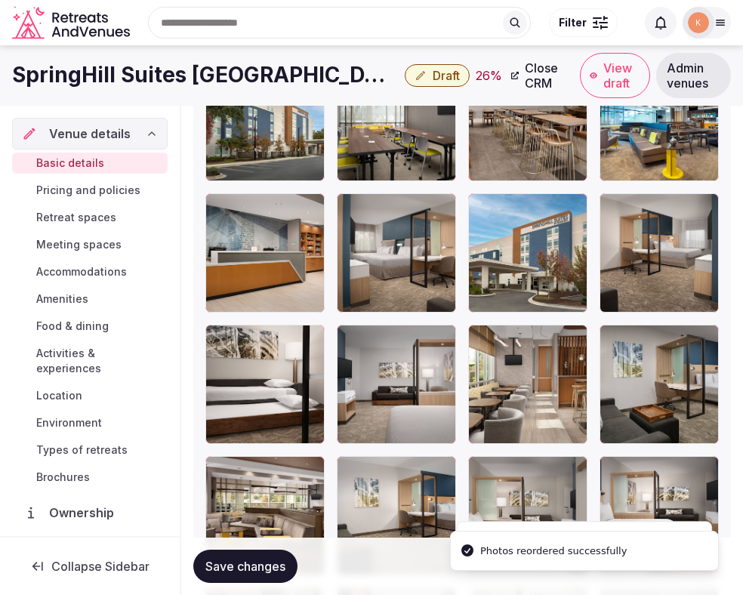
scroll to position [2176, 0]
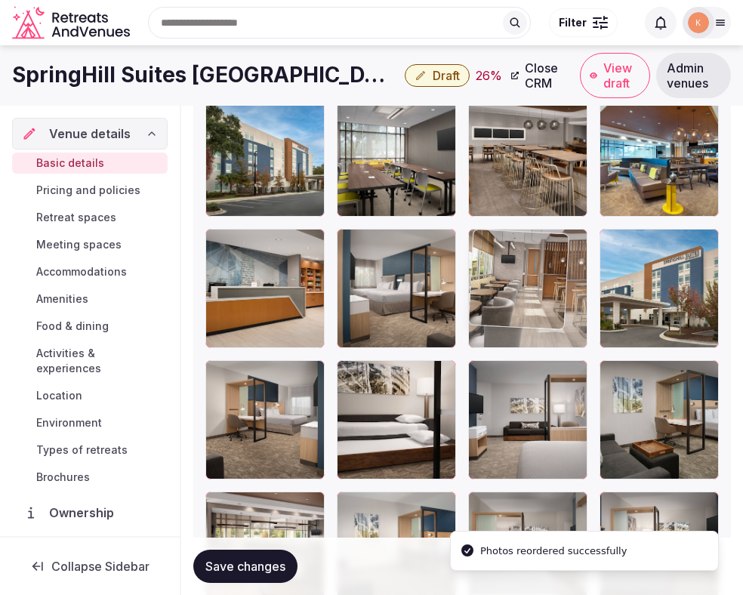
drag, startPoint x: 535, startPoint y: 403, endPoint x: 536, endPoint y: 294, distance: 109.5
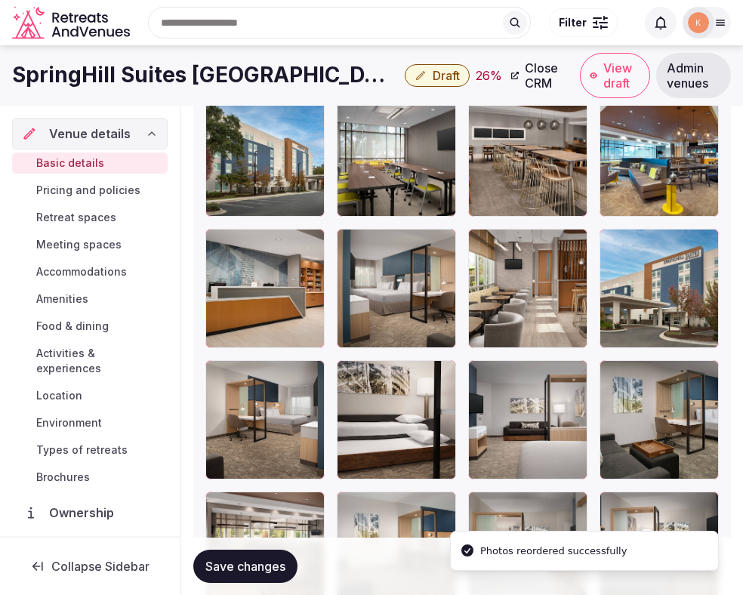
click at [279, 569] on span "Save changes" at bounding box center [245, 566] width 80 height 15
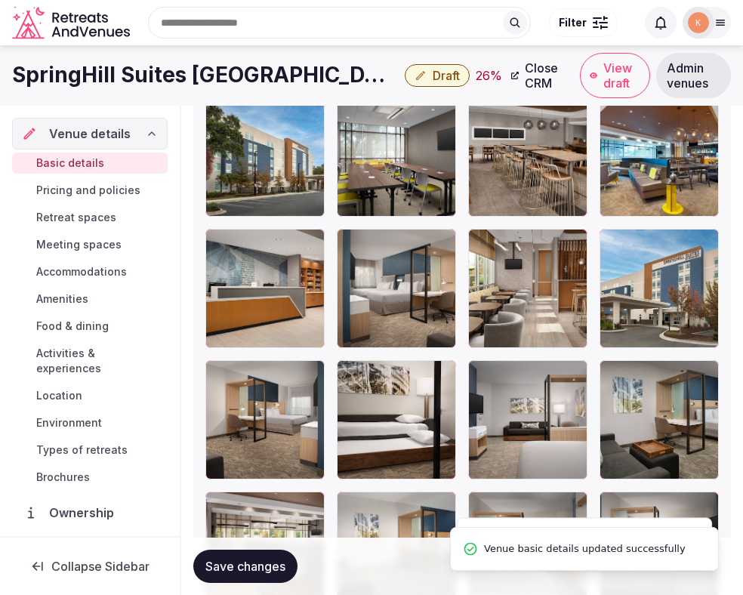
click at [255, 554] on button "Save changes" at bounding box center [245, 566] width 104 height 33
click at [433, 79] on span "Draft" at bounding box center [446, 75] width 27 height 15
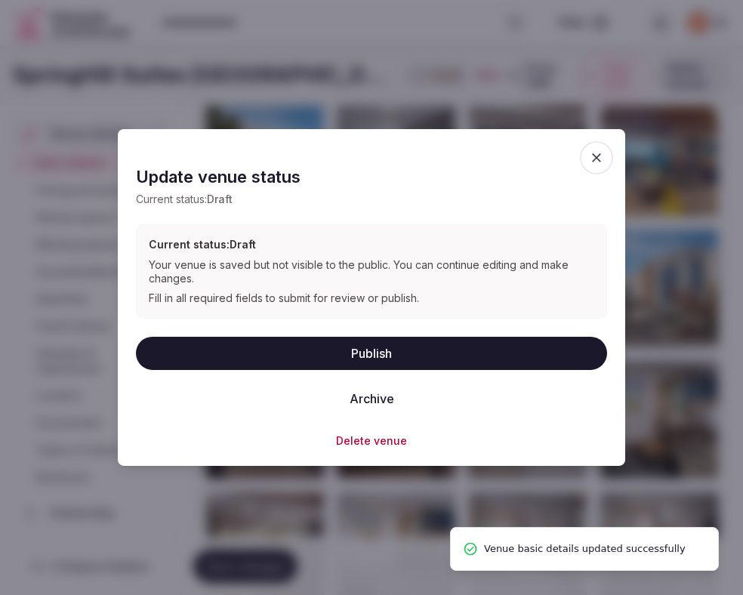
click at [375, 344] on button "Publish" at bounding box center [371, 352] width 471 height 33
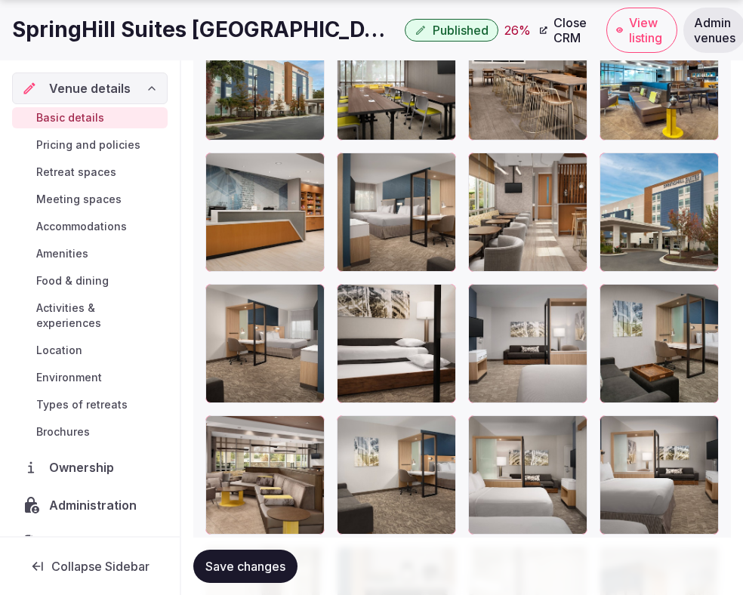
scroll to position [2273, 0]
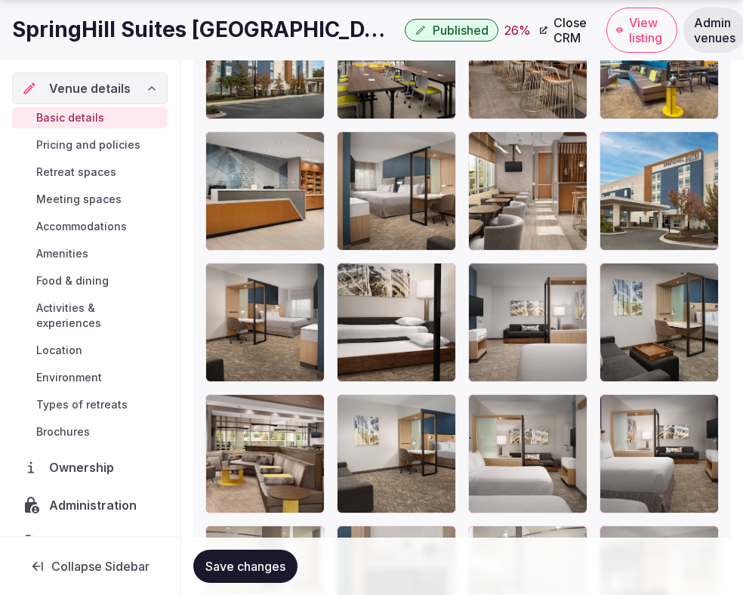
click at [254, 563] on span "Save changes" at bounding box center [245, 566] width 80 height 15
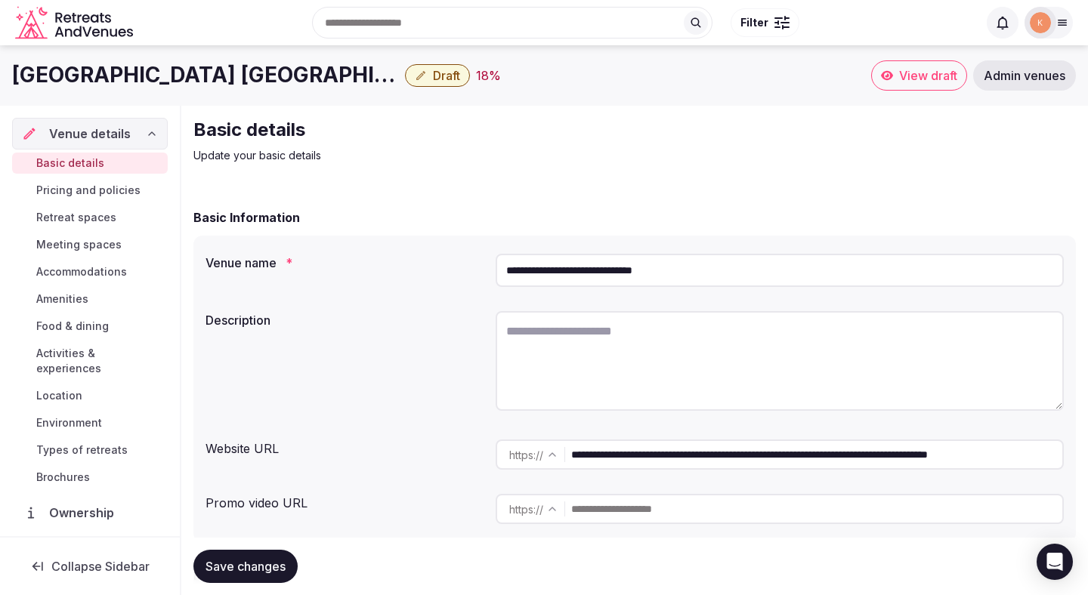
click at [586, 269] on input "**********" at bounding box center [779, 270] width 568 height 33
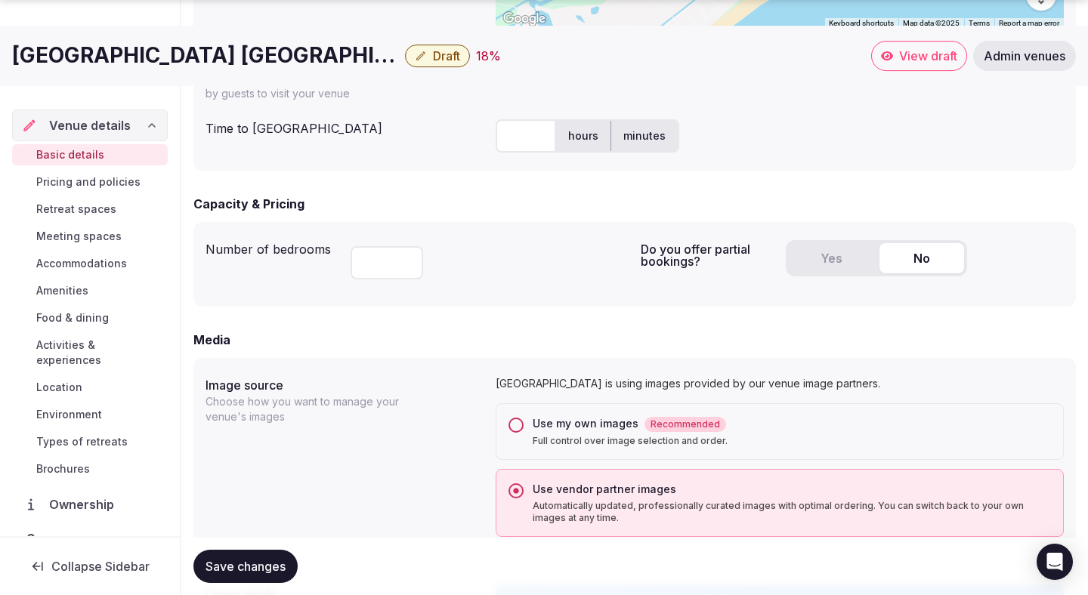
scroll to position [858, 0]
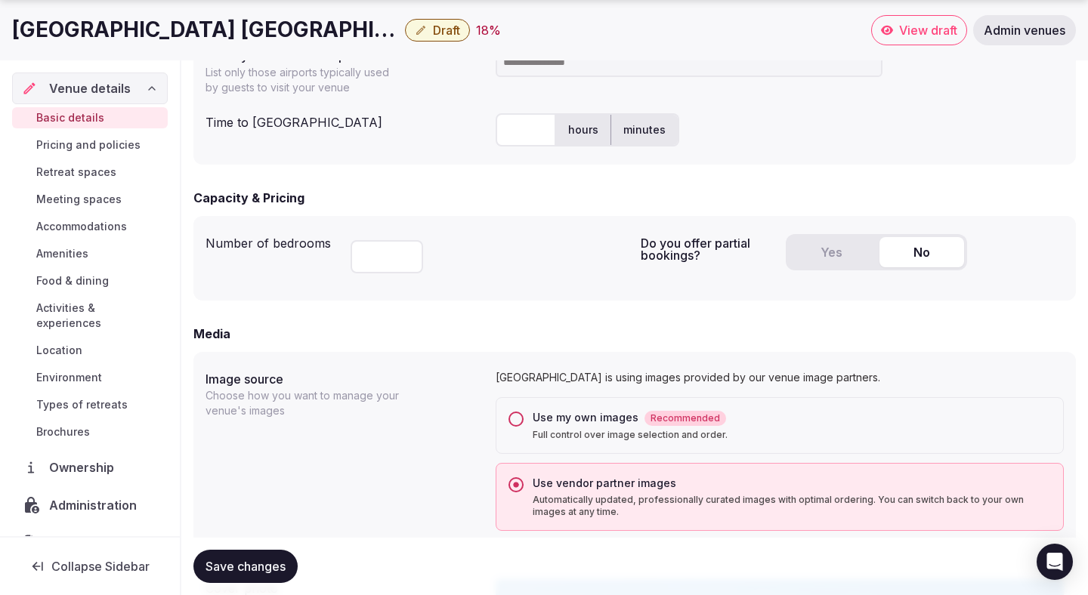
click at [742, 252] on button "Yes" at bounding box center [830, 252] width 85 height 30
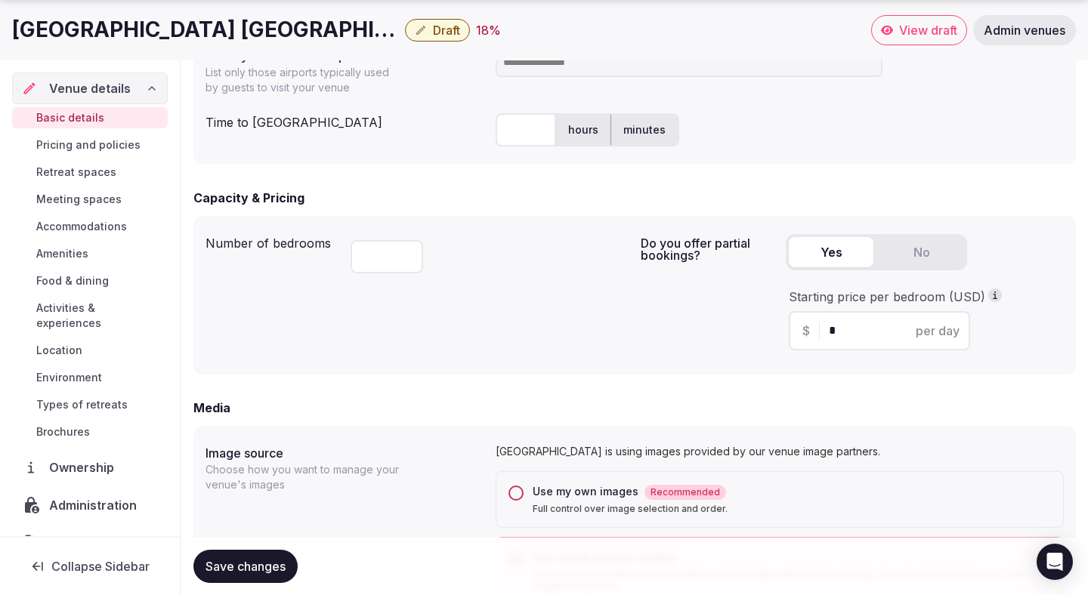
click at [742, 335] on input "*" at bounding box center [893, 331] width 128 height 18
type input "***"
click at [657, 350] on div "Do you offer partial bookings? Yes No Starting price per bedroom (USD) $ *** pe…" at bounding box center [851, 295] width 423 height 134
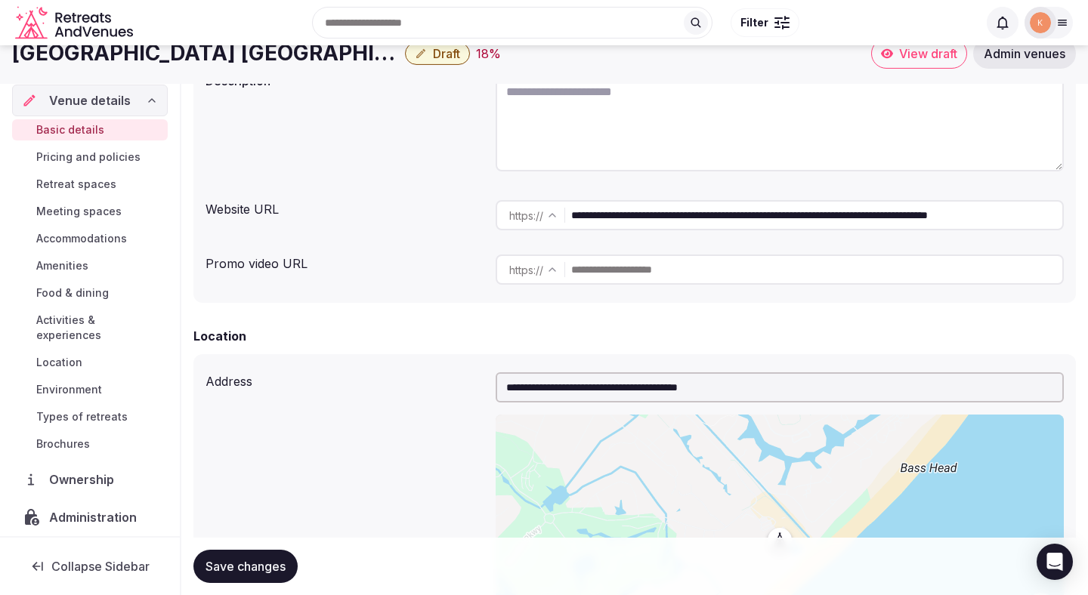
scroll to position [230, 0]
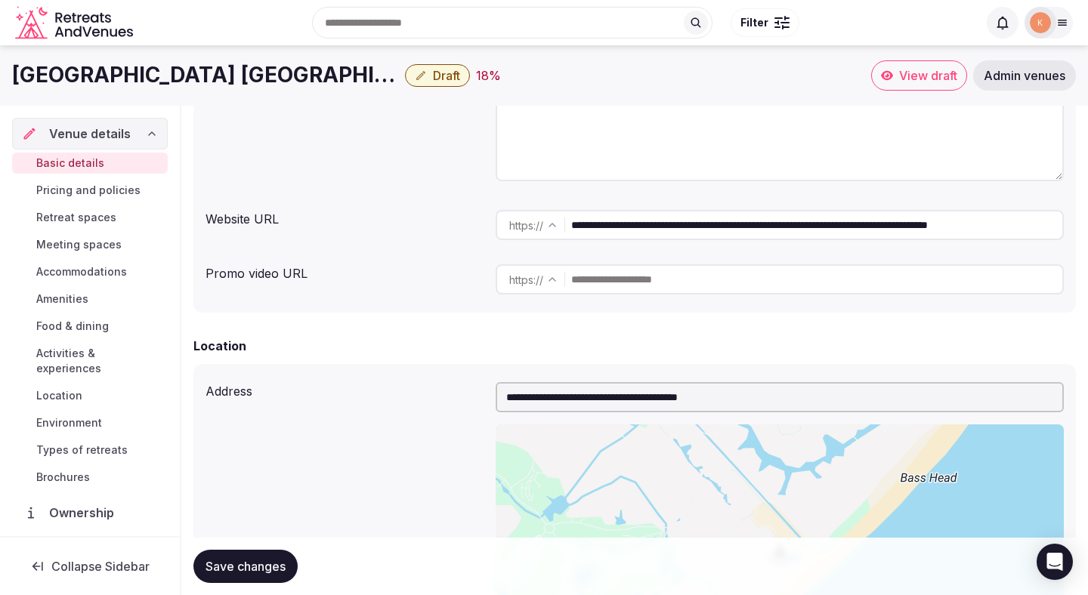
click at [641, 227] on input "**********" at bounding box center [816, 225] width 491 height 30
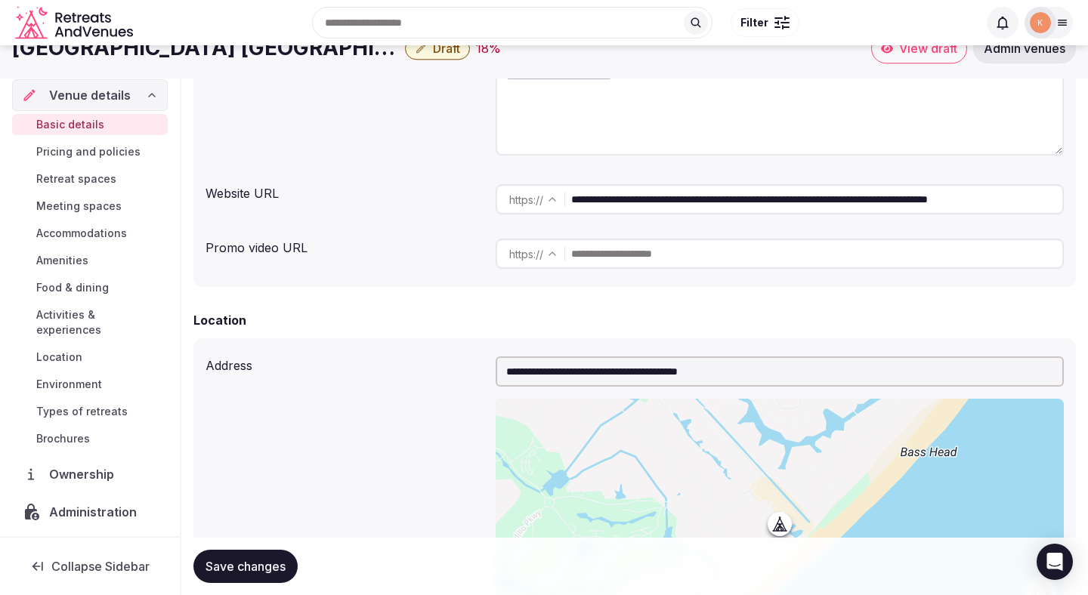
scroll to position [111, 0]
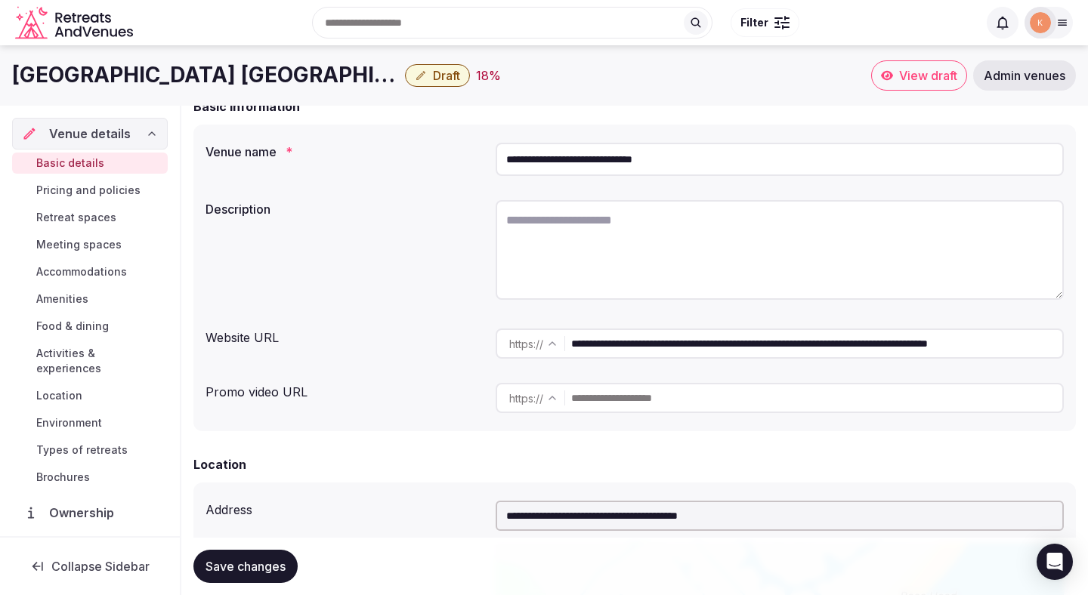
click at [631, 245] on textarea at bounding box center [779, 250] width 568 height 100
paste textarea "**********"
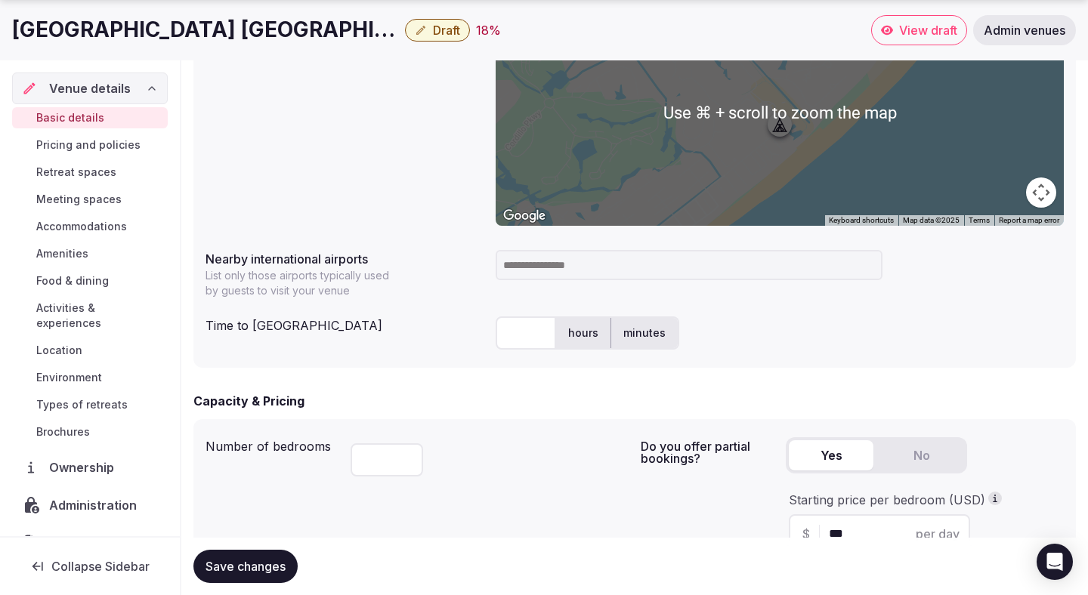
scroll to position [669, 0]
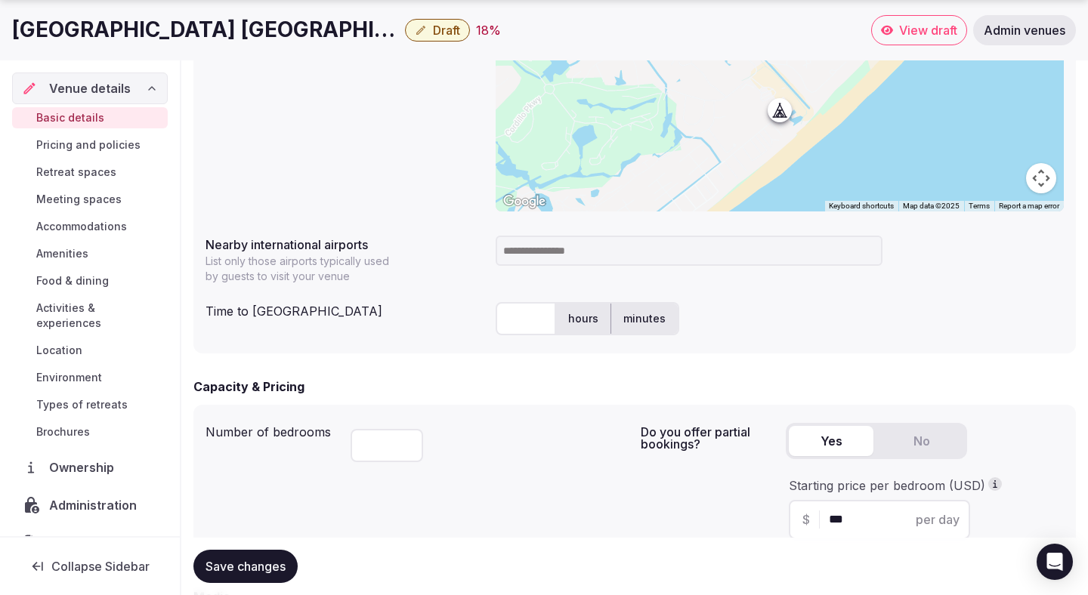
type textarea "**********"
click at [545, 245] on input at bounding box center [688, 251] width 387 height 30
type input "***"
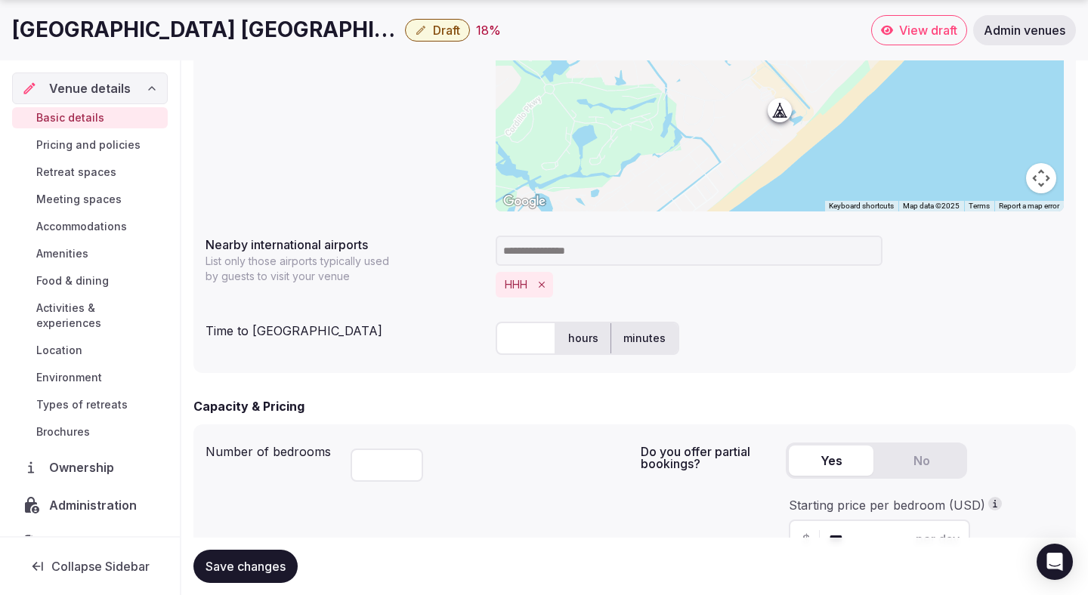
click at [562, 256] on input at bounding box center [688, 251] width 387 height 30
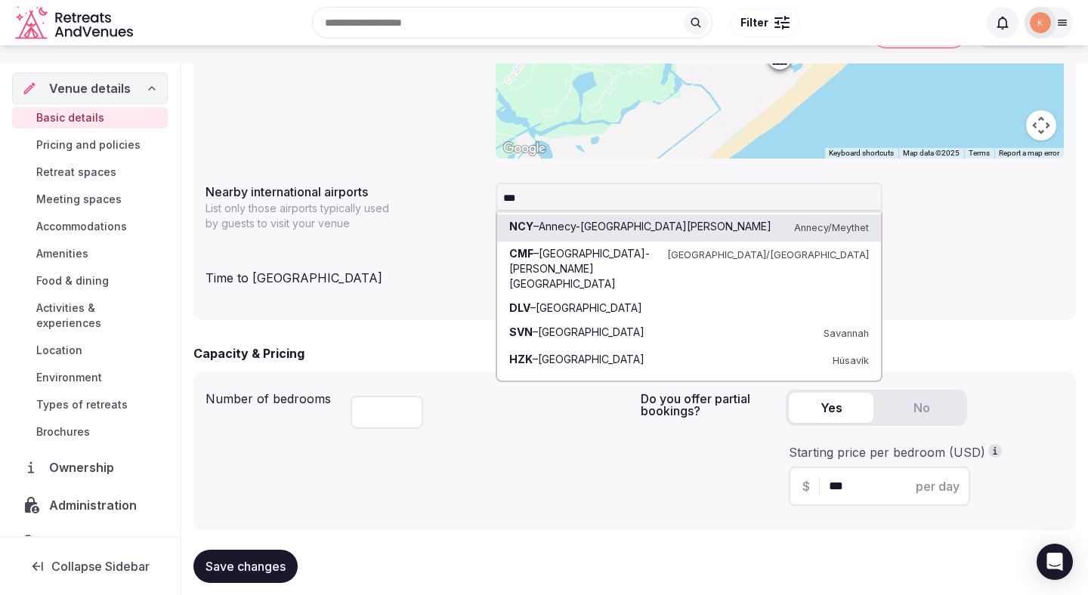
scroll to position [721, 0]
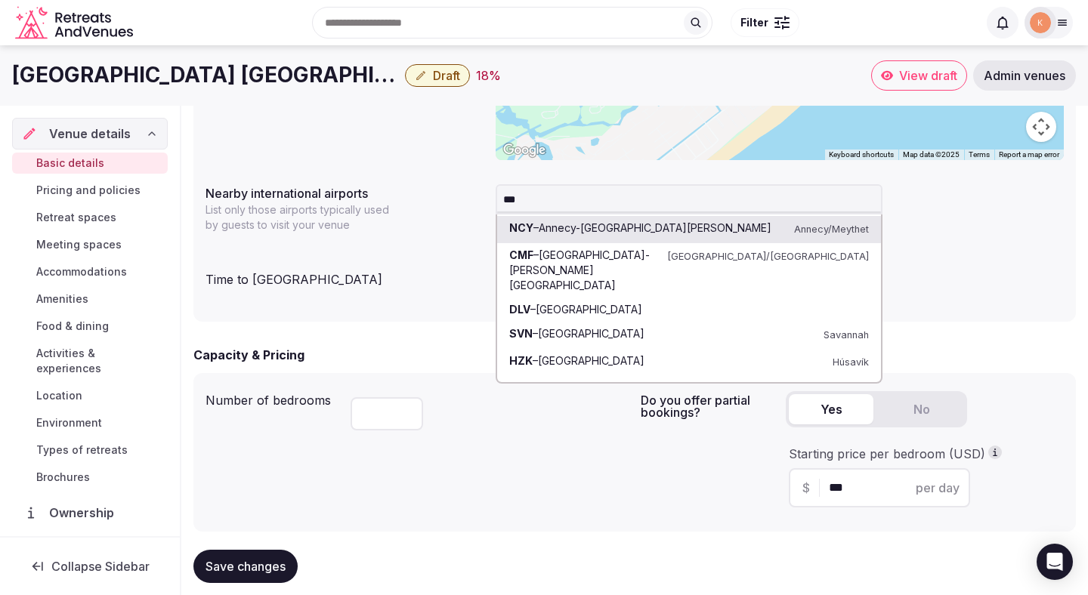
type input "****"
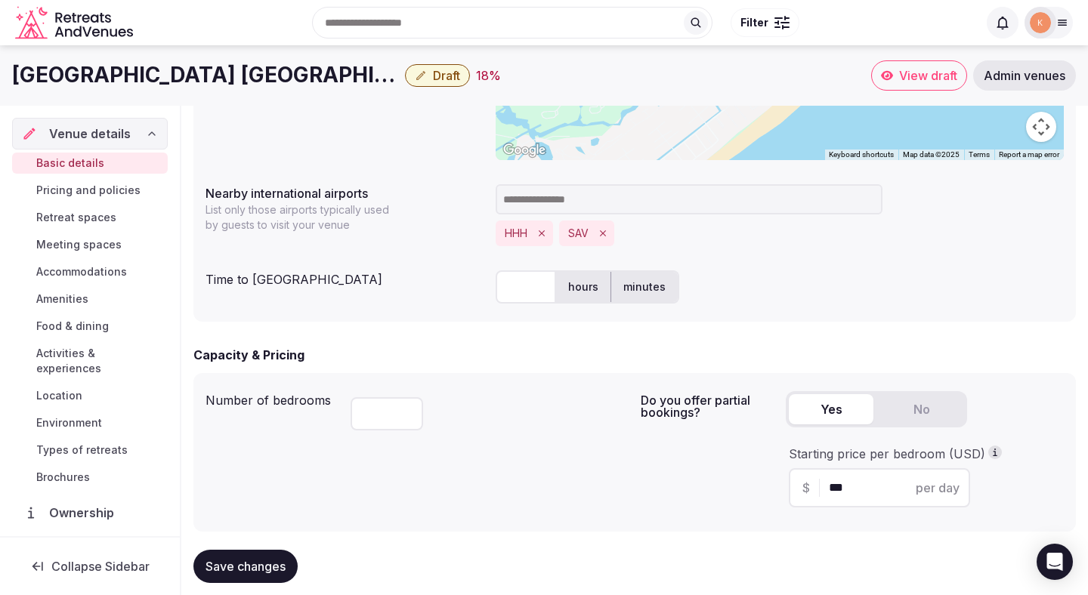
click at [517, 285] on input "text" at bounding box center [525, 286] width 60 height 33
type input "**"
click at [742, 233] on div "HHH SAV" at bounding box center [779, 234] width 568 height 26
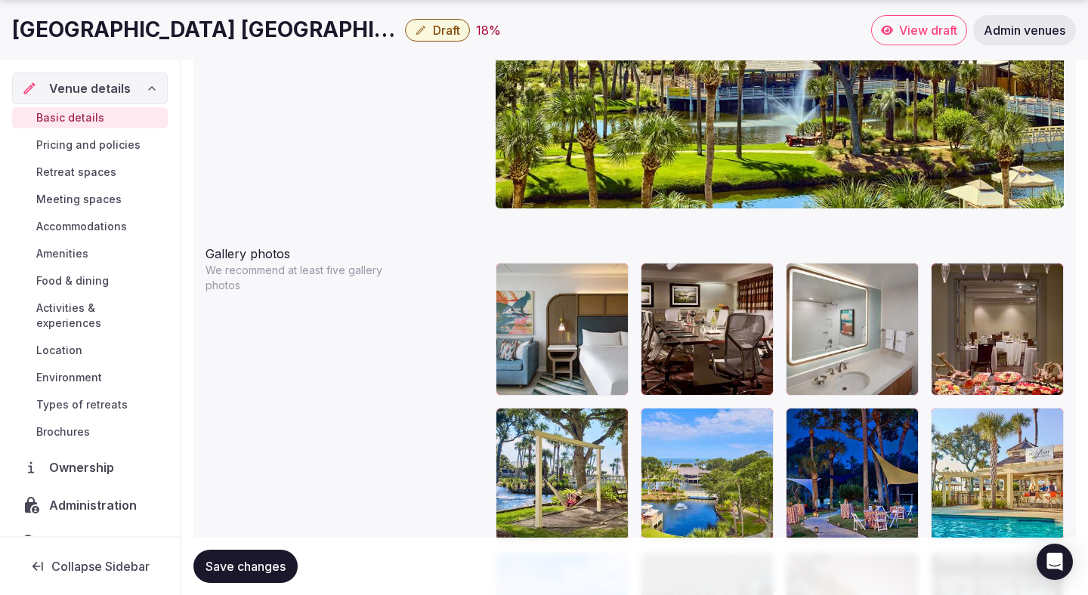
scroll to position [1649, 0]
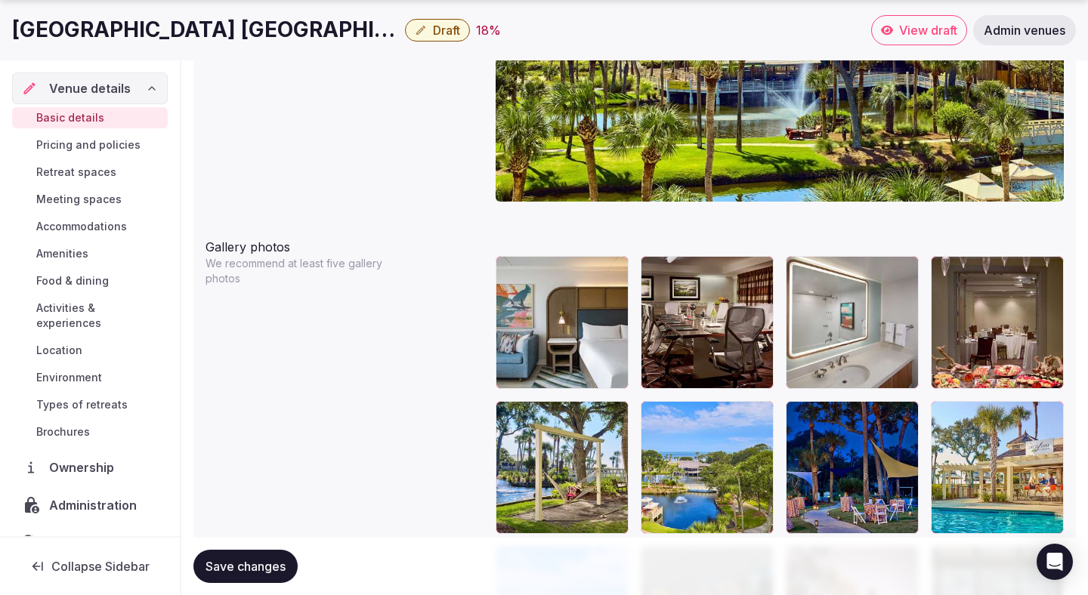
click at [271, 569] on span "Save changes" at bounding box center [245, 566] width 80 height 15
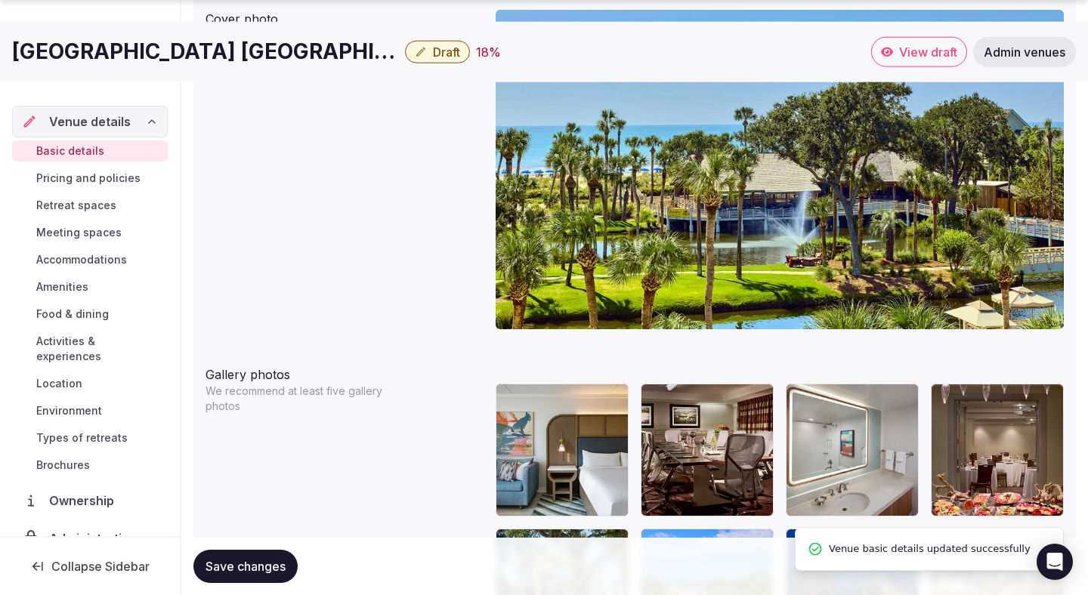
scroll to position [1606, 0]
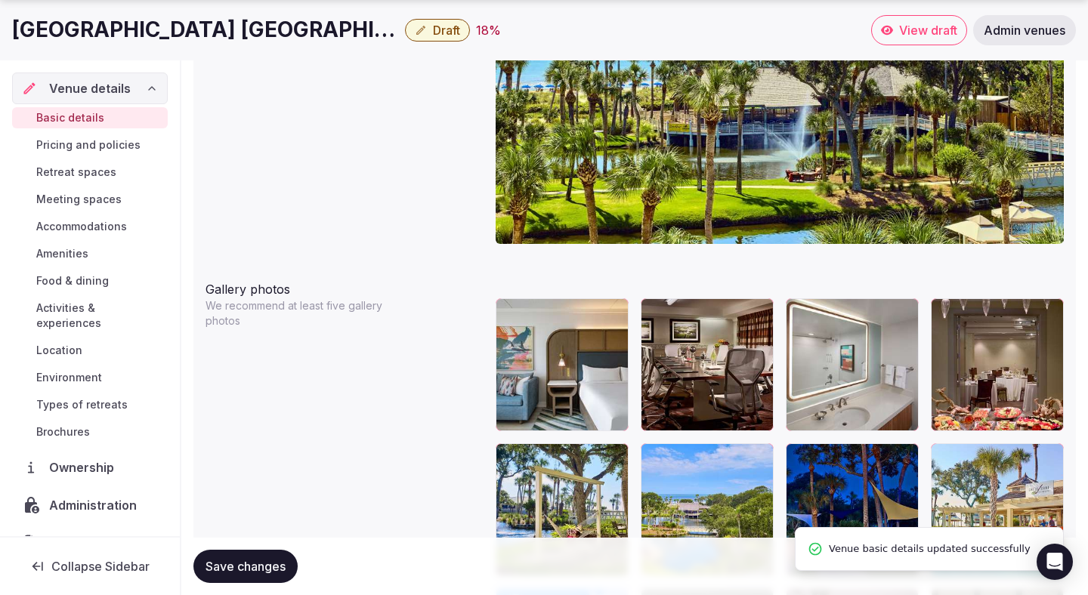
click at [266, 576] on button "Save changes" at bounding box center [245, 566] width 104 height 33
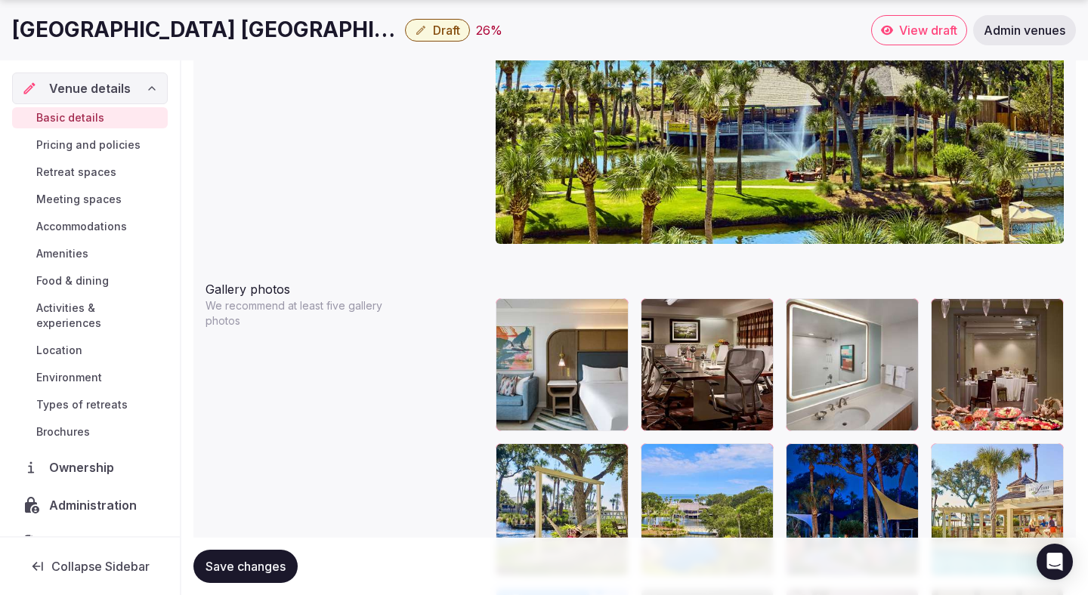
click at [422, 223] on div "Cover photo Required for published venues" at bounding box center [634, 90] width 858 height 344
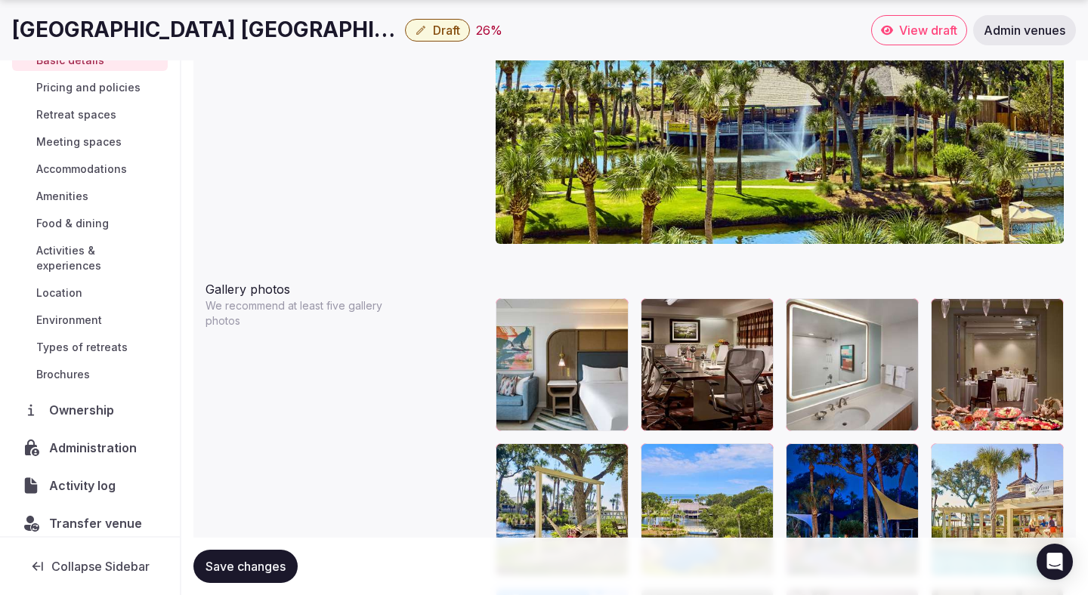
click at [100, 439] on span "Administration" at bounding box center [96, 448] width 94 height 18
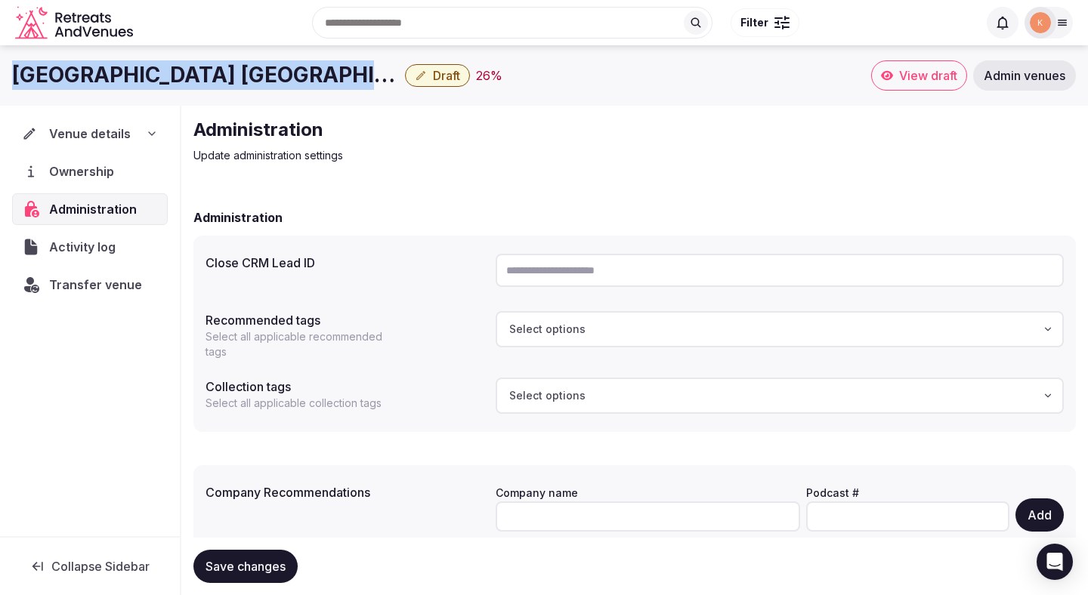
drag, startPoint x: 360, startPoint y: 80, endPoint x: 20, endPoint y: 84, distance: 339.1
click at [20, 84] on h1 "[GEOGRAPHIC_DATA] [GEOGRAPHIC_DATA]" at bounding box center [205, 74] width 387 height 29
copy h1 "onesta Resort Hilton Head Island"
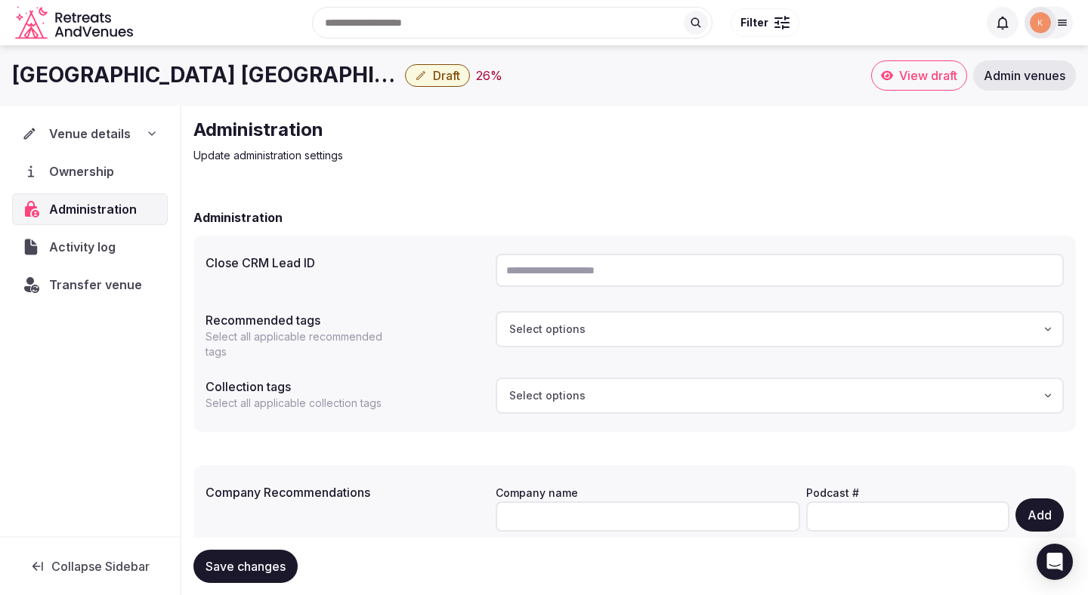
click at [537, 289] on div at bounding box center [779, 270] width 568 height 45
click at [538, 272] on input "text" at bounding box center [779, 270] width 568 height 33
paste input "**********"
type input "**********"
click at [258, 582] on button "Save changes" at bounding box center [245, 566] width 104 height 33
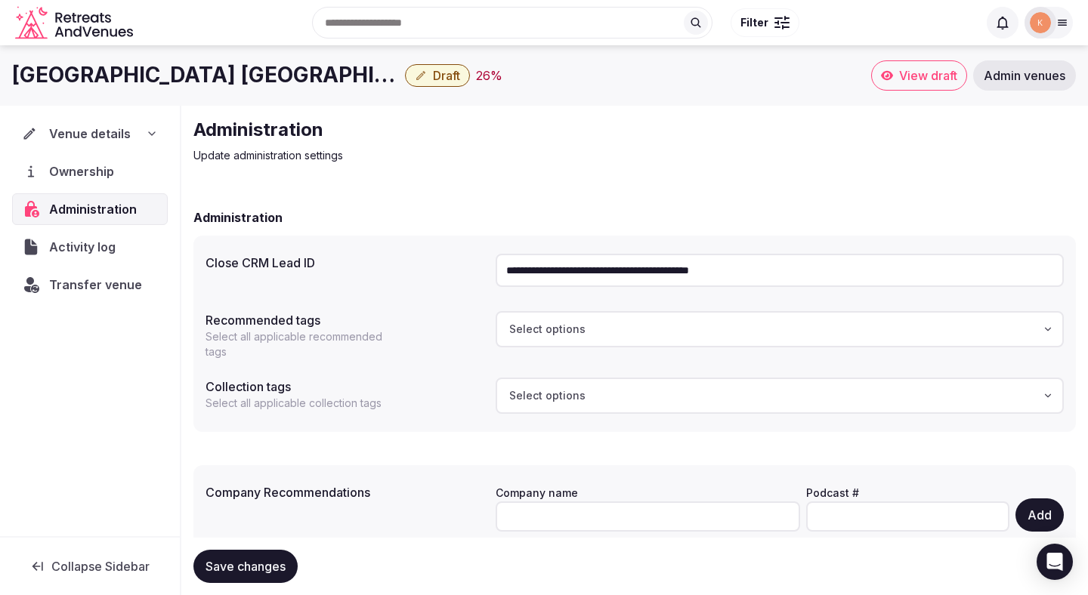
click at [254, 559] on span "Save changes" at bounding box center [245, 566] width 80 height 15
click at [104, 132] on span "Venue details" at bounding box center [90, 134] width 82 height 18
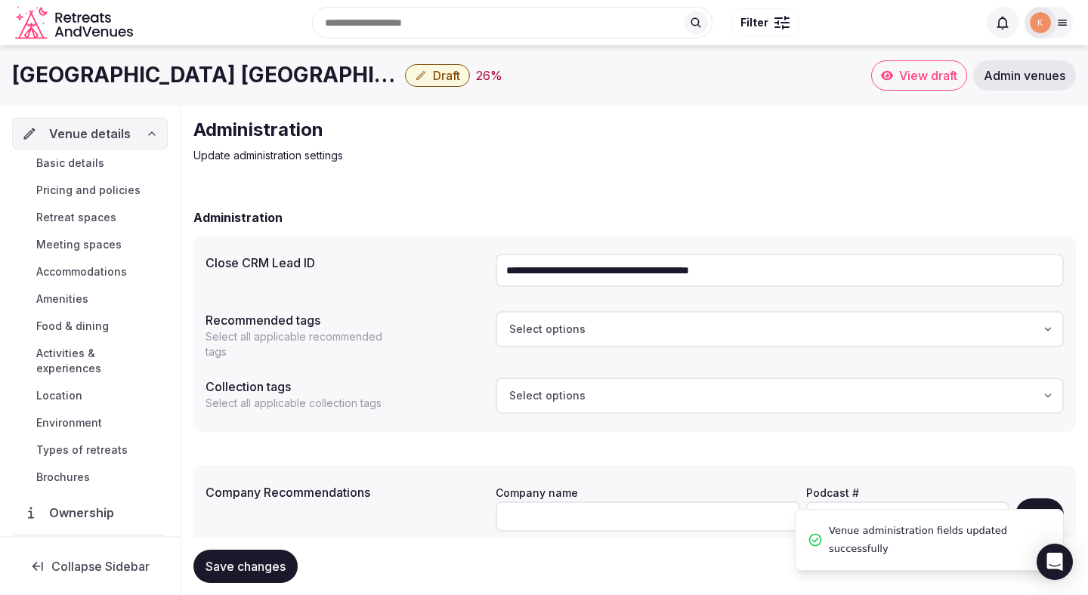
click at [90, 162] on span "Basic details" at bounding box center [70, 163] width 68 height 15
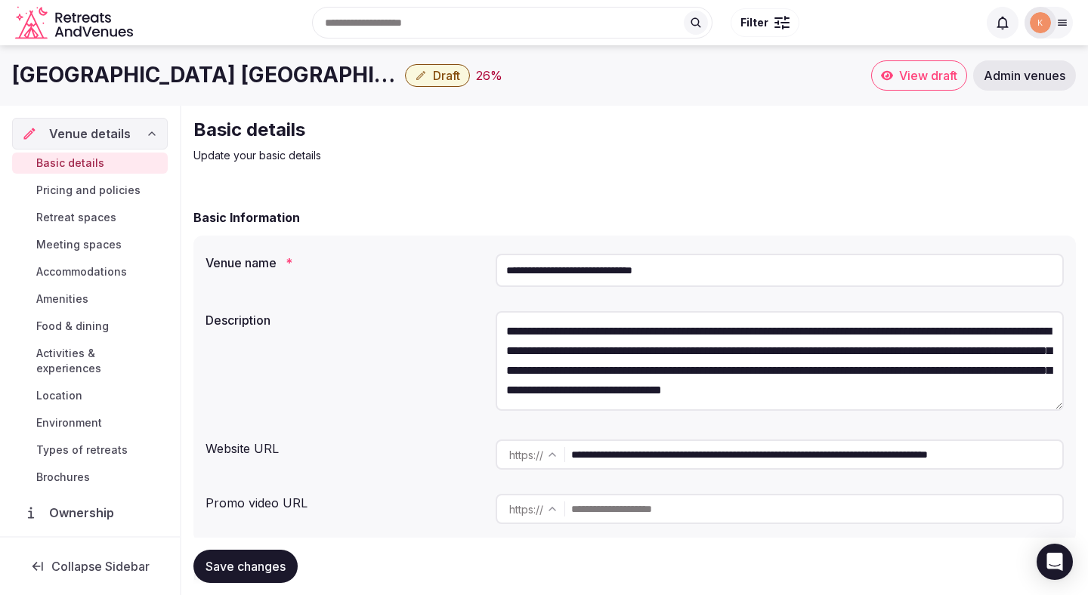
scroll to position [103, 0]
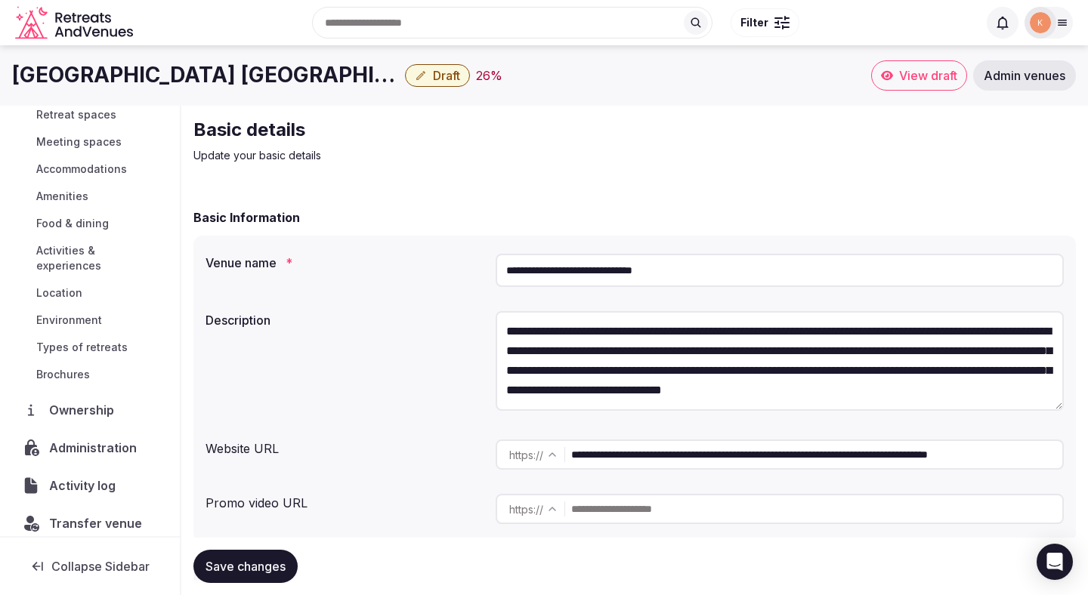
click at [86, 439] on span "Administration" at bounding box center [96, 448] width 94 height 18
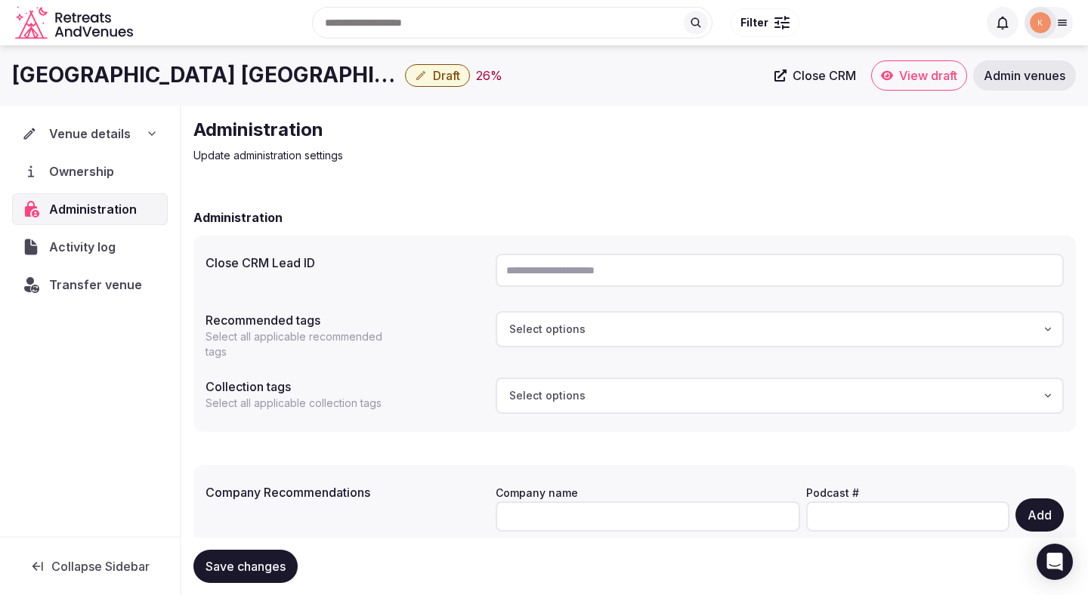
click at [575, 266] on input "text" at bounding box center [779, 270] width 568 height 33
paste input "**********"
type input "**********"
click at [286, 556] on button "Save changes" at bounding box center [245, 566] width 104 height 33
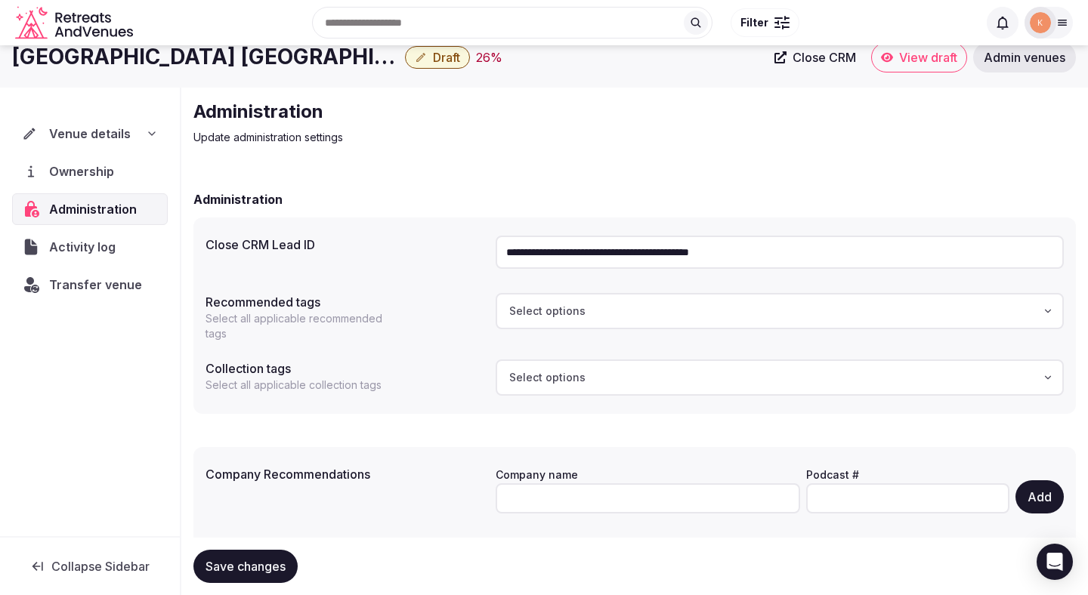
scroll to position [19, 0]
click at [253, 564] on span "Save changes" at bounding box center [245, 566] width 80 height 15
click at [103, 134] on span "Venue details" at bounding box center [89, 134] width 81 height 18
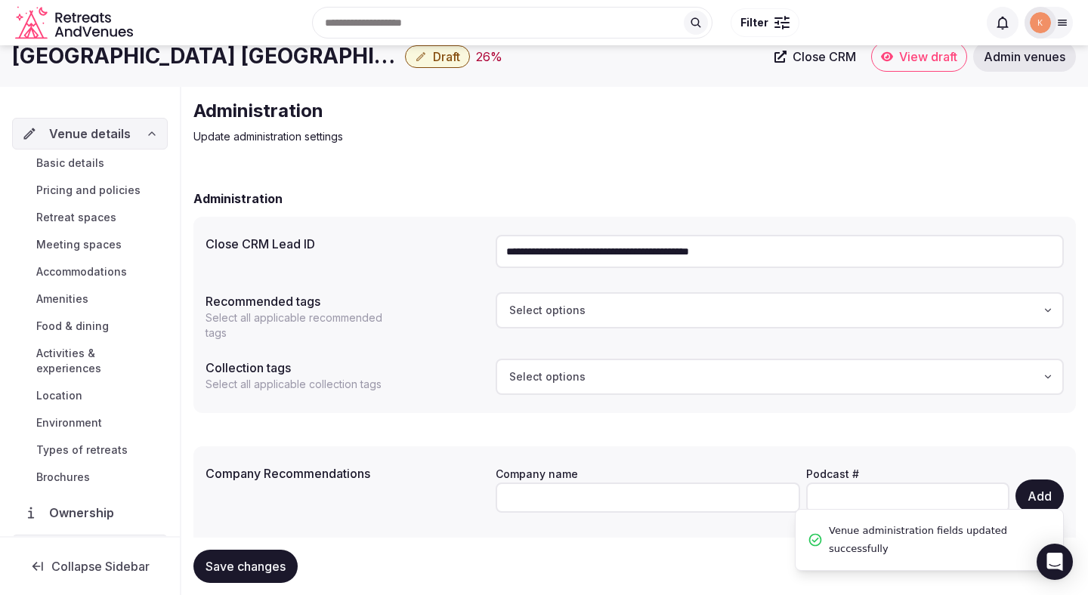
click at [93, 161] on span "Basic details" at bounding box center [70, 163] width 68 height 15
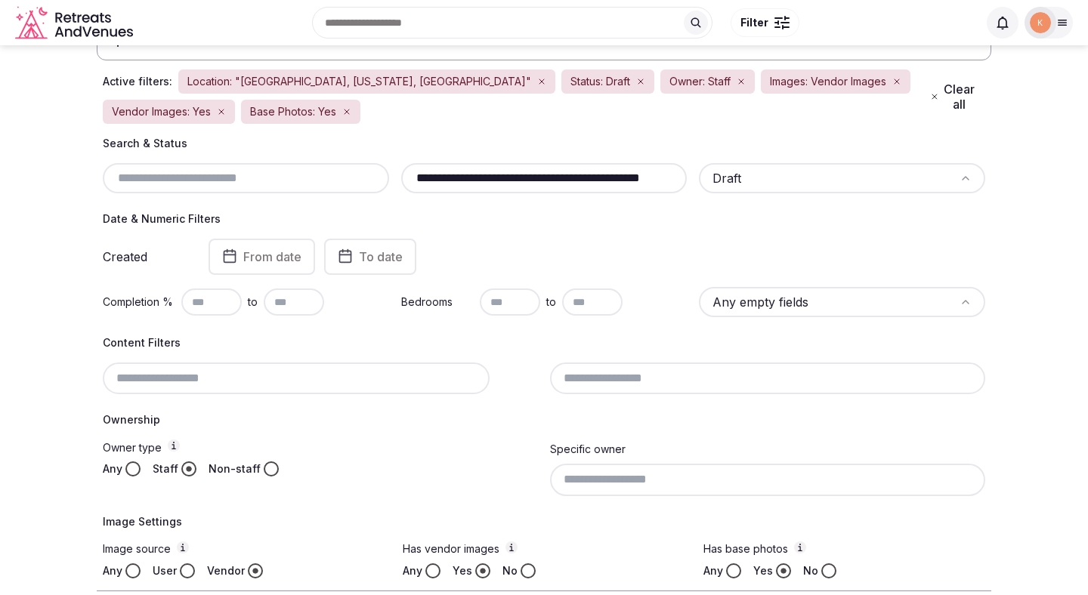
scroll to position [106, 0]
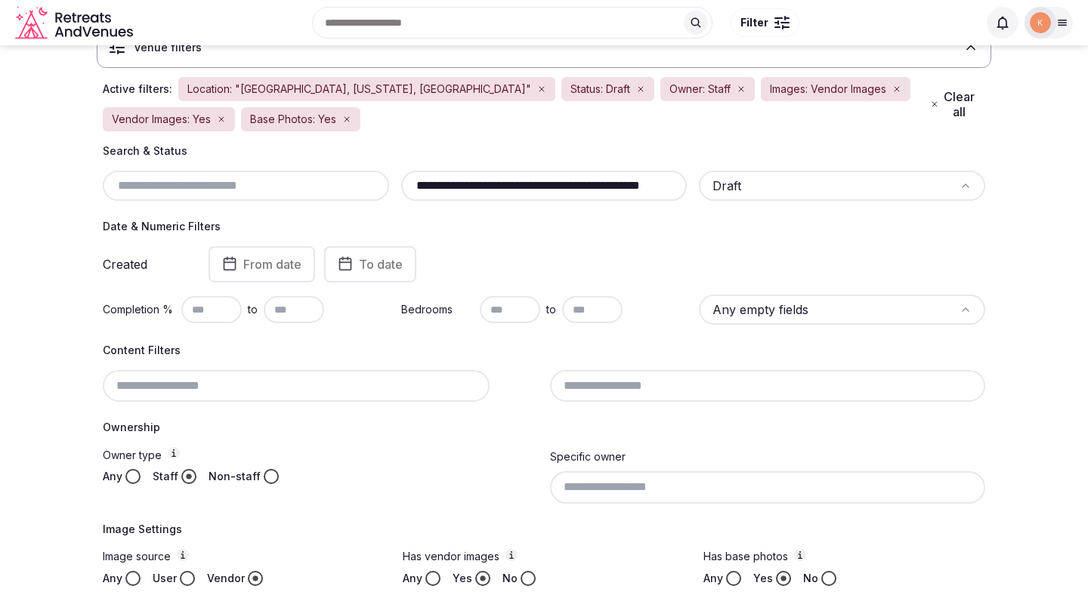
click at [963, 106] on button "Clear all" at bounding box center [953, 104] width 64 height 42
click at [962, 107] on button "Clear all" at bounding box center [953, 104] width 64 height 42
click at [961, 105] on button "Clear all" at bounding box center [953, 104] width 64 height 42
click at [952, 98] on button "Clear all" at bounding box center [953, 104] width 64 height 42
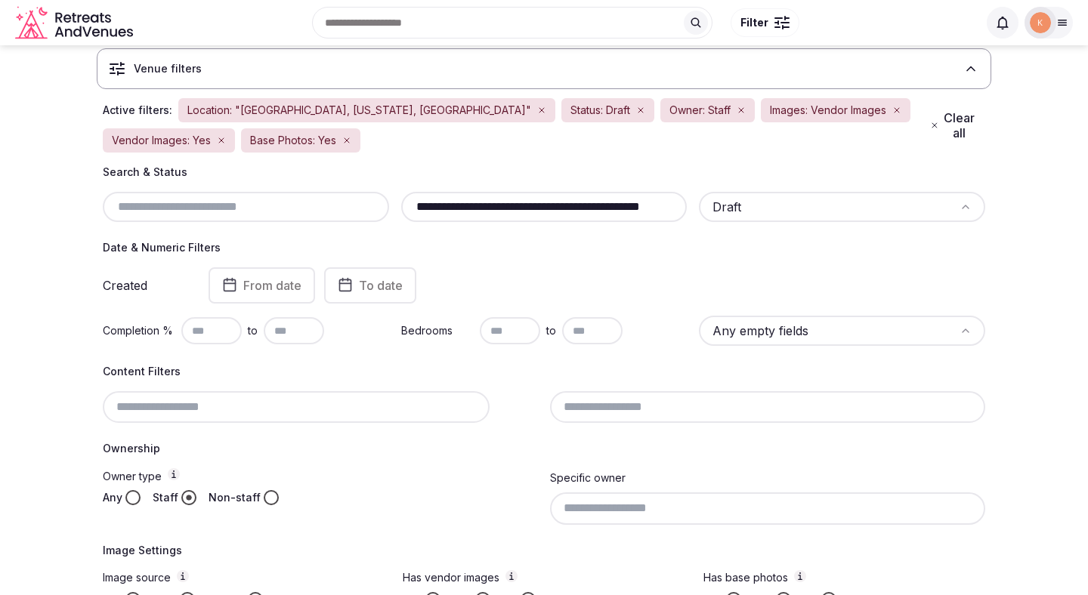
scroll to position [63, 0]
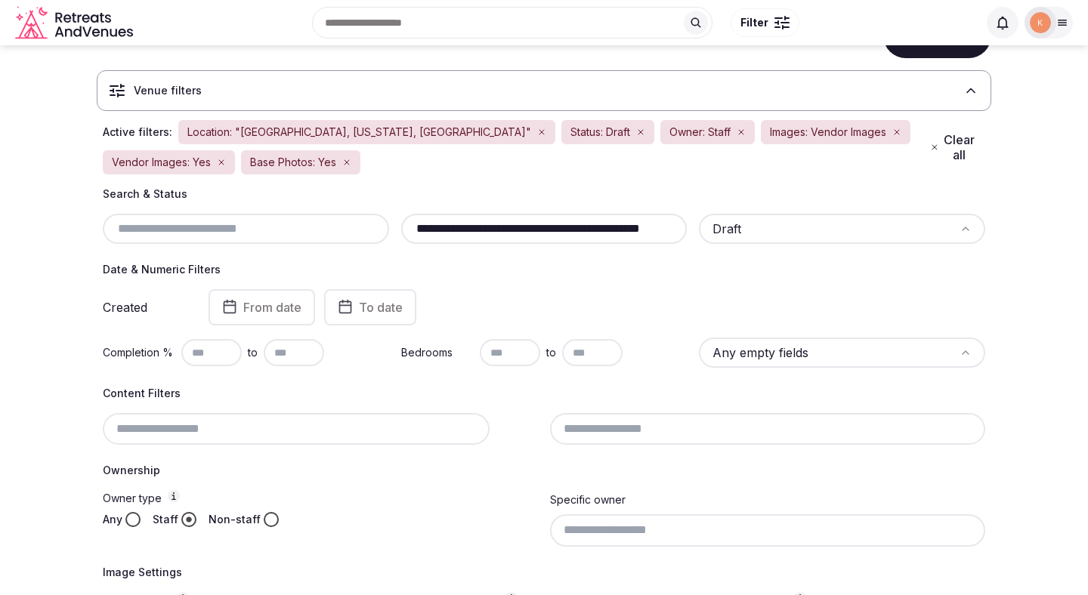
scroll to position [63, 0]
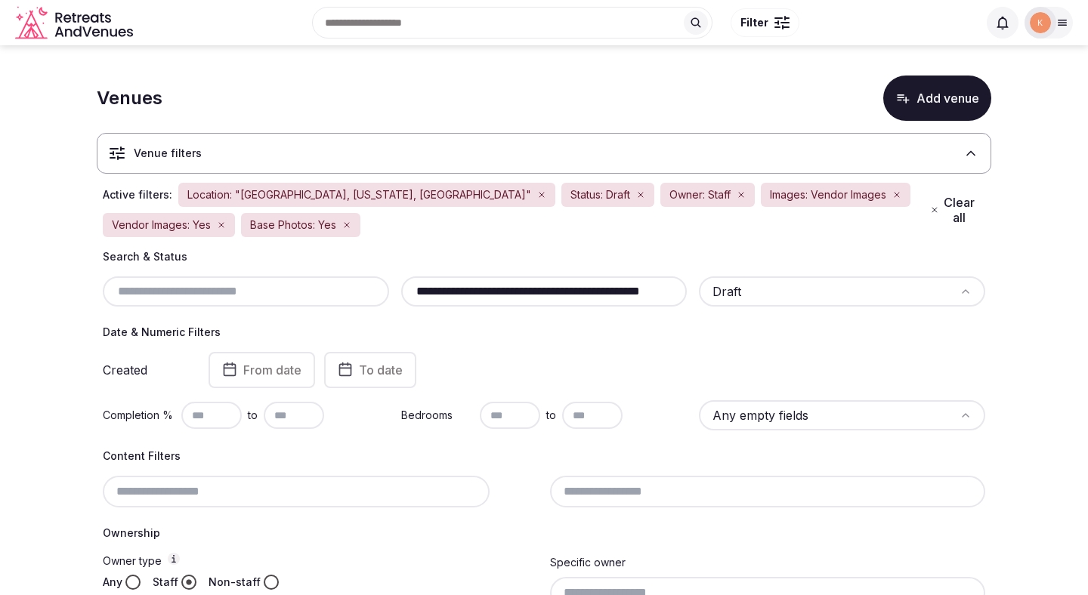
scroll to position [63, 0]
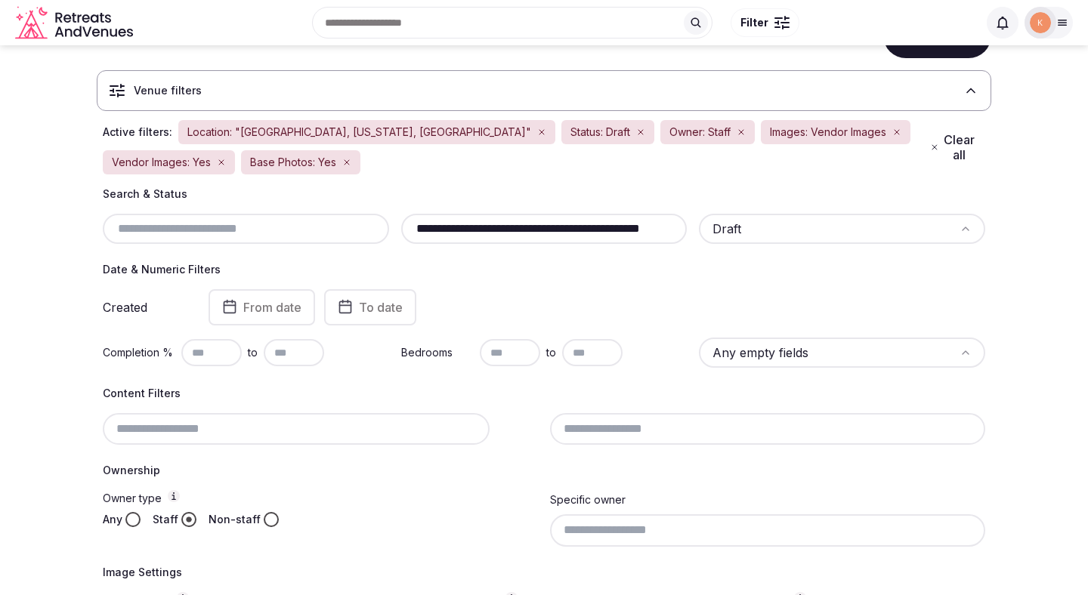
click at [955, 147] on button "Clear all" at bounding box center [953, 147] width 64 height 42
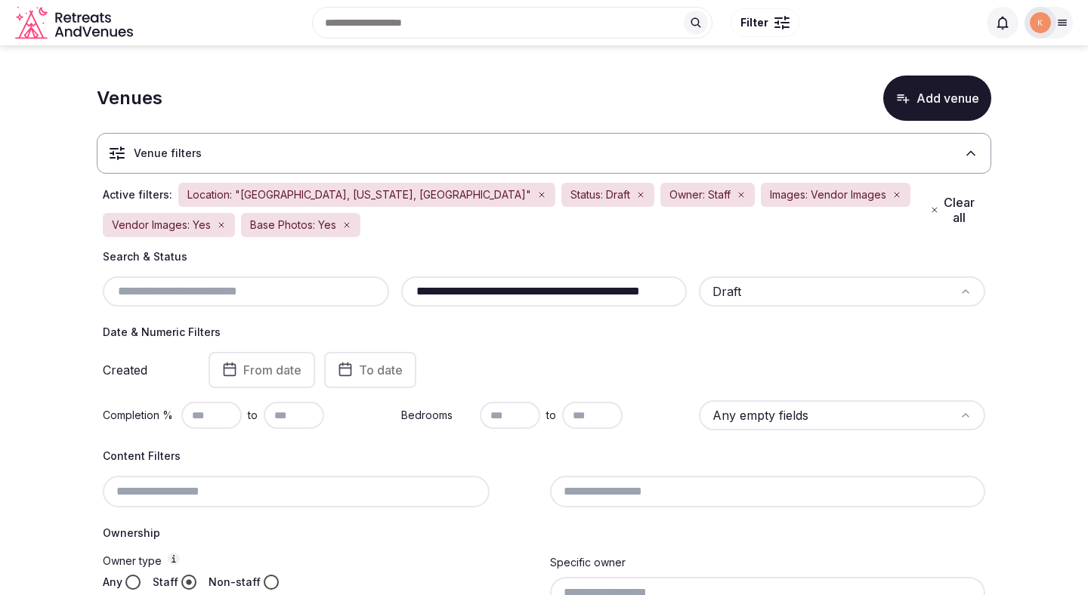
scroll to position [63, 0]
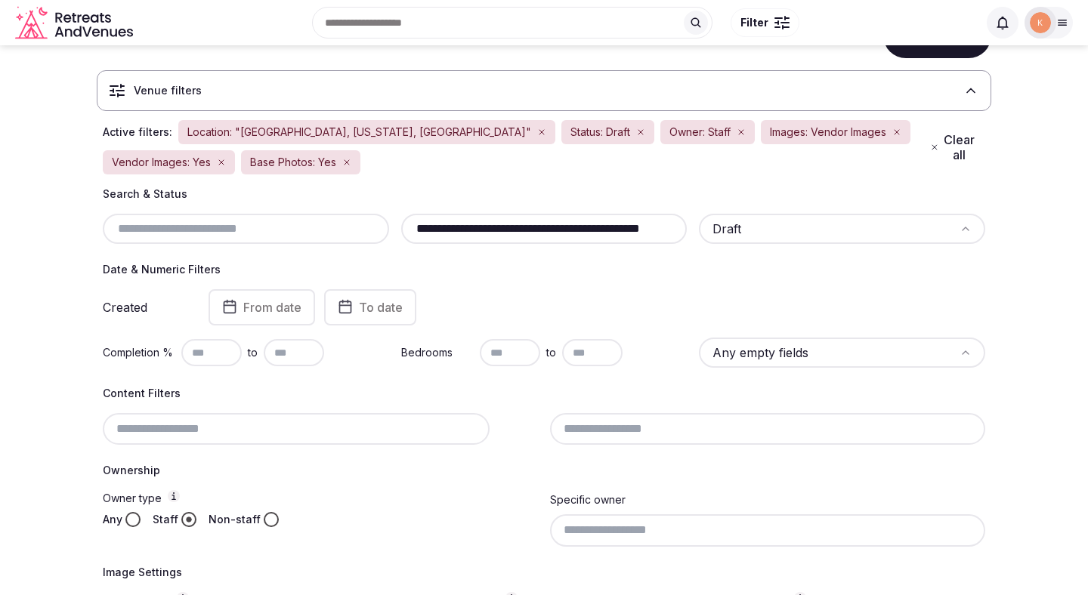
click at [524, 228] on input "**********" at bounding box center [544, 229] width 274 height 18
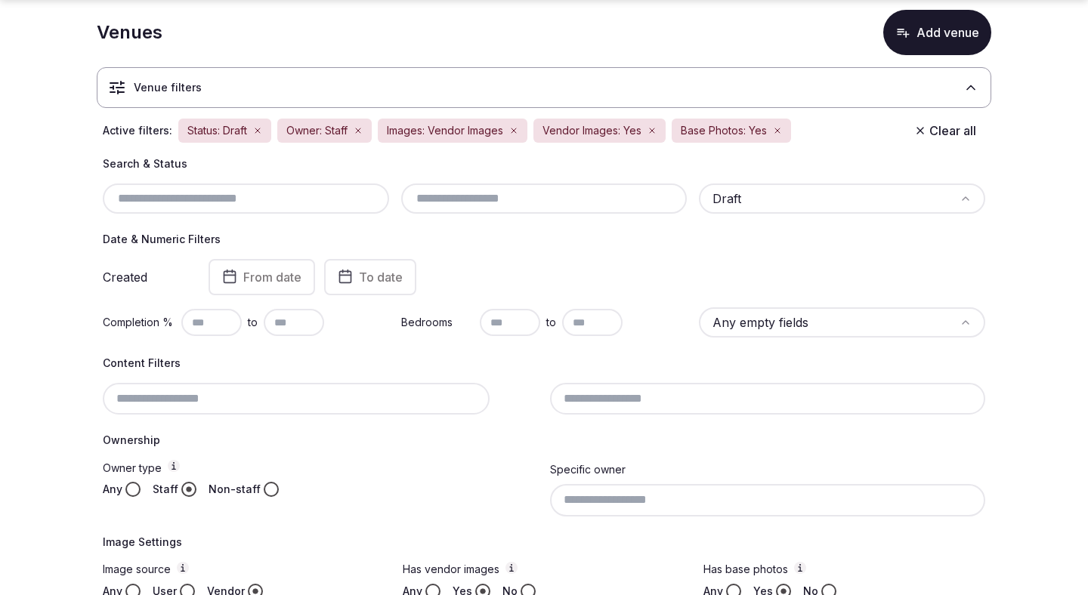
scroll to position [69, 0]
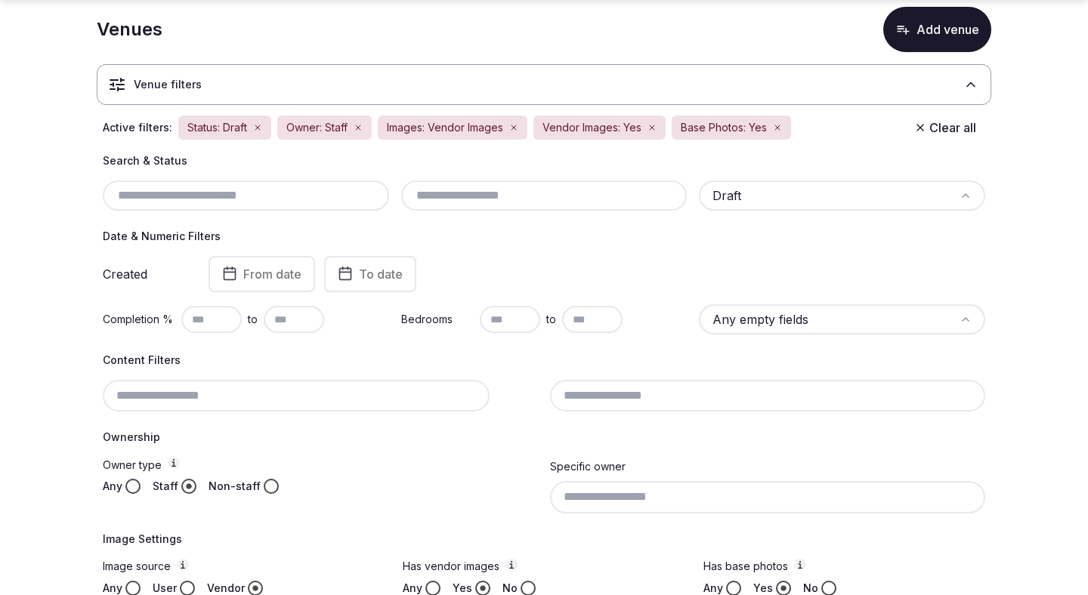
click at [781, 125] on icon "button" at bounding box center [777, 127] width 9 height 9
click at [656, 122] on div "Vendor Images: Yes" at bounding box center [599, 128] width 132 height 24
click at [514, 140] on div "Active filters: Status: Draft Owner: Staff Images: Vendor Images Vendor Images:…" at bounding box center [544, 127] width 894 height 27
click at [514, 128] on icon "button" at bounding box center [513, 127] width 5 height 5
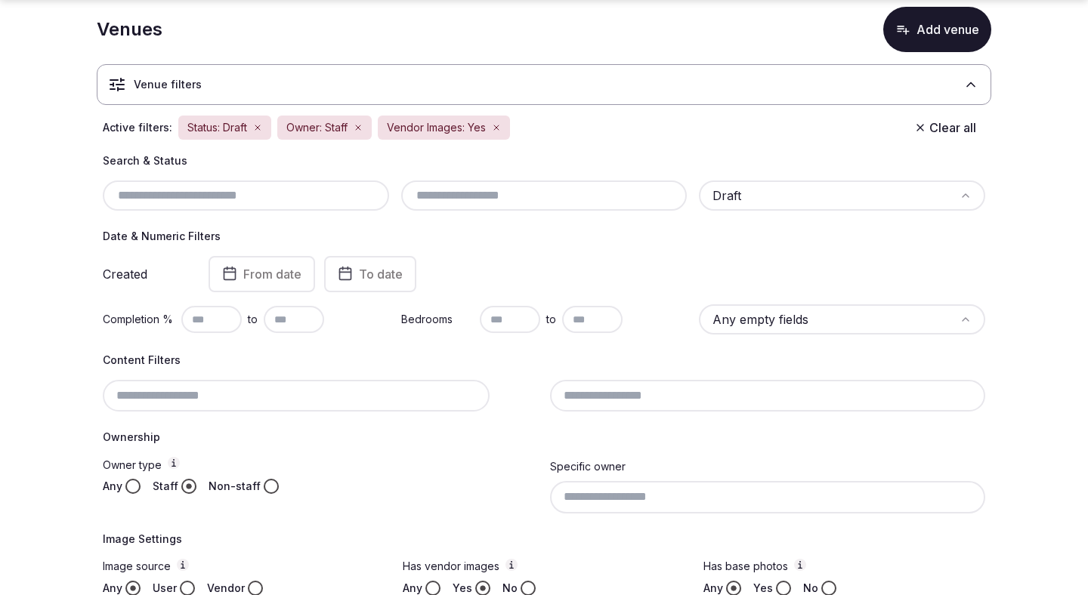
click at [349, 125] on div "Owner: Staff" at bounding box center [324, 128] width 94 height 24
click at [363, 129] on icon "button" at bounding box center [357, 127] width 9 height 9
click at [261, 128] on icon "button" at bounding box center [257, 127] width 9 height 9
click at [305, 130] on div "Vendor Images: Yes" at bounding box center [244, 128] width 132 height 24
click at [303, 130] on div "Vendor Images: Yes" at bounding box center [244, 128] width 132 height 24
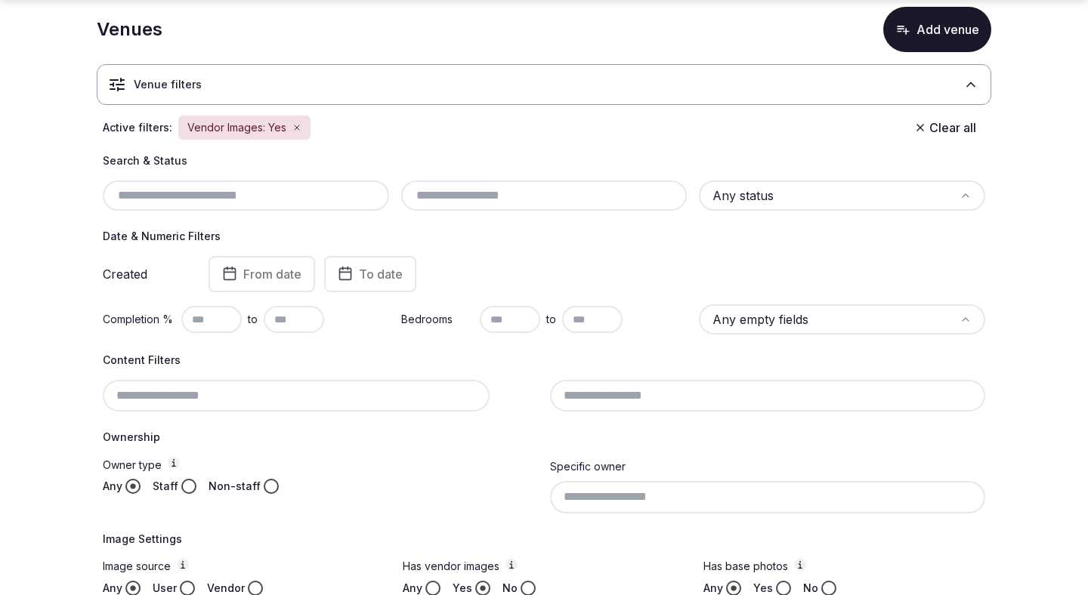
click at [297, 128] on icon "button" at bounding box center [296, 127] width 9 height 9
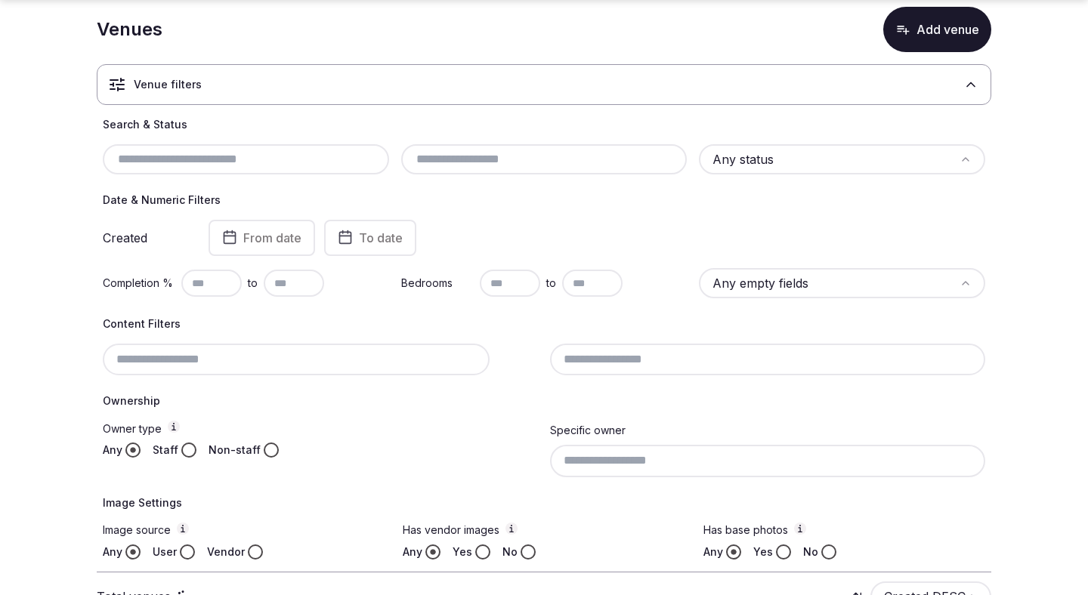
click at [292, 157] on input "text" at bounding box center [246, 159] width 274 height 18
paste input "**********"
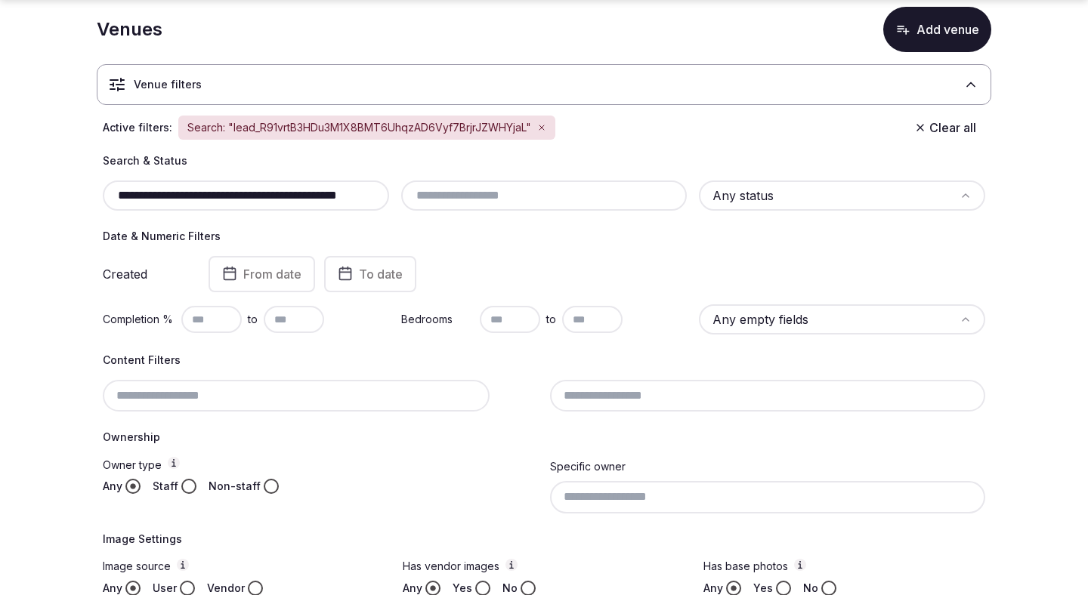
scroll to position [0, 84]
type input "**********"
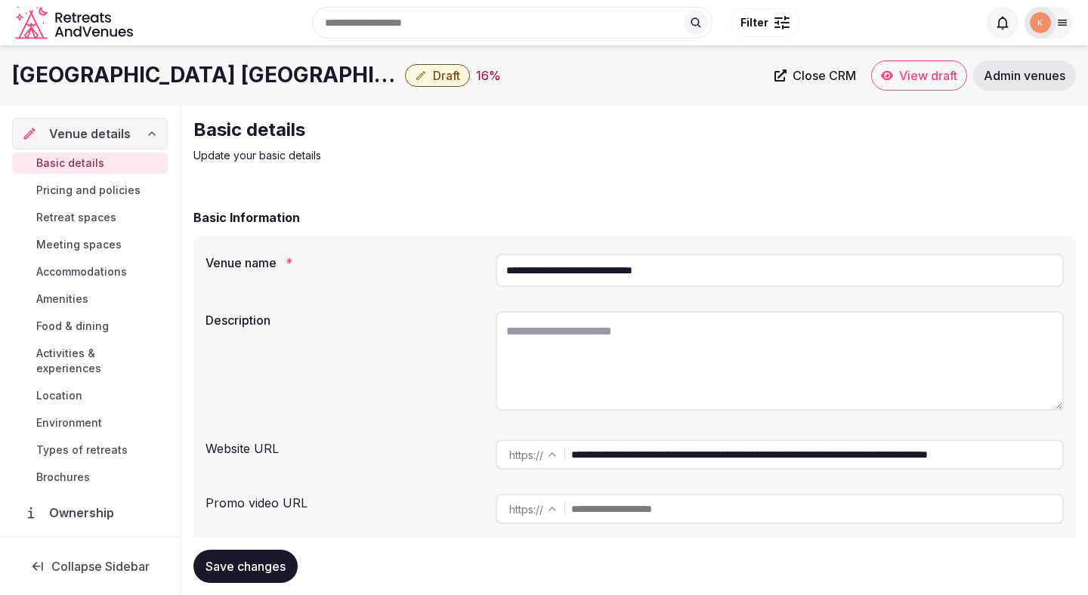
click at [650, 267] on input "**********" at bounding box center [779, 270] width 568 height 33
click at [651, 455] on input "**********" at bounding box center [816, 455] width 491 height 30
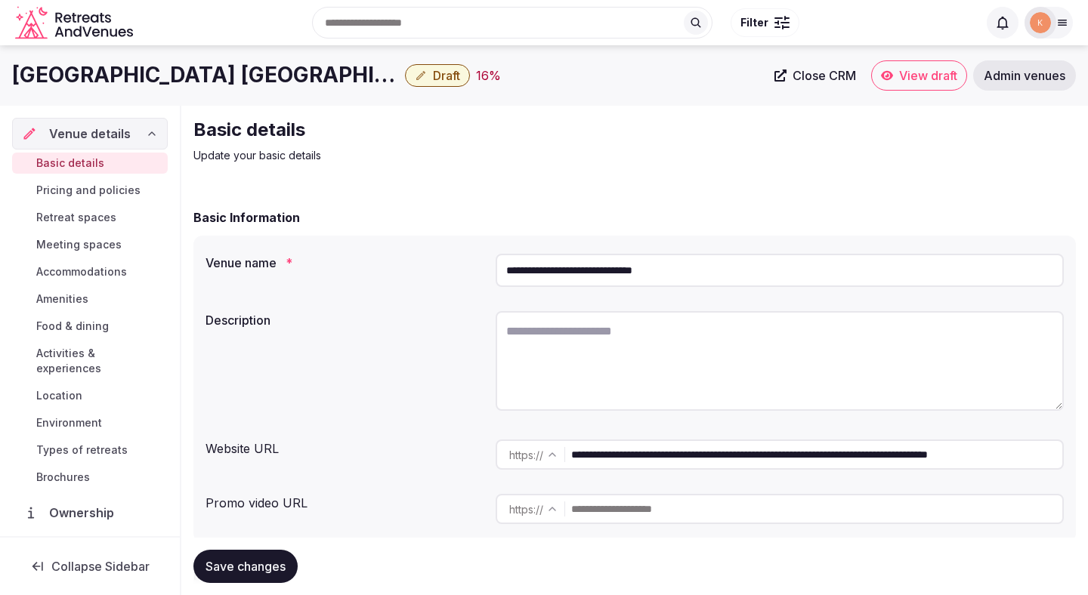
click at [651, 455] on input "**********" at bounding box center [816, 455] width 491 height 30
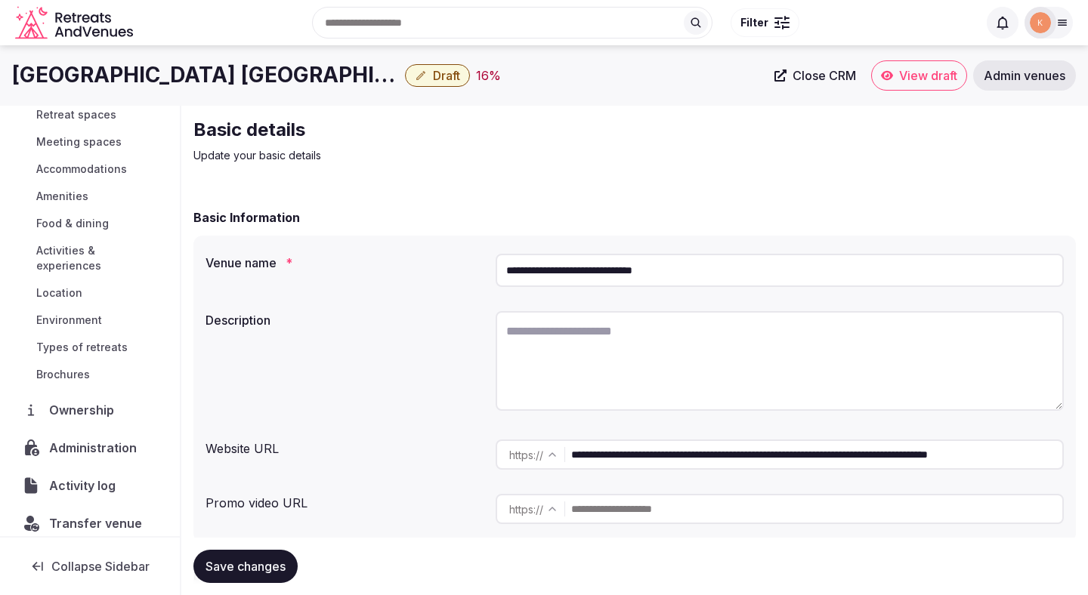
click at [86, 439] on span "Administration" at bounding box center [96, 448] width 94 height 18
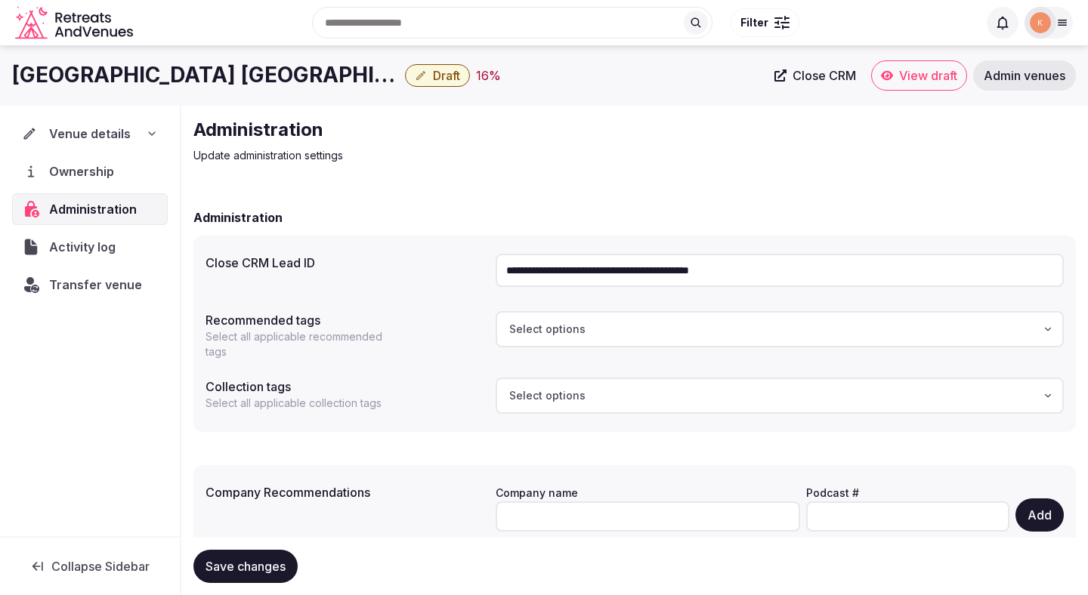
click at [629, 267] on input "**********" at bounding box center [779, 270] width 568 height 33
click at [433, 77] on span "Draft" at bounding box center [446, 75] width 27 height 15
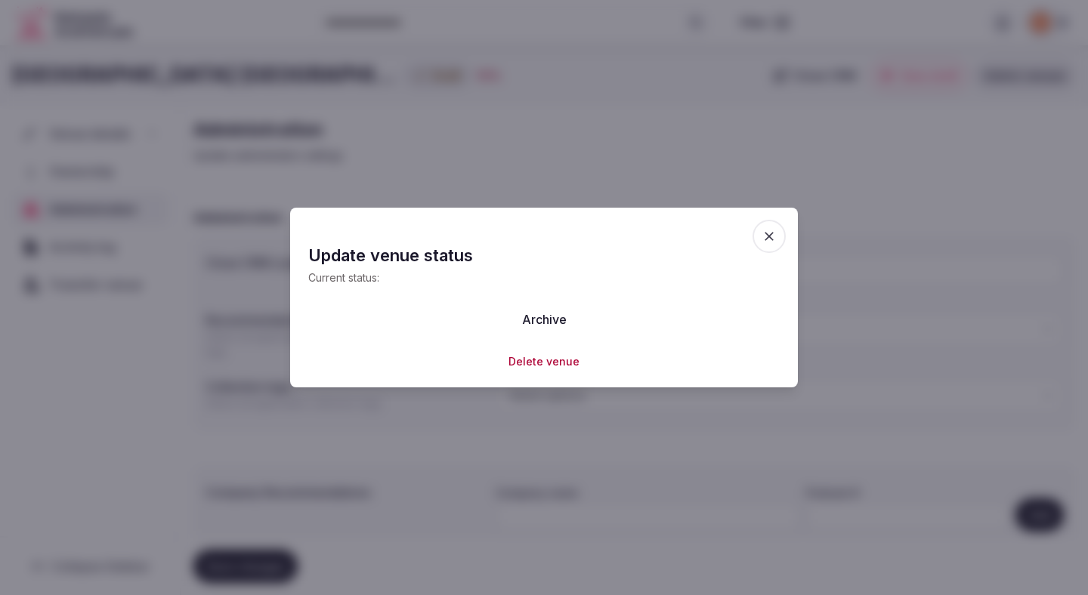
click at [529, 356] on button "Delete venue" at bounding box center [543, 361] width 71 height 15
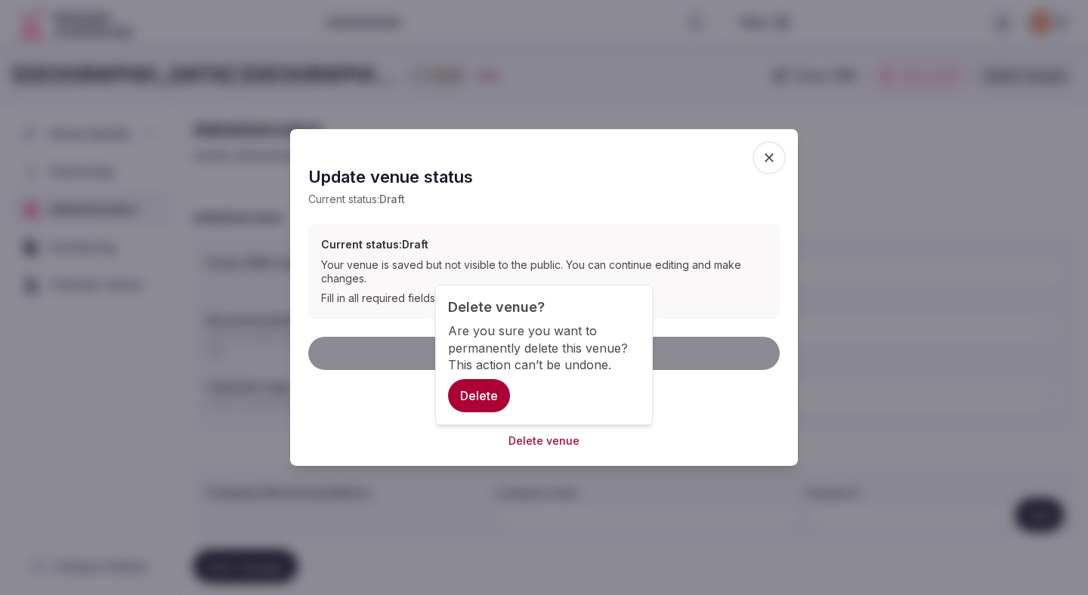
click at [494, 316] on div "Delete venue? Are you sure you want to permanently delete this venue? This acti…" at bounding box center [544, 355] width 192 height 115
click at [482, 403] on button "Delete" at bounding box center [479, 395] width 62 height 33
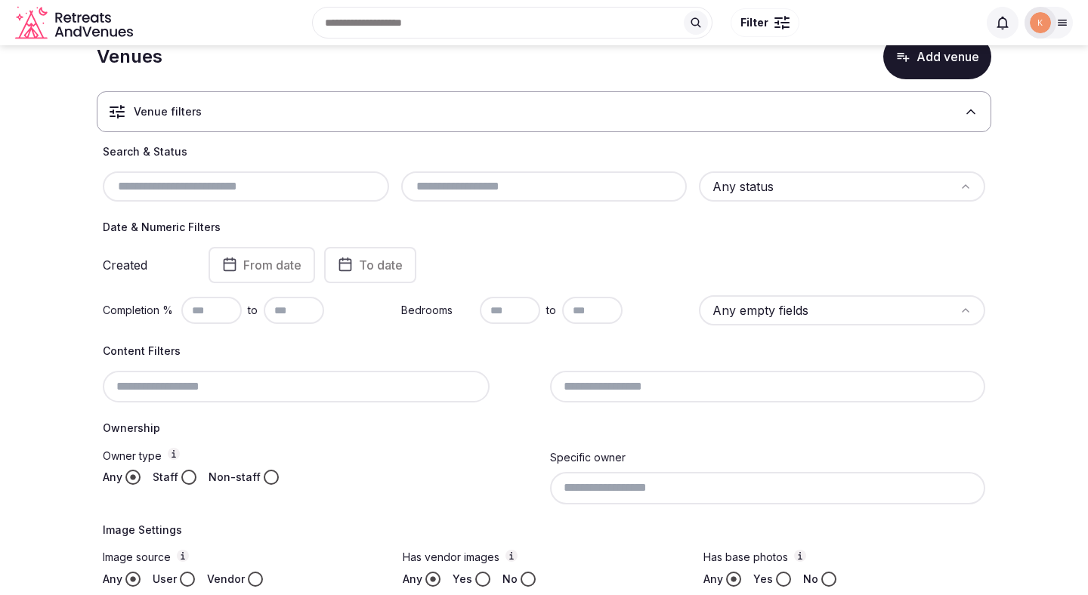
scroll to position [99, 0]
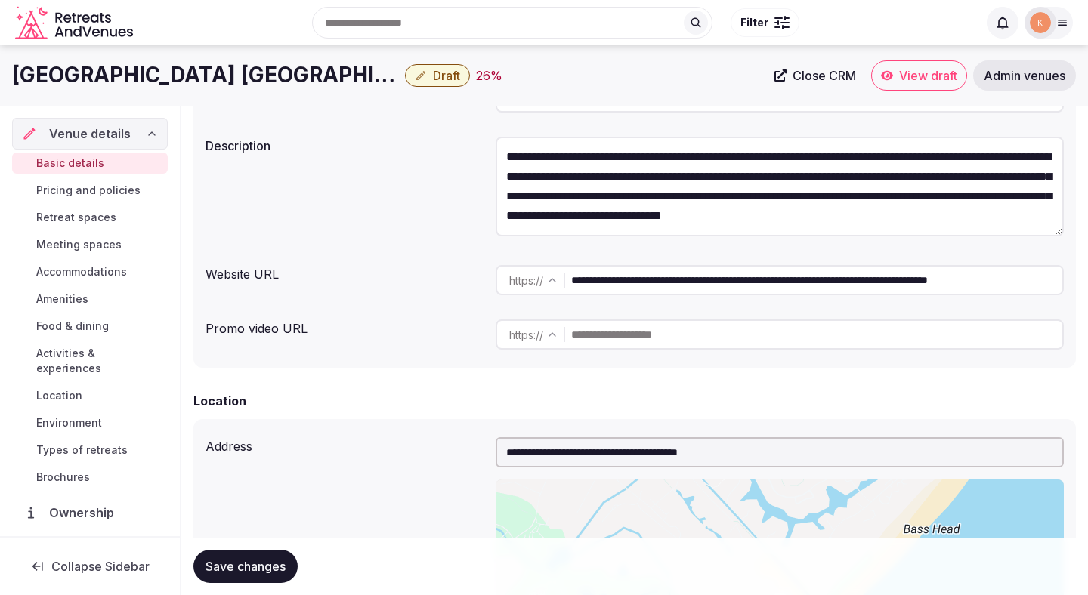
scroll to position [170, 0]
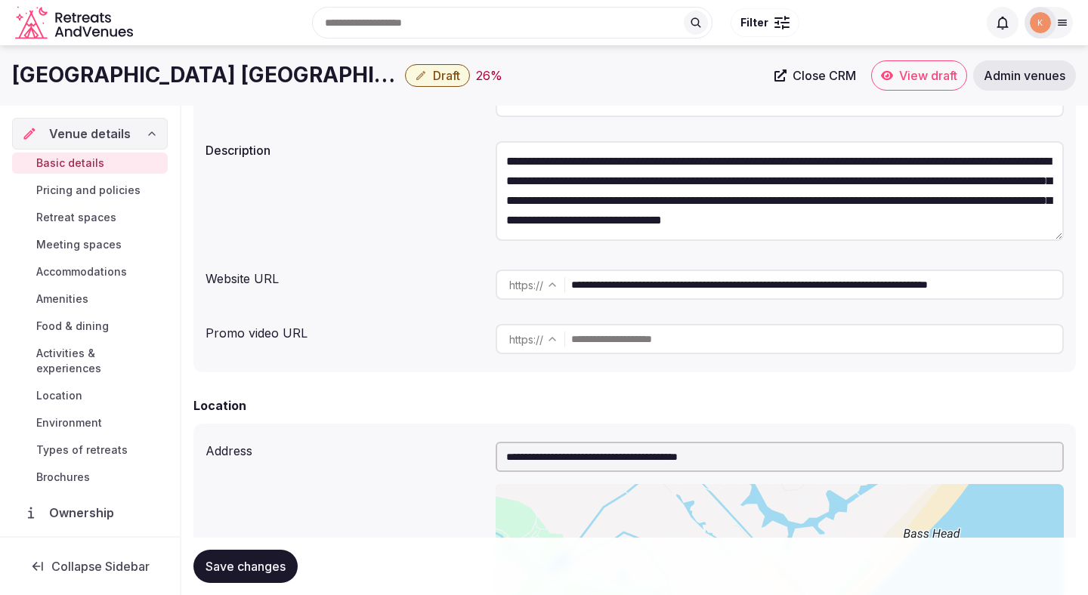
click at [433, 79] on span "Draft" at bounding box center [446, 75] width 27 height 15
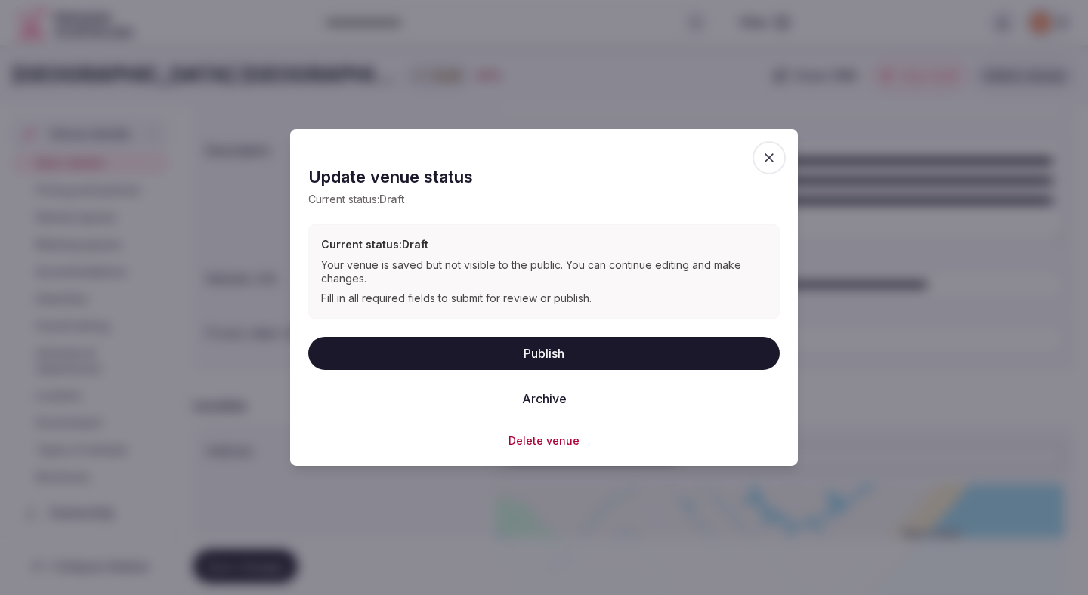
click at [475, 343] on button "Publish" at bounding box center [543, 352] width 471 height 33
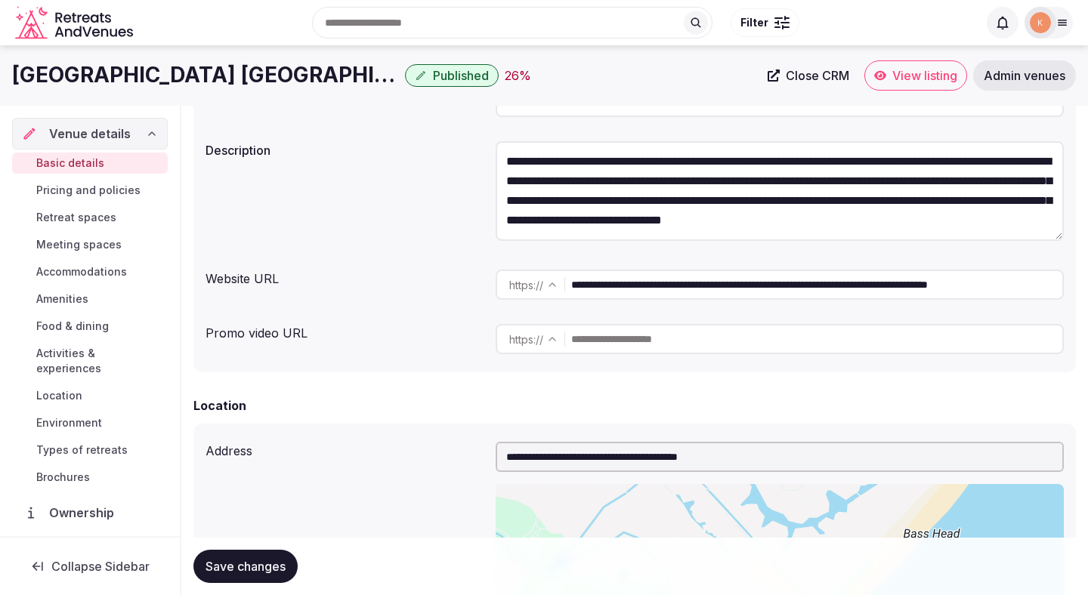
scroll to position [0, 0]
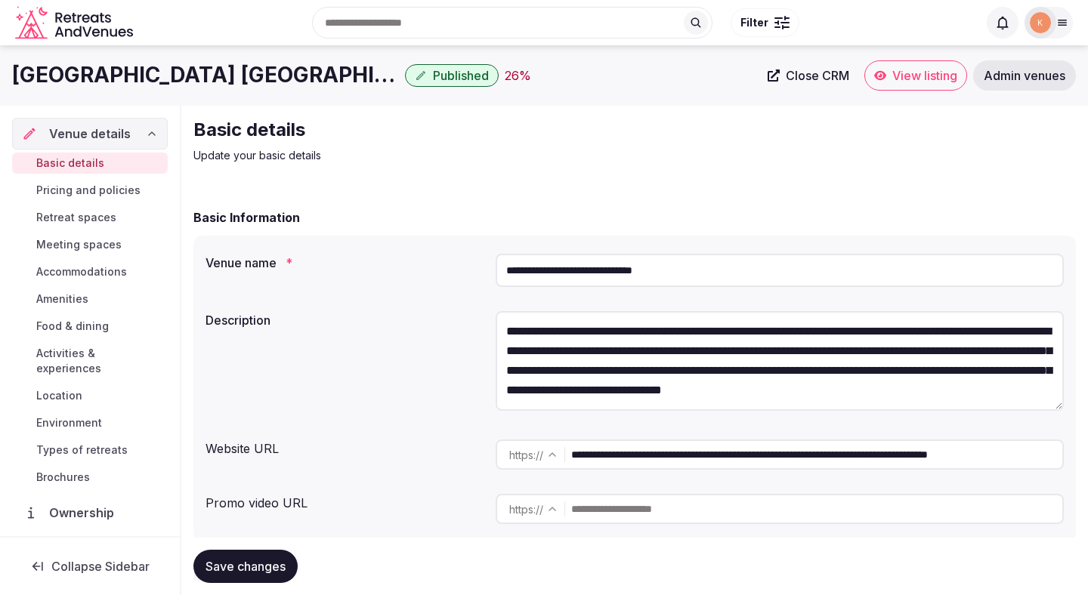
click at [906, 70] on span "View listing" at bounding box center [924, 75] width 65 height 15
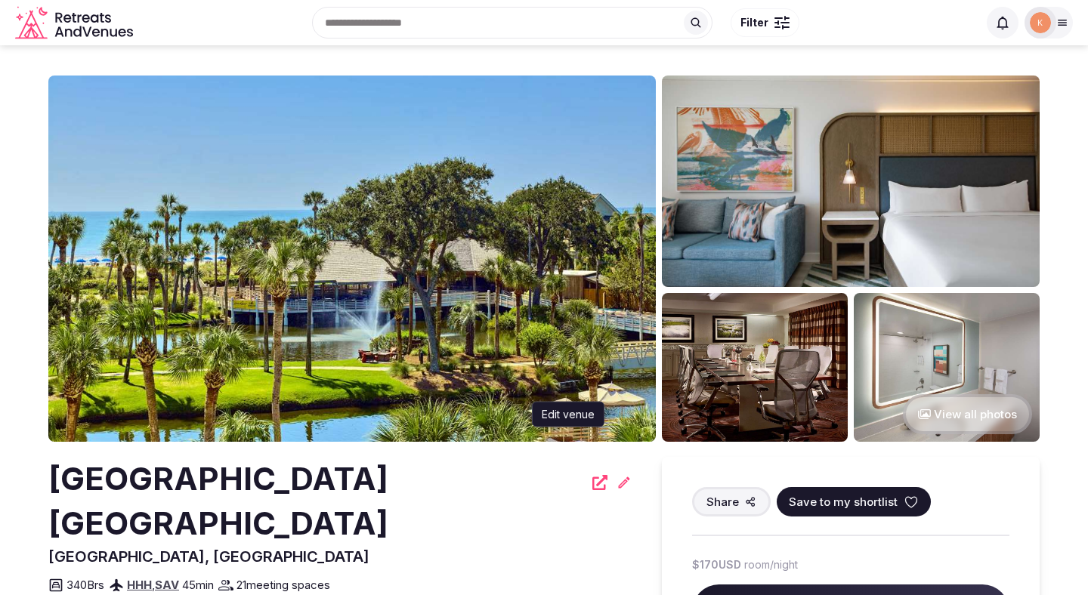
click at [619, 486] on icon at bounding box center [624, 482] width 11 height 11
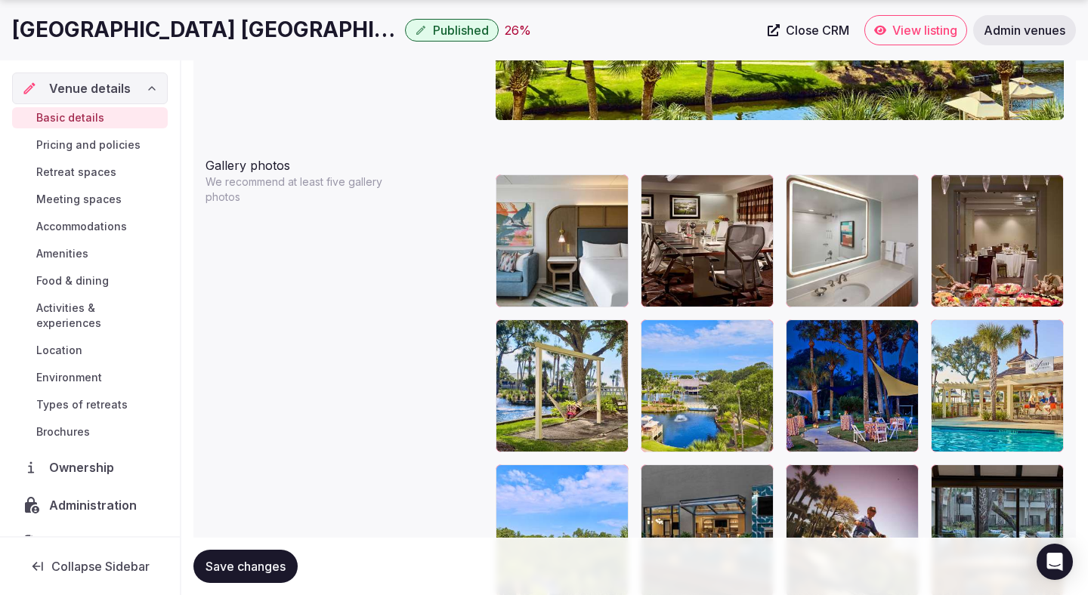
scroll to position [1739, 0]
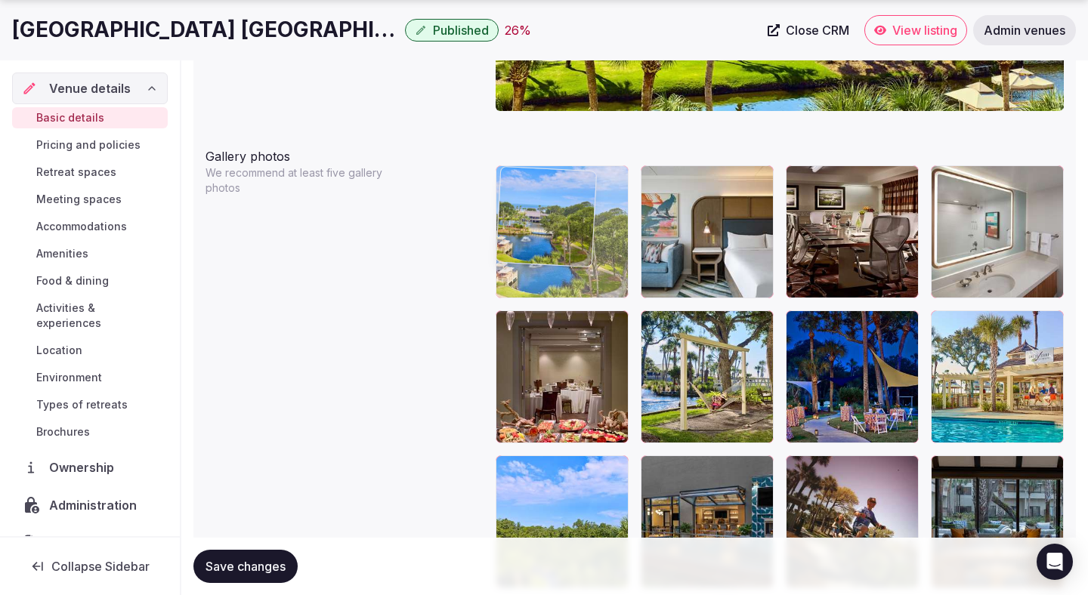
drag, startPoint x: 714, startPoint y: 414, endPoint x: 568, endPoint y: 281, distance: 197.8
click at [568, 281] on body "**********" at bounding box center [544, 206] width 1088 height 3890
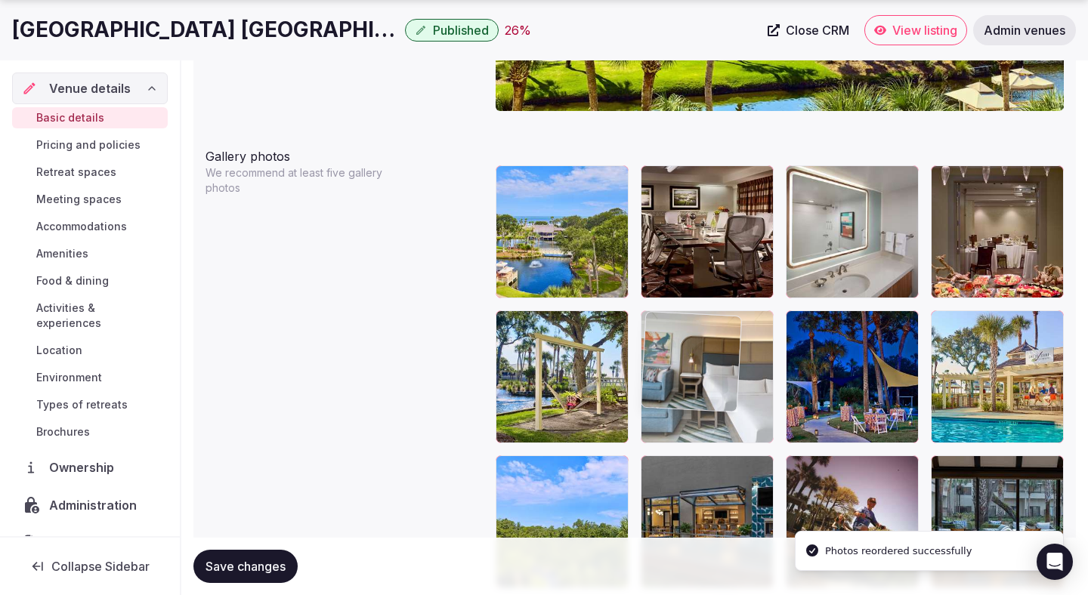
drag, startPoint x: 691, startPoint y: 279, endPoint x: 693, endPoint y: 421, distance: 141.3
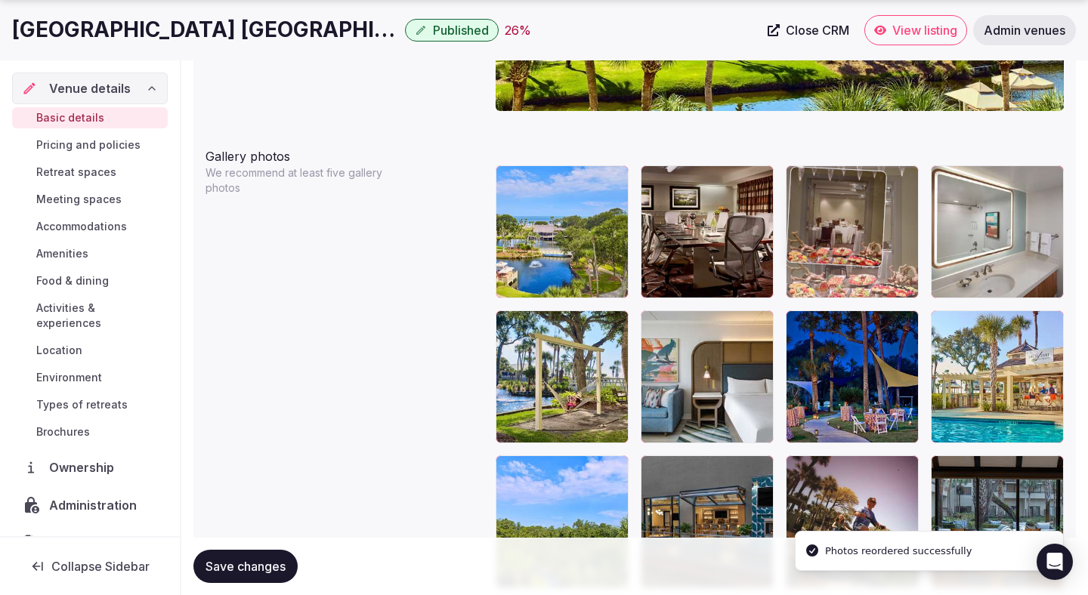
drag, startPoint x: 1001, startPoint y: 253, endPoint x: 875, endPoint y: 253, distance: 126.1
click at [875, 253] on body "**********" at bounding box center [544, 206] width 1088 height 3890
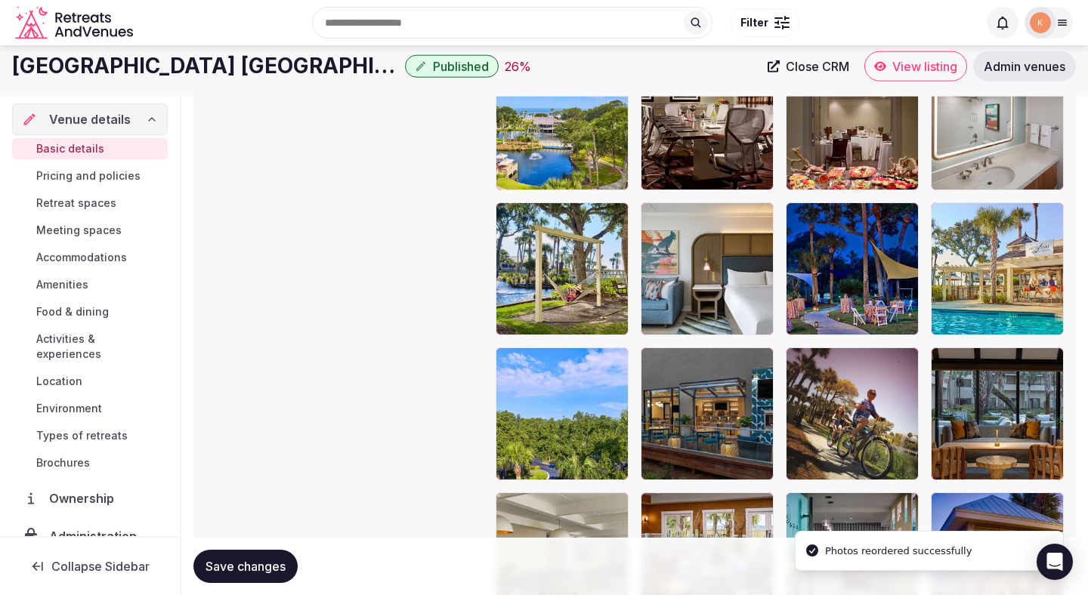
scroll to position [1840, 0]
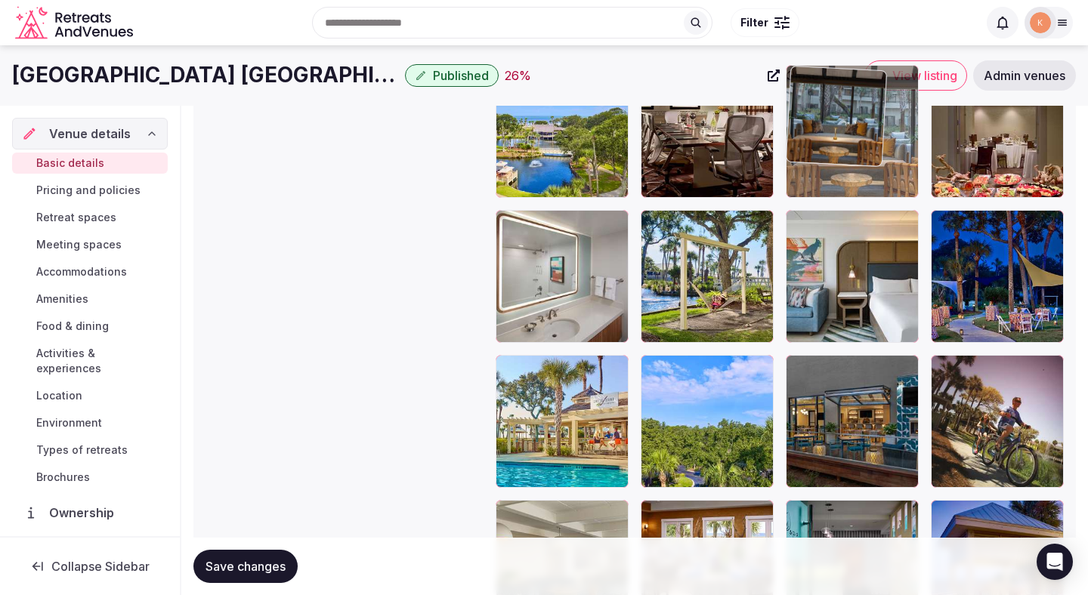
drag, startPoint x: 988, startPoint y: 430, endPoint x: 867, endPoint y: 167, distance: 289.3
click at [867, 167] on body "**********" at bounding box center [544, 105] width 1088 height 3890
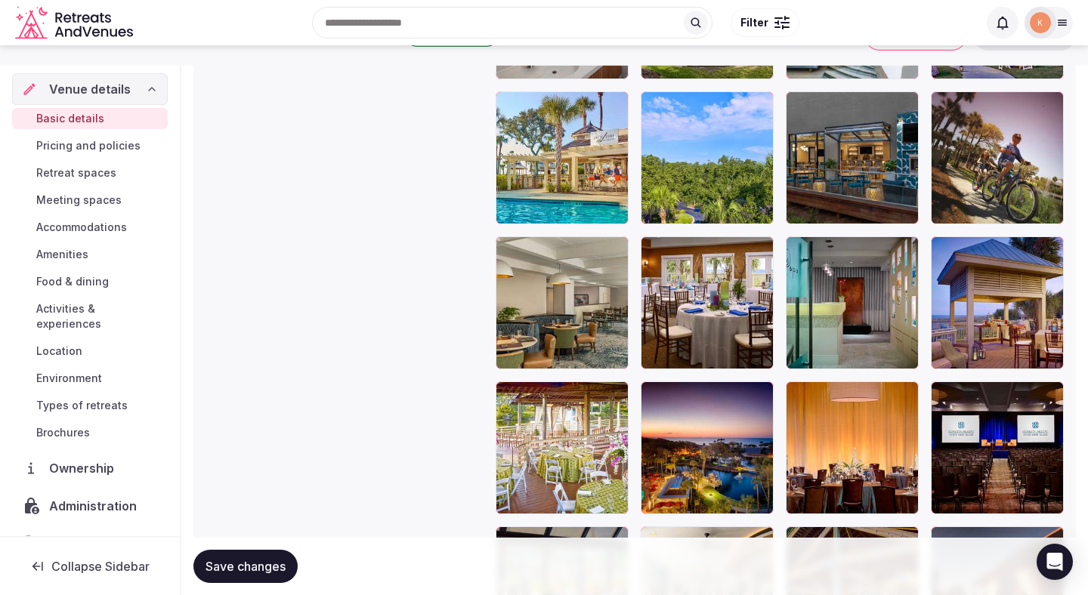
scroll to position [2102, 0]
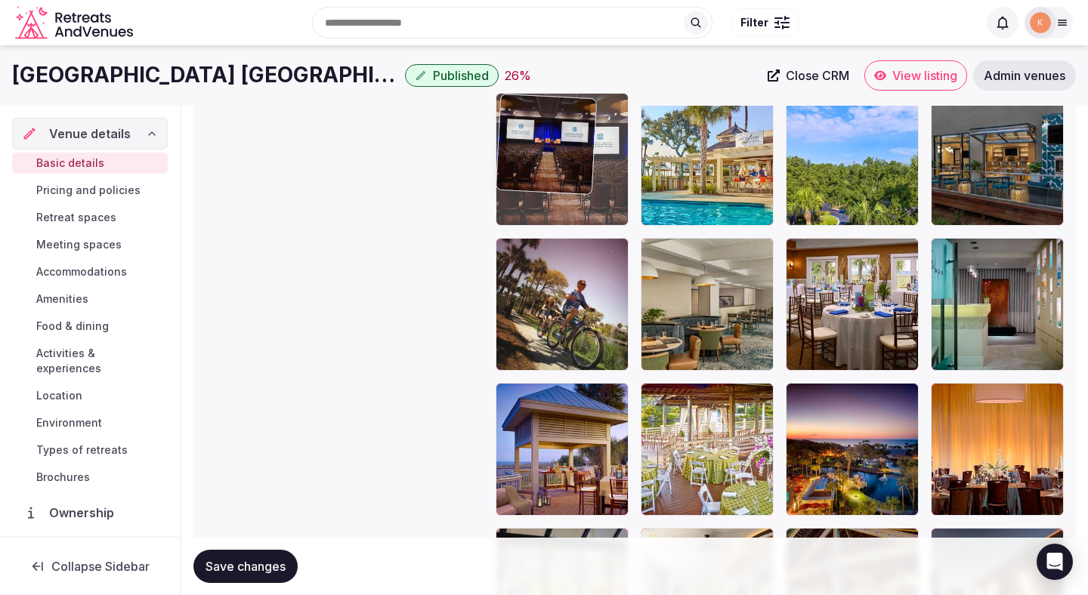
drag, startPoint x: 997, startPoint y: 460, endPoint x: 568, endPoint y: 227, distance: 488.0
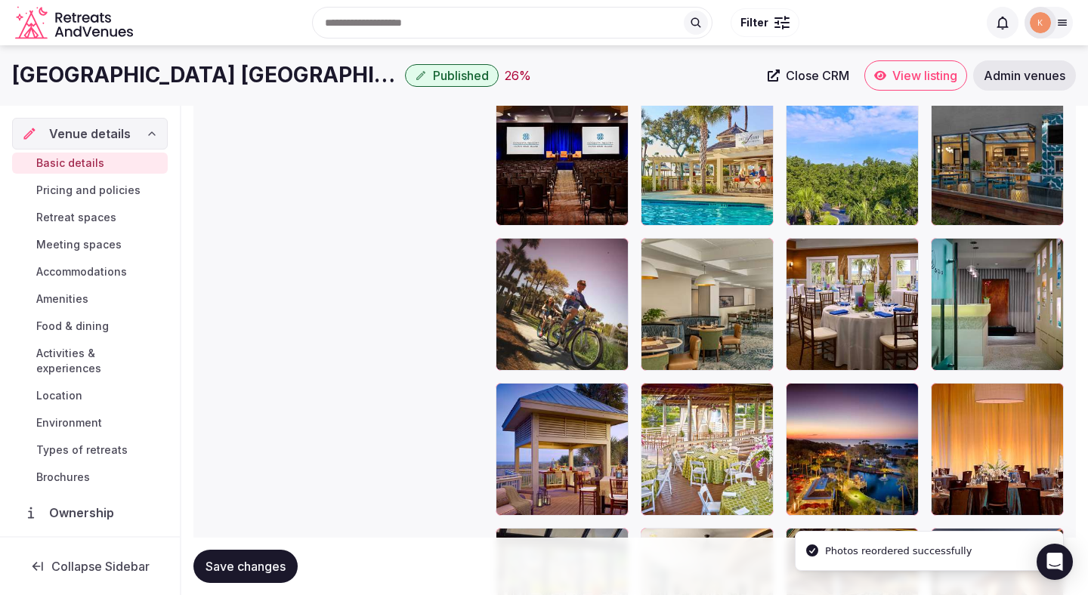
scroll to position [1926, 0]
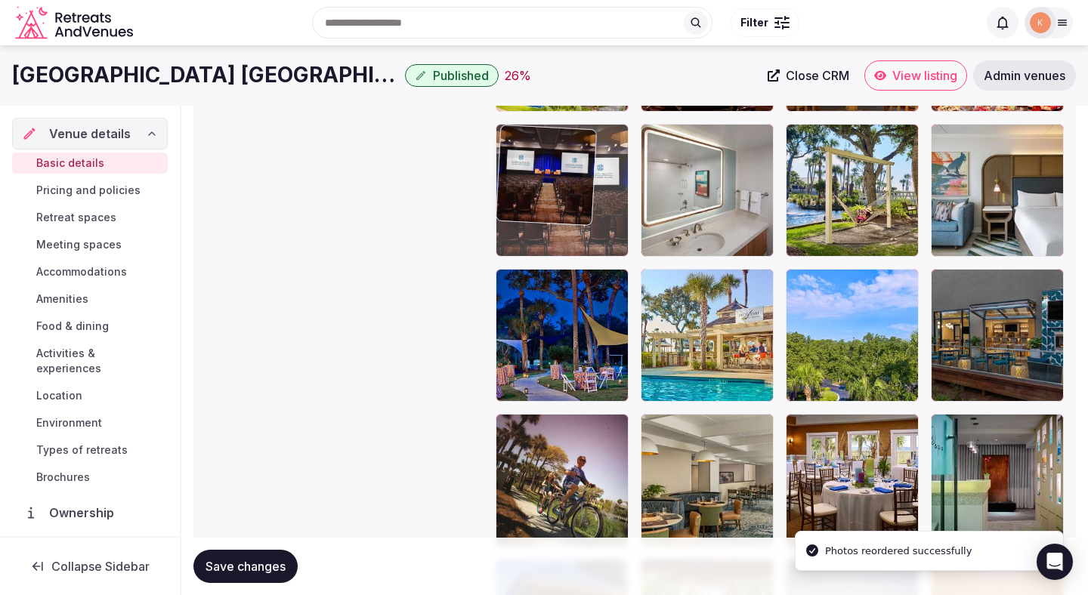
drag, startPoint x: 566, startPoint y: 350, endPoint x: 565, endPoint y: 218, distance: 131.4
click at [565, 218] on body "**********" at bounding box center [544, 19] width 1088 height 3890
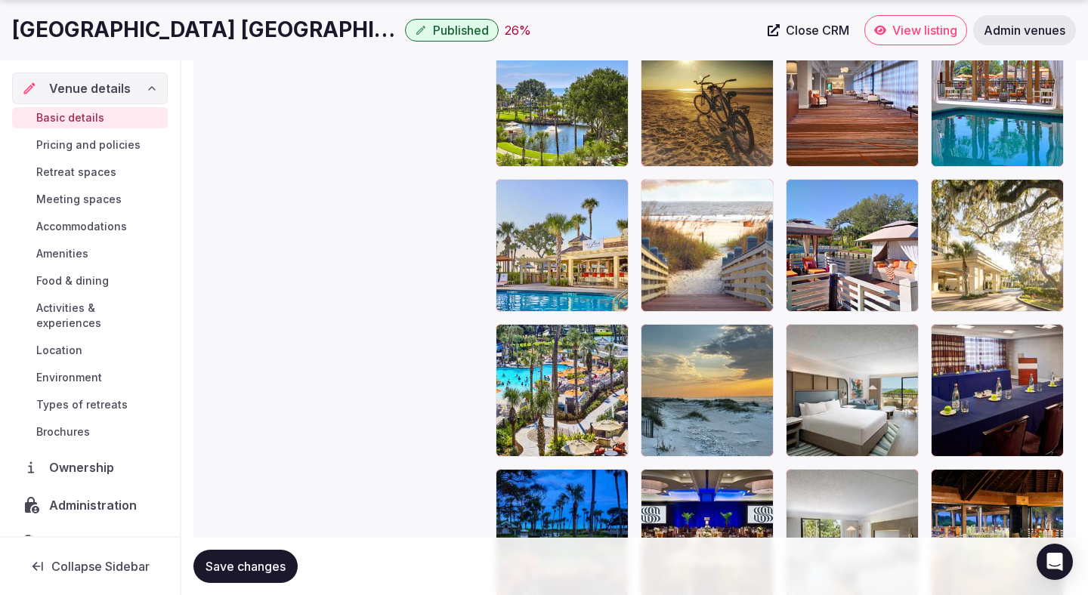
scroll to position [3033, 0]
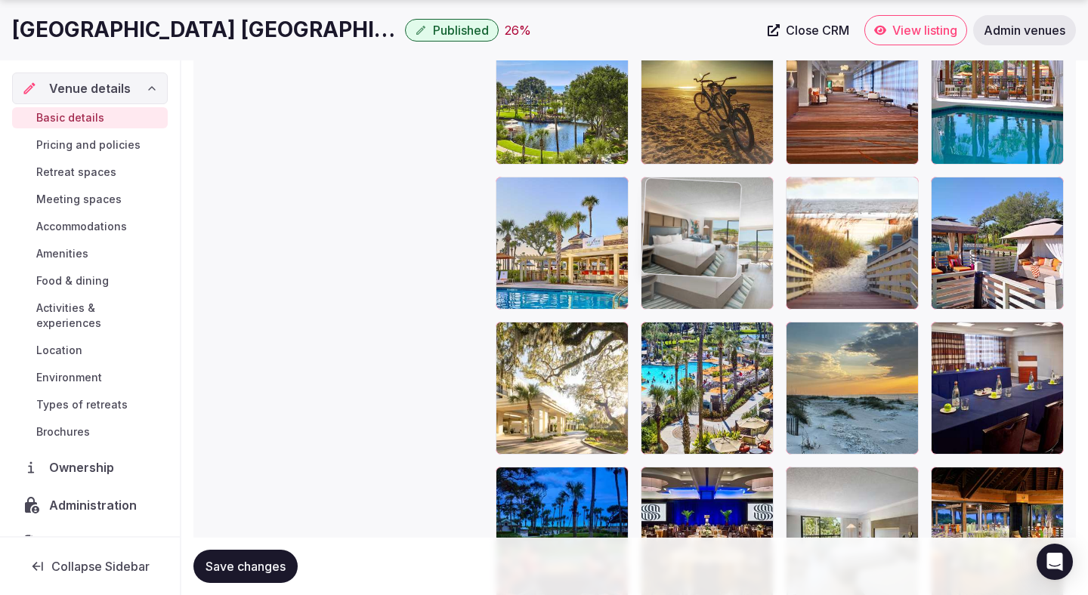
drag, startPoint x: 829, startPoint y: 393, endPoint x: 704, endPoint y: 206, distance: 224.8
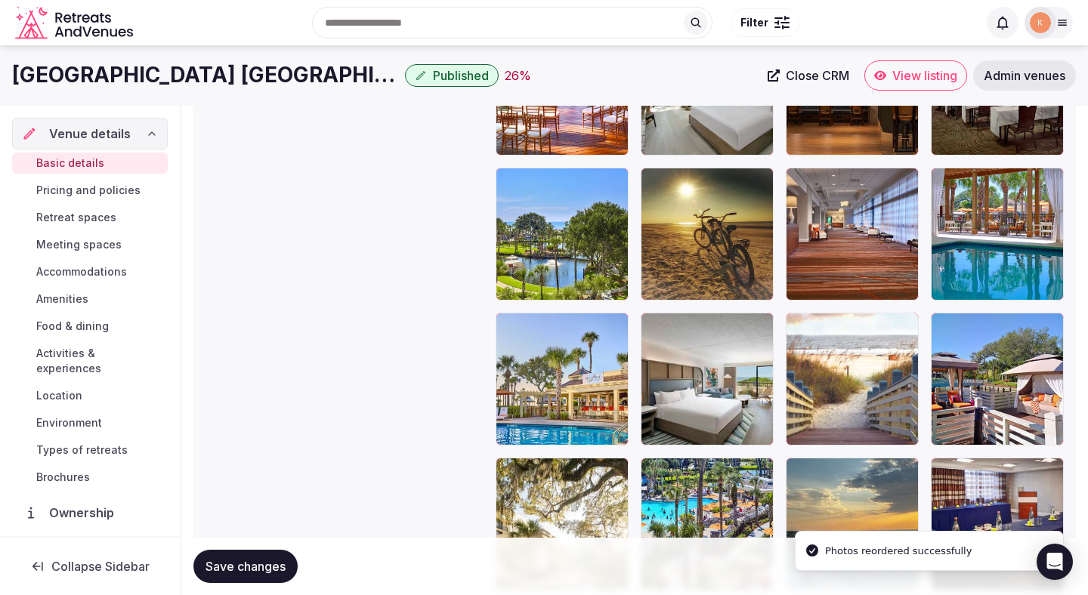
scroll to position [2875, 0]
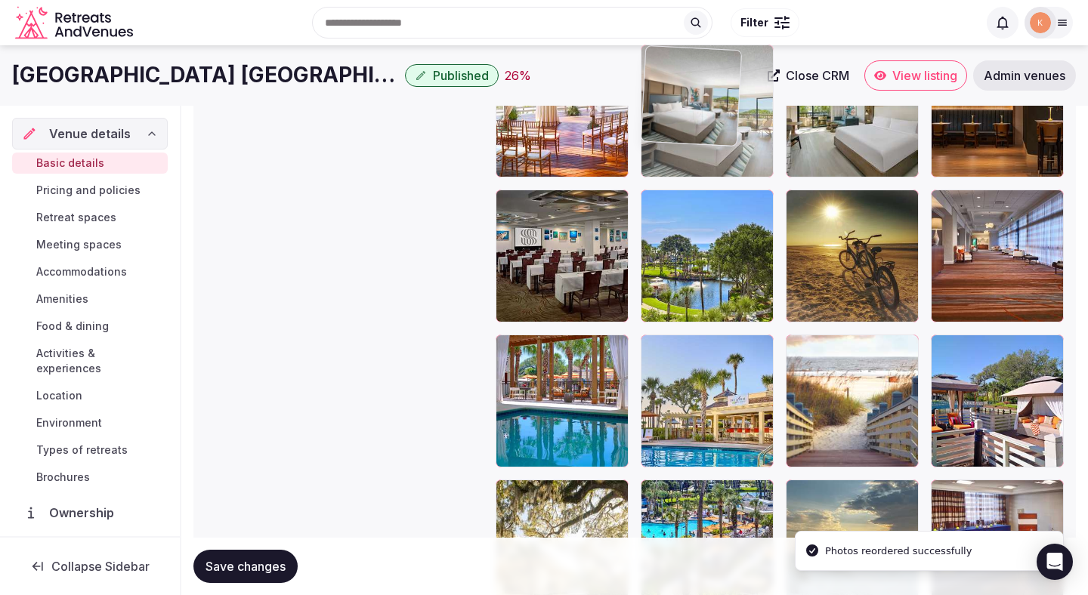
drag, startPoint x: 702, startPoint y: 393, endPoint x: 702, endPoint y: 190, distance: 203.9
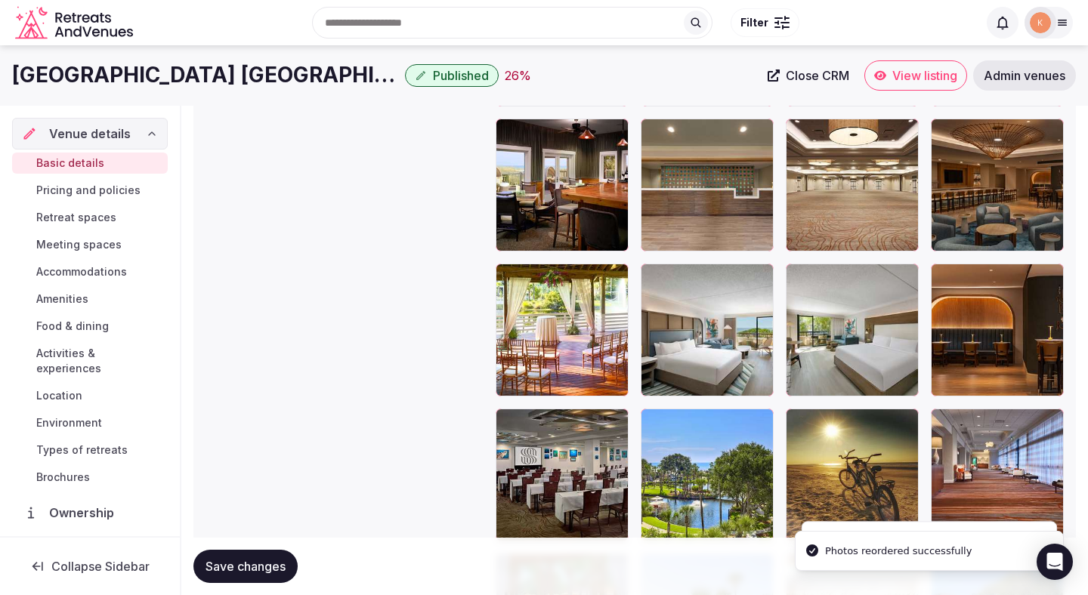
scroll to position [2627, 0]
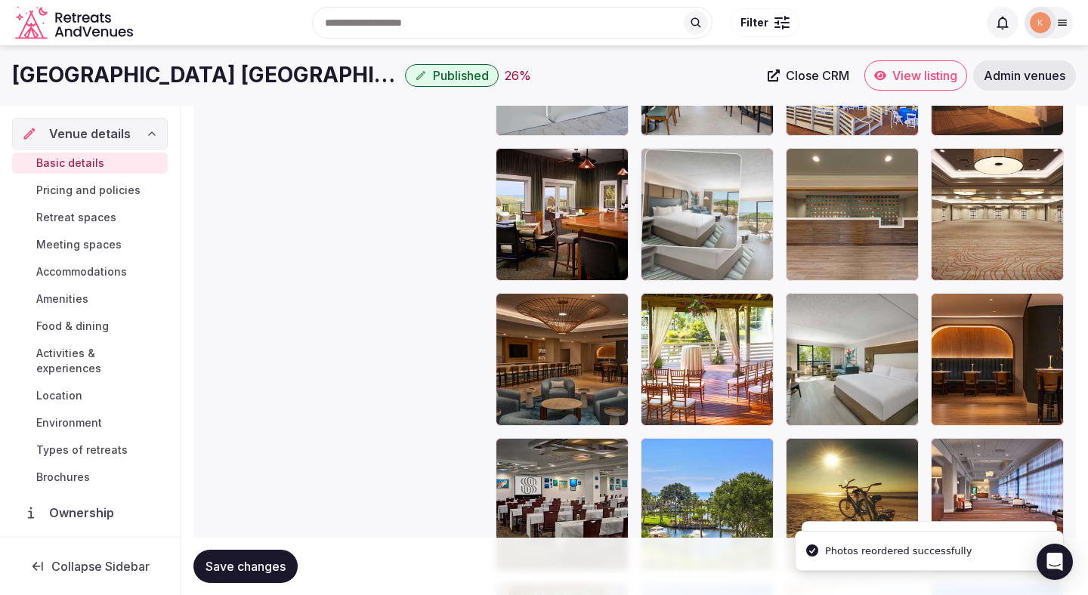
drag, startPoint x: 685, startPoint y: 378, endPoint x: 687, endPoint y: 217, distance: 160.9
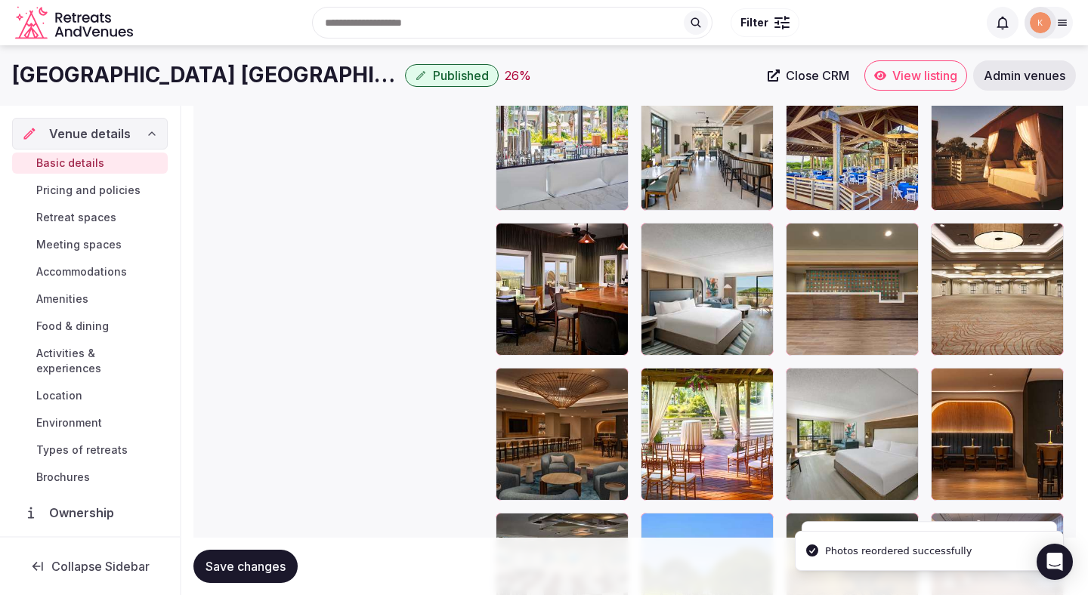
scroll to position [2528, 0]
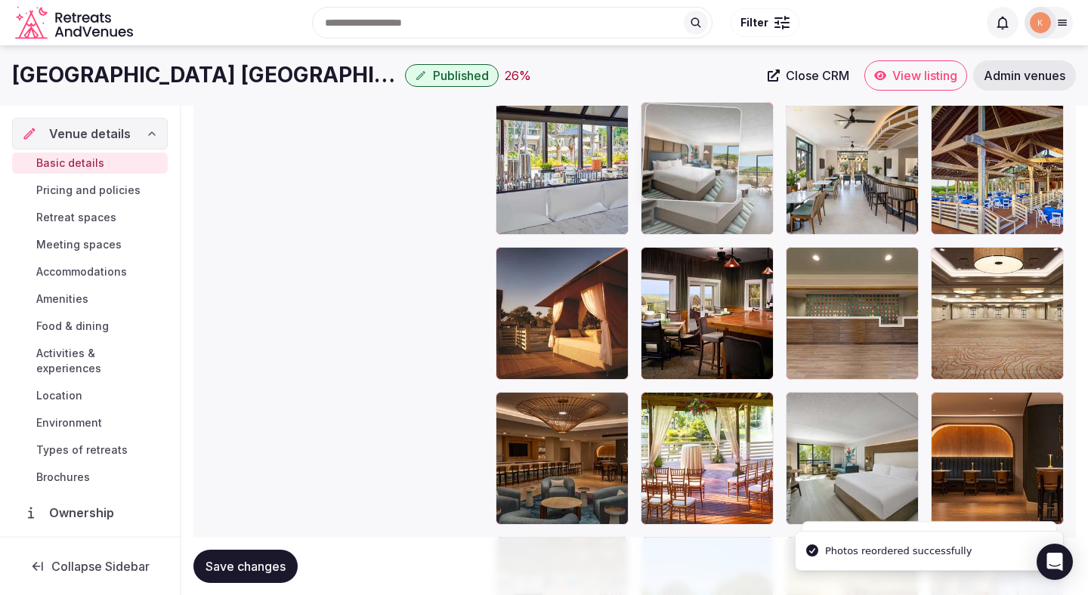
drag, startPoint x: 694, startPoint y: 325, endPoint x: 694, endPoint y: 174, distance: 150.3
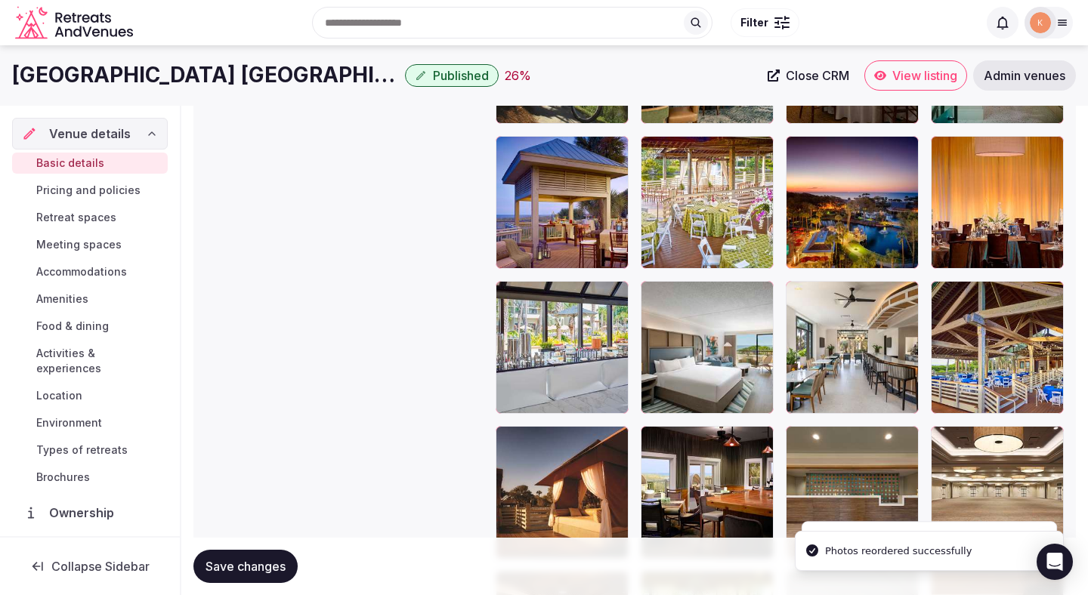
scroll to position [2298, 0]
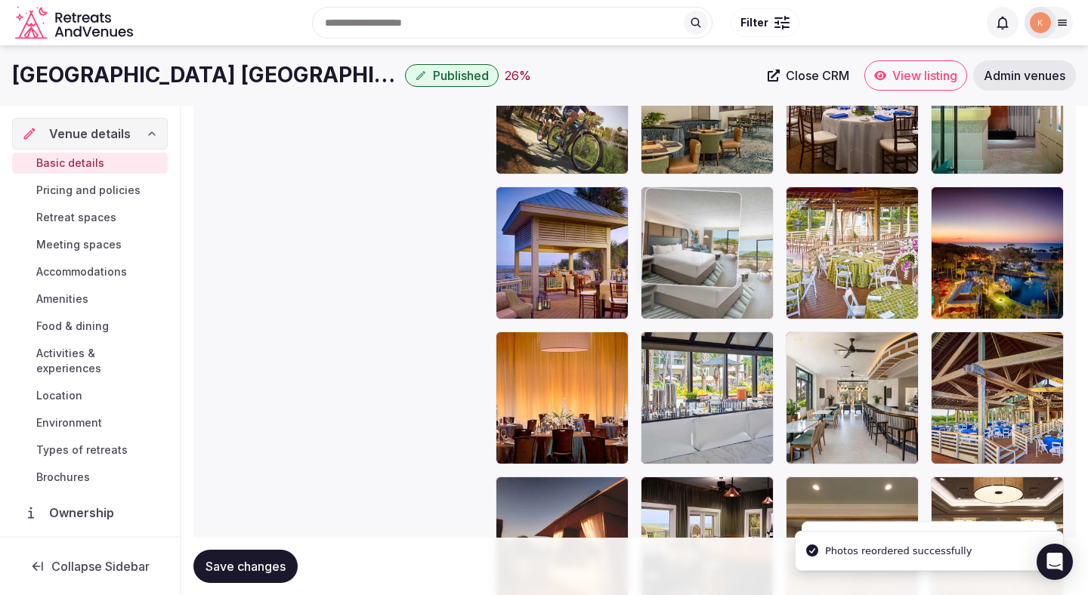
drag, startPoint x: 706, startPoint y: 390, endPoint x: 709, endPoint y: 190, distance: 200.2
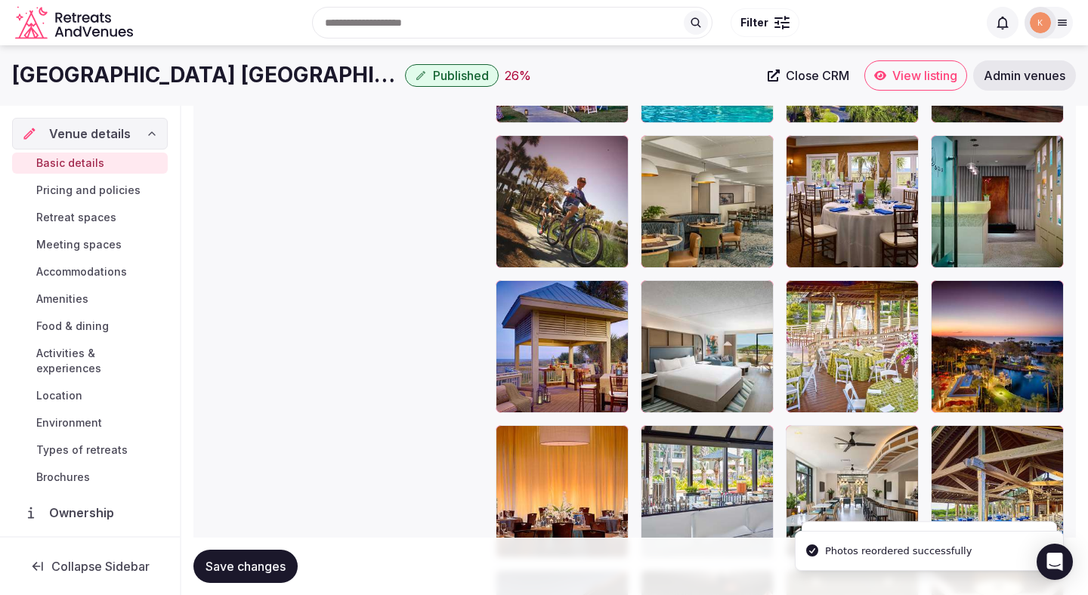
scroll to position [2170, 0]
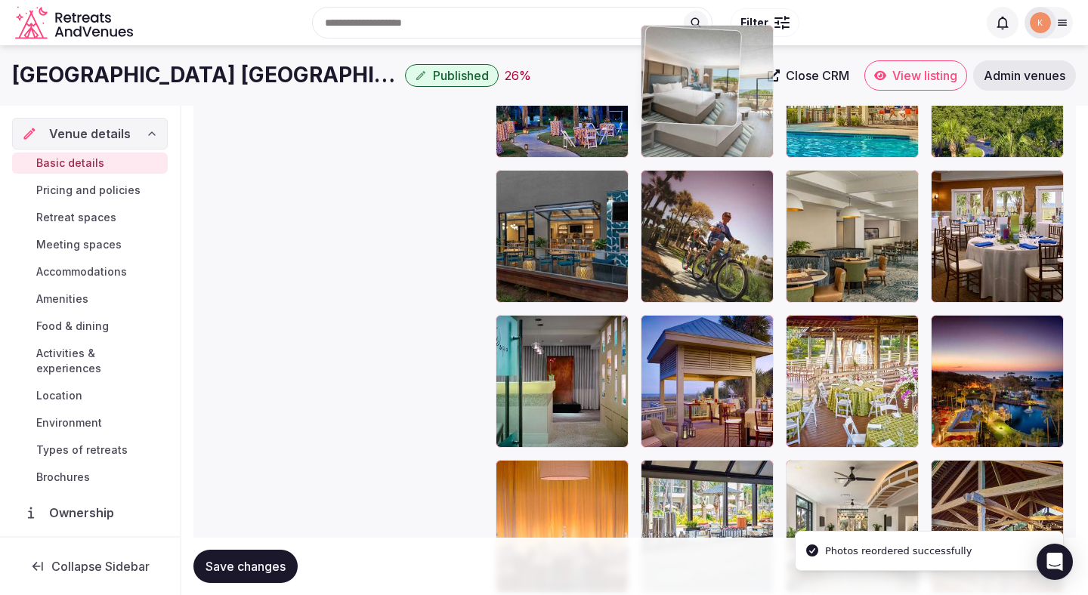
drag, startPoint x: 702, startPoint y: 375, endPoint x: 703, endPoint y: 161, distance: 214.5
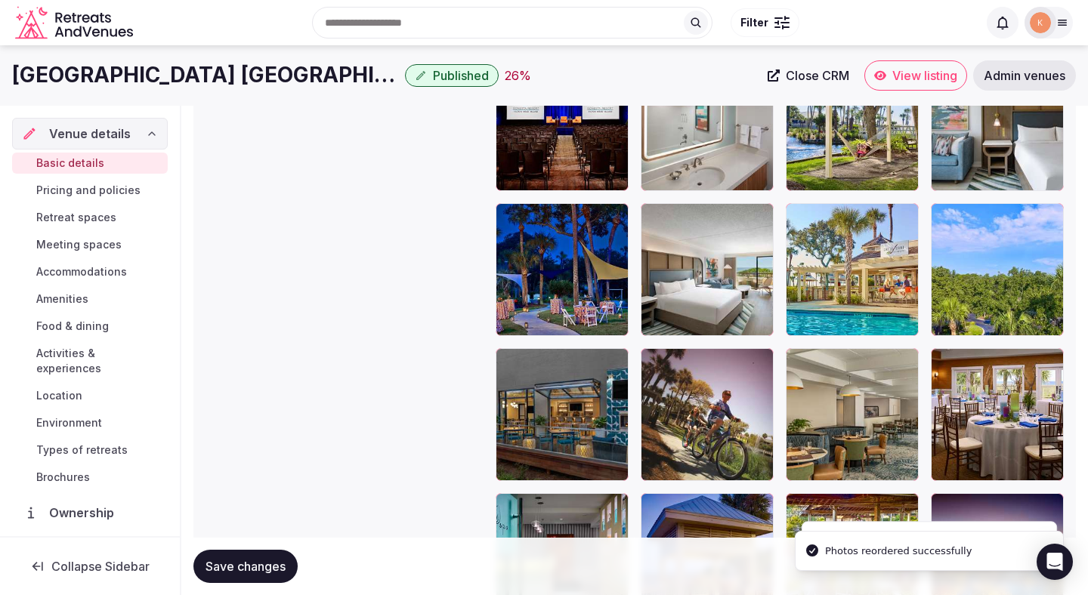
scroll to position [1967, 0]
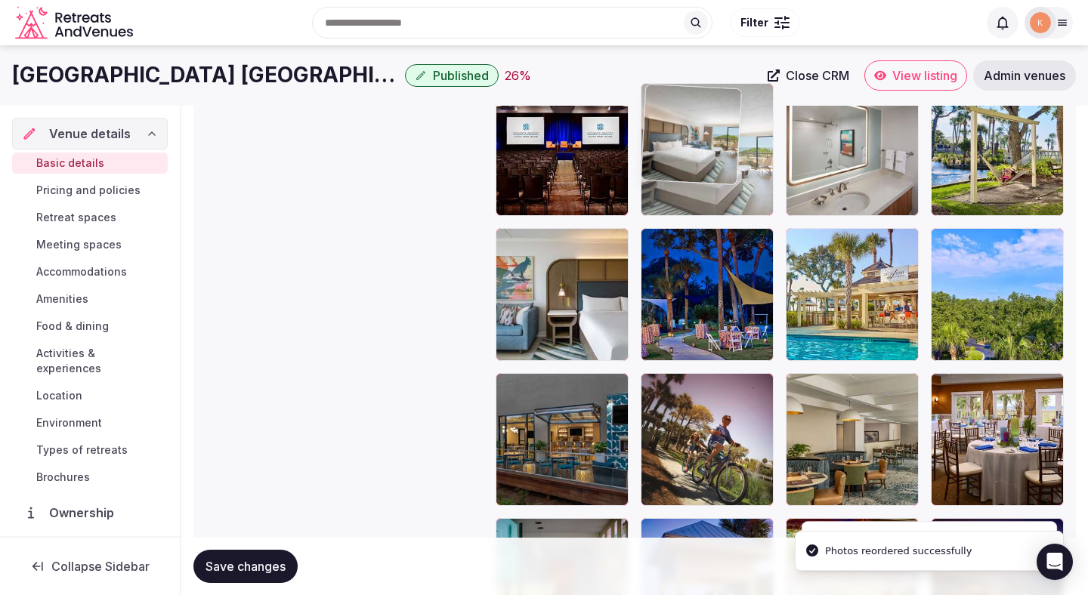
drag, startPoint x: 705, startPoint y: 290, endPoint x: 702, endPoint y: 155, distance: 135.2
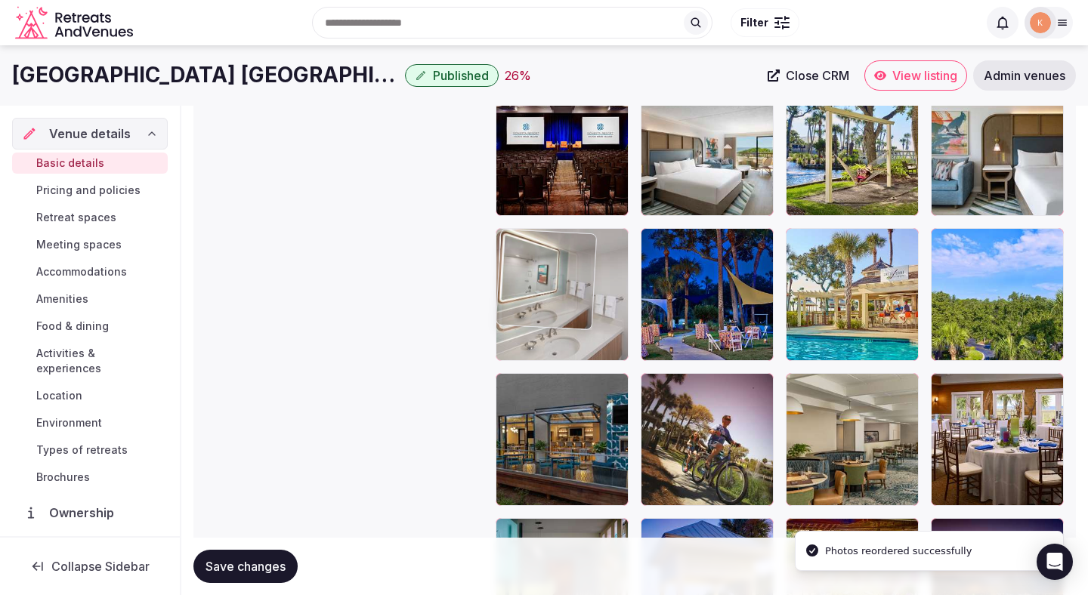
drag, startPoint x: 811, startPoint y: 166, endPoint x: 575, endPoint y: 308, distance: 275.8
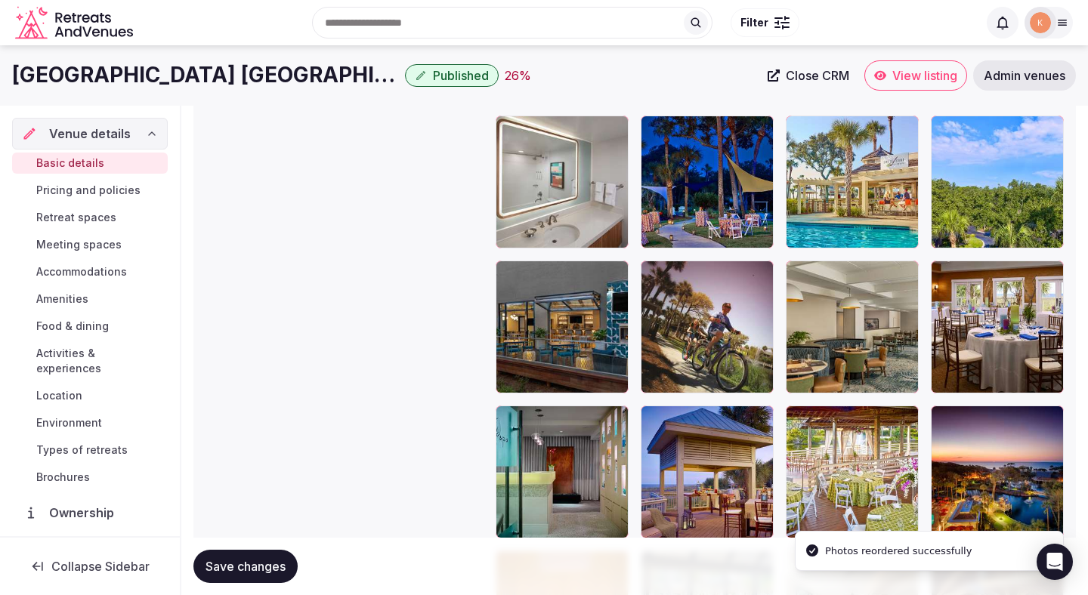
scroll to position [2076, 0]
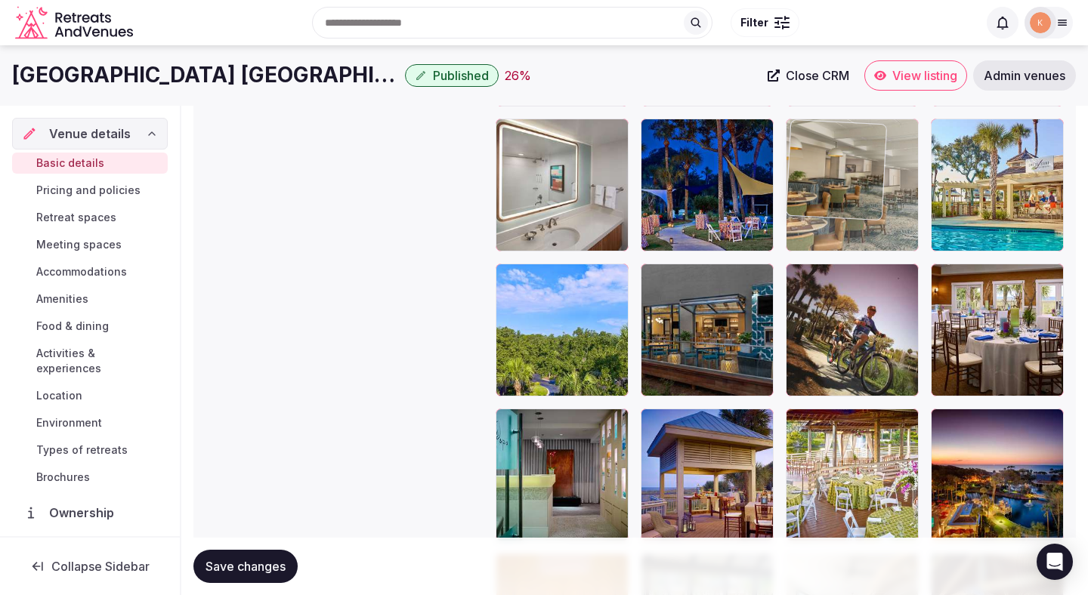
drag, startPoint x: 842, startPoint y: 337, endPoint x: 842, endPoint y: 153, distance: 184.3
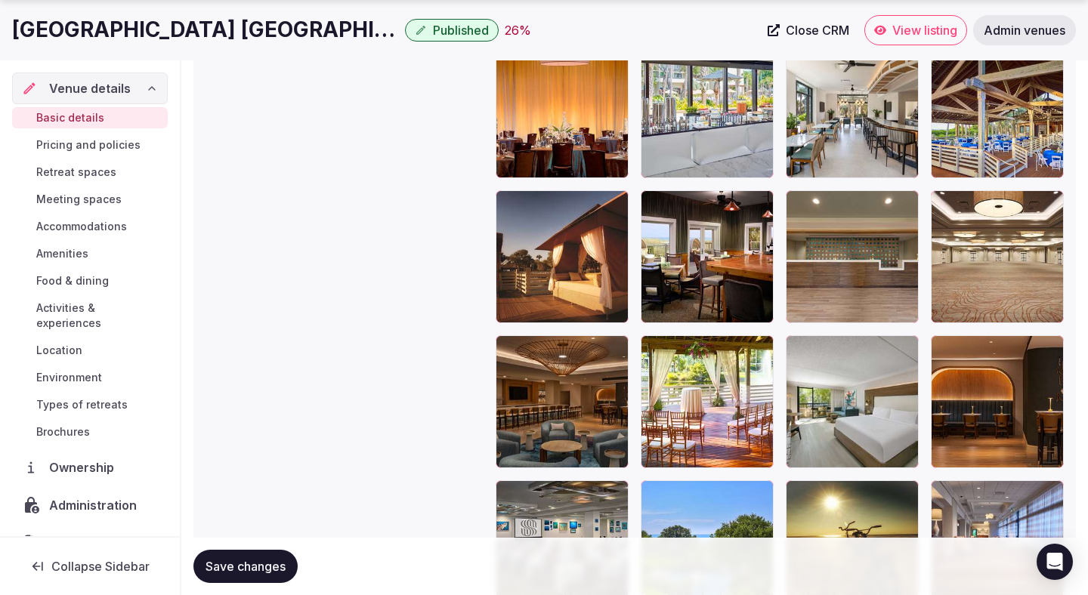
scroll to position [2689, 0]
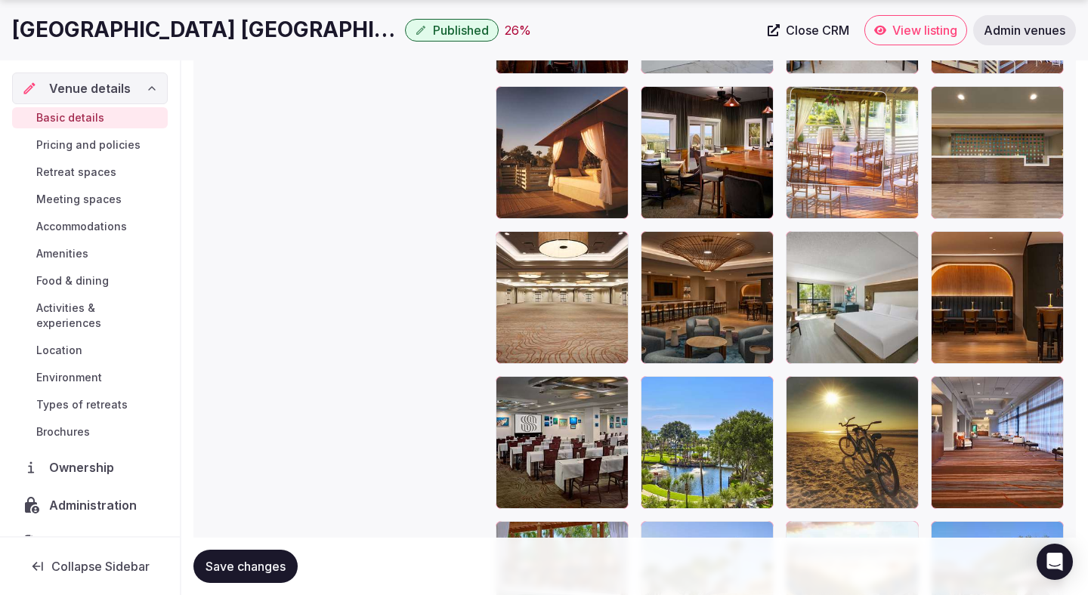
drag, startPoint x: 675, startPoint y: 325, endPoint x: 798, endPoint y: 133, distance: 227.5
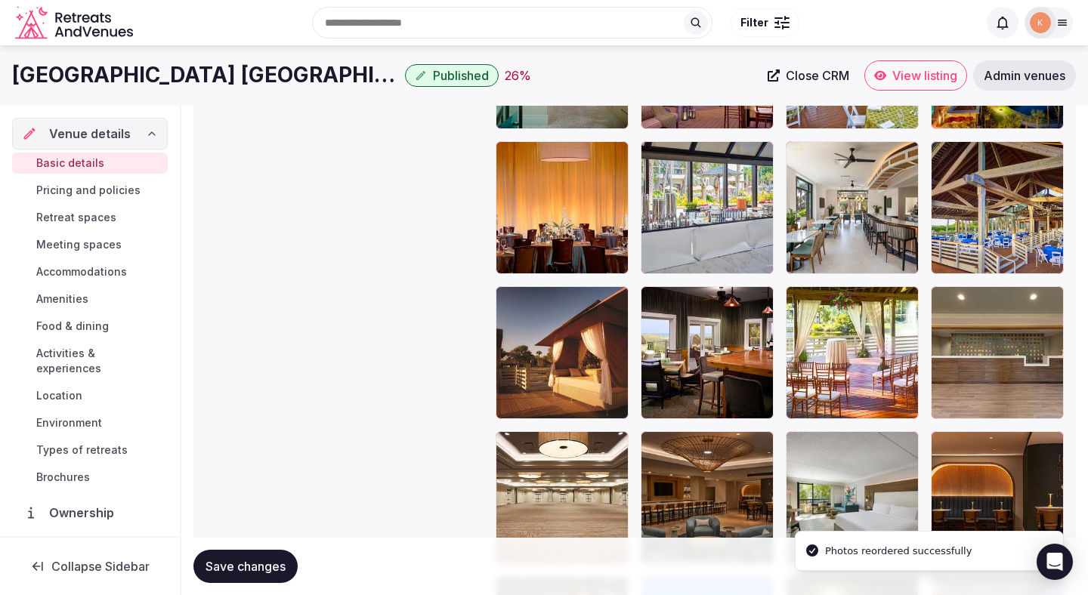
scroll to position [2447, 0]
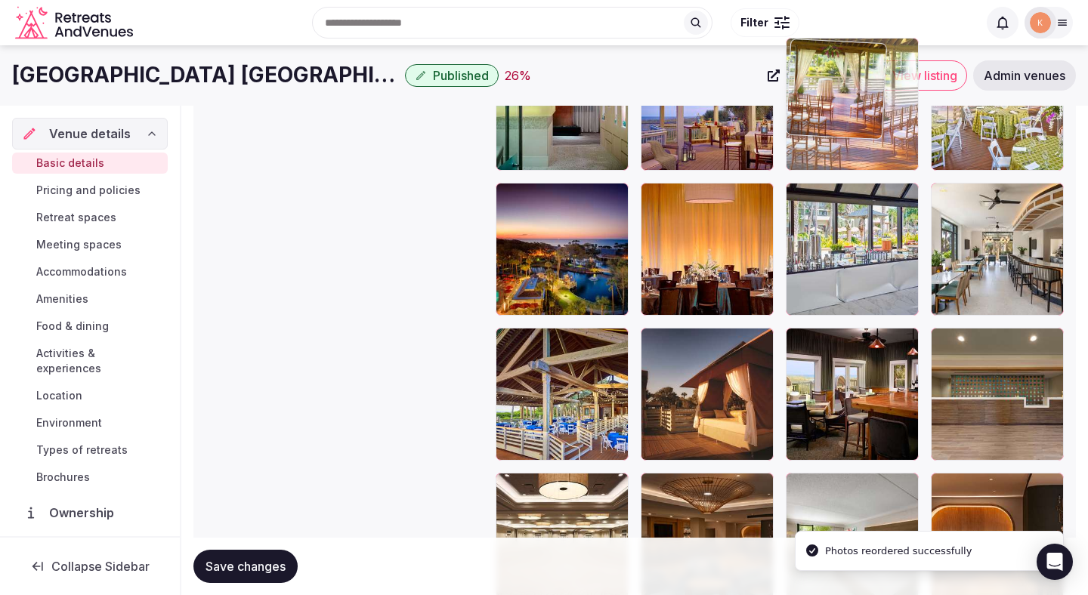
drag, startPoint x: 832, startPoint y: 358, endPoint x: 846, endPoint y: 152, distance: 206.6
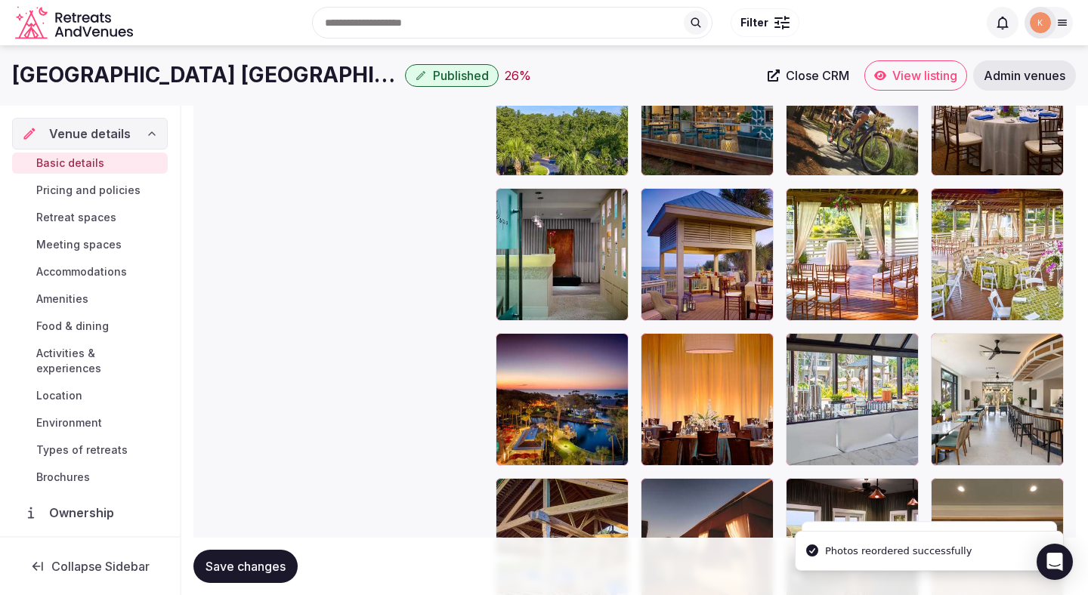
scroll to position [2285, 0]
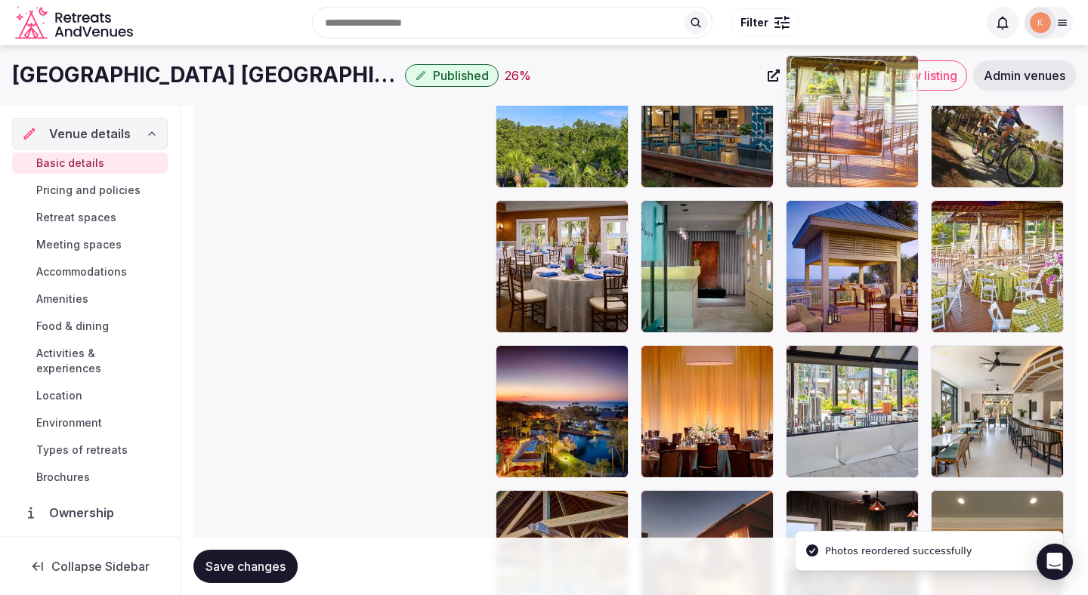
drag, startPoint x: 844, startPoint y: 301, endPoint x: 848, endPoint y: 185, distance: 116.4
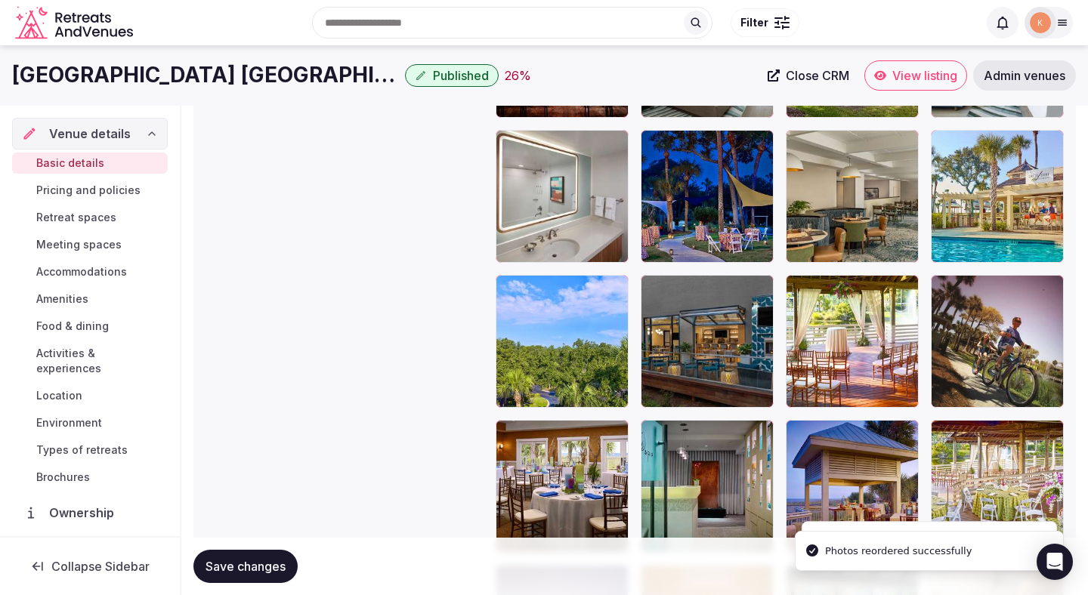
scroll to position [2046, 0]
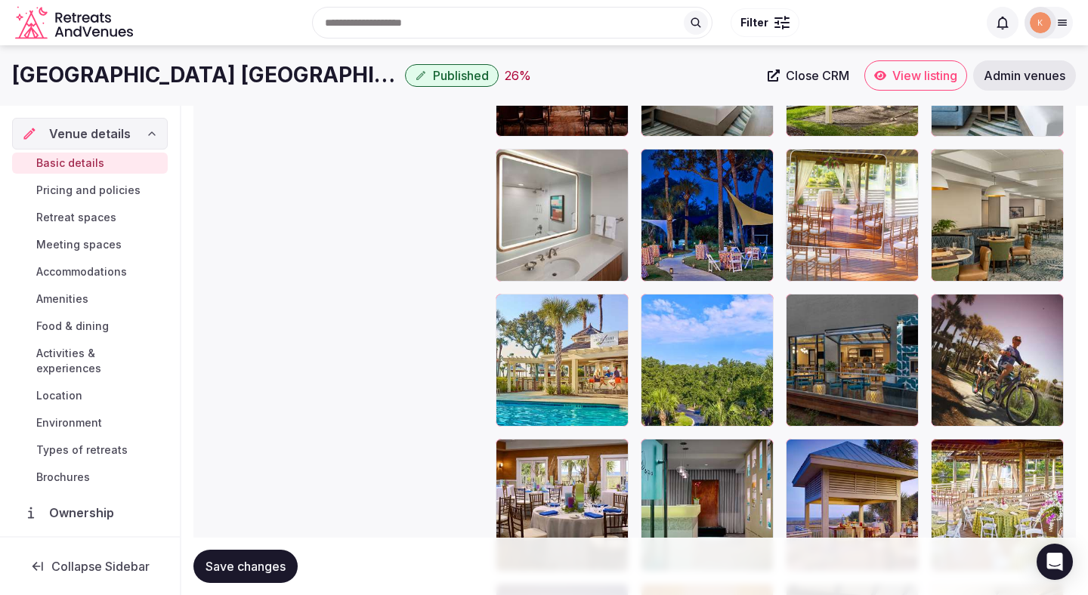
drag, startPoint x: 837, startPoint y: 336, endPoint x: 846, endPoint y: 211, distance: 124.9
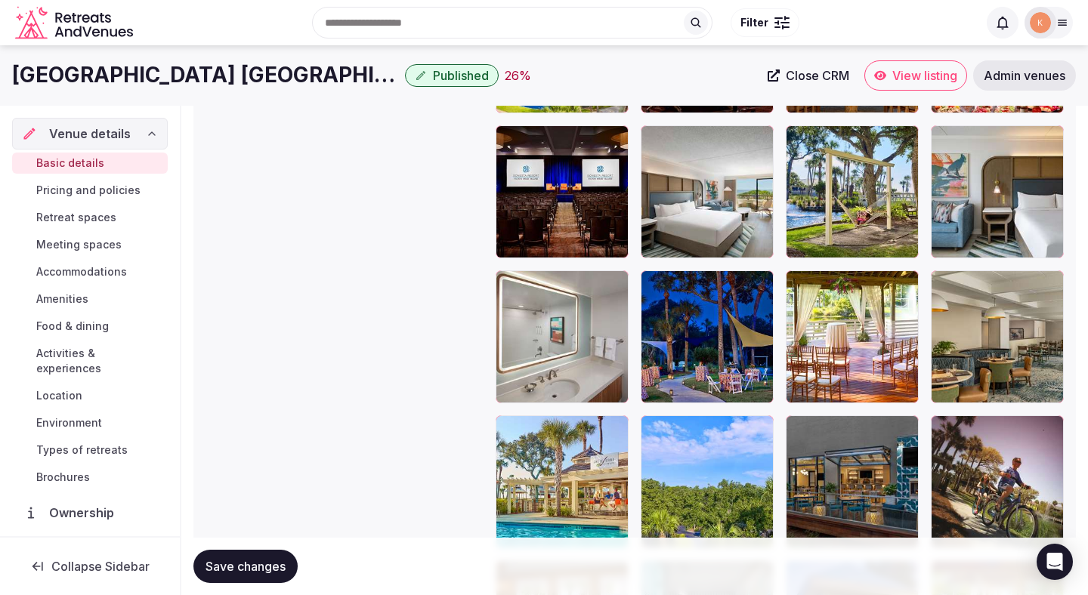
scroll to position [1839, 0]
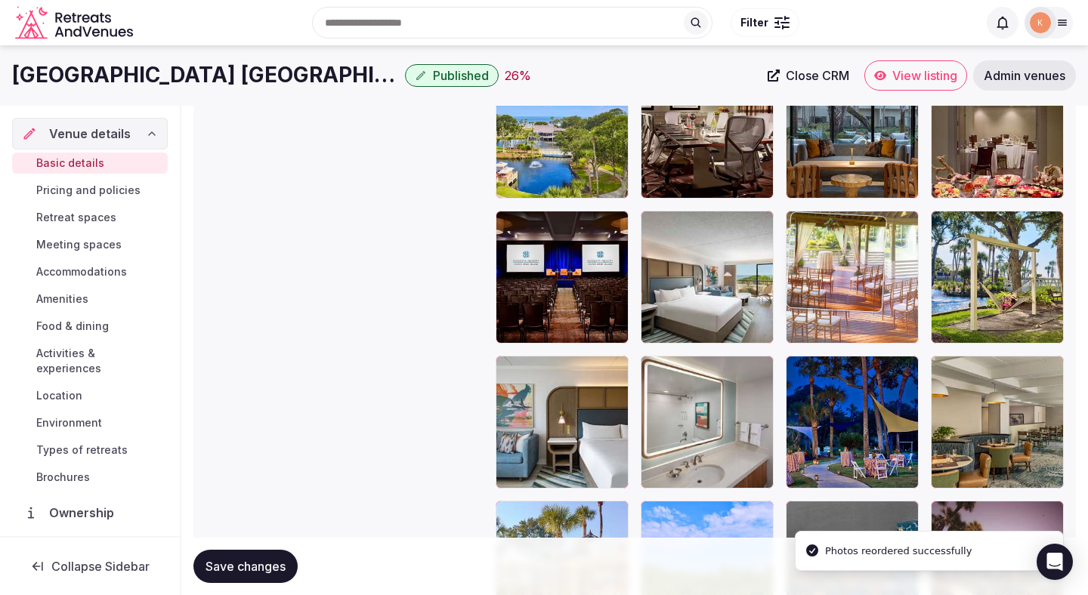
drag, startPoint x: 841, startPoint y: 373, endPoint x: 845, endPoint y: 272, distance: 101.3
click at [845, 272] on body "**********" at bounding box center [544, 106] width 1088 height 3890
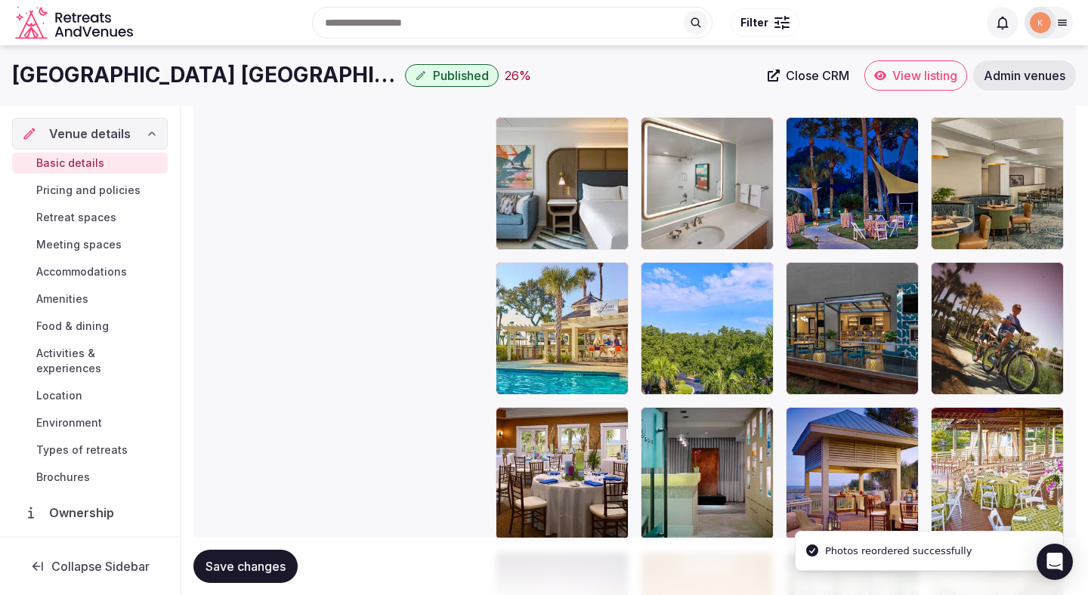
scroll to position [2050, 0]
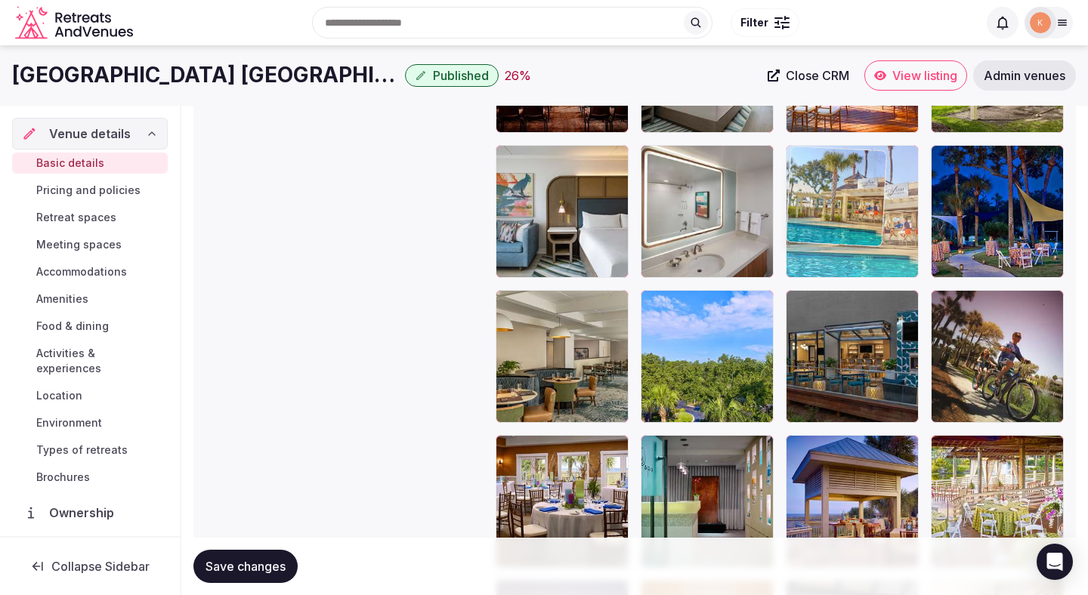
drag, startPoint x: 564, startPoint y: 367, endPoint x: 869, endPoint y: 273, distance: 318.7
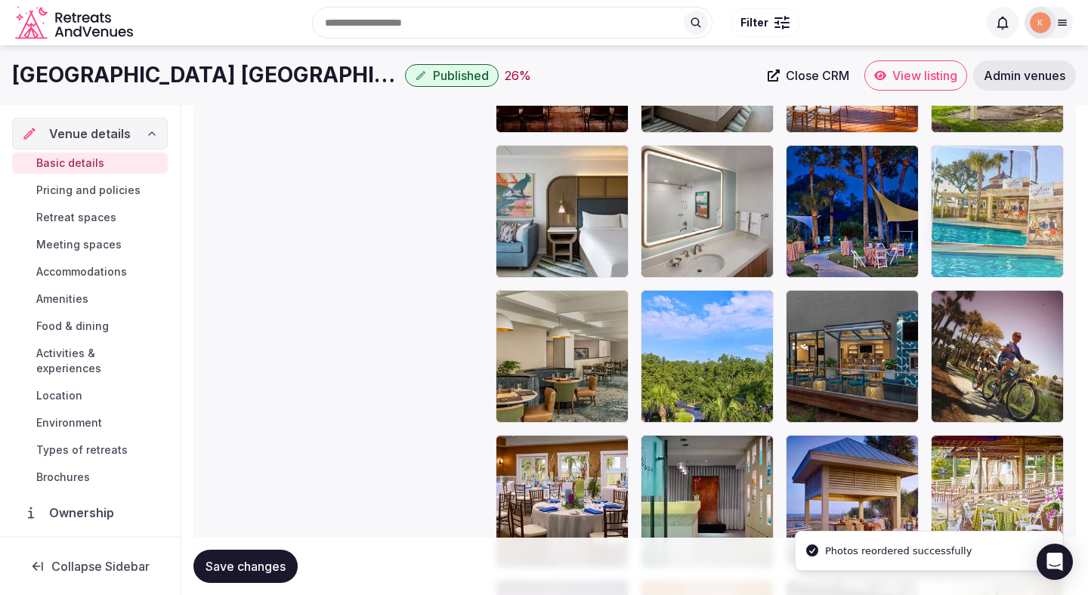
drag, startPoint x: 856, startPoint y: 245, endPoint x: 947, endPoint y: 204, distance: 100.4
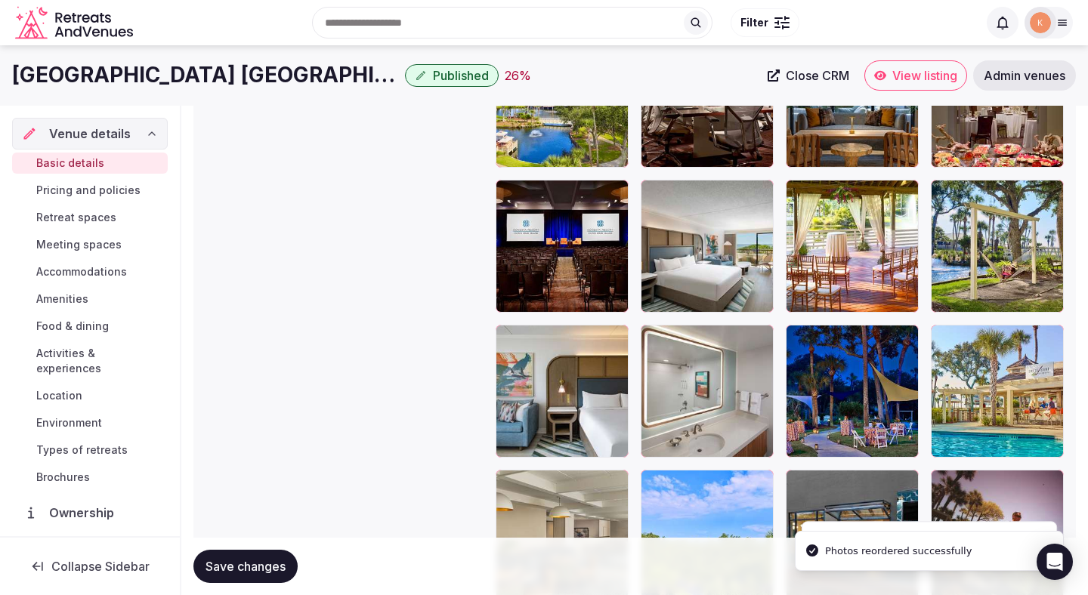
scroll to position [1790, 0]
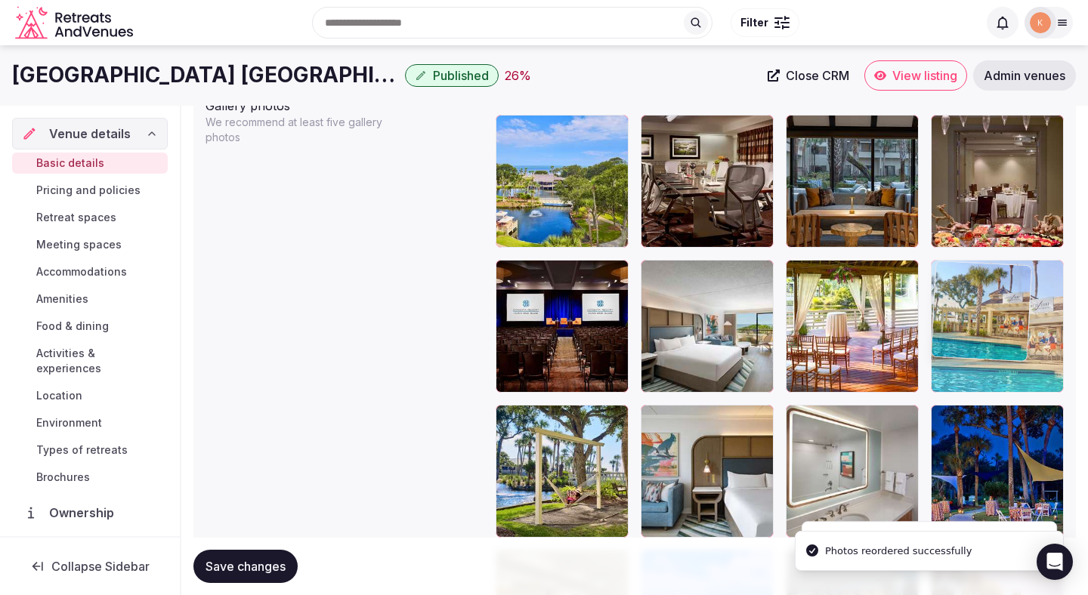
drag, startPoint x: 969, startPoint y: 444, endPoint x: 969, endPoint y: 335, distance: 109.5
click at [969, 335] on body "**********" at bounding box center [544, 155] width 1088 height 3890
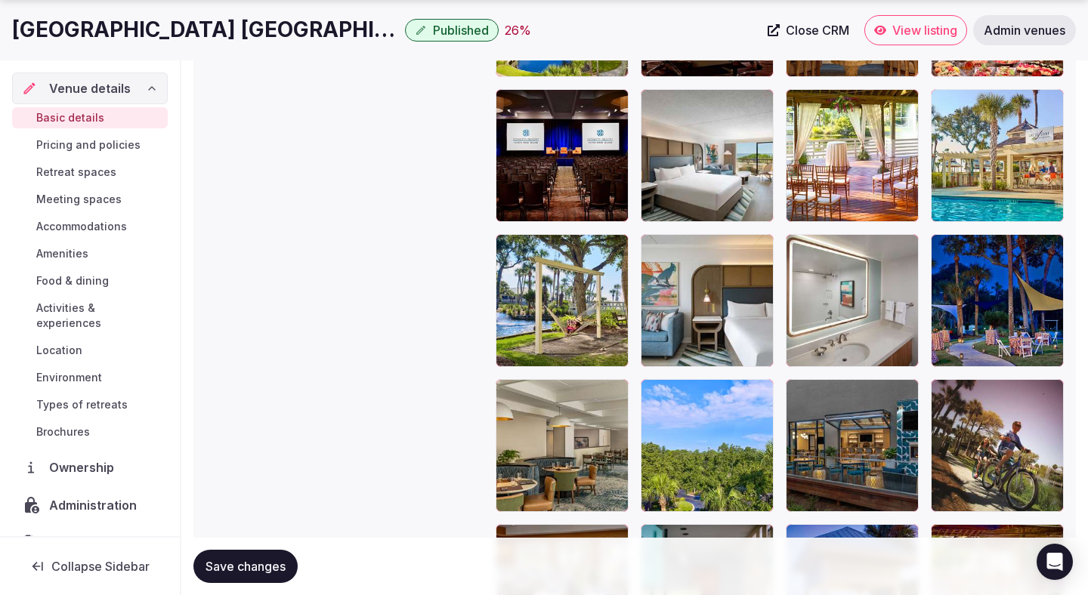
scroll to position [1963, 0]
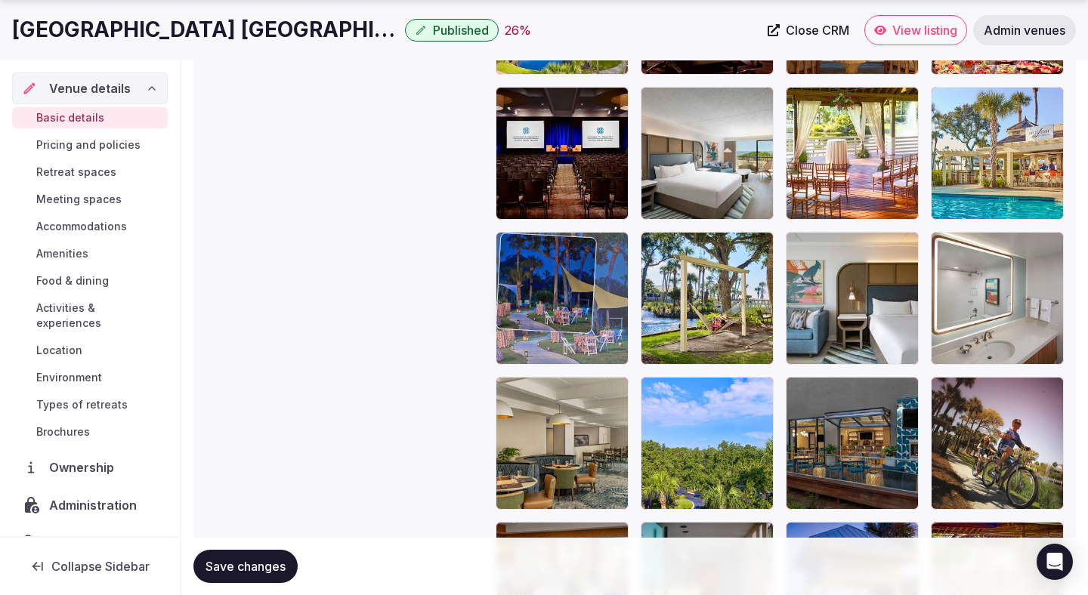
drag, startPoint x: 971, startPoint y: 319, endPoint x: 562, endPoint y: 309, distance: 408.7
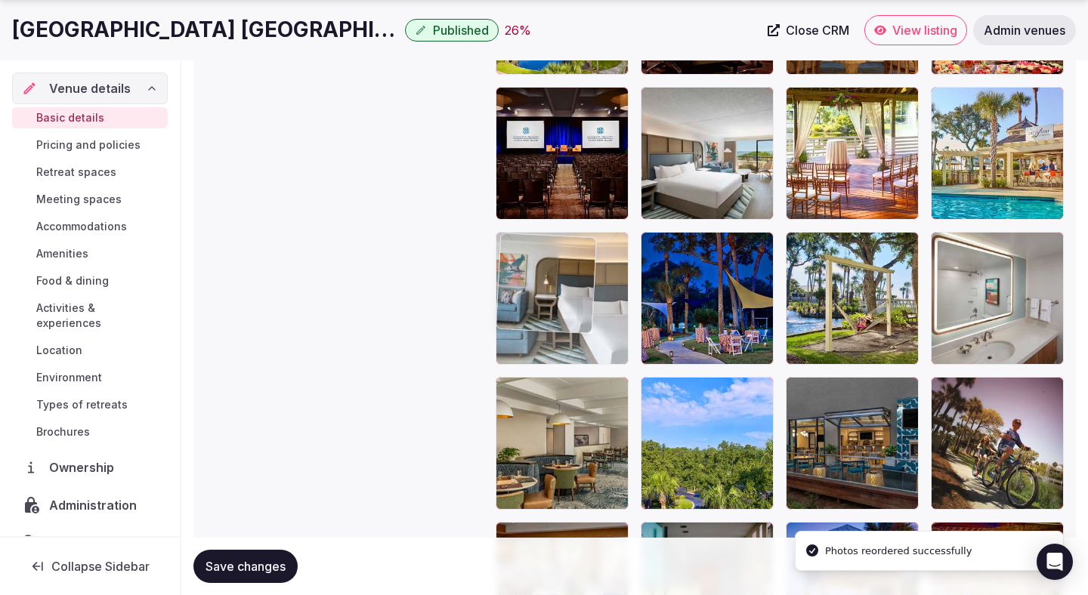
drag, startPoint x: 835, startPoint y: 334, endPoint x: 533, endPoint y: 334, distance: 301.3
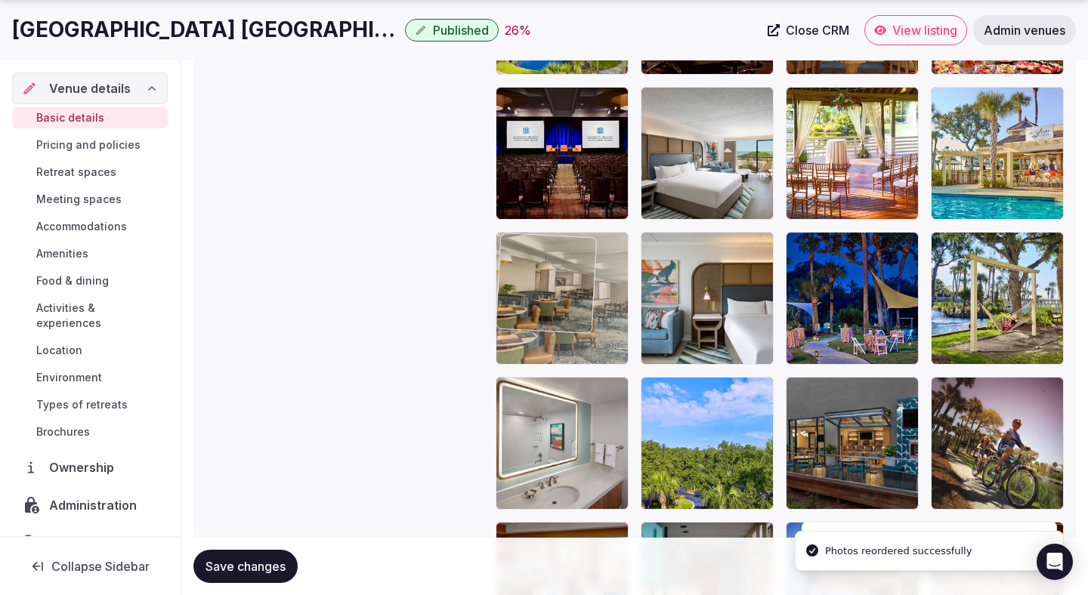
drag, startPoint x: 556, startPoint y: 456, endPoint x: 556, endPoint y: 319, distance: 136.7
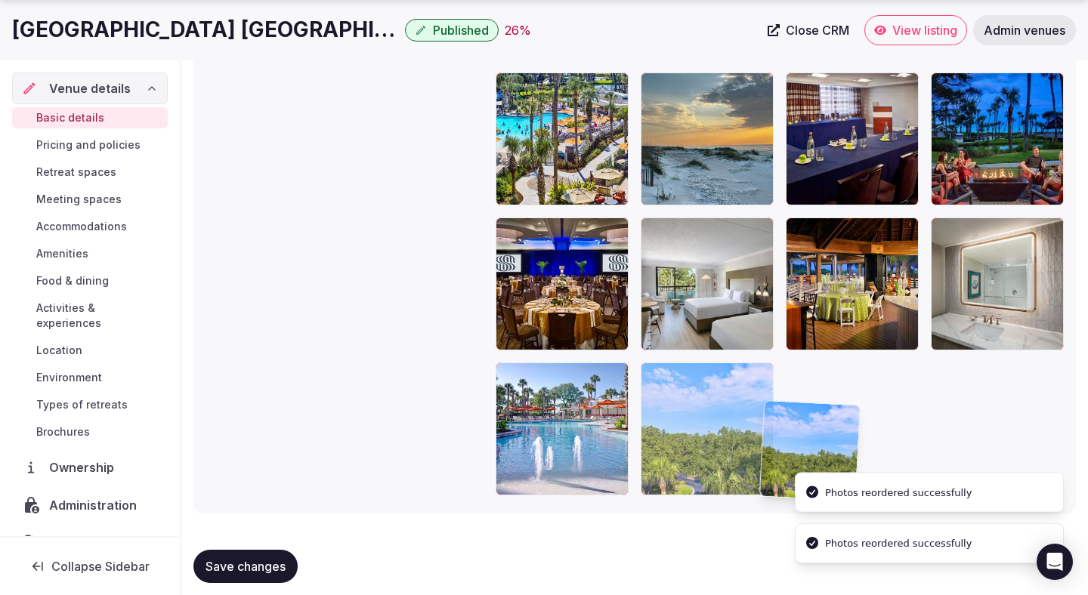
scroll to position [3295, 0]
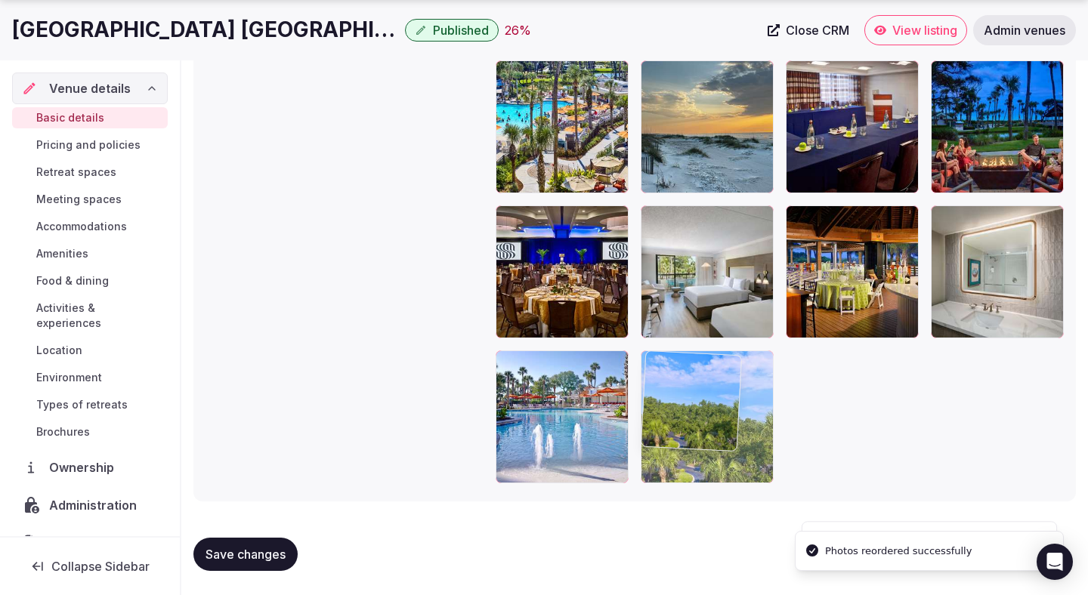
drag, startPoint x: 684, startPoint y: 329, endPoint x: 738, endPoint y: 478, distance: 158.9
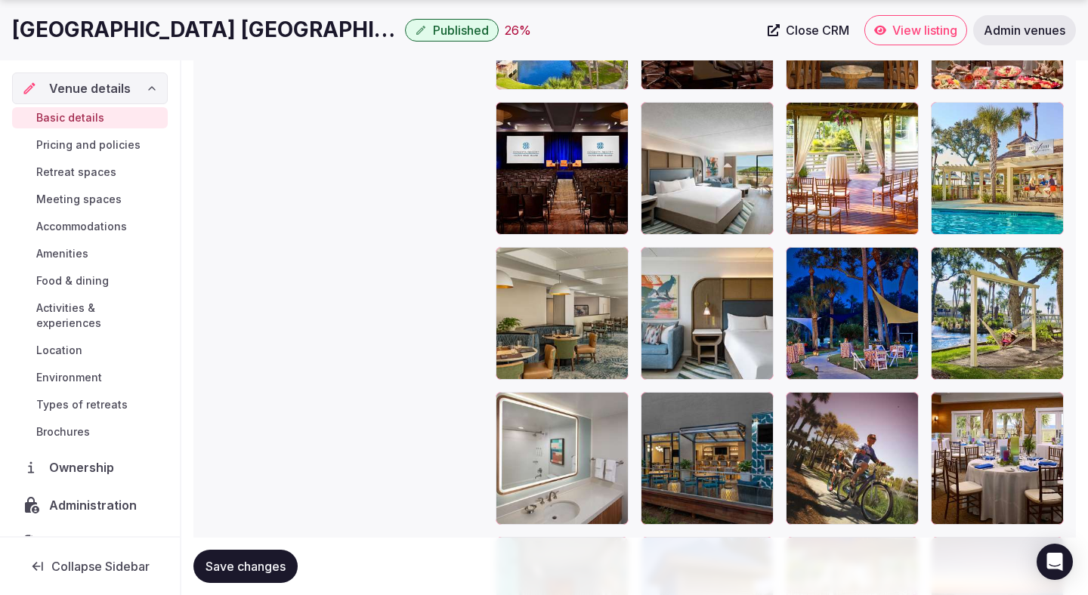
scroll to position [1964, 0]
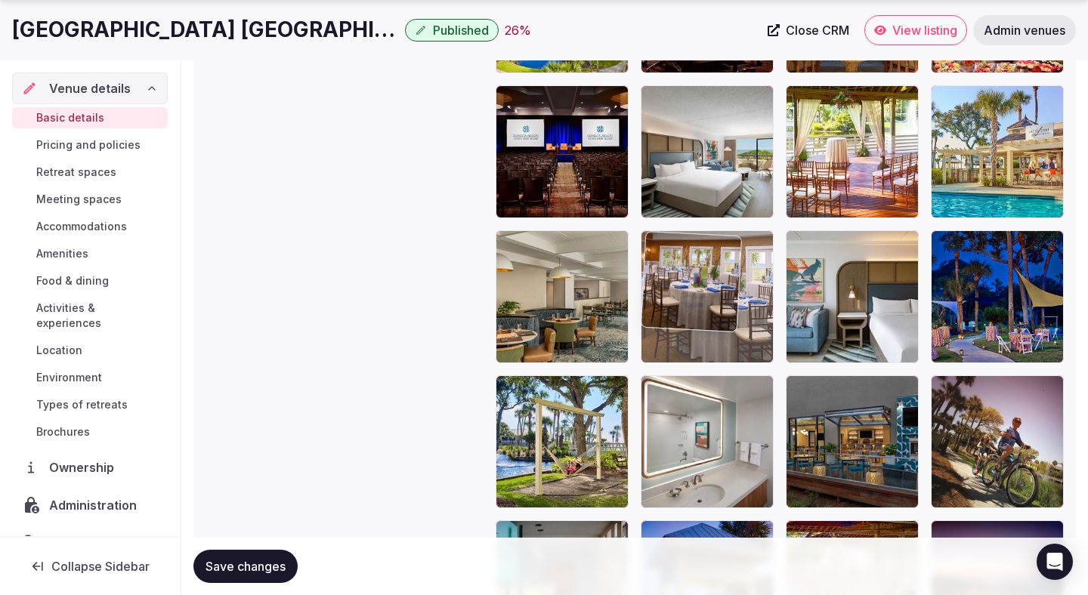
drag, startPoint x: 956, startPoint y: 437, endPoint x: 705, endPoint y: 304, distance: 284.5
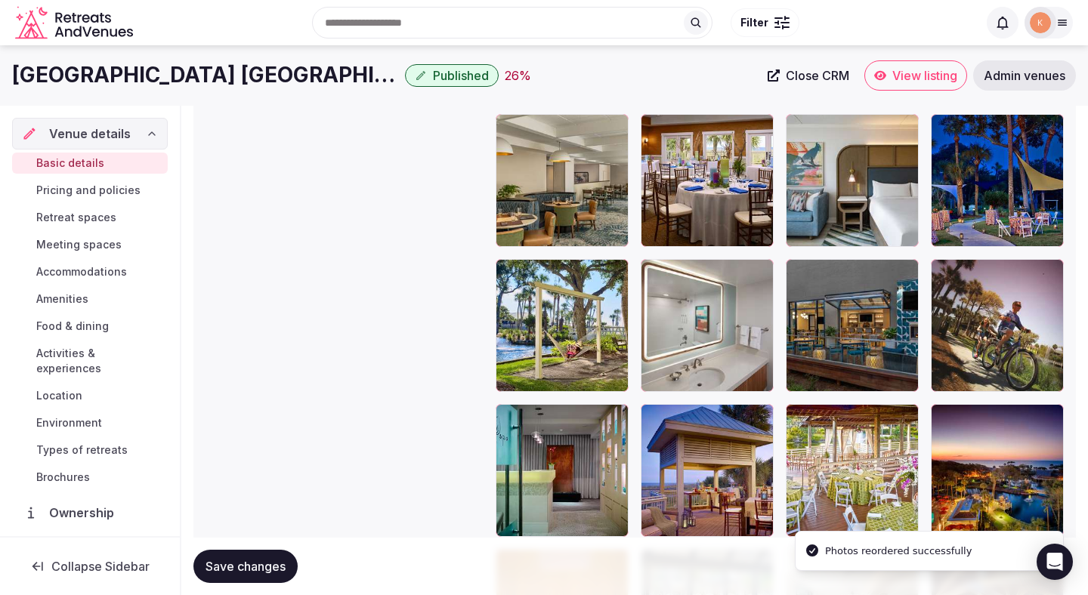
scroll to position [2071, 0]
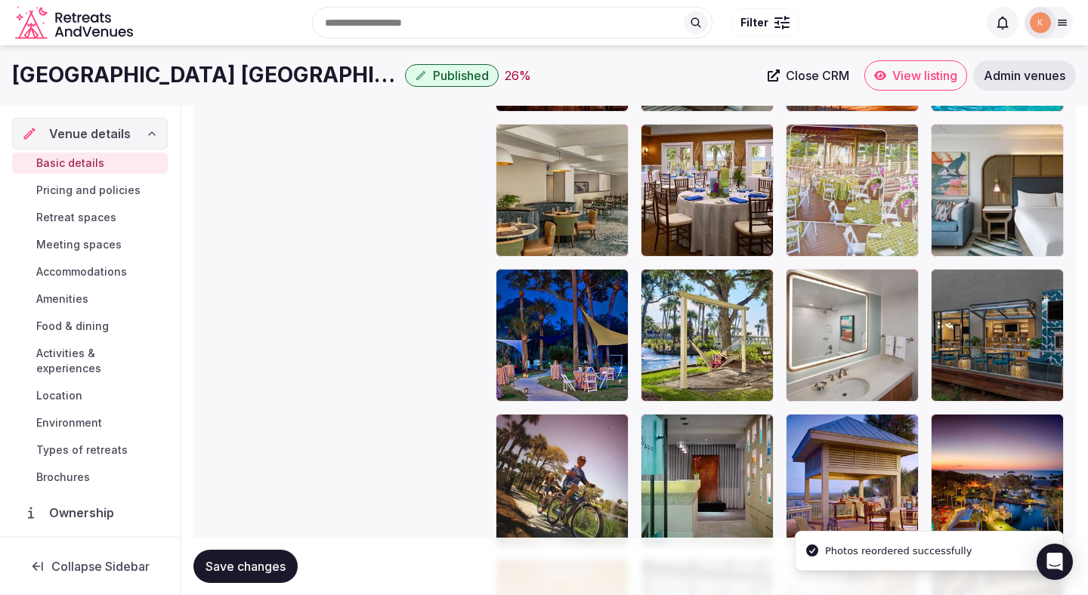
drag, startPoint x: 842, startPoint y: 495, endPoint x: 829, endPoint y: 248, distance: 248.1
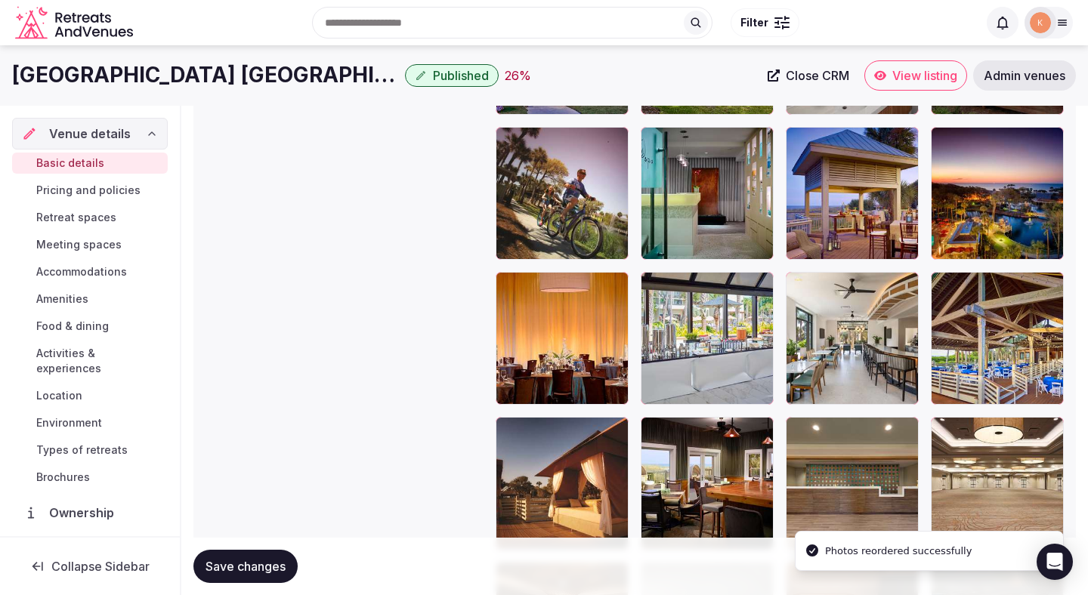
scroll to position [2334, 0]
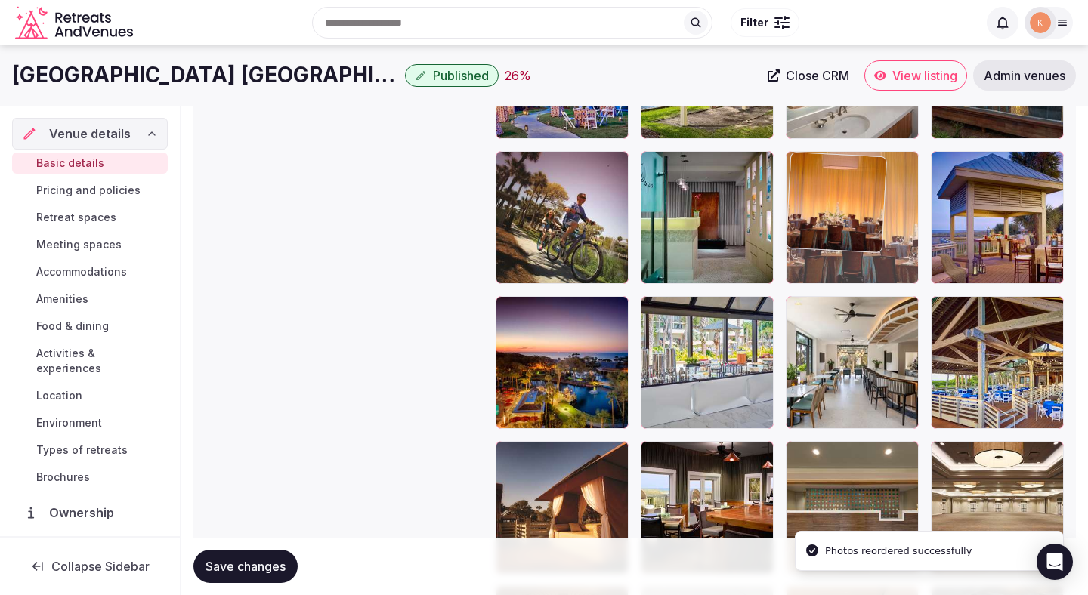
drag, startPoint x: 584, startPoint y: 371, endPoint x: 949, endPoint y: 228, distance: 391.7
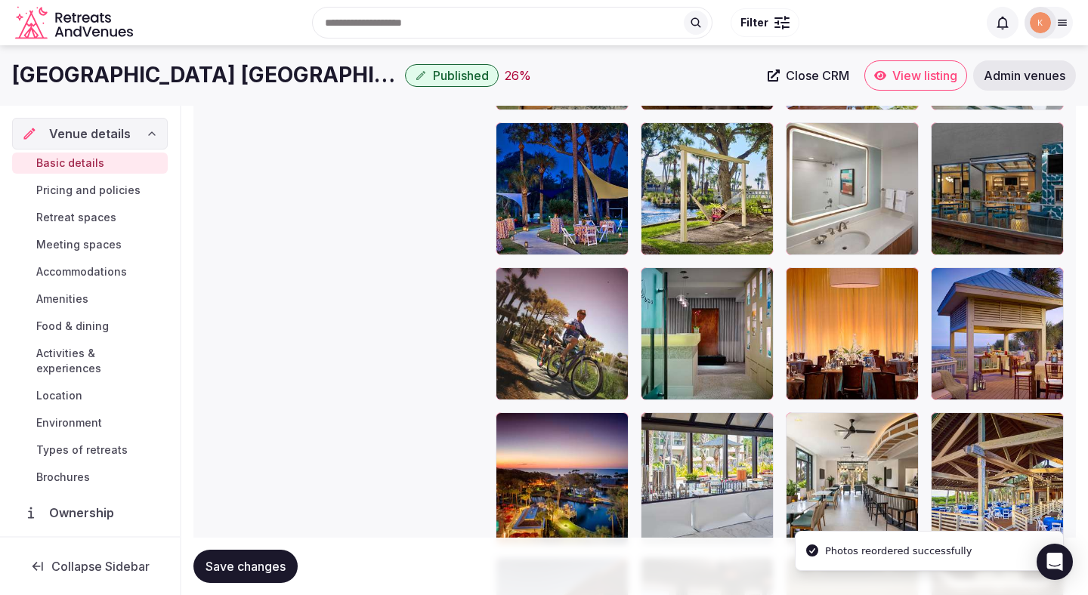
scroll to position [2206, 0]
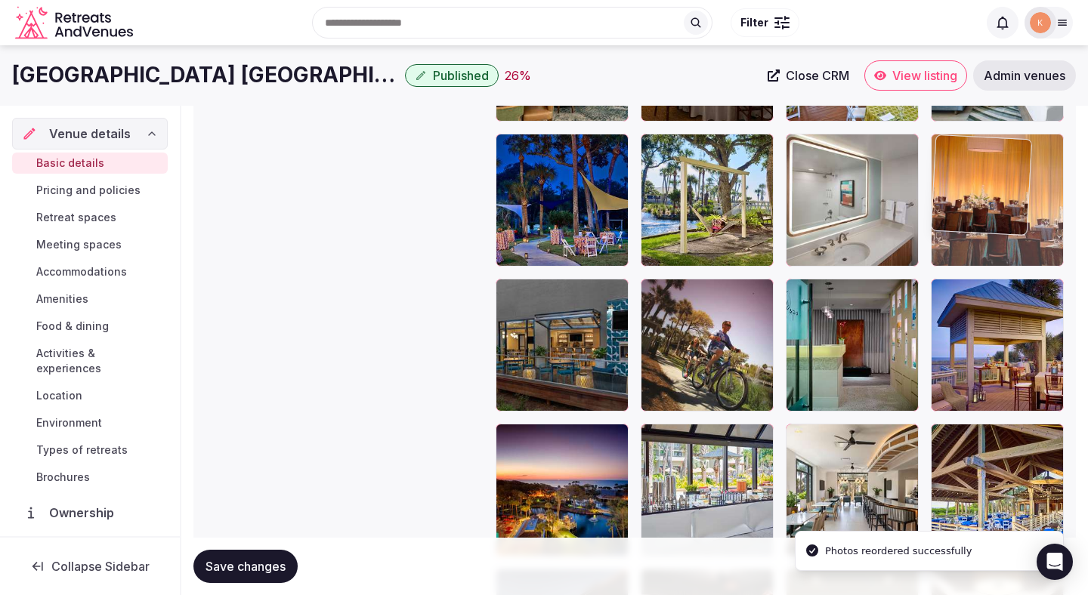
drag, startPoint x: 875, startPoint y: 348, endPoint x: 995, endPoint y: 227, distance: 170.9
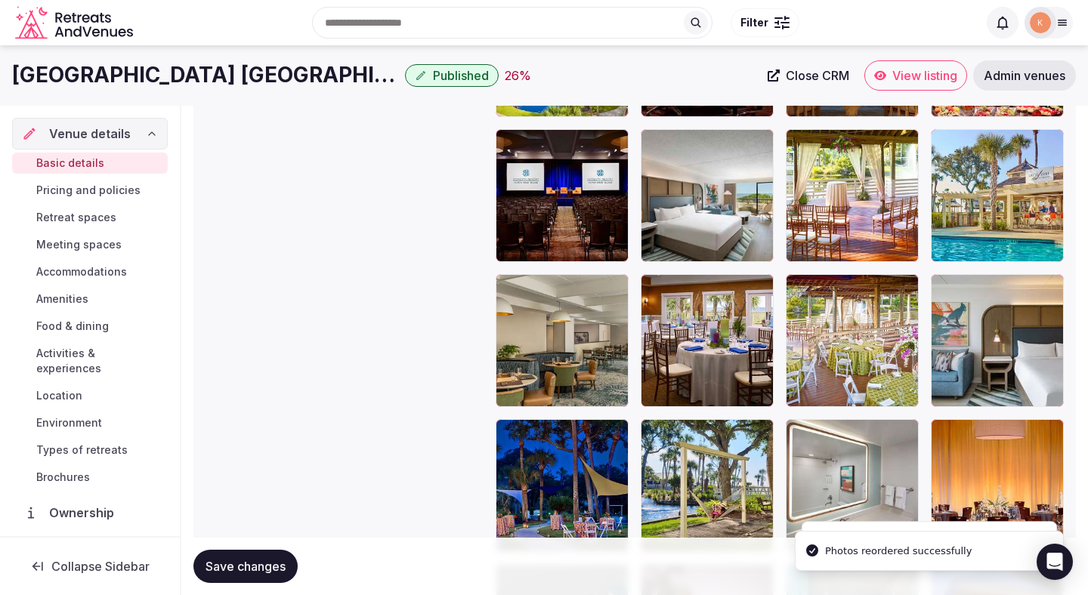
scroll to position [1933, 0]
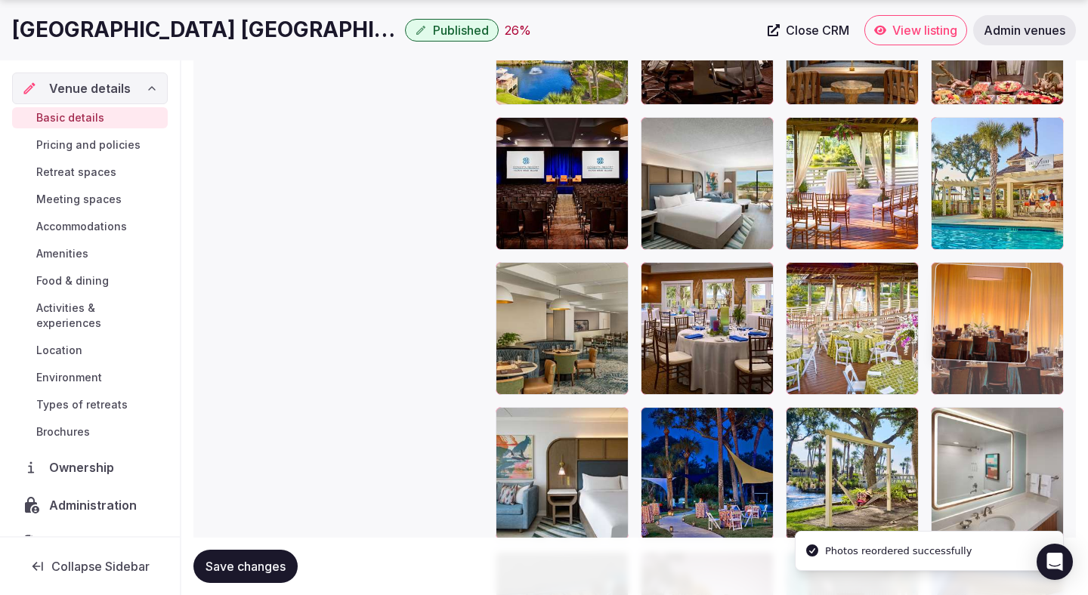
drag, startPoint x: 992, startPoint y: 436, endPoint x: 982, endPoint y: 347, distance: 88.9
click at [982, 347] on body "**********" at bounding box center [544, 12] width 1088 height 3890
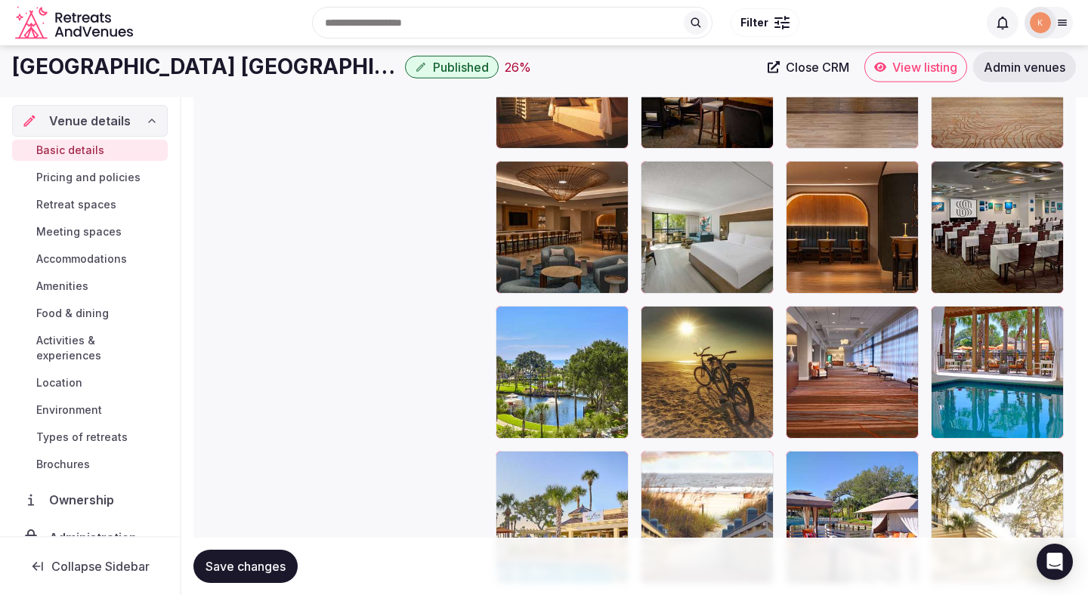
scroll to position [2757, 0]
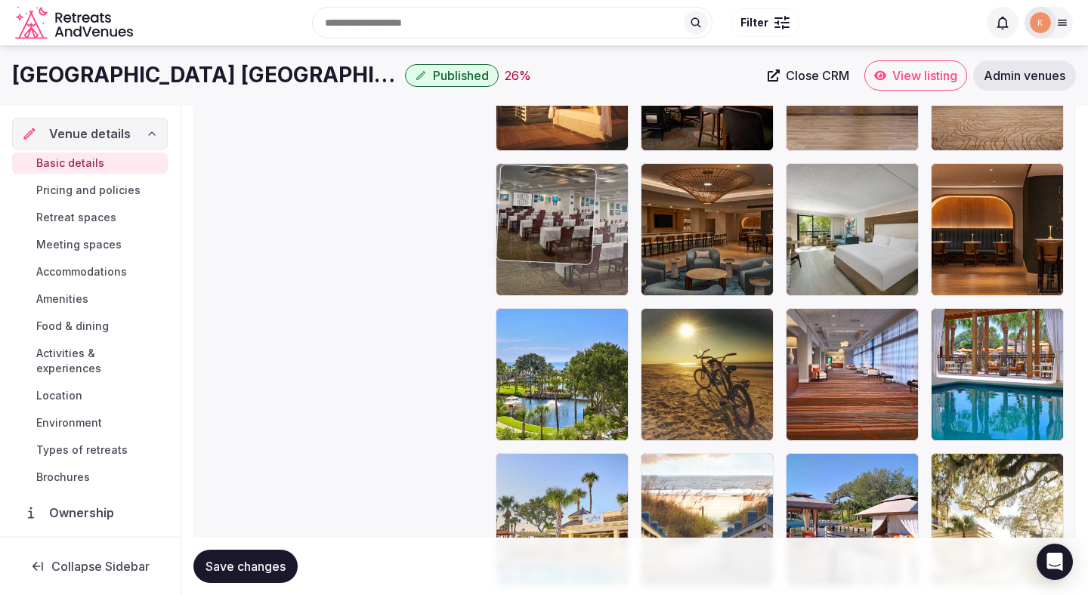
drag, startPoint x: 988, startPoint y: 266, endPoint x: 602, endPoint y: 275, distance: 386.0
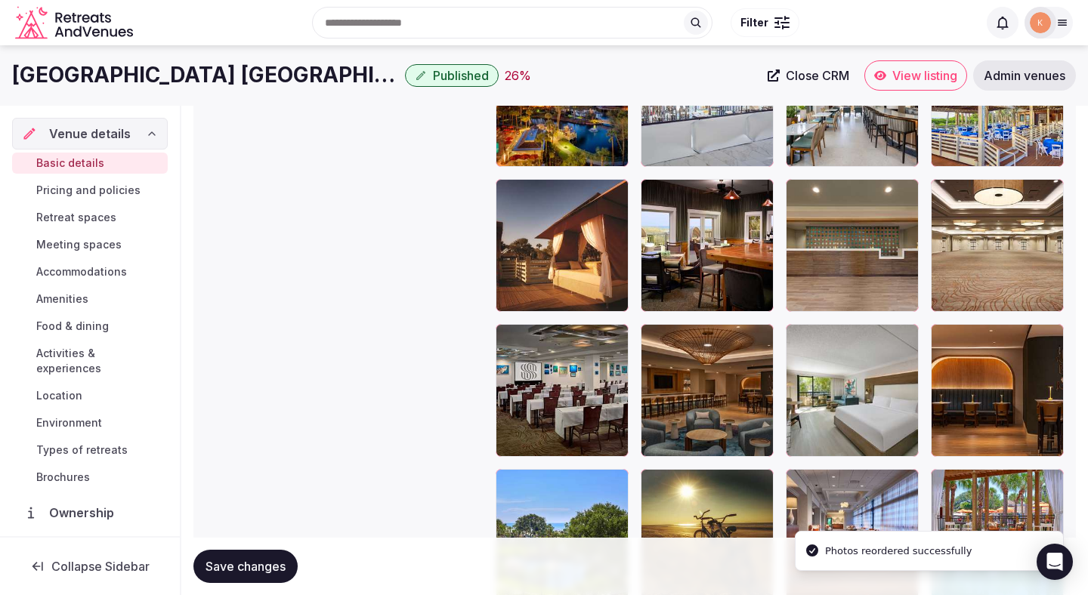
scroll to position [2557, 0]
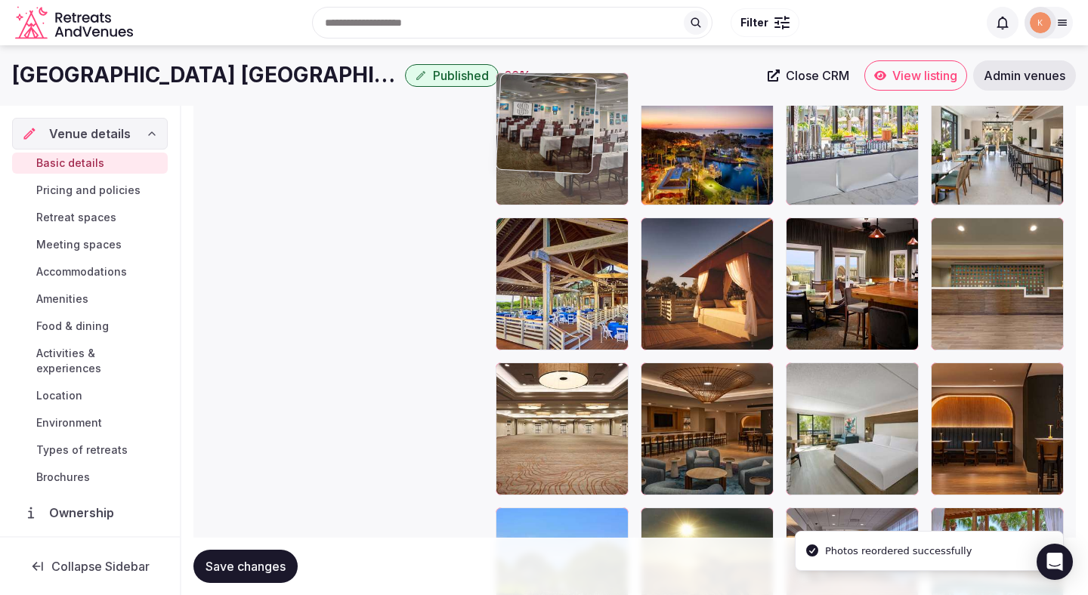
drag, startPoint x: 556, startPoint y: 422, endPoint x: 562, endPoint y: 185, distance: 237.2
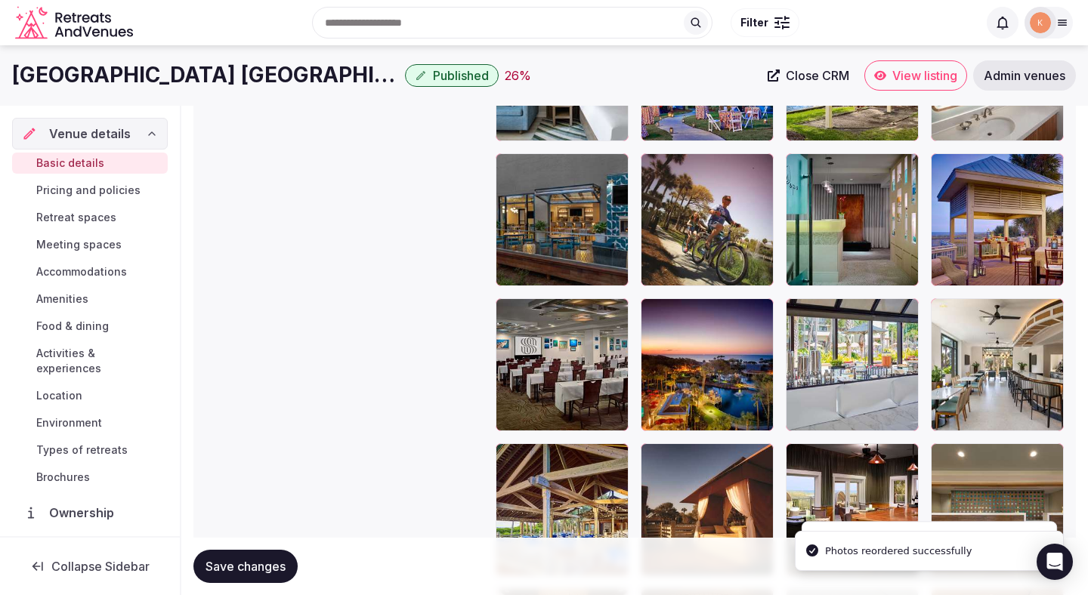
scroll to position [2301, 0]
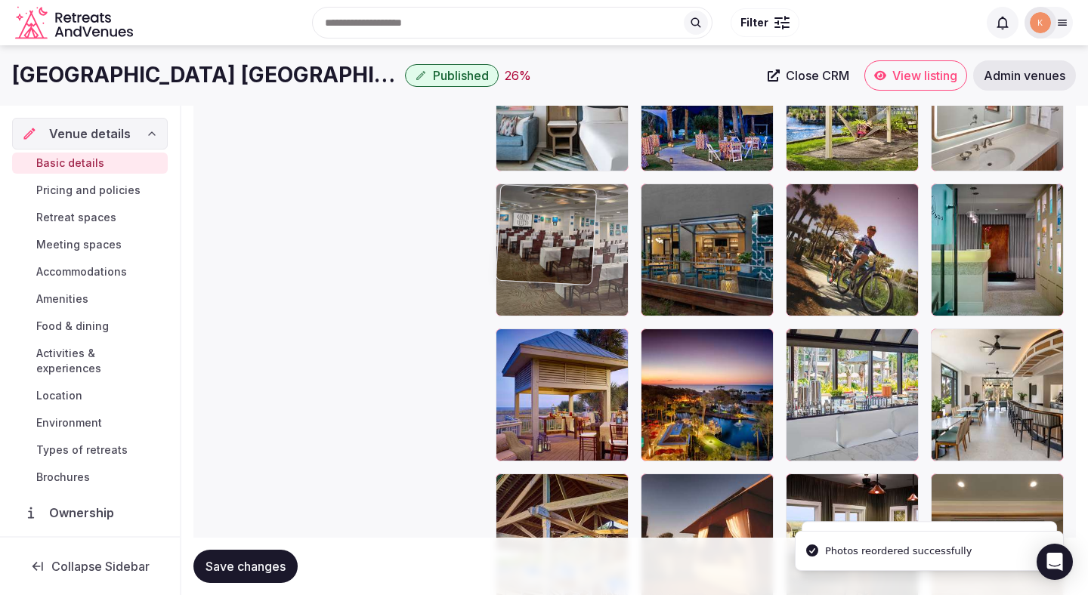
drag, startPoint x: 575, startPoint y: 393, endPoint x: 576, endPoint y: 275, distance: 118.6
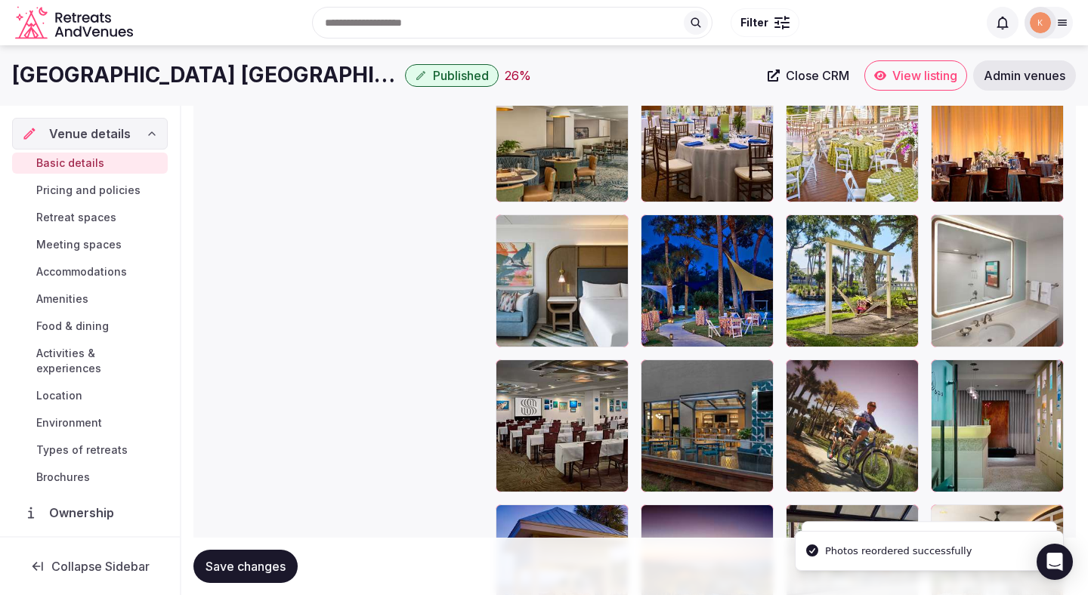
scroll to position [2122, 0]
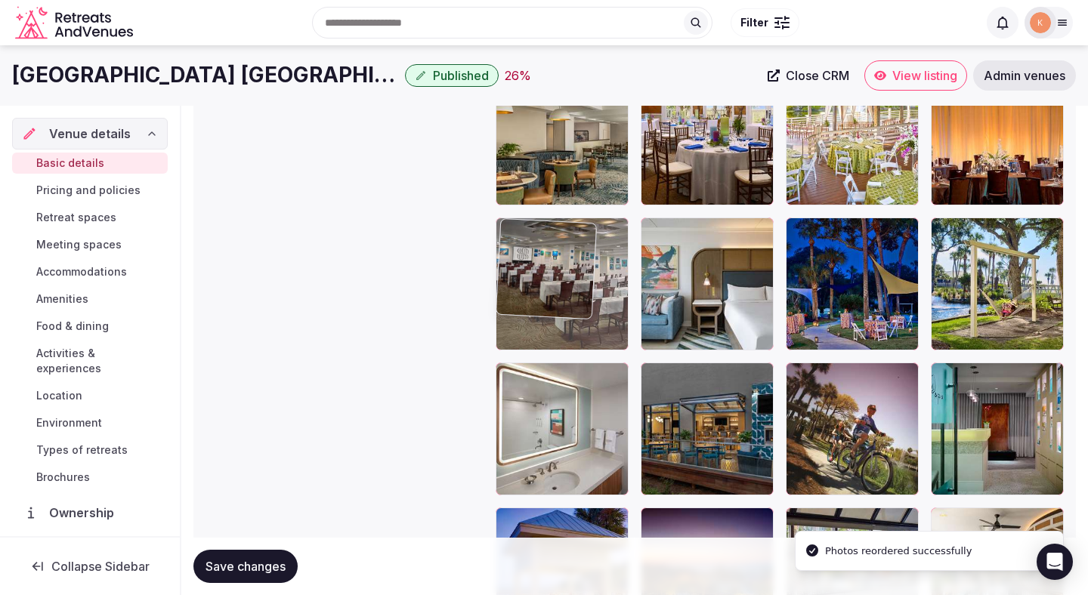
drag, startPoint x: 576, startPoint y: 434, endPoint x: 576, endPoint y: 292, distance: 142.0
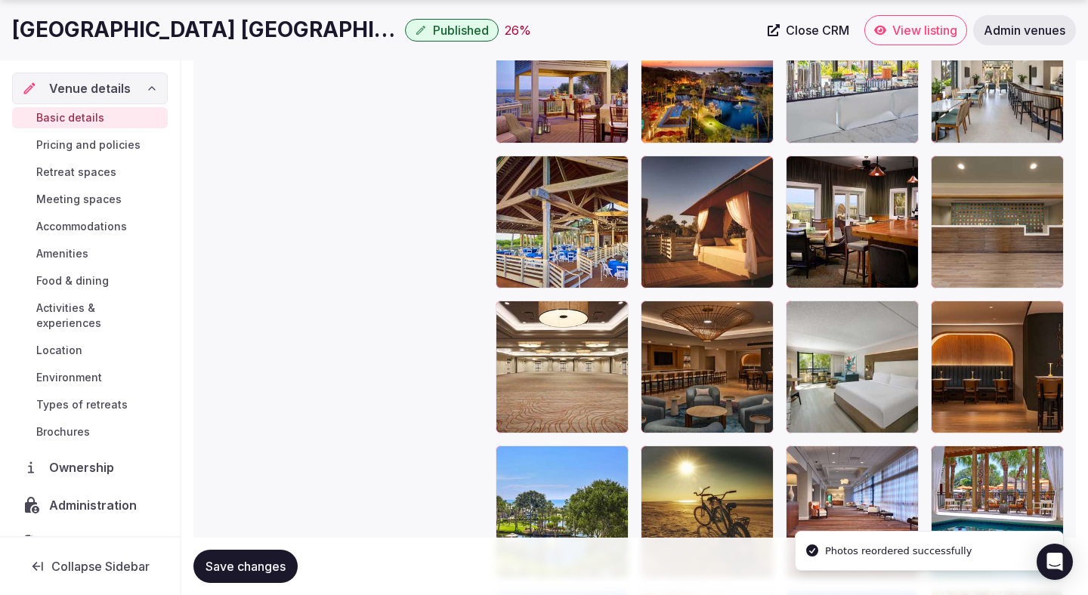
scroll to position [2621, 0]
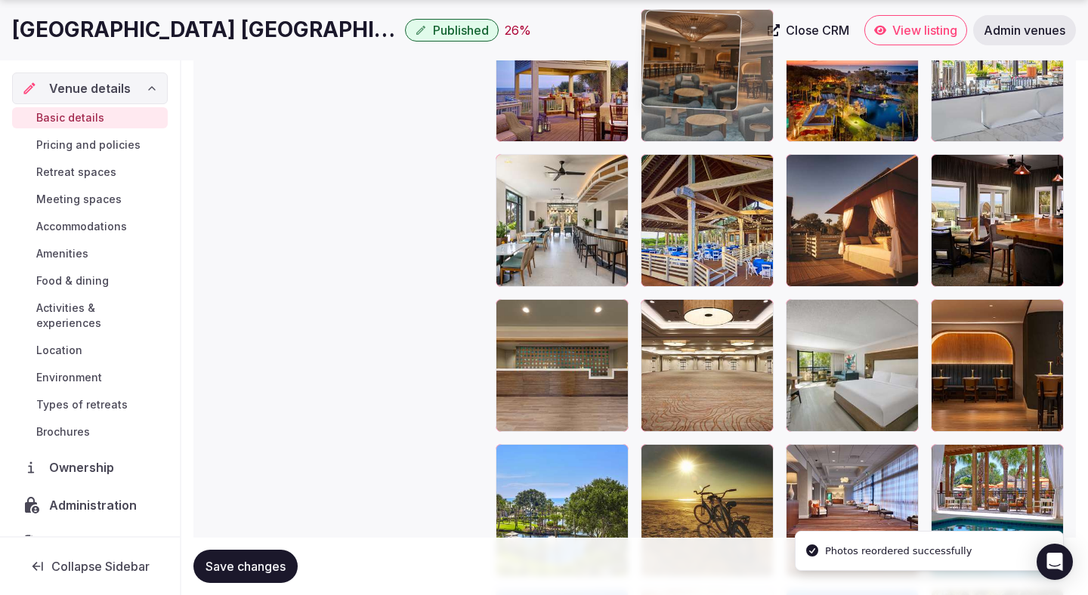
drag, startPoint x: 671, startPoint y: 378, endPoint x: 682, endPoint y: 170, distance: 208.7
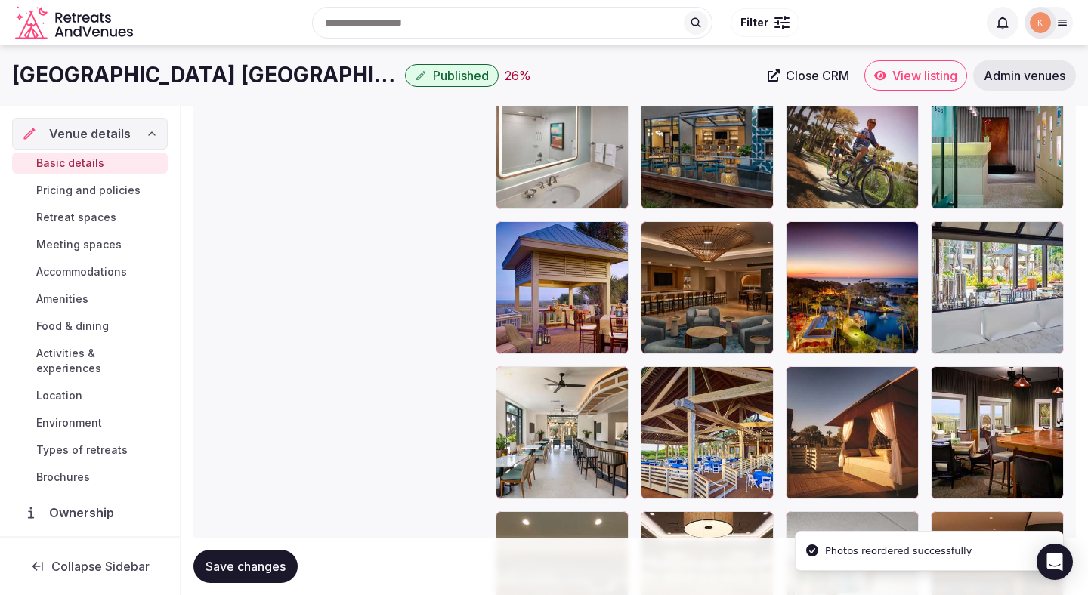
scroll to position [2400, 0]
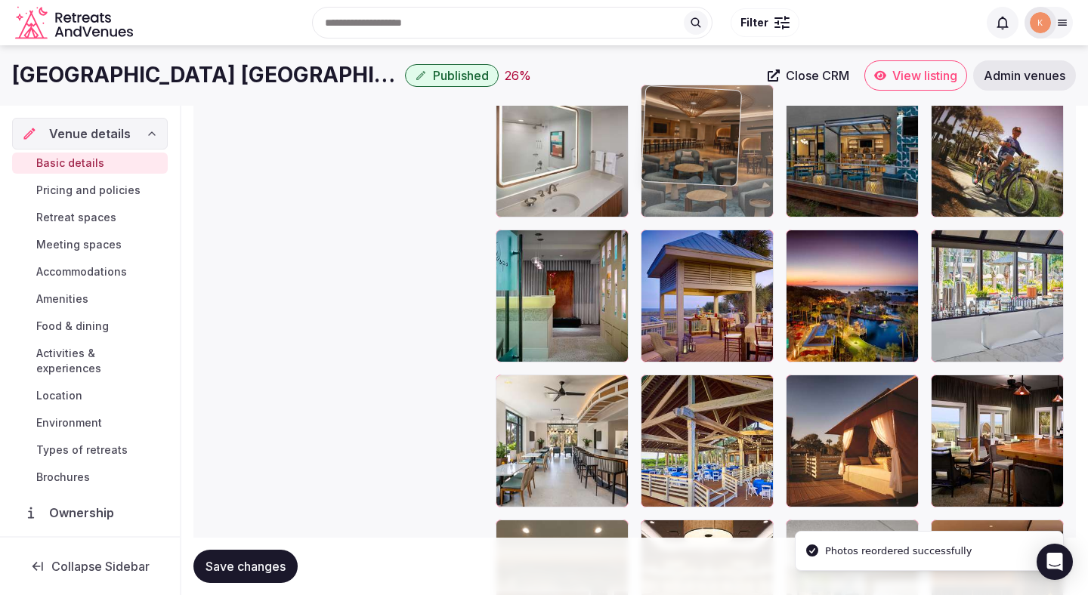
drag, startPoint x: 689, startPoint y: 308, endPoint x: 693, endPoint y: 194, distance: 114.1
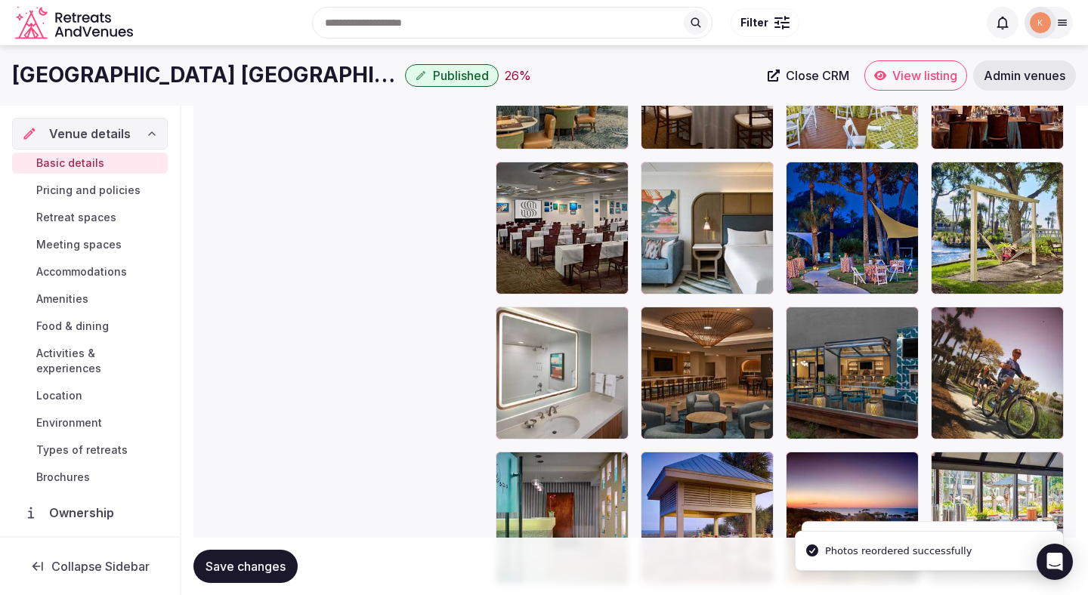
scroll to position [2167, 0]
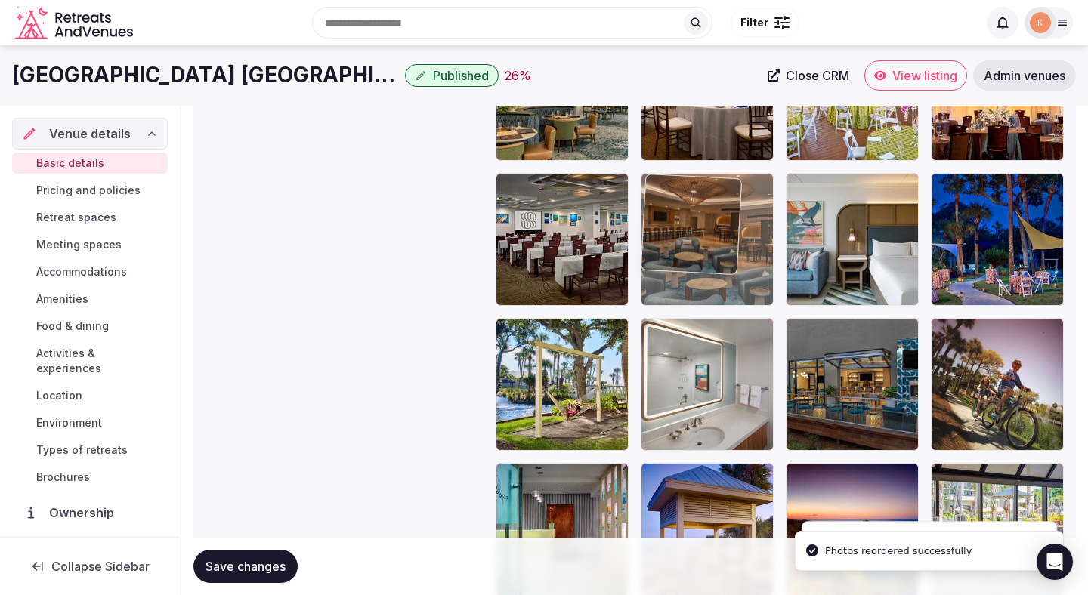
drag, startPoint x: 690, startPoint y: 384, endPoint x: 695, endPoint y: 261, distance: 123.2
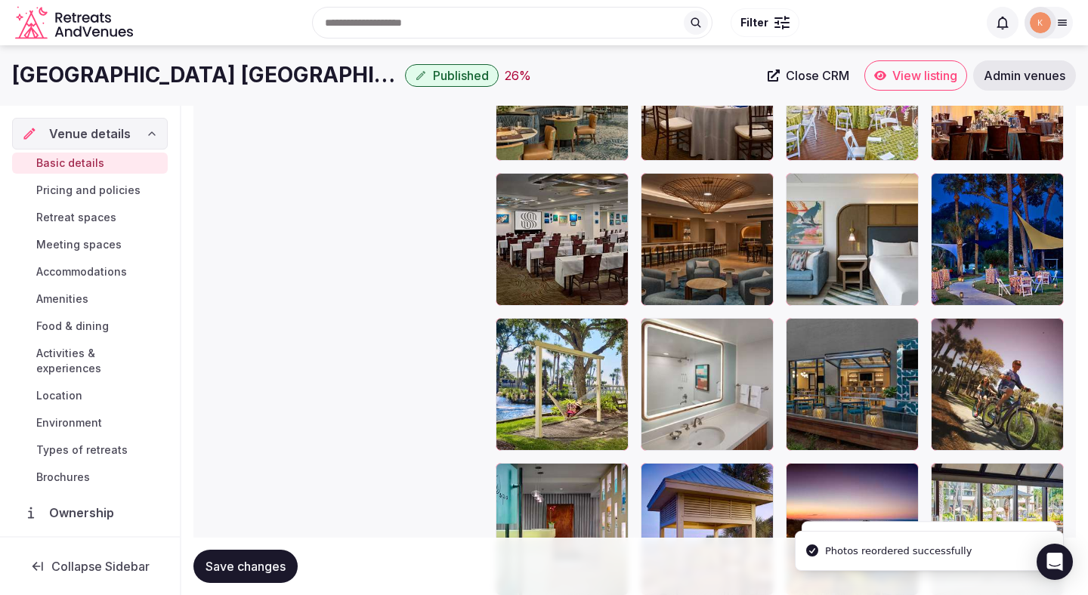
click at [251, 566] on span "Save changes" at bounding box center [245, 566] width 80 height 15
click at [251, 565] on span "Save changes" at bounding box center [245, 566] width 80 height 15
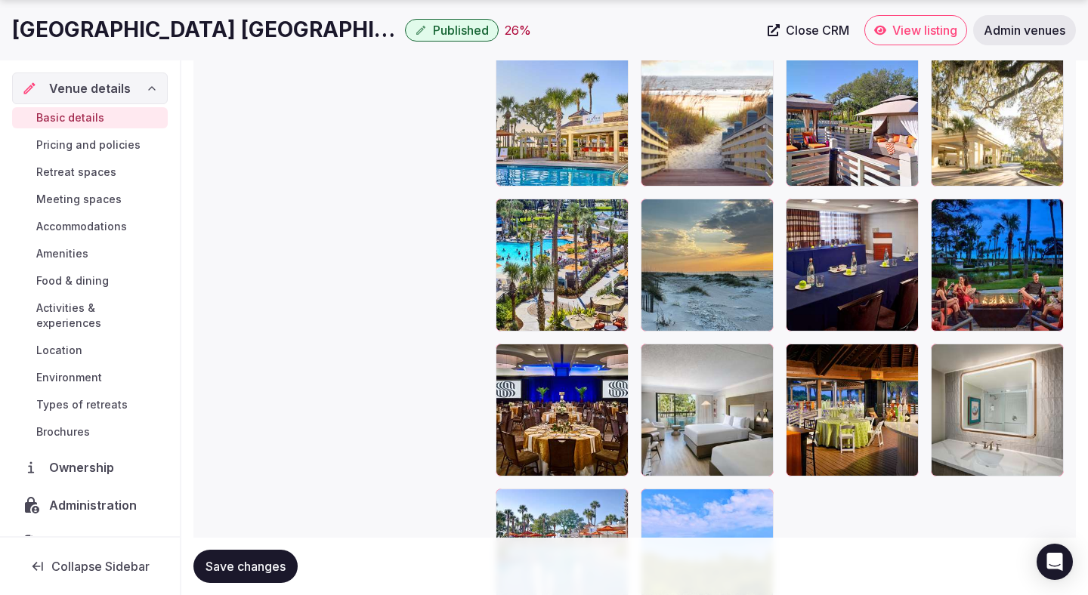
scroll to position [3167, 0]
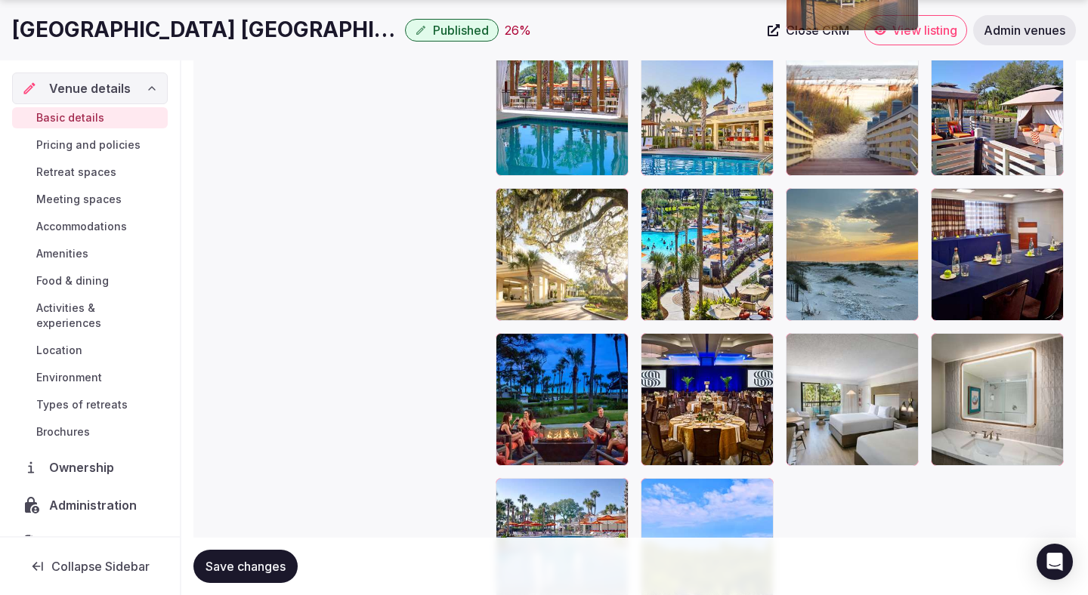
drag, startPoint x: 869, startPoint y: 400, endPoint x: 874, endPoint y: 222, distance: 177.5
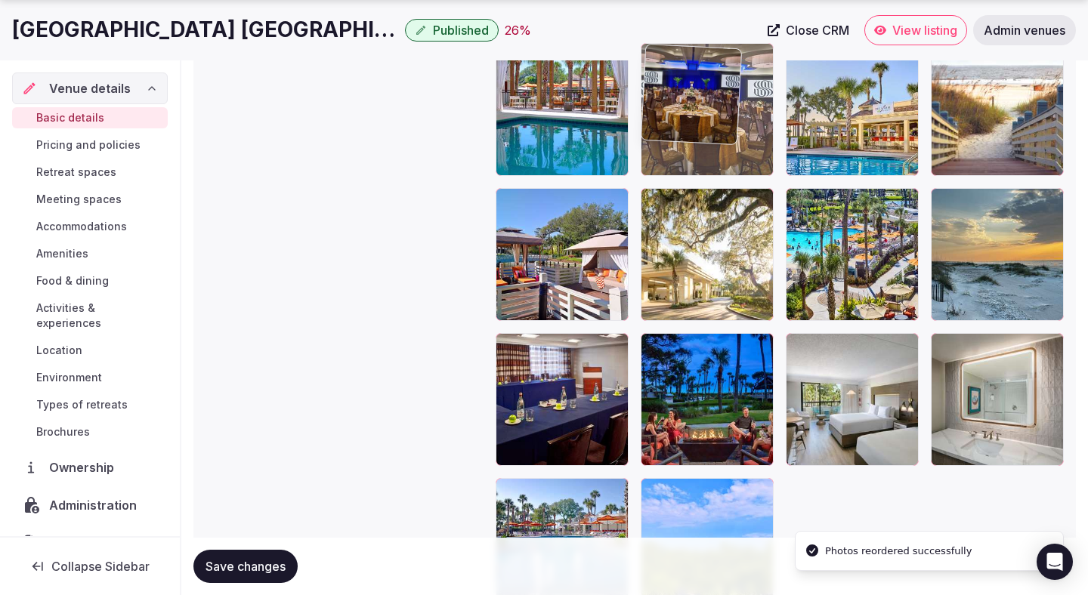
drag, startPoint x: 688, startPoint y: 402, endPoint x: 706, endPoint y: 167, distance: 235.6
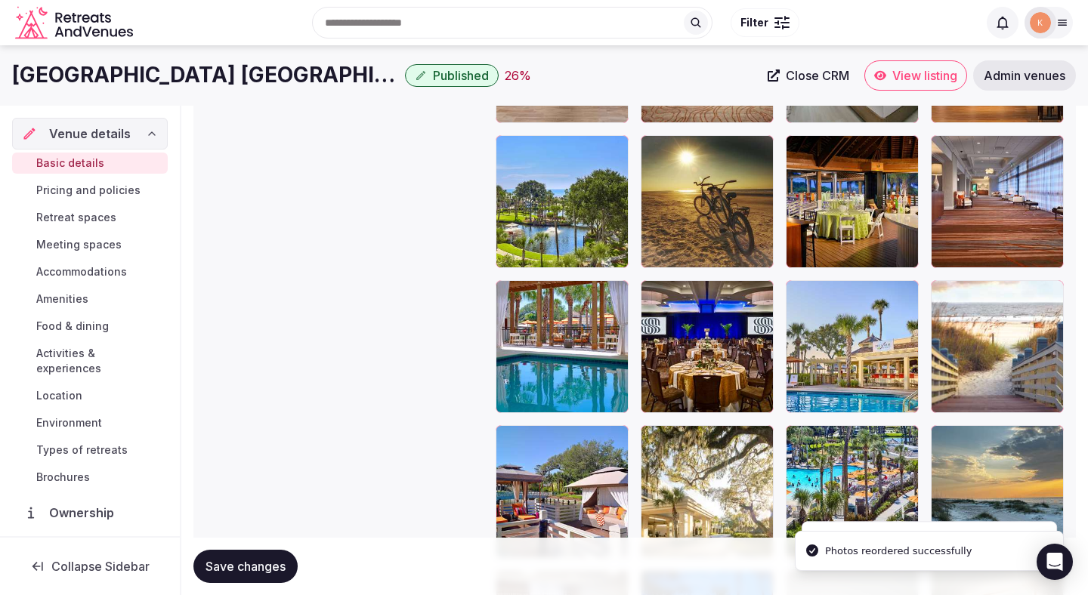
scroll to position [2889, 0]
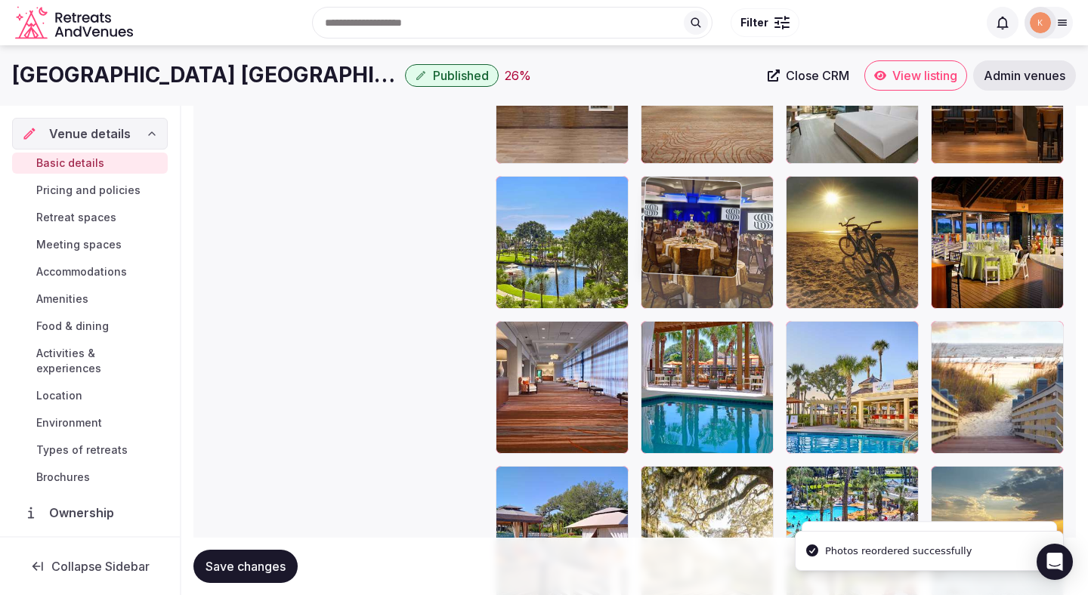
drag, startPoint x: 701, startPoint y: 270, endPoint x: 707, endPoint y: 201, distance: 69.7
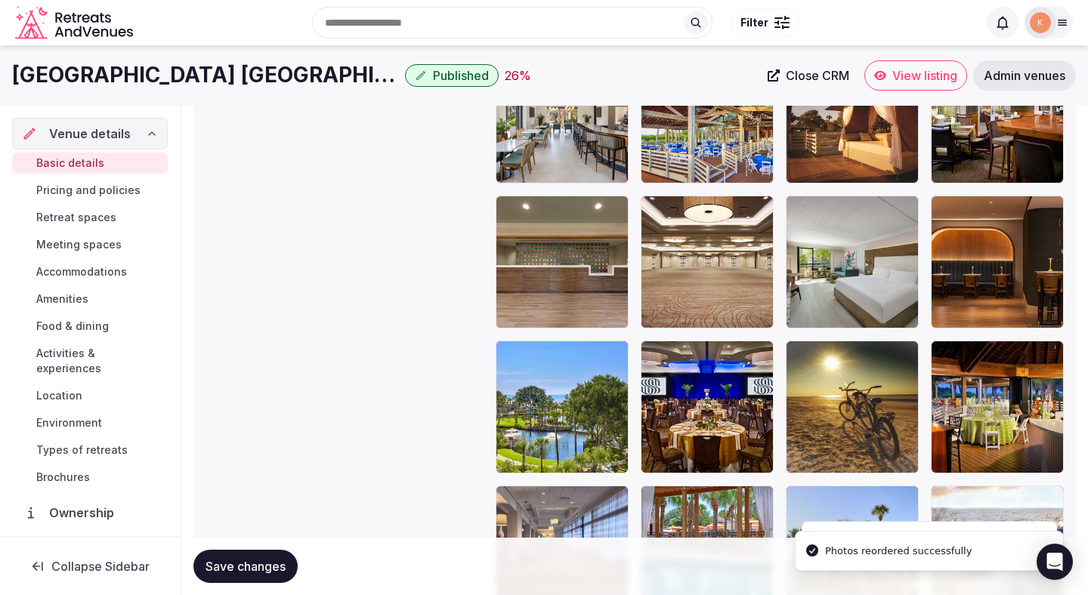
scroll to position [2712, 0]
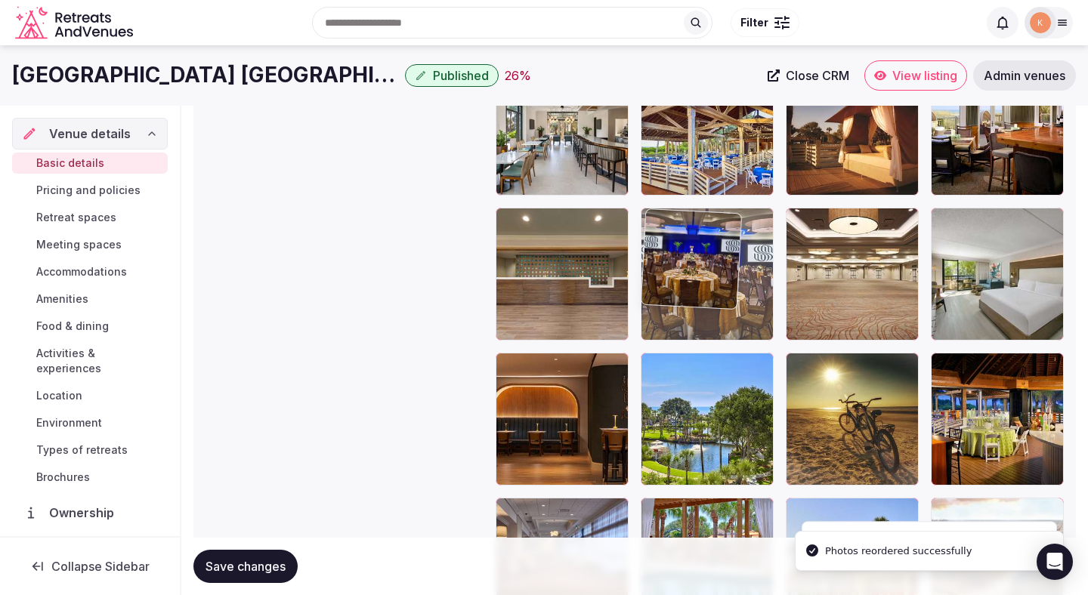
drag, startPoint x: 684, startPoint y: 422, endPoint x: 706, endPoint y: 262, distance: 161.6
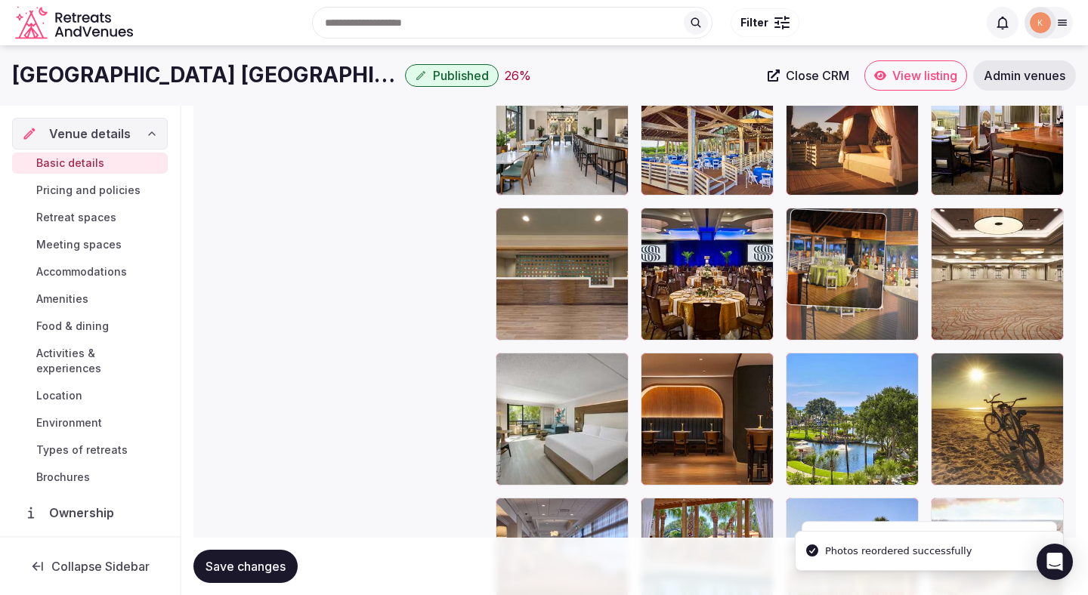
drag, startPoint x: 987, startPoint y: 414, endPoint x: 866, endPoint y: 287, distance: 175.2
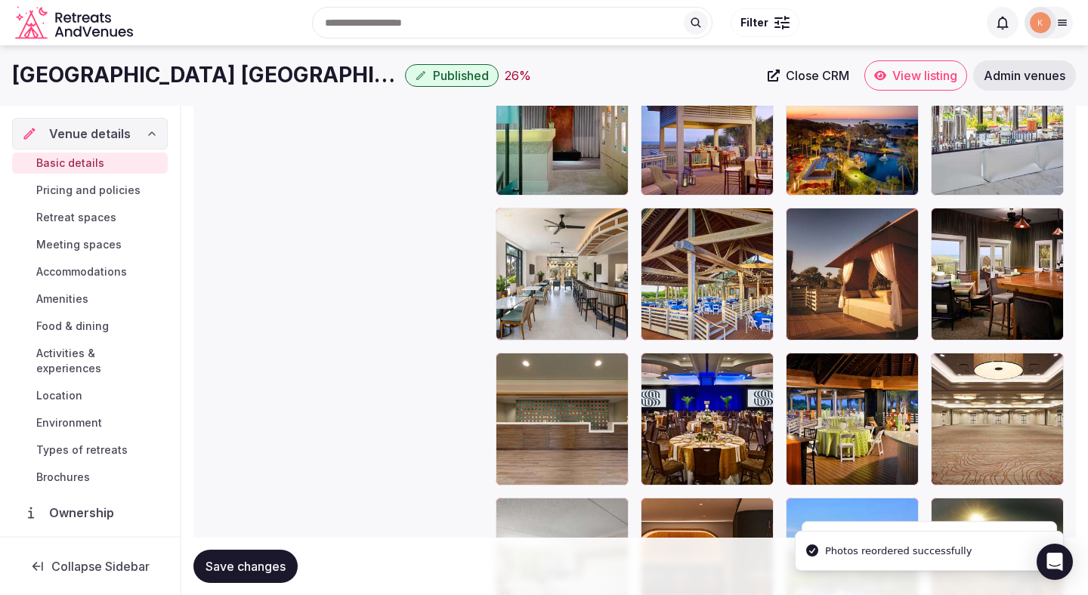
scroll to position [2565, 0]
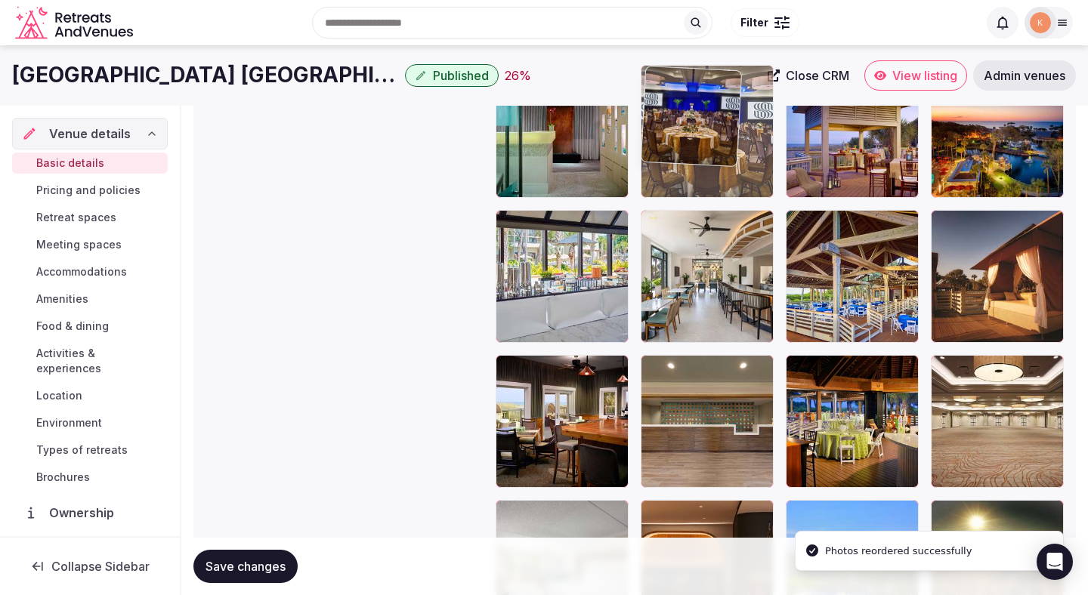
drag, startPoint x: 711, startPoint y: 413, endPoint x: 736, endPoint y: 167, distance: 247.4
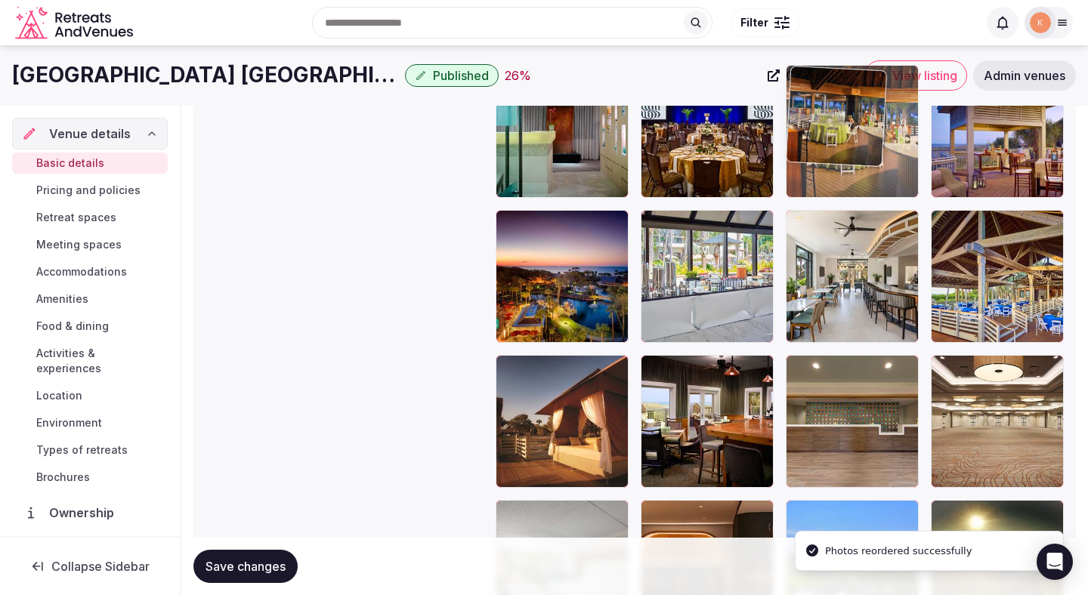
drag, startPoint x: 832, startPoint y: 409, endPoint x: 836, endPoint y: 143, distance: 265.1
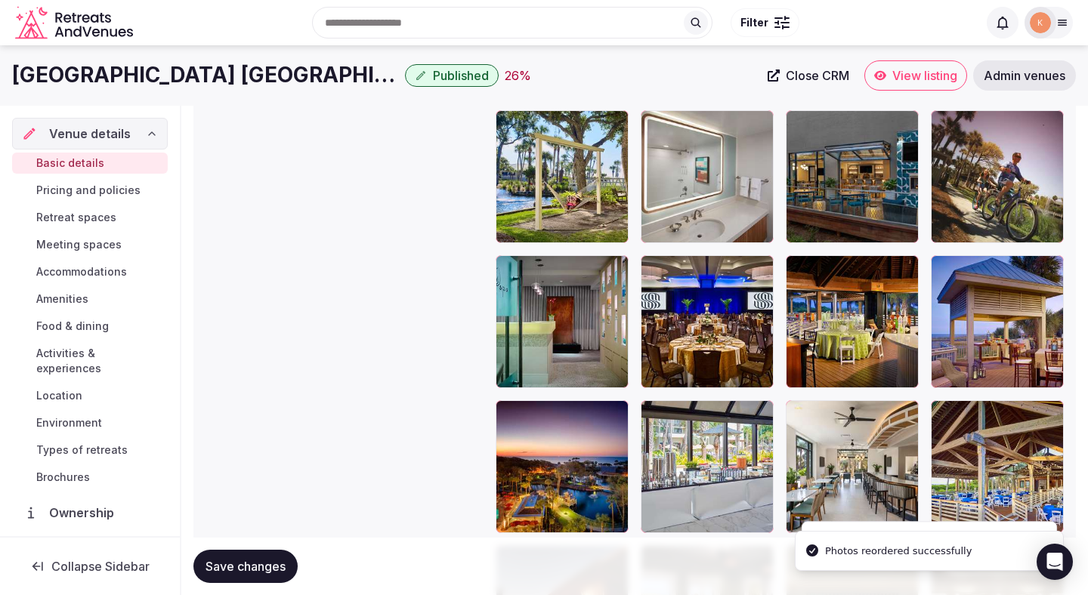
scroll to position [2364, 0]
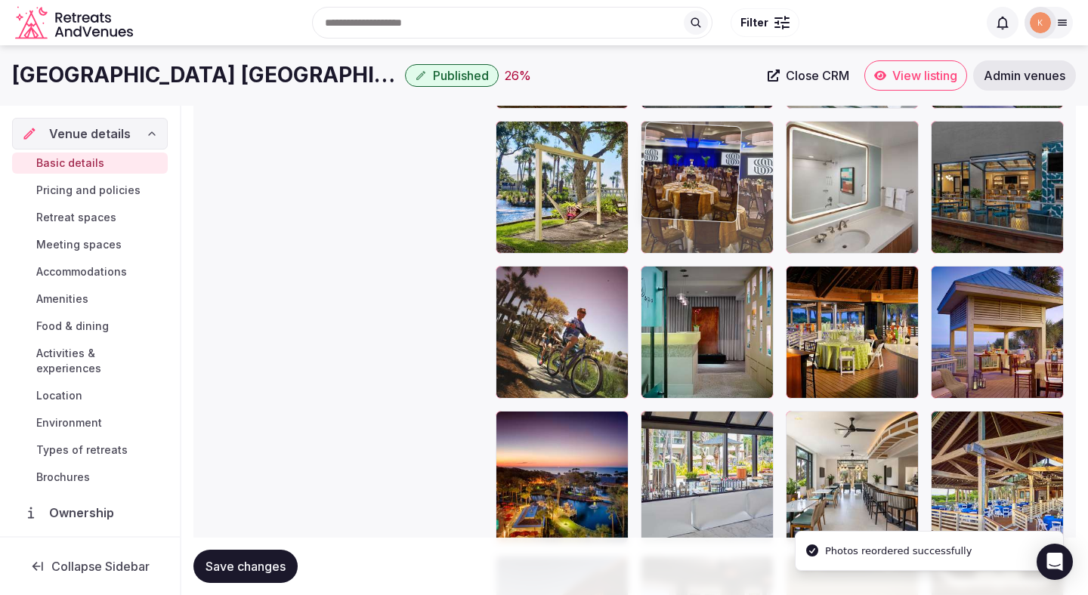
drag, startPoint x: 697, startPoint y: 355, endPoint x: 723, endPoint y: 174, distance: 182.3
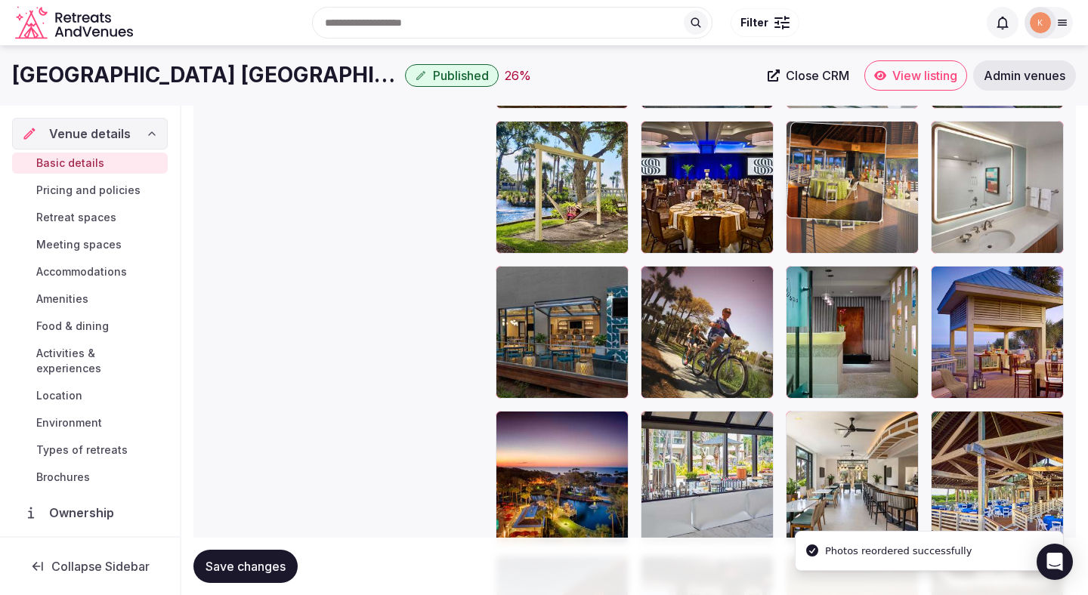
drag, startPoint x: 838, startPoint y: 313, endPoint x: 825, endPoint y: 190, distance: 124.5
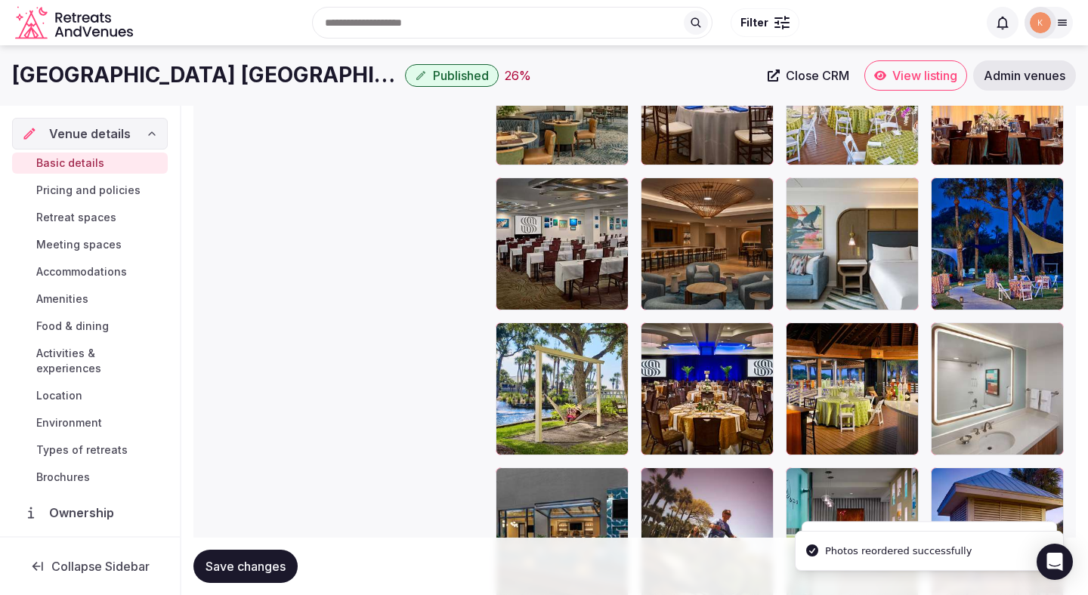
scroll to position [2160, 0]
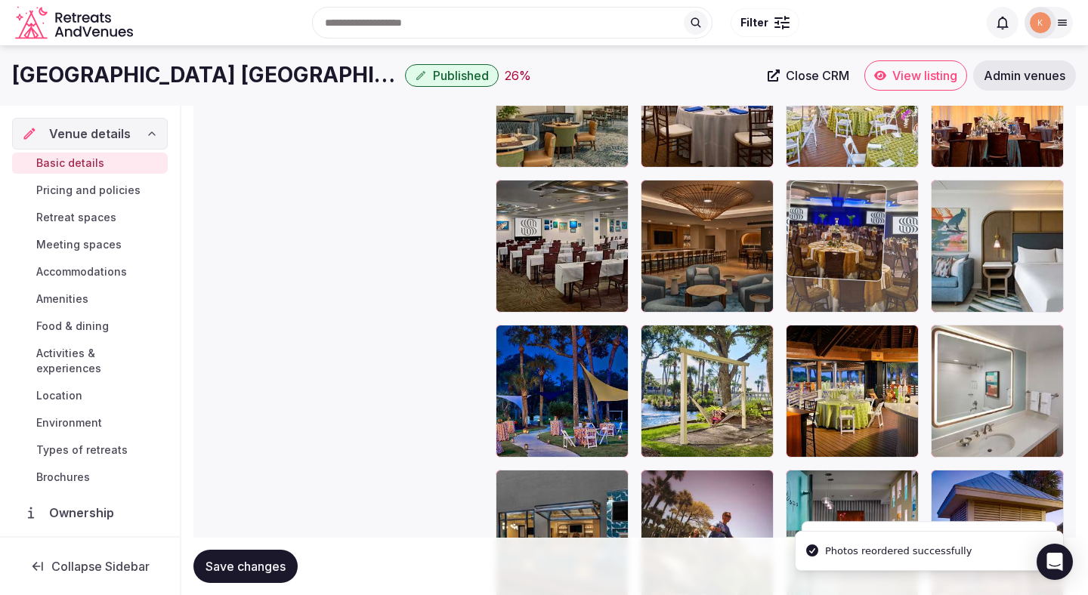
drag, startPoint x: 736, startPoint y: 378, endPoint x: 850, endPoint y: 238, distance: 181.4
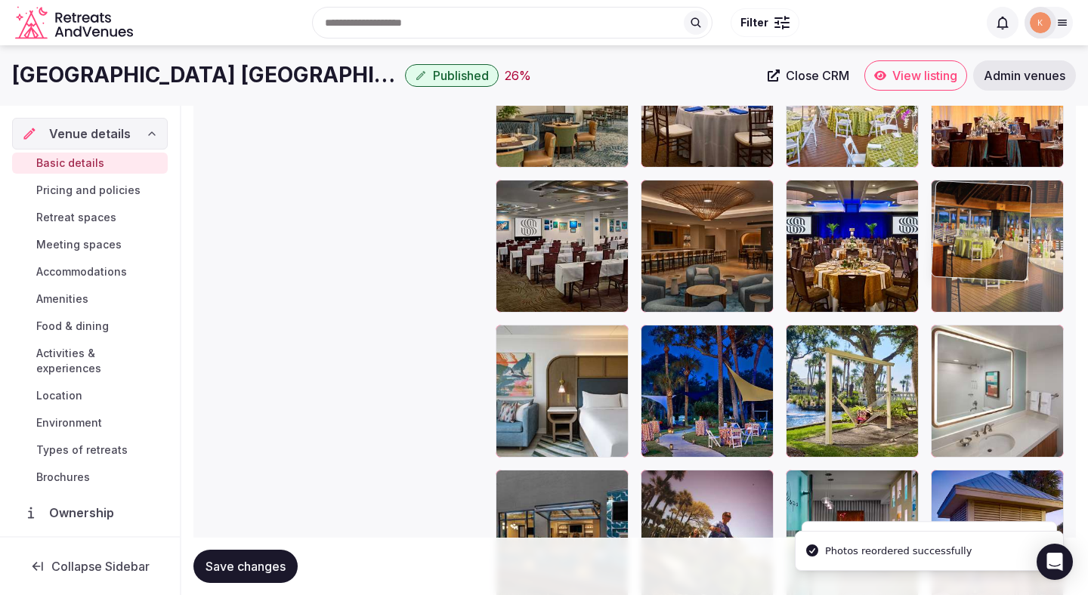
drag, startPoint x: 852, startPoint y: 406, endPoint x: 985, endPoint y: 275, distance: 186.4
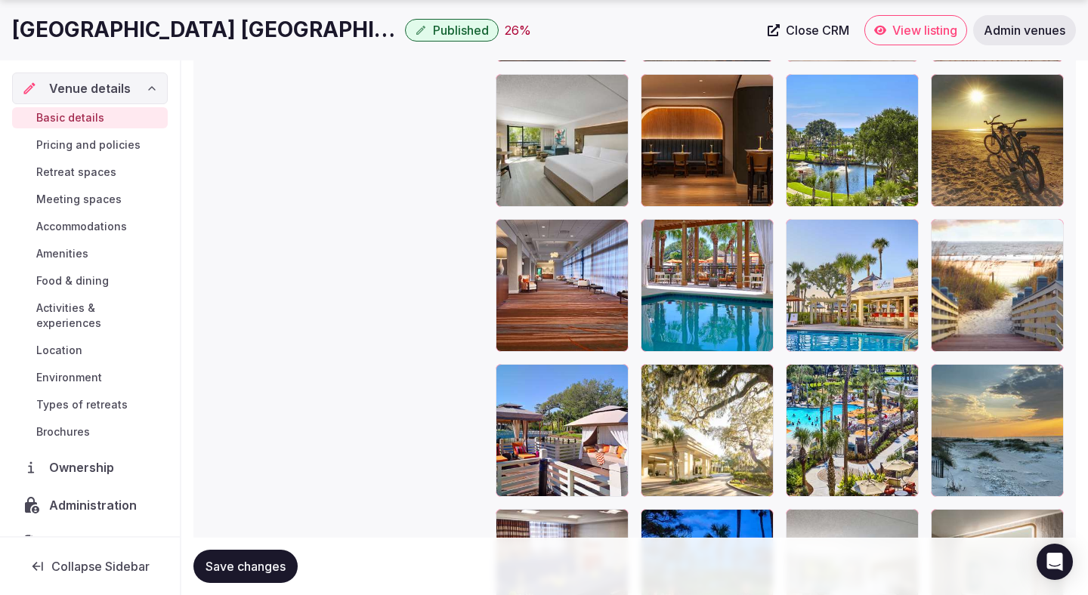
scroll to position [3013, 0]
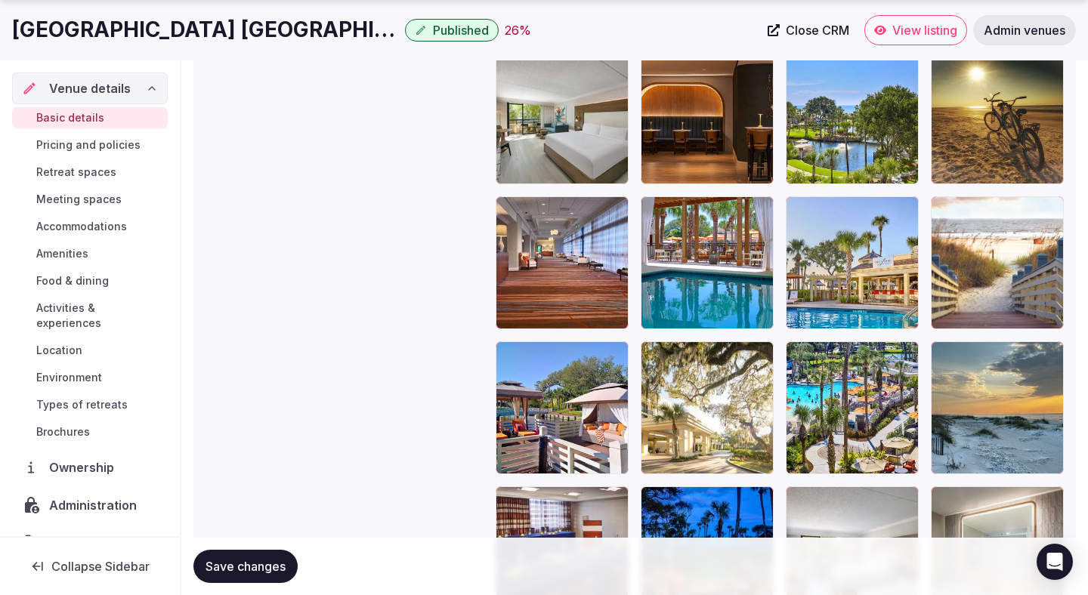
click at [257, 569] on span "Save changes" at bounding box center [245, 566] width 80 height 15
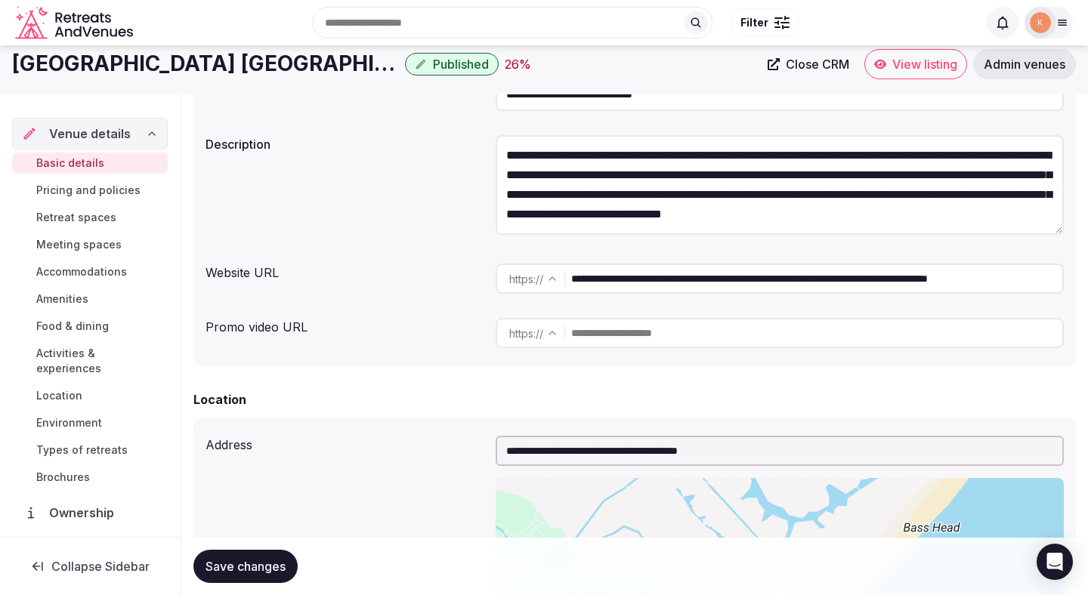
scroll to position [0, 0]
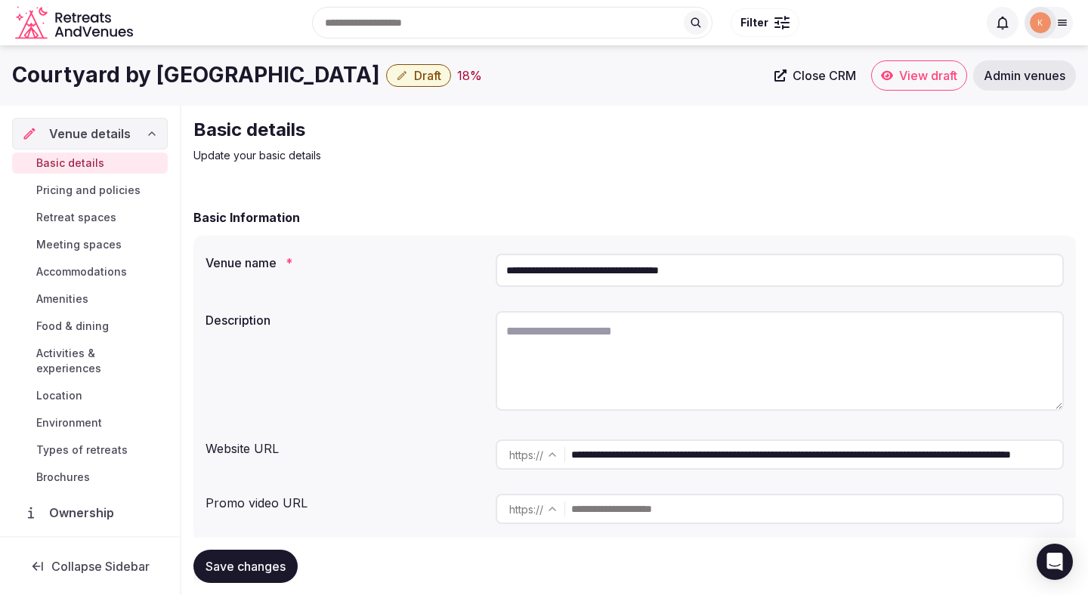
click at [571, 264] on input "**********" at bounding box center [779, 270] width 568 height 33
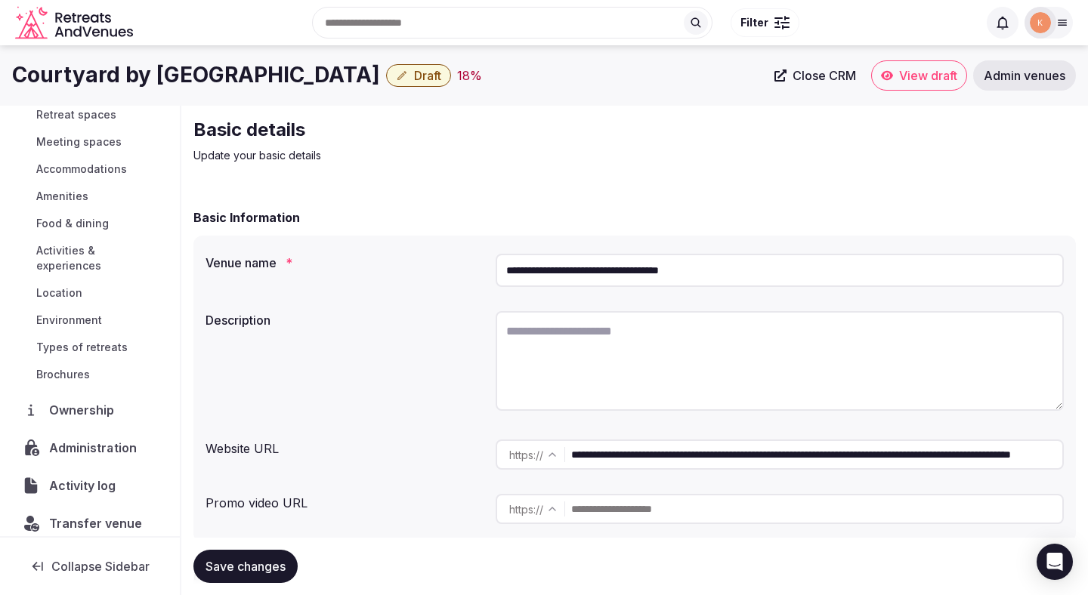
click at [107, 439] on span "Administration" at bounding box center [96, 448] width 94 height 18
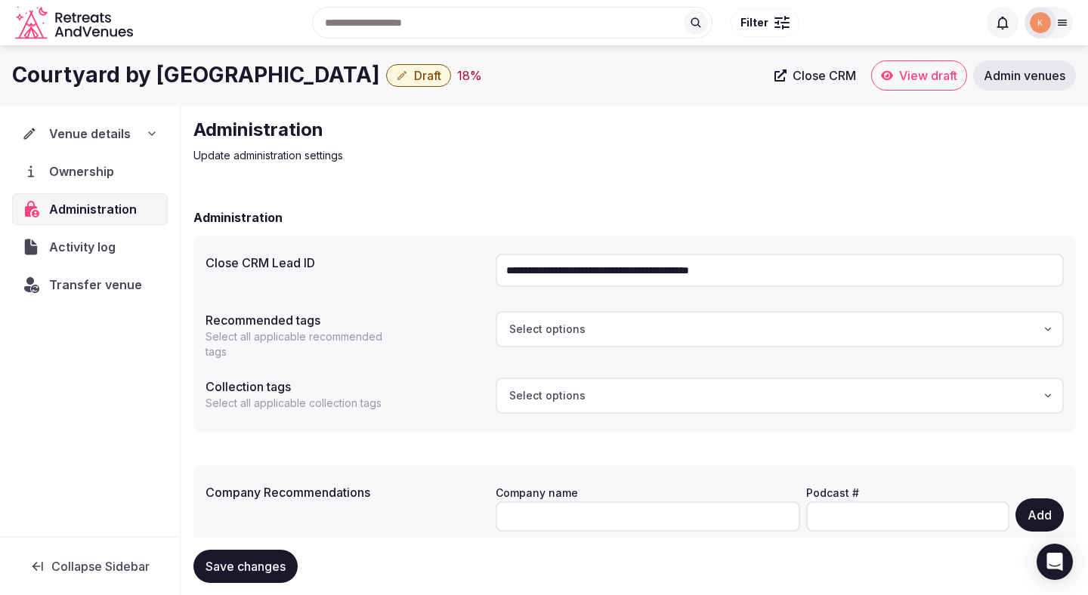
click at [589, 261] on input "**********" at bounding box center [779, 270] width 568 height 33
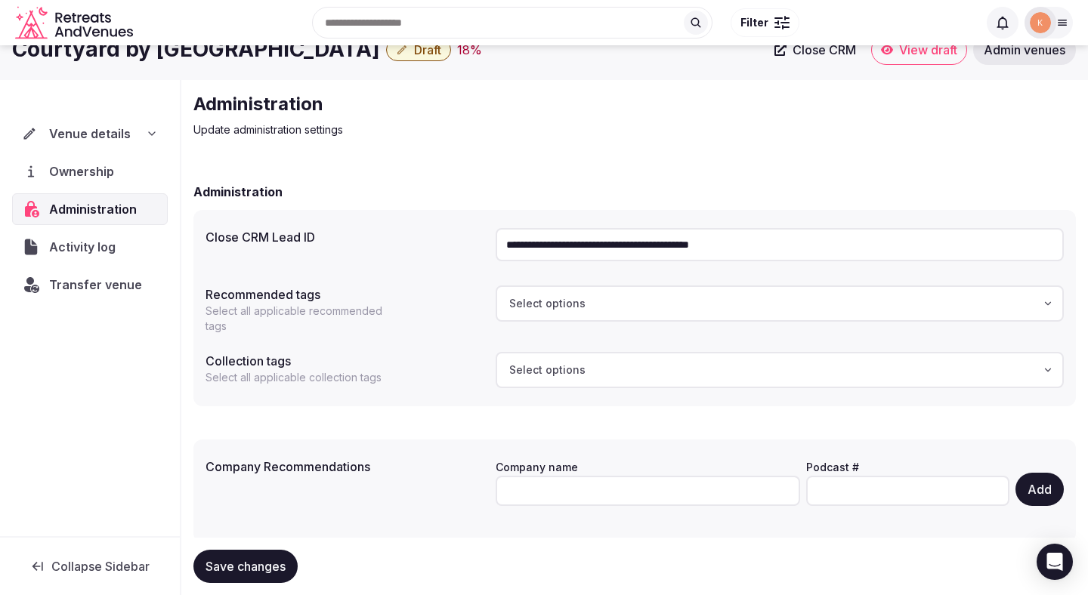
scroll to position [20, 0]
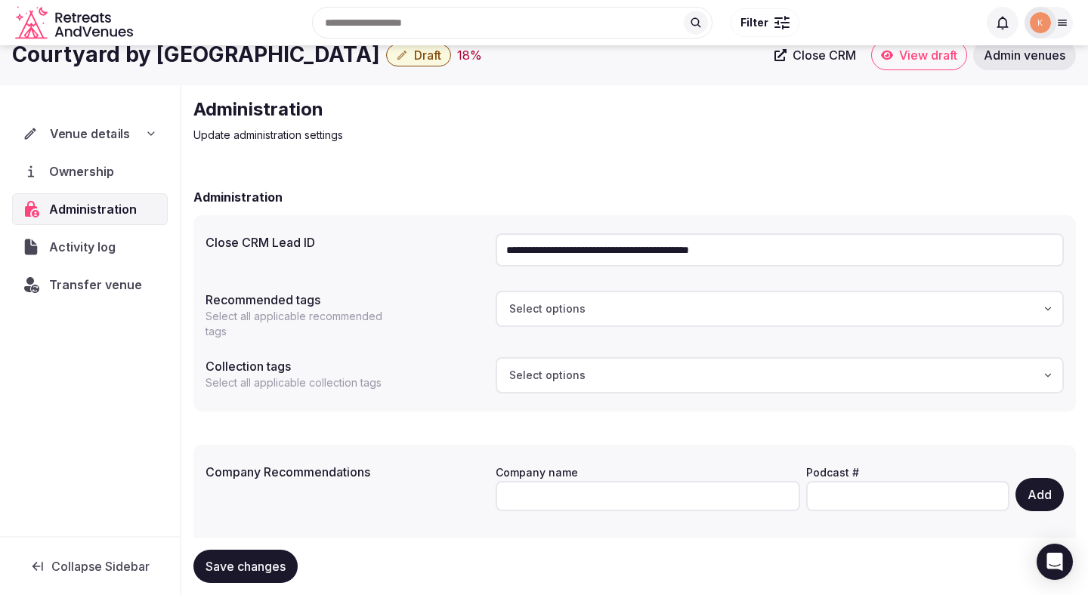
click at [113, 126] on span "Venue details" at bounding box center [90, 134] width 81 height 18
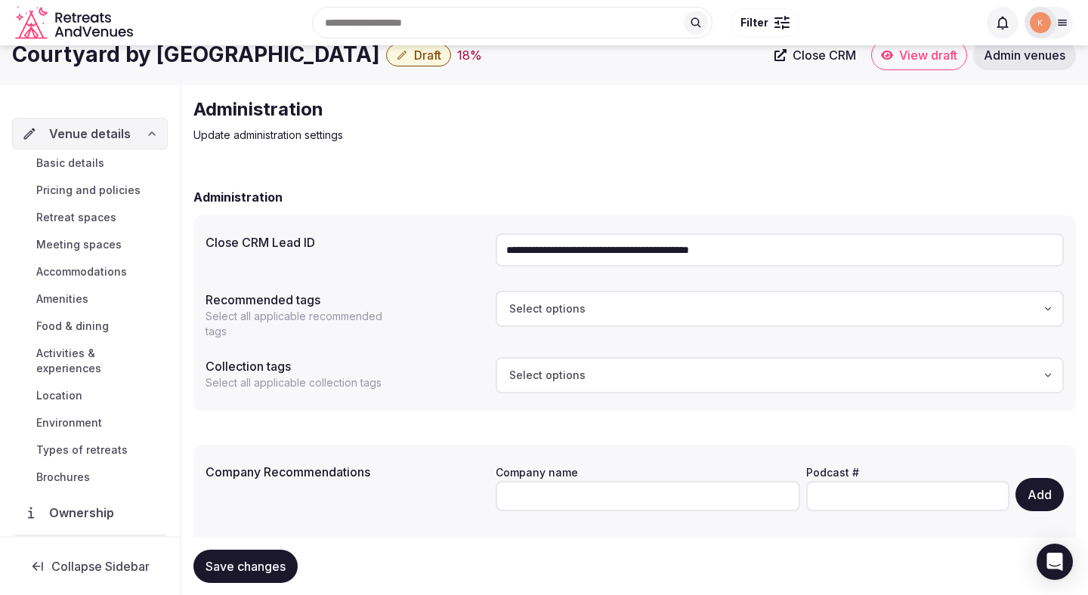
click at [97, 162] on span "Basic details" at bounding box center [70, 163] width 68 height 15
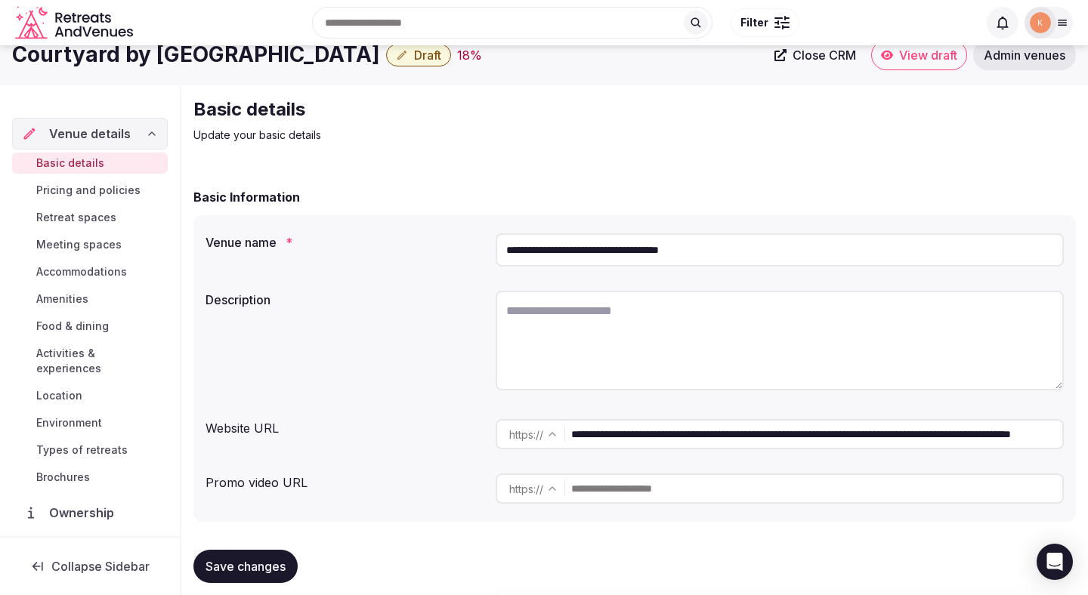
scroll to position [1, 0]
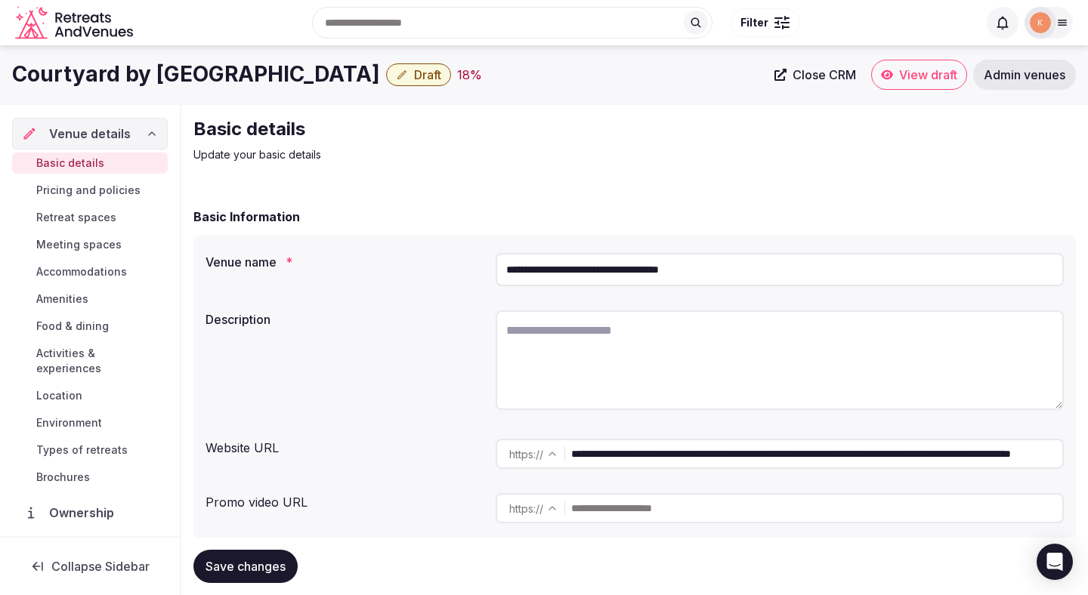
click at [586, 268] on input "**********" at bounding box center [779, 269] width 568 height 33
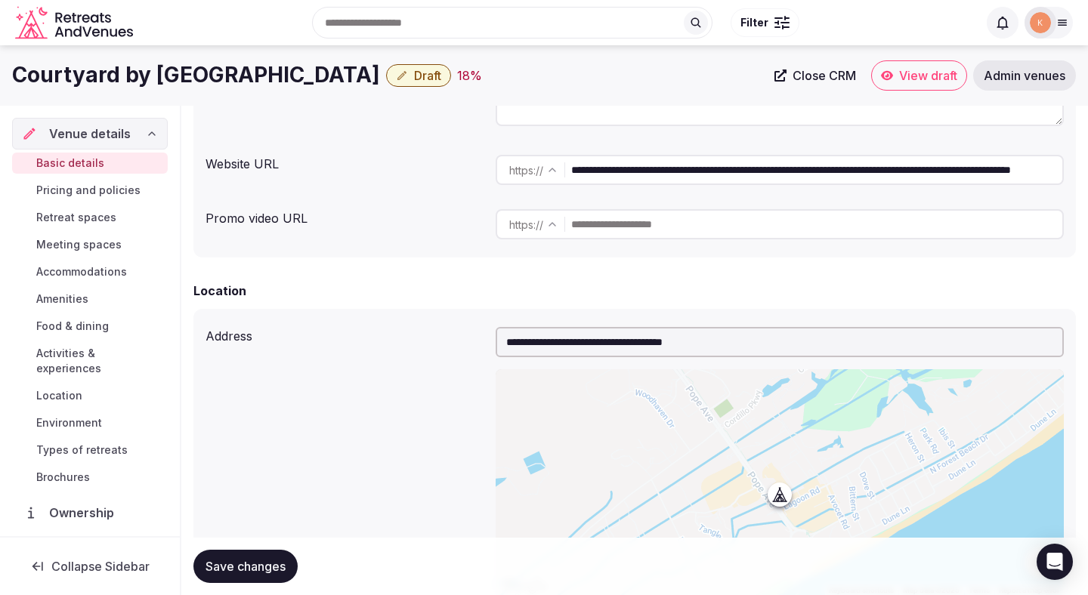
scroll to position [0, 0]
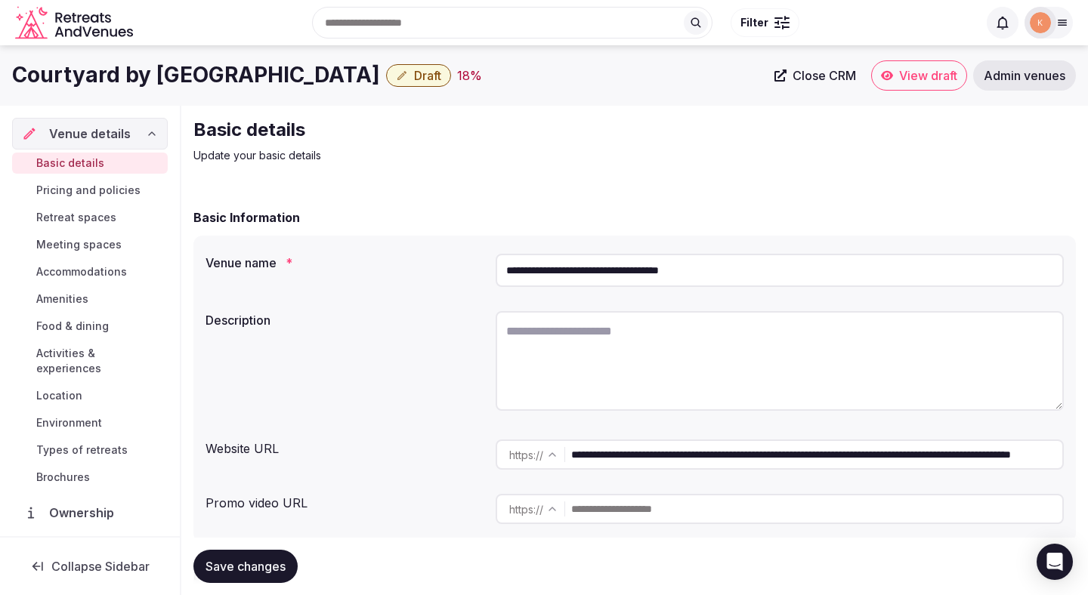
click at [565, 277] on input "**********" at bounding box center [779, 270] width 568 height 33
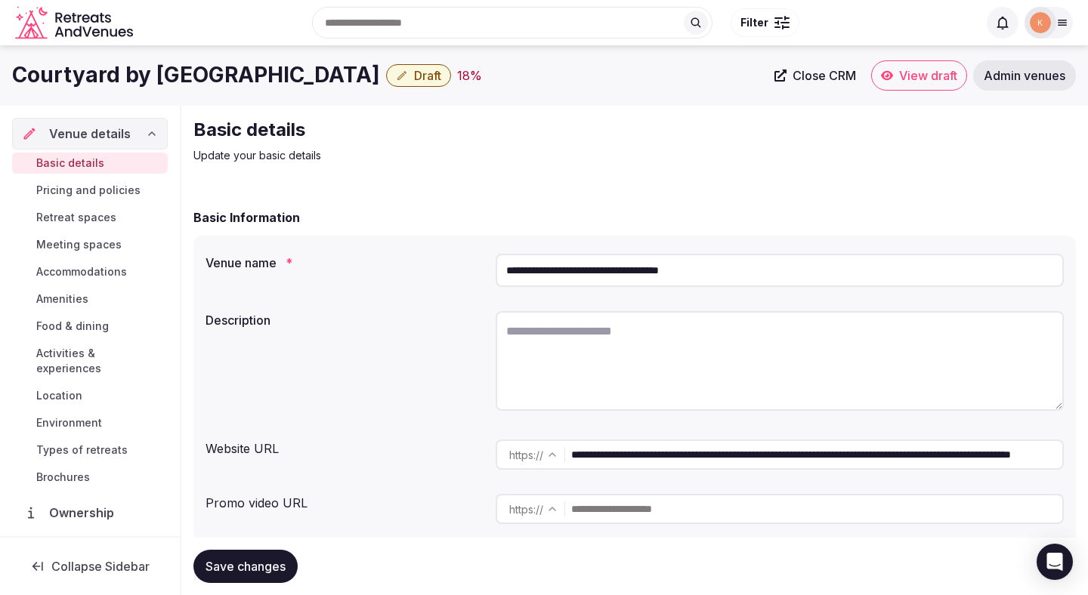
click at [565, 277] on input "**********" at bounding box center [779, 270] width 568 height 33
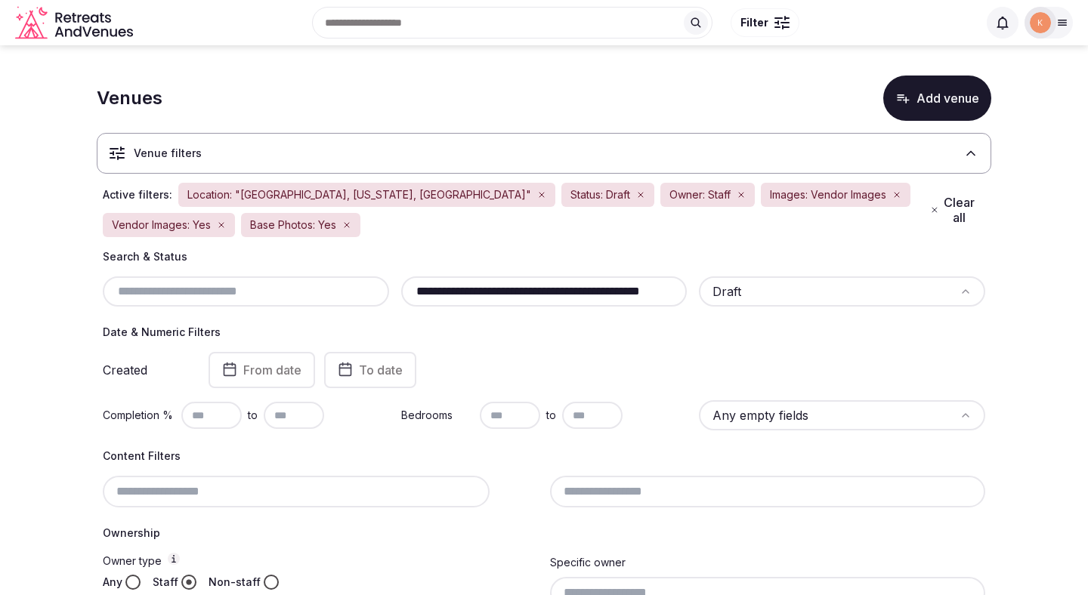
drag, startPoint x: 946, startPoint y: 209, endPoint x: 737, endPoint y: 392, distance: 277.2
click at [738, 392] on div "**********" at bounding box center [544, 413] width 894 height 584
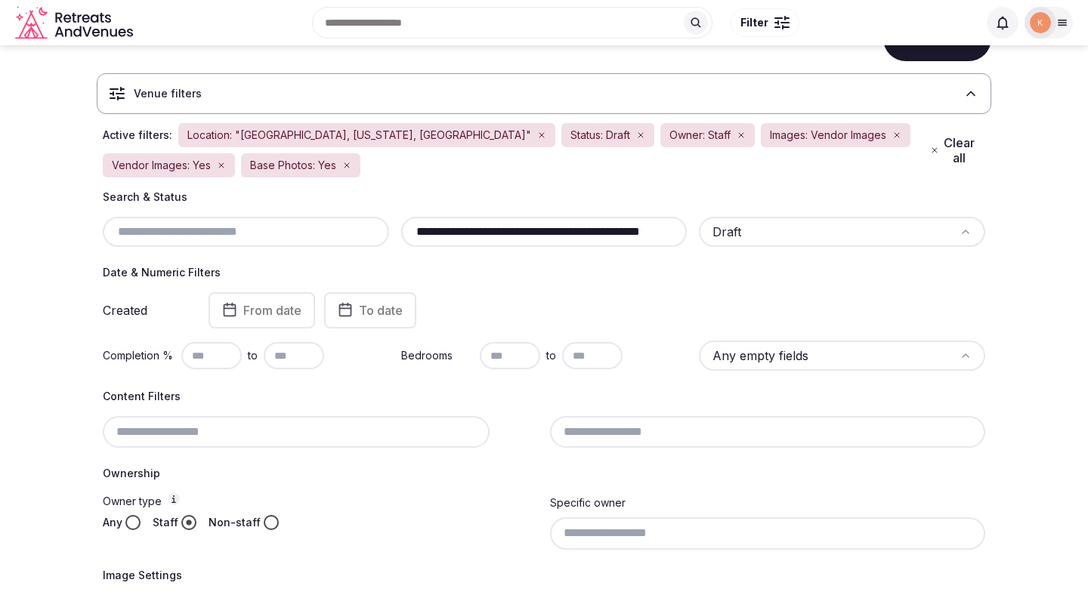
scroll to position [91, 0]
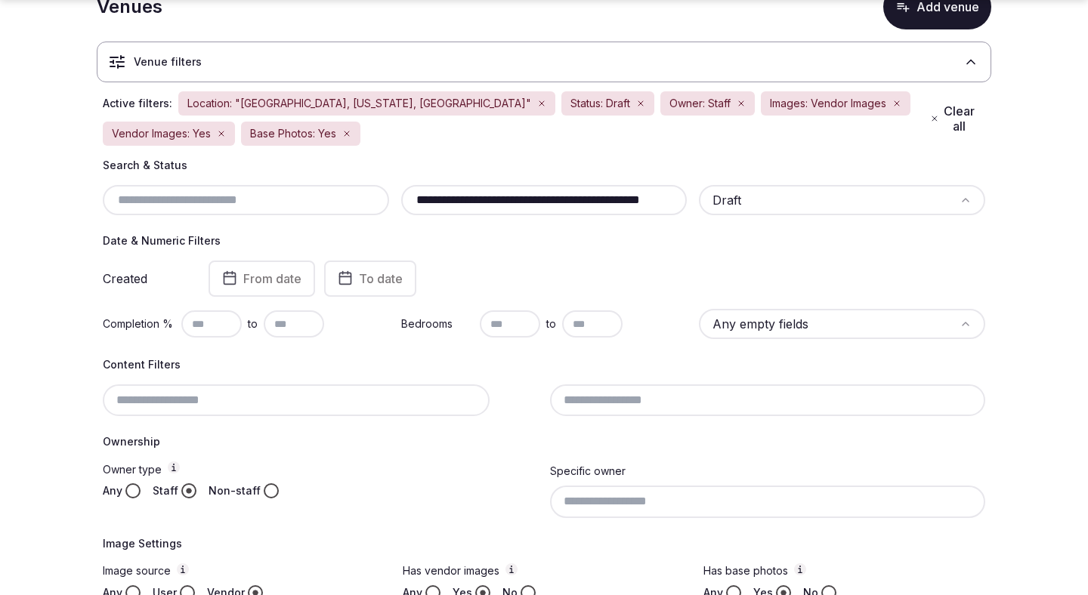
click at [628, 189] on div "**********" at bounding box center [544, 200] width 286 height 30
click at [610, 205] on input "**********" at bounding box center [544, 200] width 274 height 18
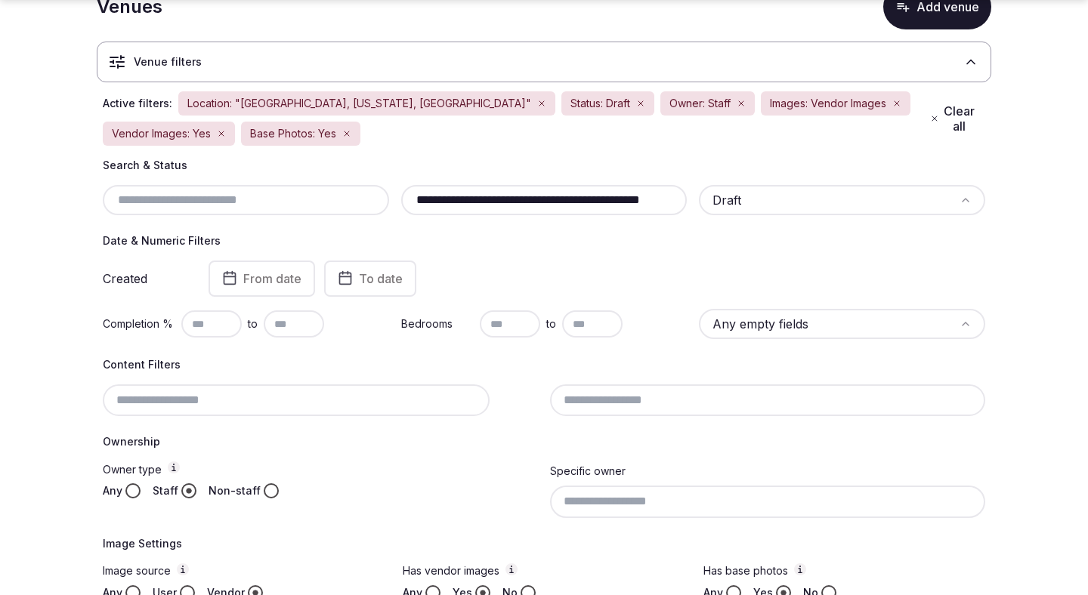
click at [610, 205] on input "**********" at bounding box center [544, 200] width 274 height 18
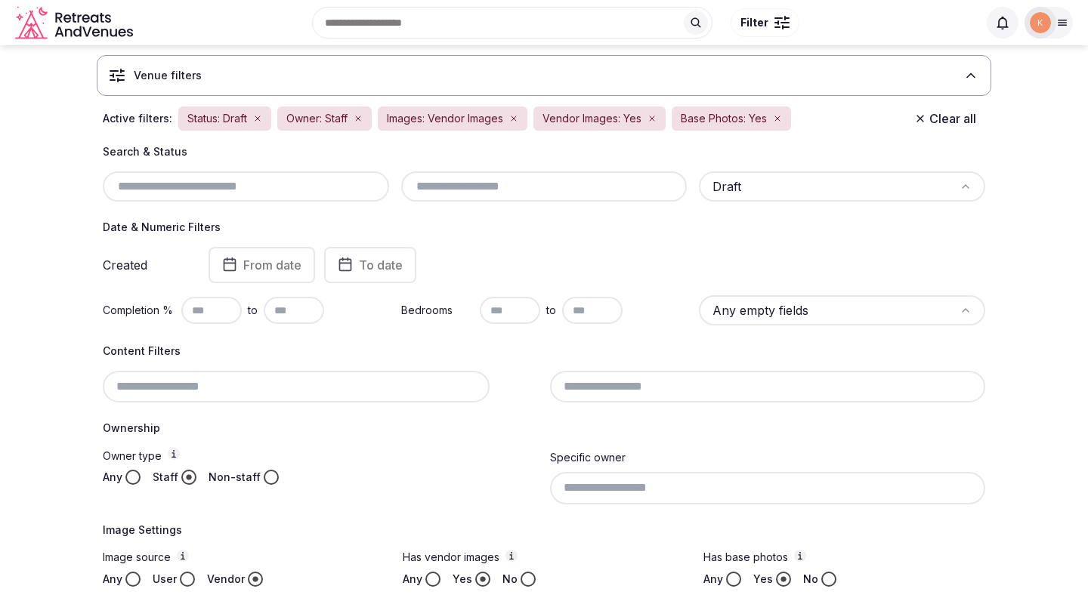
scroll to position [77, 0]
click at [461, 196] on div at bounding box center [544, 187] width 286 height 30
click at [460, 187] on input "text" at bounding box center [544, 187] width 274 height 18
paste input "**********"
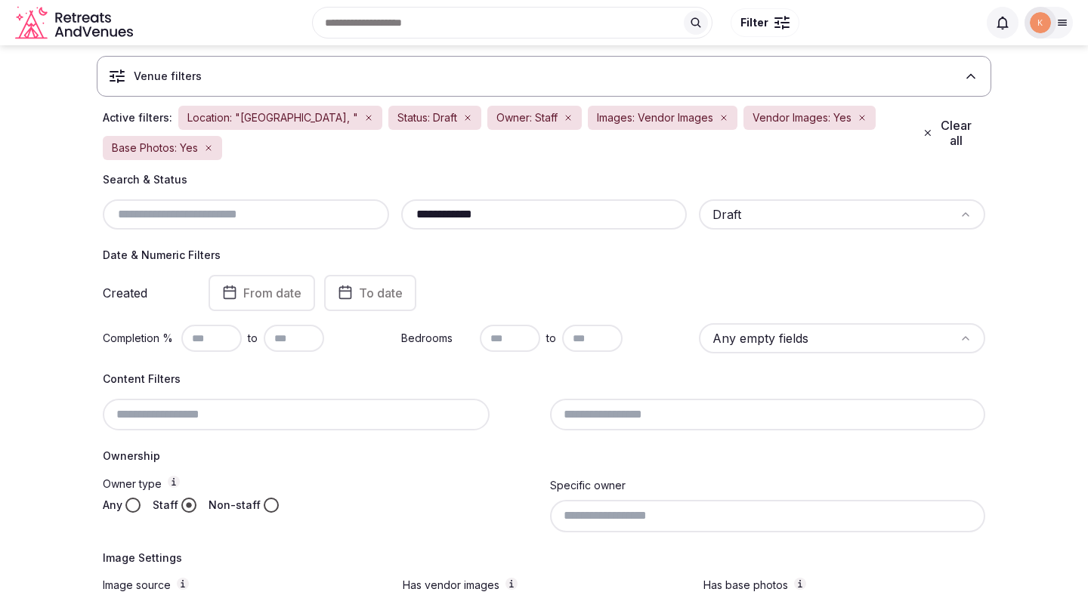
click at [504, 205] on input "**********" at bounding box center [544, 214] width 274 height 18
paste input "**********"
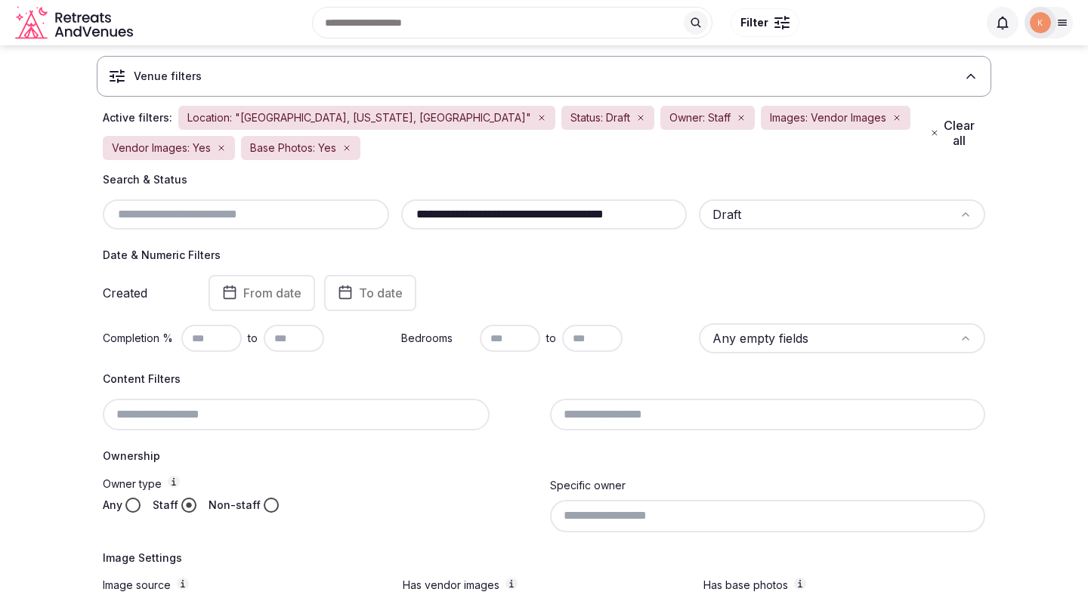
type input "**********"
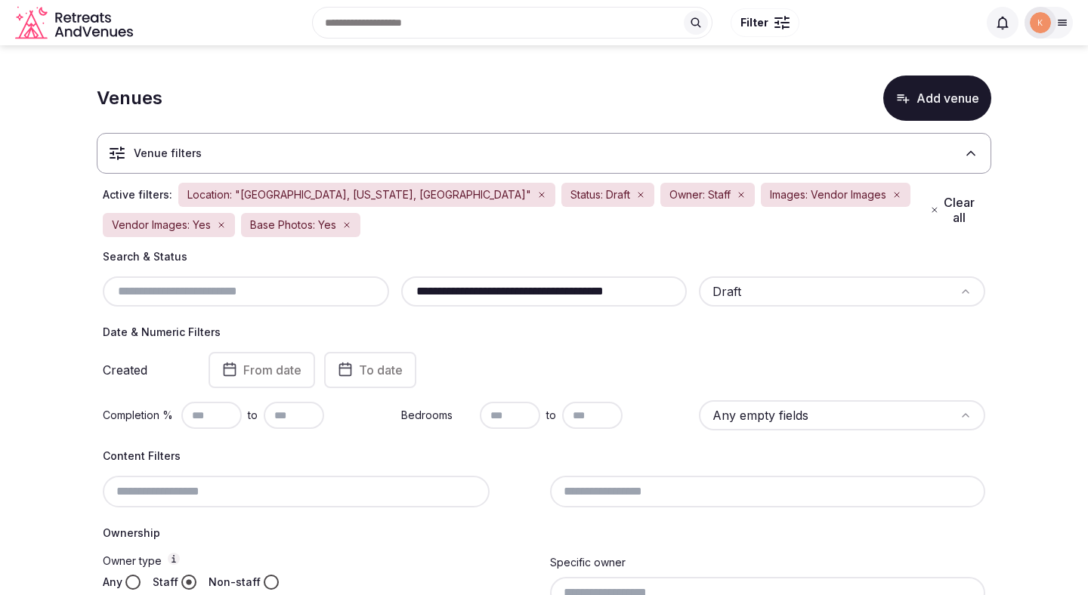
click at [207, 429] on div "Completion % to" at bounding box center [246, 415] width 286 height 30
click at [207, 409] on input "text" at bounding box center [211, 415] width 60 height 27
type input "**"
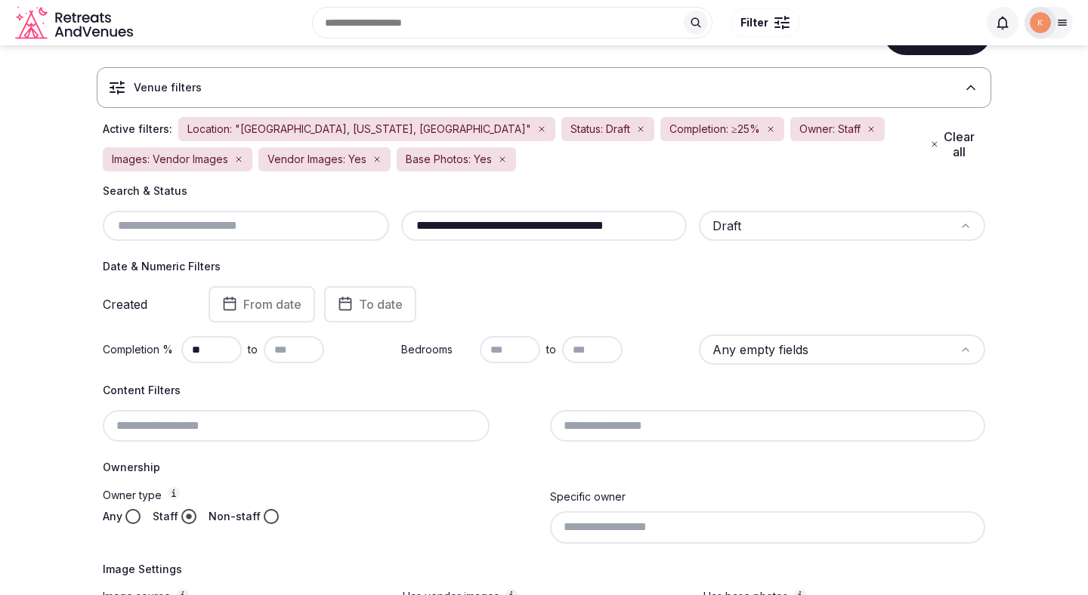
scroll to position [62, 0]
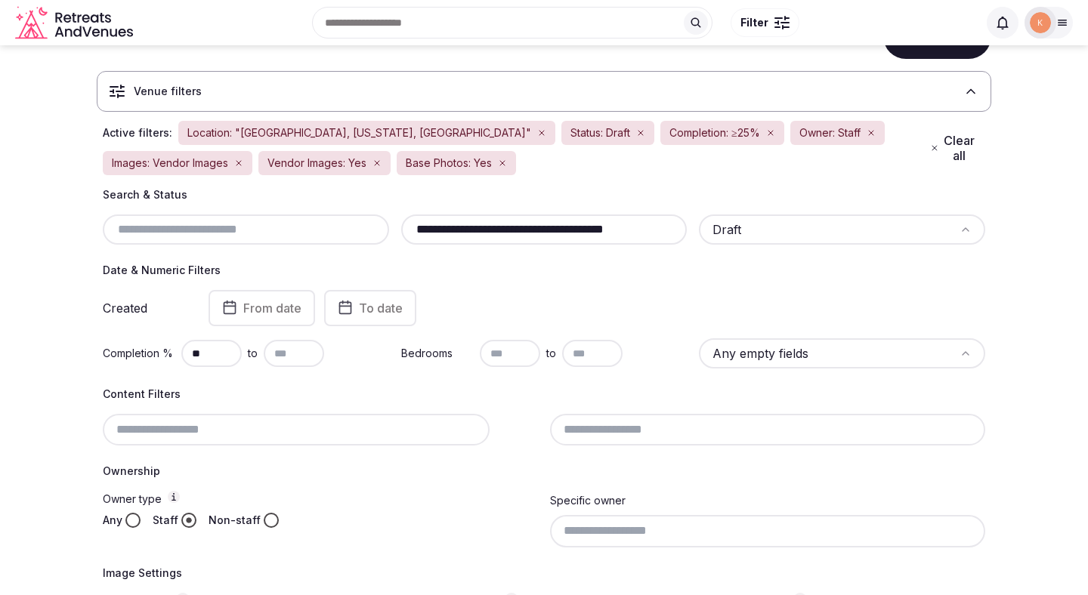
click at [513, 229] on input "**********" at bounding box center [544, 230] width 274 height 18
click at [527, 231] on input "**********" at bounding box center [544, 230] width 274 height 18
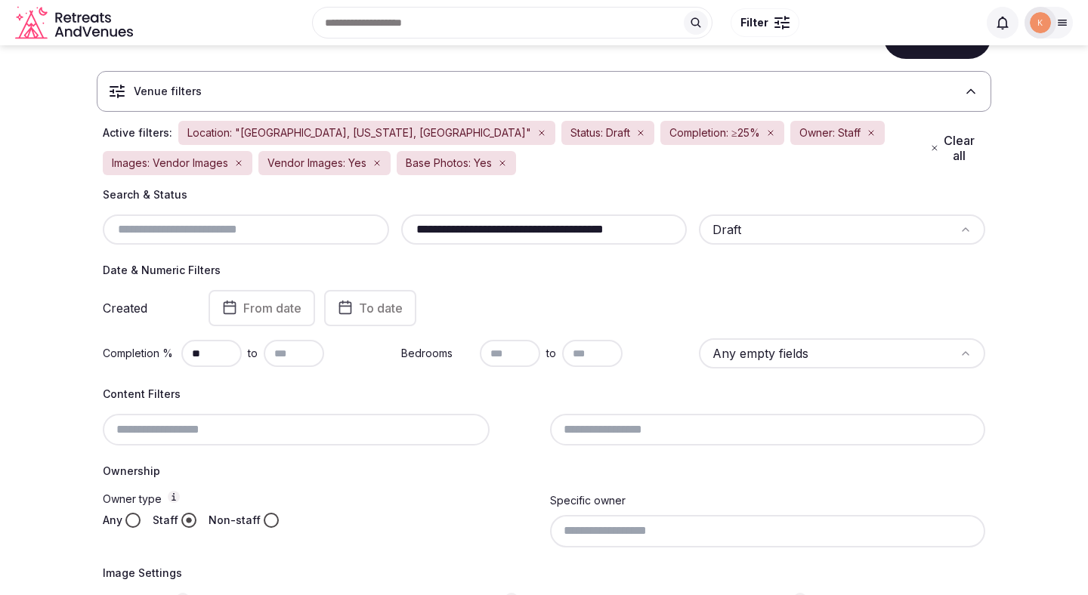
click at [527, 231] on input "**********" at bounding box center [544, 230] width 274 height 18
paste input "**"
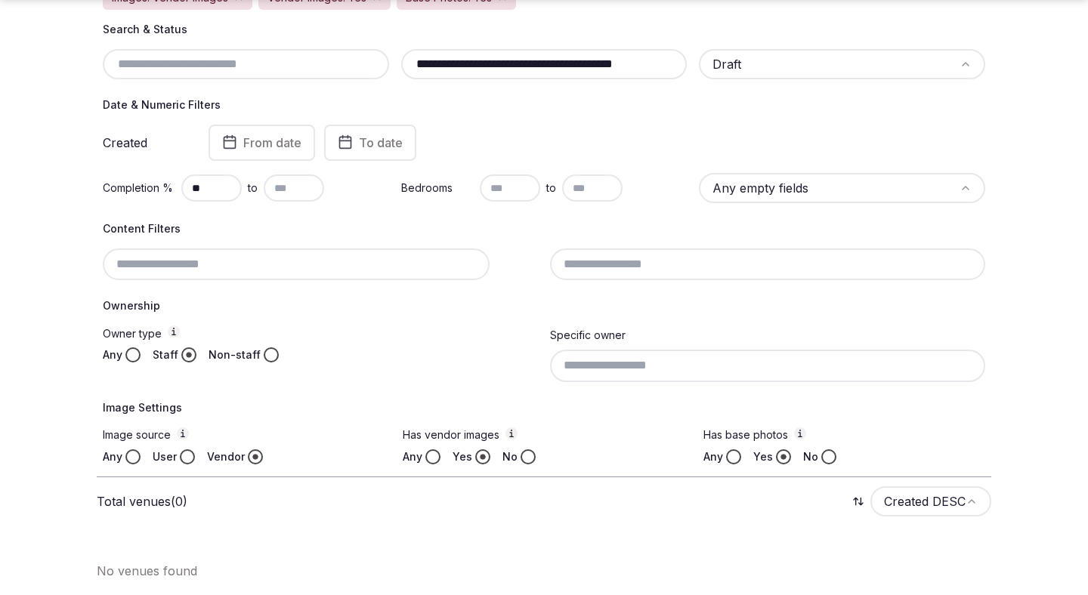
scroll to position [230, 0]
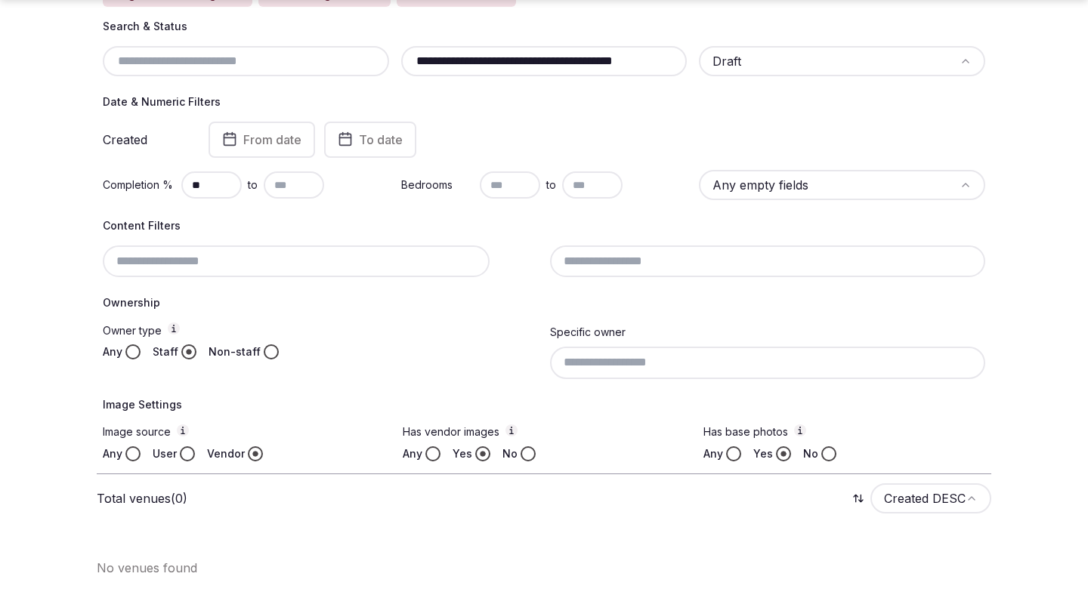
click at [933, 365] on html "**********" at bounding box center [544, 67] width 1088 height 595
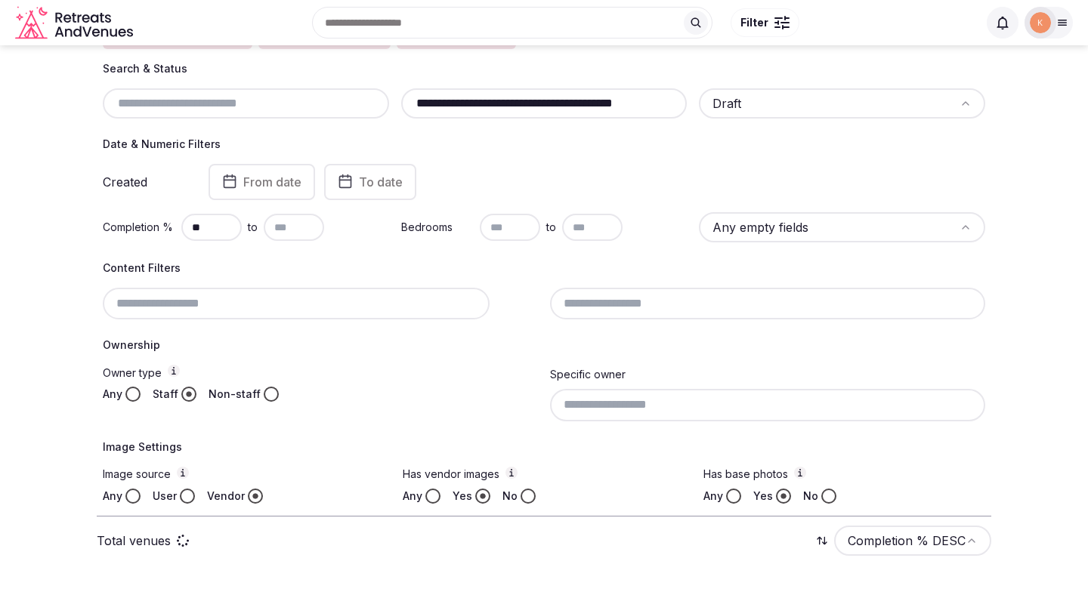
scroll to position [188, 0]
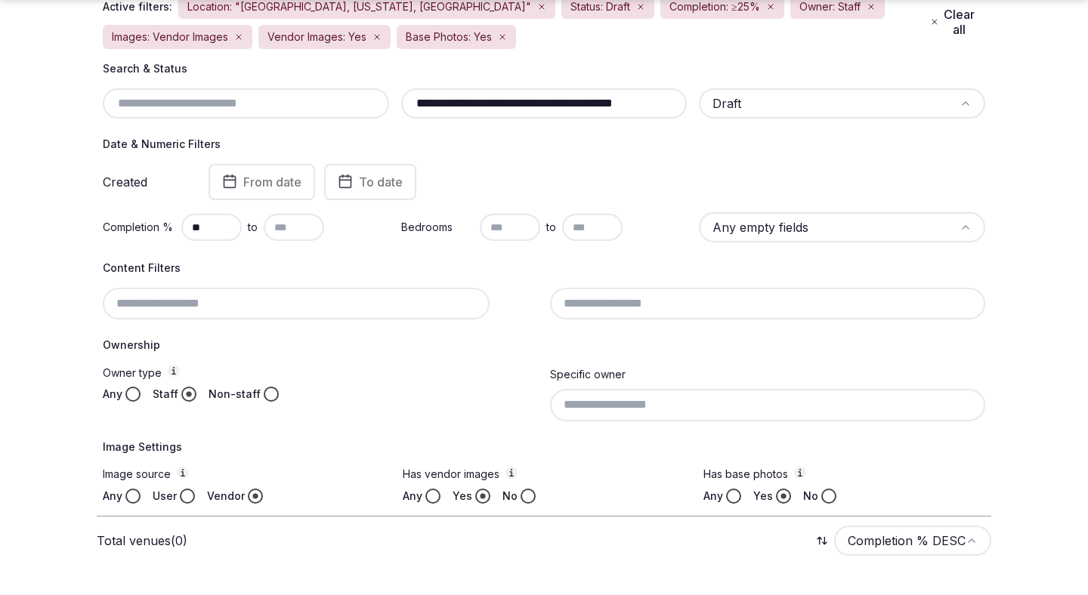
scroll to position [230, 0]
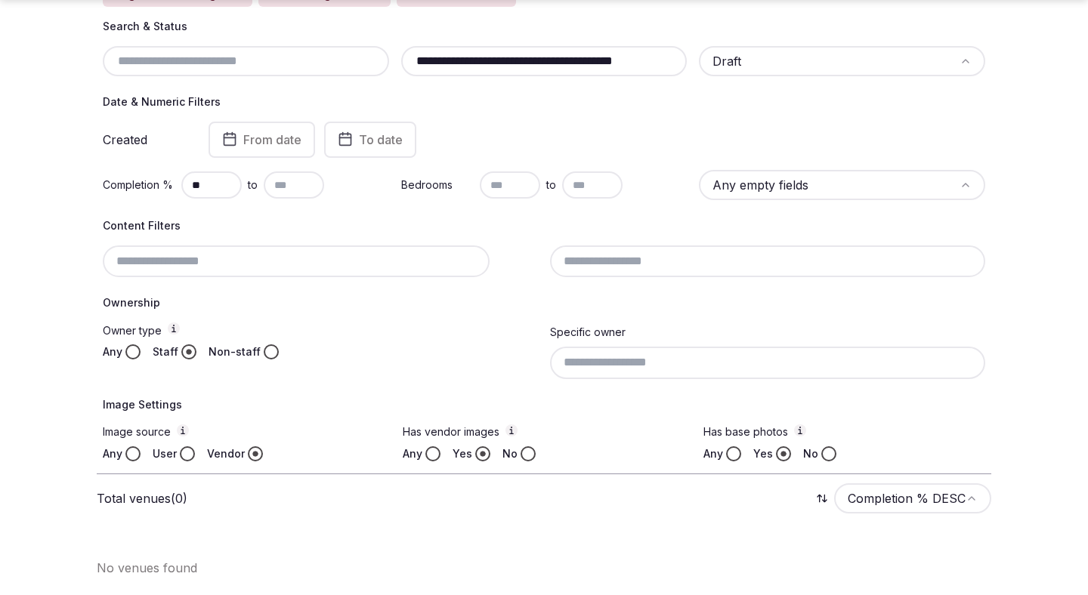
click at [540, 69] on input "**********" at bounding box center [544, 61] width 274 height 18
paste input "text"
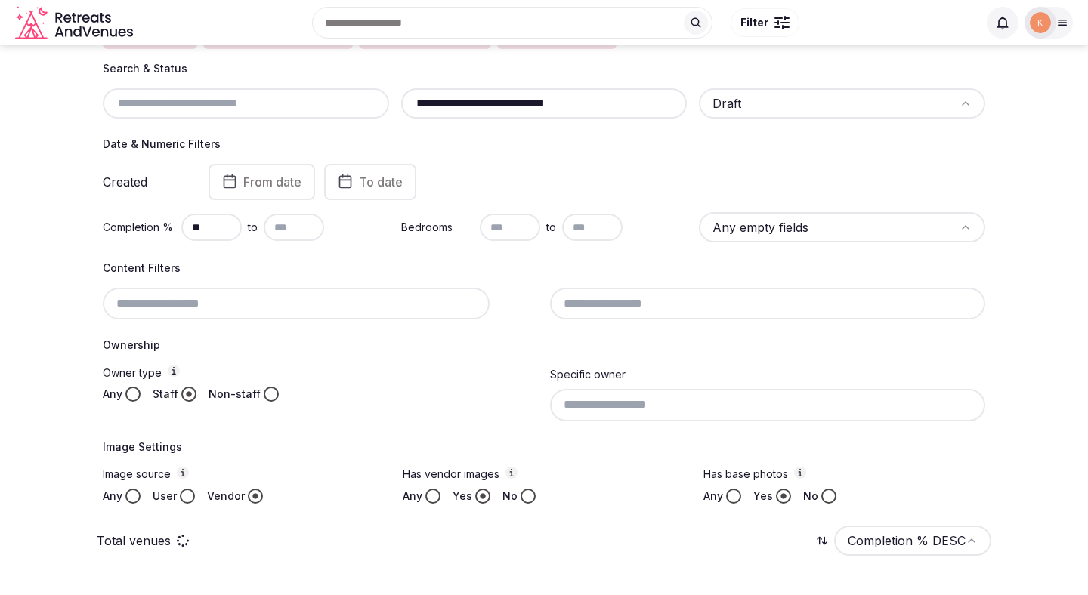
scroll to position [188, 0]
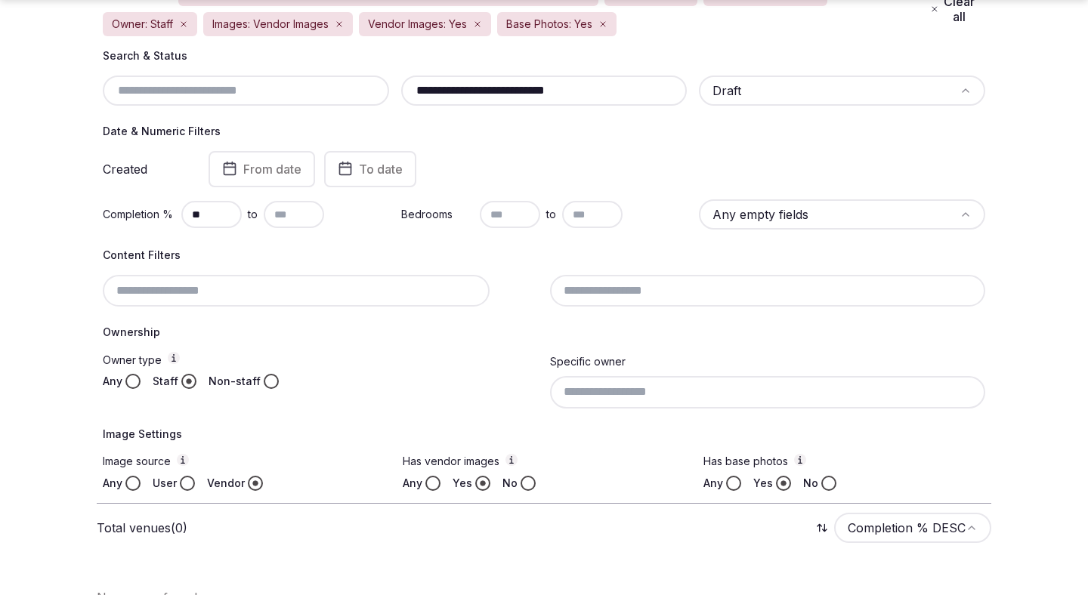
scroll to position [202, 0]
click at [500, 91] on input "**********" at bounding box center [544, 90] width 274 height 18
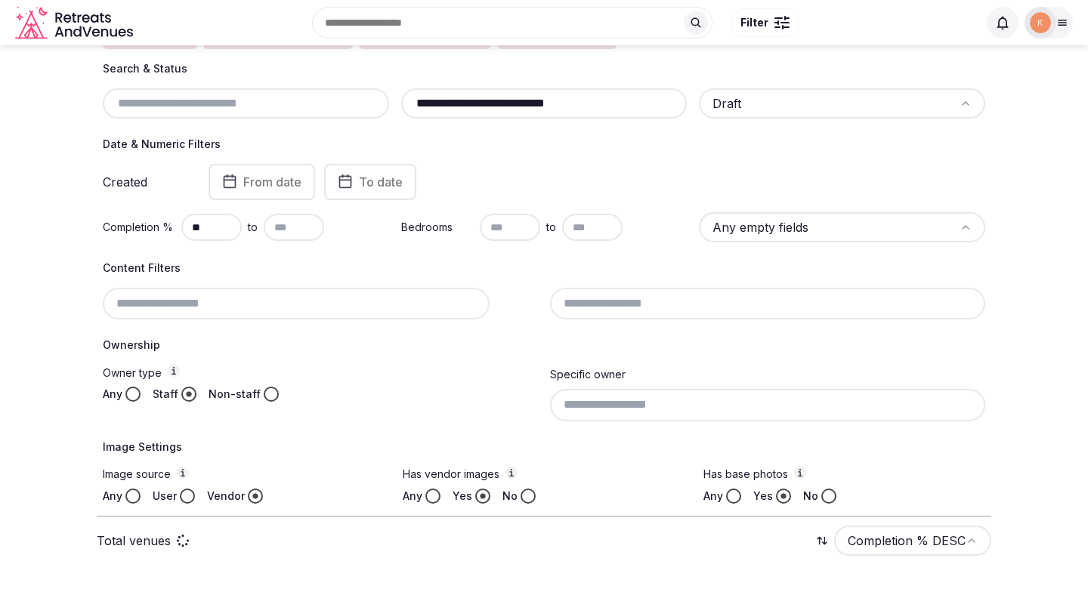
scroll to position [188, 0]
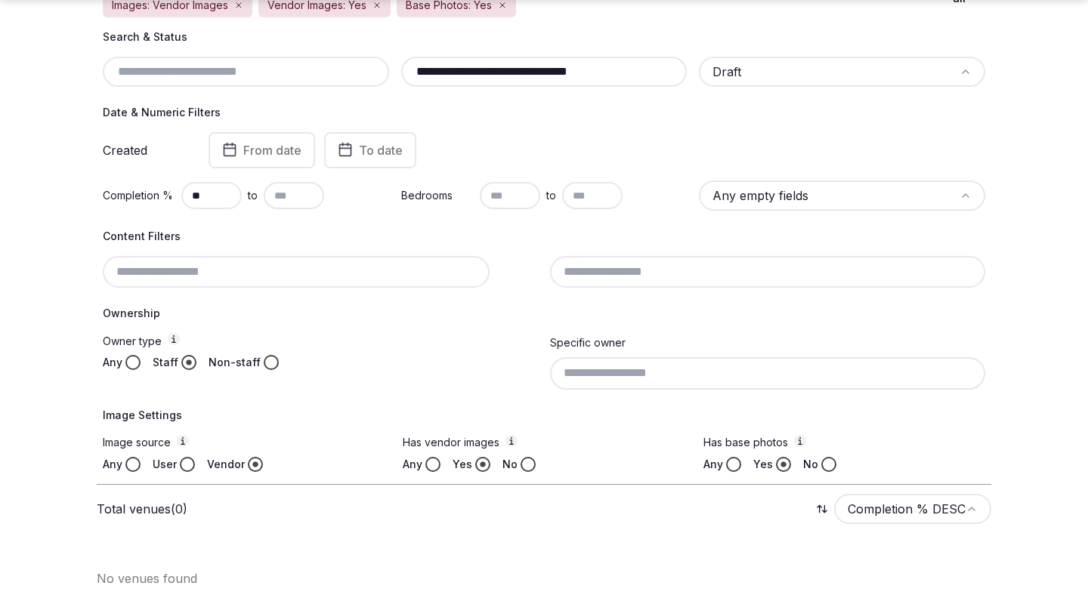
scroll to position [230, 0]
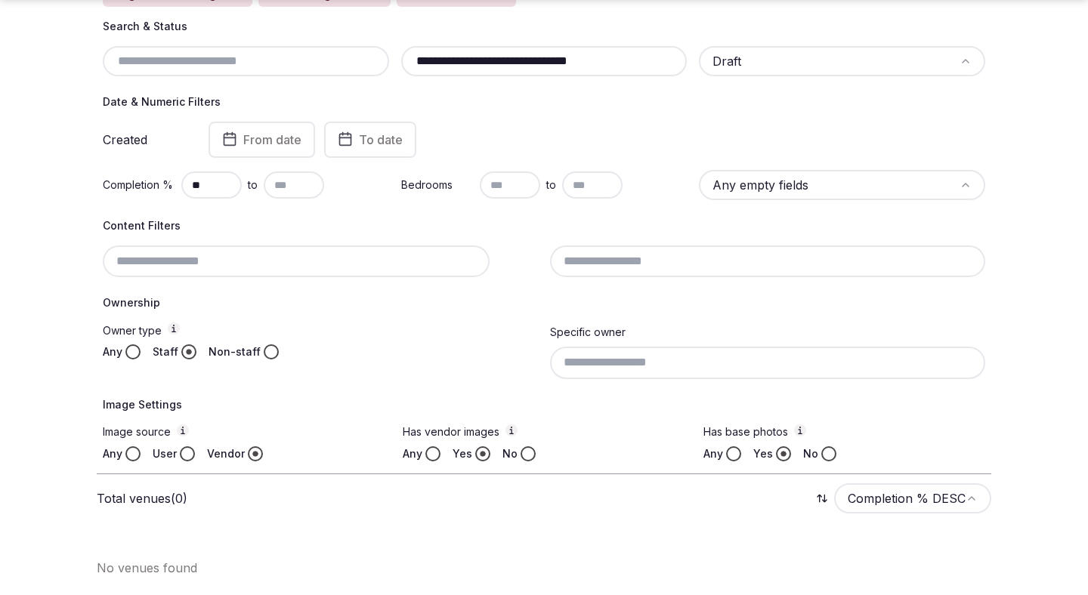
drag, startPoint x: 485, startPoint y: 60, endPoint x: 387, endPoint y: 64, distance: 98.3
click at [387, 64] on div "**********" at bounding box center [544, 61] width 882 height 30
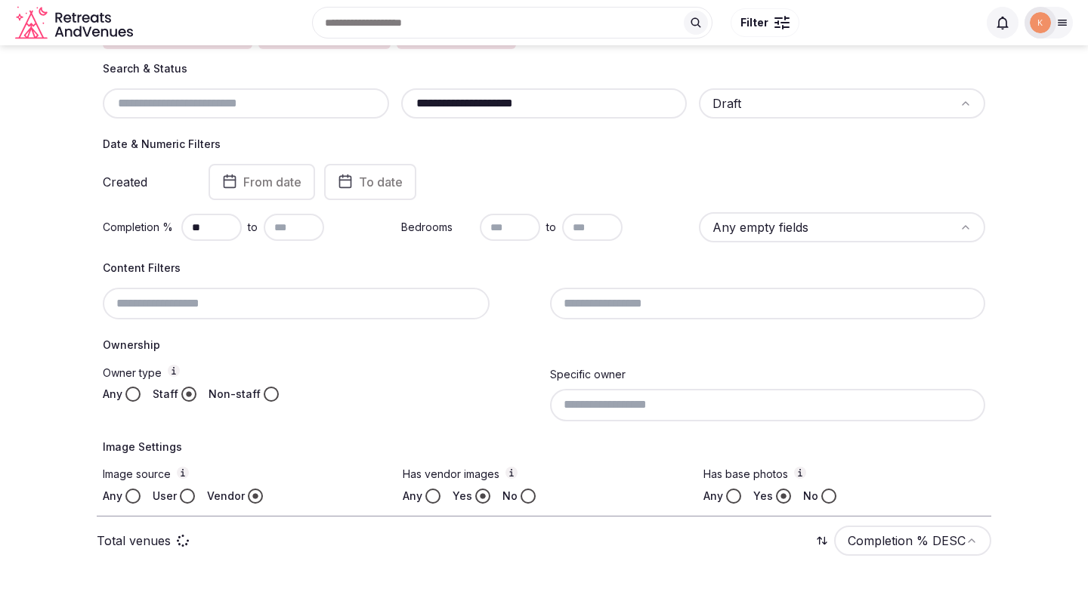
click at [465, 103] on input "**********" at bounding box center [544, 103] width 274 height 18
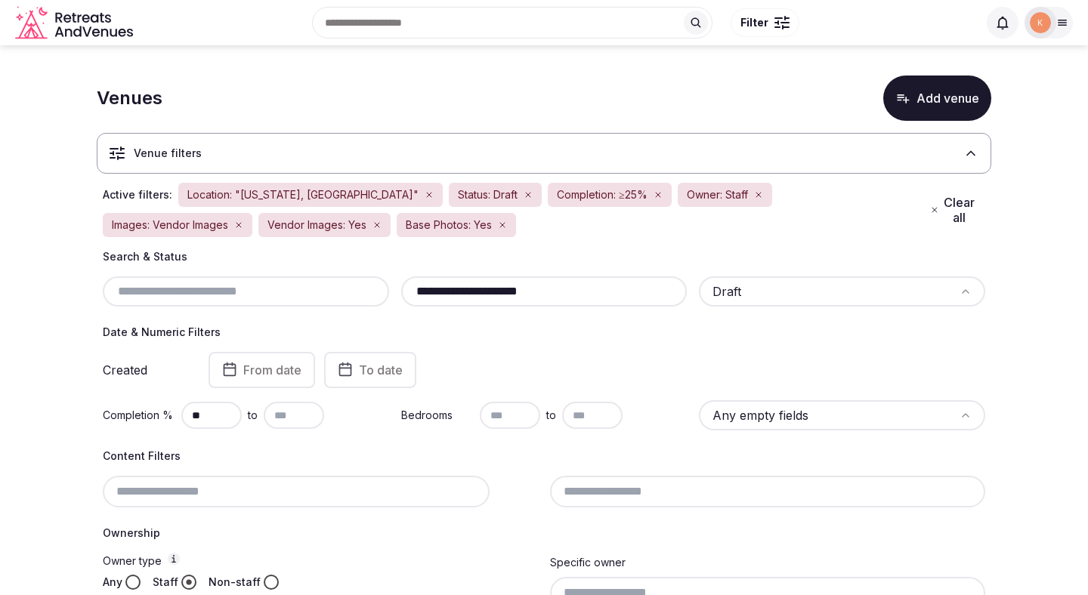
click at [485, 295] on input "**********" at bounding box center [544, 291] width 274 height 18
paste input "******"
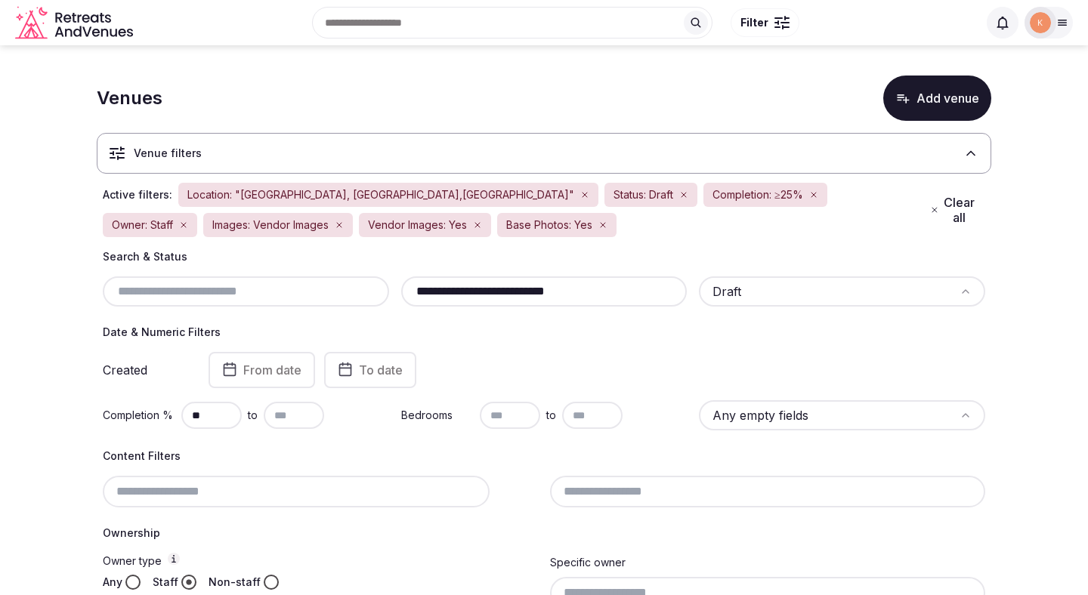
click at [505, 293] on input "**********" at bounding box center [544, 291] width 274 height 18
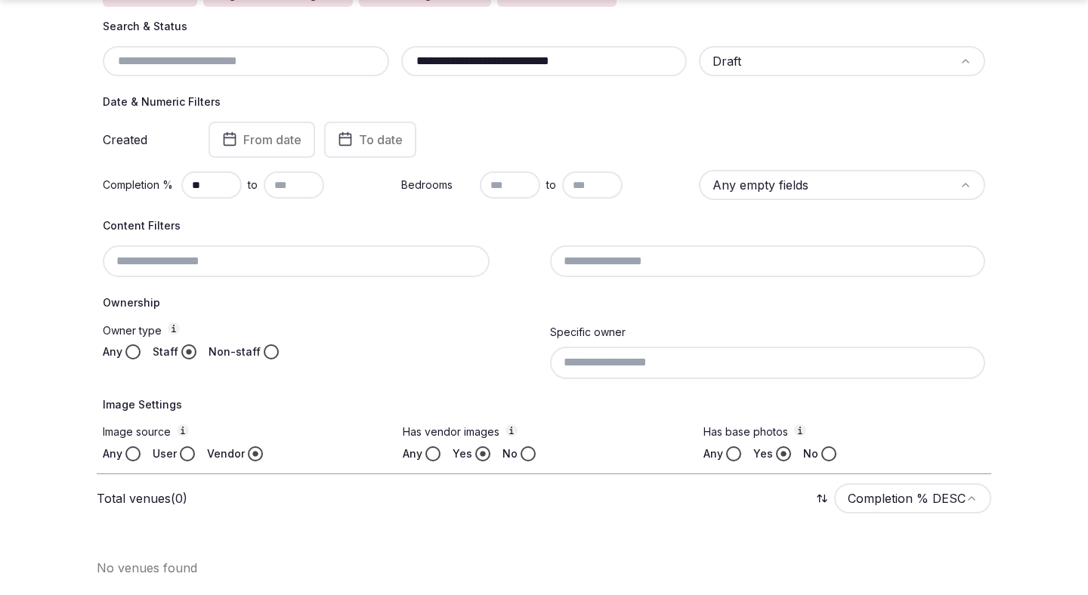
scroll to position [212, 0]
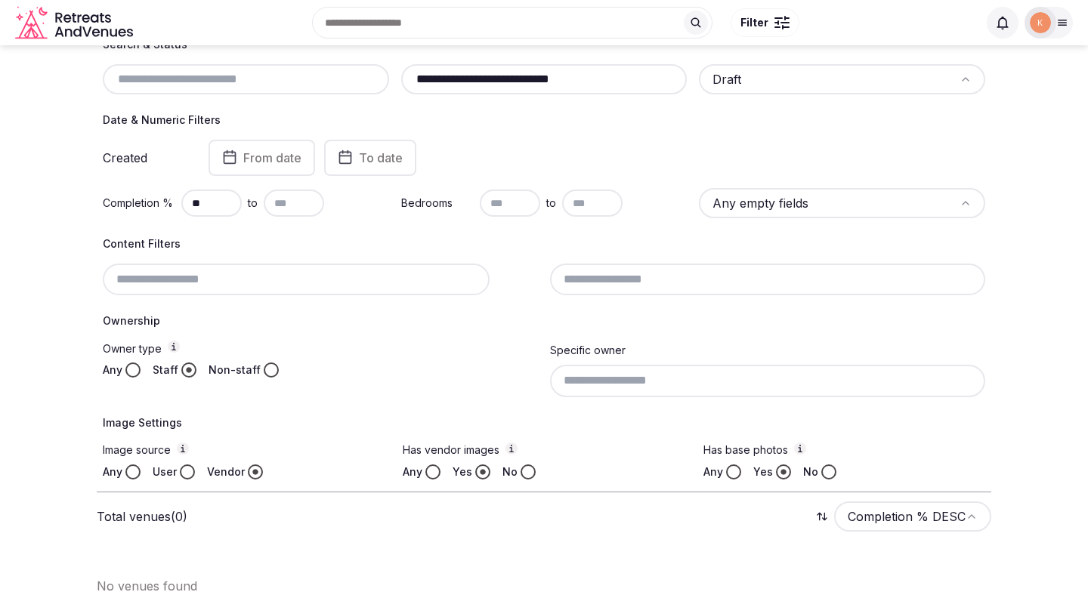
click at [603, 76] on input "**********" at bounding box center [544, 79] width 274 height 18
paste input "text"
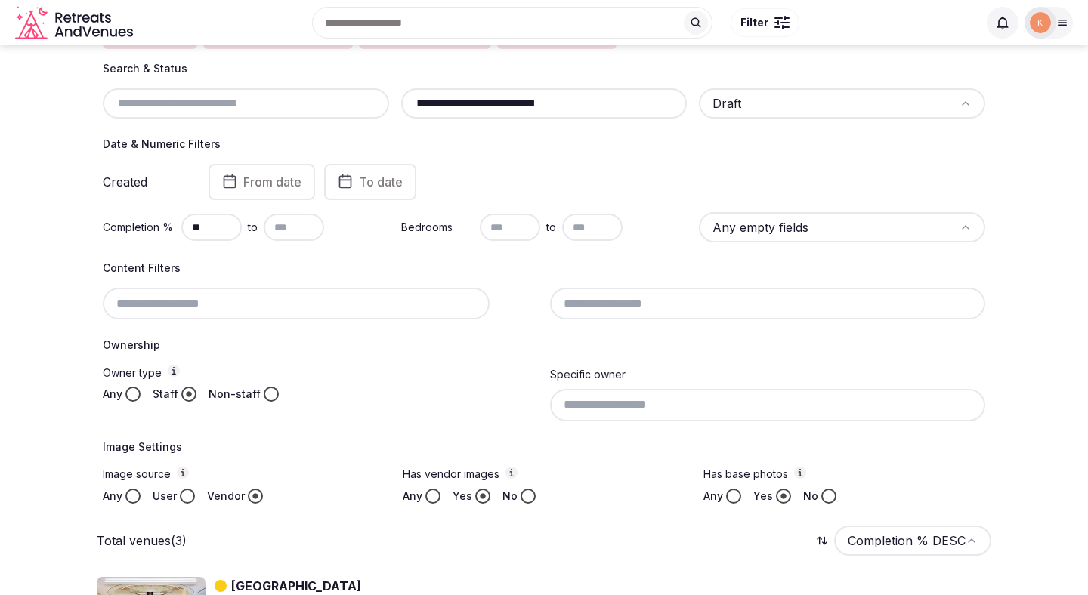
scroll to position [212, 0]
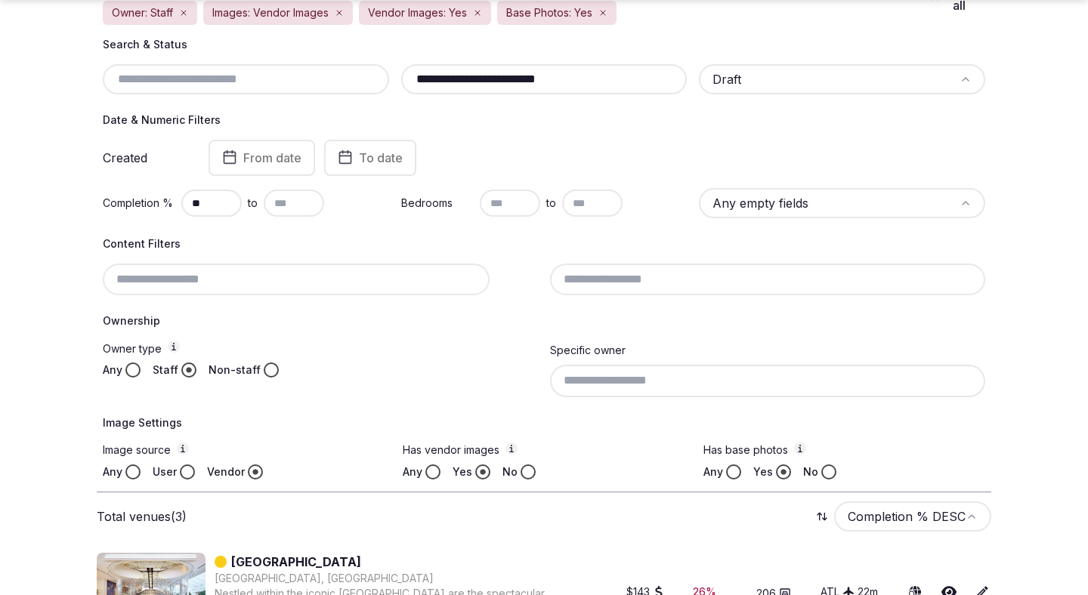
click at [482, 74] on input "**********" at bounding box center [544, 79] width 274 height 18
paste input "*"
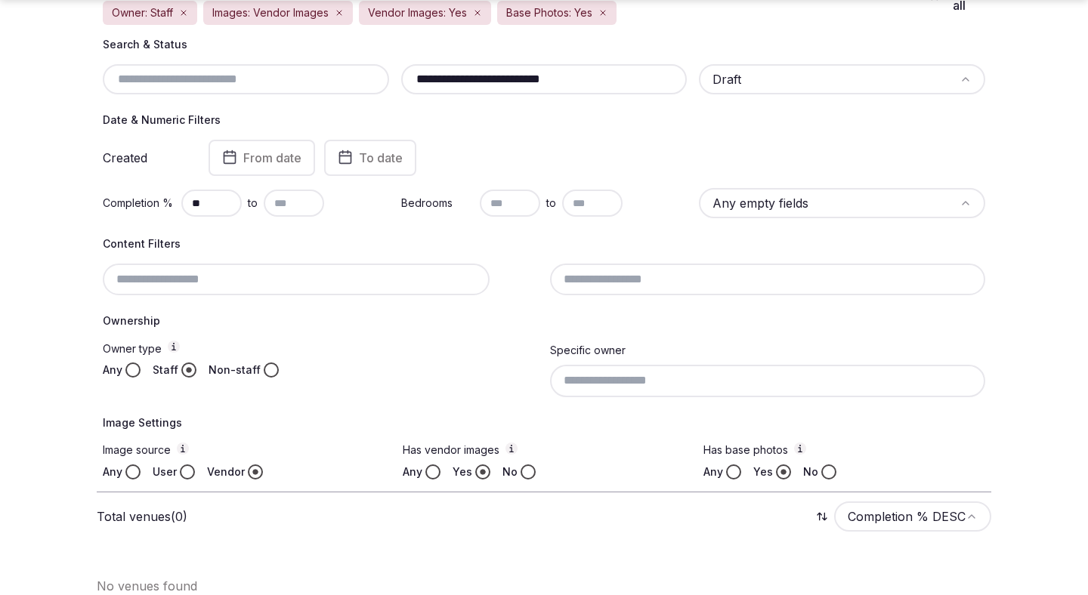
click at [532, 82] on input "**********" at bounding box center [544, 79] width 274 height 18
paste input "*"
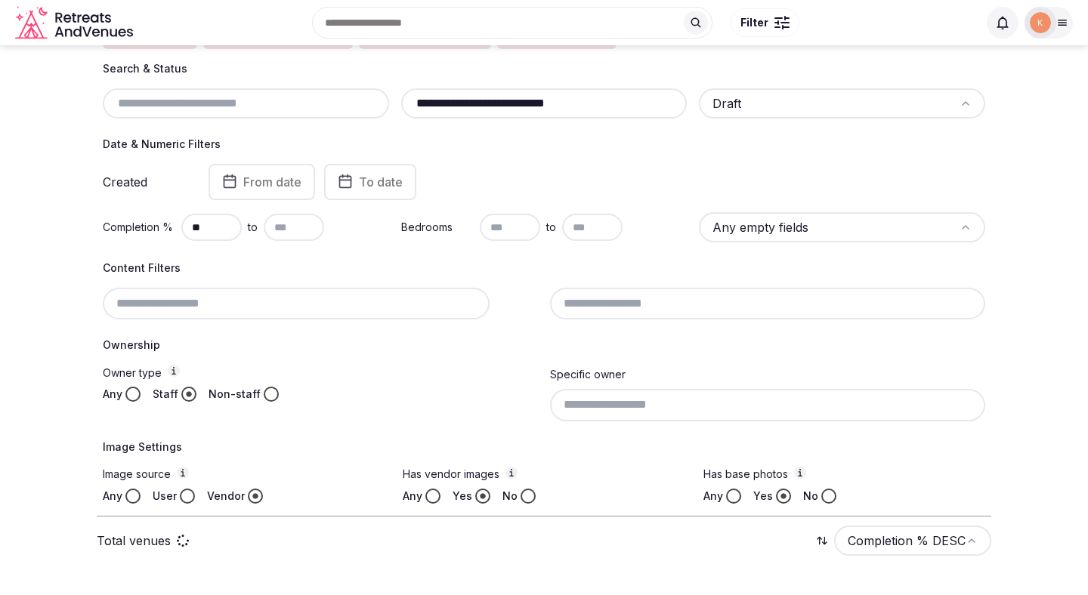
scroll to position [188, 0]
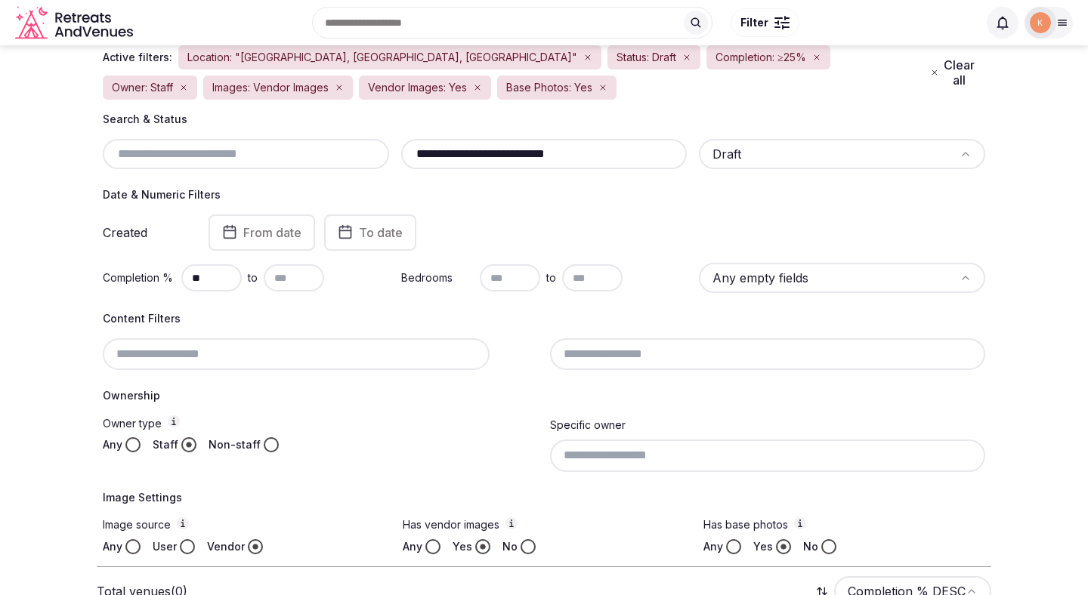
scroll to position [132, 0]
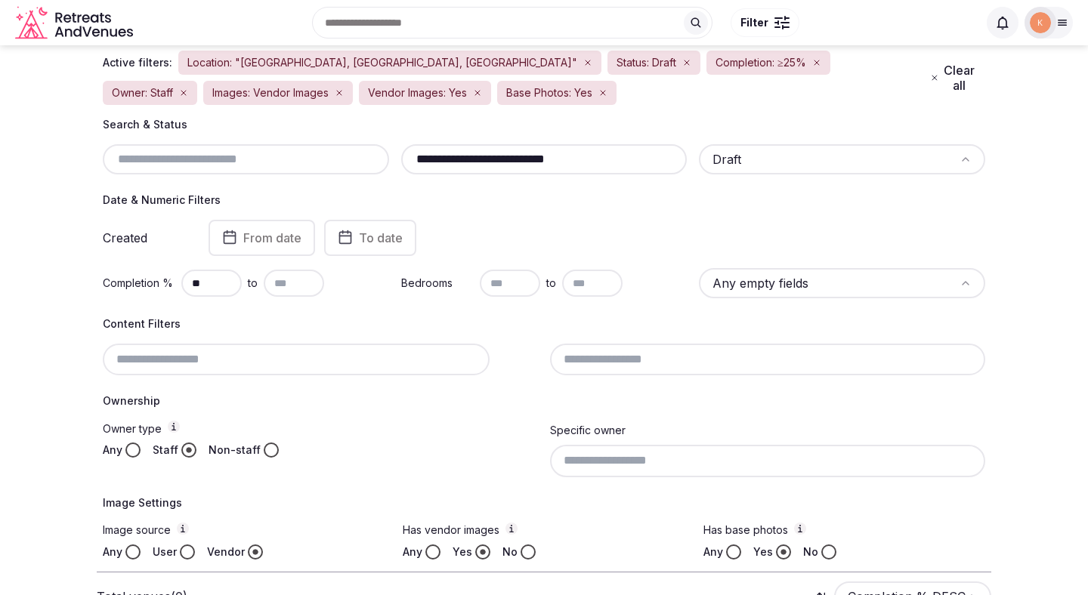
click at [474, 160] on input "**********" at bounding box center [544, 159] width 274 height 18
paste input "text"
type input "**********"
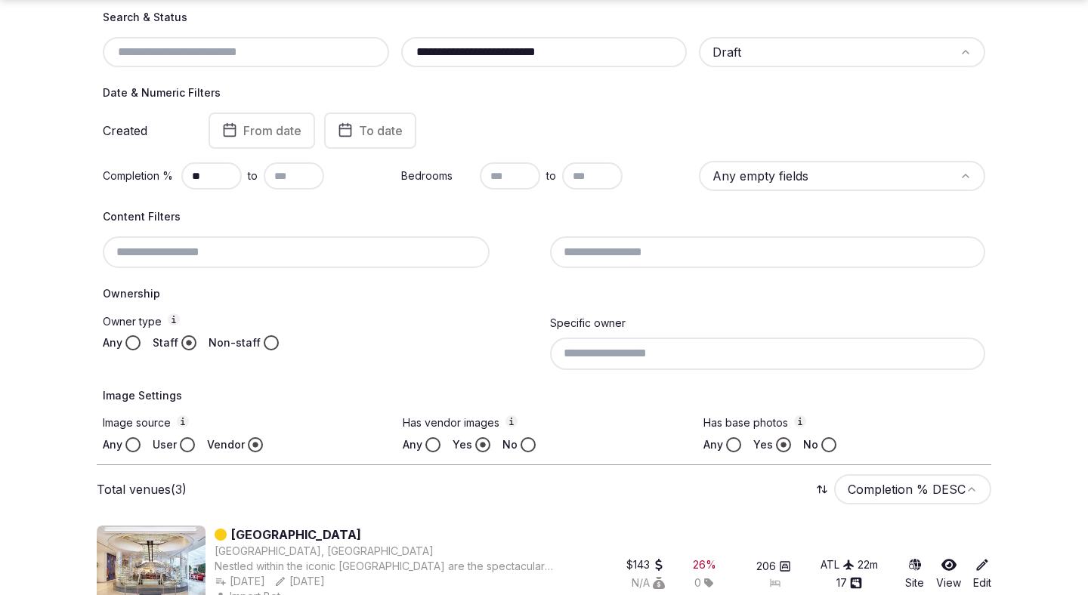
scroll to position [490, 0]
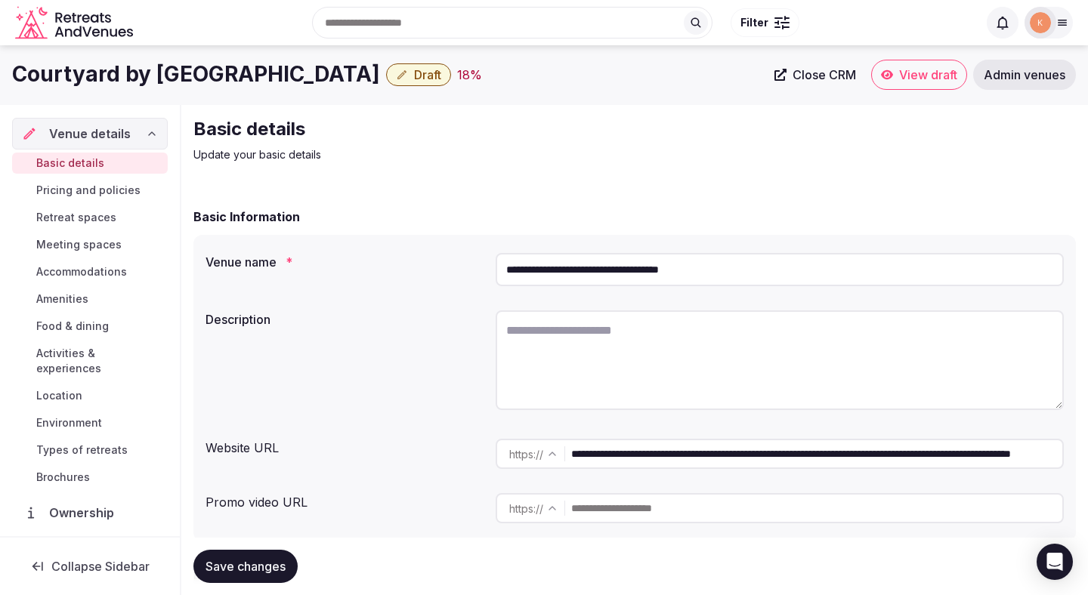
scroll to position [9, 0]
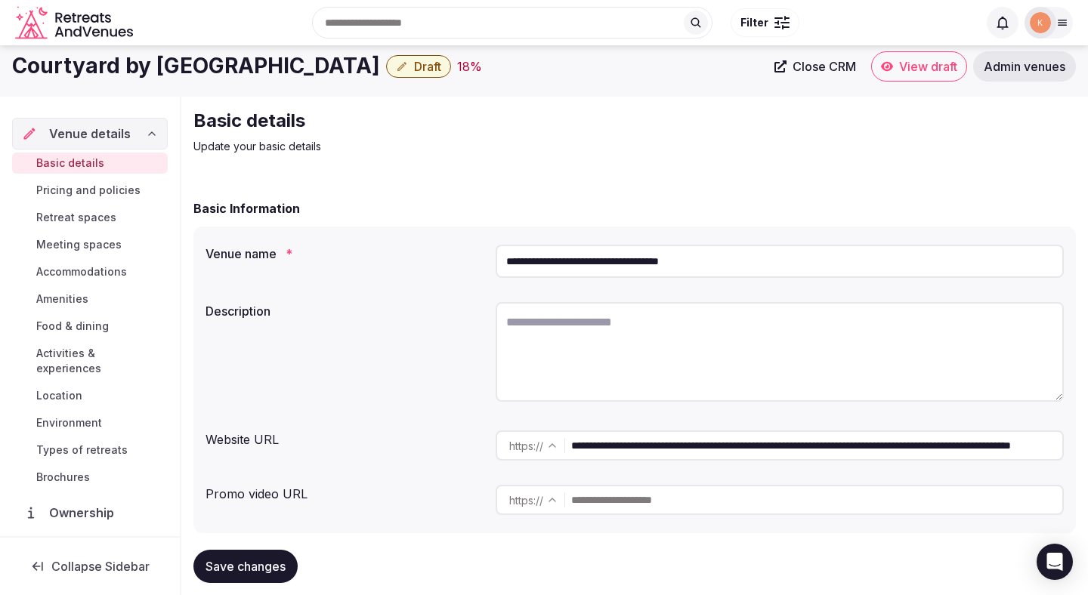
click at [646, 439] on input "**********" at bounding box center [816, 445] width 491 height 30
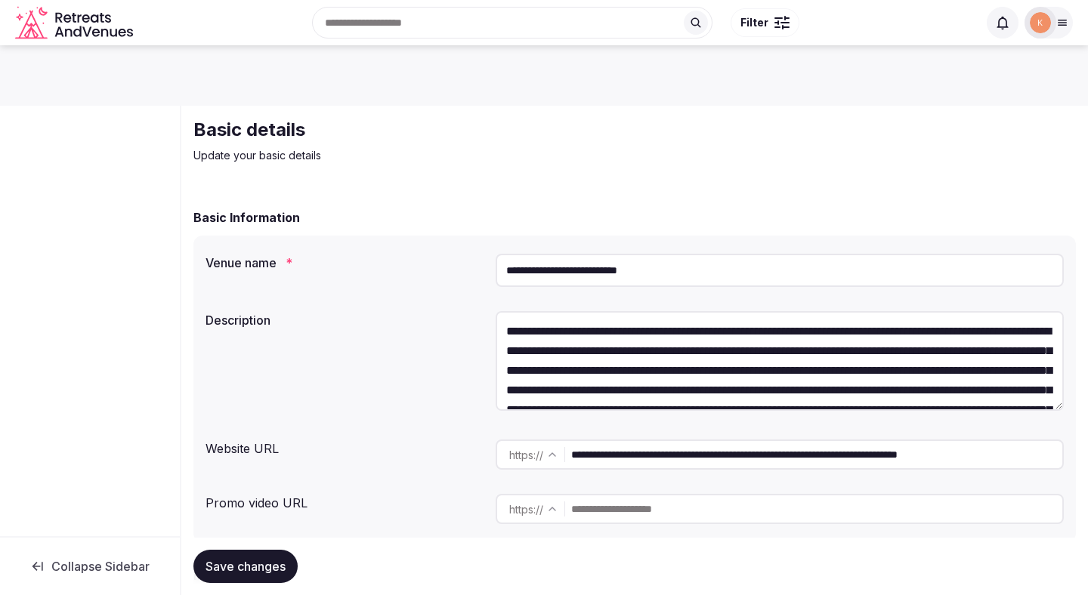
click at [613, 277] on input "**********" at bounding box center [779, 270] width 568 height 33
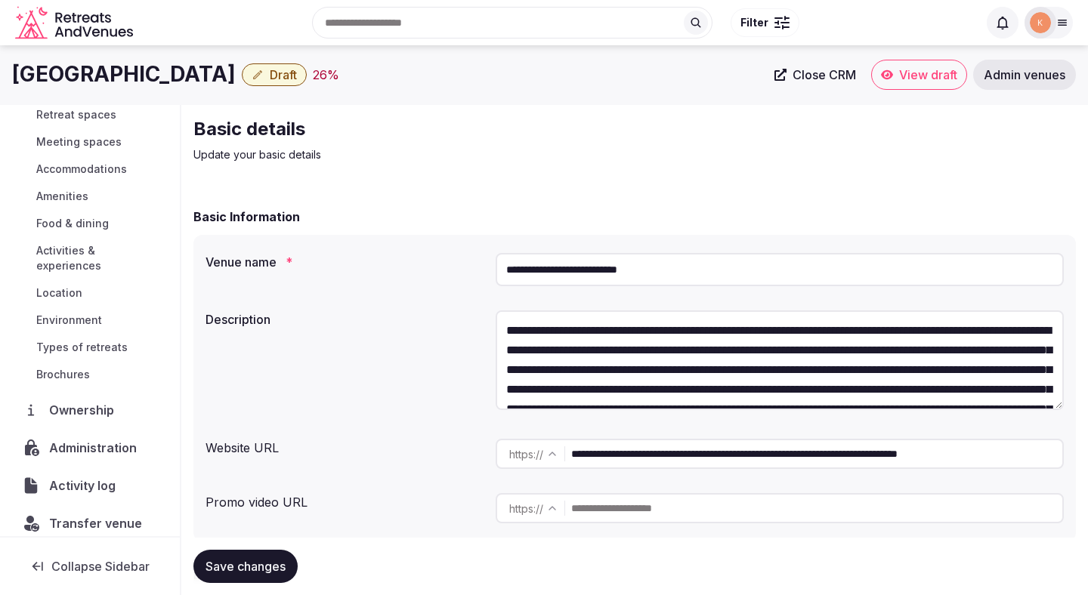
scroll to position [20, 0]
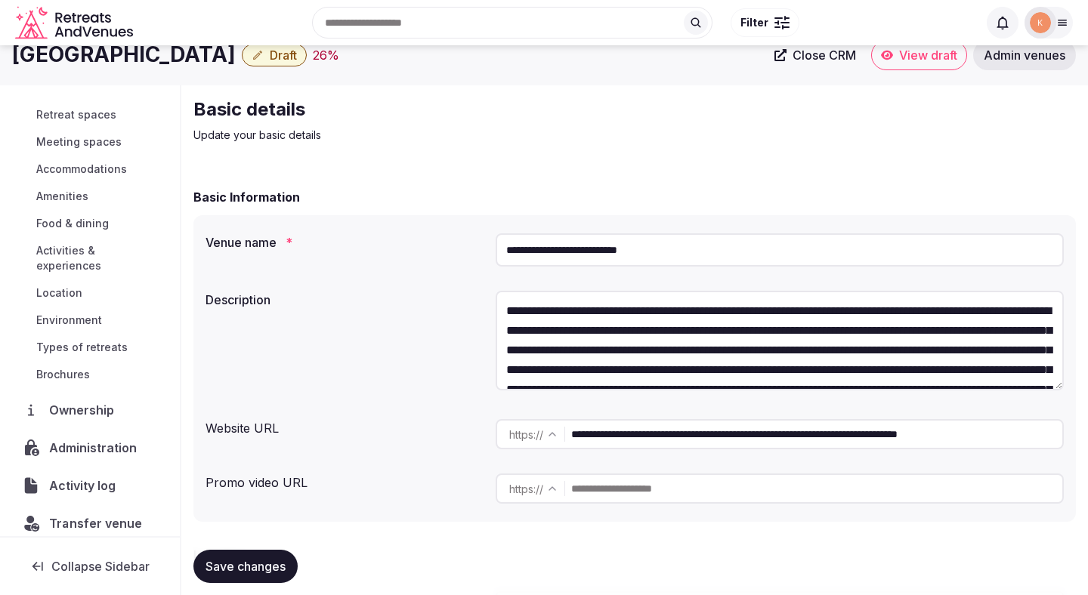
click at [108, 514] on span "Transfer venue" at bounding box center [95, 523] width 93 height 18
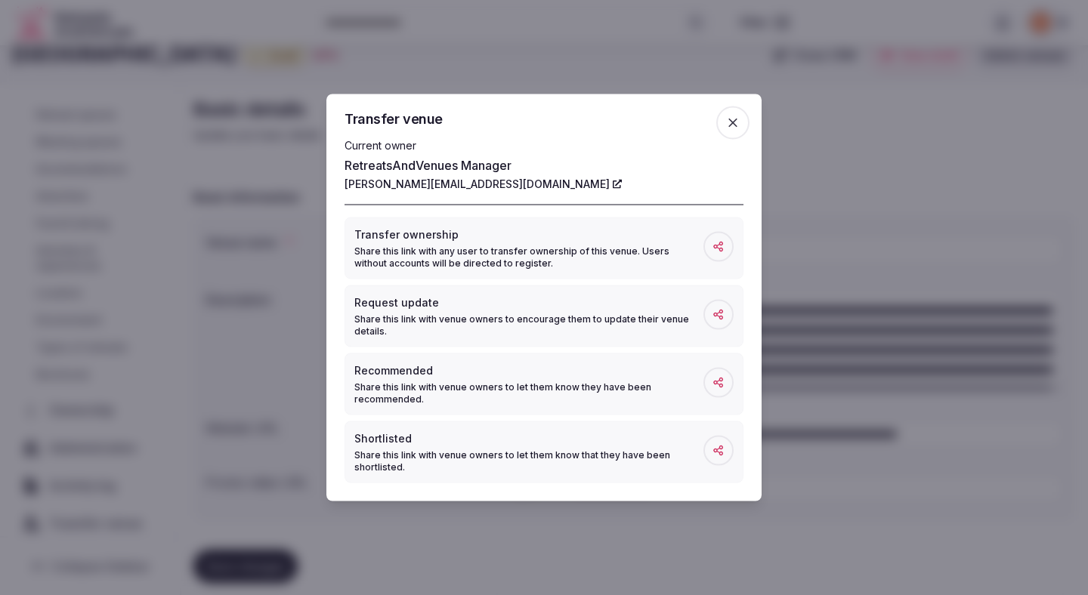
click at [248, 378] on div at bounding box center [544, 297] width 1088 height 595
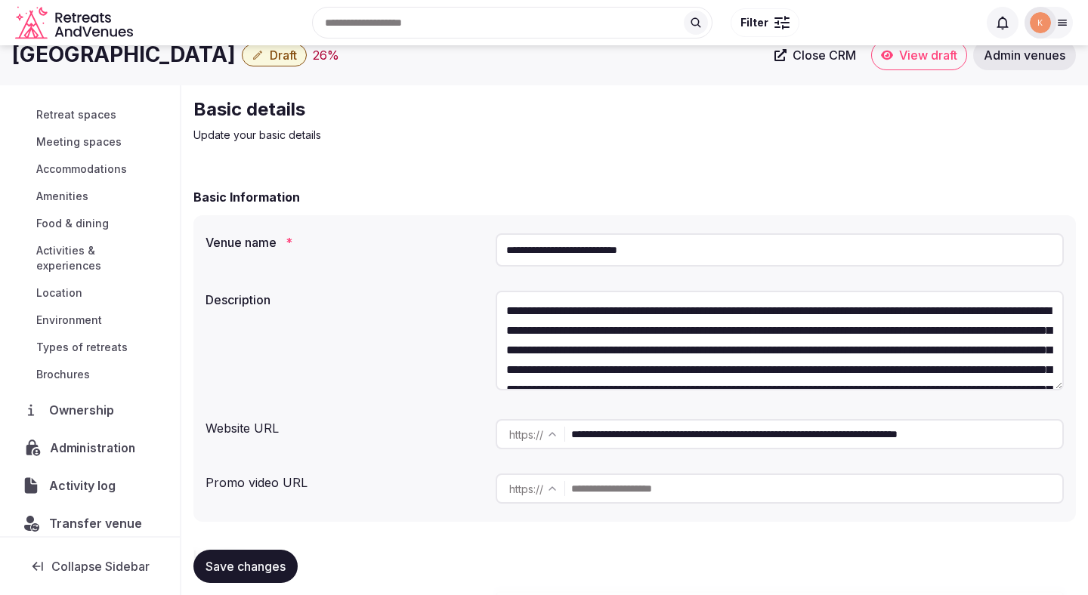
click at [96, 439] on span "Administration" at bounding box center [96, 448] width 92 height 18
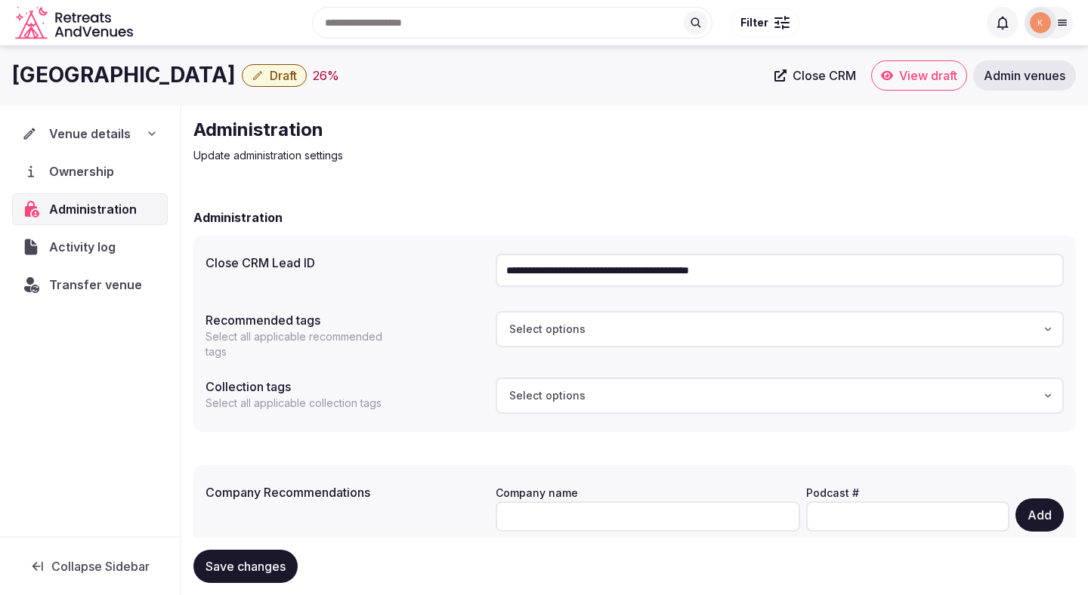
click at [595, 273] on input "**********" at bounding box center [779, 270] width 568 height 33
click at [119, 135] on span "Venue details" at bounding box center [90, 134] width 82 height 18
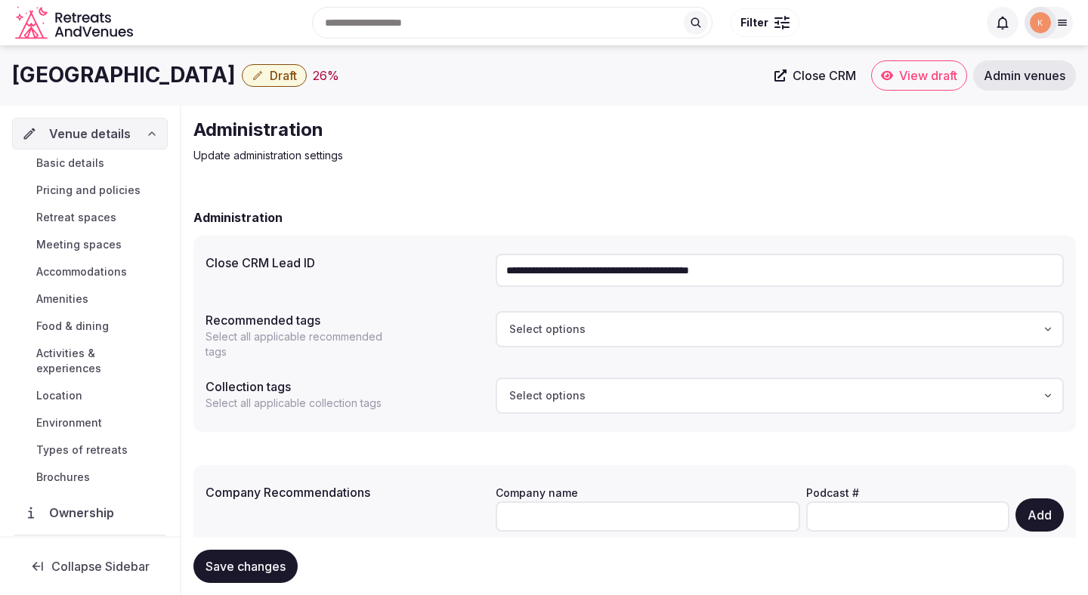
click at [110, 162] on link "Basic details" at bounding box center [90, 163] width 156 height 21
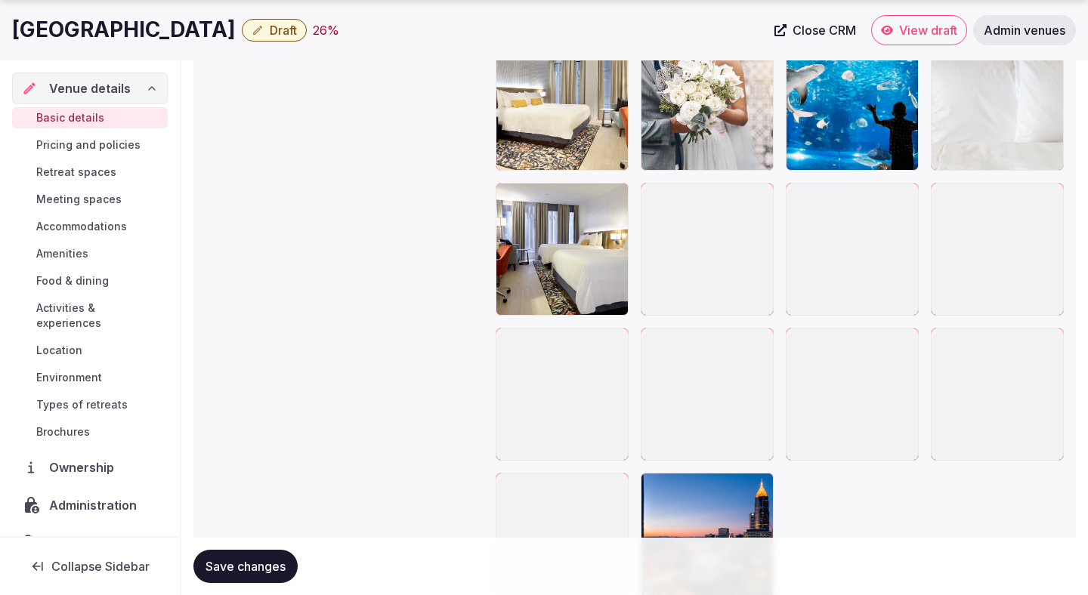
scroll to position [3295, 0]
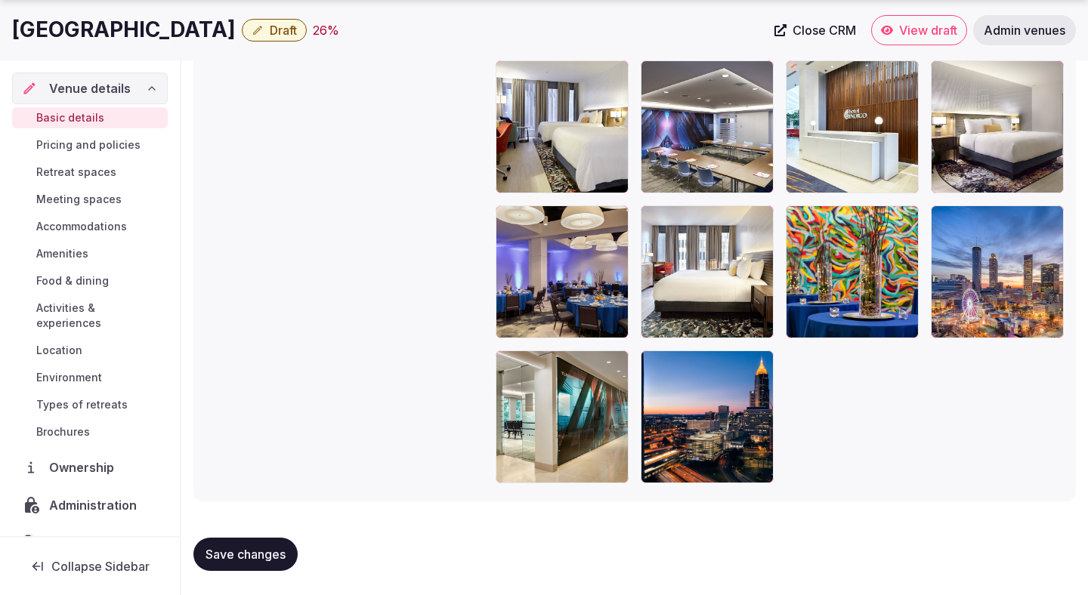
drag, startPoint x: 333, startPoint y: 32, endPoint x: 0, endPoint y: 32, distance: 333.1
click at [0, 32] on div "Hotel Indigo [GEOGRAPHIC_DATA] Downtown Draft 26 % Close CRM View draft Admin v…" at bounding box center [544, 30] width 1088 height 30
copy h1 "[GEOGRAPHIC_DATA]"
